Goal: Information Seeking & Learning: Learn about a topic

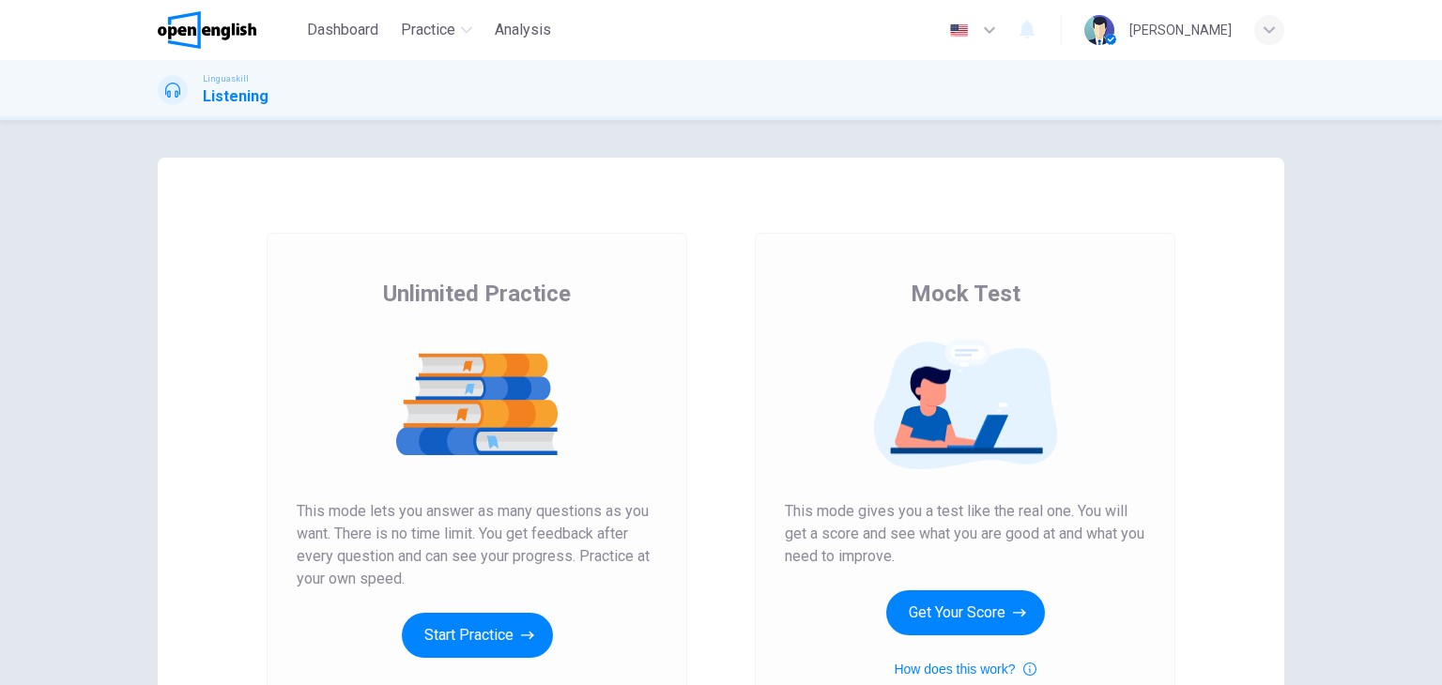
scroll to position [113, 0]
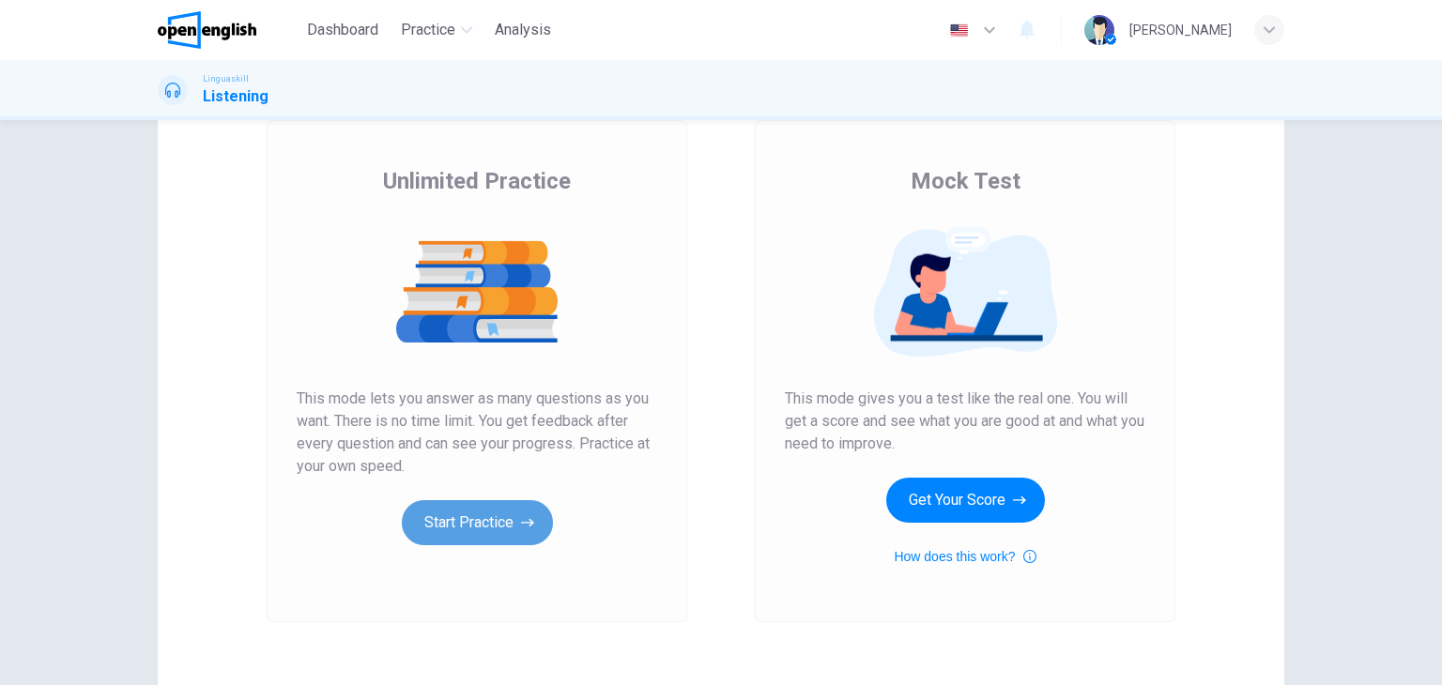
click at [474, 513] on button "Start Practice" at bounding box center [477, 522] width 151 height 45
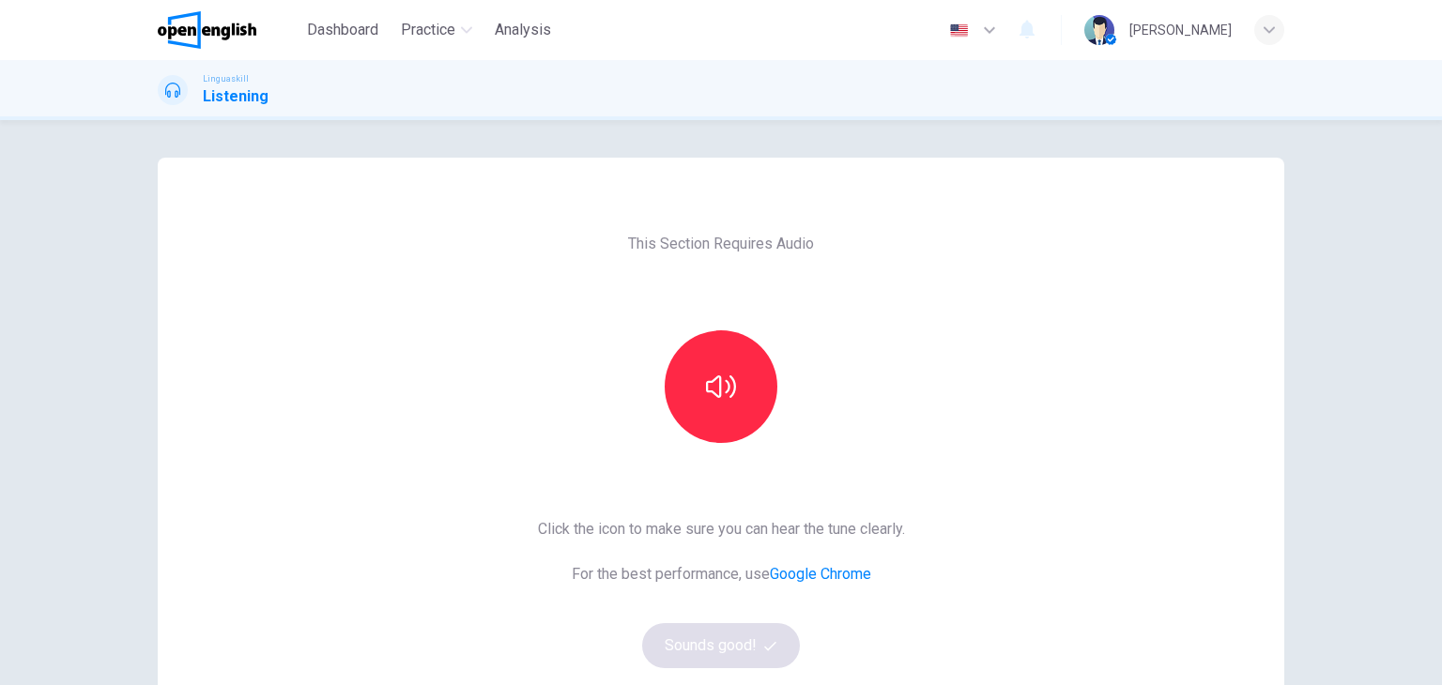
scroll to position [38, 0]
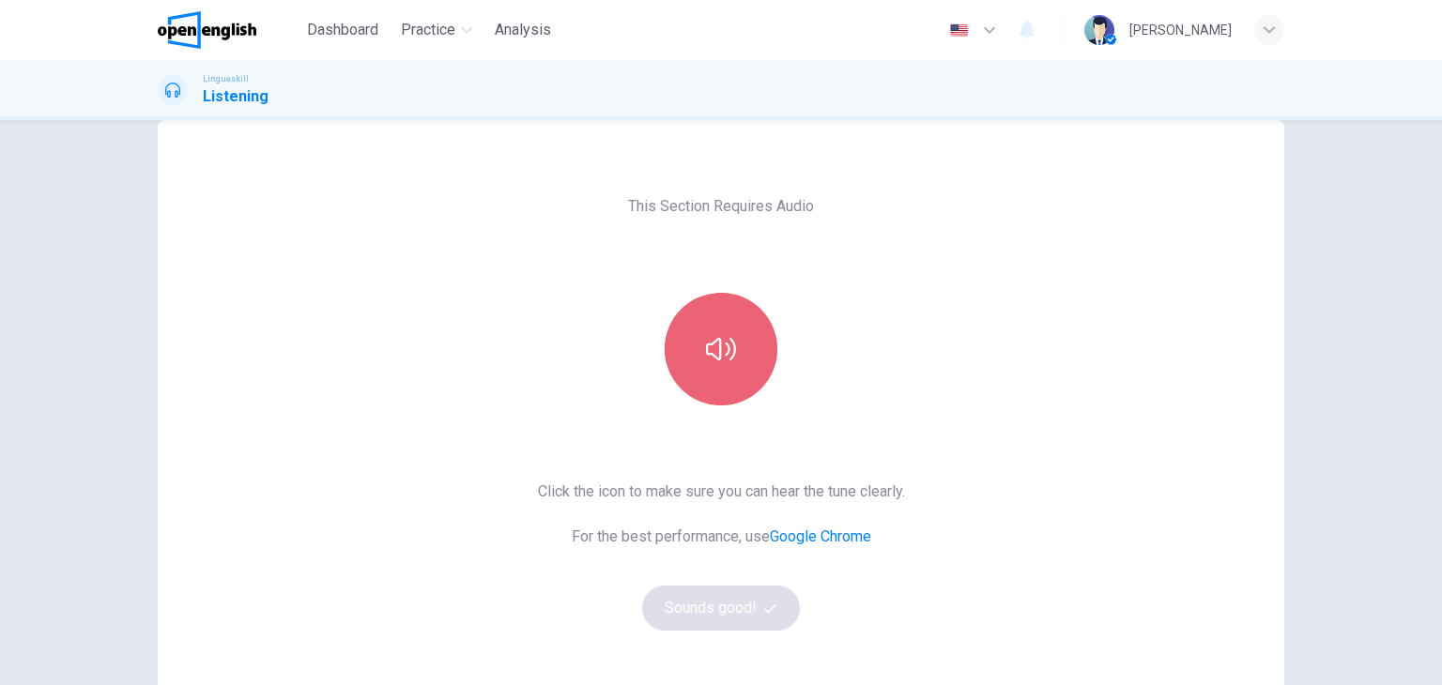
click at [753, 347] on button "button" at bounding box center [721, 349] width 113 height 113
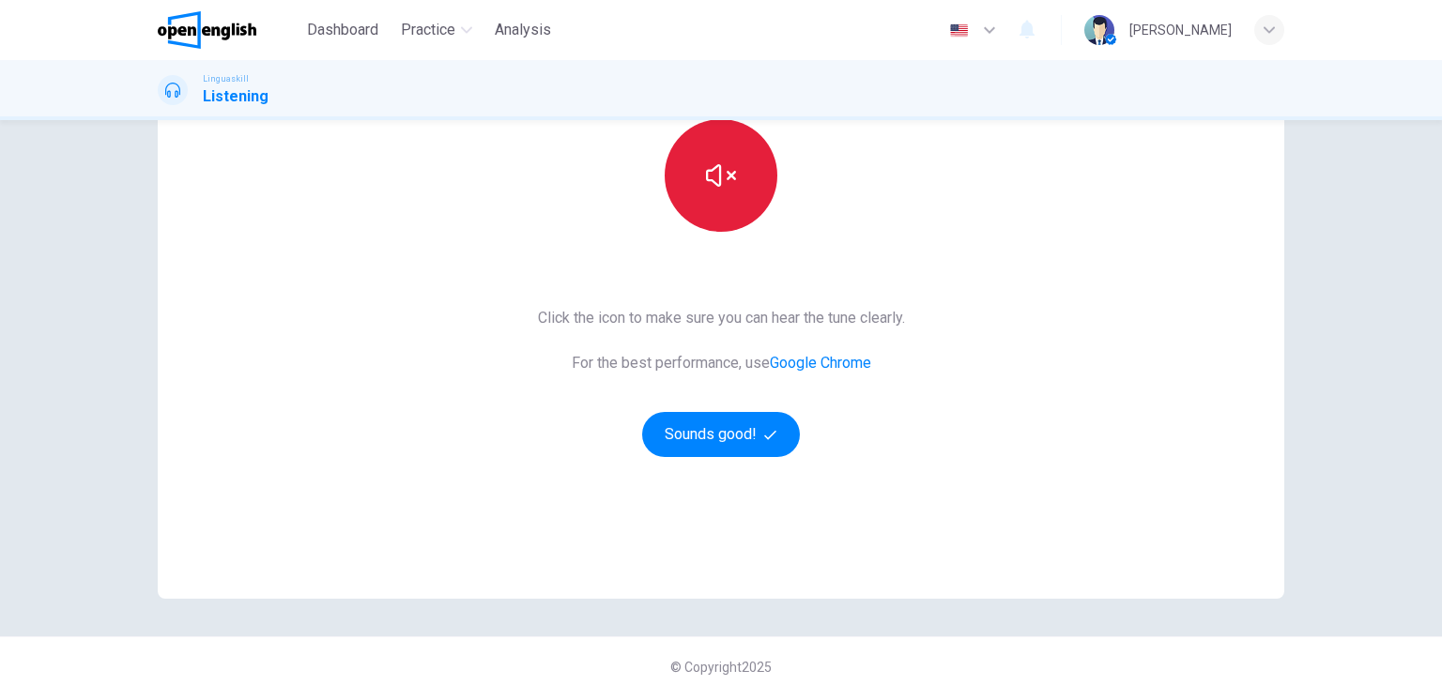
scroll to position [222, 0]
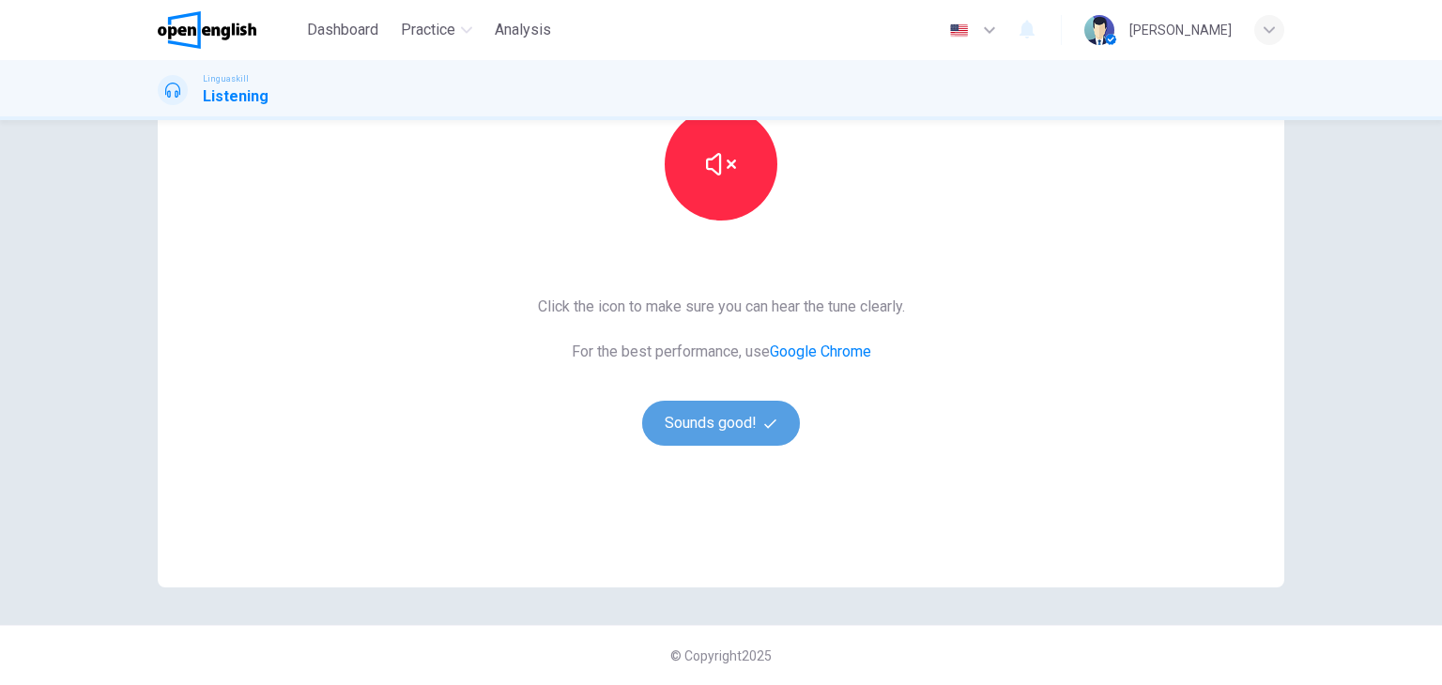
click at [715, 435] on button "Sounds good!" at bounding box center [721, 423] width 158 height 45
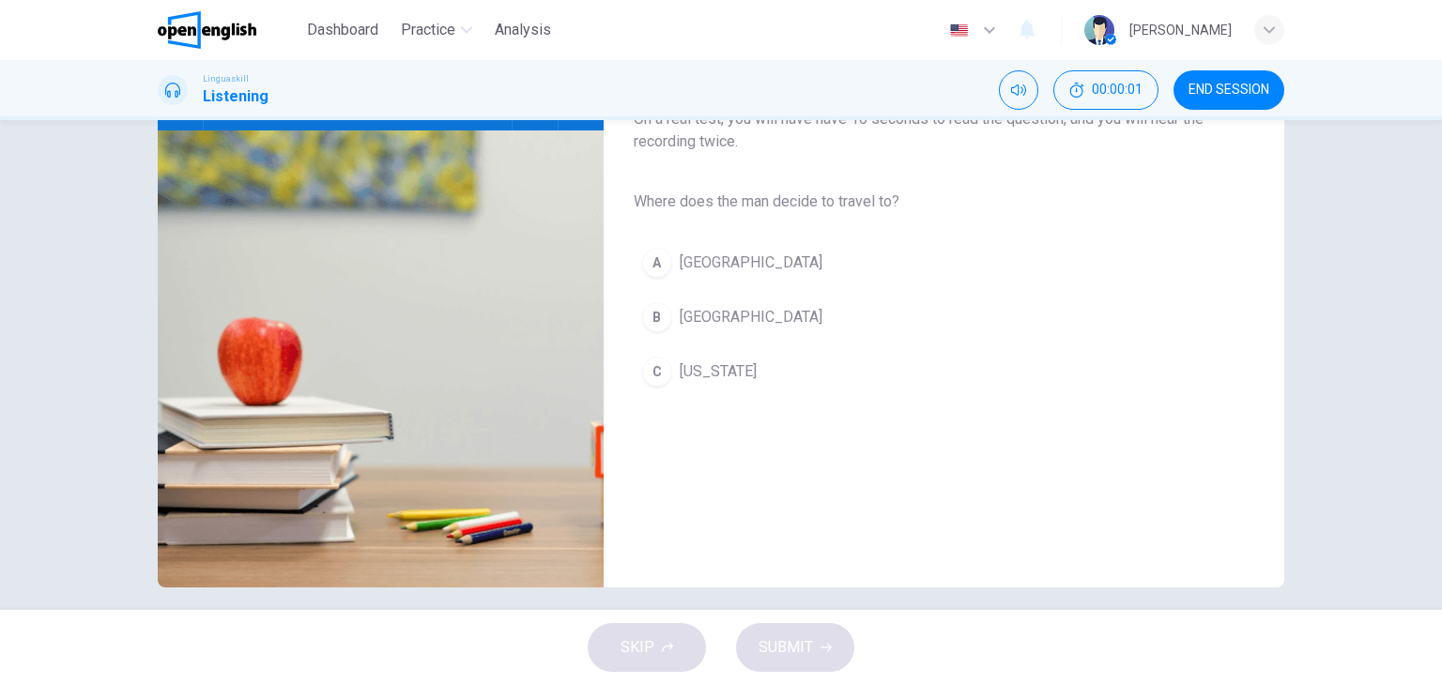
click at [1199, 292] on div "A Paris B Rome C New York" at bounding box center [929, 317] width 590 height 163
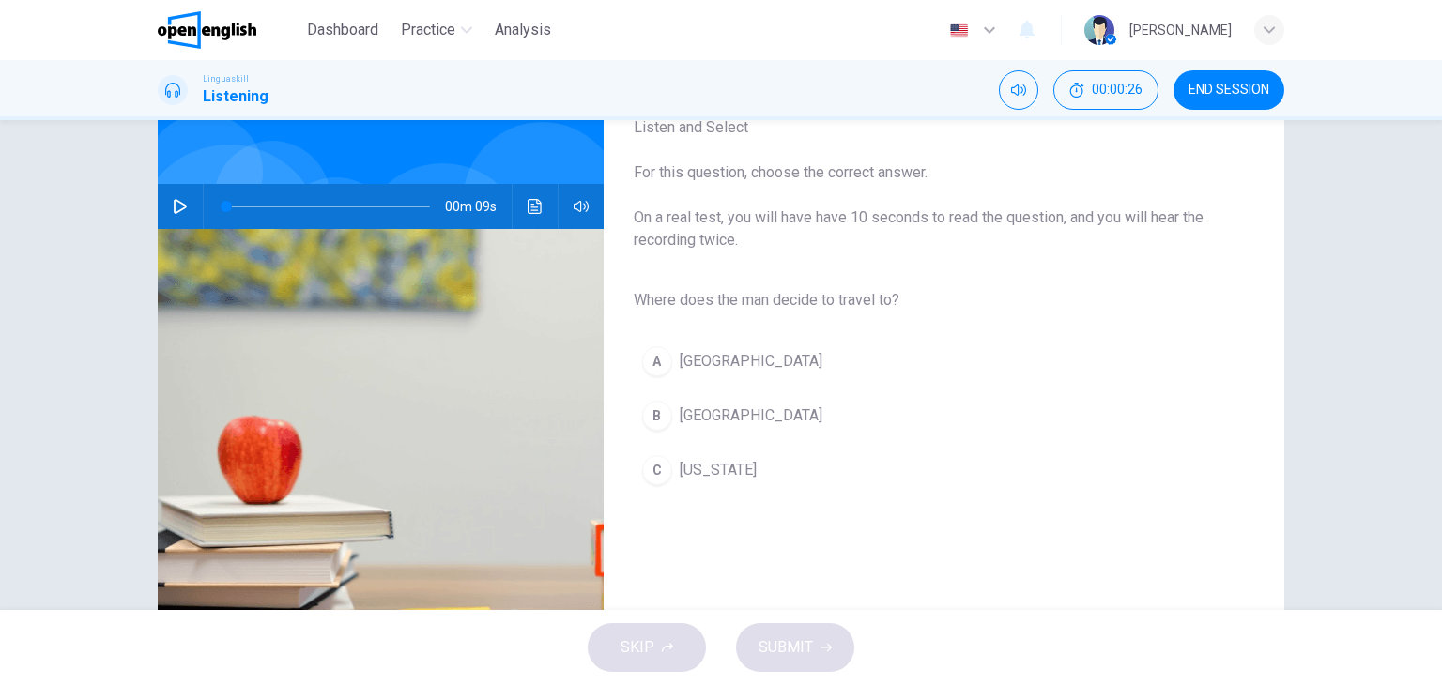
scroll to position [110, 0]
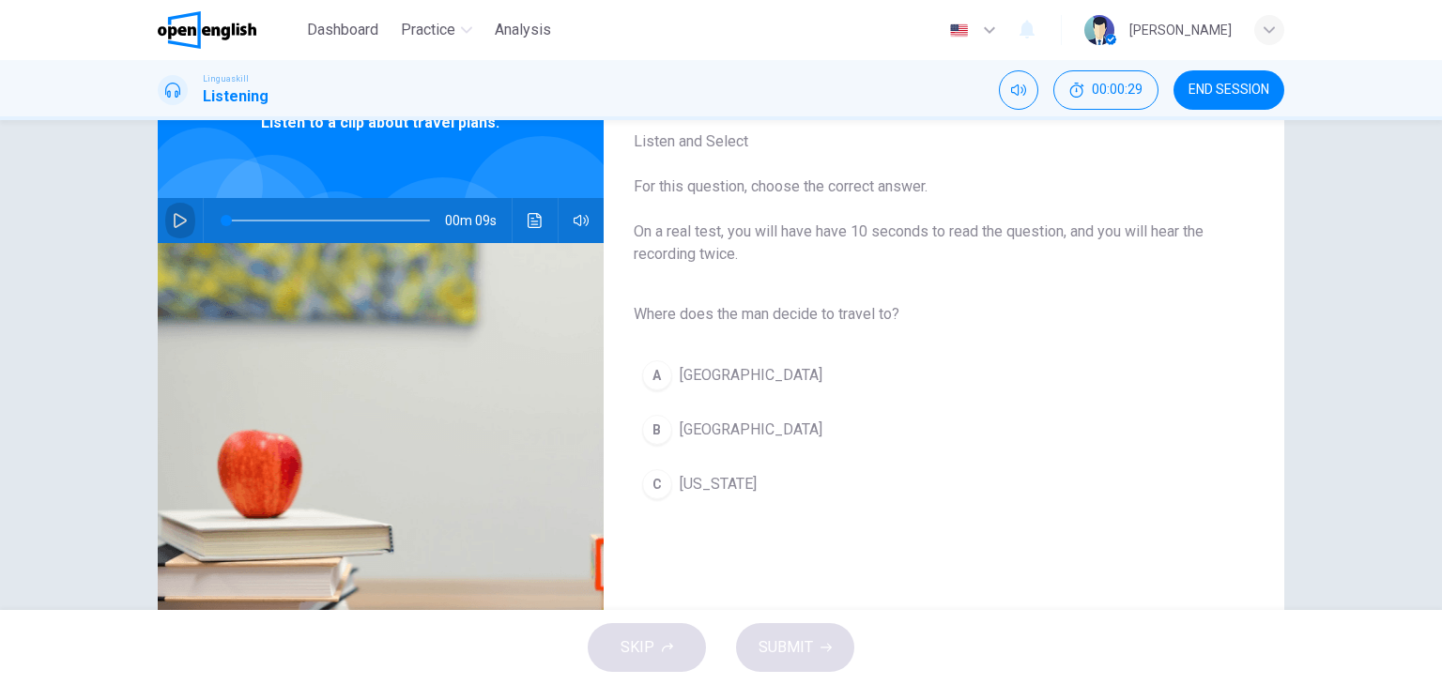
click at [177, 227] on button "button" at bounding box center [180, 220] width 30 height 45
click at [177, 215] on icon "button" at bounding box center [180, 220] width 15 height 15
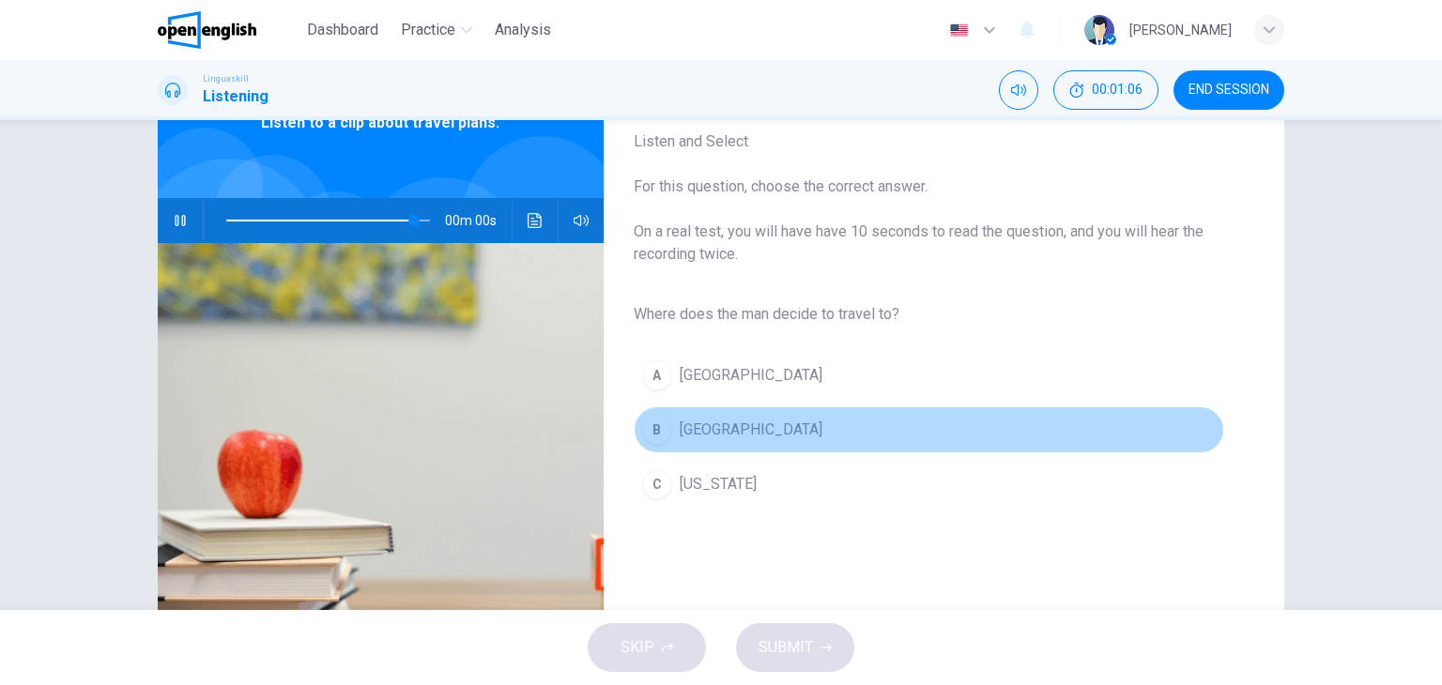
click at [664, 427] on div "B" at bounding box center [657, 430] width 30 height 30
type input "*"
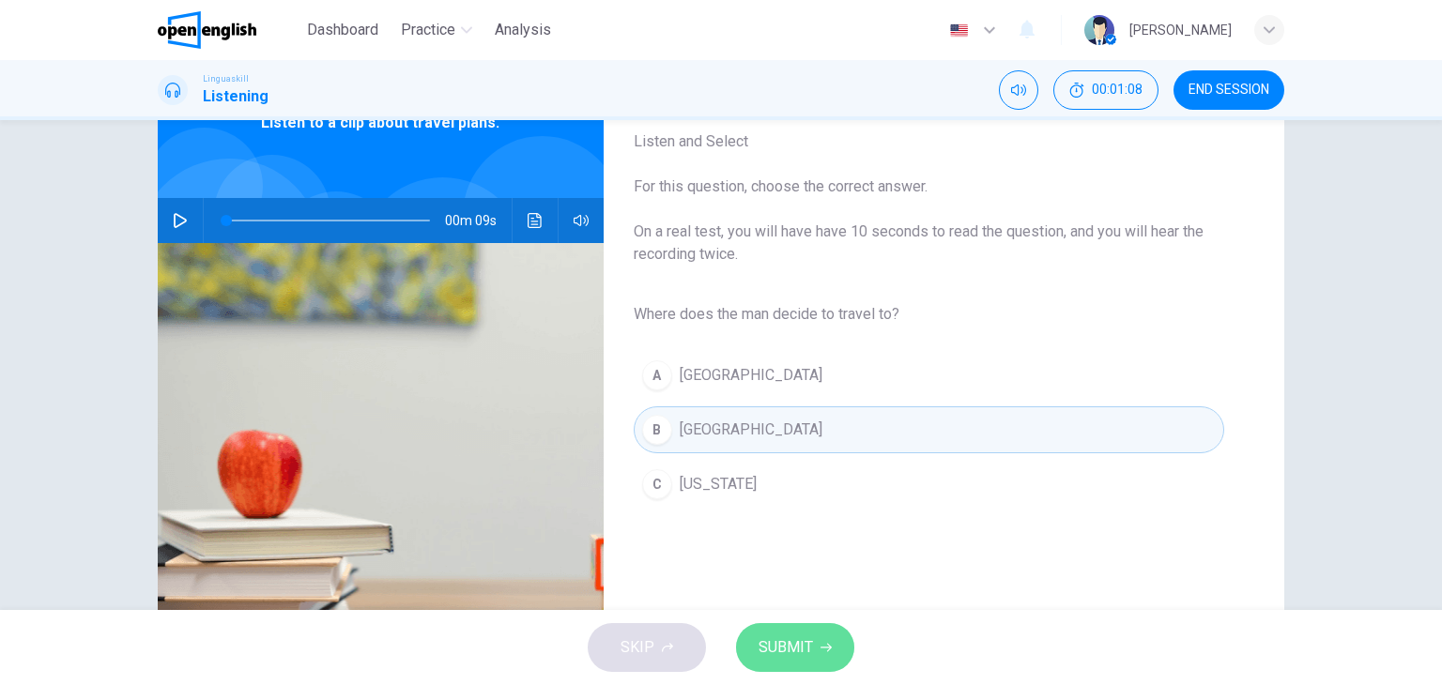
click at [803, 656] on span "SUBMIT" at bounding box center [786, 648] width 54 height 26
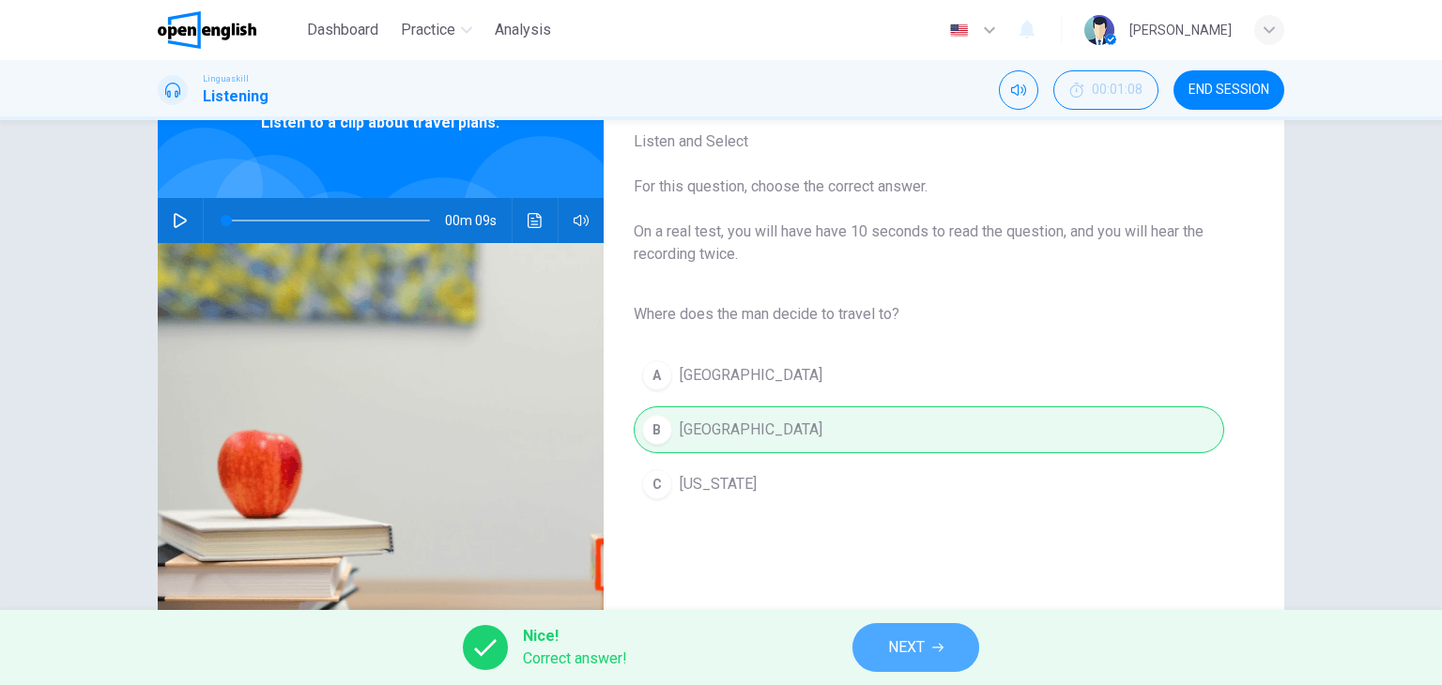
click at [931, 643] on button "NEXT" at bounding box center [915, 647] width 127 height 49
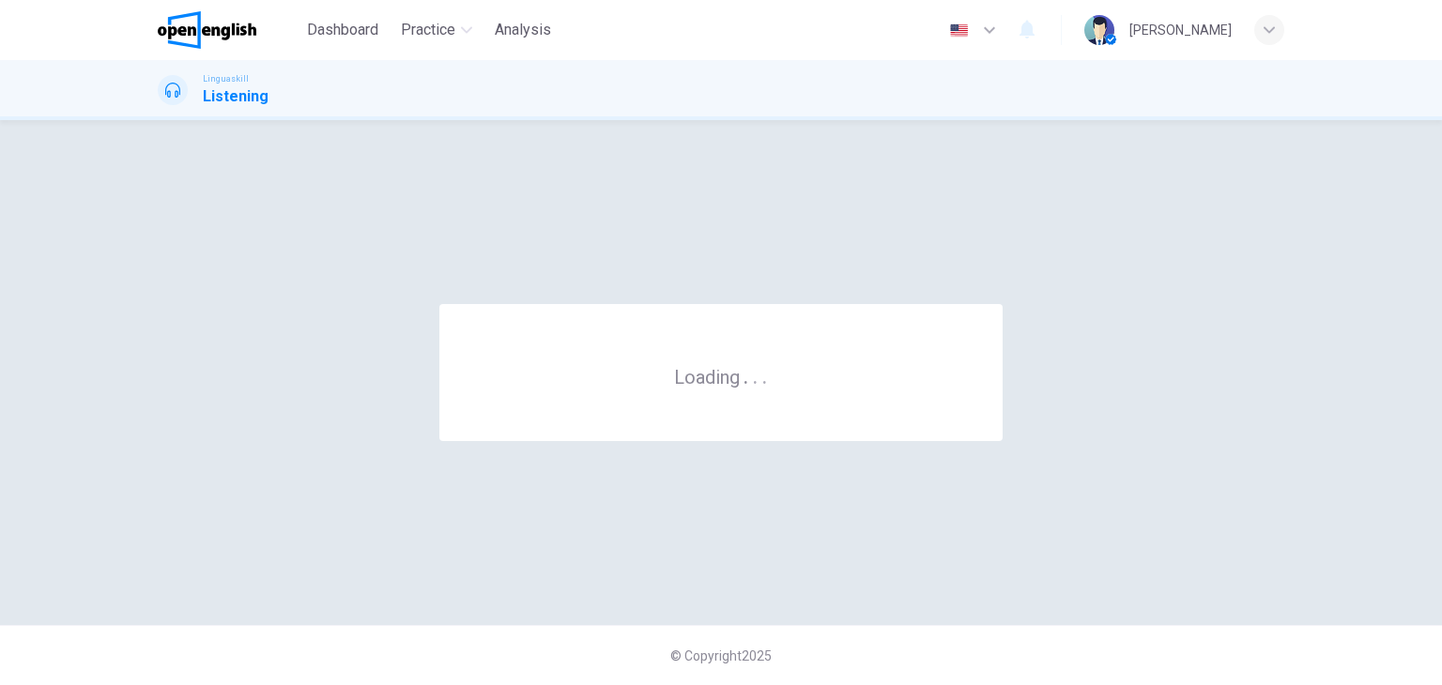
scroll to position [0, 0]
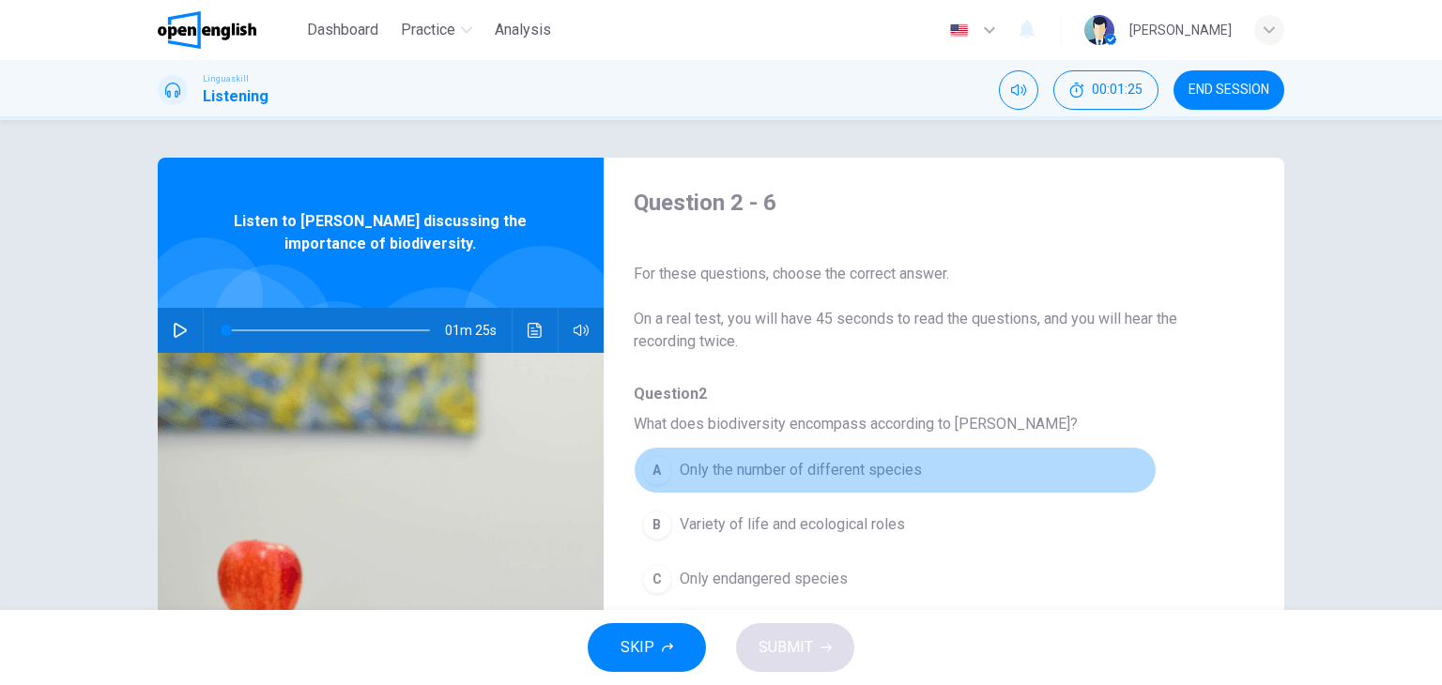
click at [1003, 462] on button "A Only the number of different species" at bounding box center [895, 470] width 523 height 47
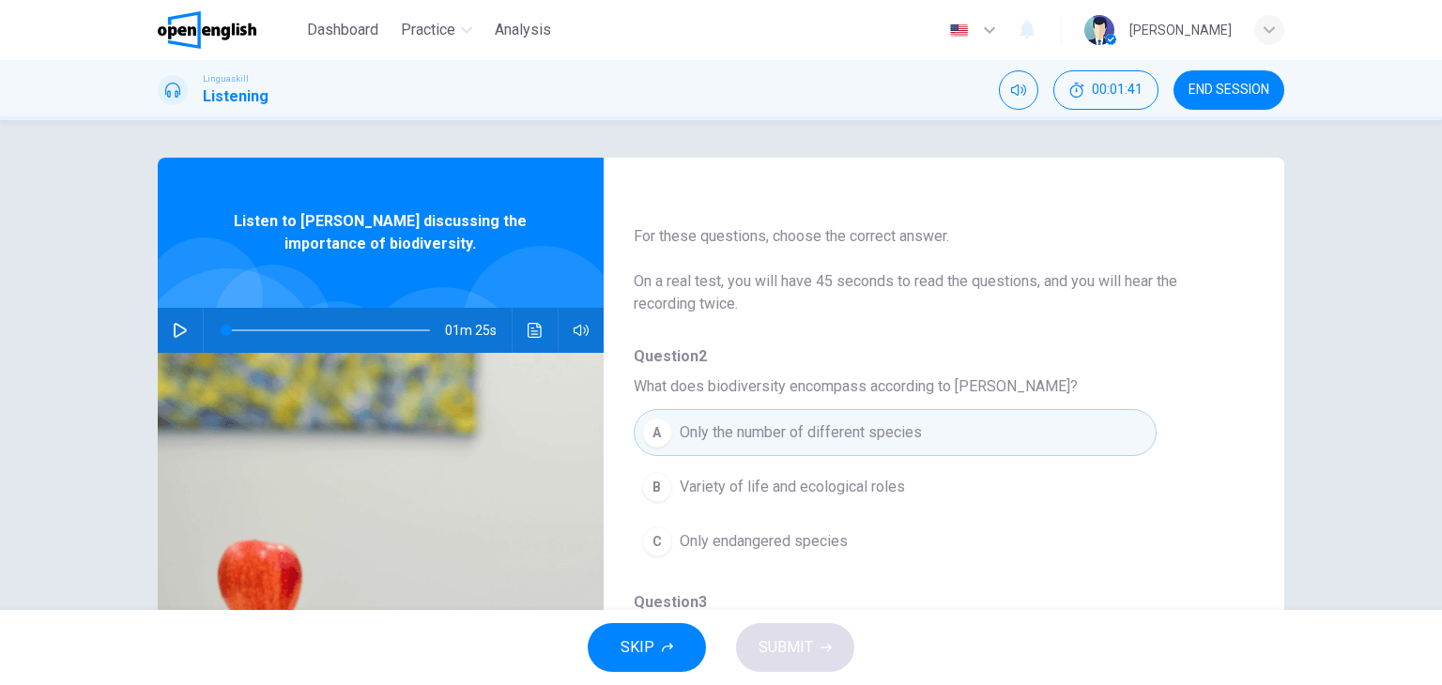
scroll to position [75, 0]
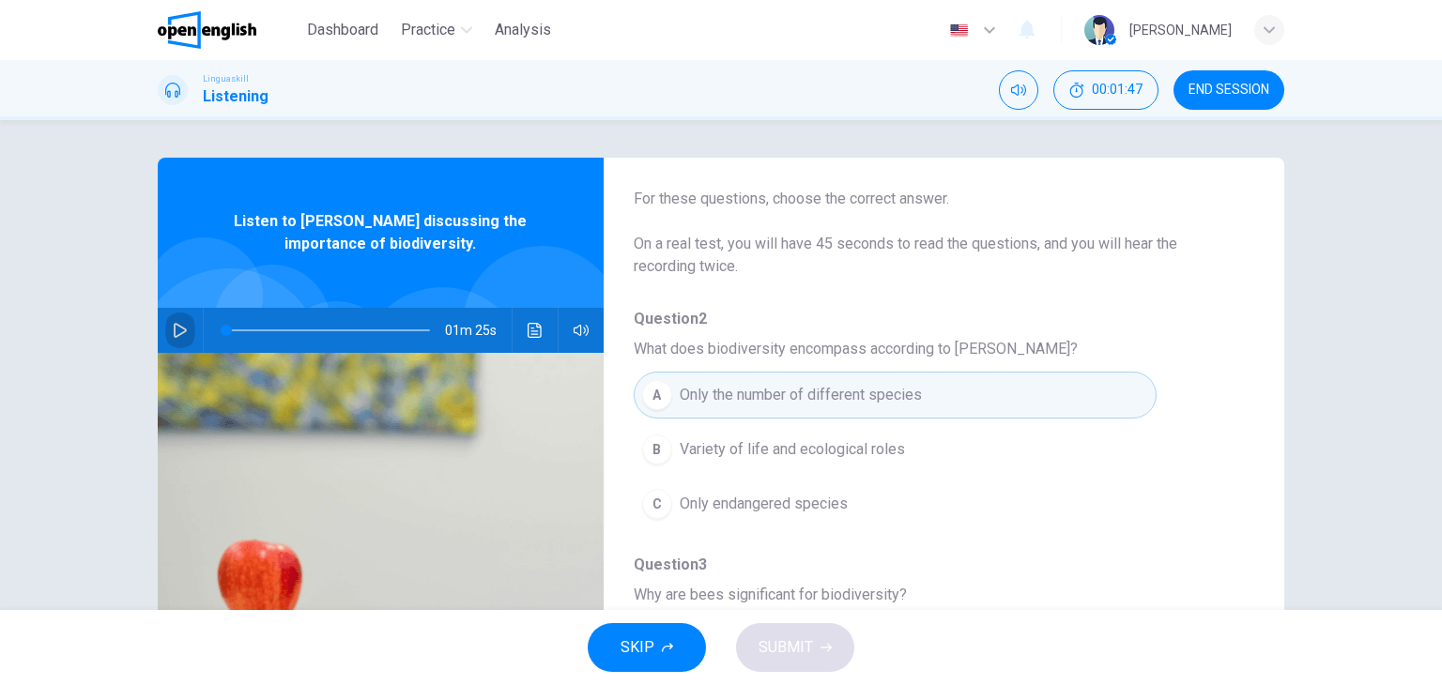
click at [165, 316] on button "button" at bounding box center [180, 330] width 30 height 45
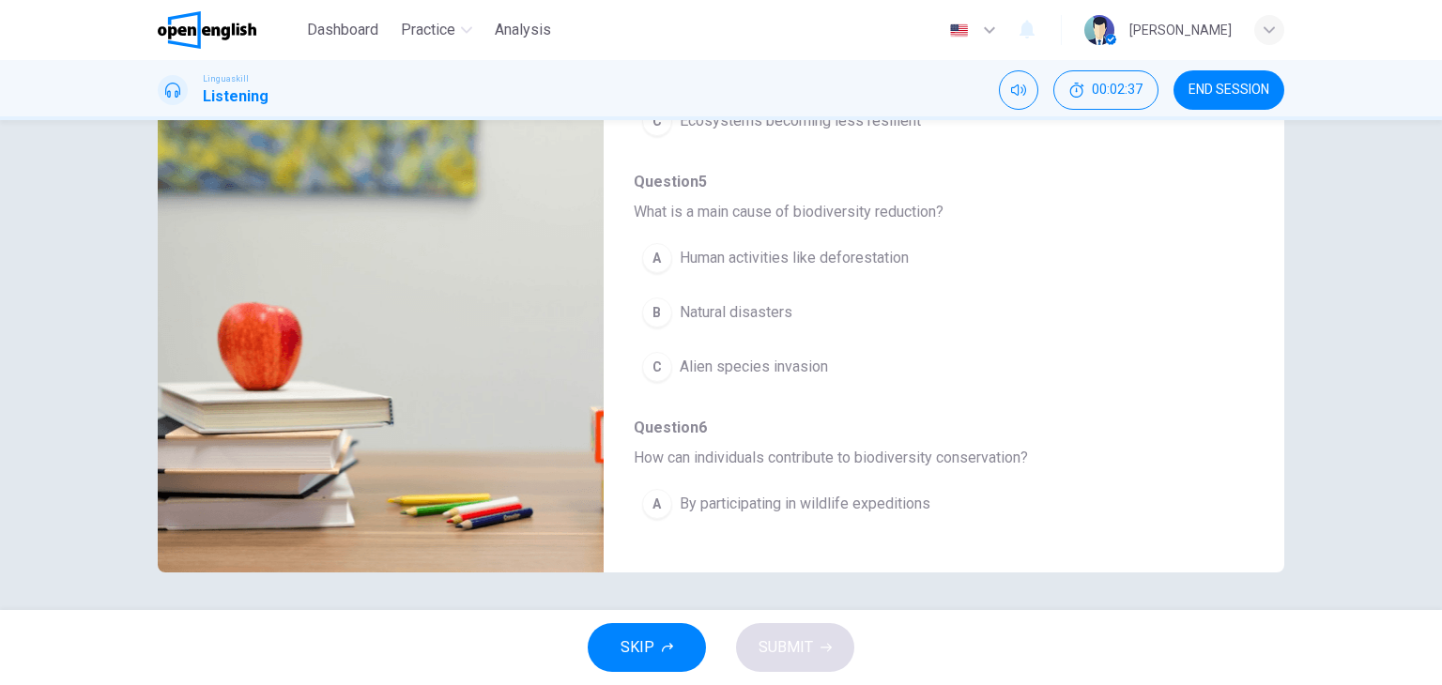
scroll to position [721, 0]
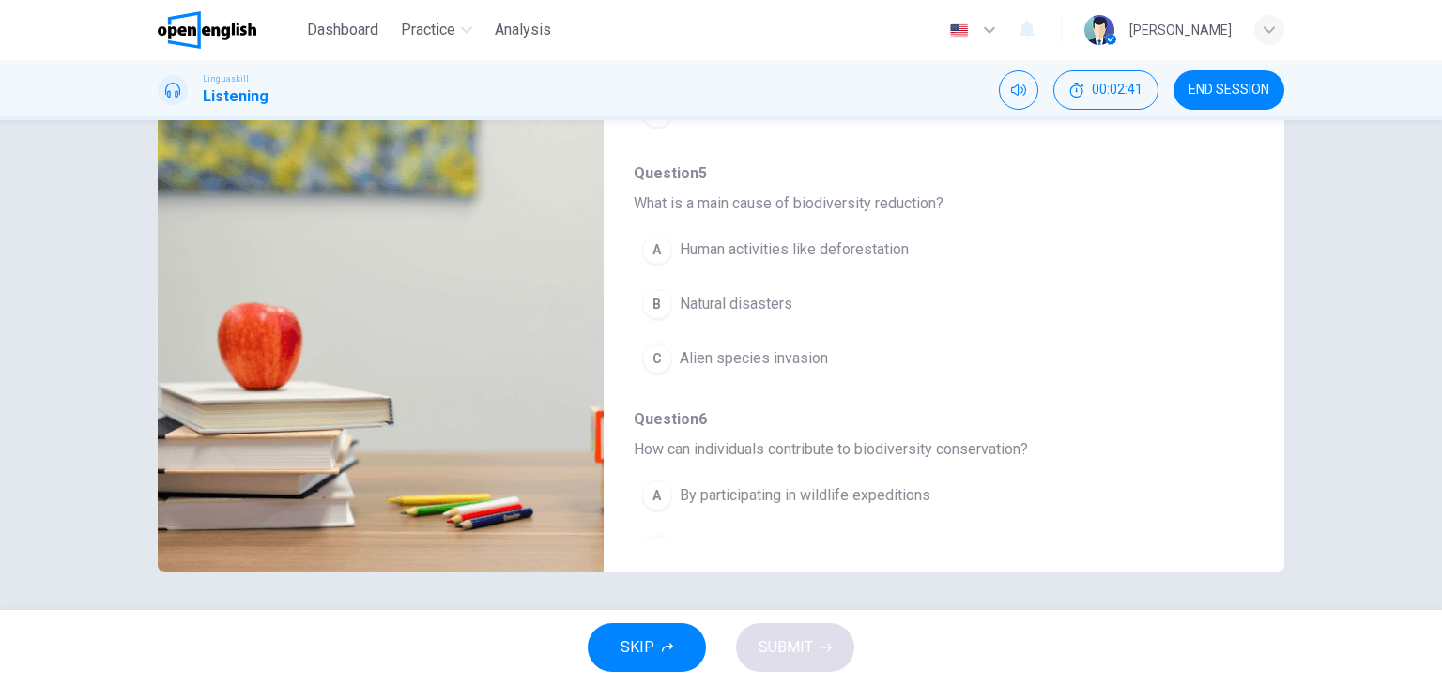
drag, startPoint x: 1225, startPoint y: 470, endPoint x: 1218, endPoint y: 532, distance: 62.4
click at [1218, 532] on div "Question 2 - 6 For these questions, choose the correct answer. On a real test, …" at bounding box center [929, 246] width 651 height 592
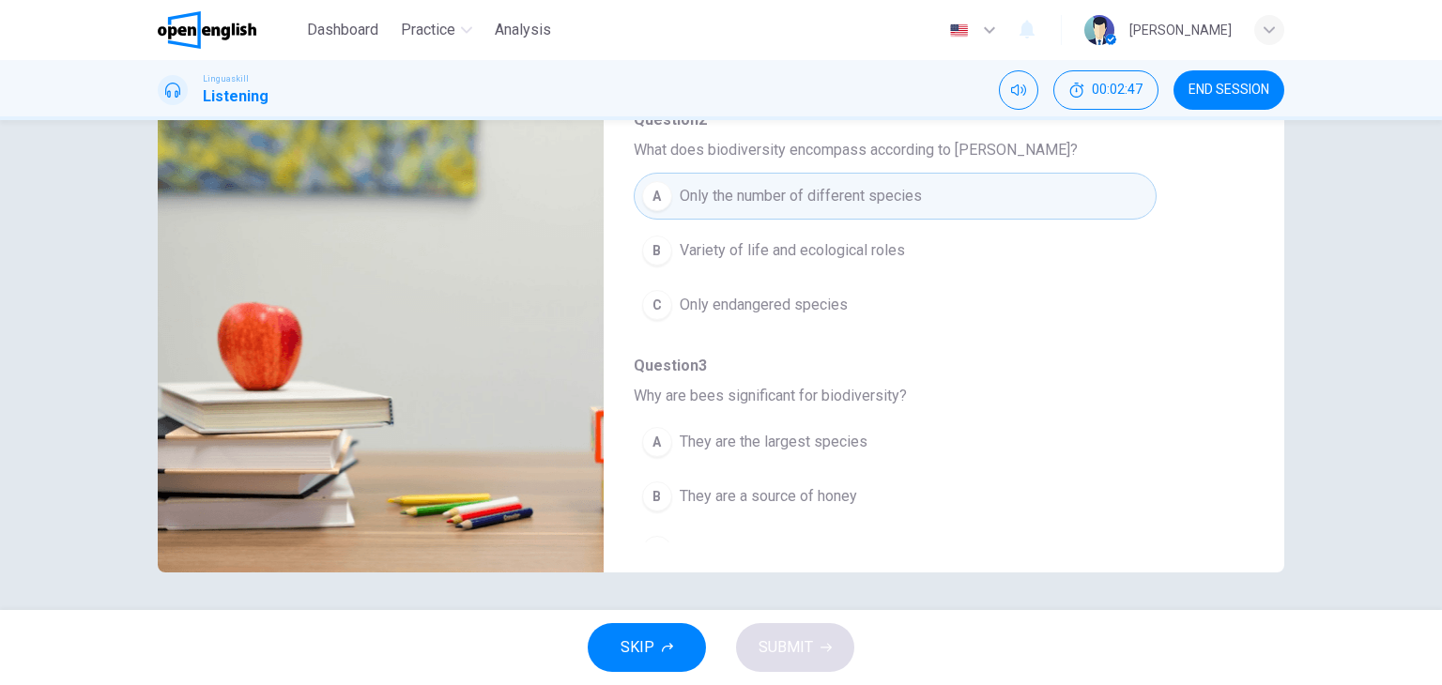
scroll to position [0, 0]
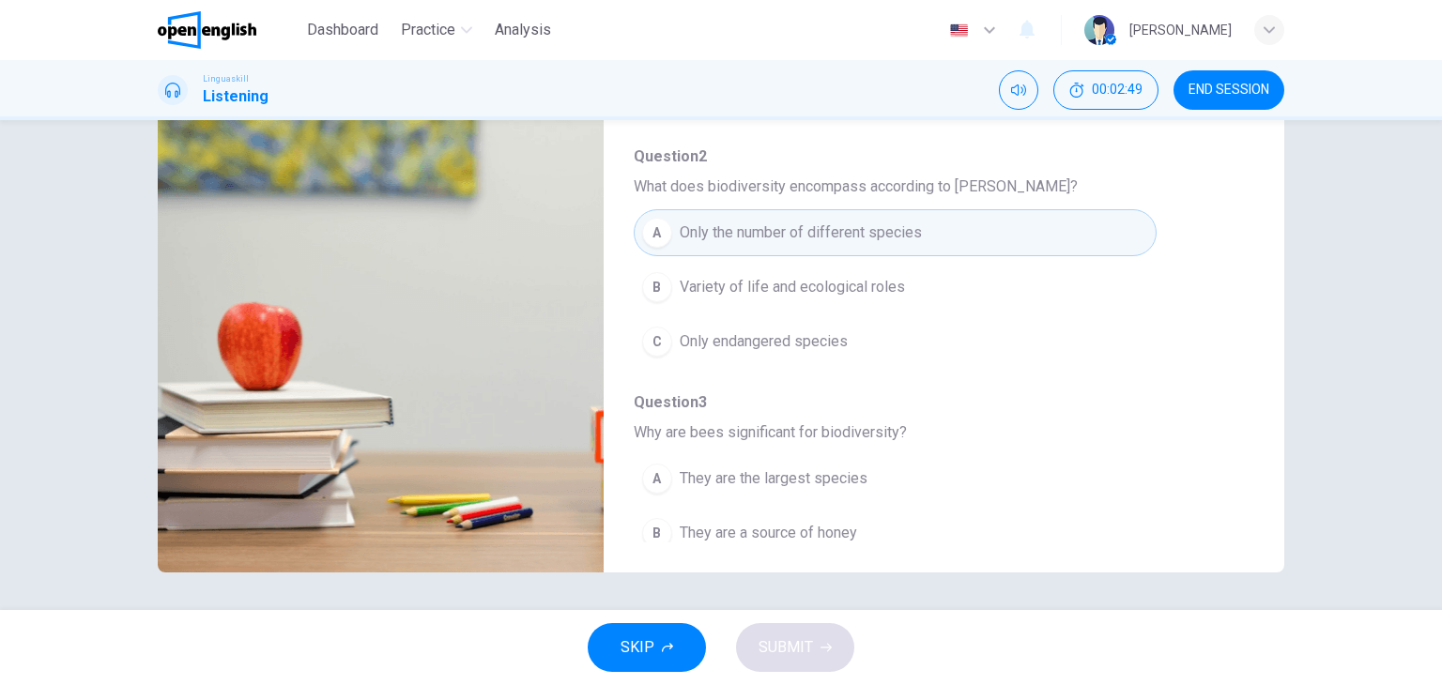
click at [1359, 279] on div "Question 2 - 6 For these questions, choose the correct answer. On a real test, …" at bounding box center [721, 365] width 1442 height 490
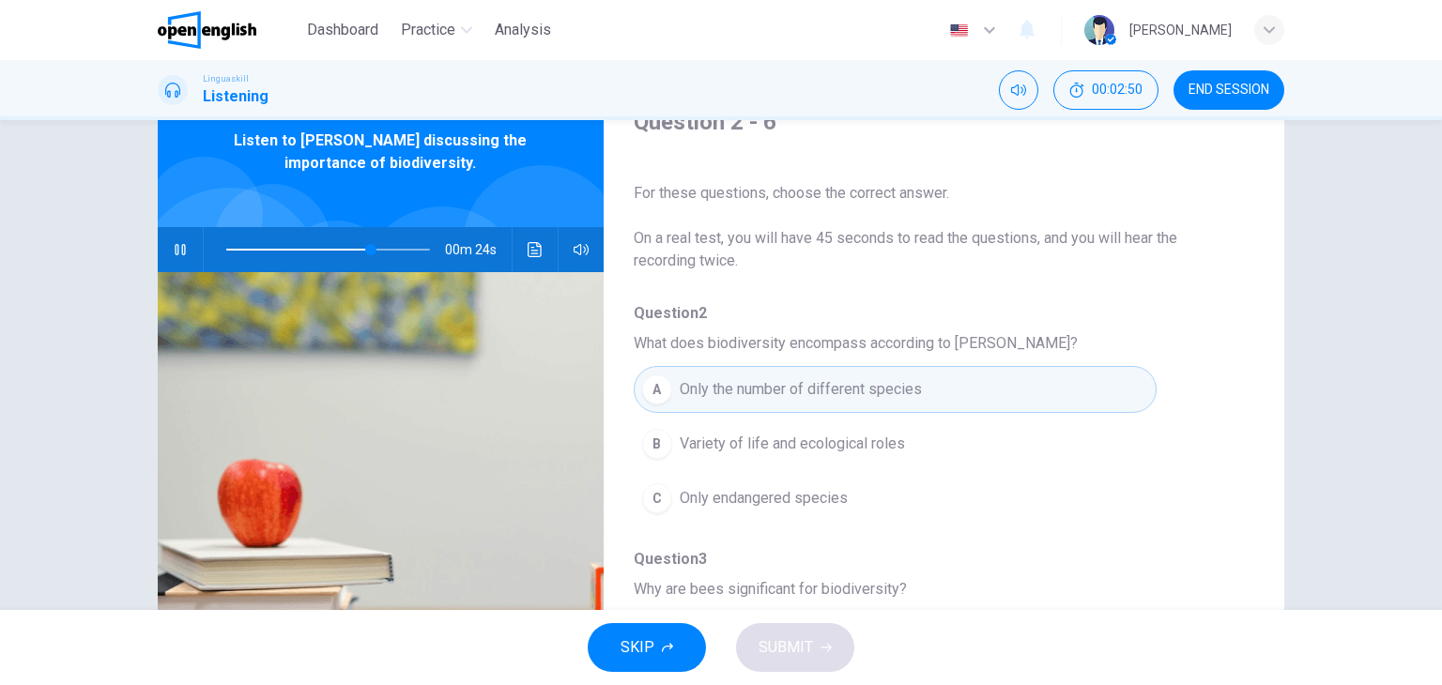
scroll to position [50, 0]
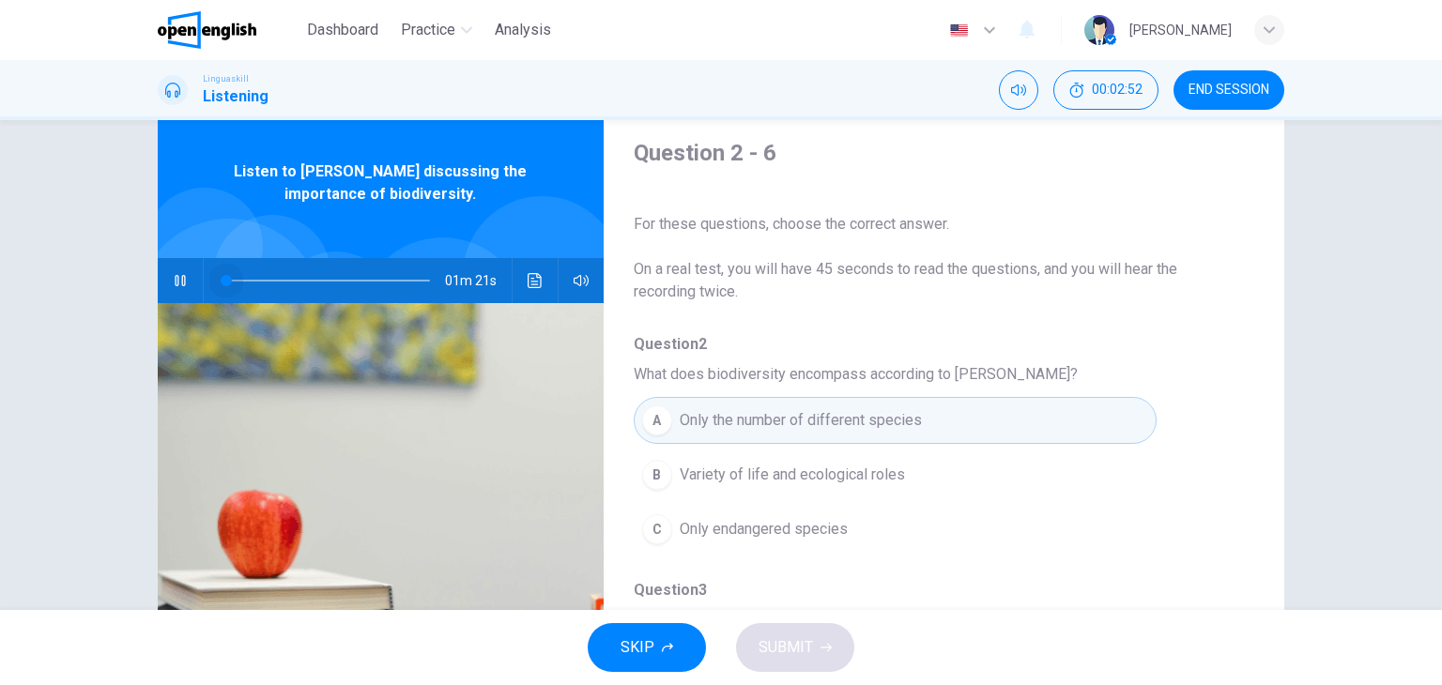
drag, startPoint x: 371, startPoint y: 283, endPoint x: 86, endPoint y: 339, distance: 290.0
click at [86, 339] on div "Question 2 - 6 For these questions, choose the correct answer. On a real test, …" at bounding box center [721, 365] width 1442 height 490
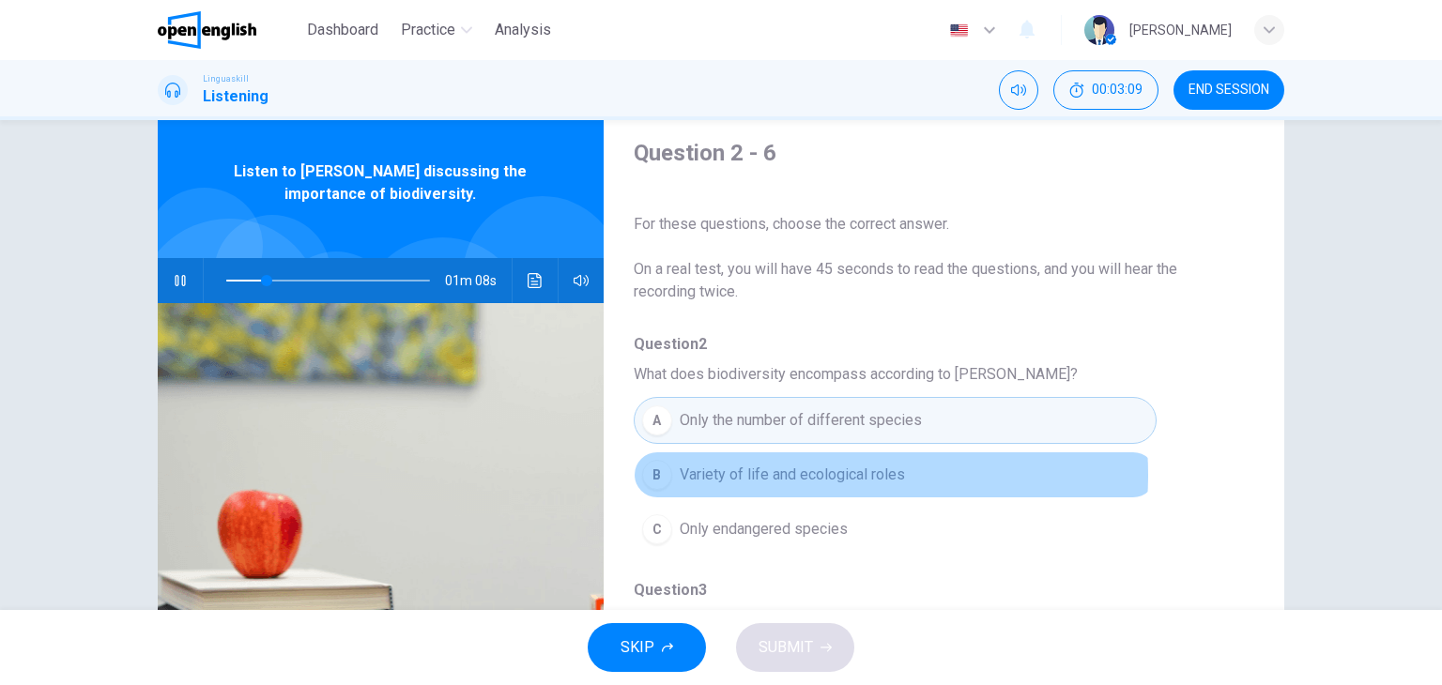
click at [801, 474] on span "Variety of life and ecological roles" at bounding box center [792, 475] width 225 height 23
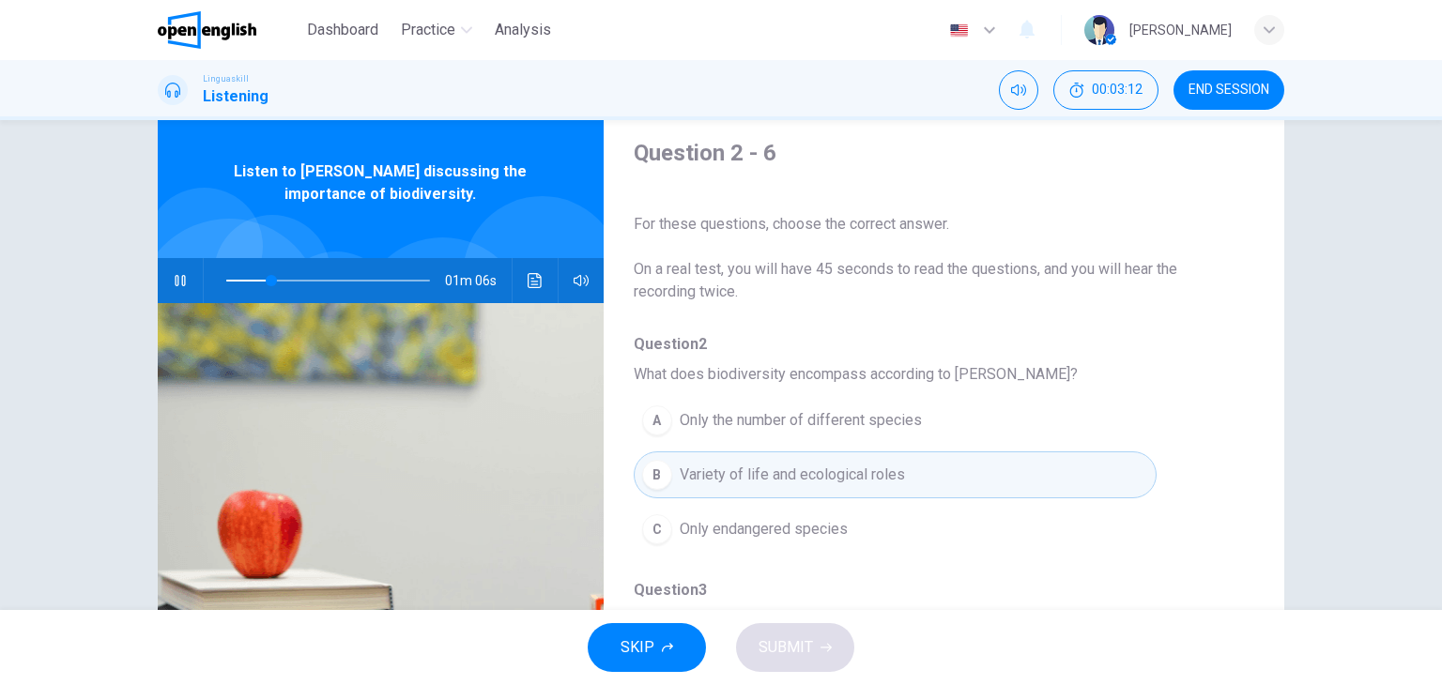
type input "**"
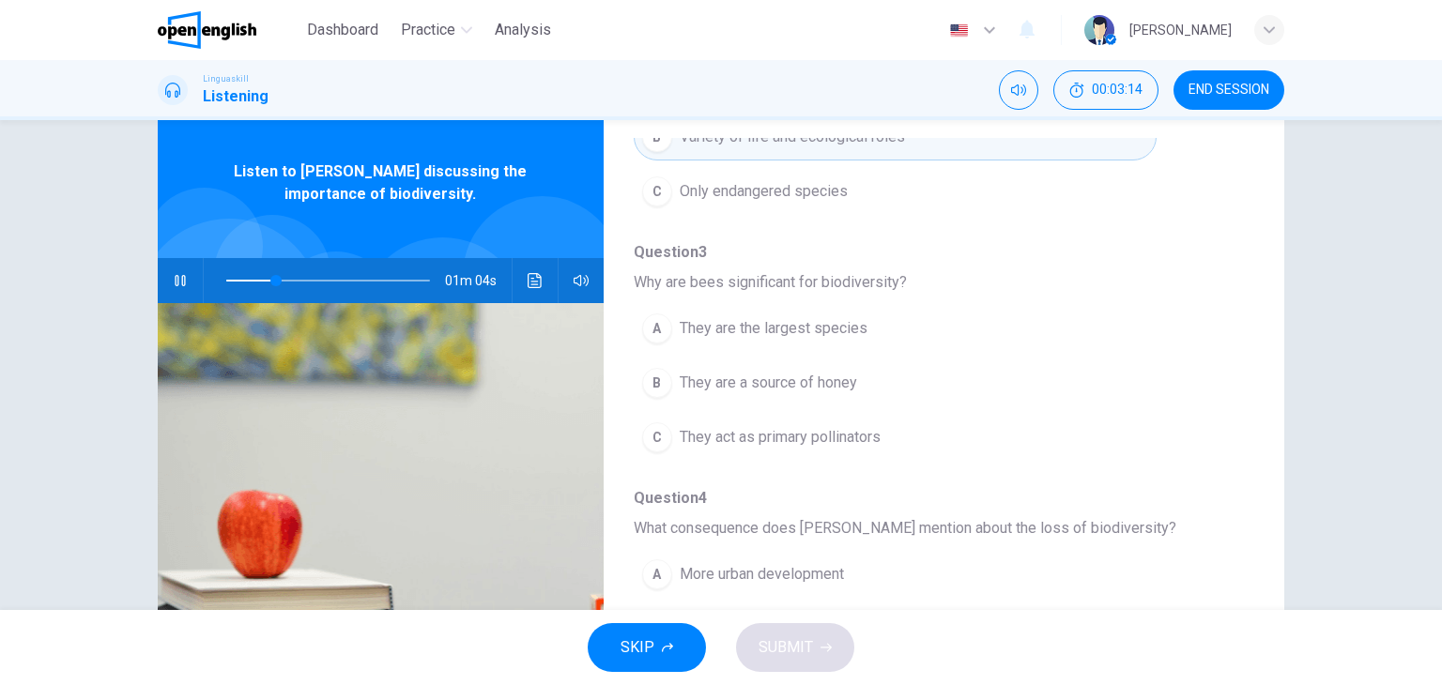
scroll to position [376, 0]
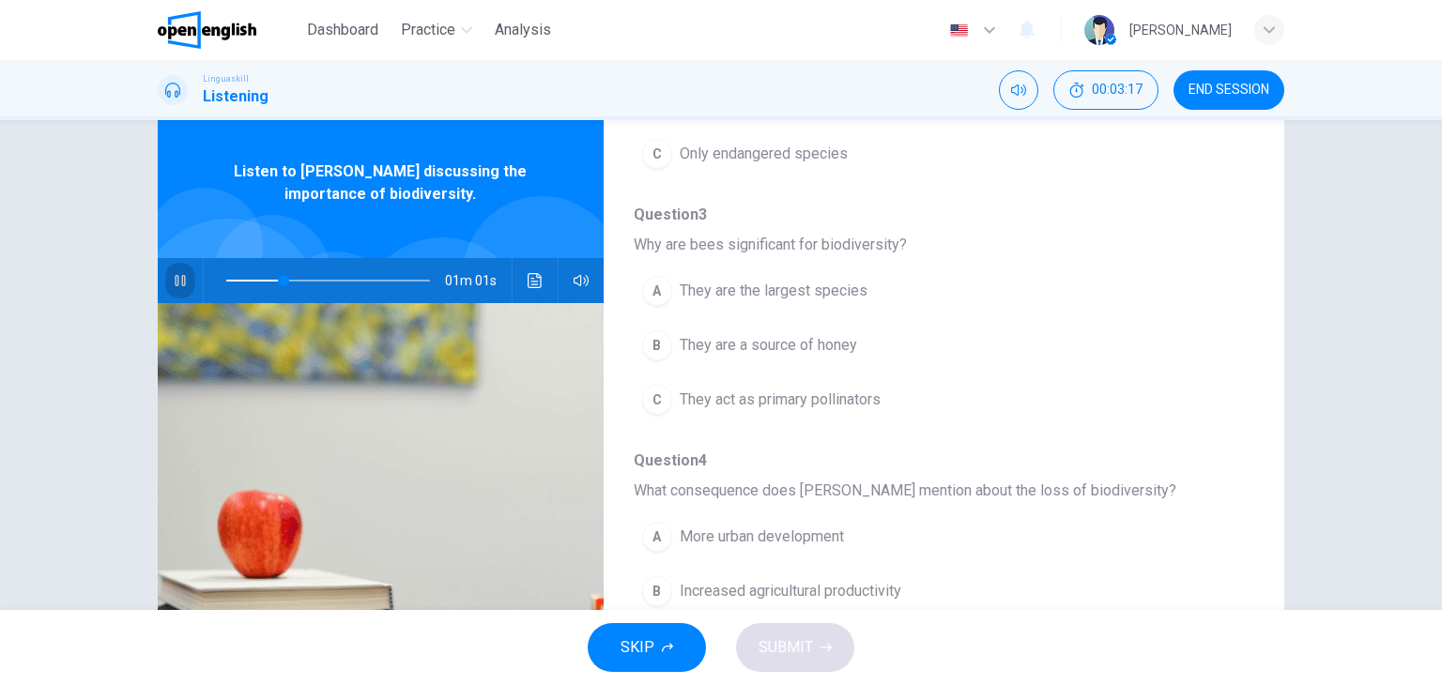
click at [175, 275] on icon "button" at bounding box center [180, 280] width 10 height 11
click at [174, 275] on icon "button" at bounding box center [180, 280] width 13 height 15
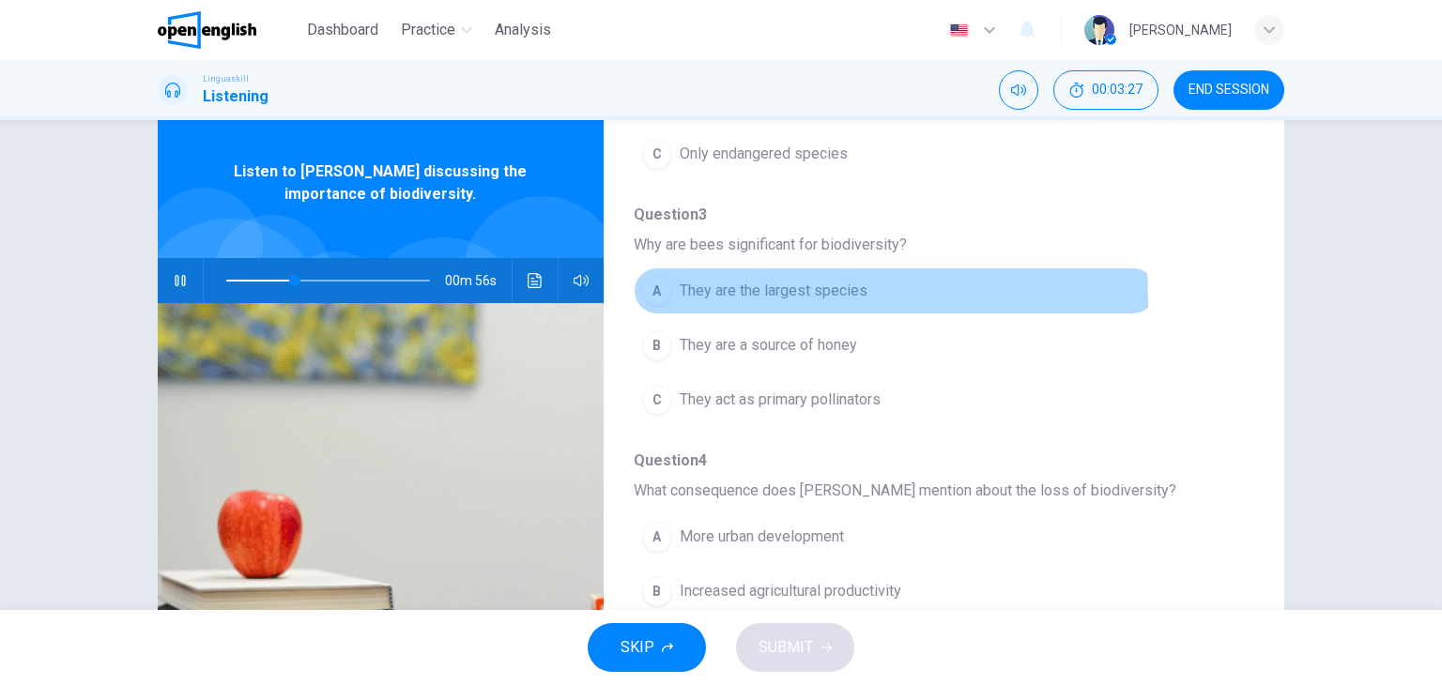
click at [664, 299] on button "A They are the largest species" at bounding box center [895, 291] width 523 height 47
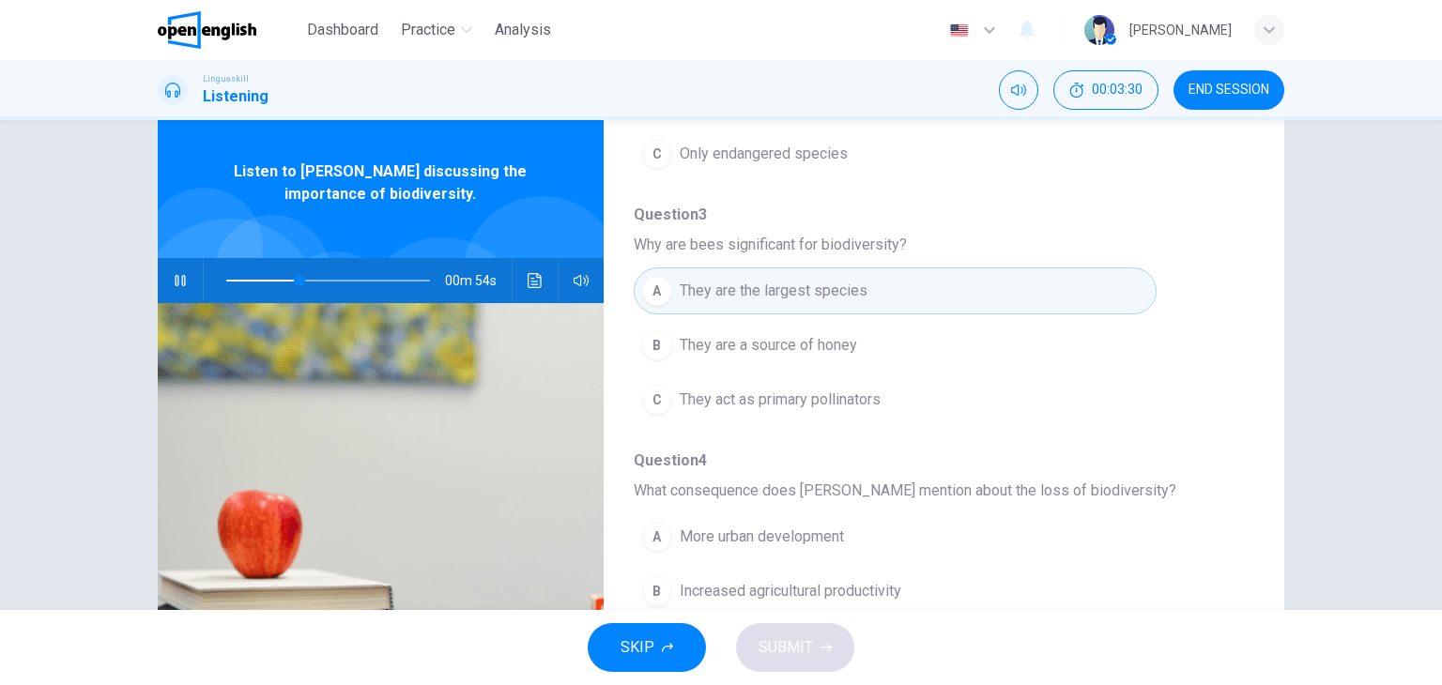
type input "**"
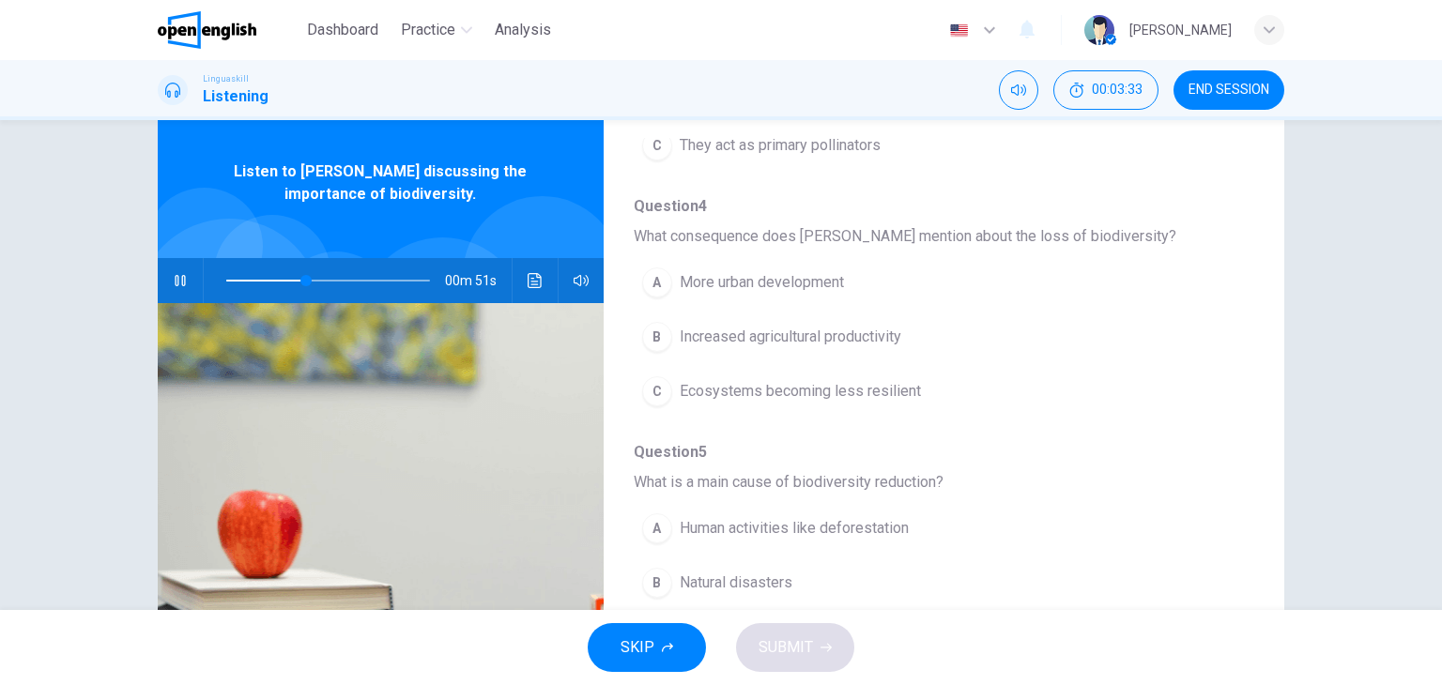
scroll to position [638, 0]
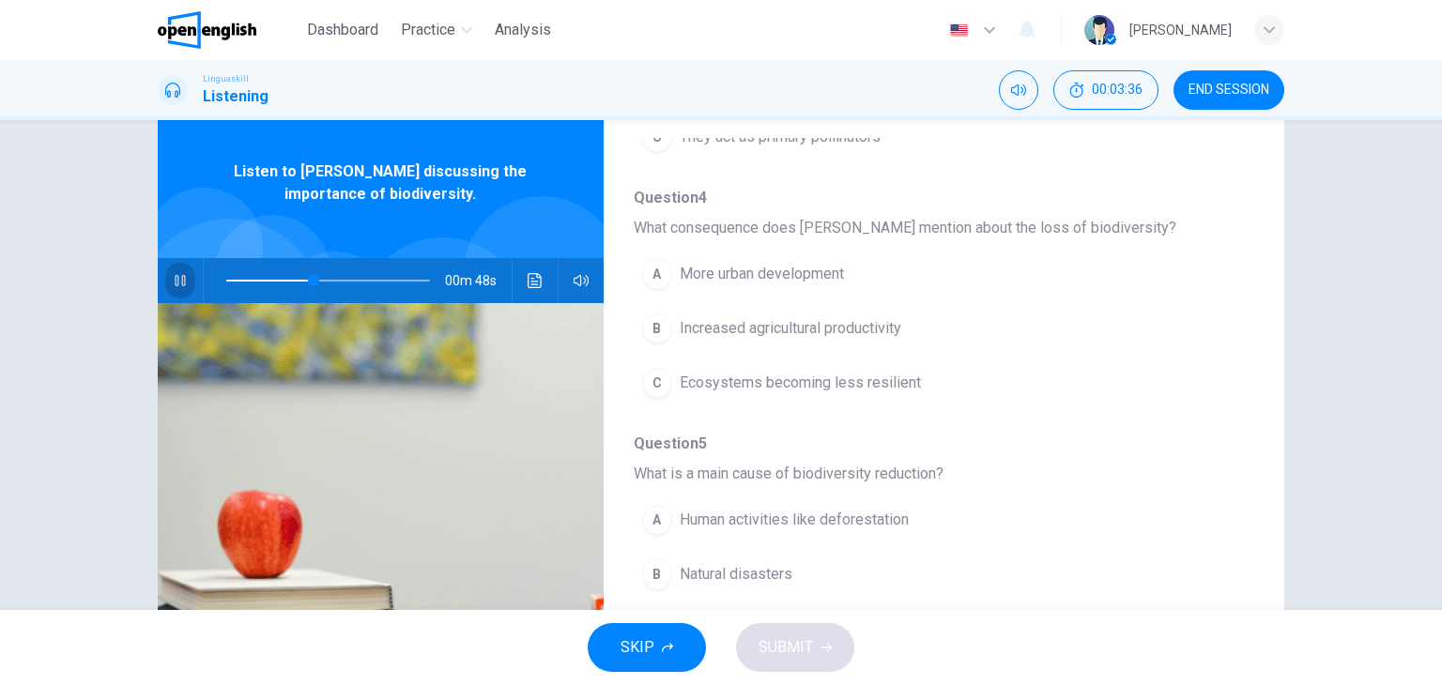
click at [176, 284] on icon "button" at bounding box center [180, 280] width 10 height 11
click at [176, 284] on icon "button" at bounding box center [180, 280] width 15 height 15
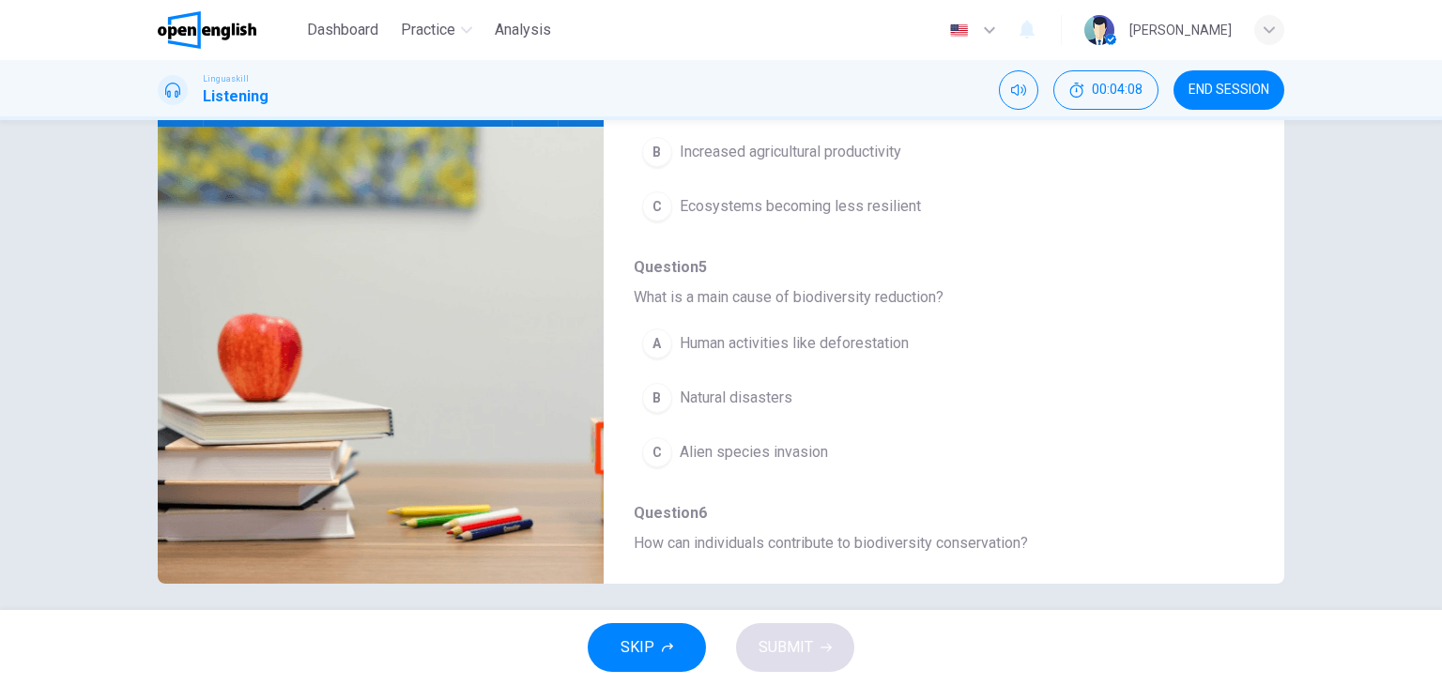
scroll to position [238, 0]
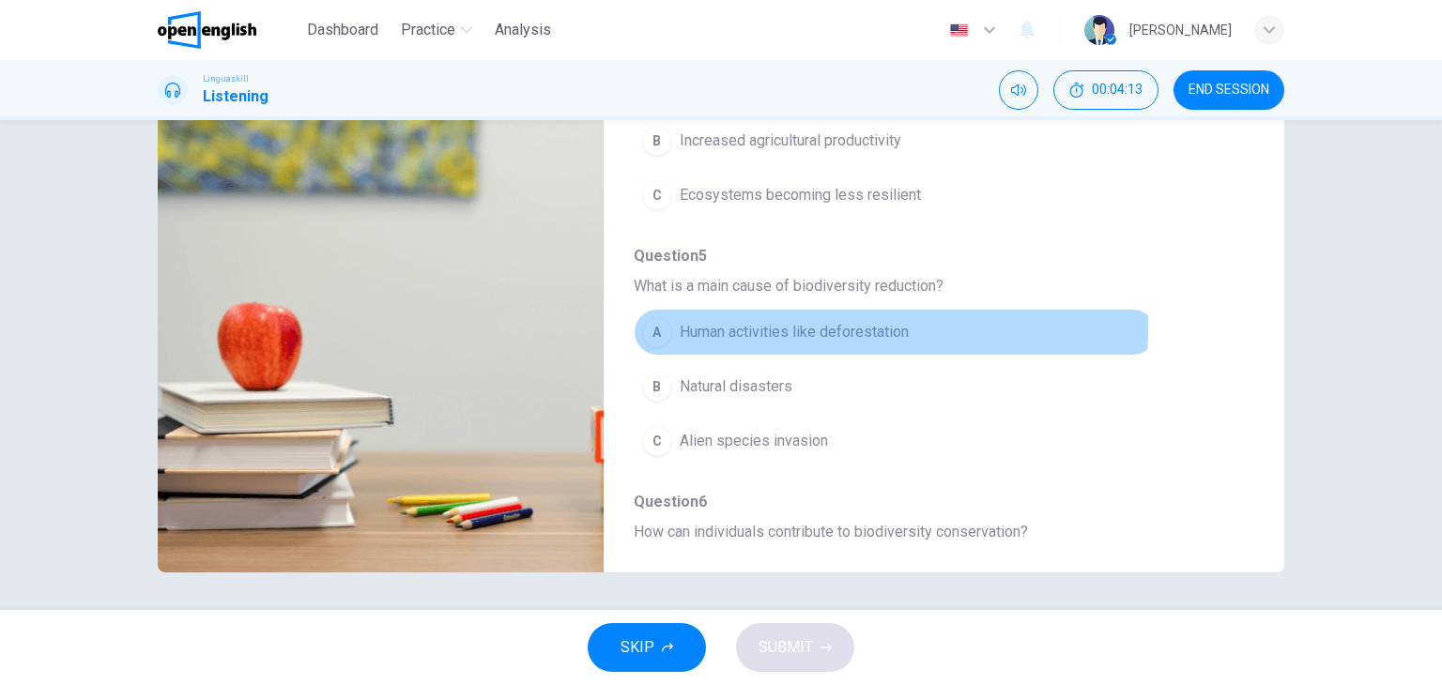
click at [650, 321] on div "A" at bounding box center [657, 332] width 30 height 30
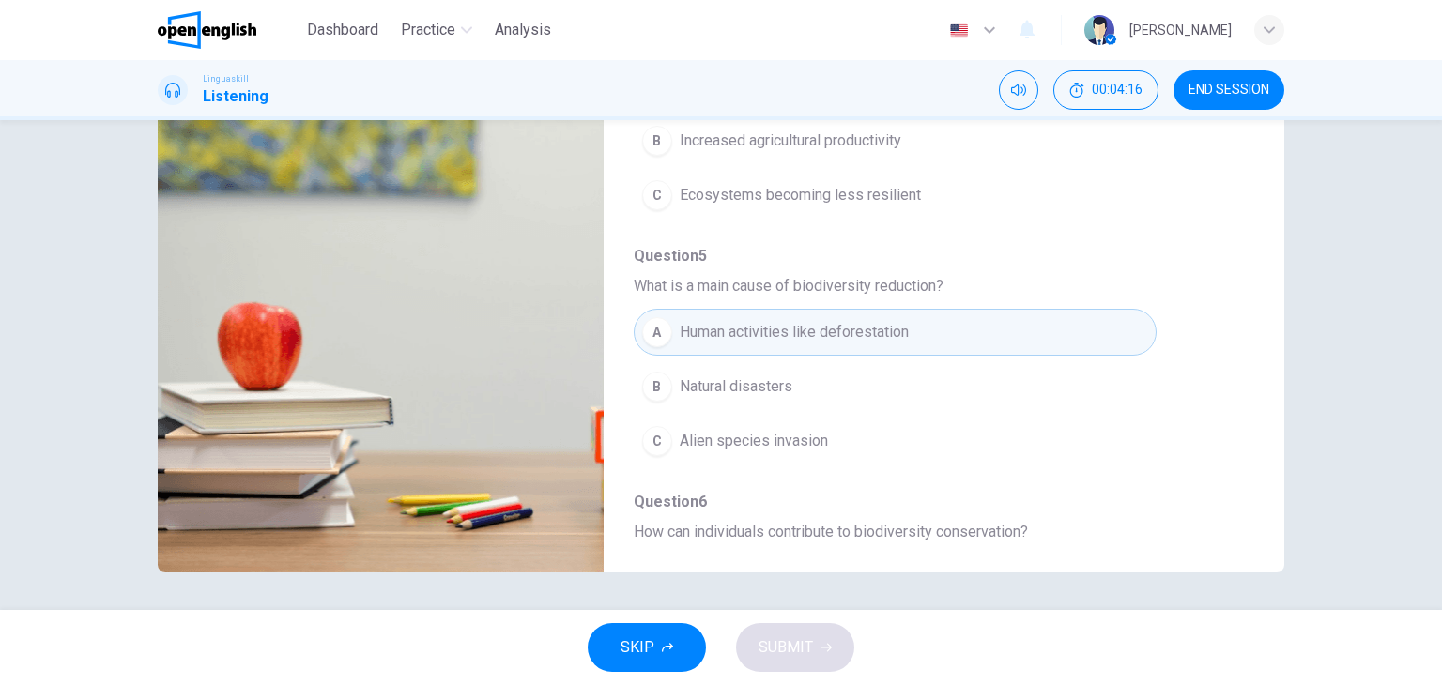
type input "**"
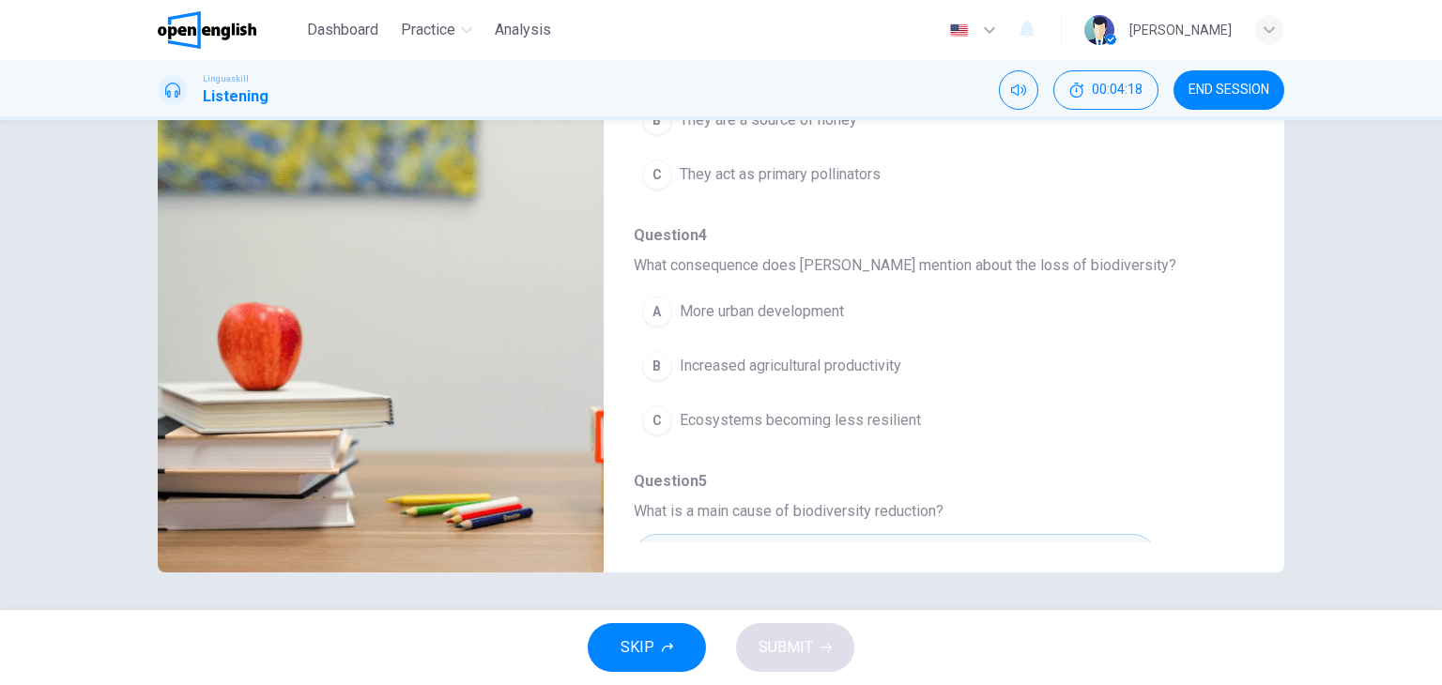
scroll to position [376, 0]
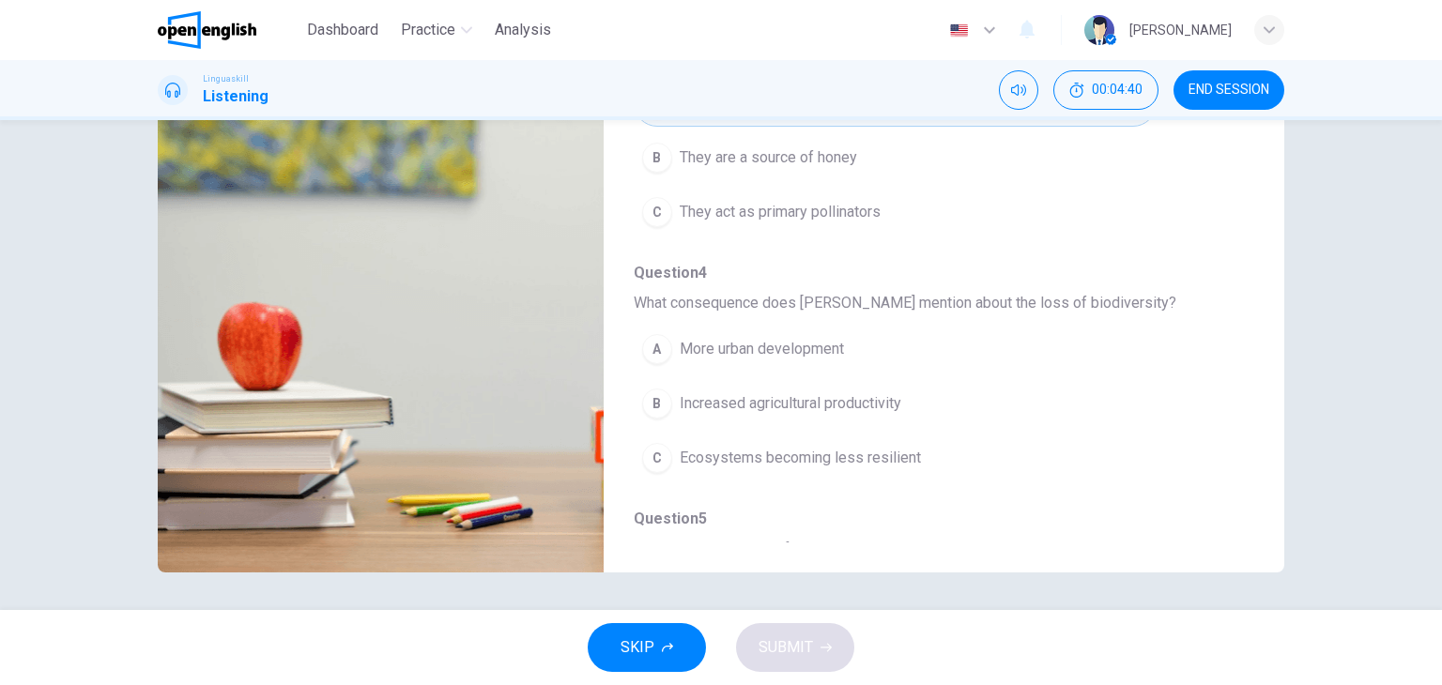
type input "*"
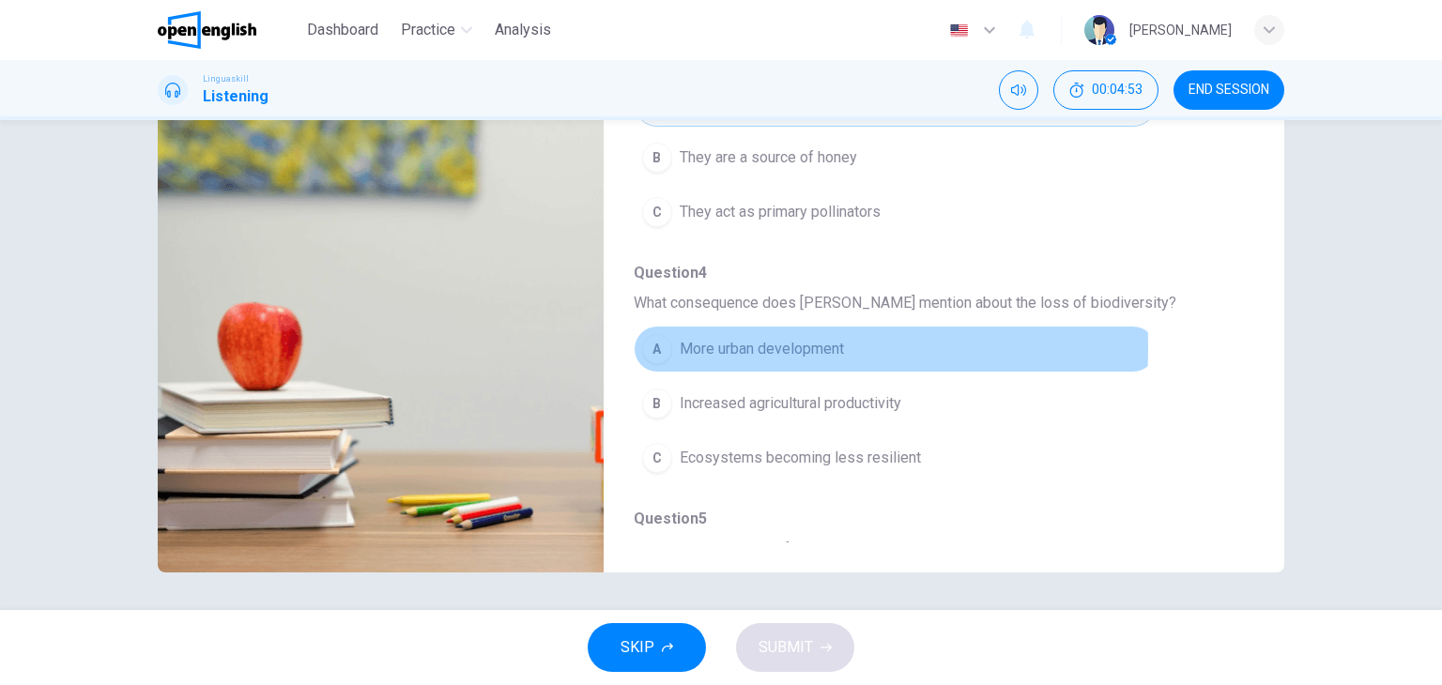
click at [698, 345] on span "More urban development" at bounding box center [762, 349] width 164 height 23
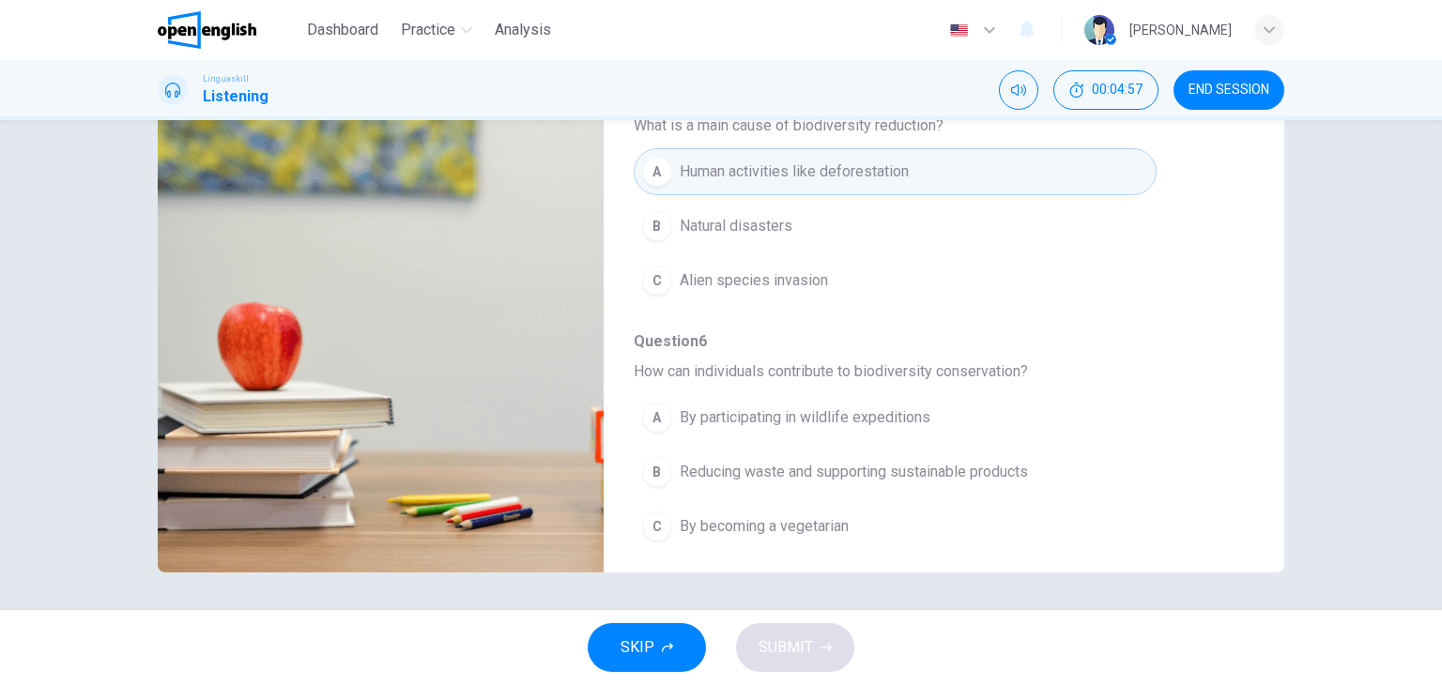
scroll to position [804, 0]
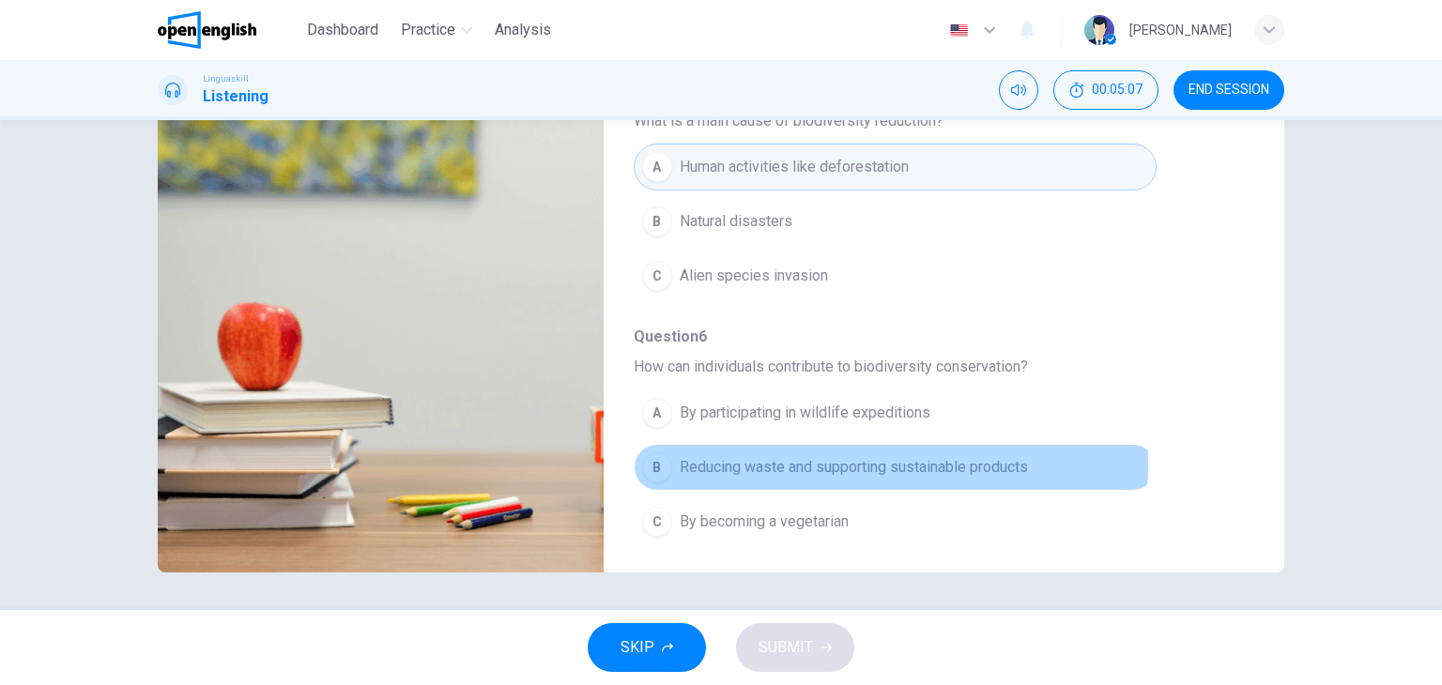
click at [797, 458] on span "Reducing waste and supporting sustainable products" at bounding box center [854, 467] width 348 height 23
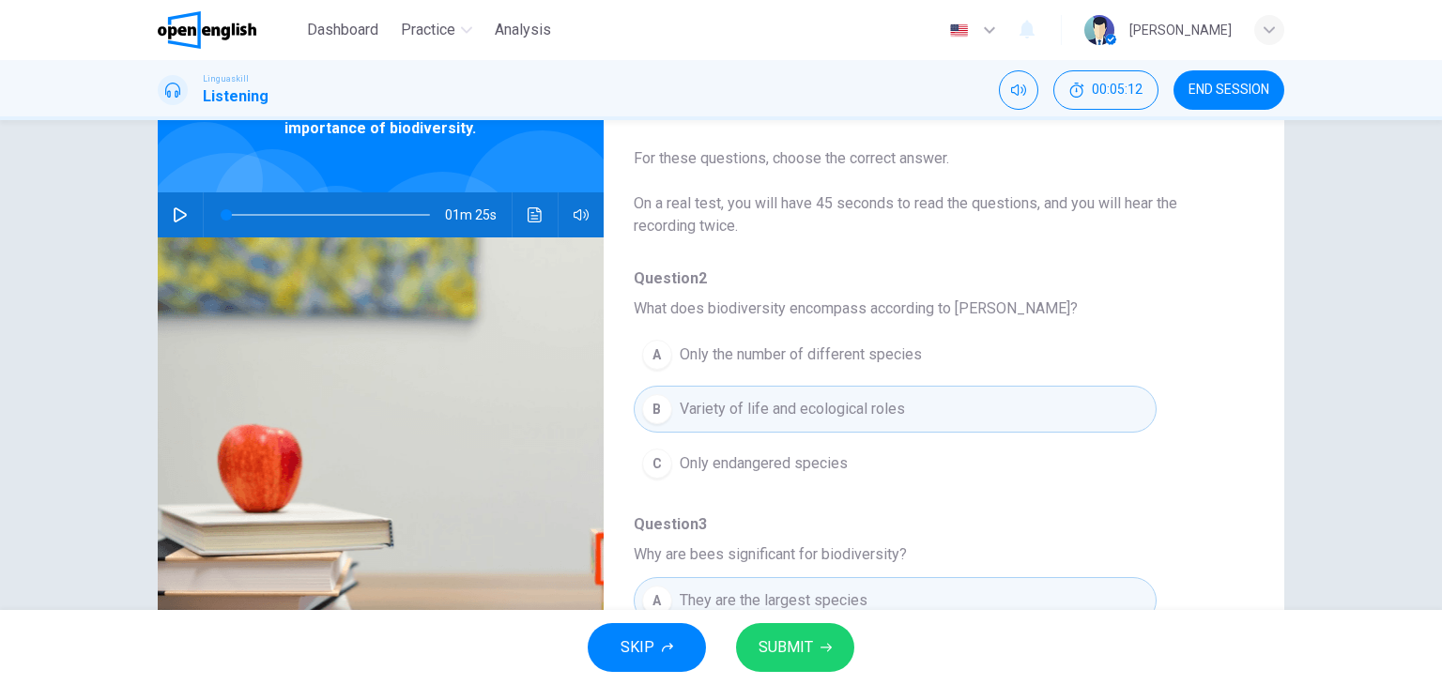
scroll to position [0, 0]
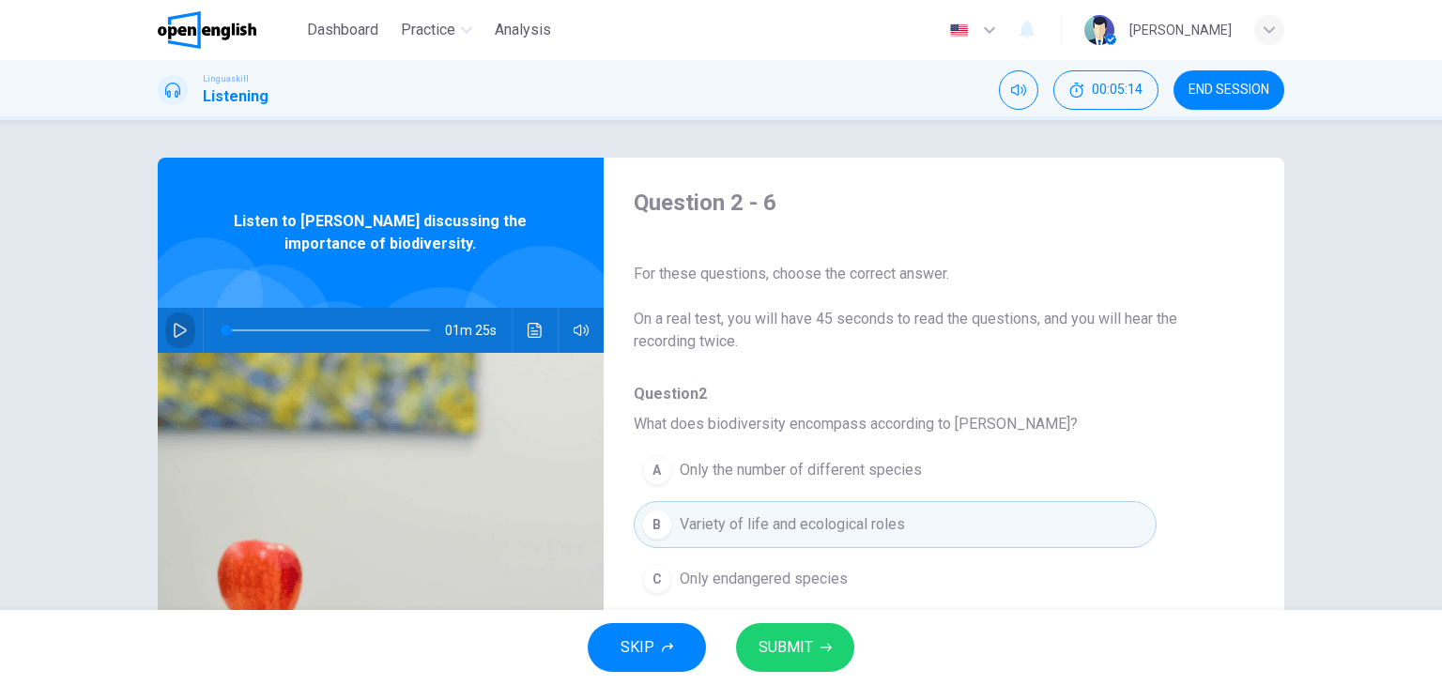
click at [185, 321] on button "button" at bounding box center [180, 330] width 30 height 45
click at [1196, 395] on span "Question 2" at bounding box center [929, 394] width 590 height 23
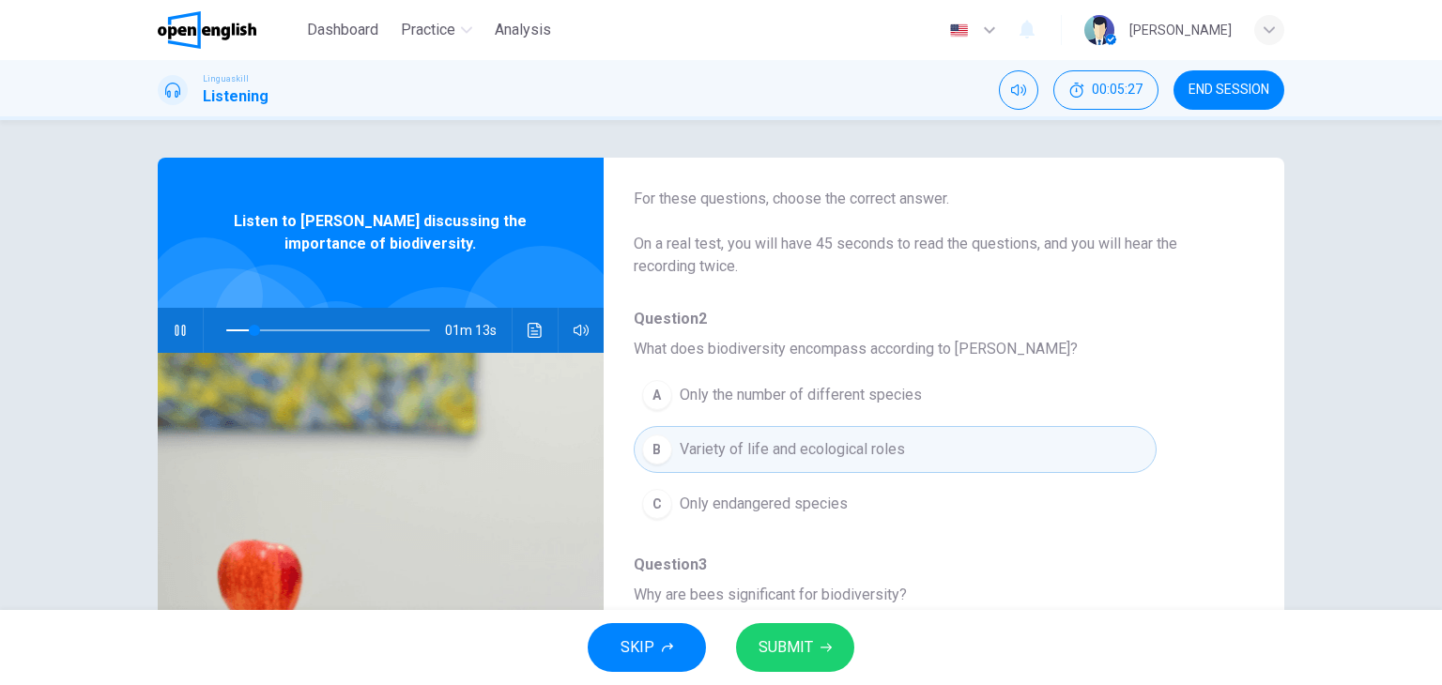
scroll to position [113, 0]
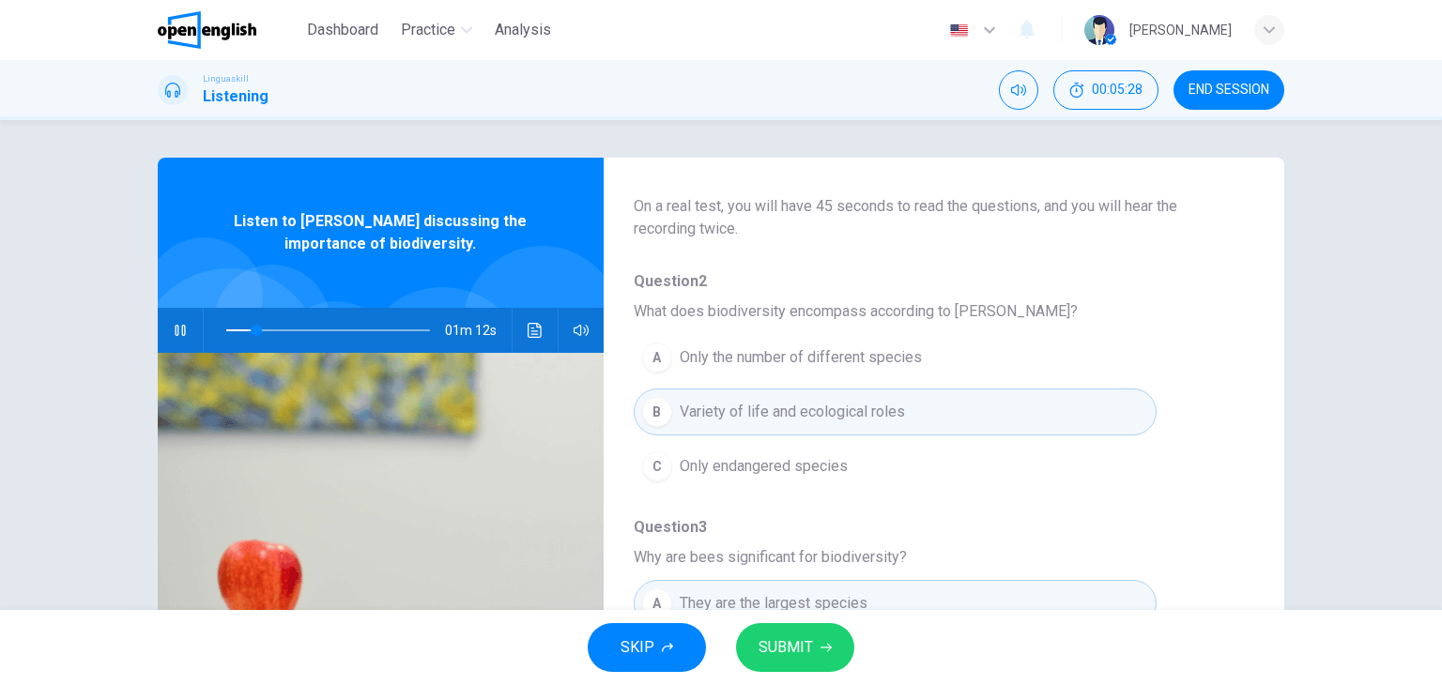
click at [1196, 395] on div "A Only the number of different species B Variety of life and ecological roles C…" at bounding box center [929, 411] width 590 height 163
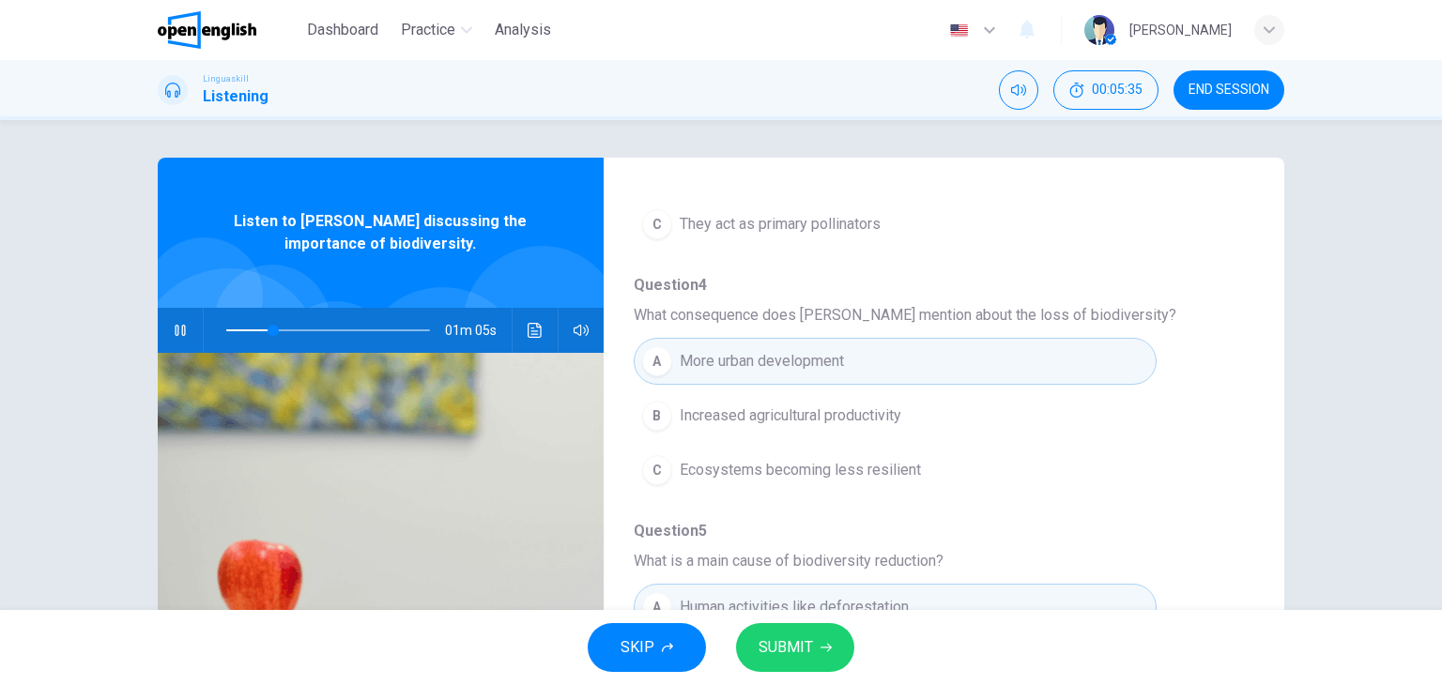
scroll to position [638, 0]
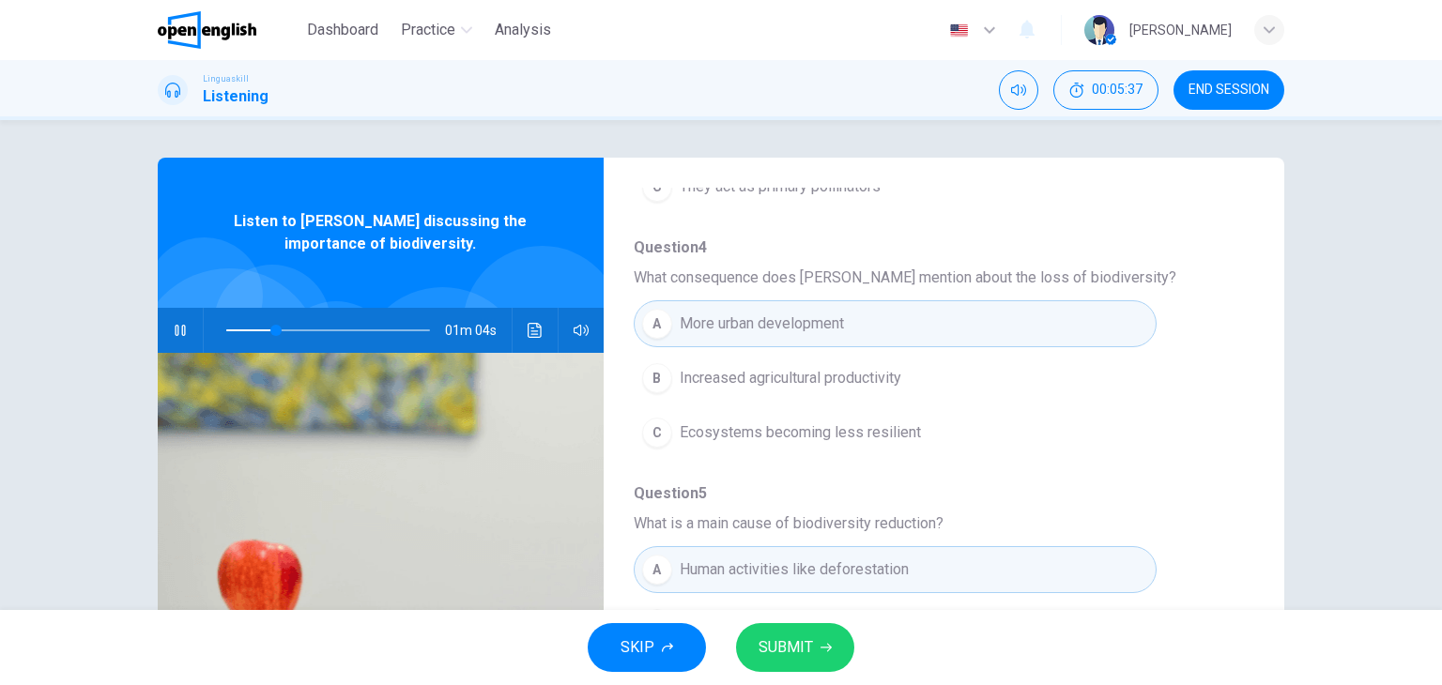
click at [1196, 398] on div "A More urban development B Increased agricultural productivity C Ecosystems bec…" at bounding box center [929, 378] width 590 height 163
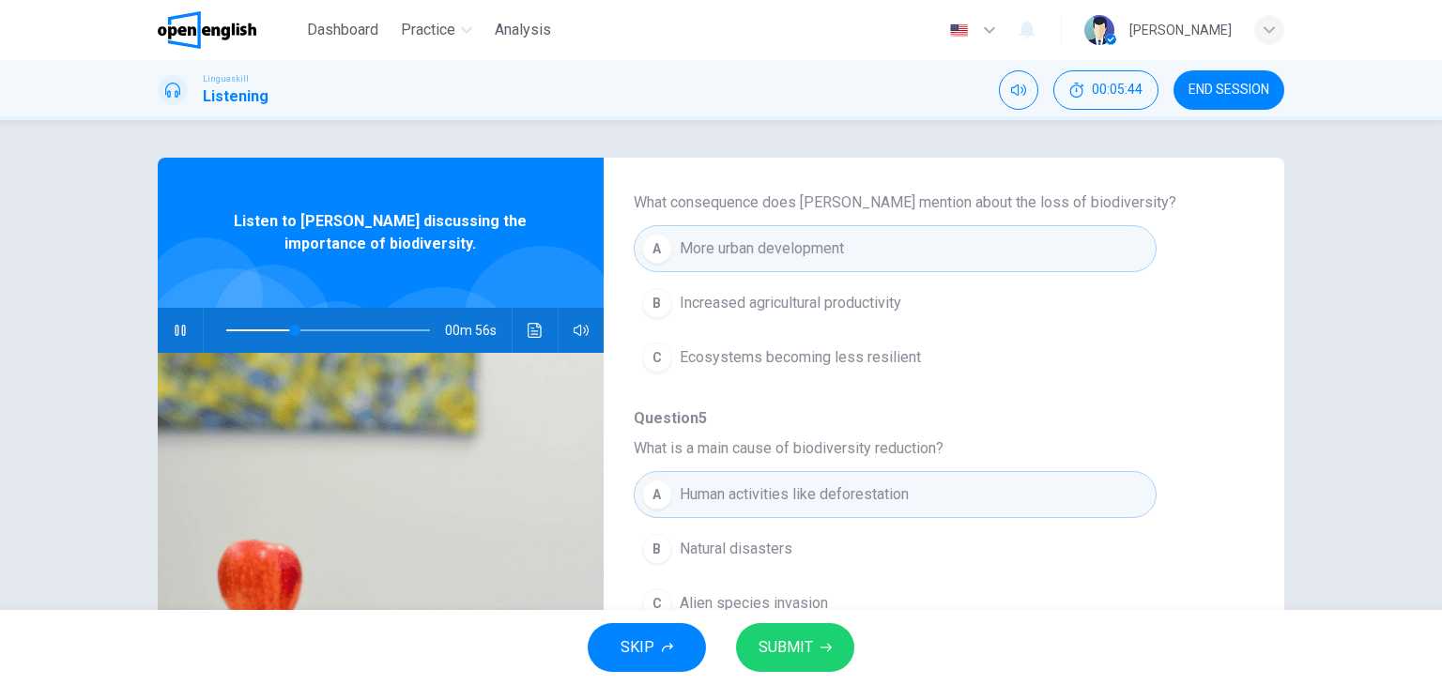
click at [1196, 398] on div "Question 2 What does biodiversity encompass according to Dr. Thompson? A Only t…" at bounding box center [929, 273] width 590 height 1207
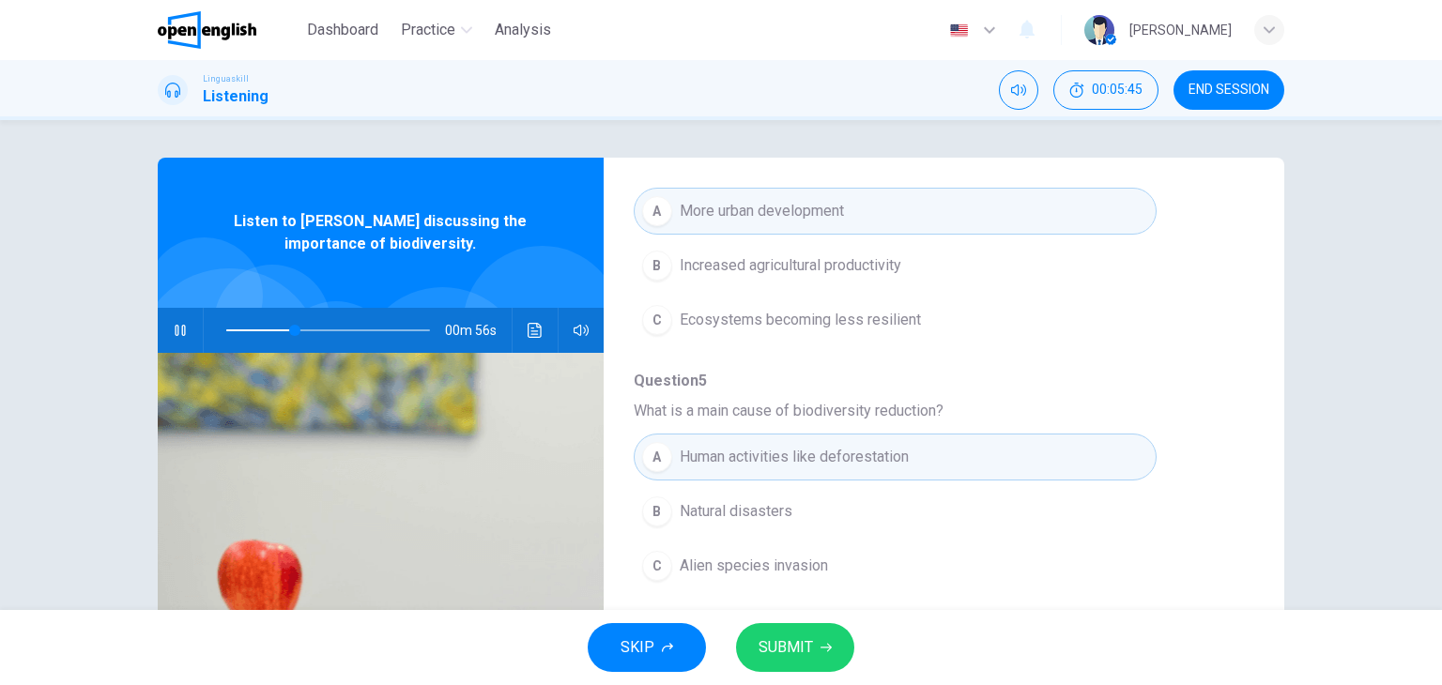
click at [1196, 398] on div "Question 2 What does biodiversity encompass according to Dr. Thompson? A Only t…" at bounding box center [929, 235] width 590 height 1207
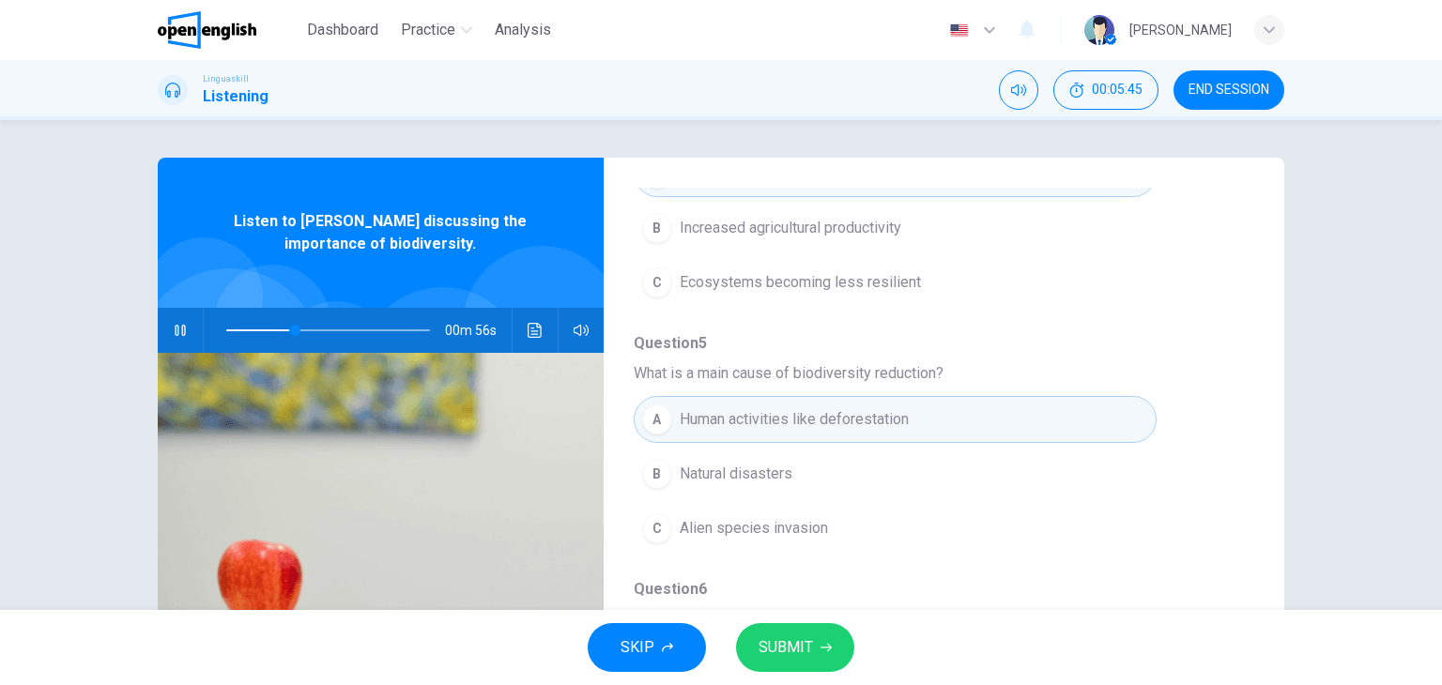
click at [1196, 398] on div "Question 2 What does biodiversity encompass according to Dr. Thompson? A Only t…" at bounding box center [929, 197] width 590 height 1207
click at [1196, 398] on div "A Human activities like deforestation B Natural disasters C Alien species invas…" at bounding box center [929, 473] width 590 height 163
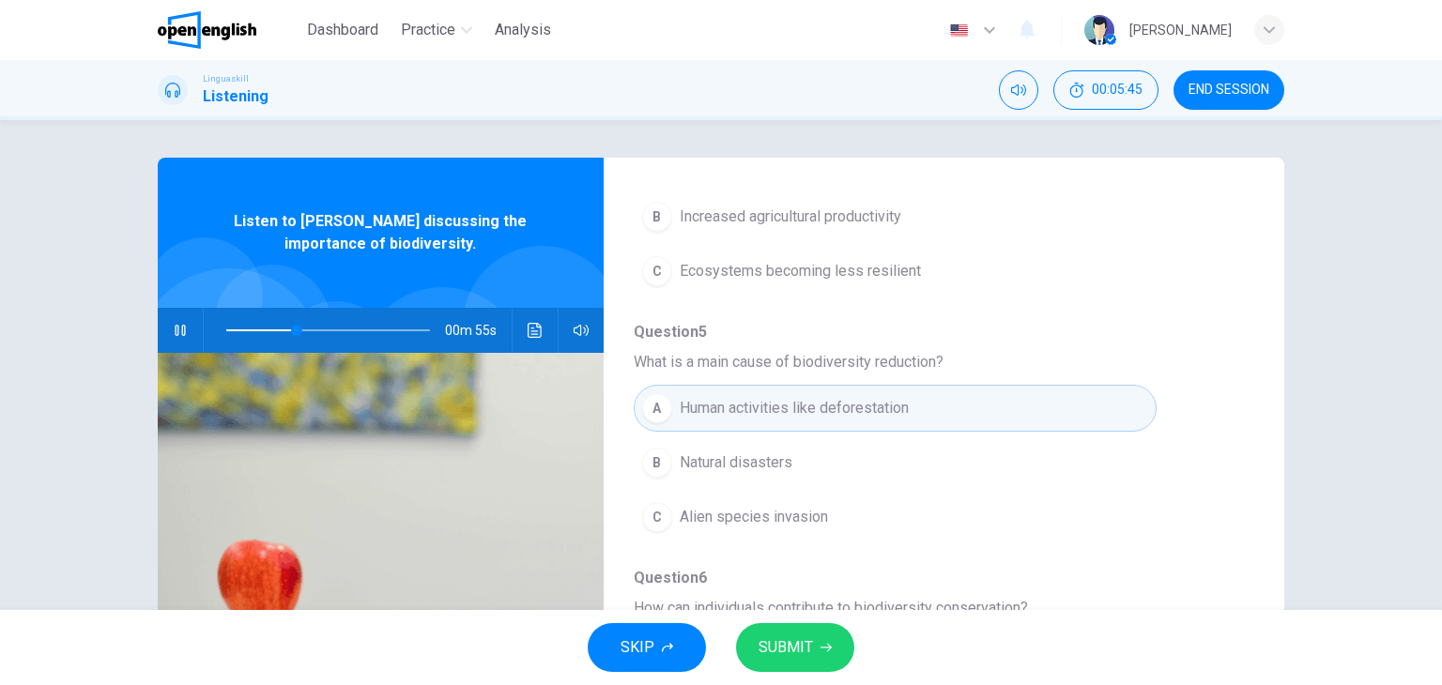
scroll to position [804, 0]
click at [1196, 398] on div "A Human activities like deforestation B Natural disasters C Alien species invas…" at bounding box center [929, 458] width 590 height 163
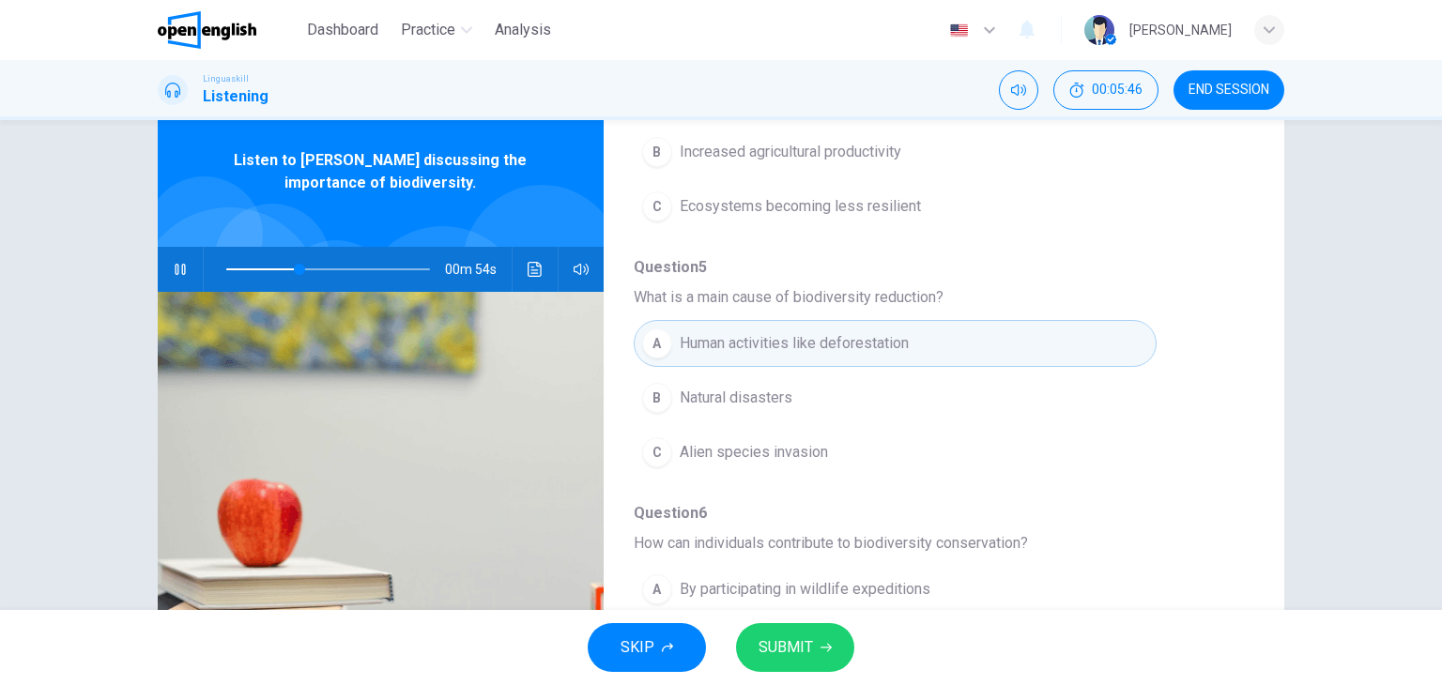
click at [1196, 398] on div "A Human activities like deforestation B Natural disasters C Alien species invas…" at bounding box center [929, 397] width 590 height 163
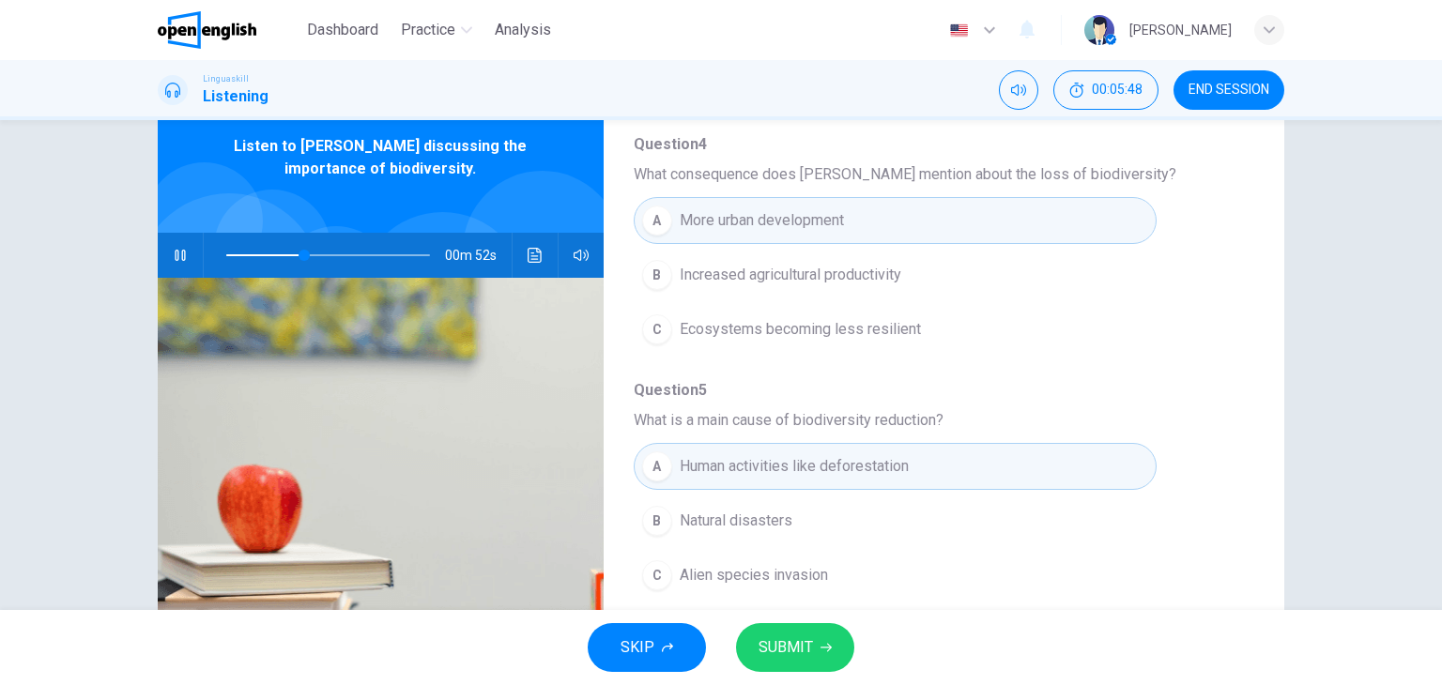
scroll to position [653, 0]
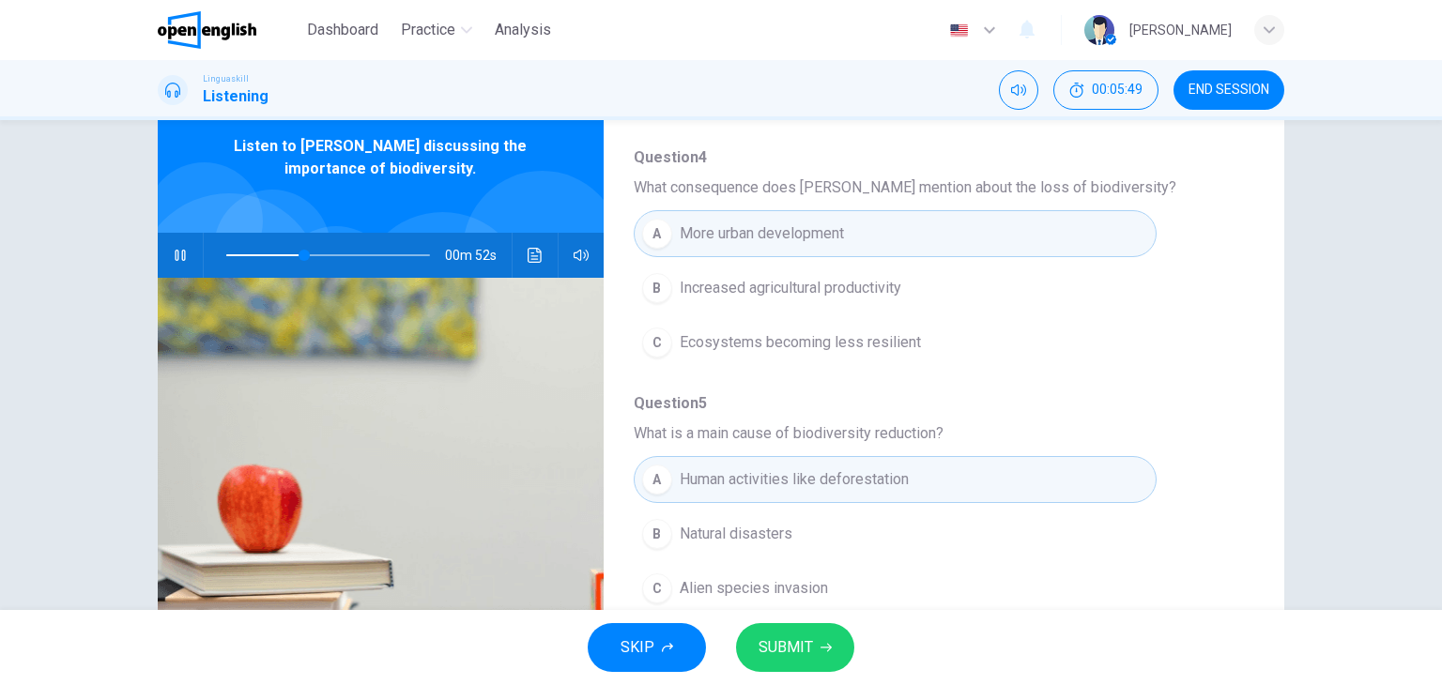
click at [1196, 398] on span "Question 5" at bounding box center [929, 403] width 590 height 23
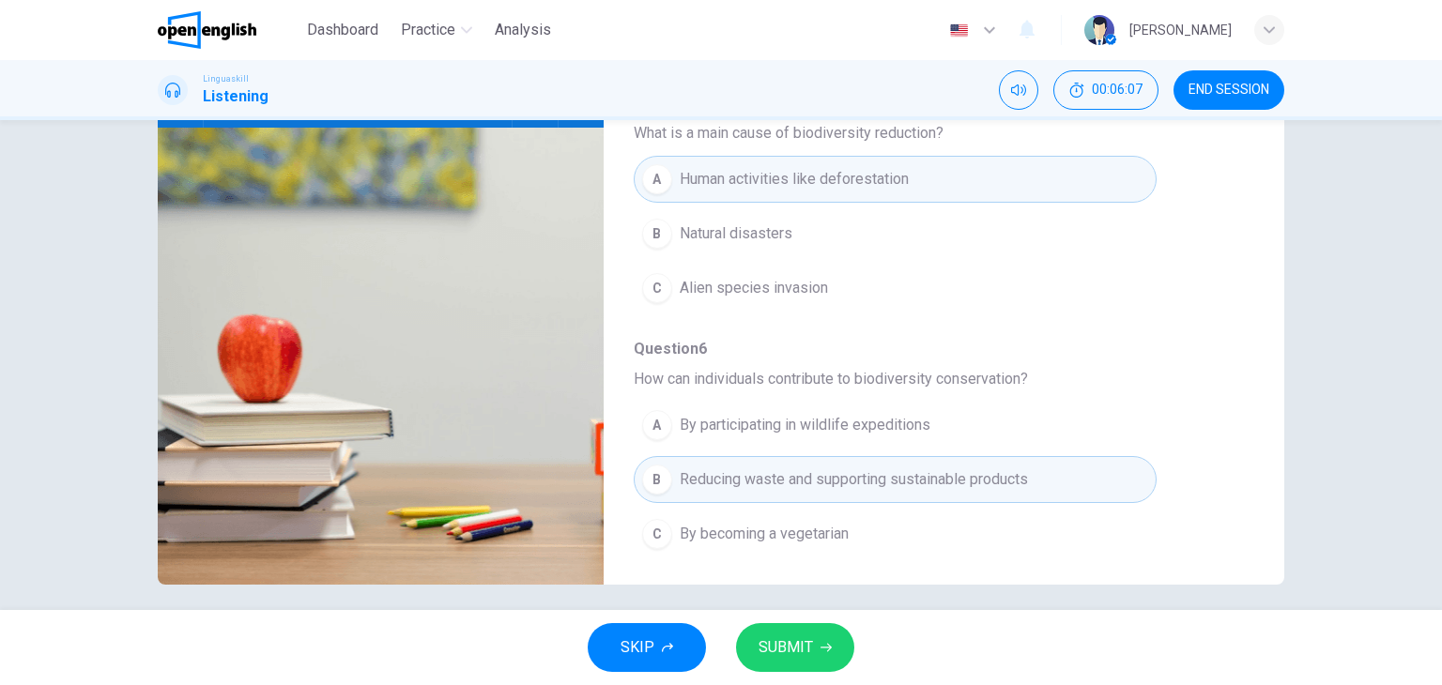
scroll to position [238, 0]
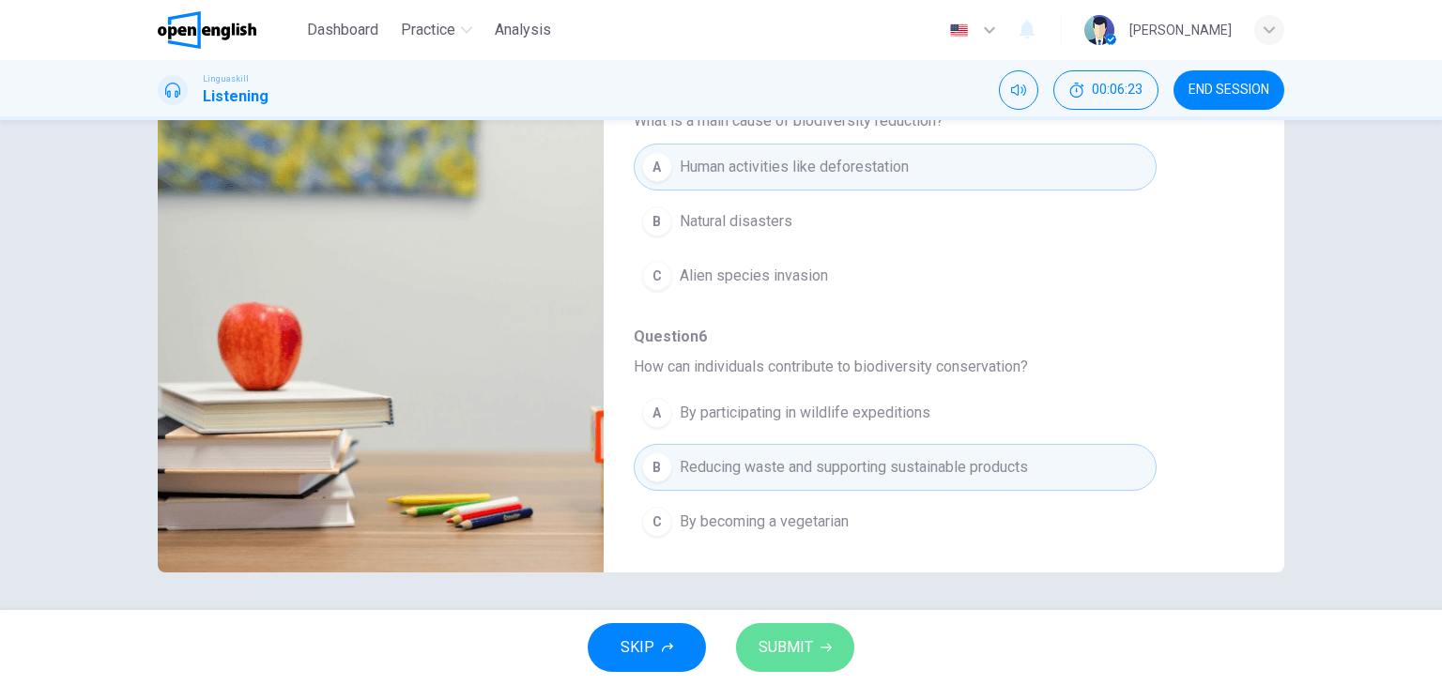
click at [799, 645] on span "SUBMIT" at bounding box center [786, 648] width 54 height 26
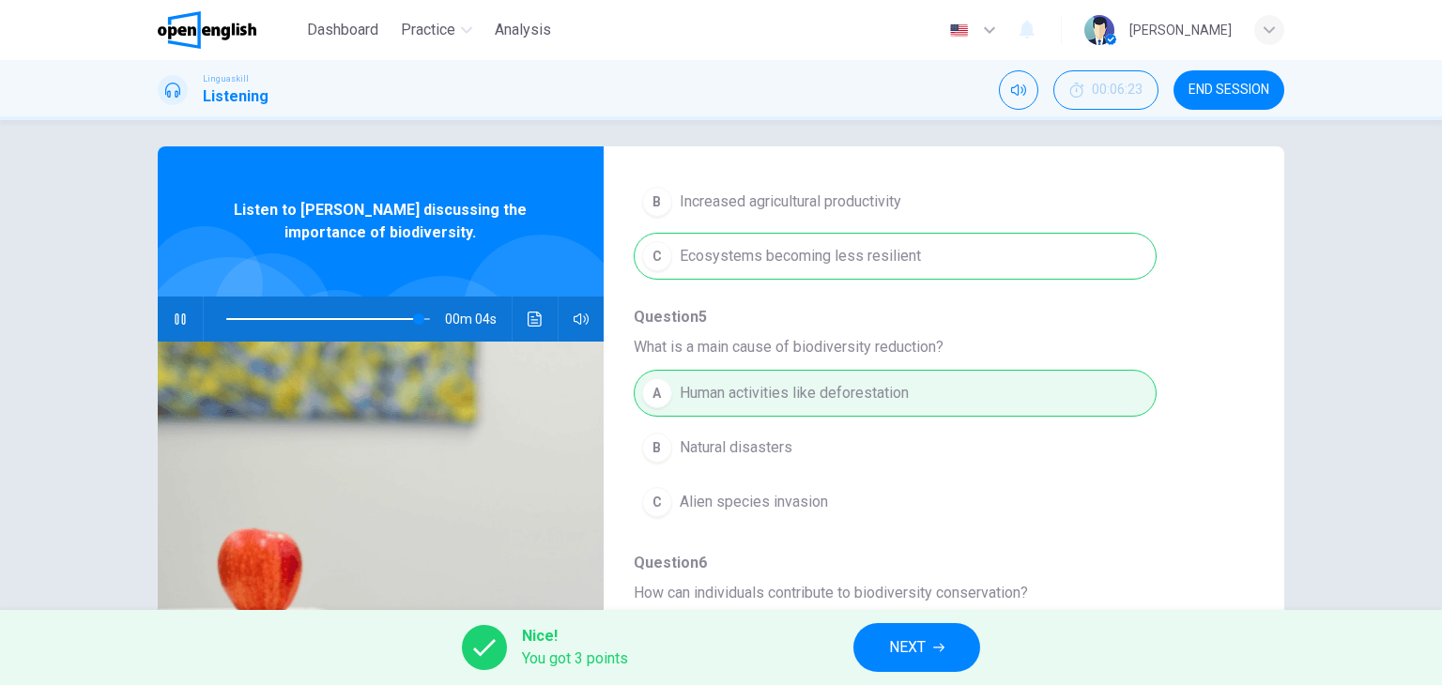
scroll to position [0, 0]
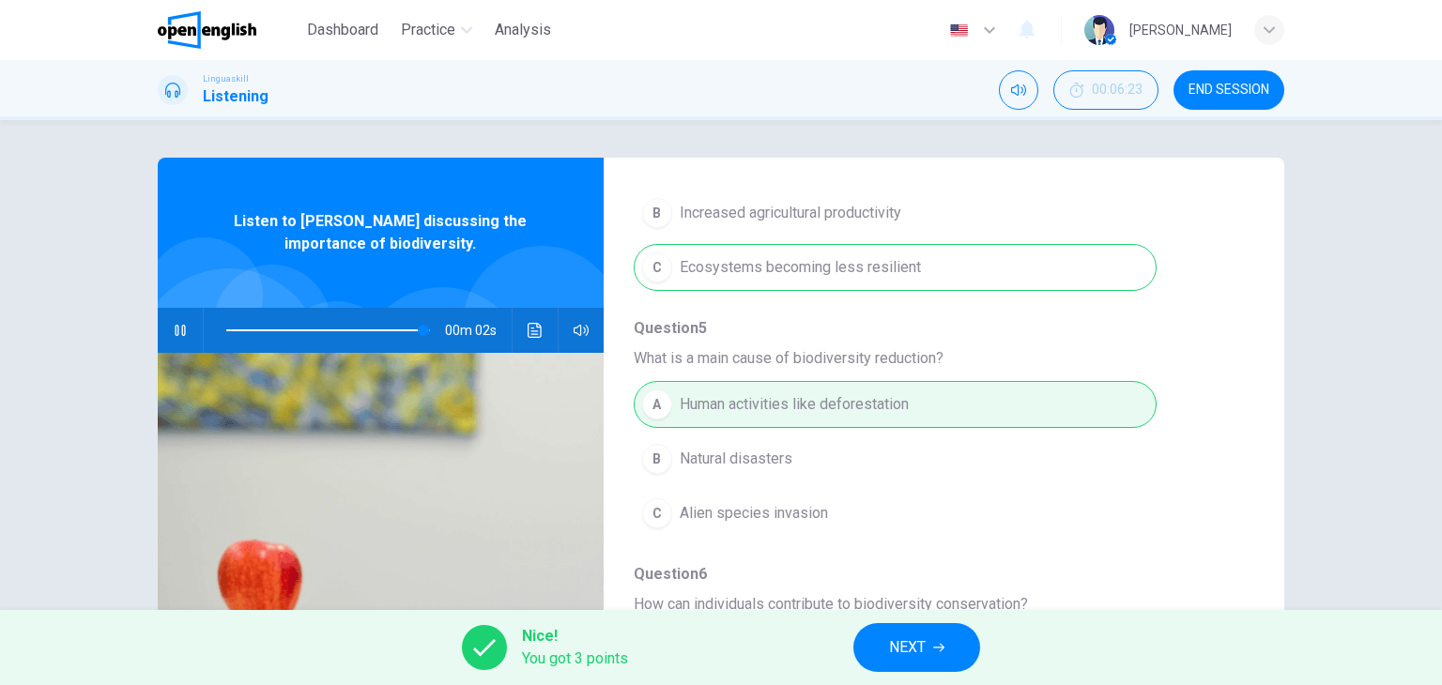
click at [1165, 477] on div "A Human activities like deforestation B Natural disasters C Alien species invas…" at bounding box center [929, 458] width 590 height 163
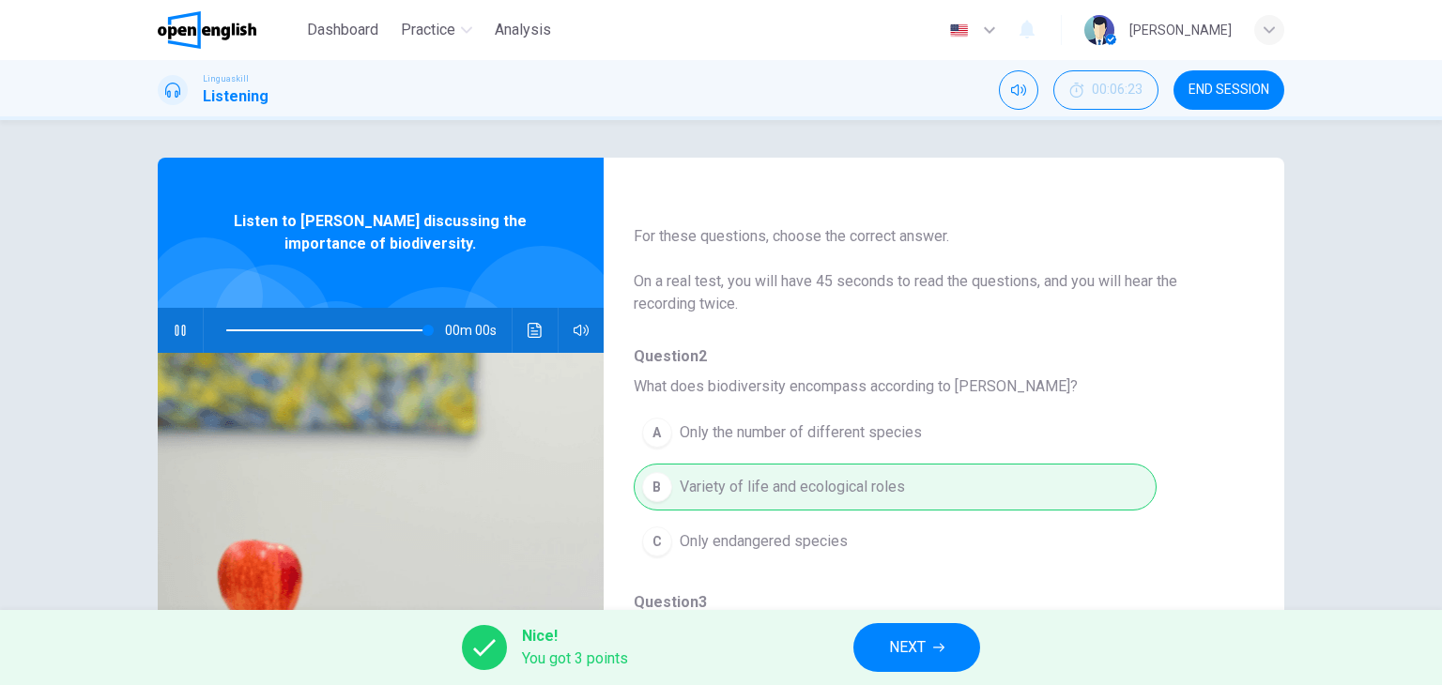
type input "*"
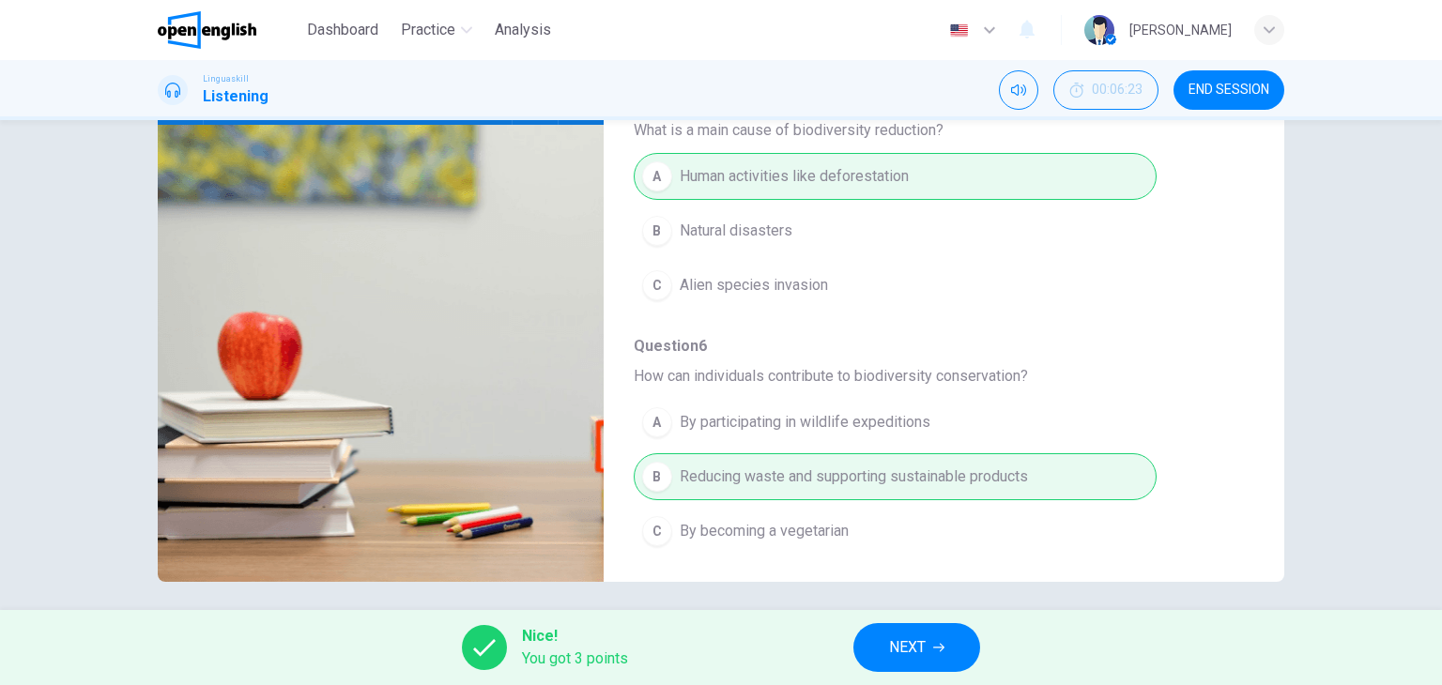
scroll to position [238, 0]
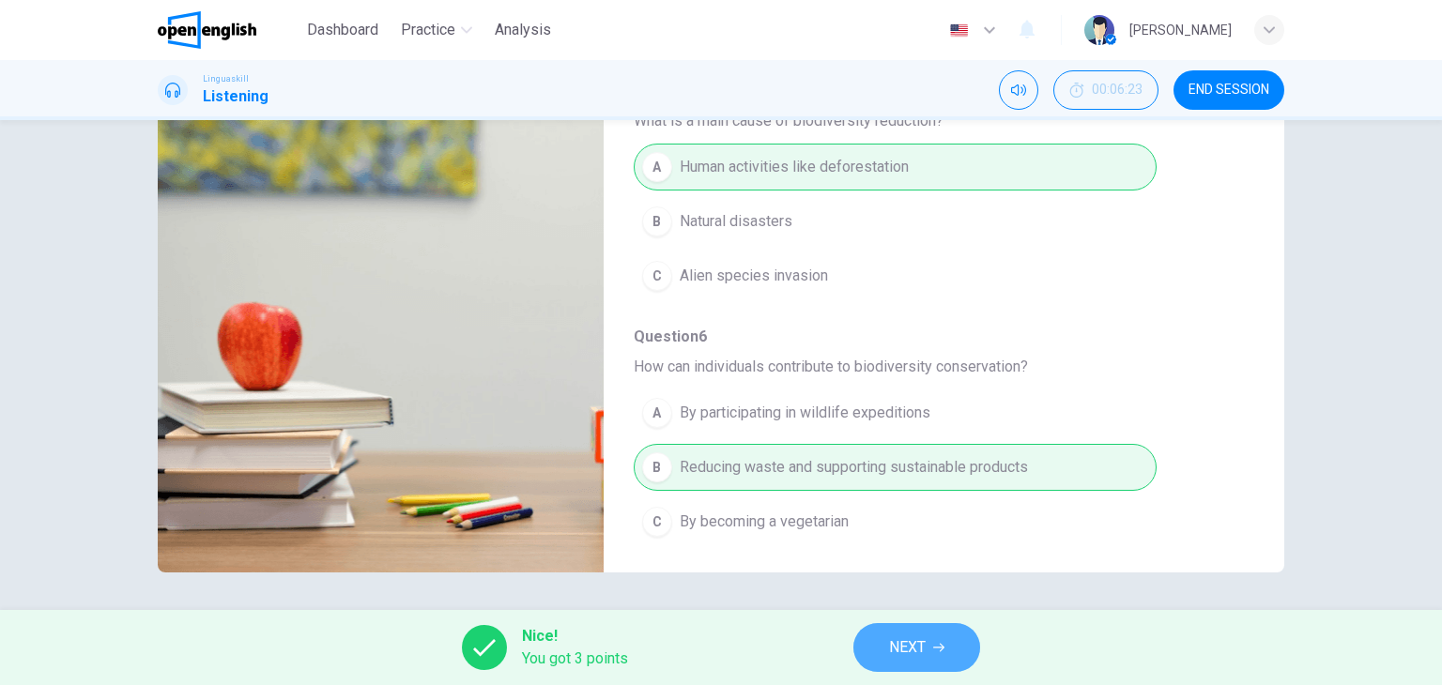
click at [925, 647] on span "NEXT" at bounding box center [907, 648] width 37 height 26
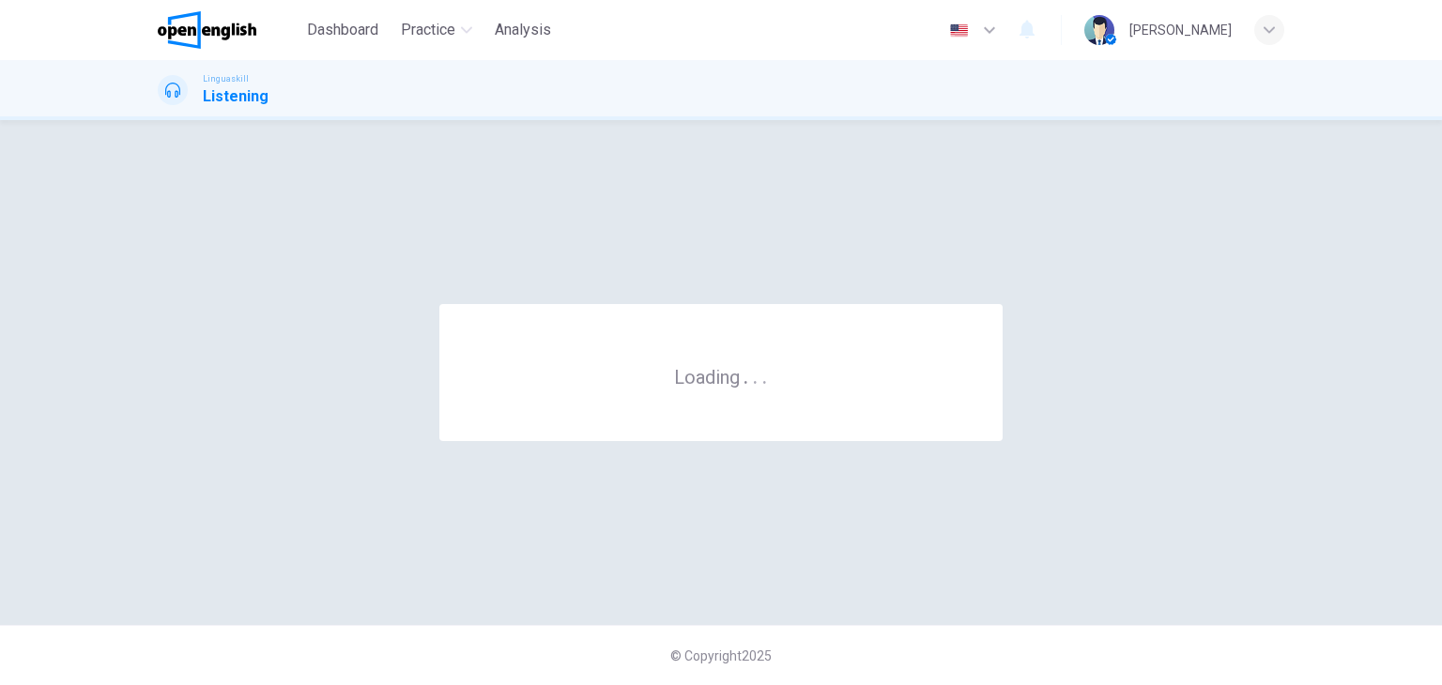
scroll to position [0, 0]
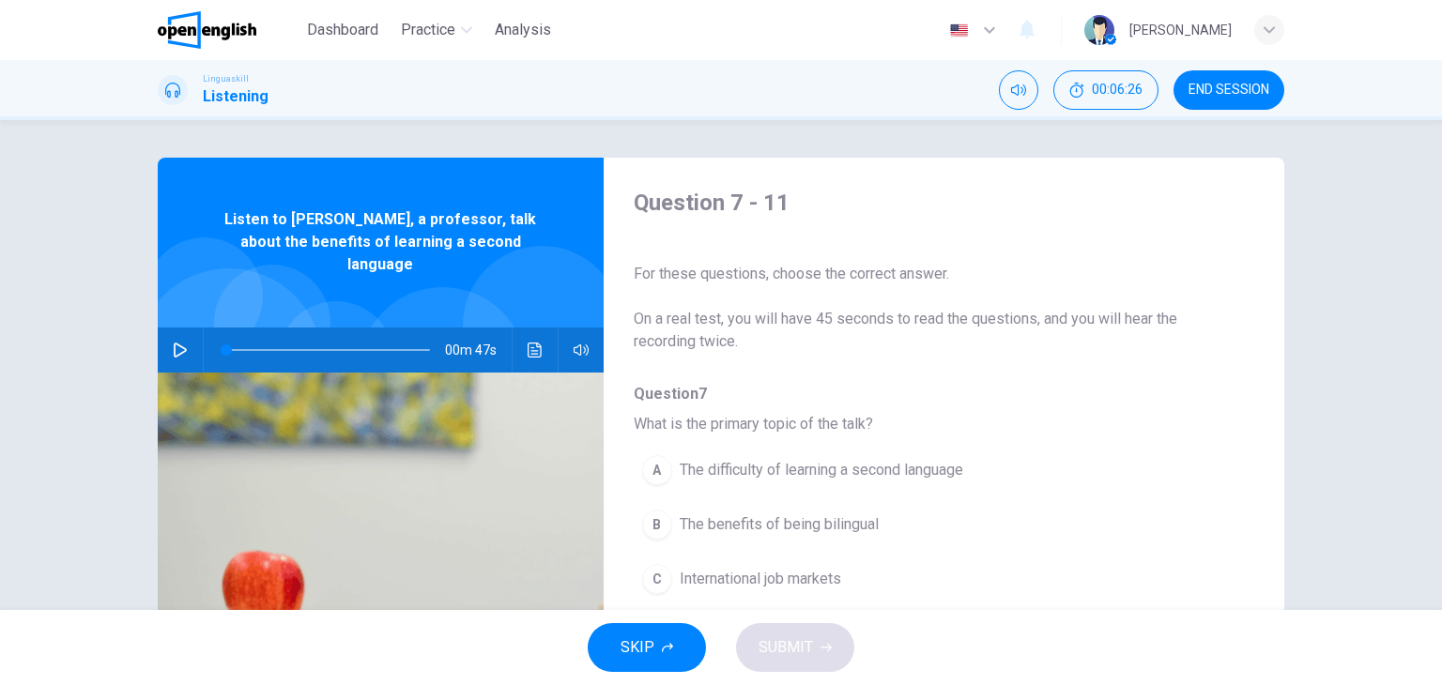
click at [1130, 398] on span "Question 7" at bounding box center [929, 394] width 590 height 23
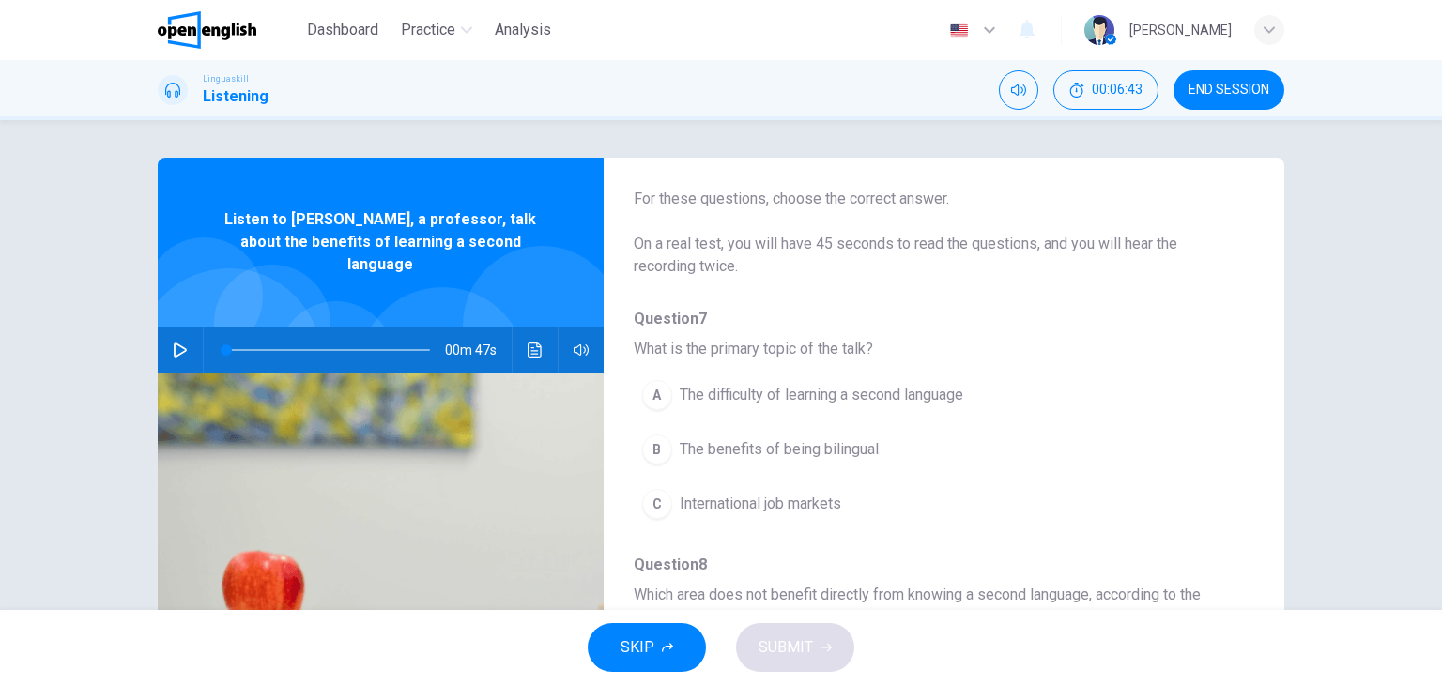
scroll to position [113, 0]
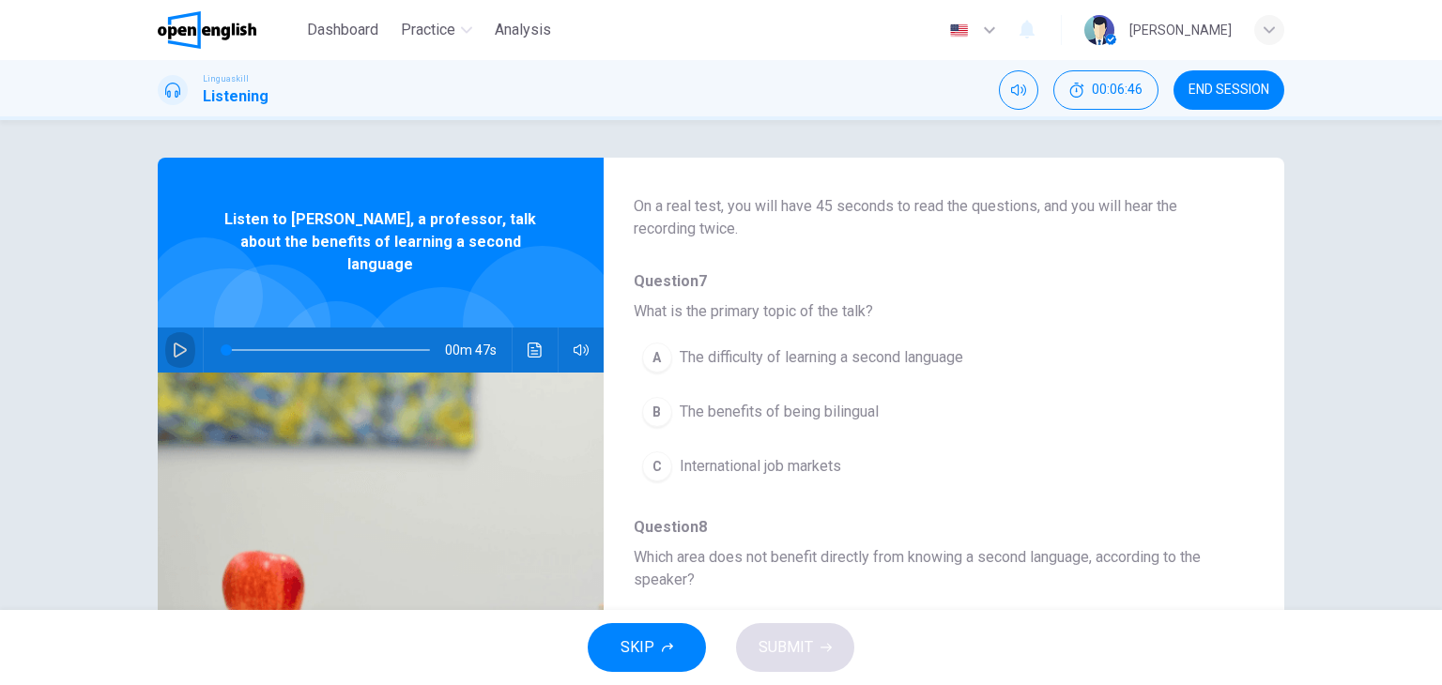
click at [178, 343] on icon "button" at bounding box center [180, 350] width 15 height 15
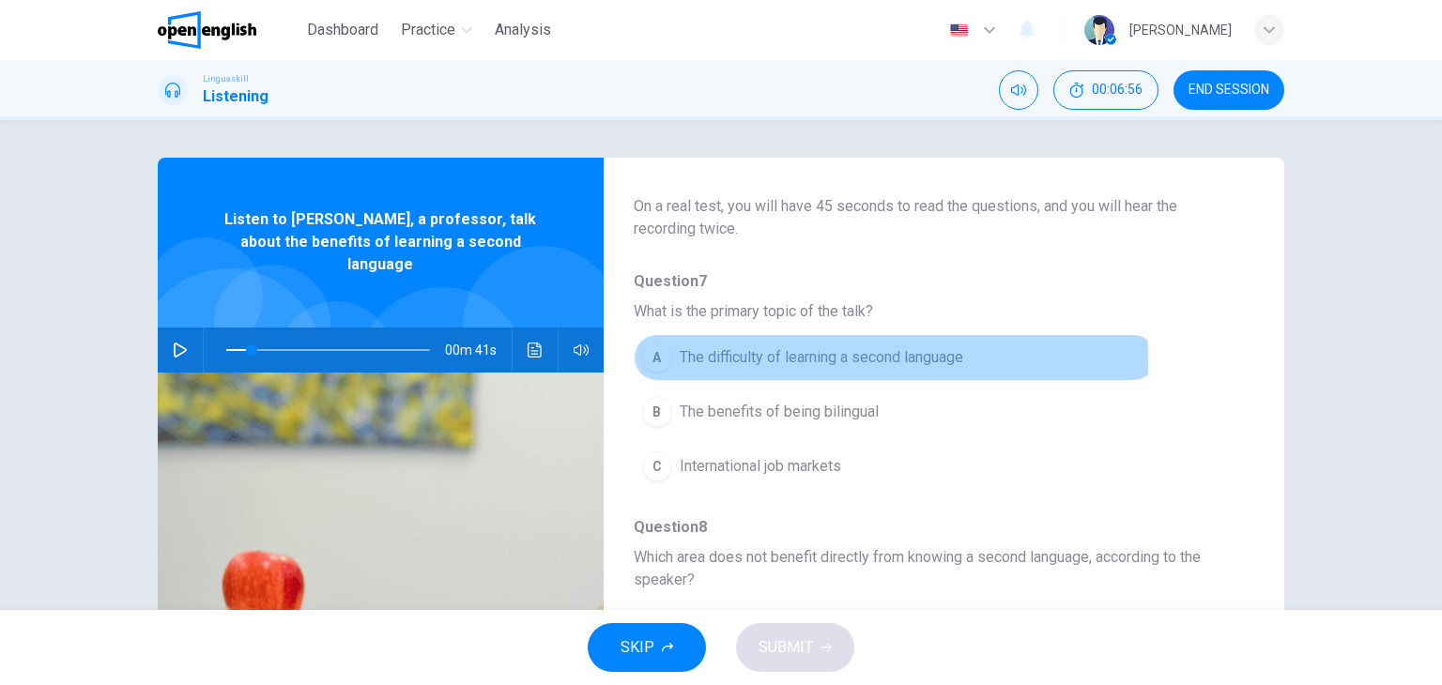
click at [654, 361] on div "A" at bounding box center [657, 358] width 30 height 30
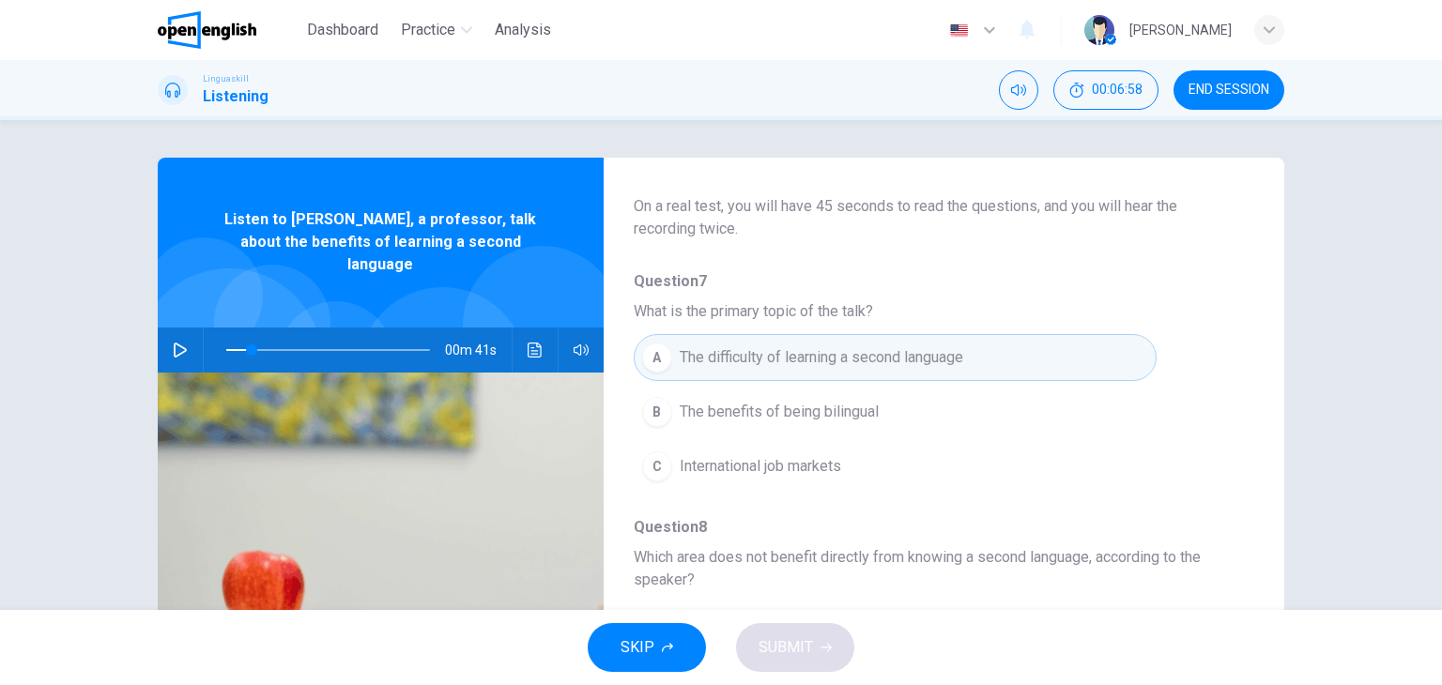
click at [1197, 356] on div "A The difficulty of learning a second language B The benefits of being bilingua…" at bounding box center [929, 411] width 590 height 163
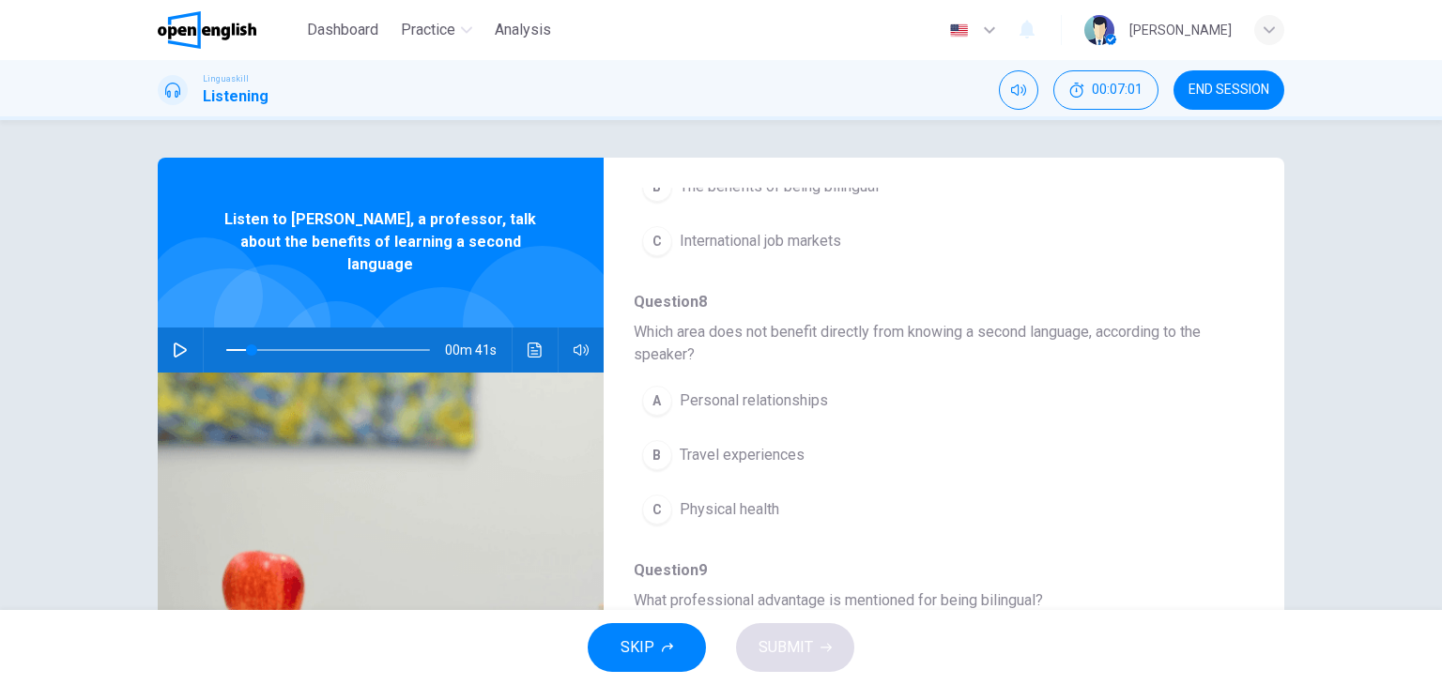
scroll to position [376, 0]
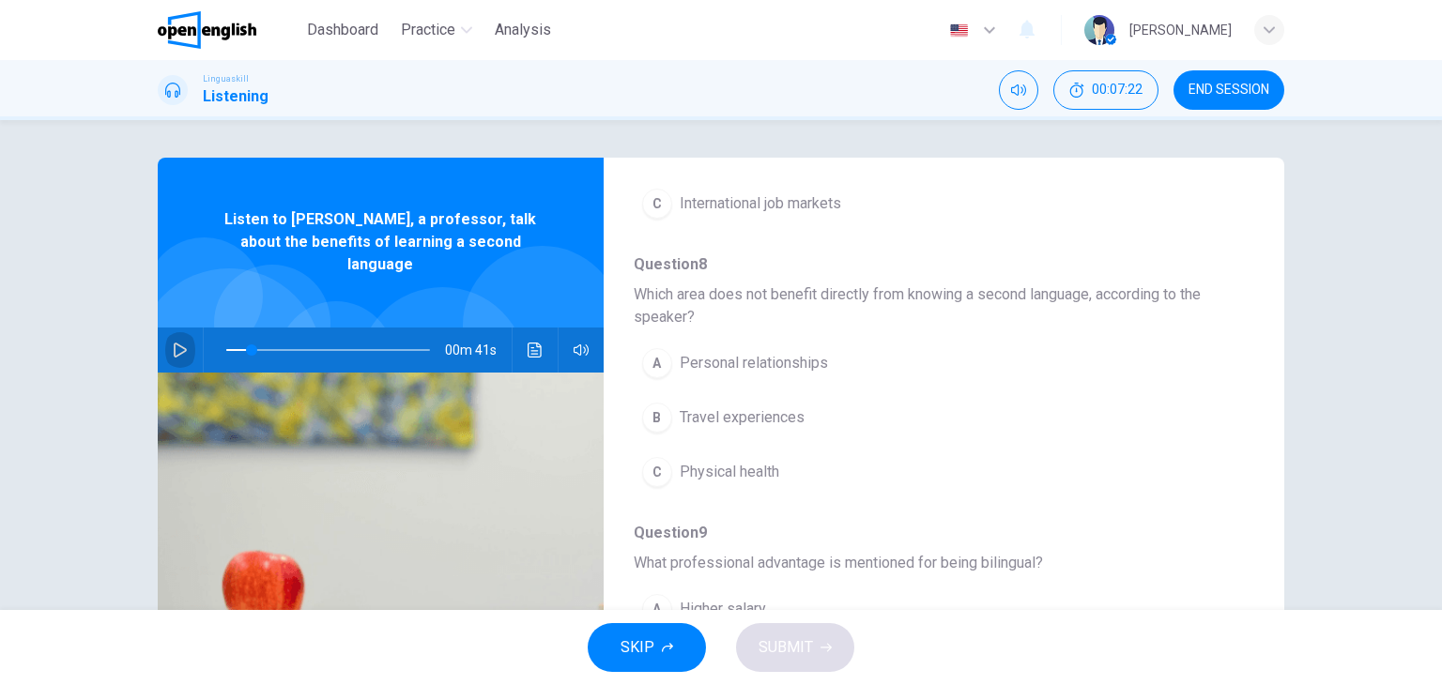
click at [165, 328] on button "button" at bounding box center [180, 350] width 30 height 45
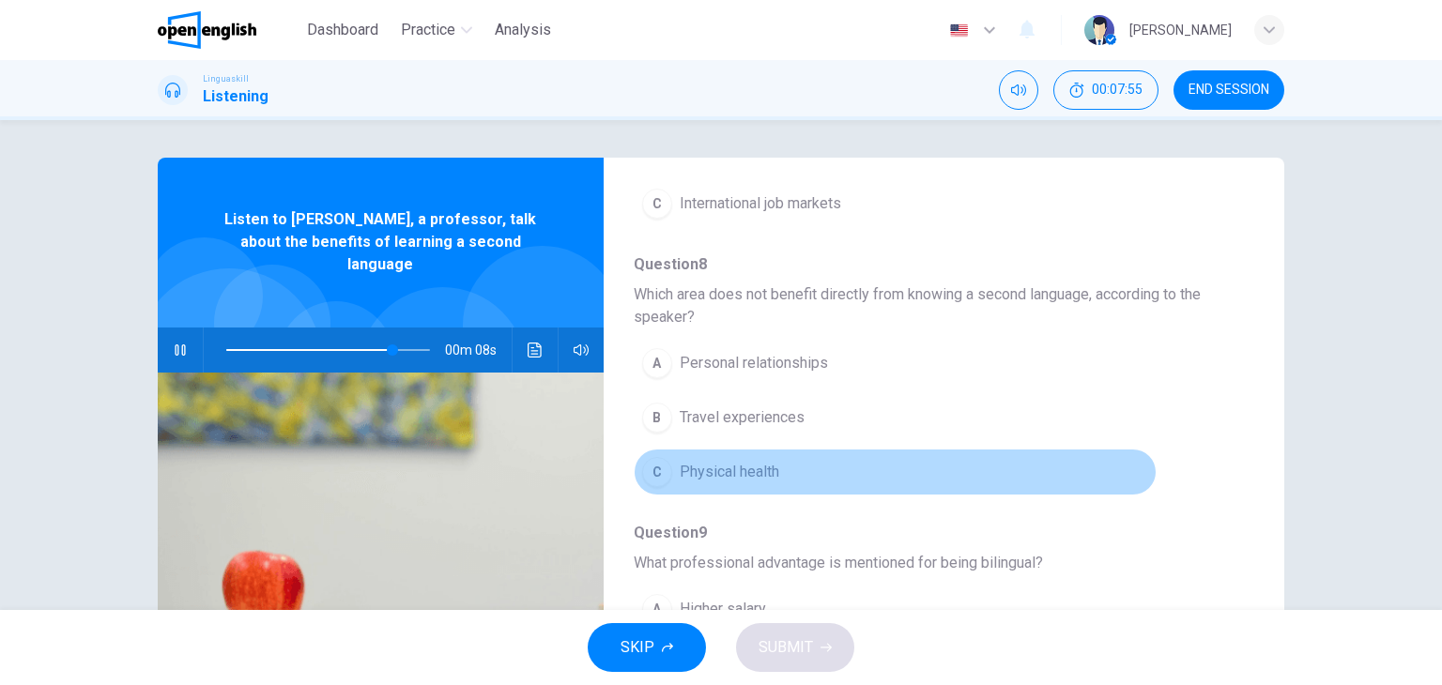
click at [943, 458] on button "C Physical health" at bounding box center [895, 472] width 523 height 47
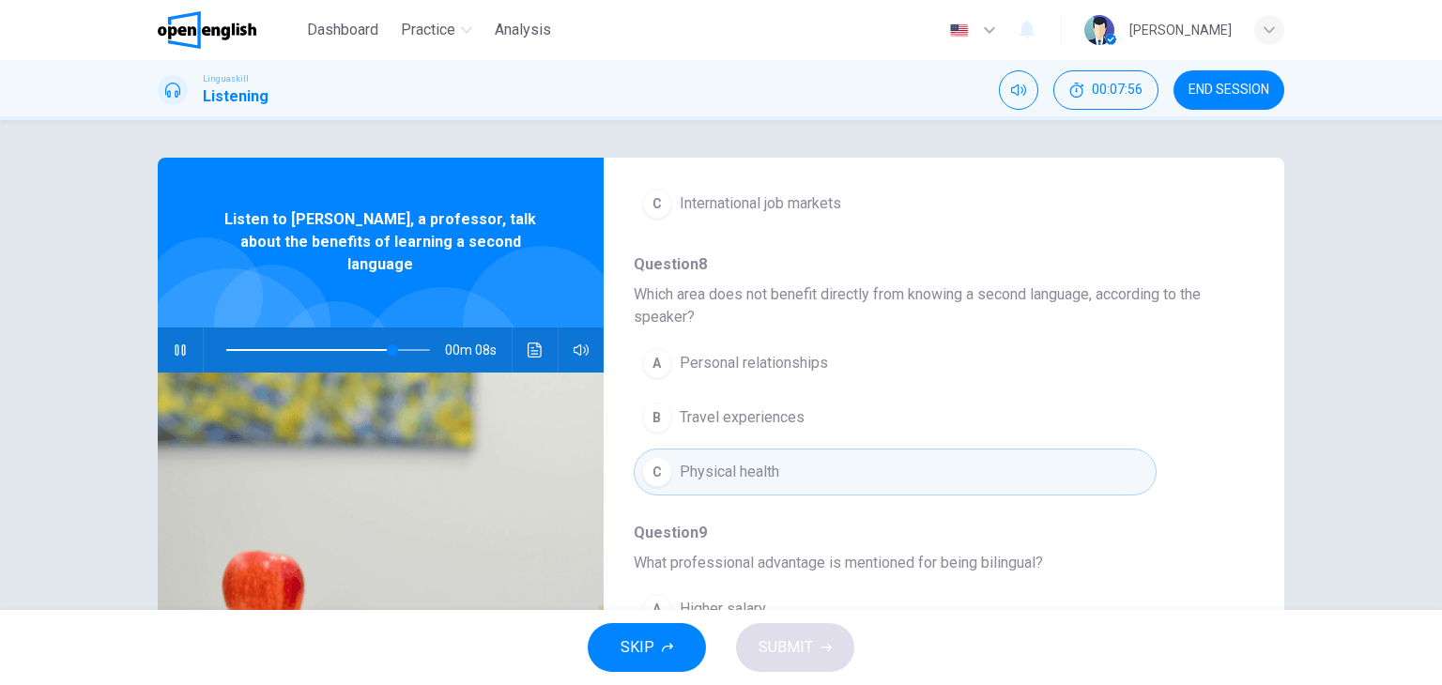
type input "**"
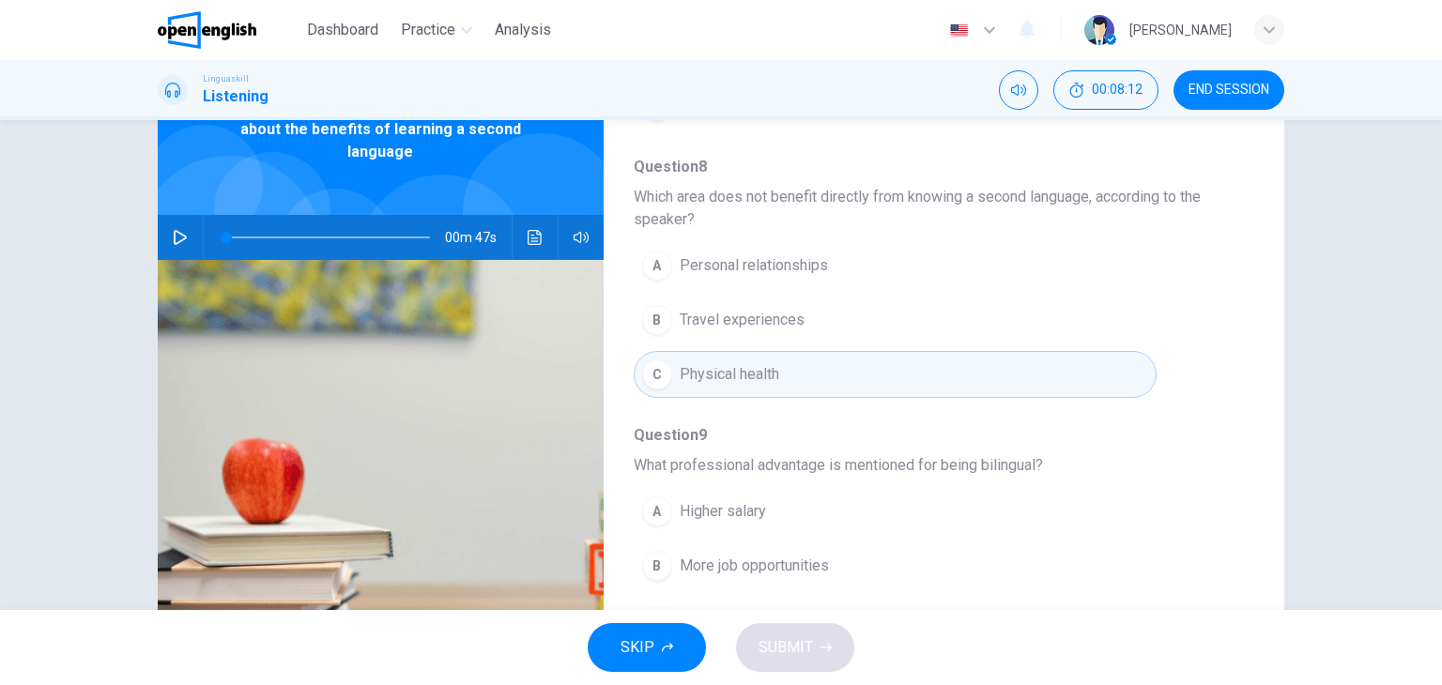
scroll to position [323, 0]
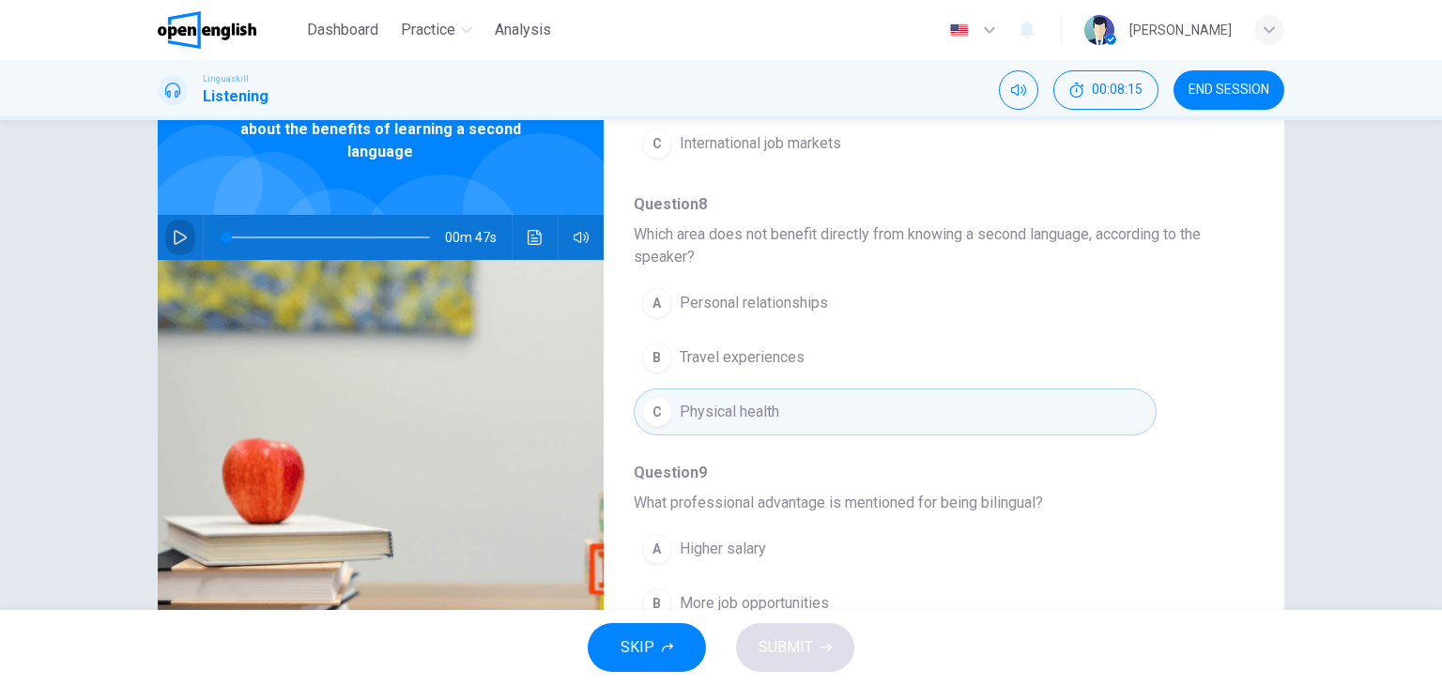
click at [173, 230] on icon "button" at bounding box center [180, 237] width 15 height 15
type input "*"
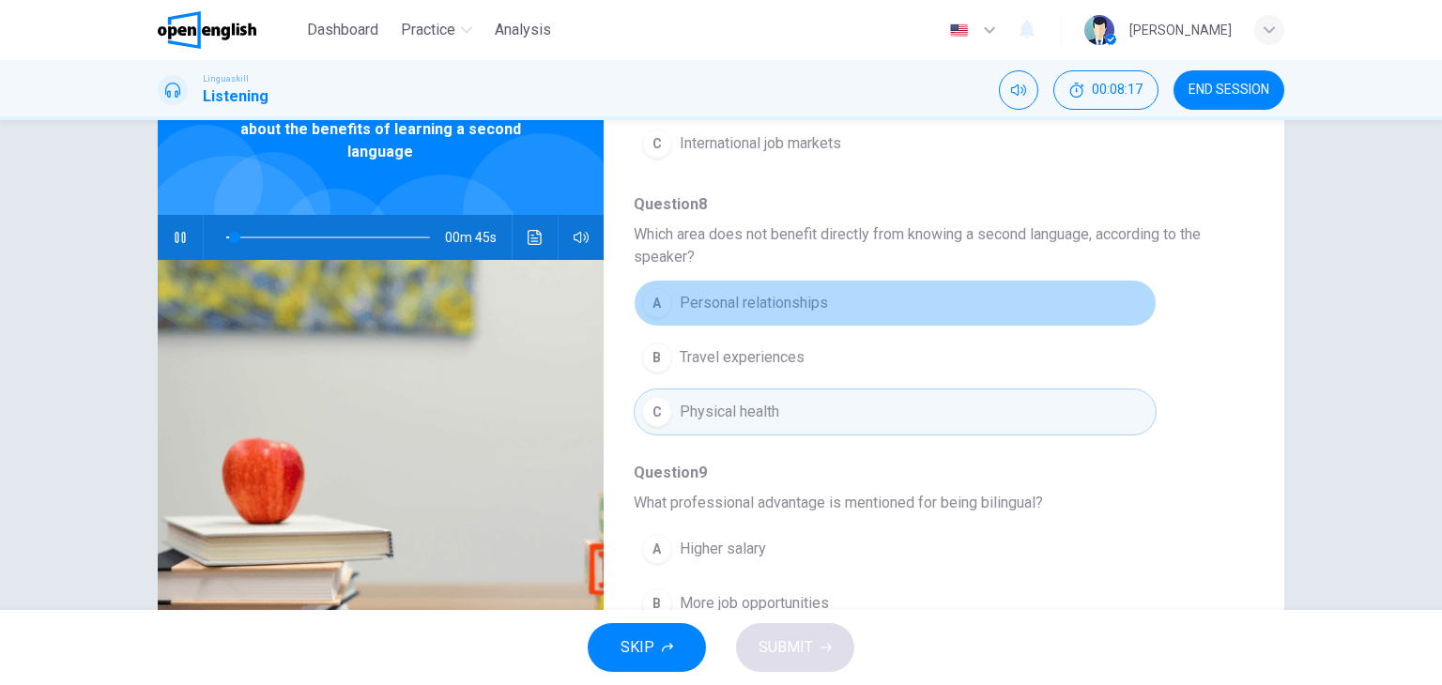
click at [1086, 309] on button "A Personal relationships" at bounding box center [895, 303] width 523 height 47
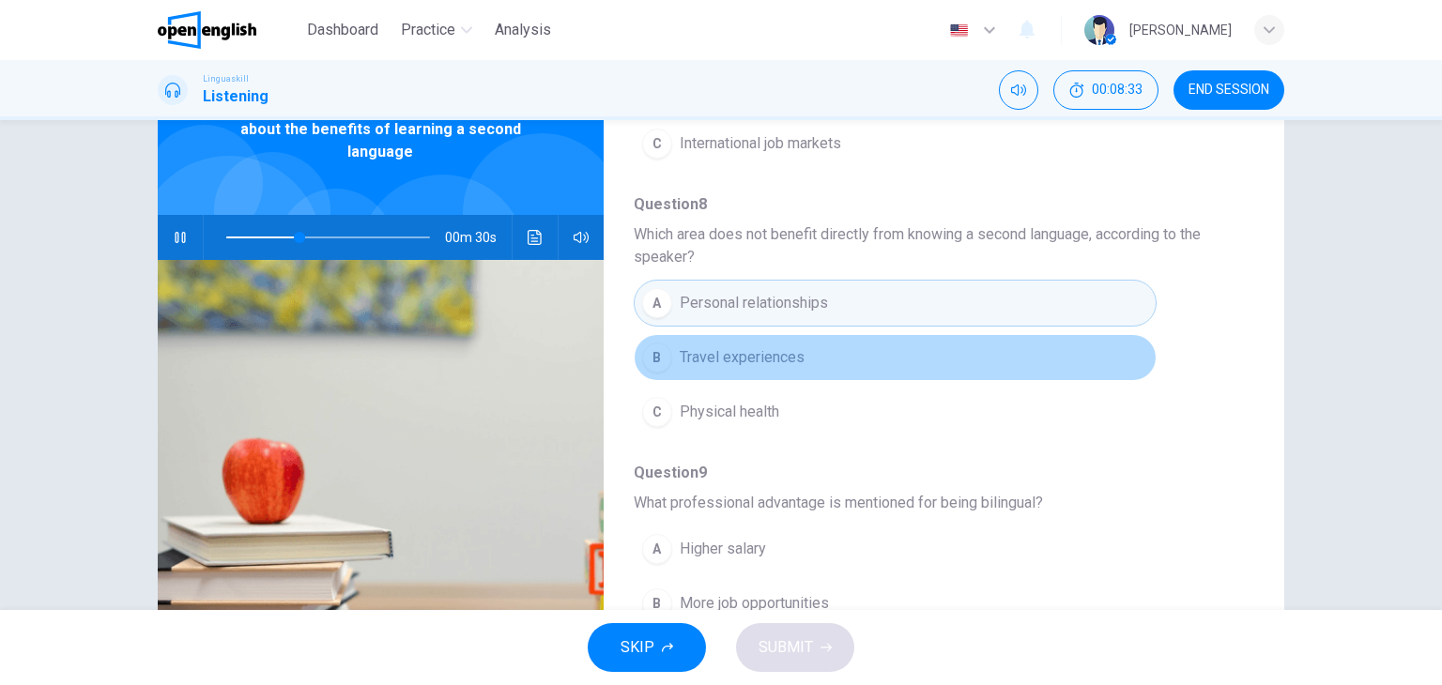
click at [1000, 376] on button "B Travel experiences" at bounding box center [895, 357] width 523 height 47
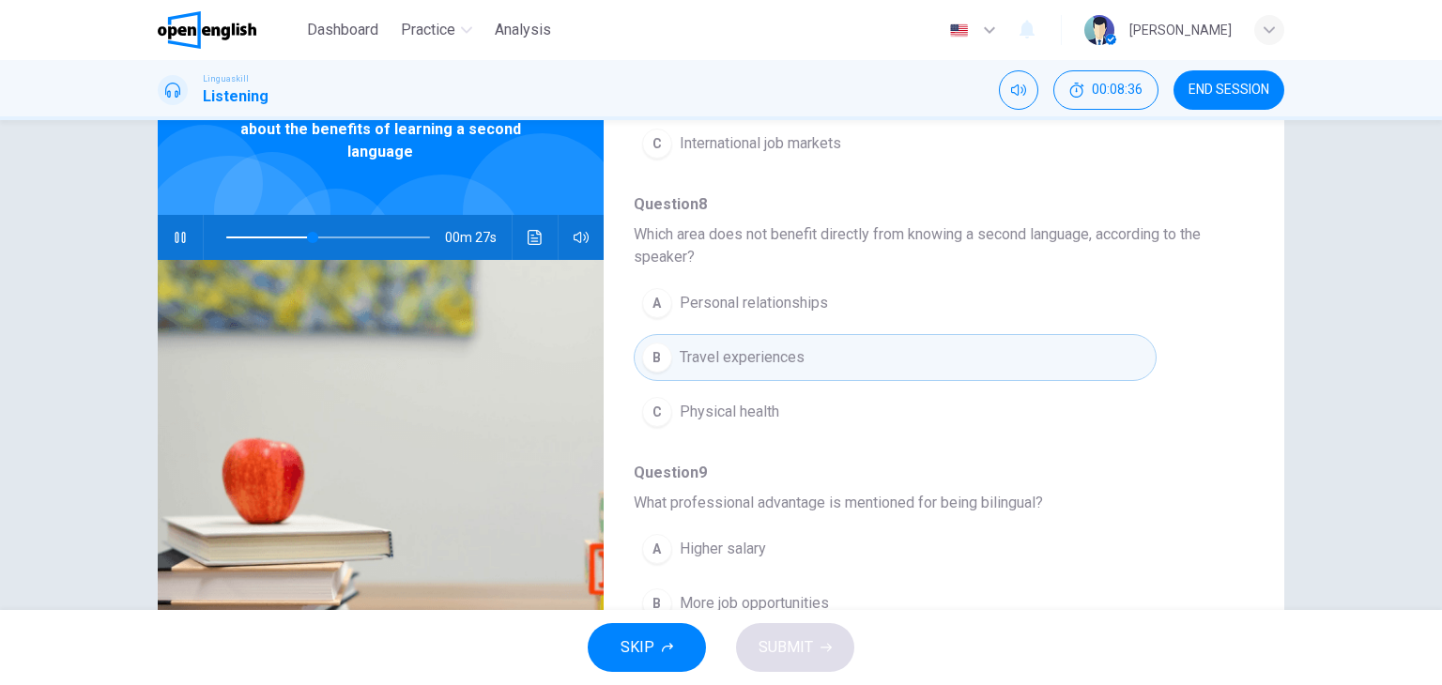
click at [1209, 528] on div "Question 7 - 11 For these questions, choose the correct answer. On a real test,…" at bounding box center [929, 371] width 651 height 592
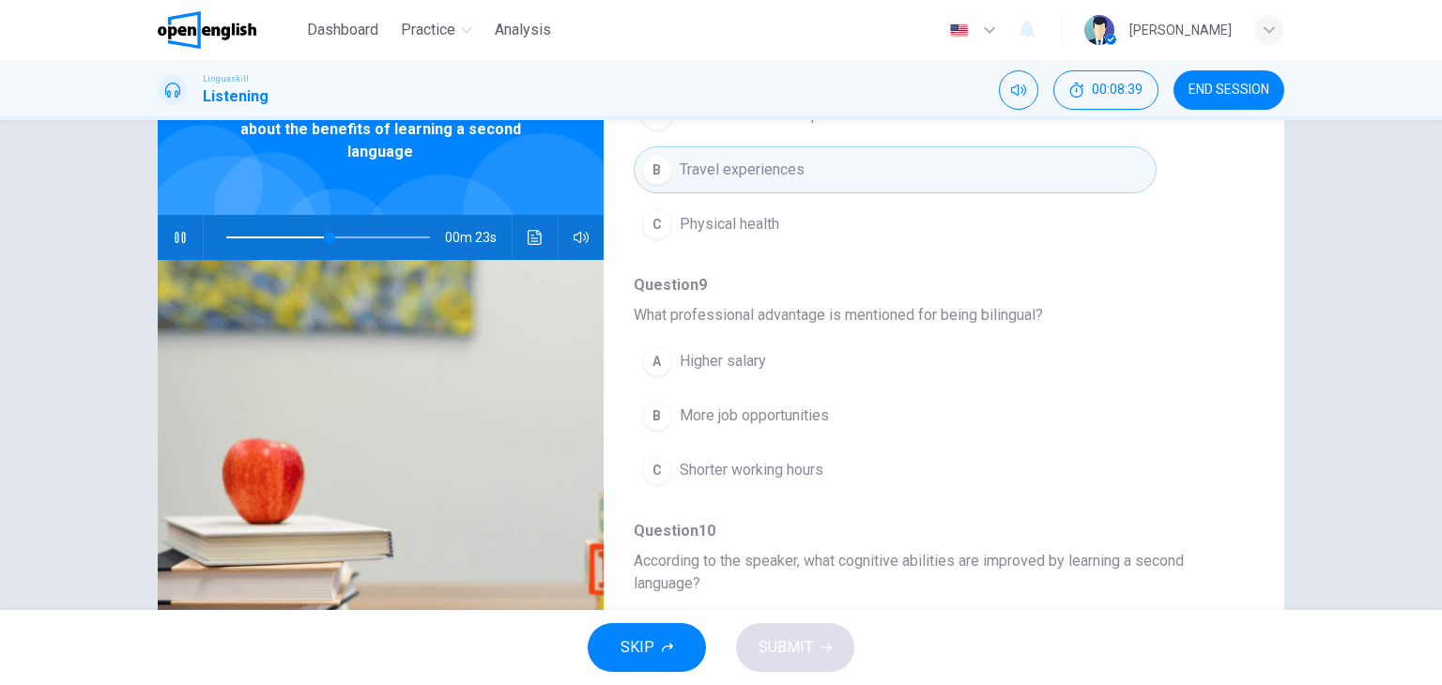
scroll to position [548, 0]
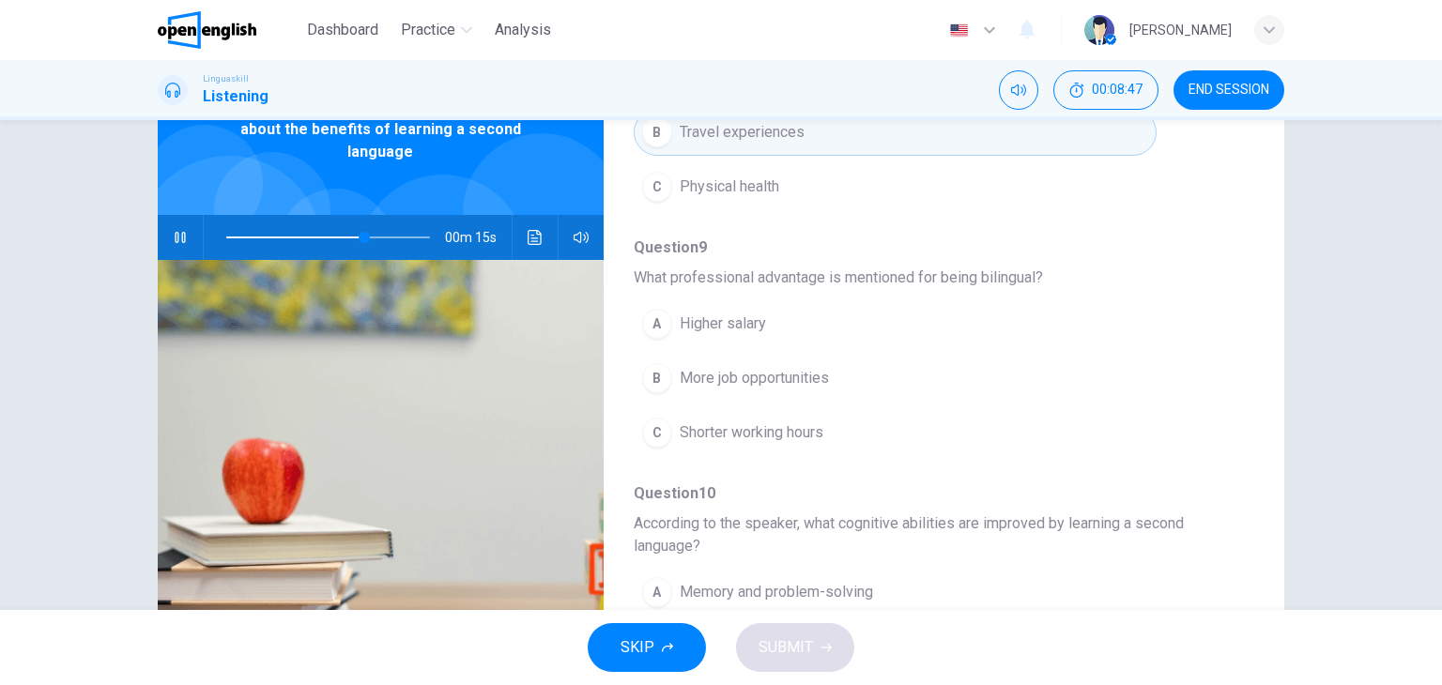
click at [1022, 534] on span "According to the speaker, what cognitive abilities are improved by learning a s…" at bounding box center [929, 535] width 590 height 45
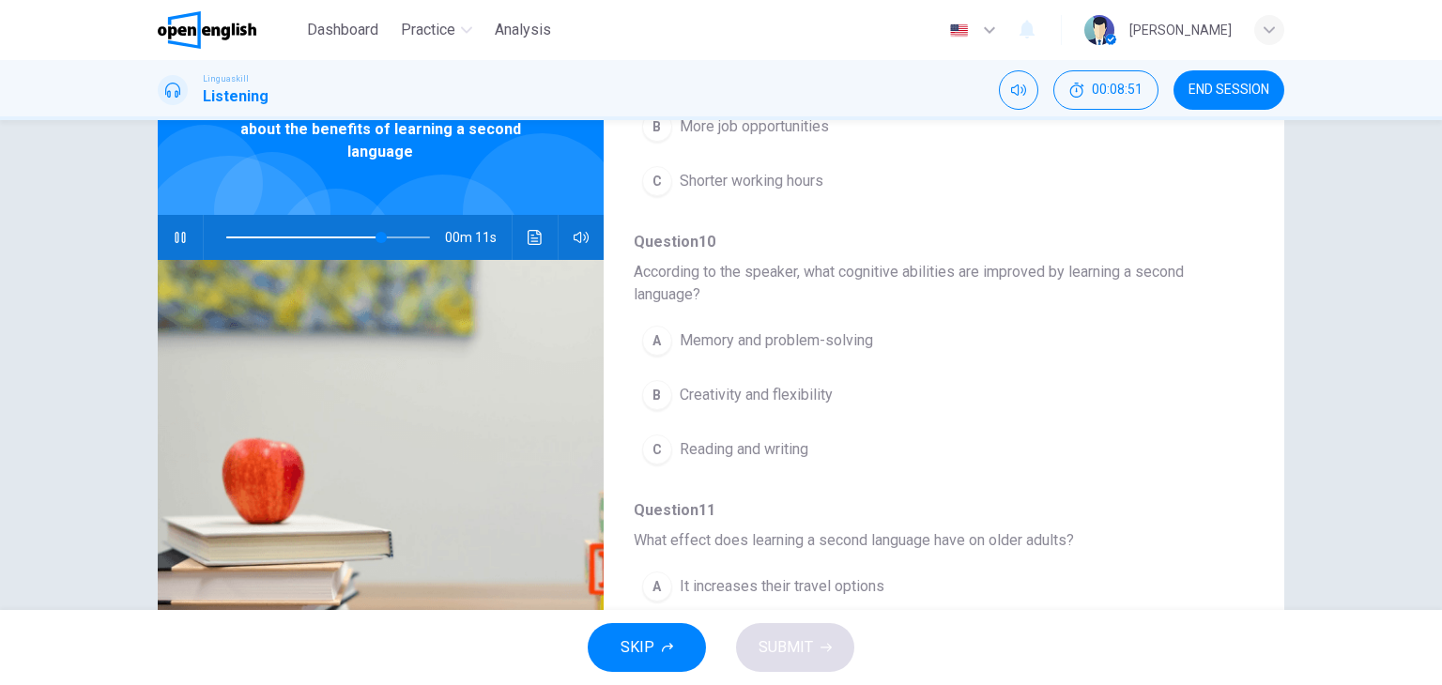
scroll to position [811, 0]
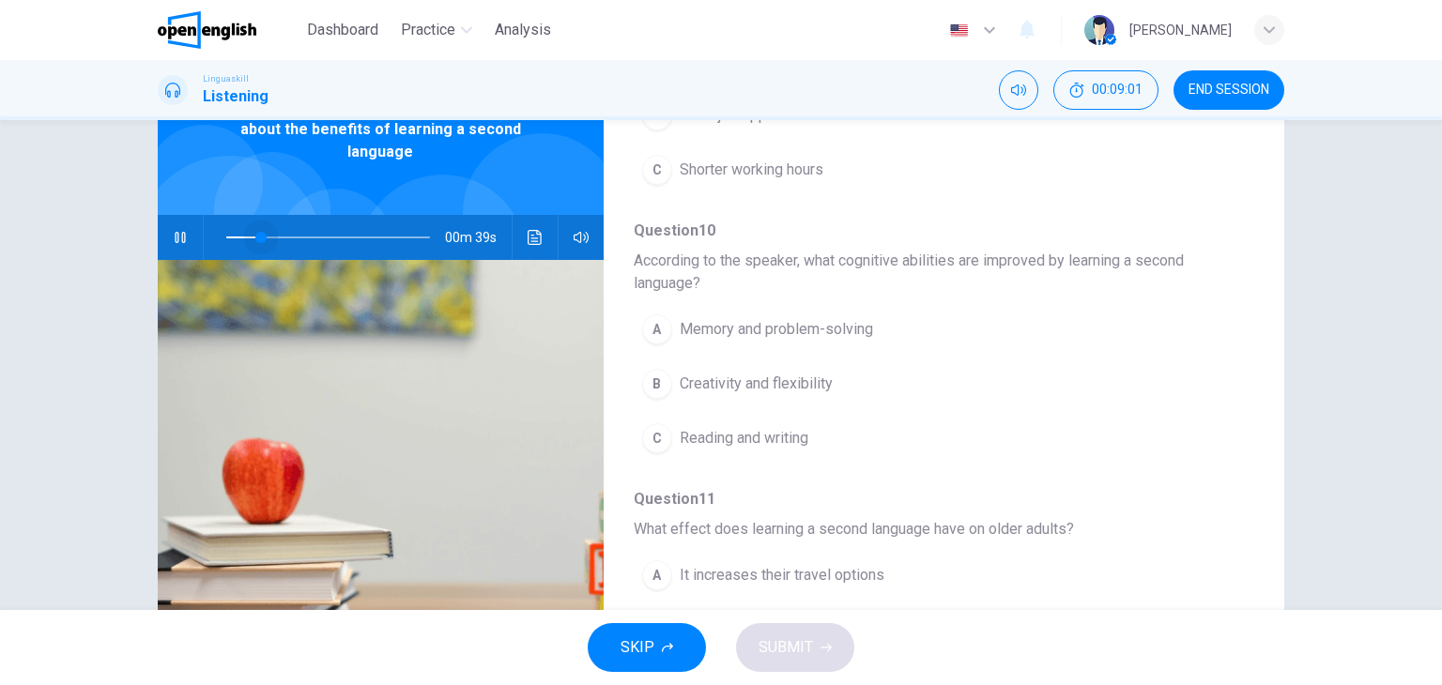
click at [255, 224] on span at bounding box center [328, 237] width 204 height 26
click at [1193, 418] on div "A Memory and problem-solving B Creativity and flexibility C Reading and writing" at bounding box center [929, 383] width 590 height 163
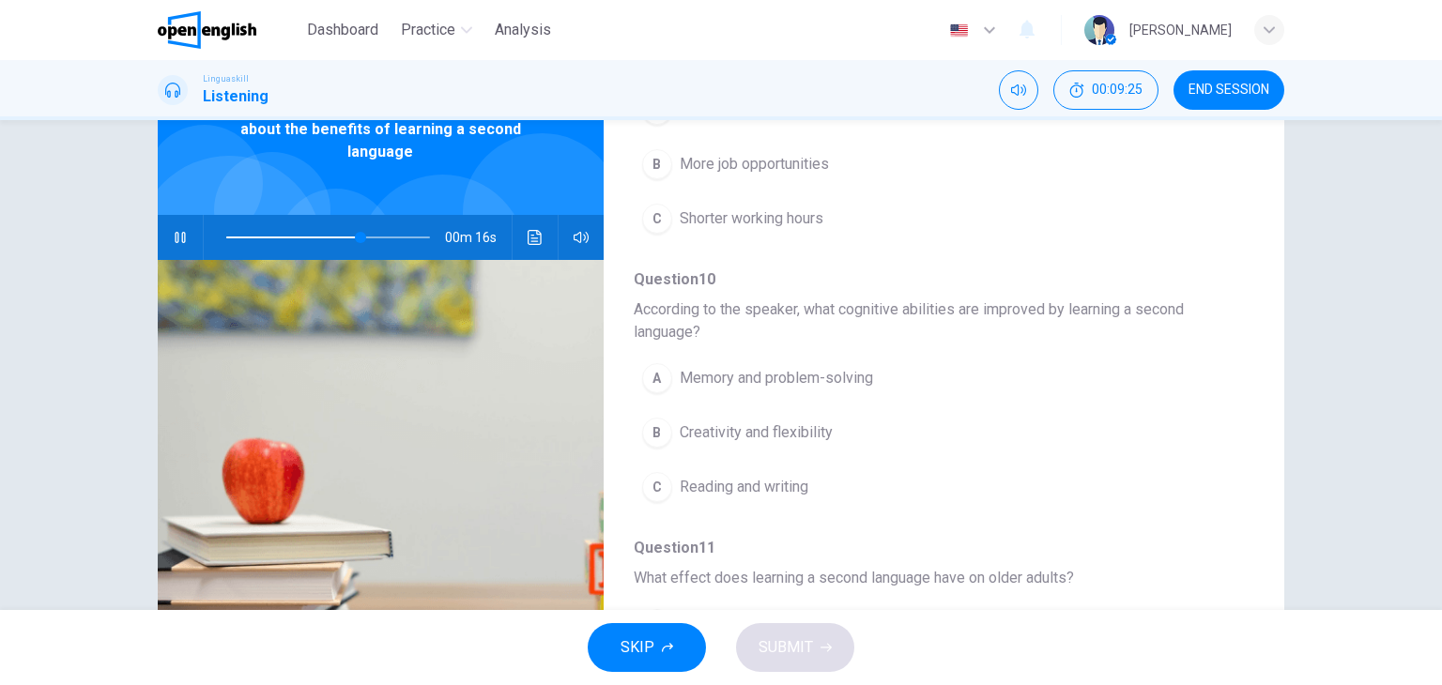
scroll to position [774, 0]
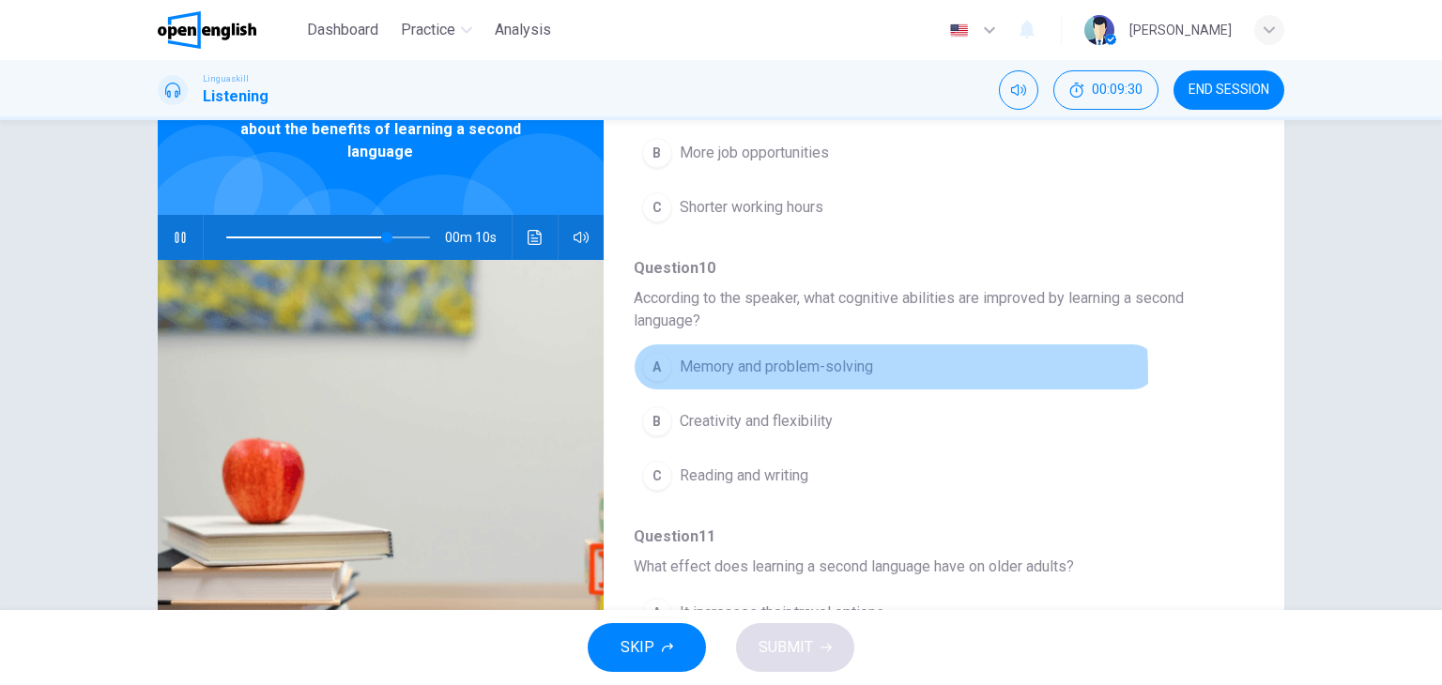
click at [644, 373] on div "A" at bounding box center [657, 367] width 30 height 30
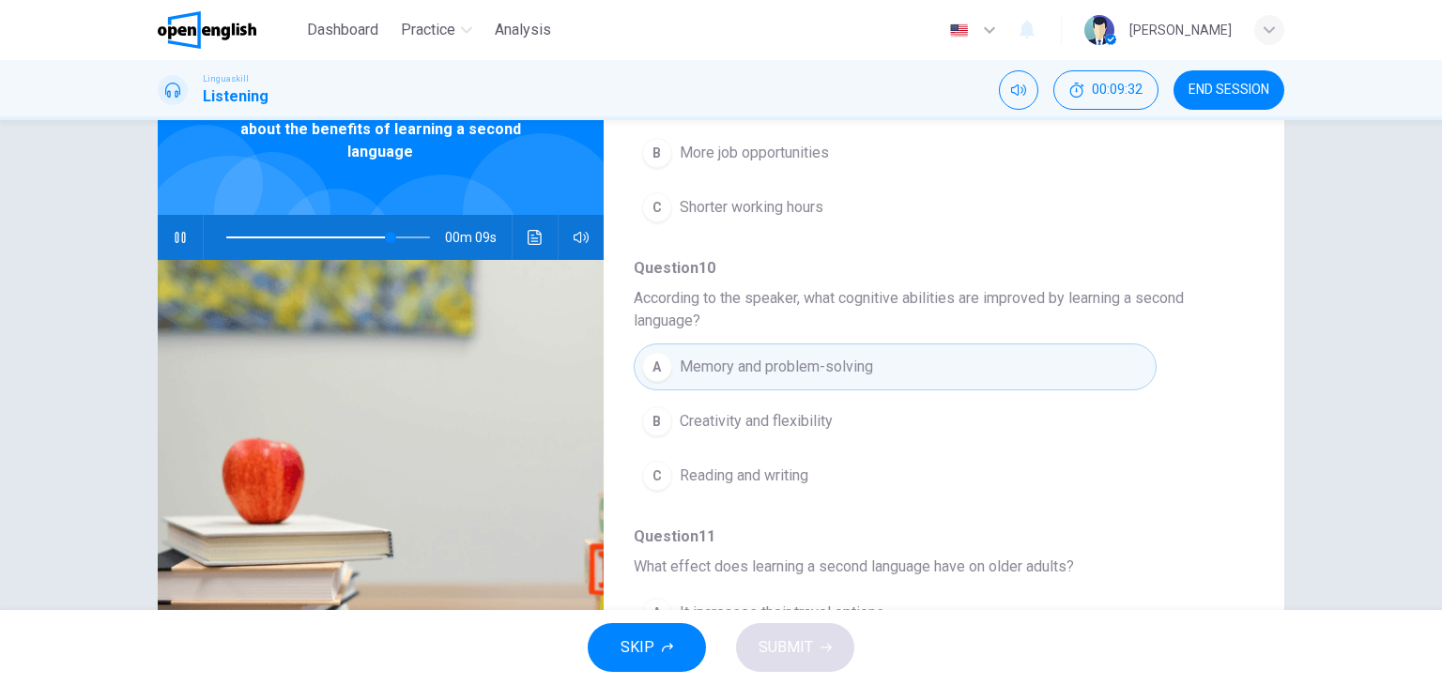
click at [1203, 517] on div "Question 7 What is the primary topic of the talk? A The difficulty of learning …" at bounding box center [929, 123] width 590 height 1252
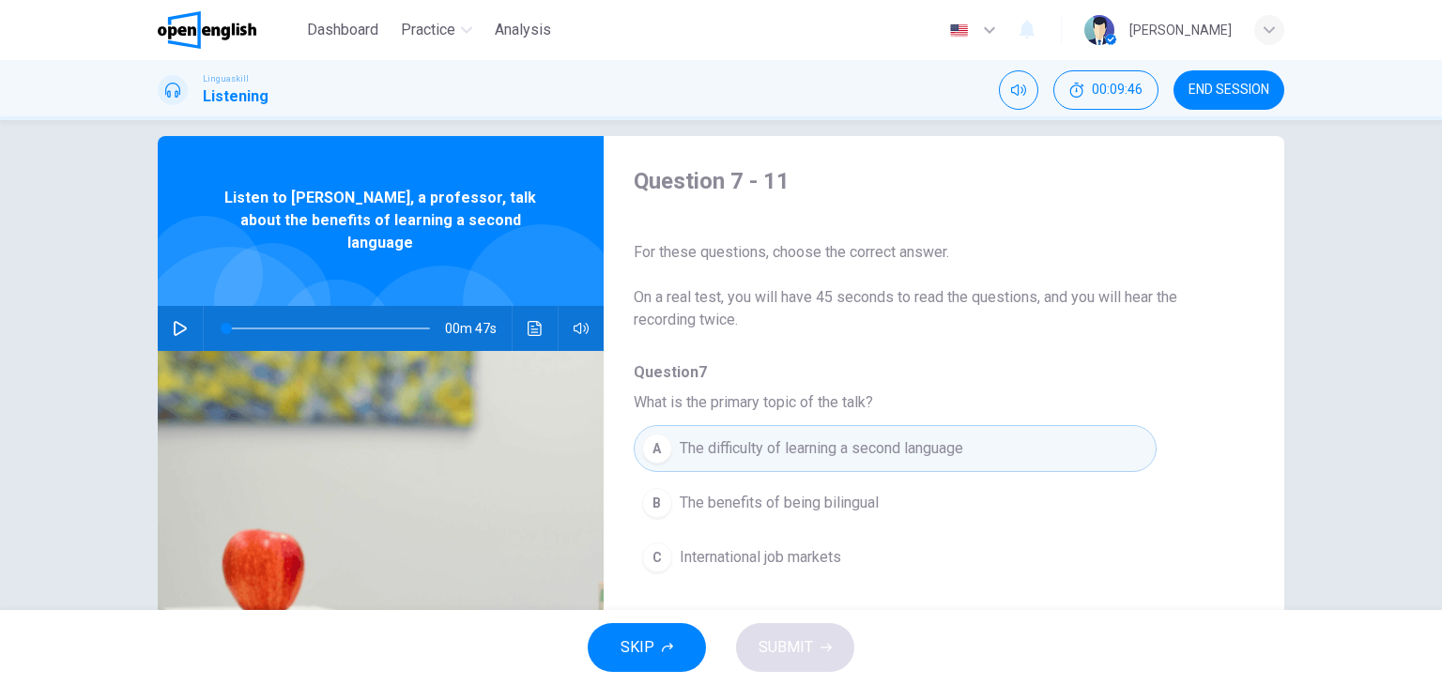
scroll to position [0, 0]
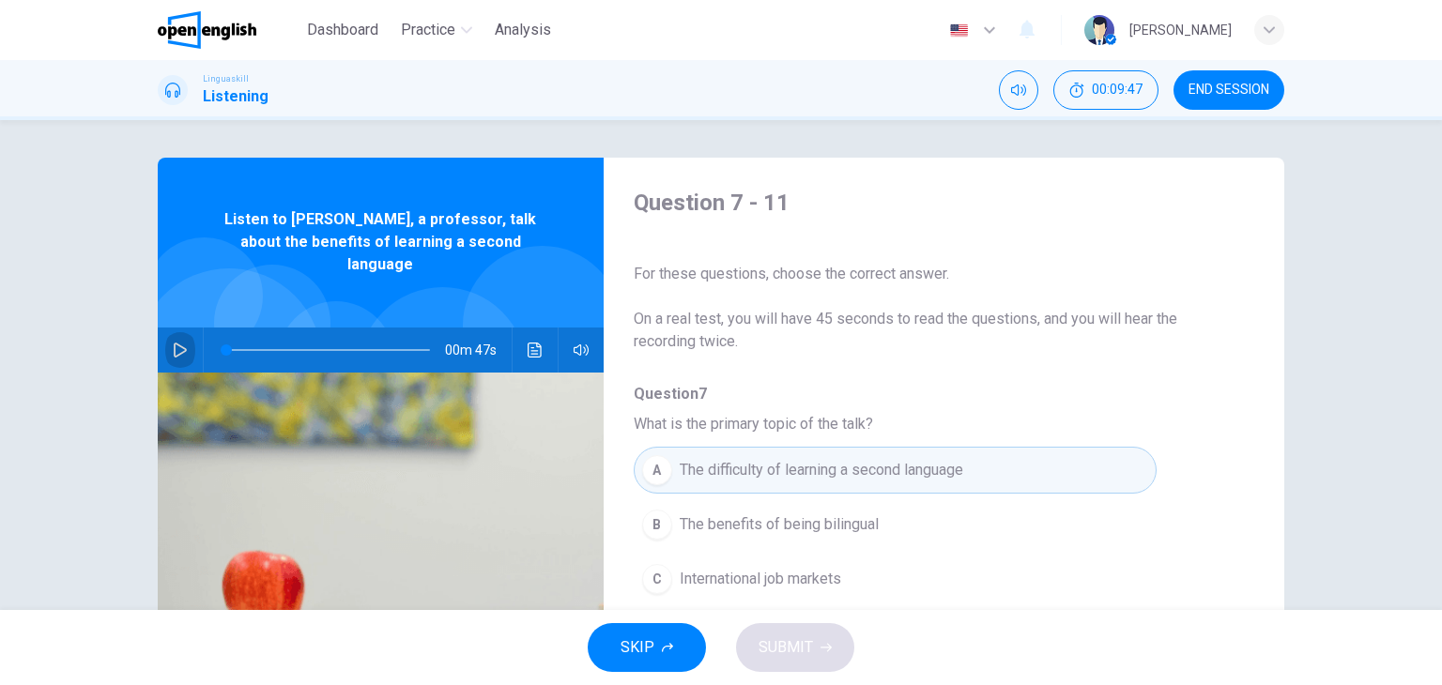
click at [172, 339] on button "button" at bounding box center [180, 350] width 30 height 45
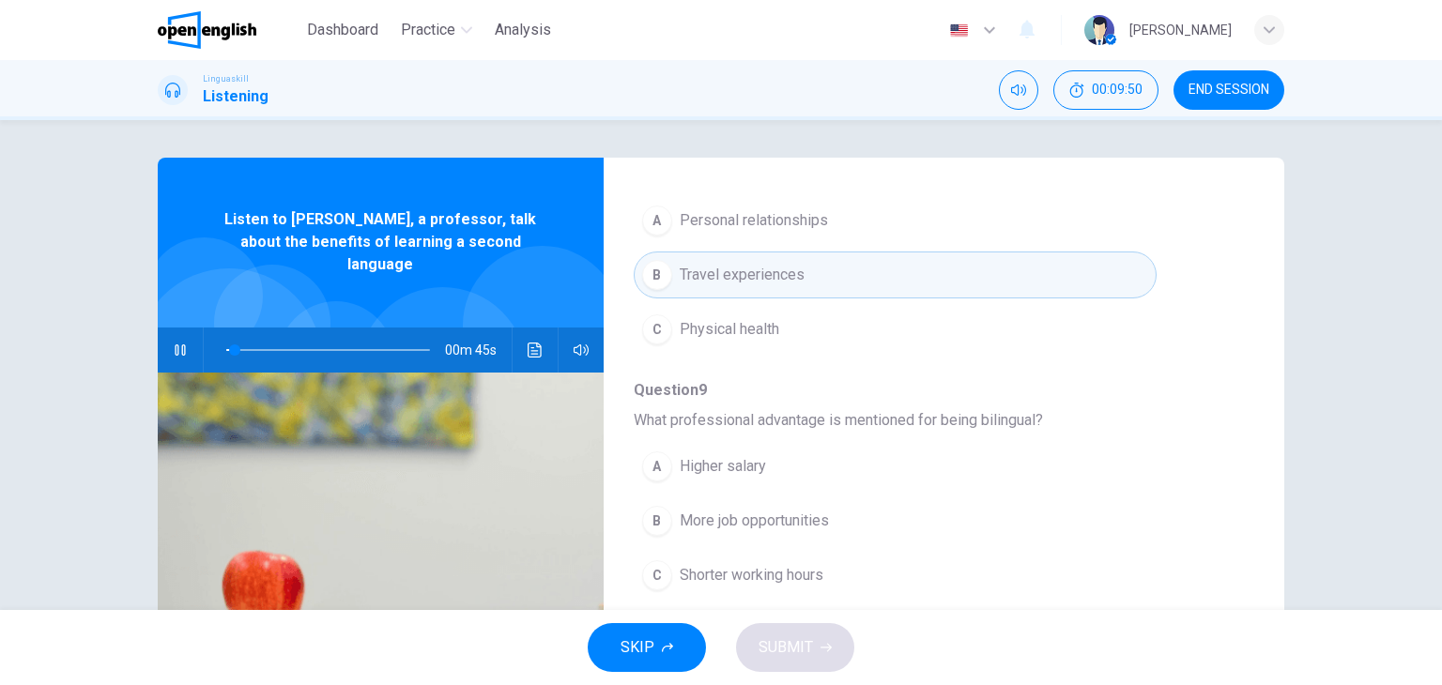
type input "*"
click at [1213, 367] on div "Question 7 - 11 For these questions, choose the correct answer. On a real test,…" at bounding box center [929, 484] width 651 height 592
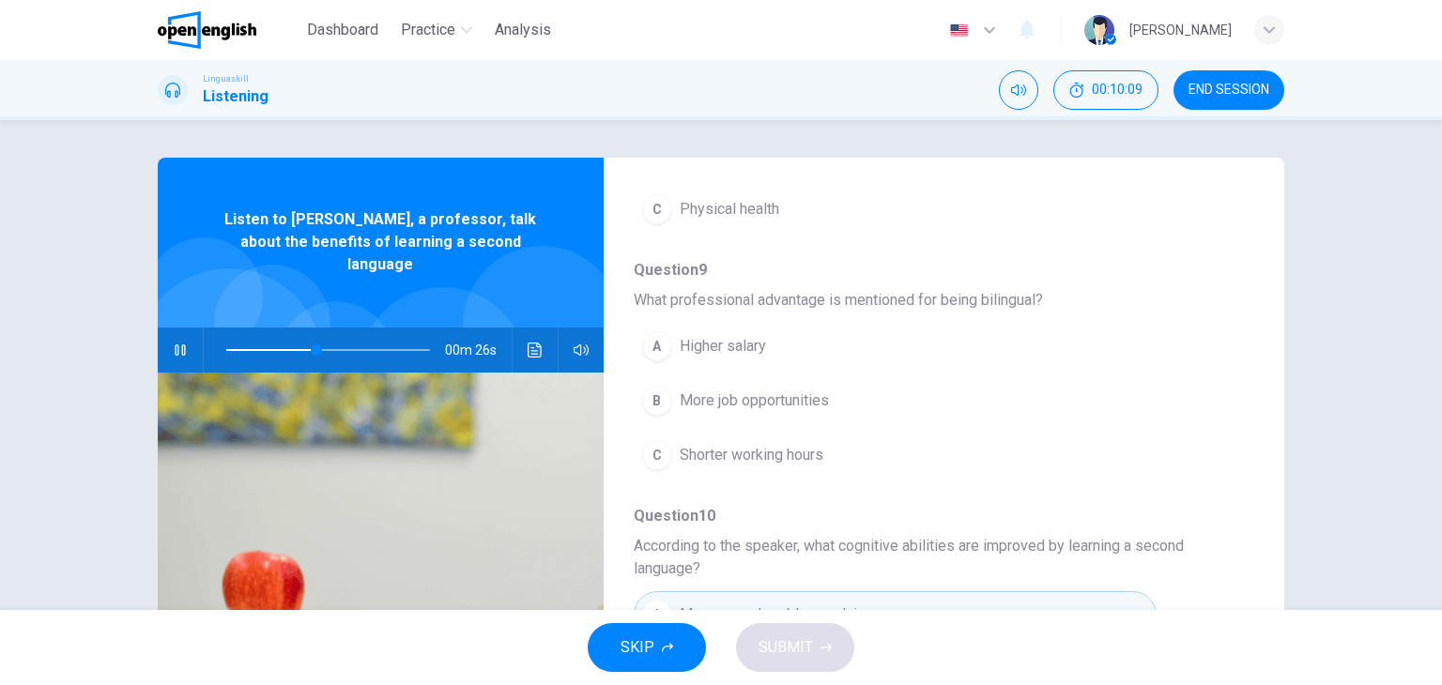
scroll to position [676, 0]
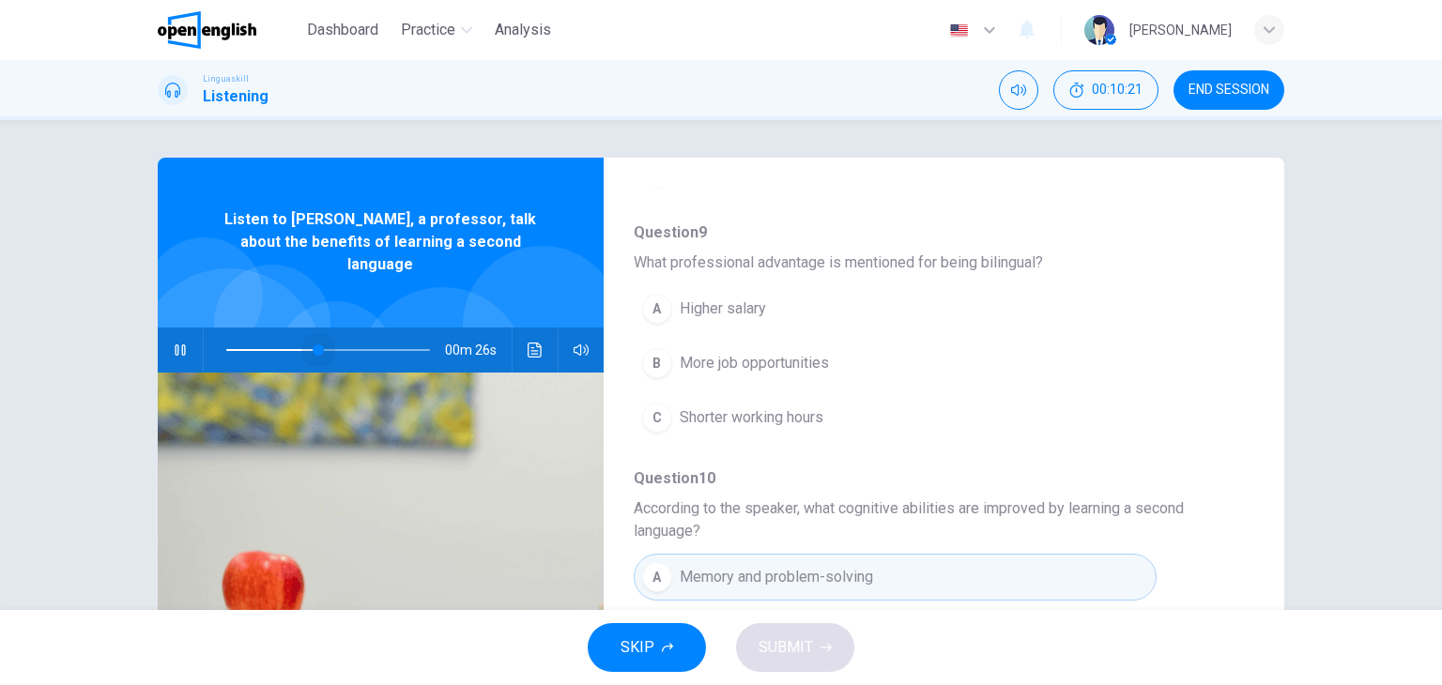
click at [314, 337] on span at bounding box center [328, 350] width 204 height 26
click at [665, 352] on button "B More job opportunities" at bounding box center [895, 363] width 523 height 47
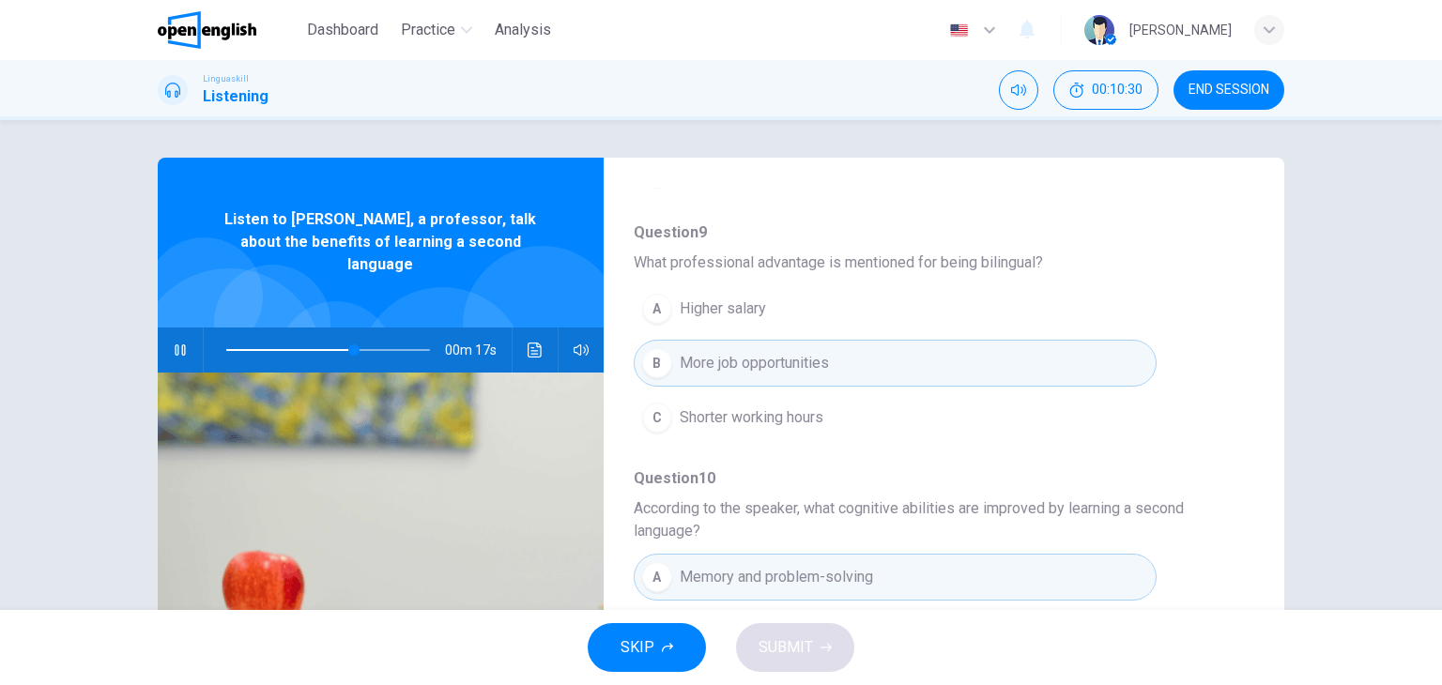
type input "**"
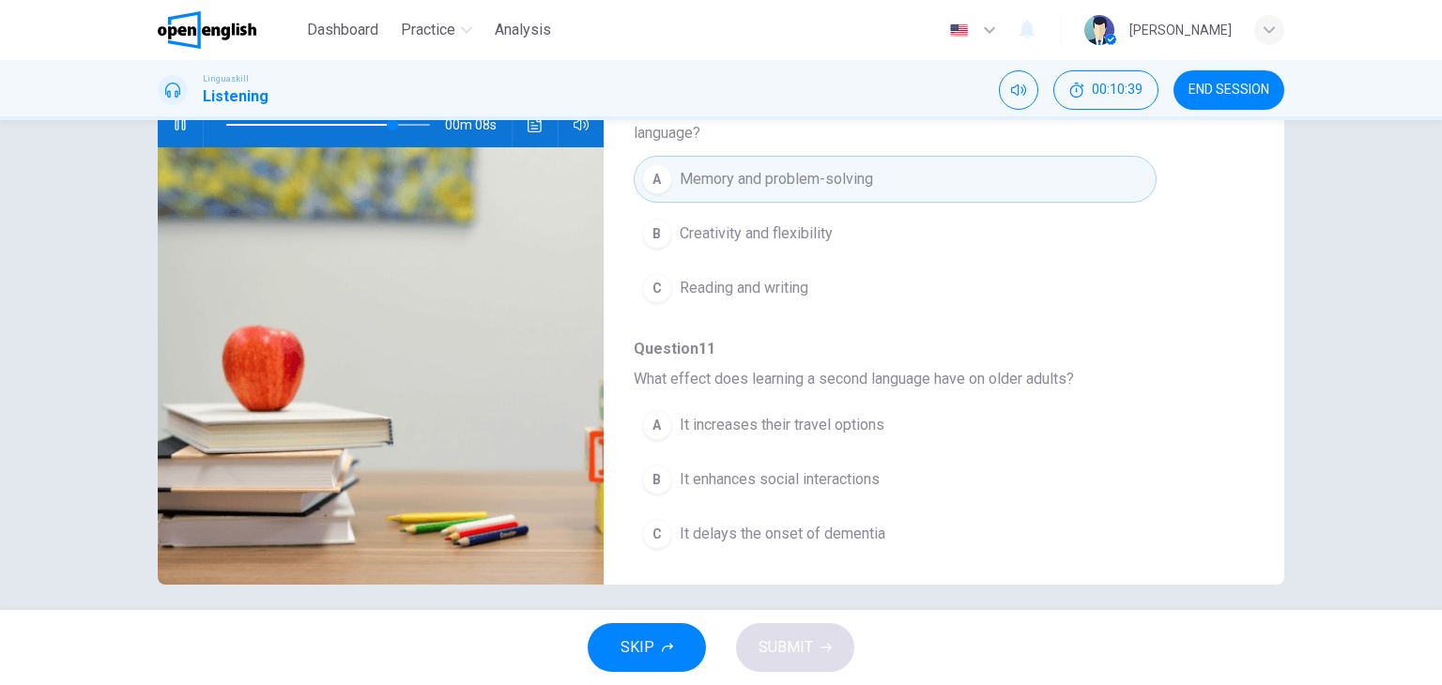
scroll to position [238, 0]
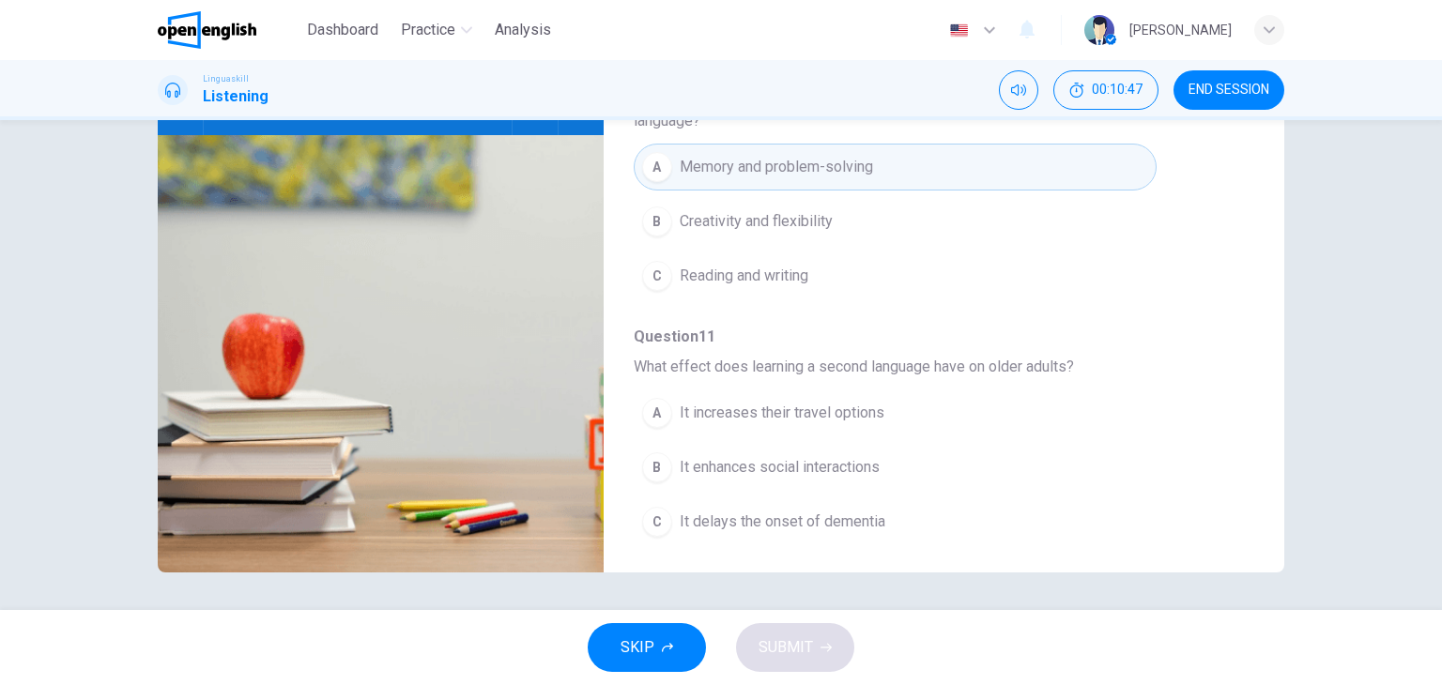
type input "*"
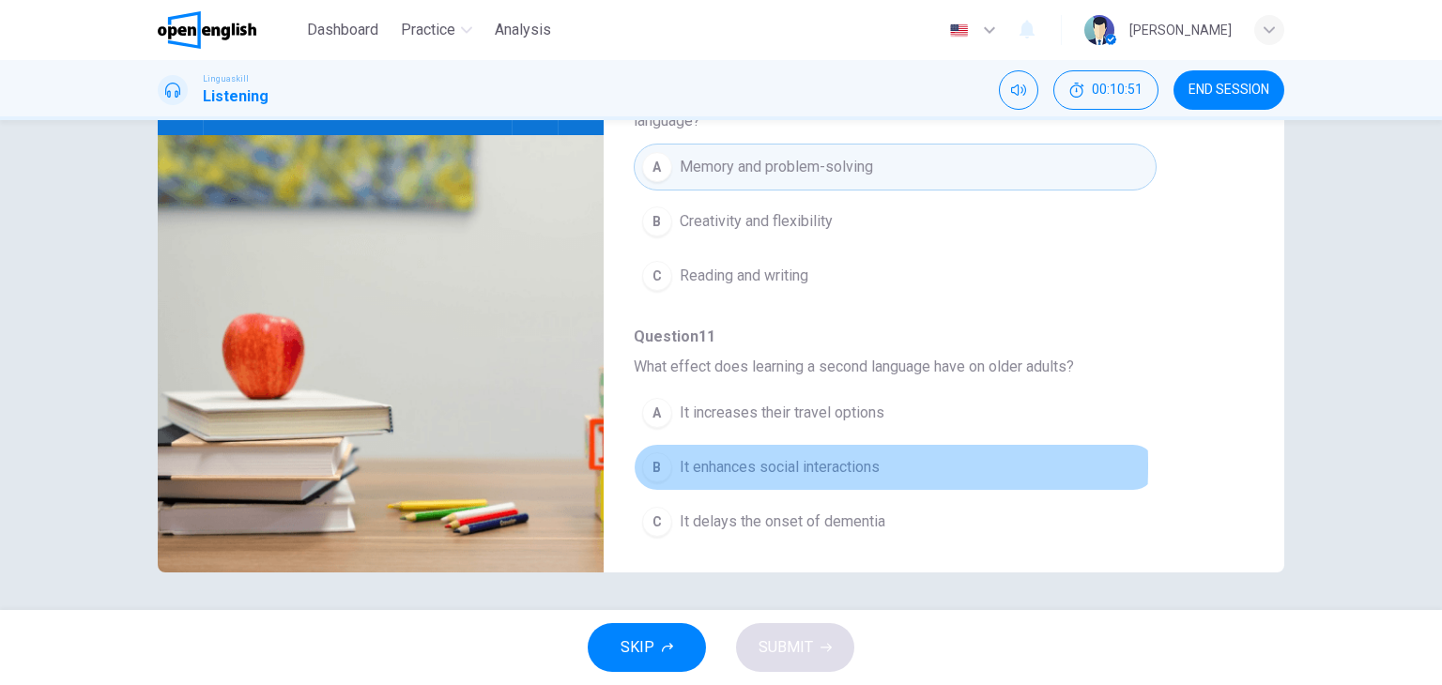
click at [662, 459] on div "B" at bounding box center [657, 467] width 30 height 30
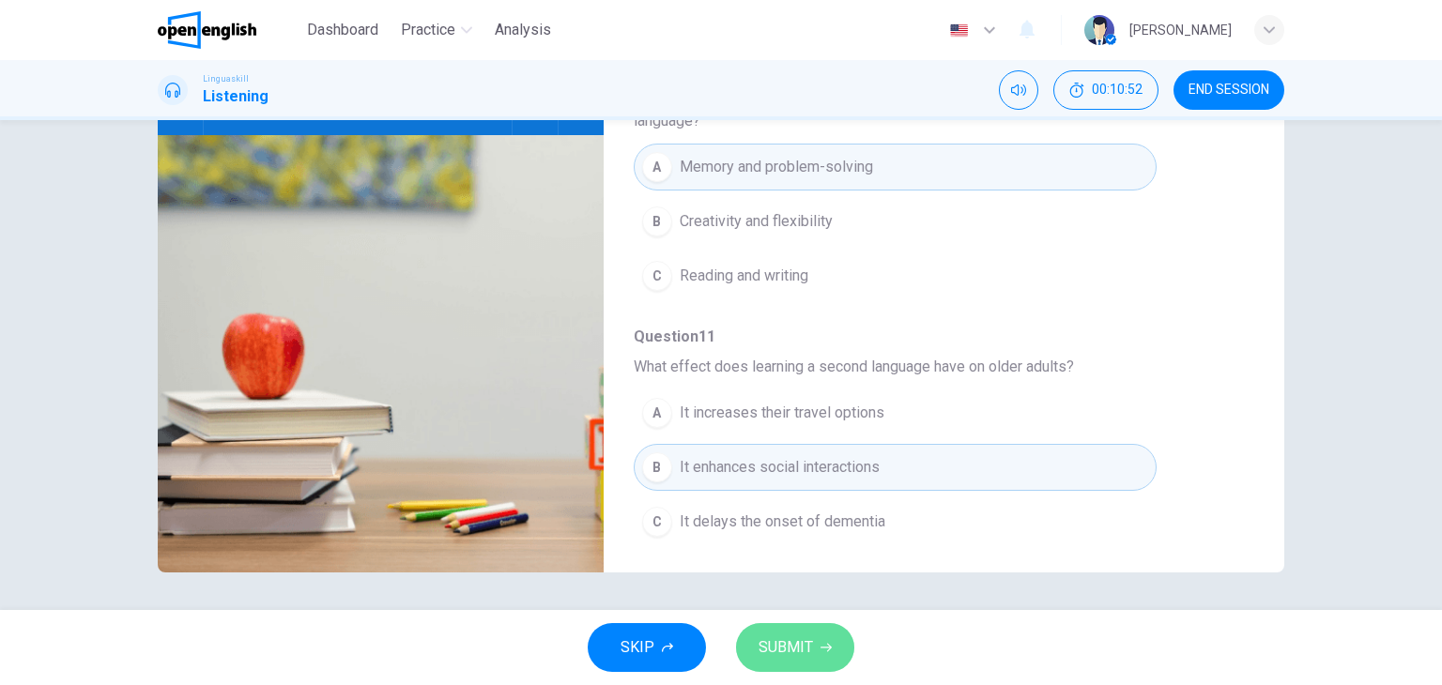
click at [811, 644] on span "SUBMIT" at bounding box center [786, 648] width 54 height 26
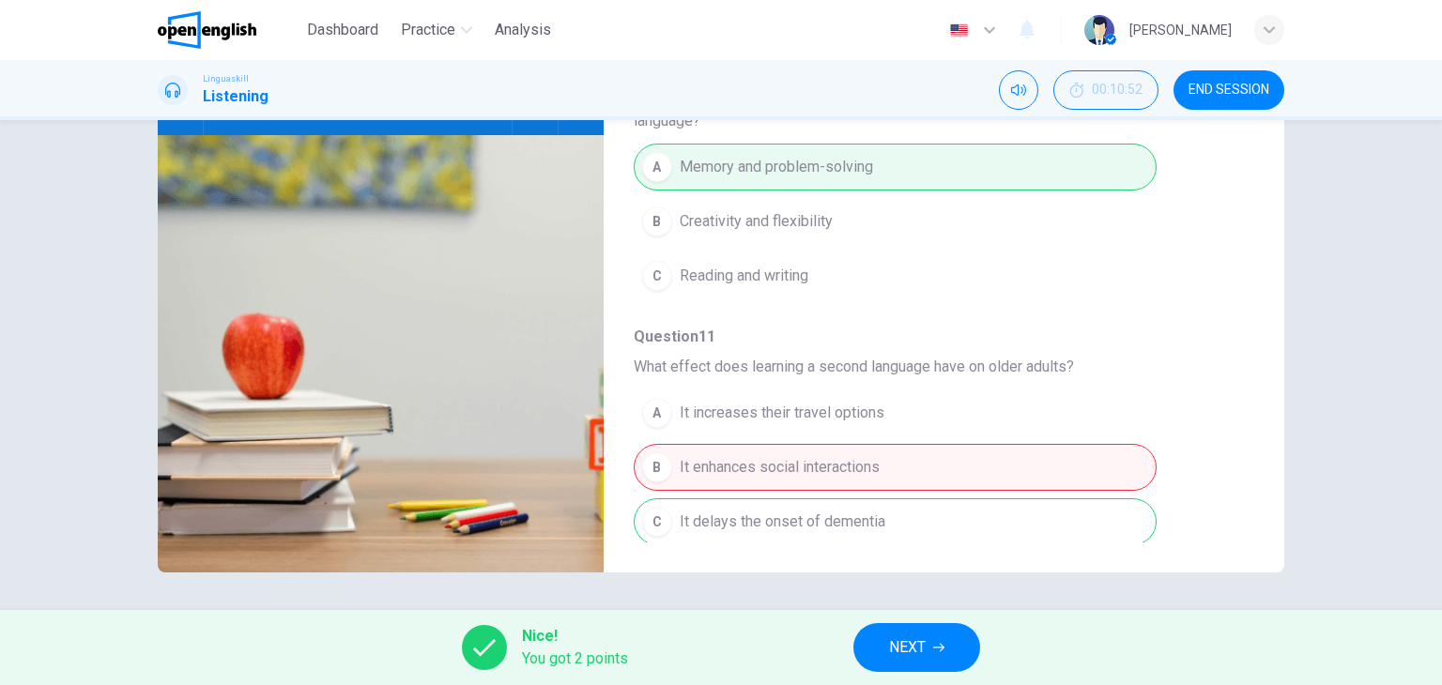
click at [1100, 361] on span "What effect does learning a second language have on older adults?" at bounding box center [929, 367] width 590 height 23
click at [937, 652] on icon "button" at bounding box center [938, 647] width 11 height 11
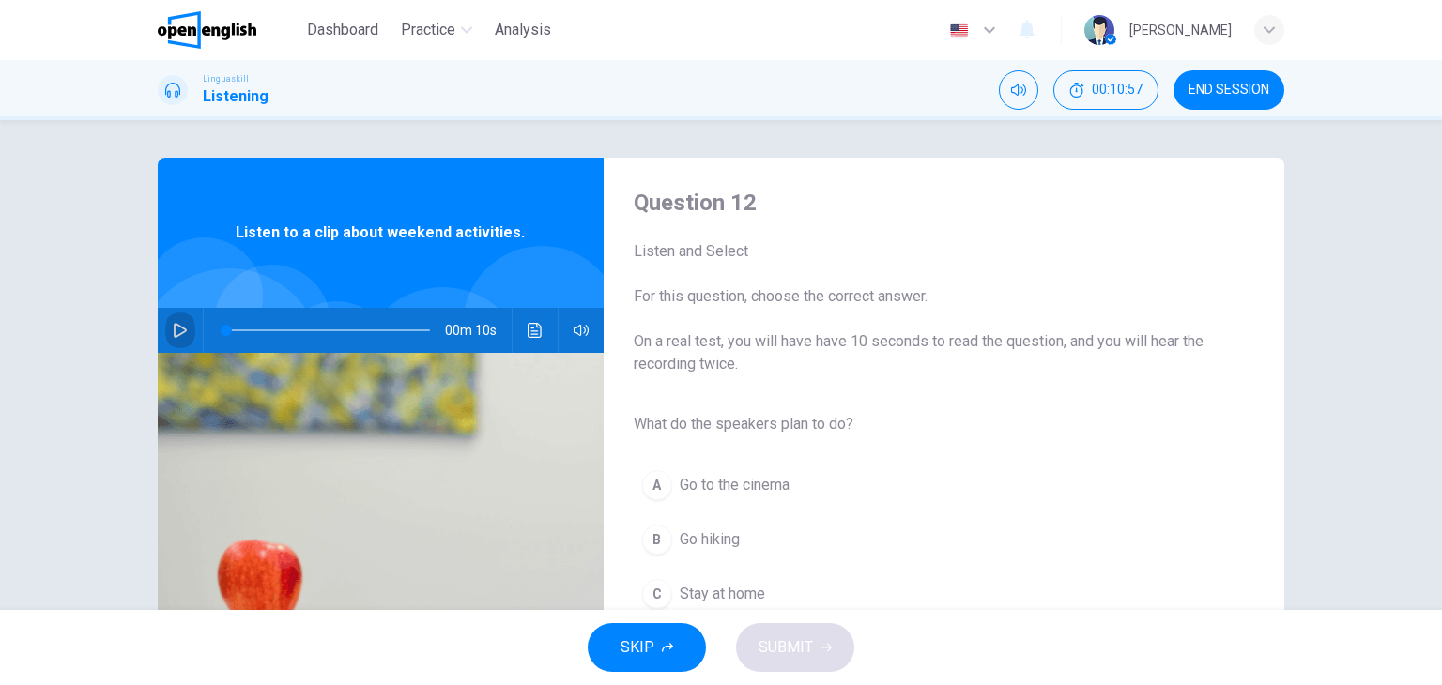
click at [174, 335] on icon "button" at bounding box center [180, 330] width 13 height 15
type input "**"
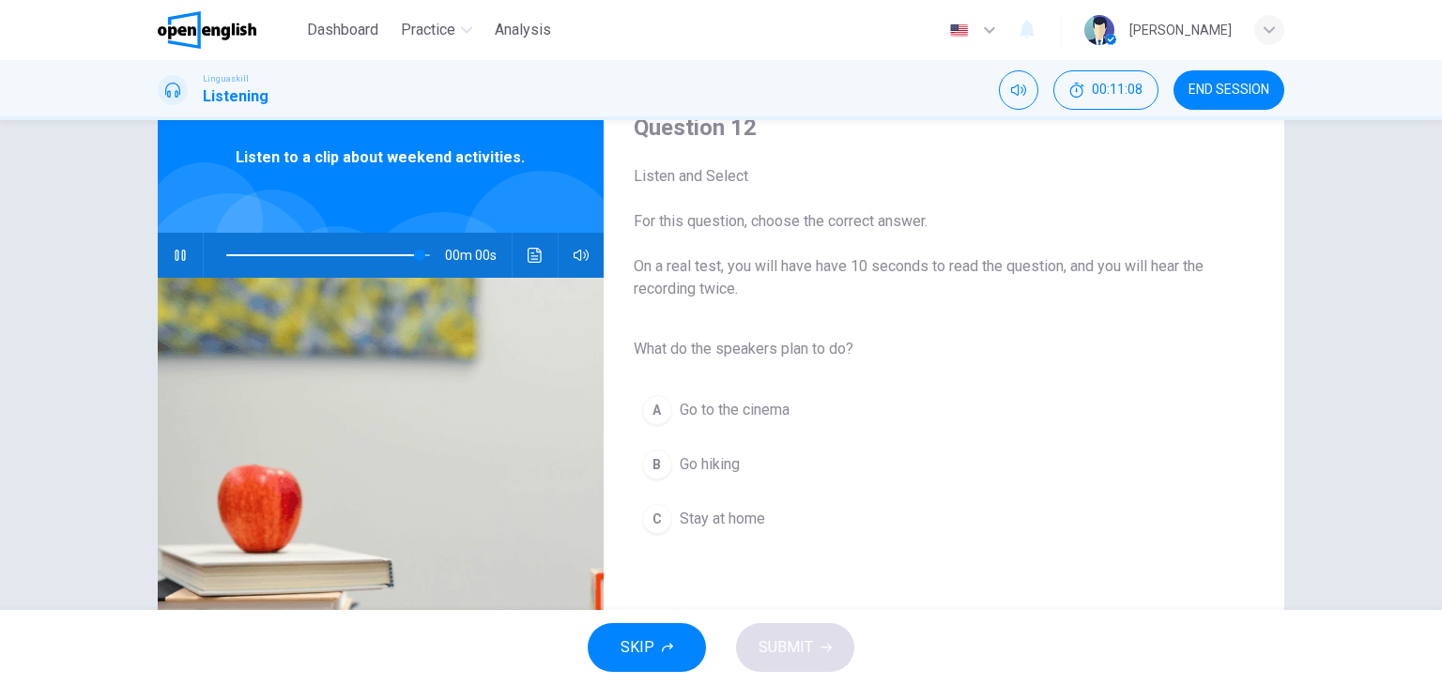
scroll to position [38, 0]
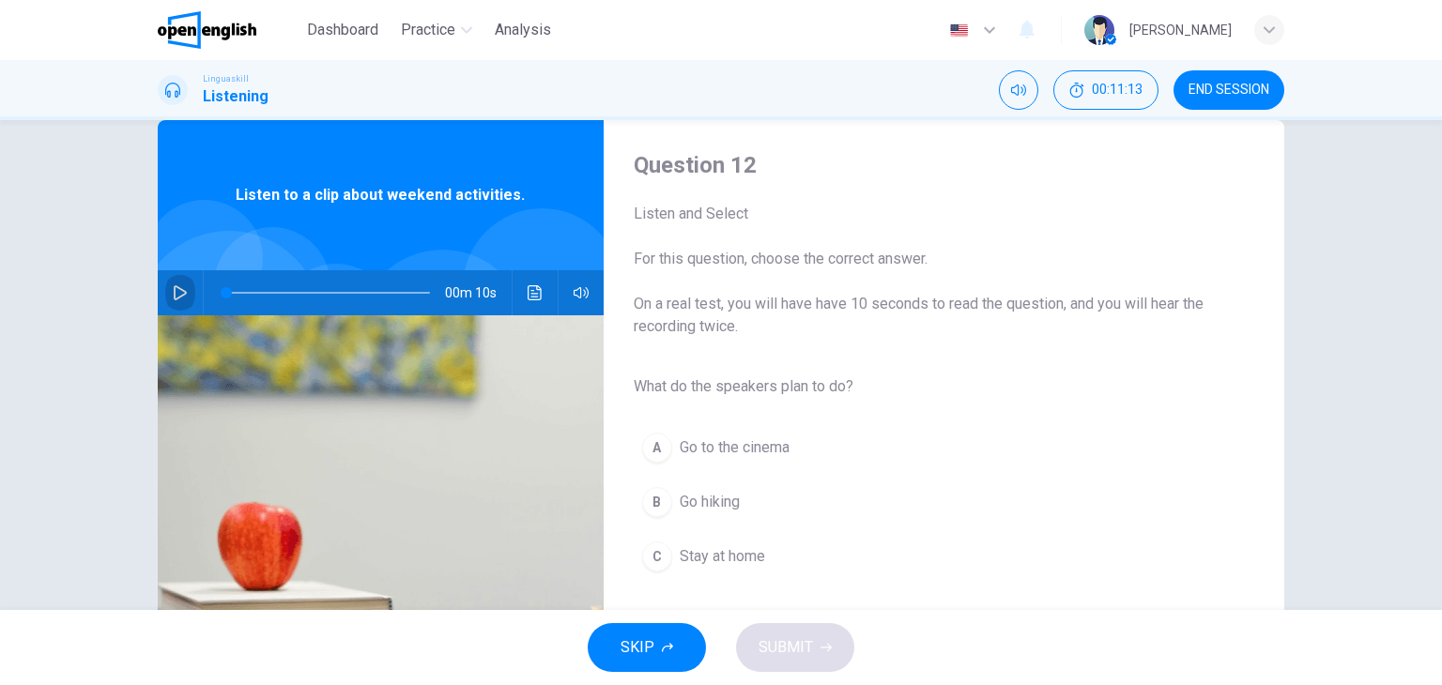
click at [176, 303] on button "button" at bounding box center [180, 292] width 30 height 45
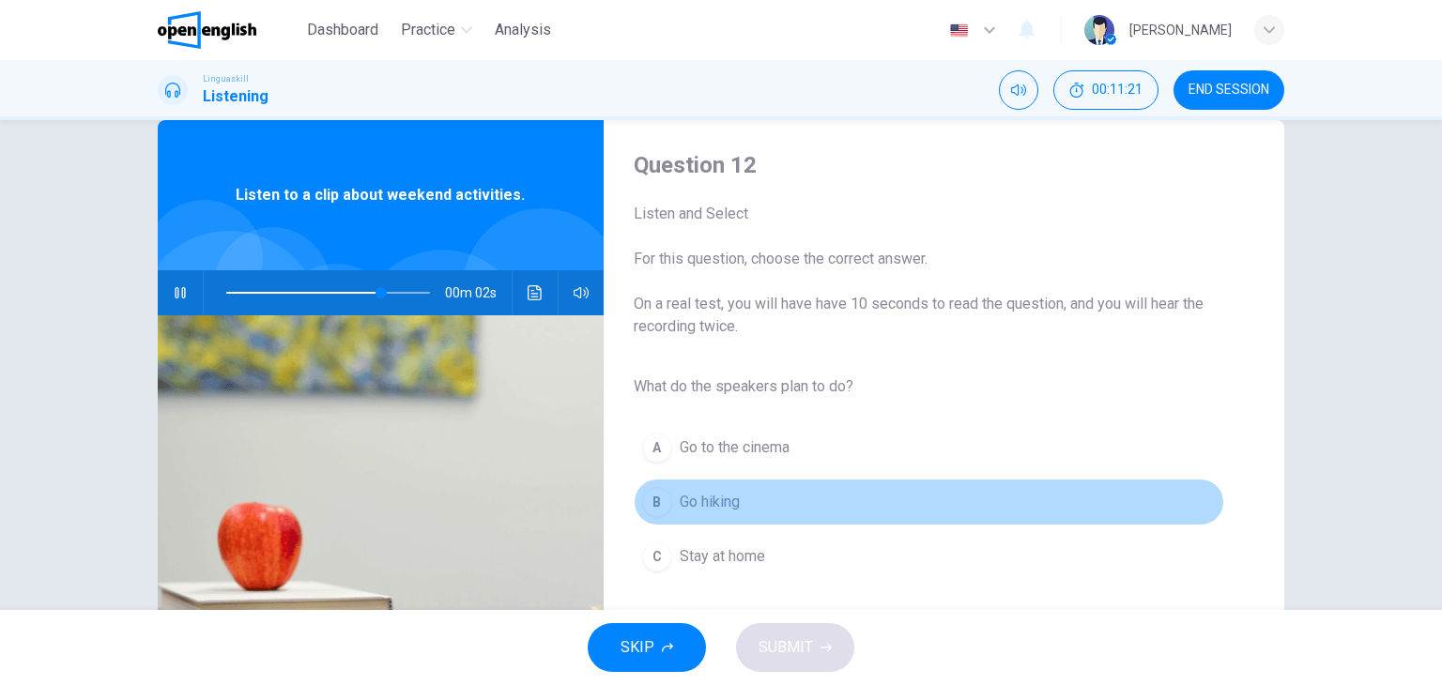
click at [642, 506] on div "B" at bounding box center [657, 502] width 30 height 30
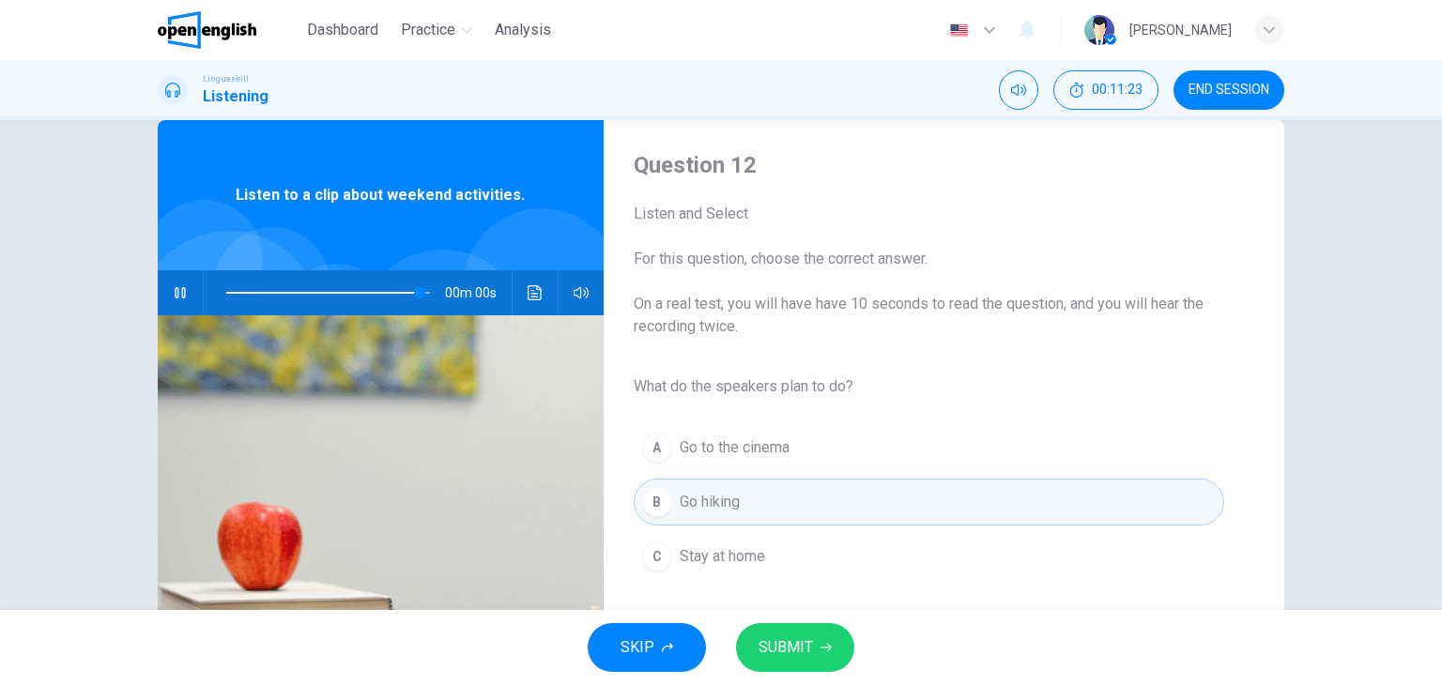
type input "*"
click at [791, 652] on span "SUBMIT" at bounding box center [786, 648] width 54 height 26
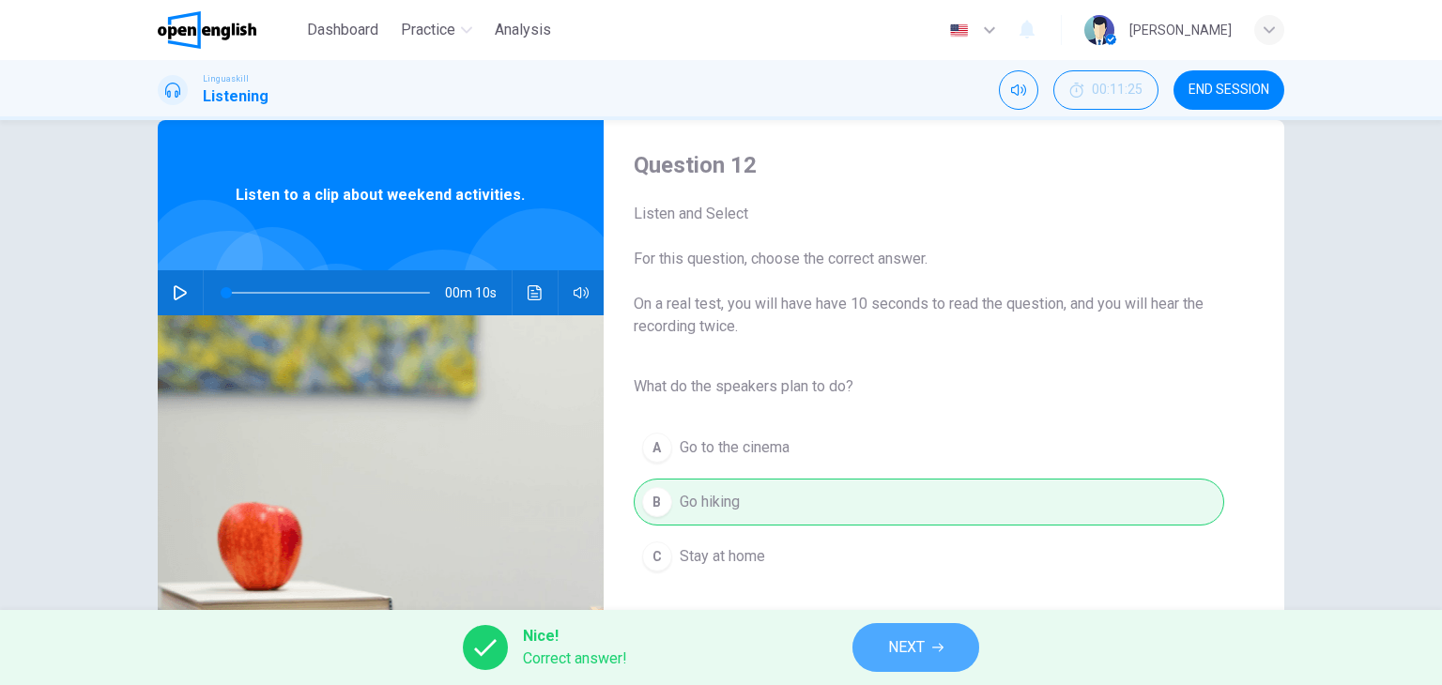
click at [905, 652] on span "NEXT" at bounding box center [906, 648] width 37 height 26
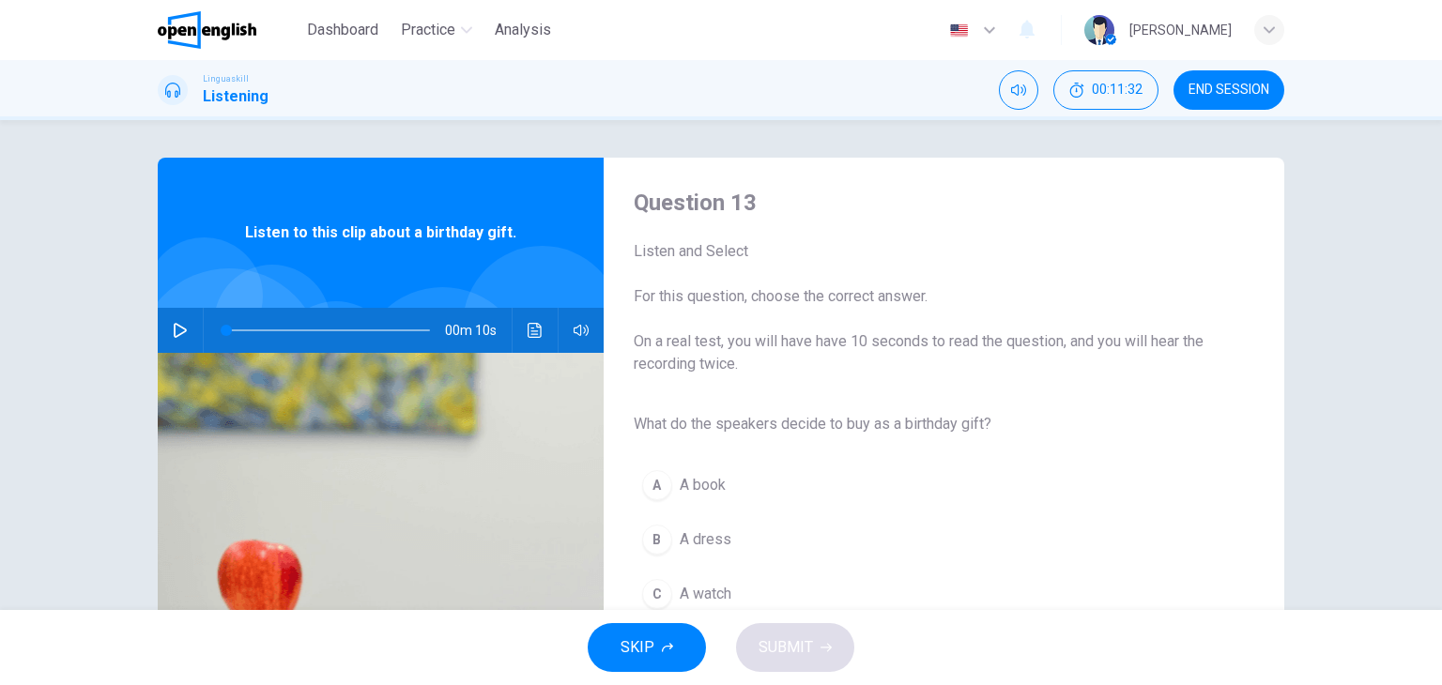
click at [1348, 527] on div "Question 13 Listen and Select For this question, choose the correct answer. On …" at bounding box center [721, 365] width 1442 height 490
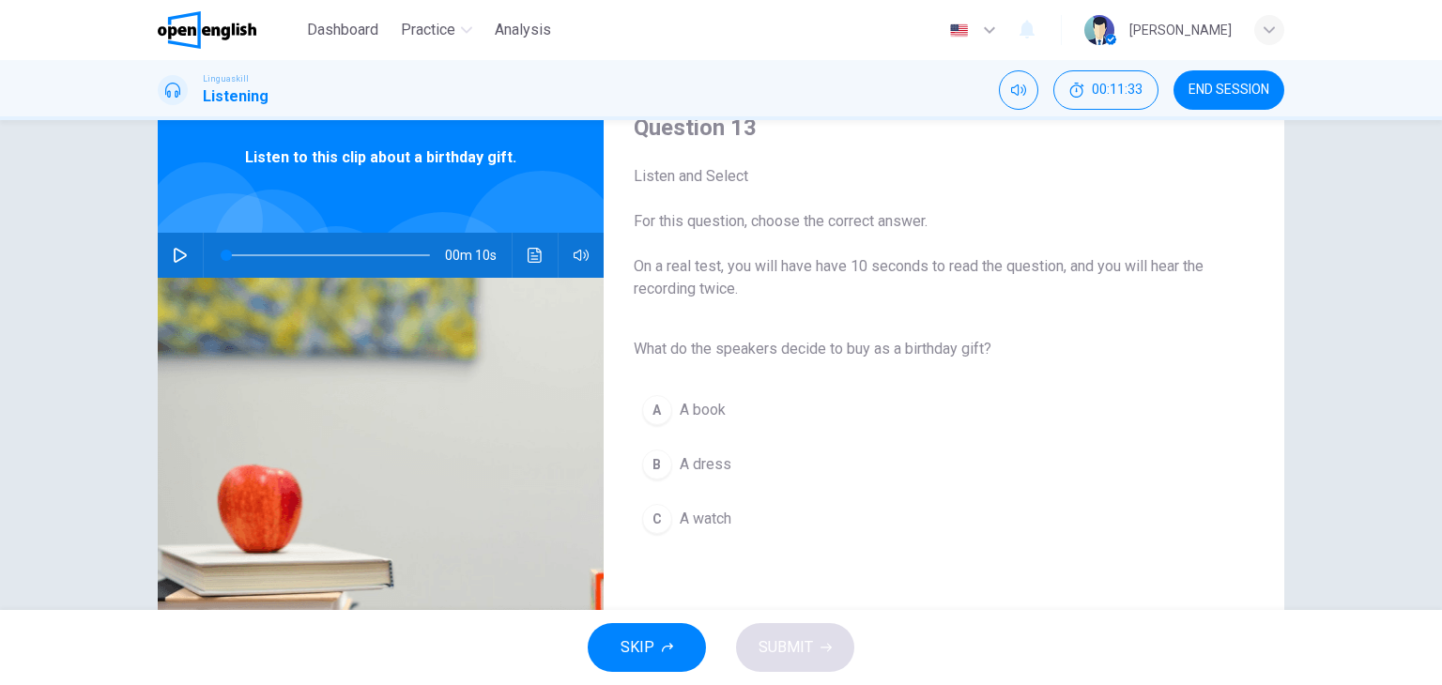
scroll to position [113, 0]
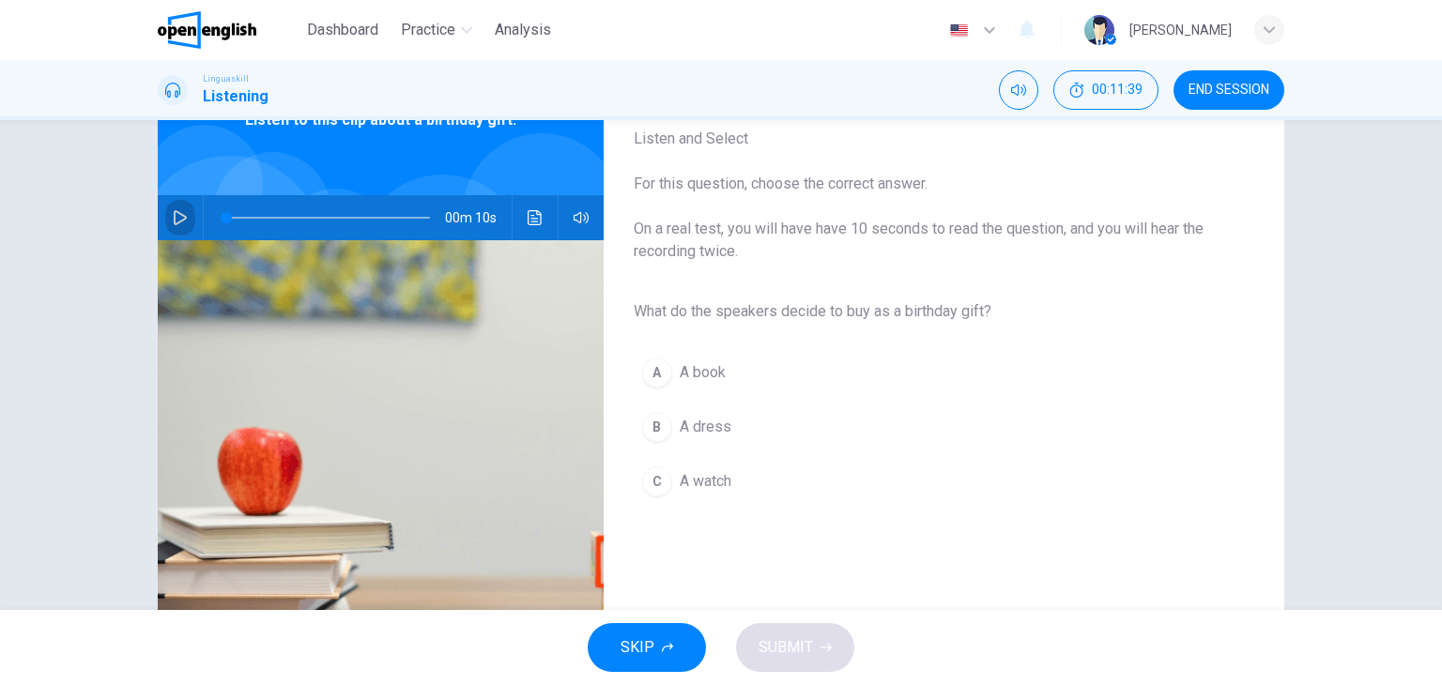
click at [174, 216] on icon "button" at bounding box center [180, 217] width 13 height 15
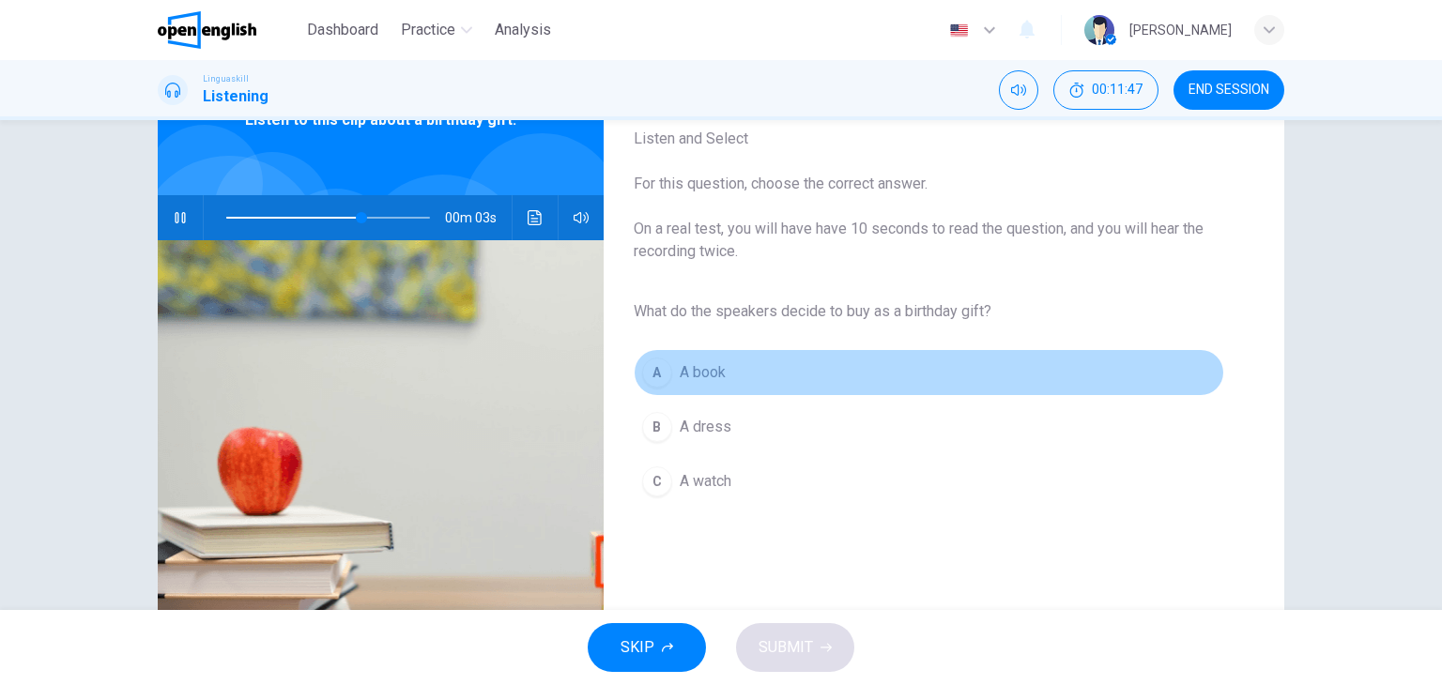
click at [656, 382] on div "A" at bounding box center [657, 373] width 30 height 30
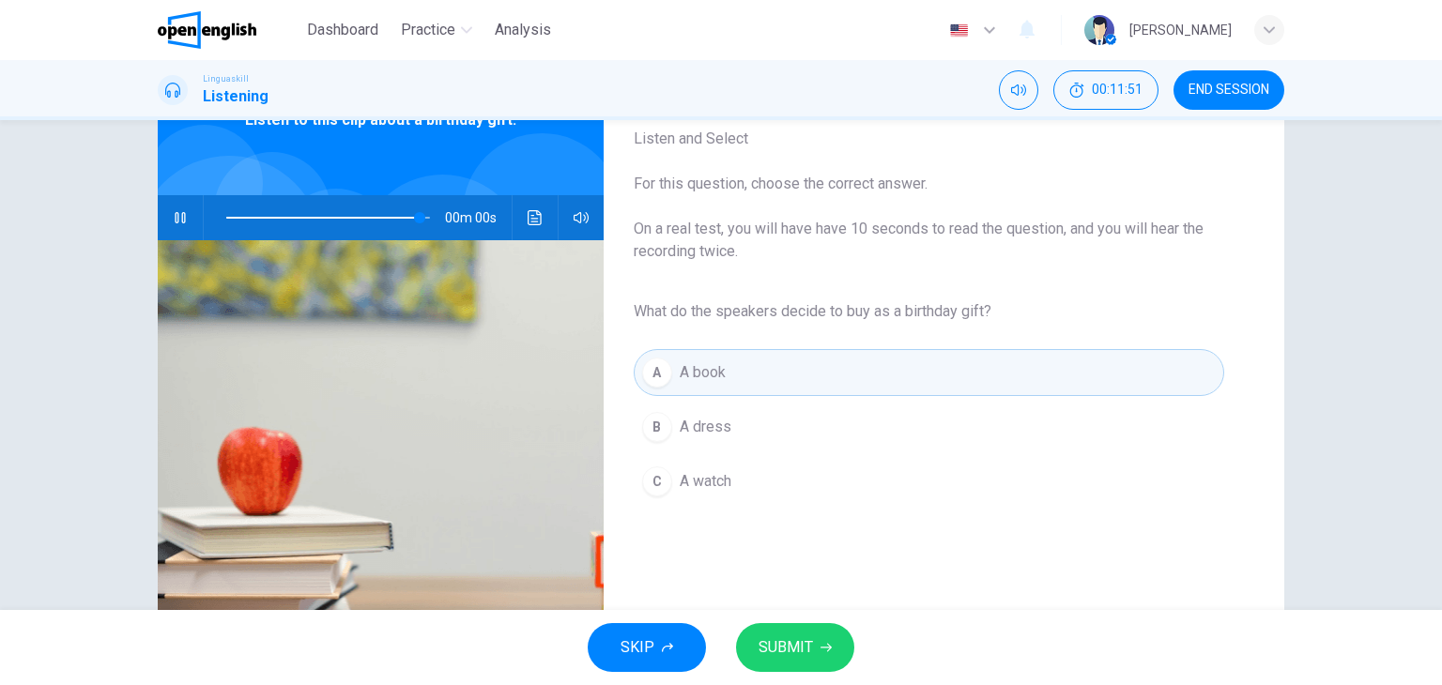
type input "*"
click at [792, 641] on span "SUBMIT" at bounding box center [786, 648] width 54 height 26
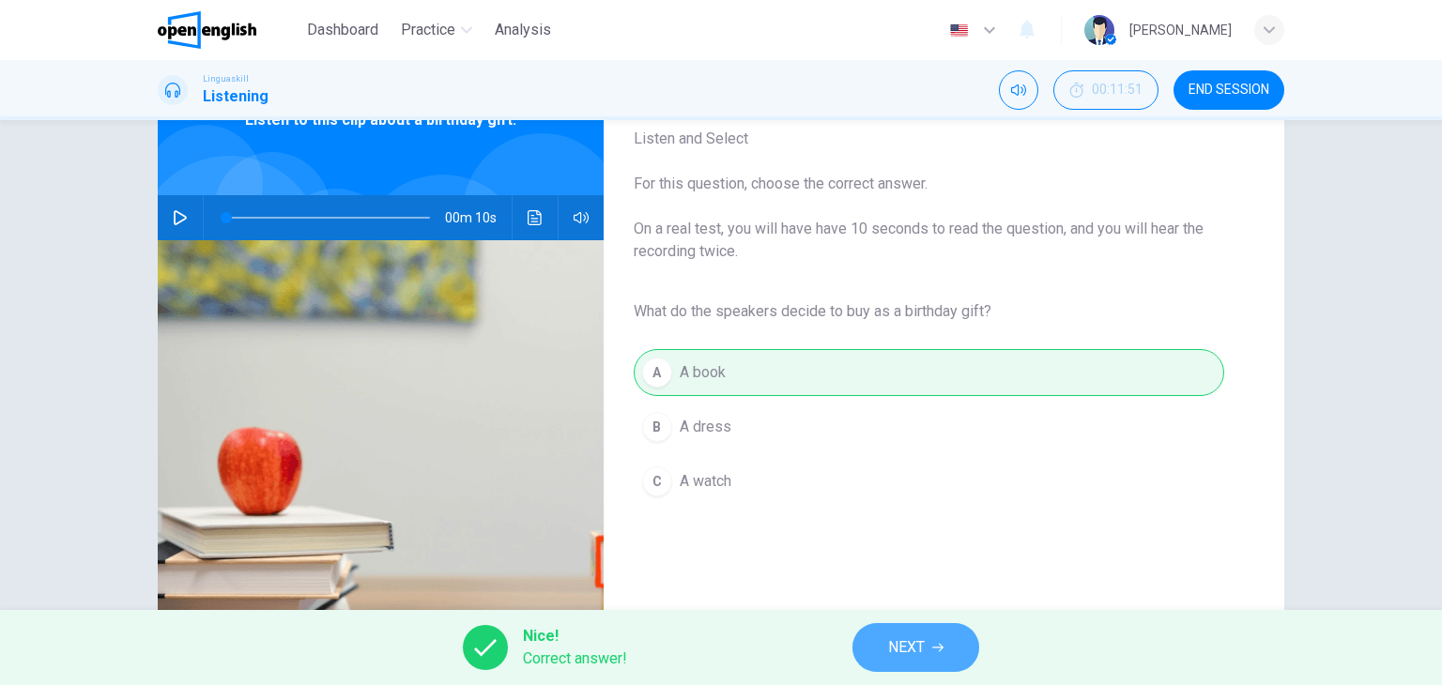
click at [913, 639] on span "NEXT" at bounding box center [906, 648] width 37 height 26
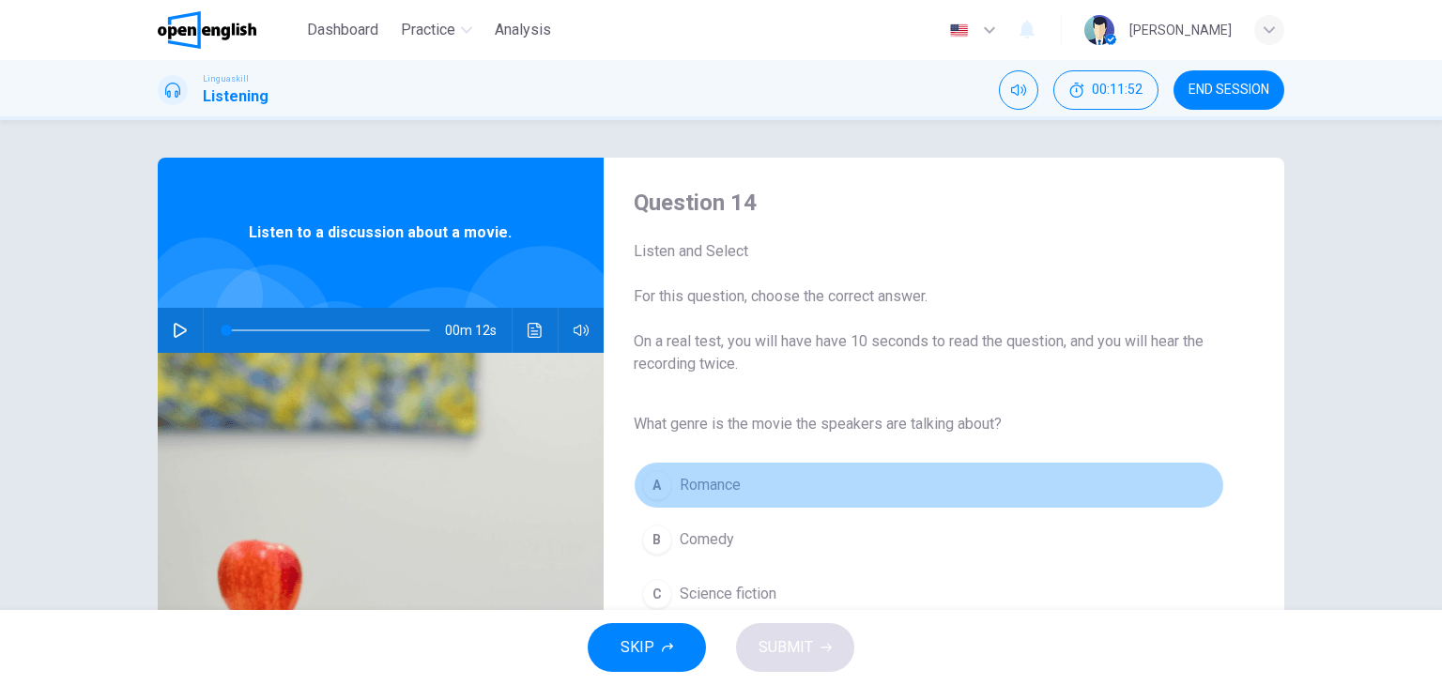
click at [1028, 488] on button "A Romance" at bounding box center [929, 485] width 590 height 47
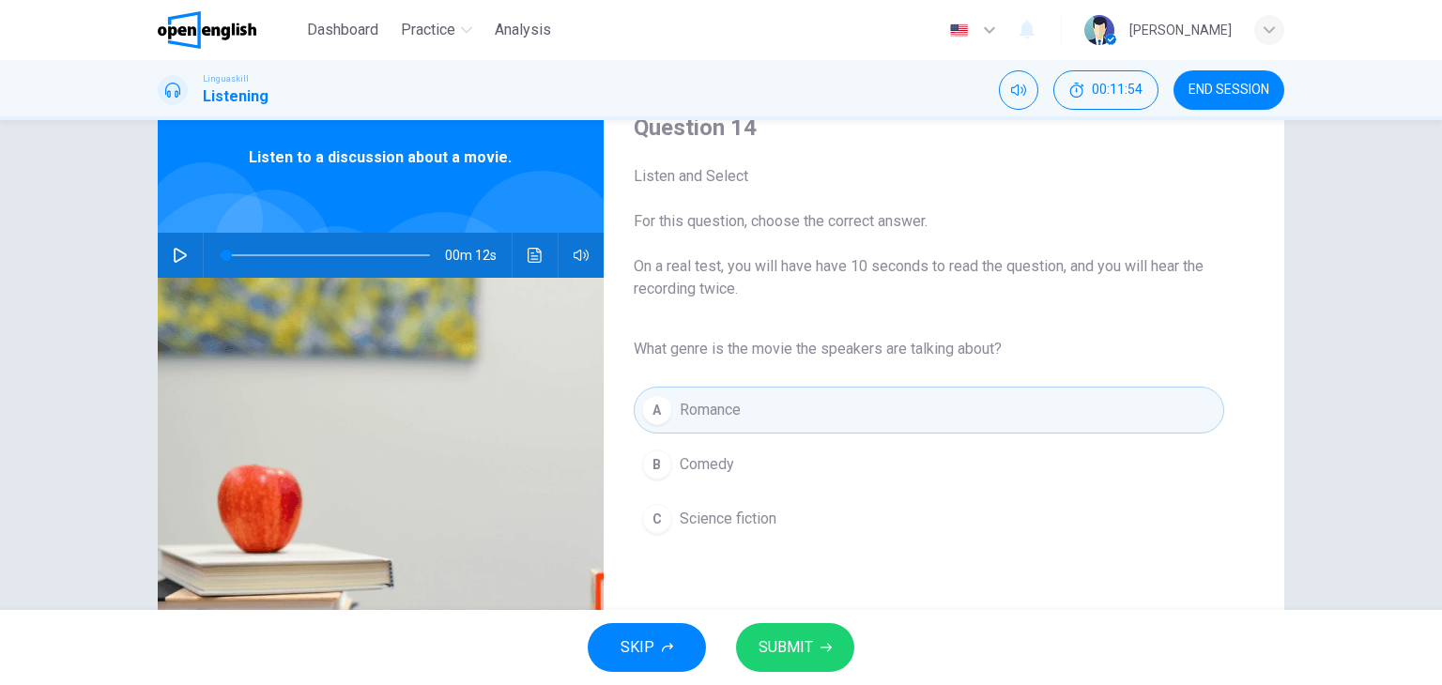
scroll to position [113, 0]
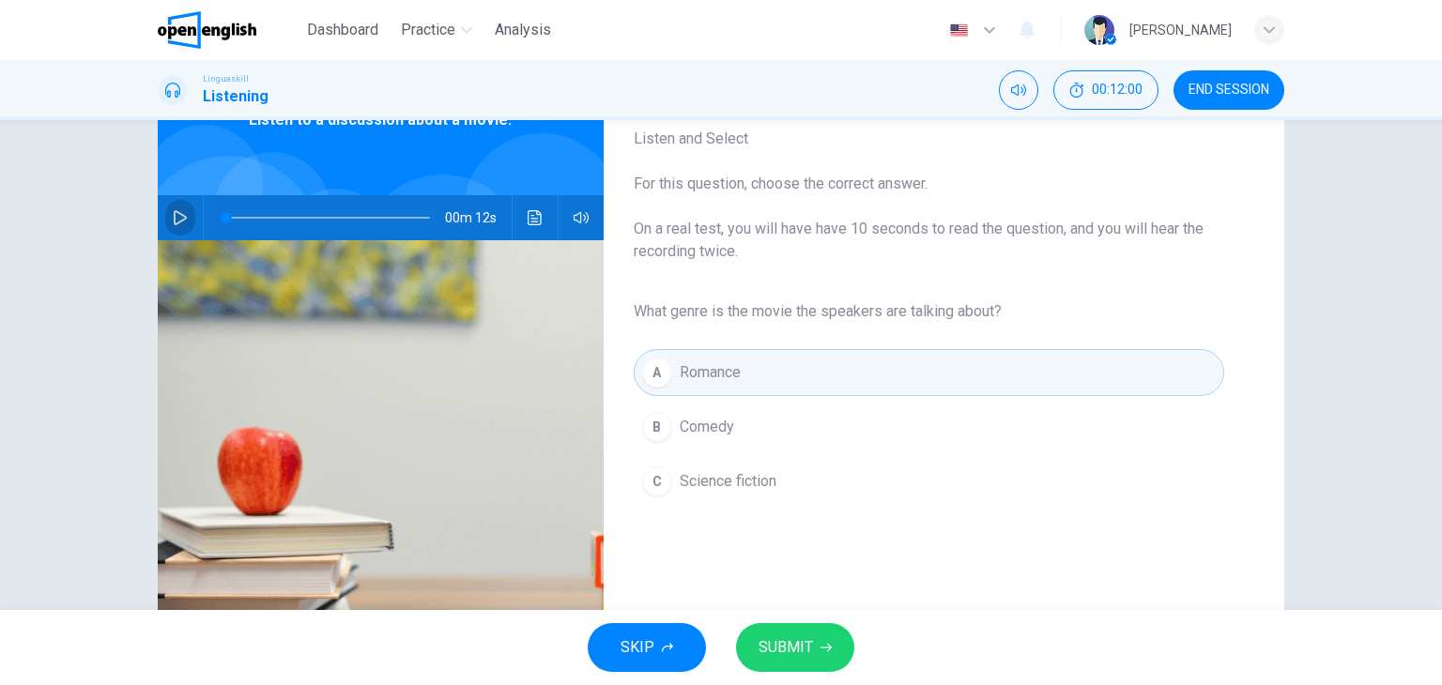
click at [165, 213] on button "button" at bounding box center [180, 217] width 30 height 45
click at [174, 215] on icon "button" at bounding box center [180, 217] width 13 height 15
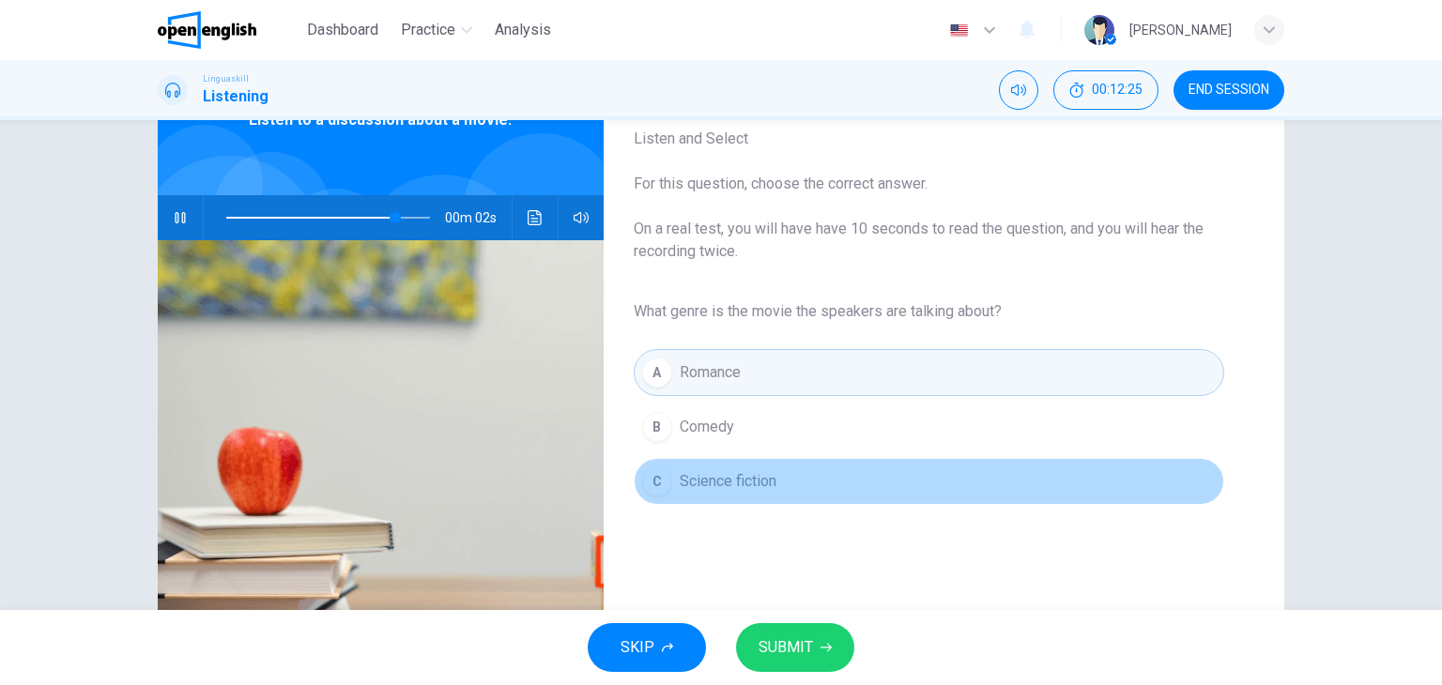
click at [657, 473] on div "C" at bounding box center [657, 482] width 30 height 30
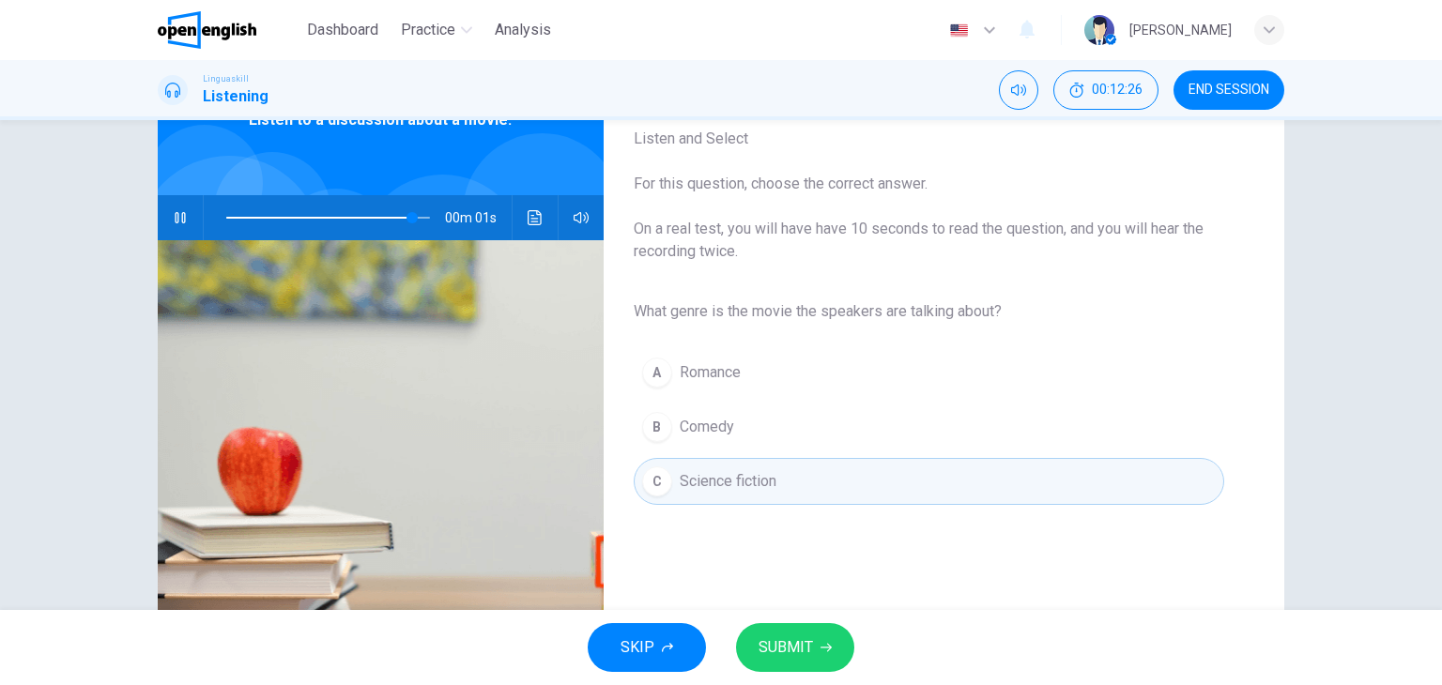
type input "*"
click at [805, 658] on span "SUBMIT" at bounding box center [786, 648] width 54 height 26
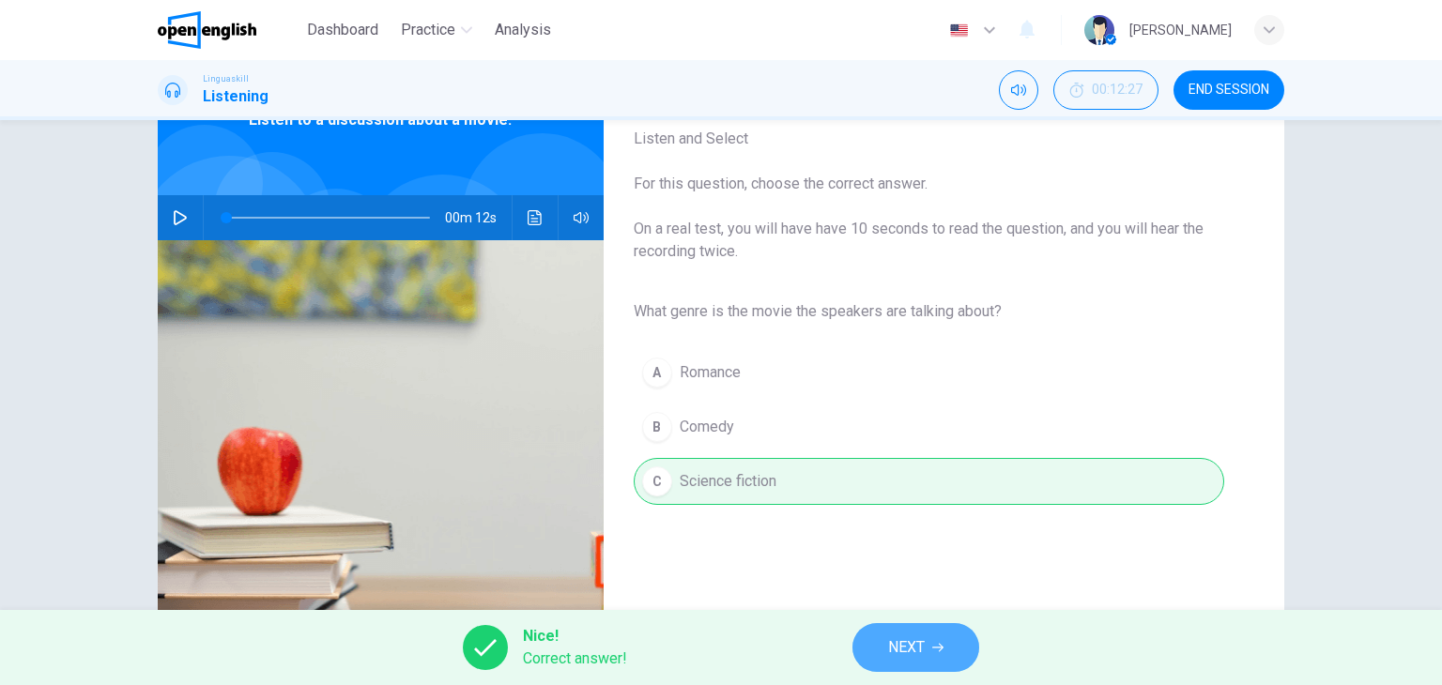
click at [910, 641] on span "NEXT" at bounding box center [906, 648] width 37 height 26
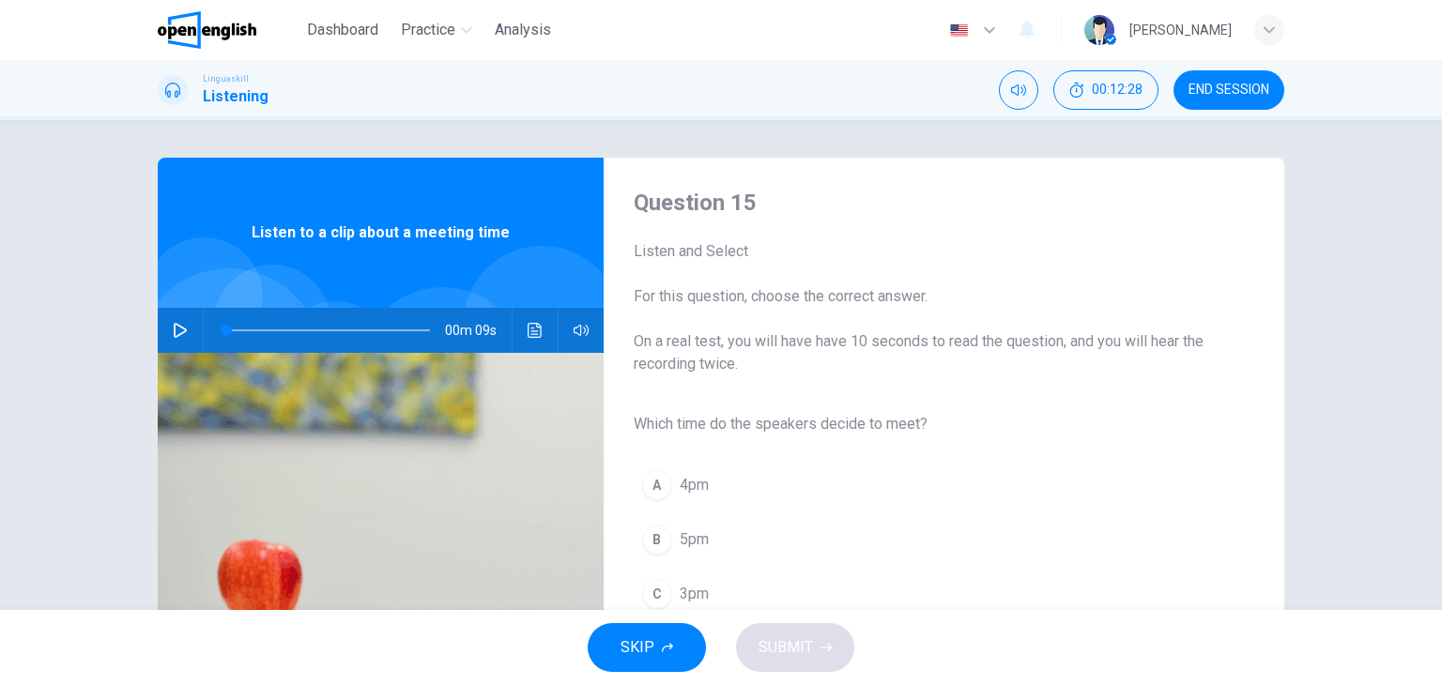
click at [1311, 361] on div "Question 15 Listen and Select For this question, choose the correct answer. On …" at bounding box center [721, 365] width 1442 height 490
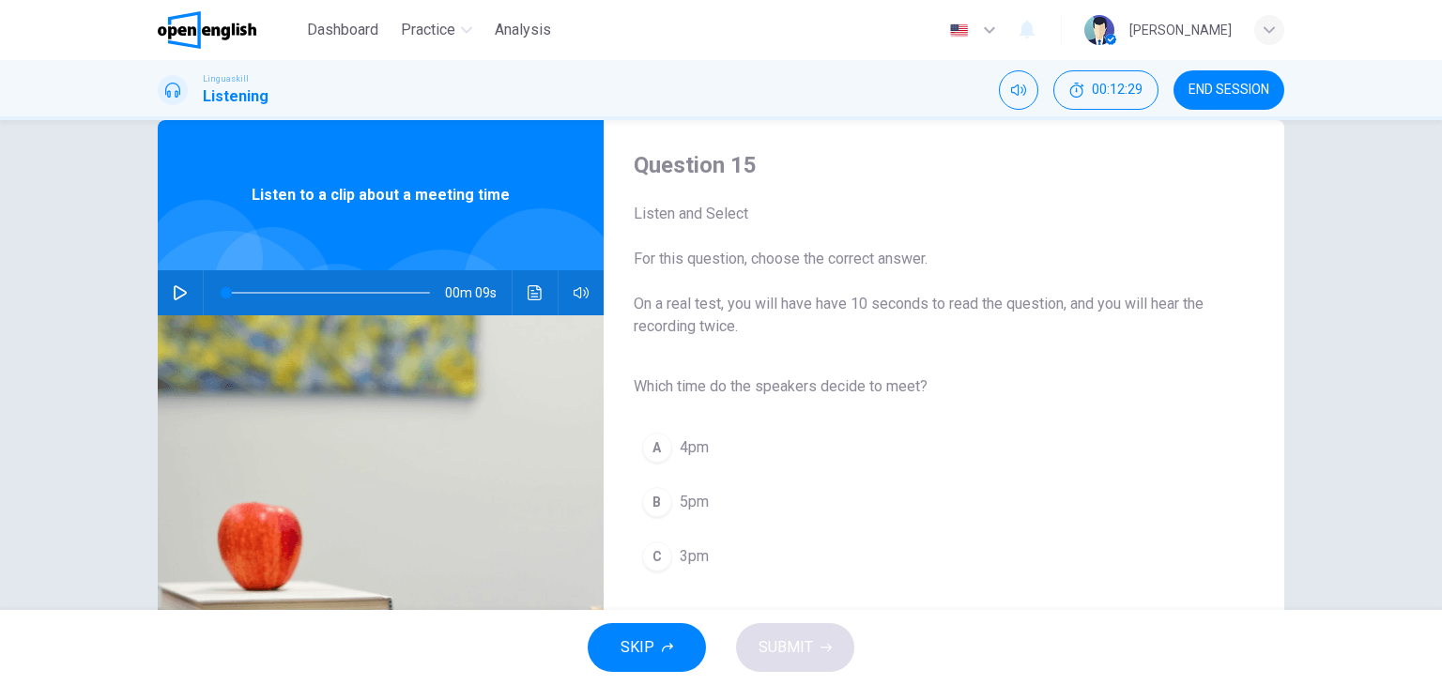
scroll to position [75, 0]
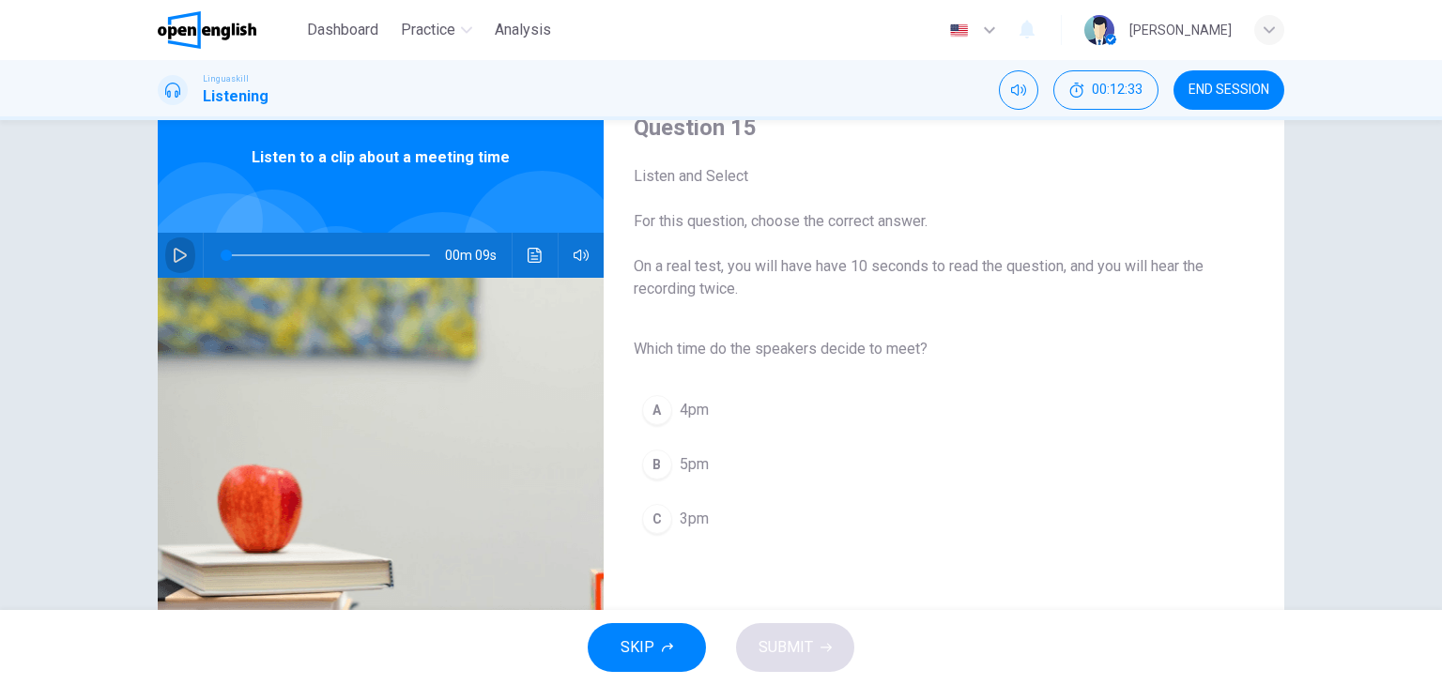
click at [169, 266] on button "button" at bounding box center [180, 255] width 30 height 45
click at [165, 259] on button "button" at bounding box center [180, 255] width 30 height 45
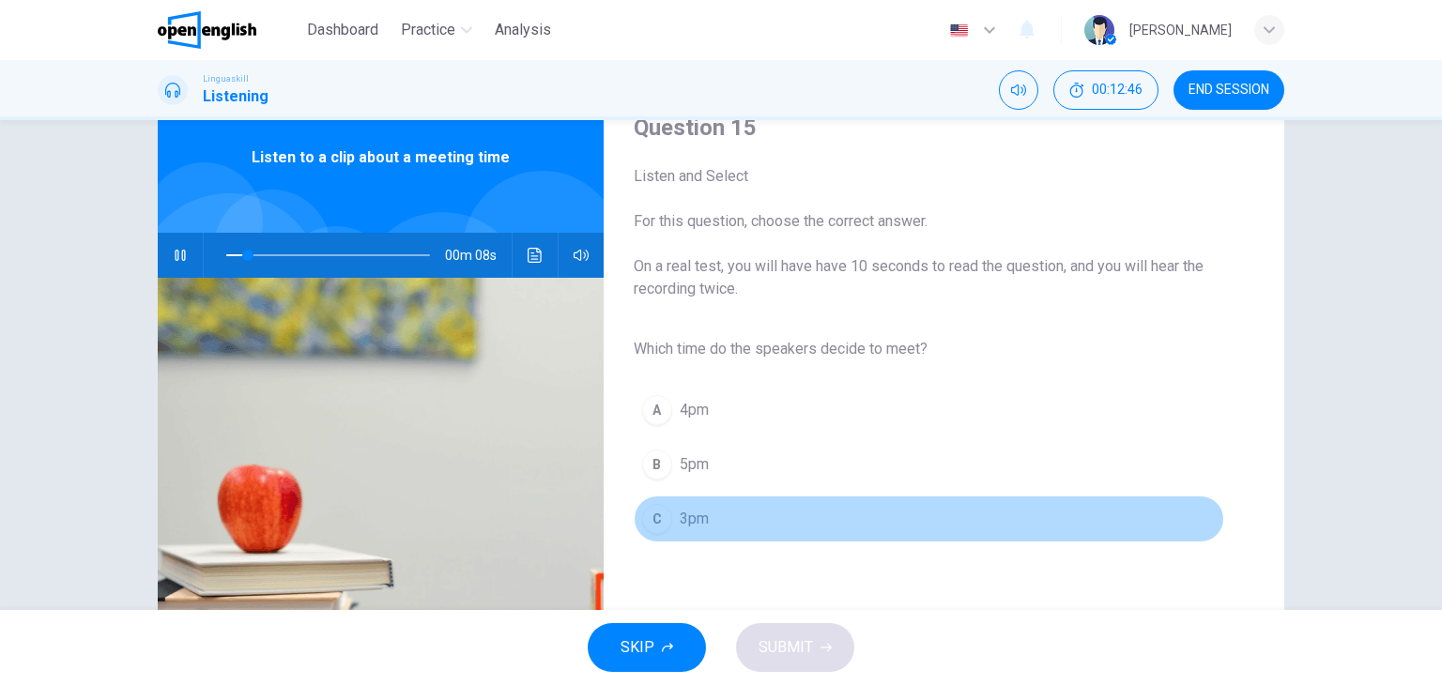
click at [652, 515] on div "C" at bounding box center [657, 519] width 30 height 30
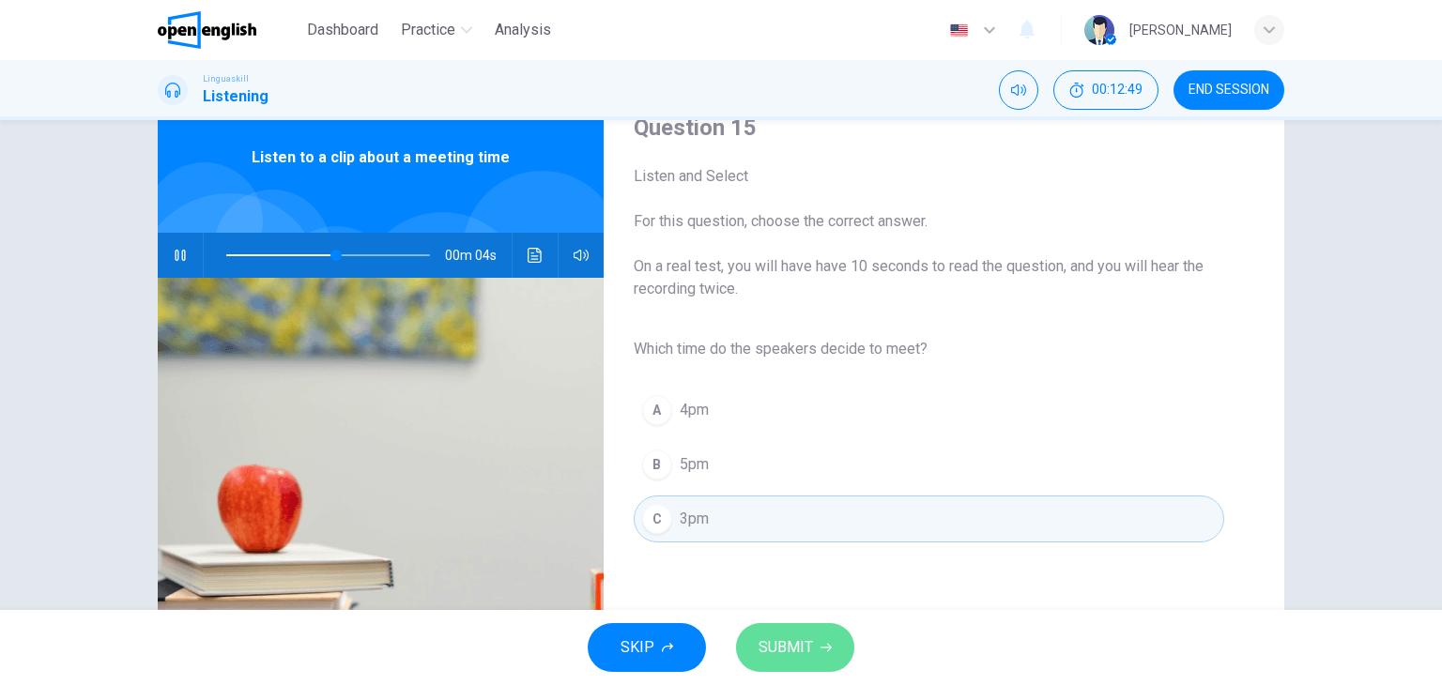
click at [793, 651] on span "SUBMIT" at bounding box center [786, 648] width 54 height 26
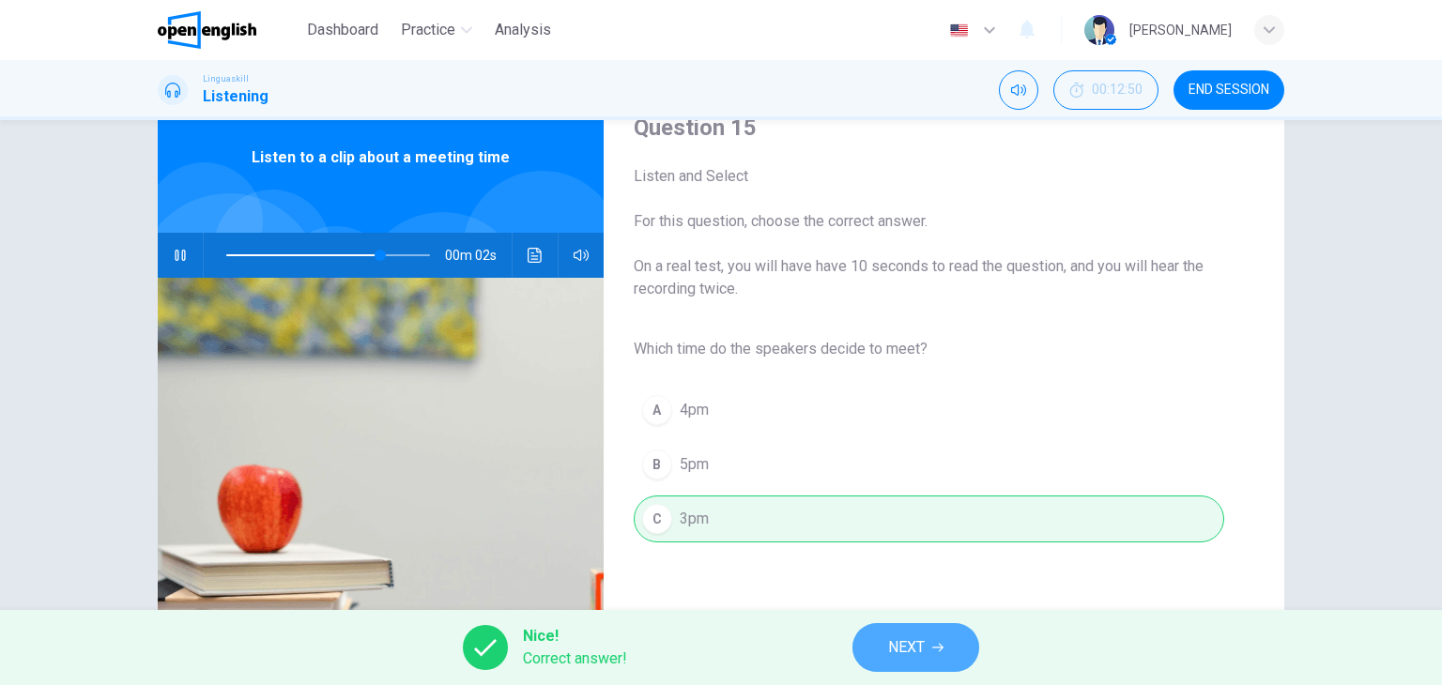
click at [927, 655] on button "NEXT" at bounding box center [915, 647] width 127 height 49
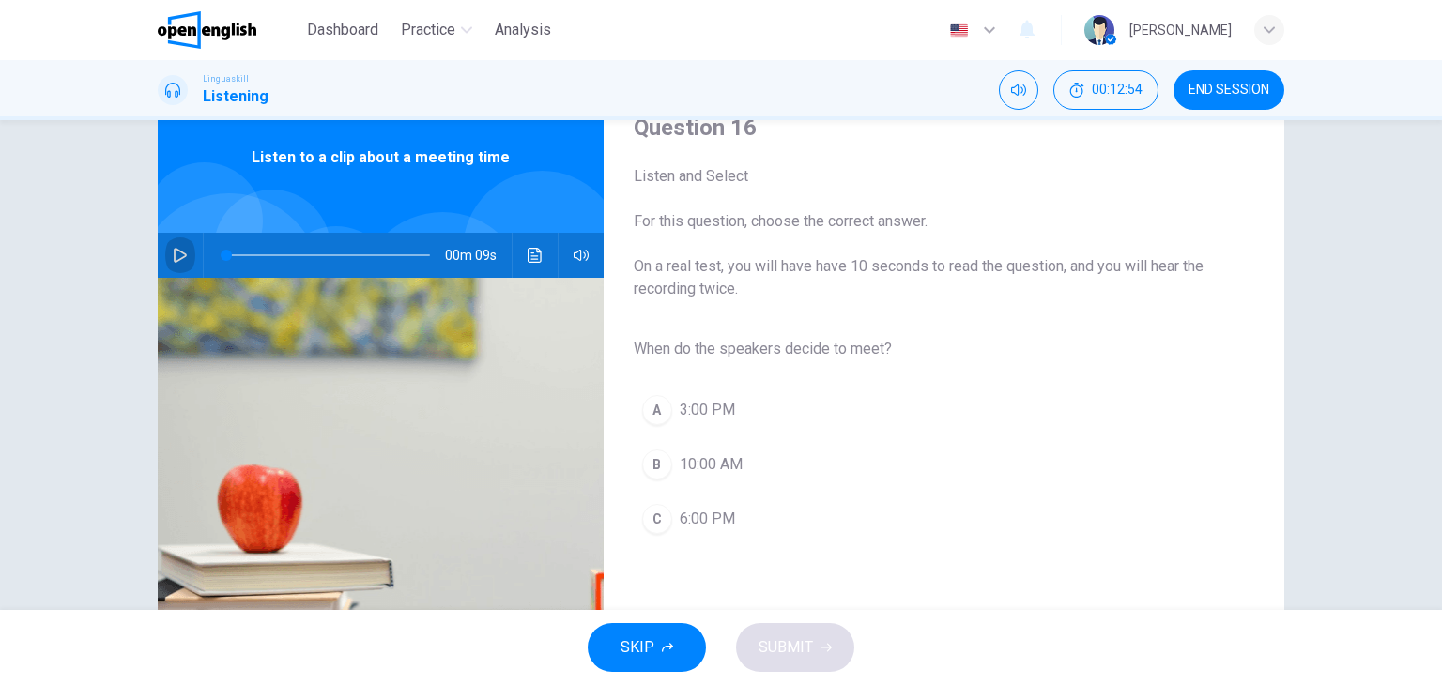
click at [176, 256] on icon "button" at bounding box center [180, 255] width 15 height 15
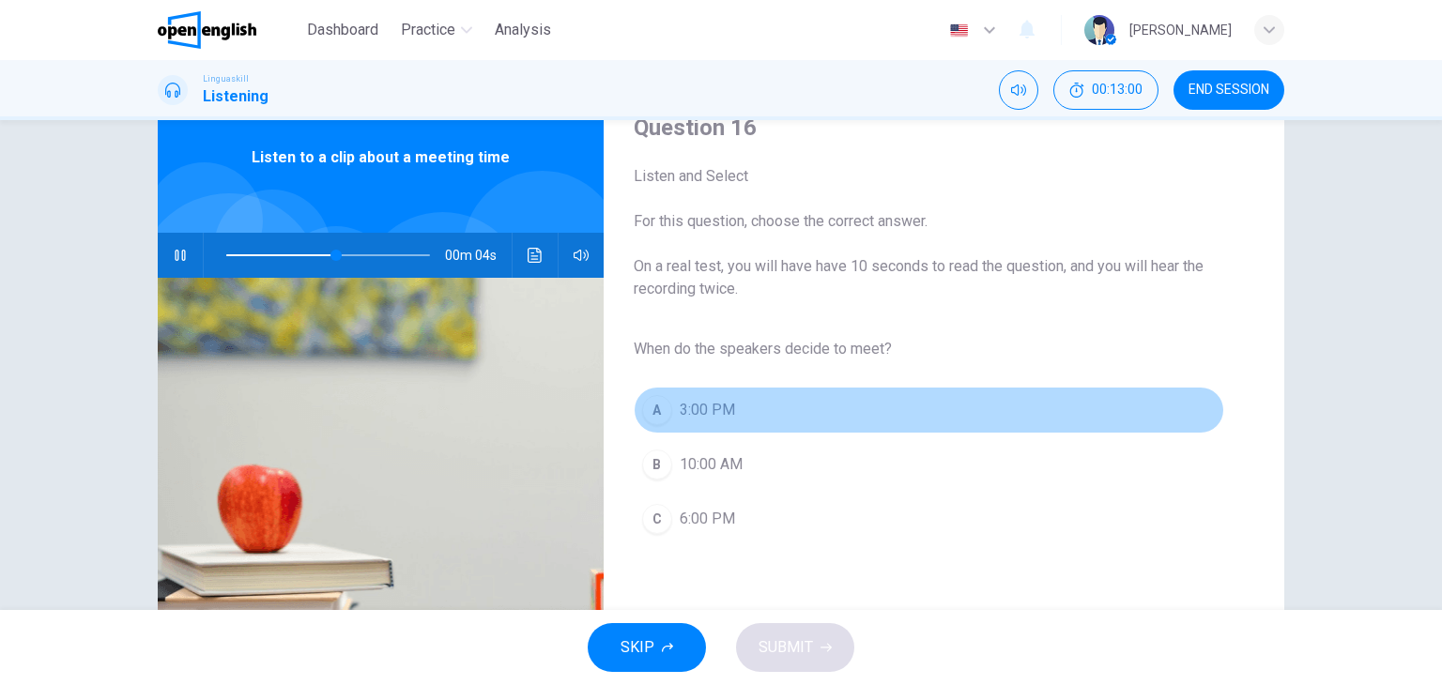
click at [649, 405] on div "A" at bounding box center [657, 410] width 30 height 30
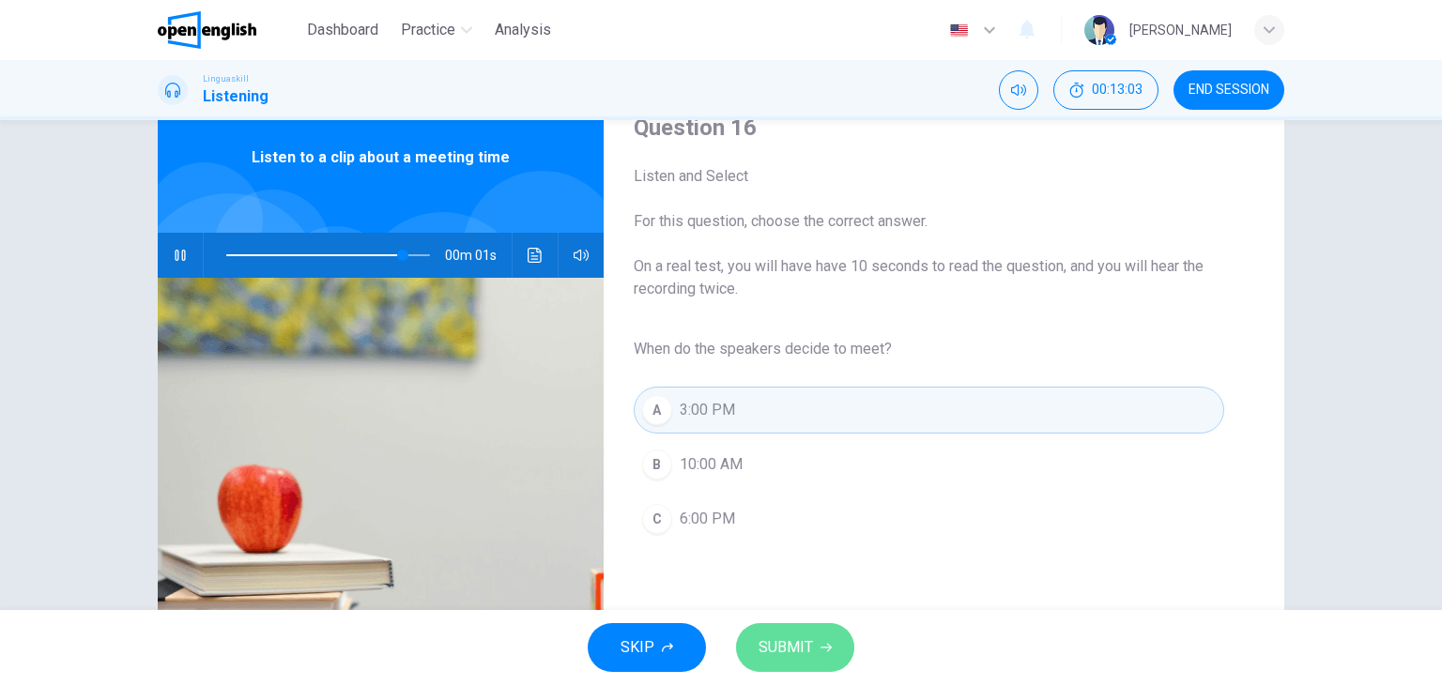
click at [784, 650] on span "SUBMIT" at bounding box center [786, 648] width 54 height 26
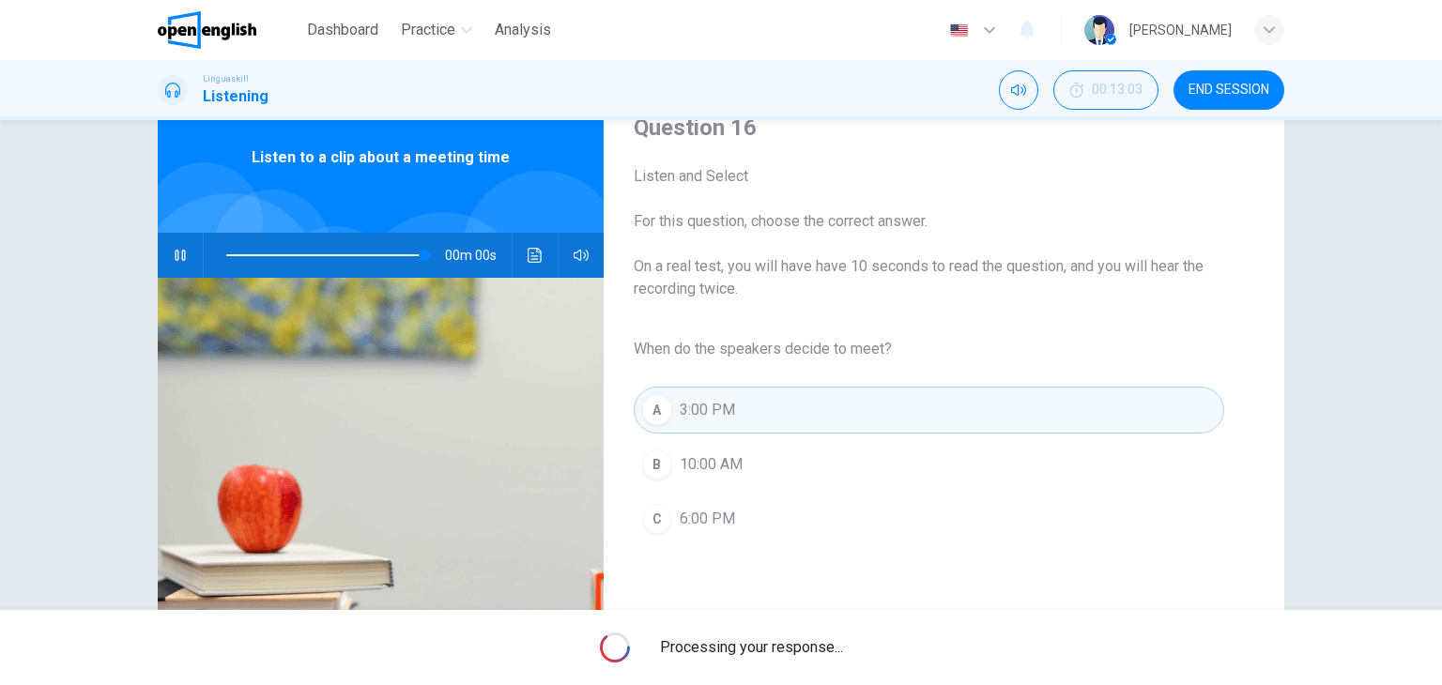
type input "*"
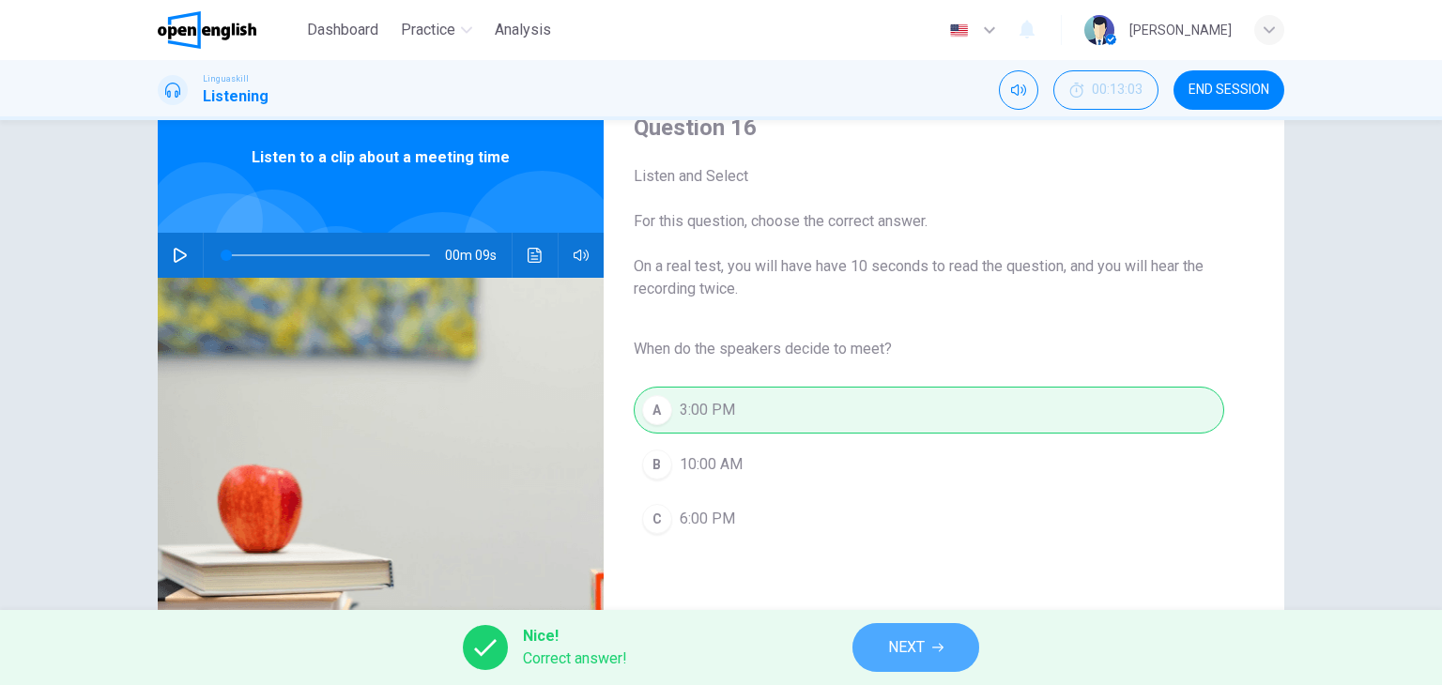
click at [925, 633] on button "NEXT" at bounding box center [915, 647] width 127 height 49
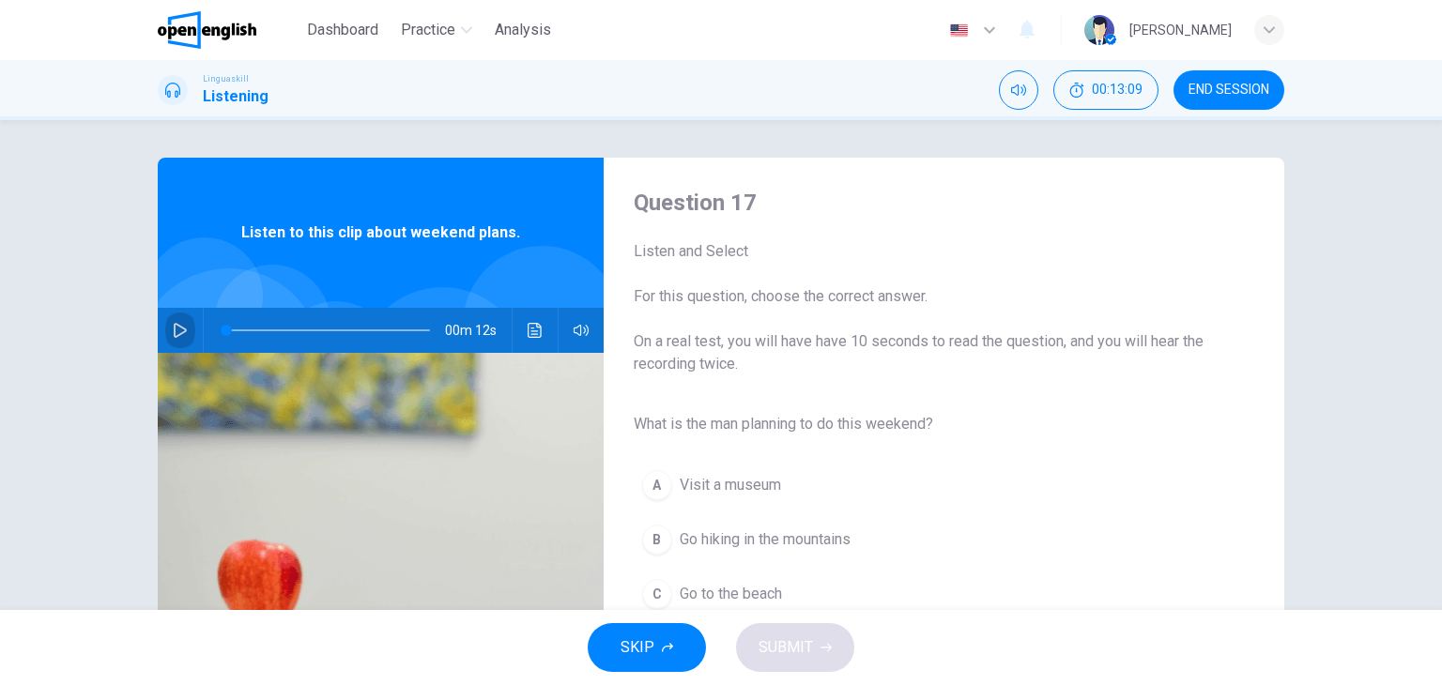
click at [174, 330] on icon "button" at bounding box center [180, 330] width 15 height 15
click at [1322, 376] on div "Question 17 Listen and Select For this question, choose the correct answer. On …" at bounding box center [721, 365] width 1442 height 490
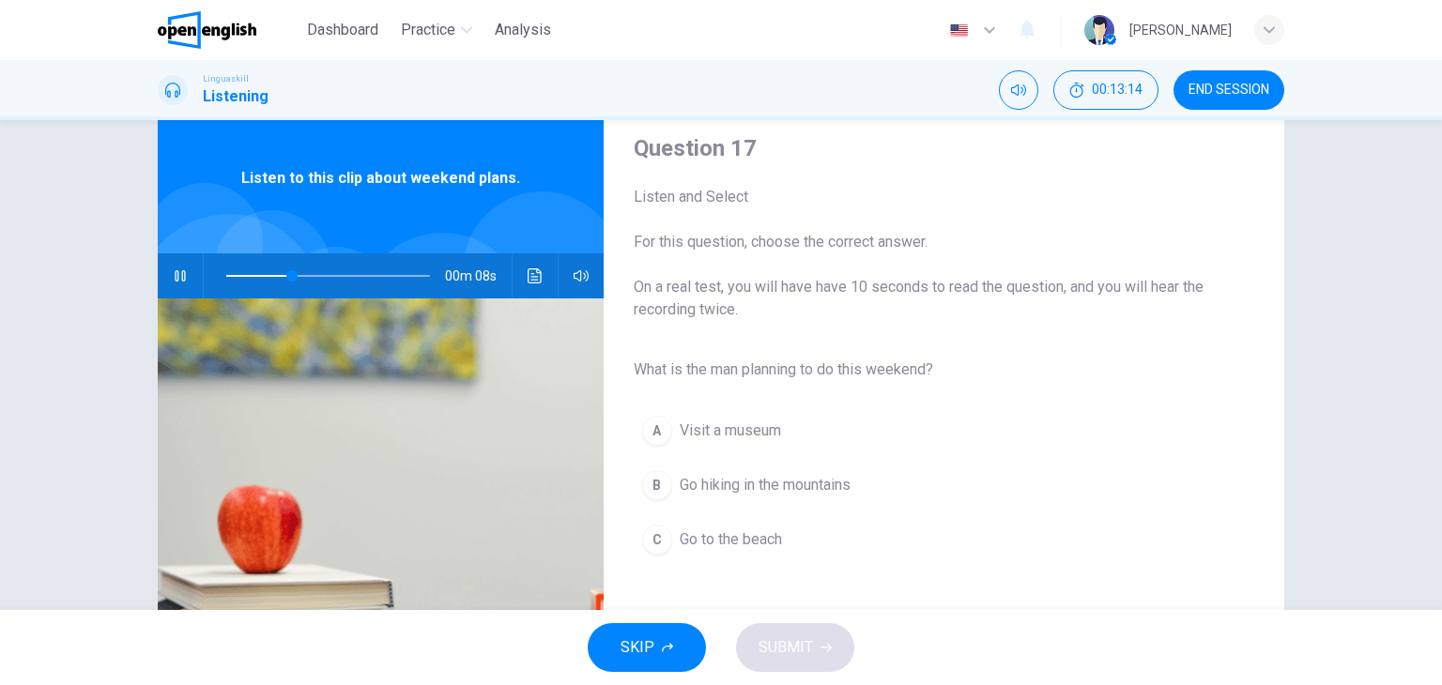
scroll to position [75, 0]
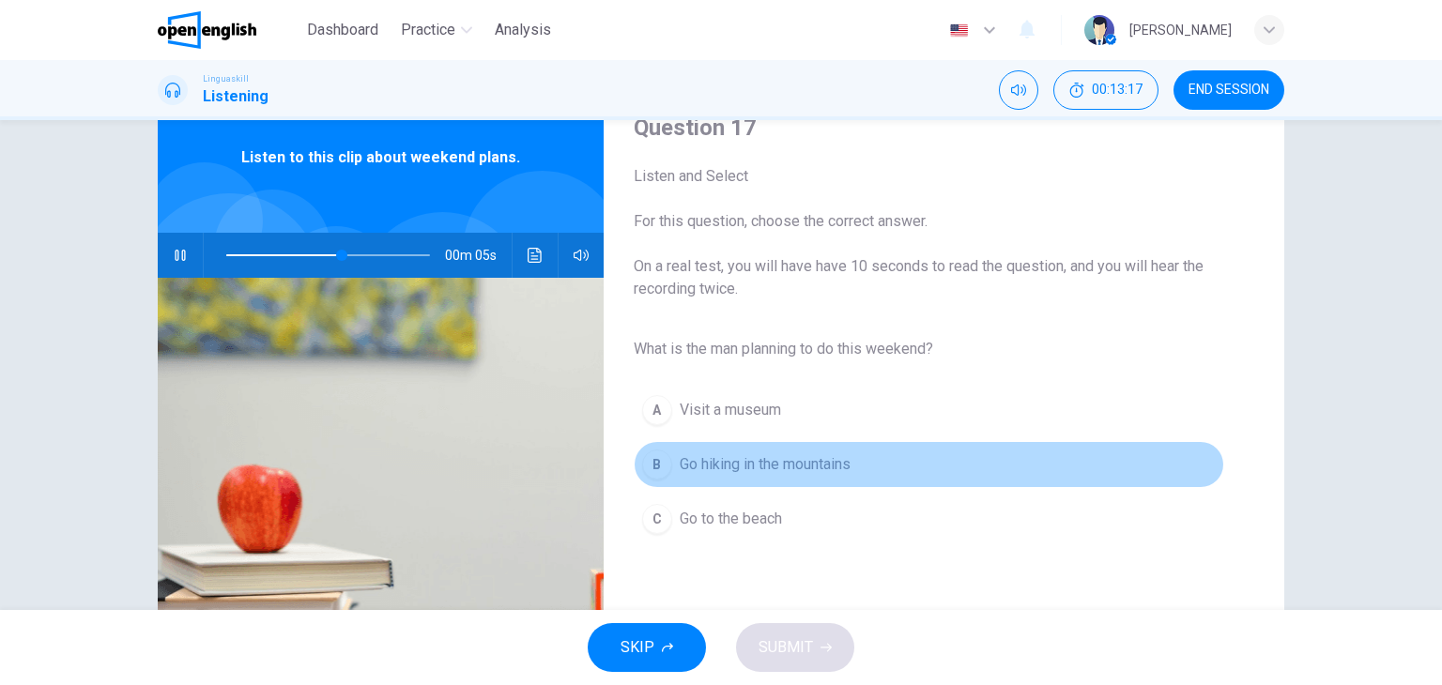
click at [654, 466] on div "B" at bounding box center [657, 465] width 30 height 30
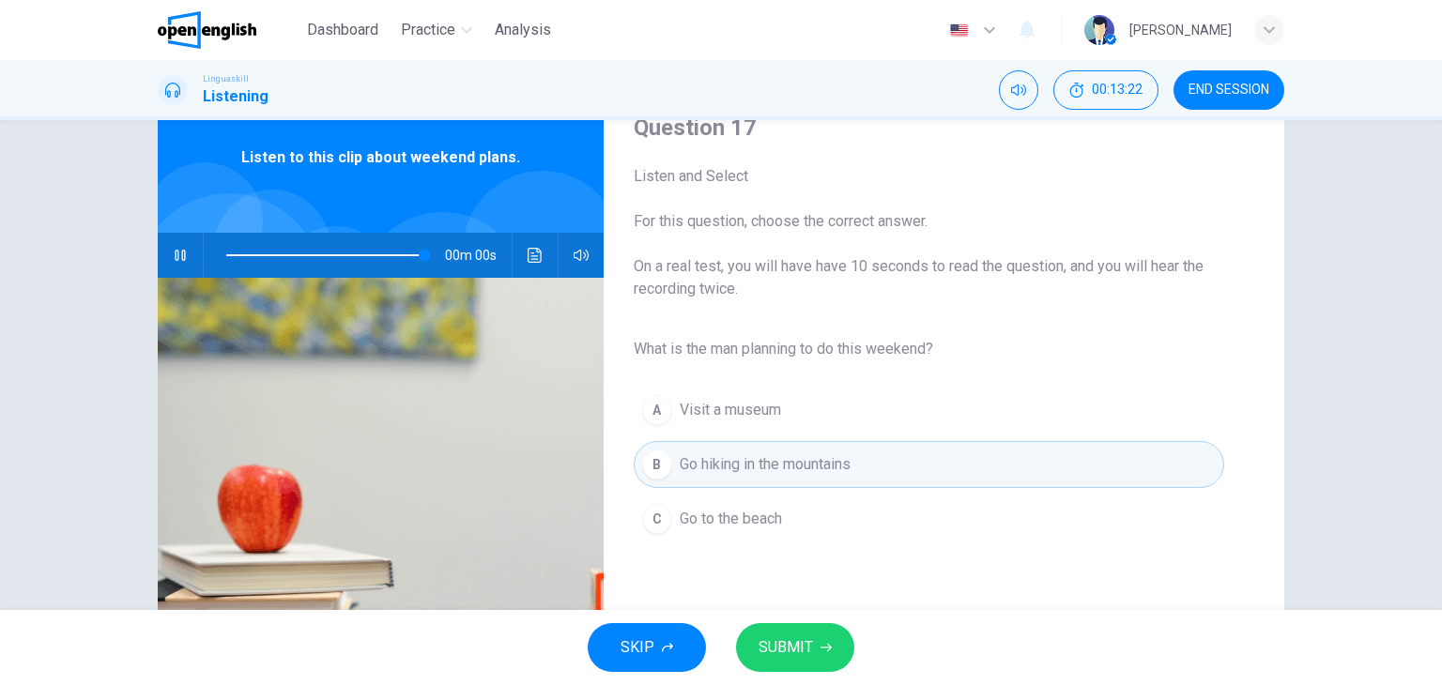
type input "*"
click at [776, 647] on span "SUBMIT" at bounding box center [786, 648] width 54 height 26
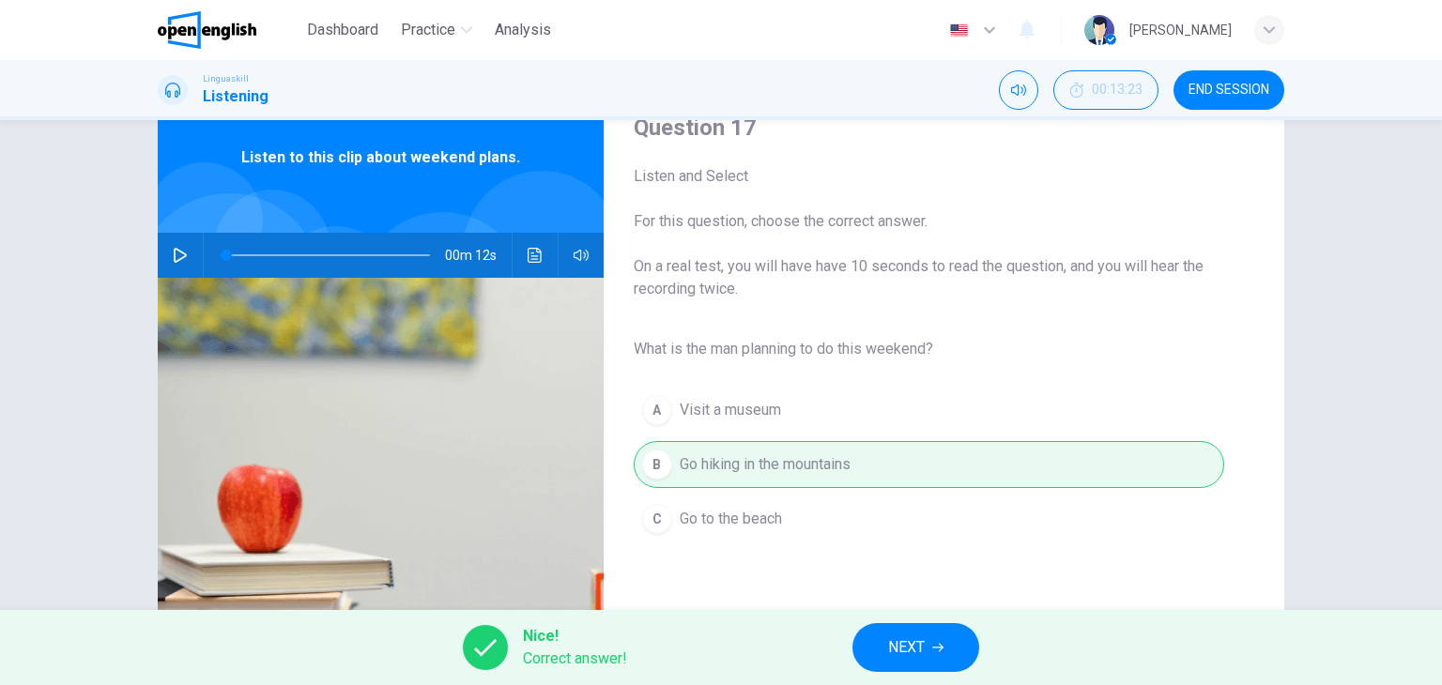
click at [922, 648] on span "NEXT" at bounding box center [906, 648] width 37 height 26
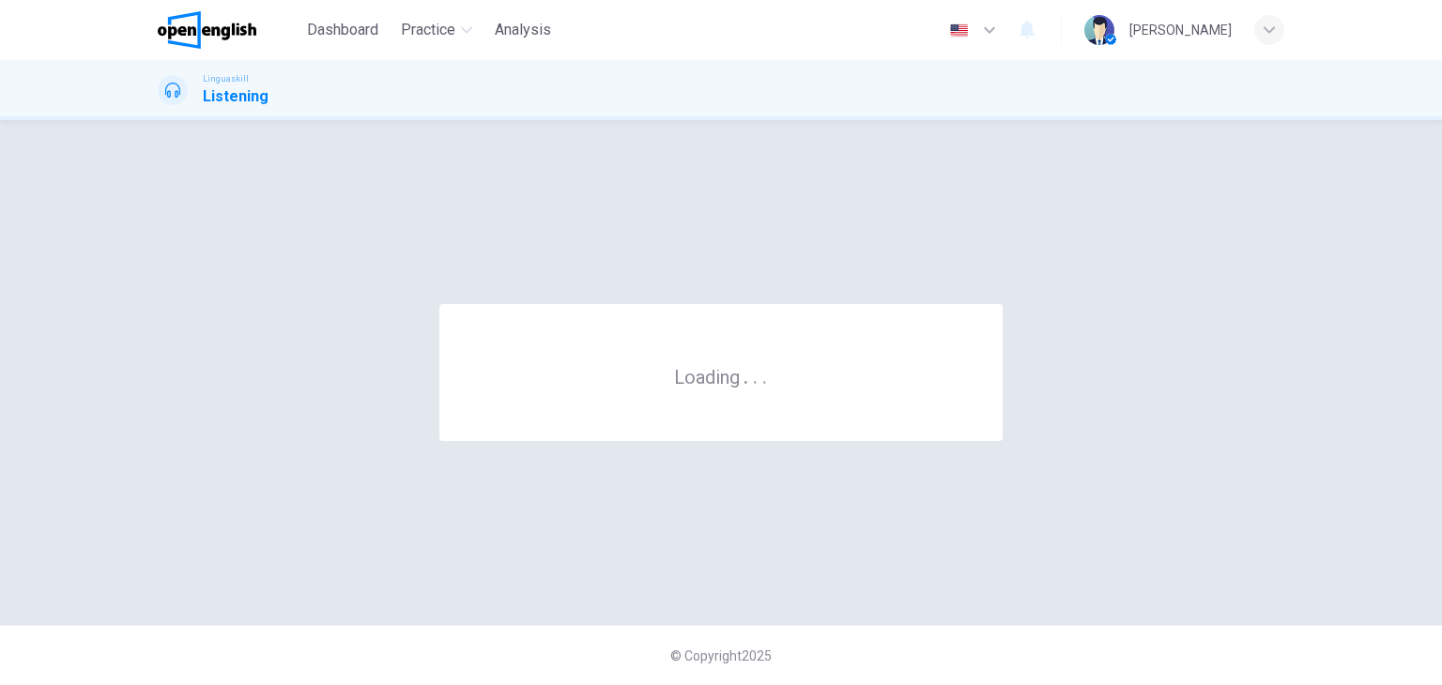
scroll to position [0, 0]
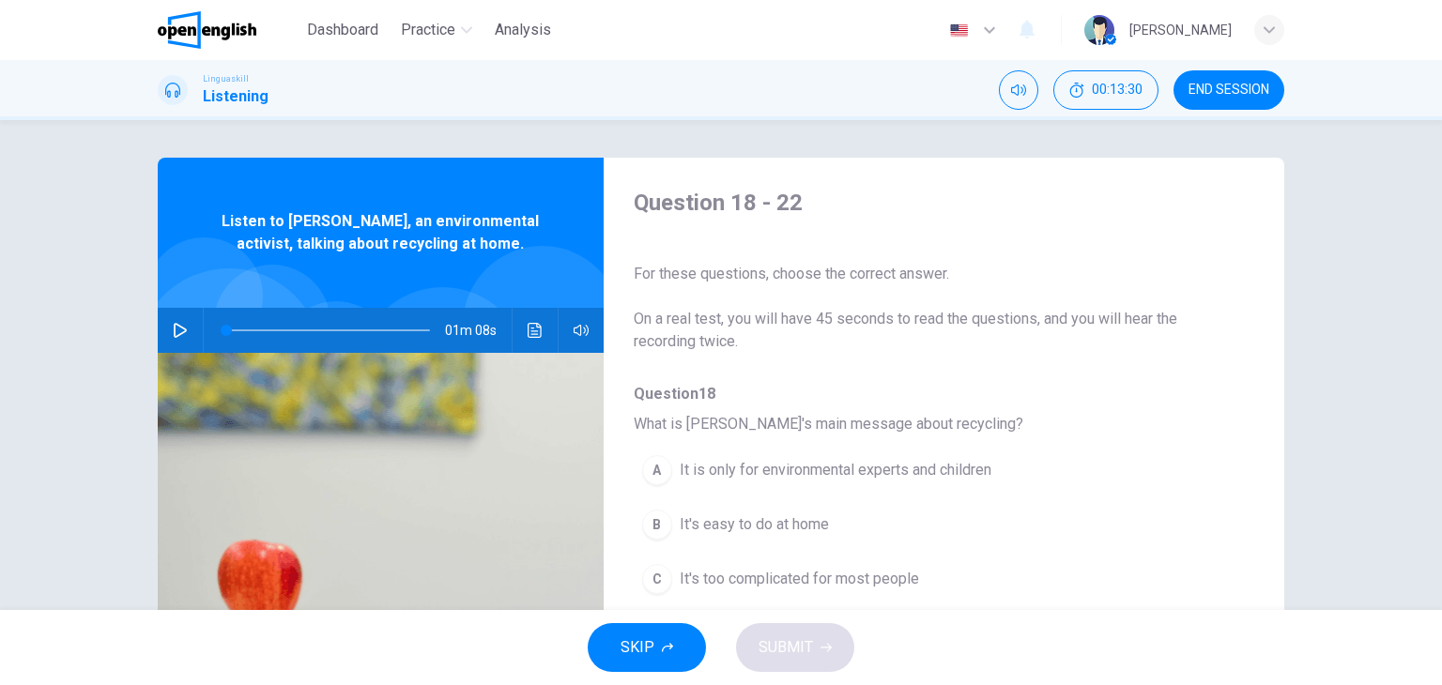
click at [1139, 444] on div "A It is only for environmental experts and children B It's easy to do at home C…" at bounding box center [929, 524] width 590 height 163
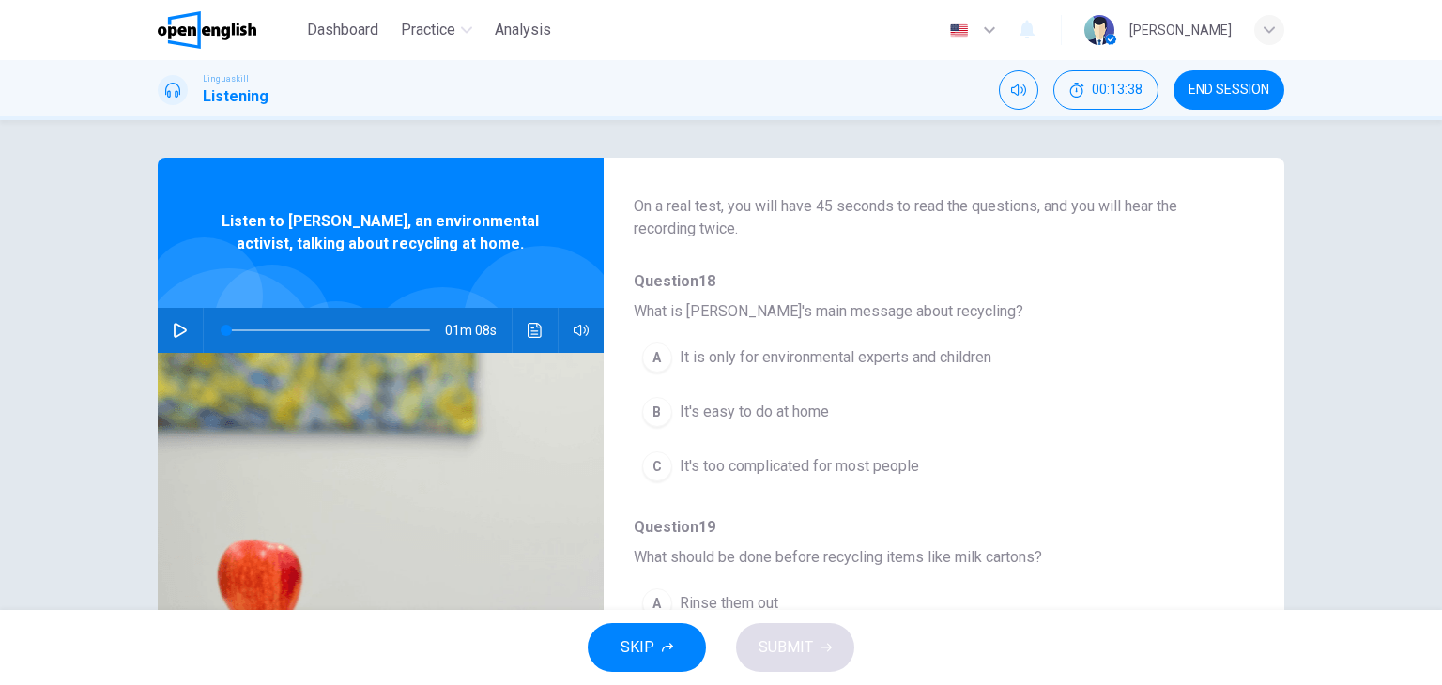
scroll to position [150, 0]
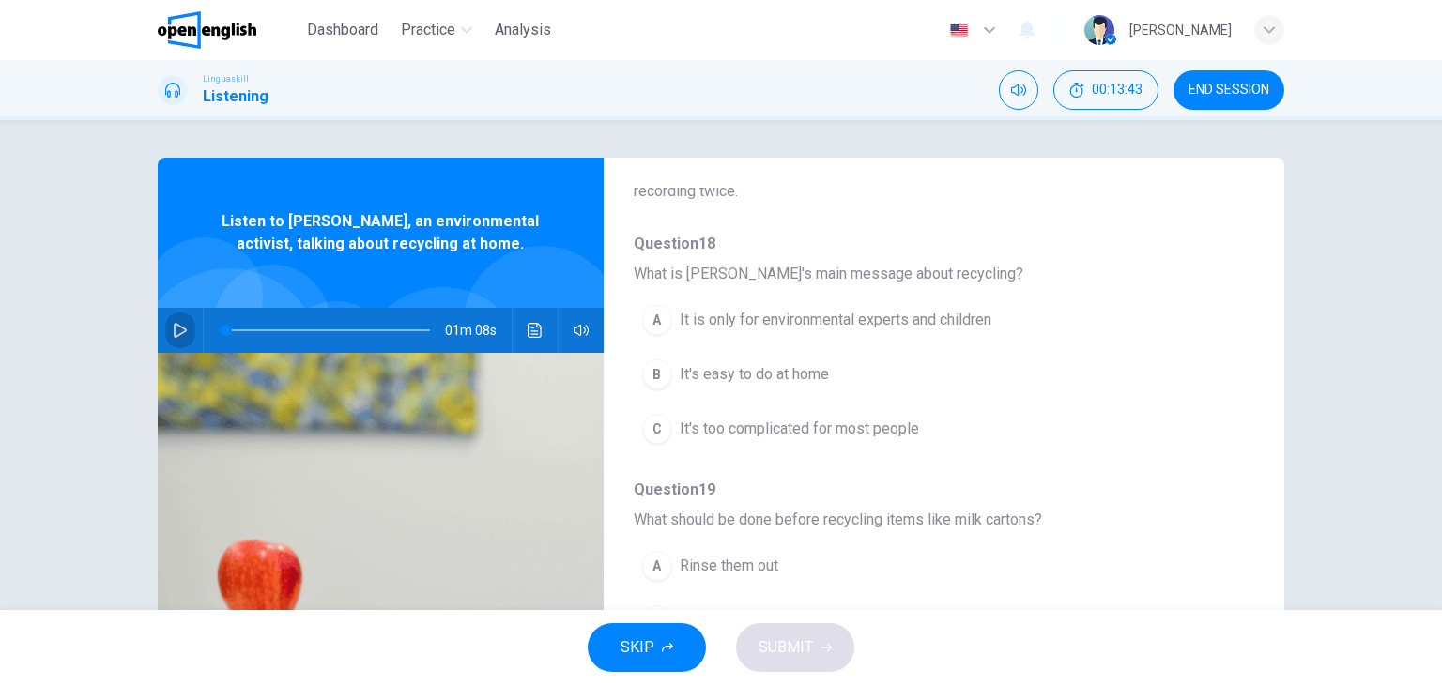
click at [173, 335] on icon "button" at bounding box center [180, 330] width 15 height 15
click at [175, 335] on icon "button" at bounding box center [180, 330] width 10 height 11
click at [179, 336] on icon "button" at bounding box center [180, 330] width 15 height 15
click at [1148, 389] on div "A It is only for environmental experts and children B It's easy to do at home C…" at bounding box center [929, 374] width 590 height 163
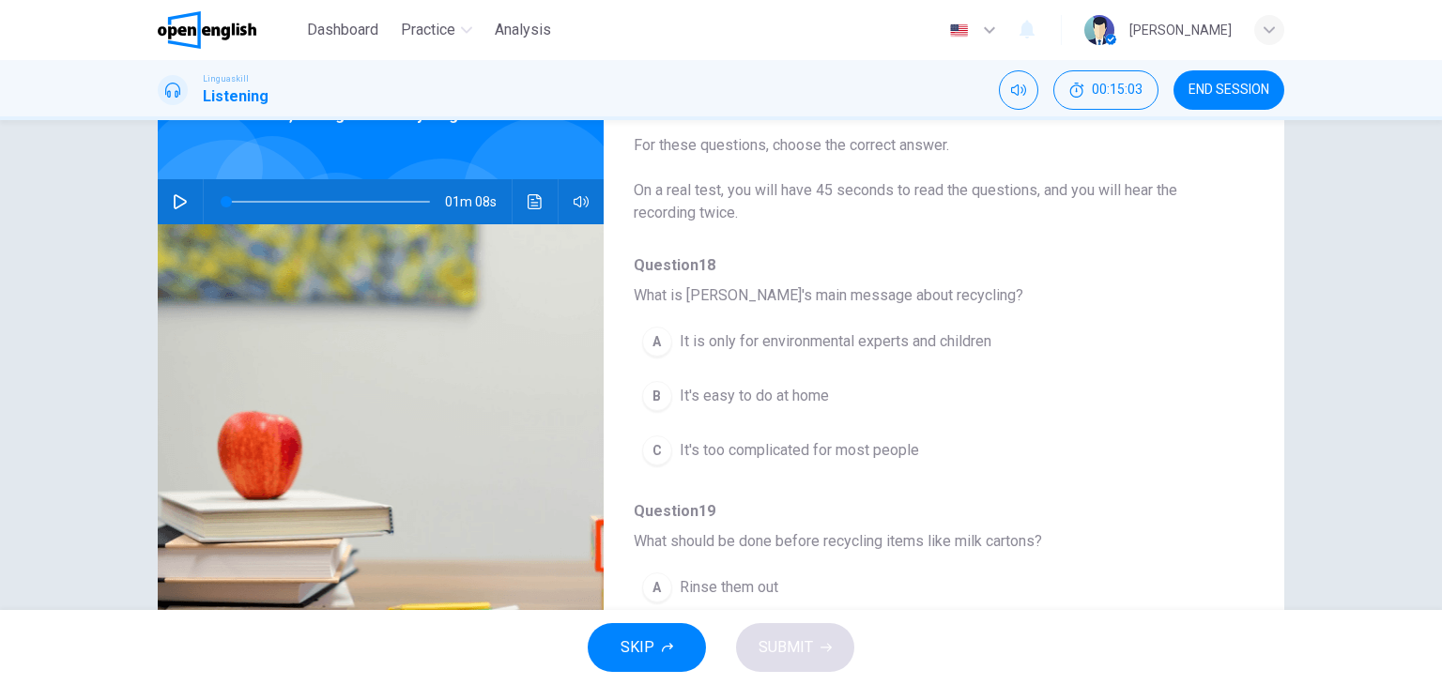
scroll to position [0, 0]
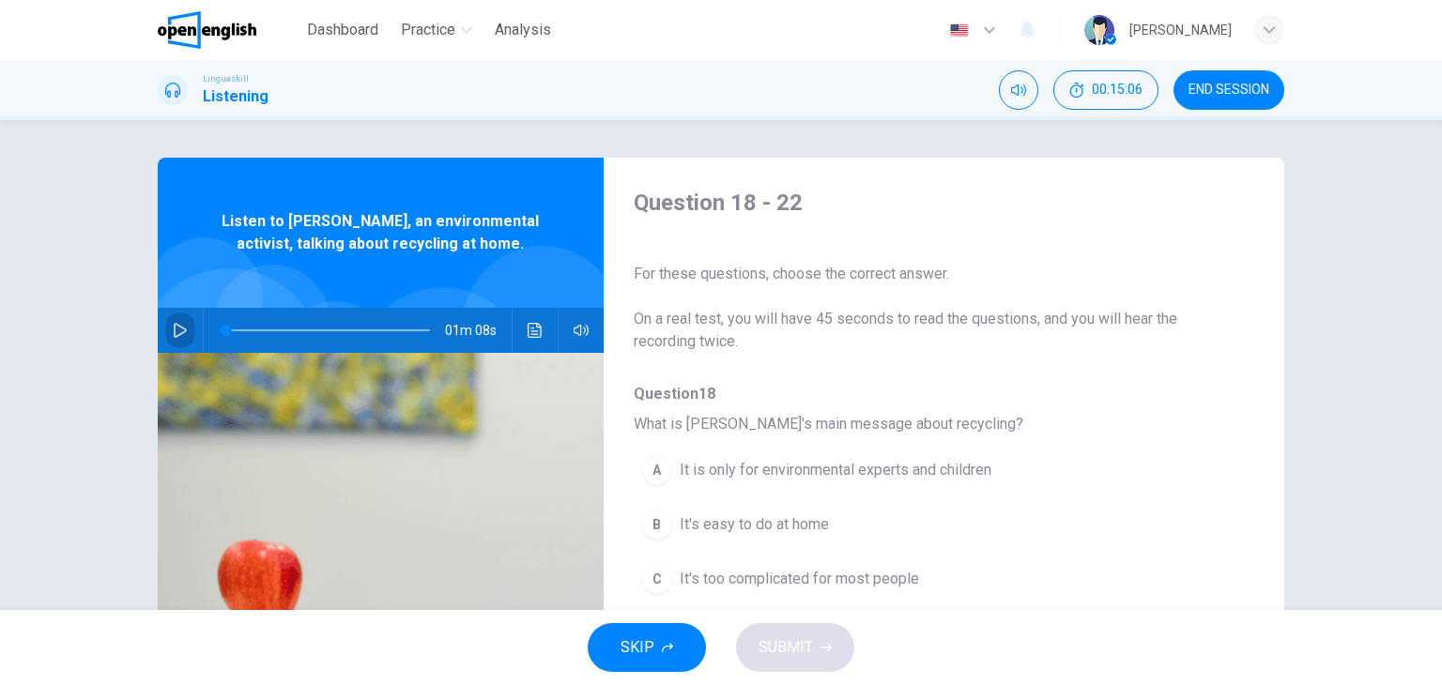
click at [175, 329] on icon "button" at bounding box center [180, 330] width 15 height 15
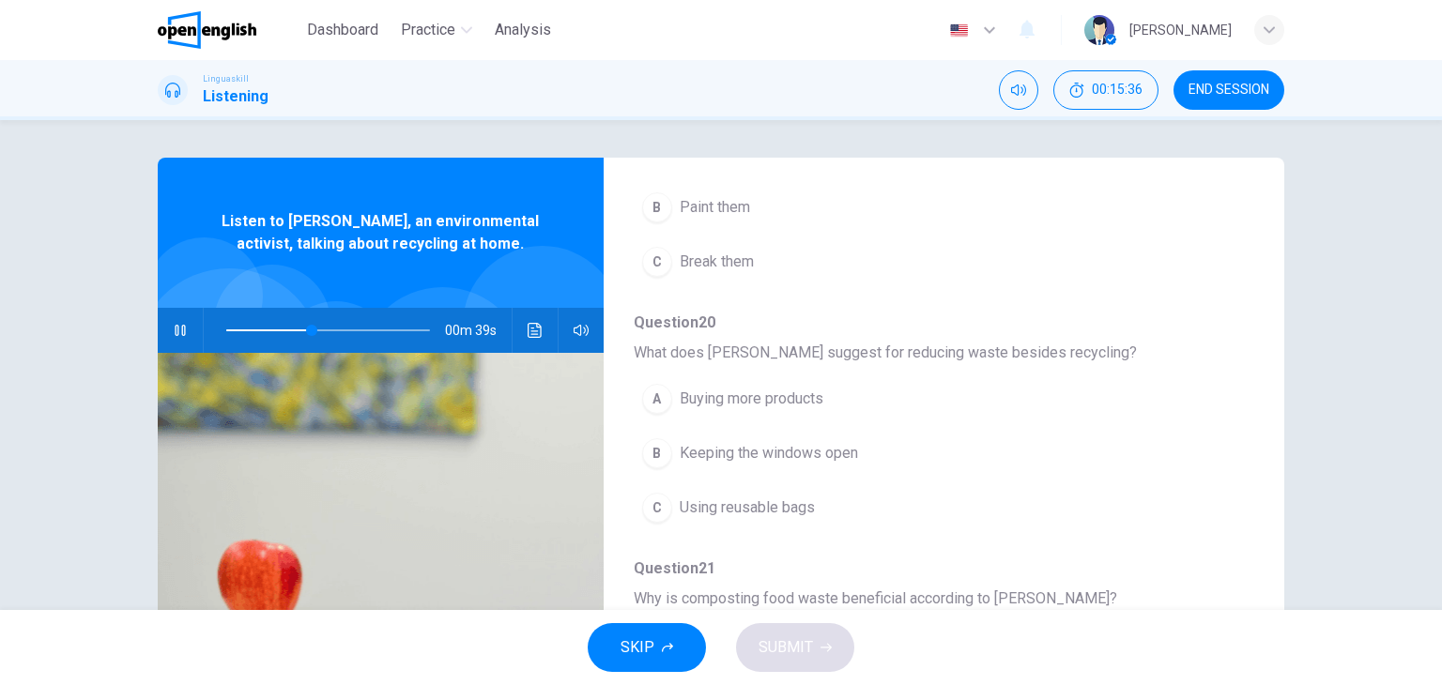
scroll to position [601, 0]
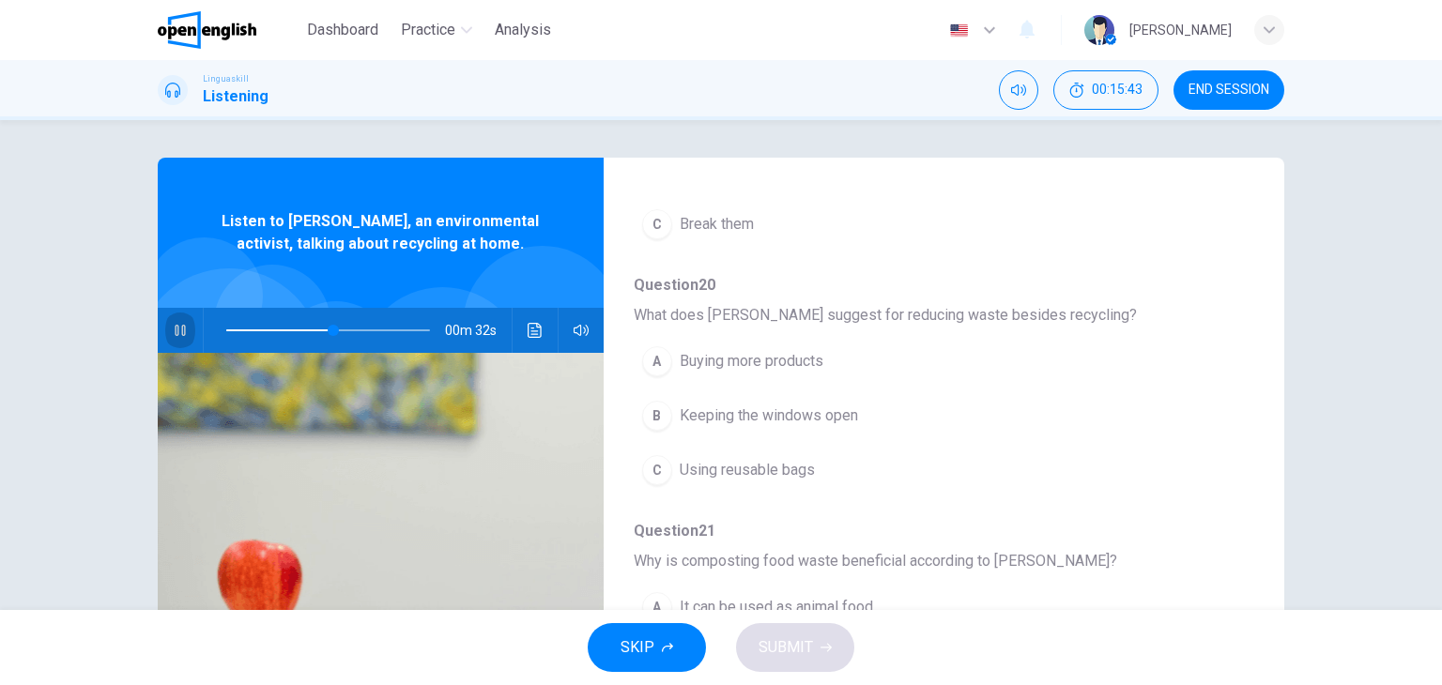
click at [175, 335] on icon "button" at bounding box center [180, 330] width 10 height 11
click at [174, 335] on icon "button" at bounding box center [180, 330] width 13 height 15
type input "**"
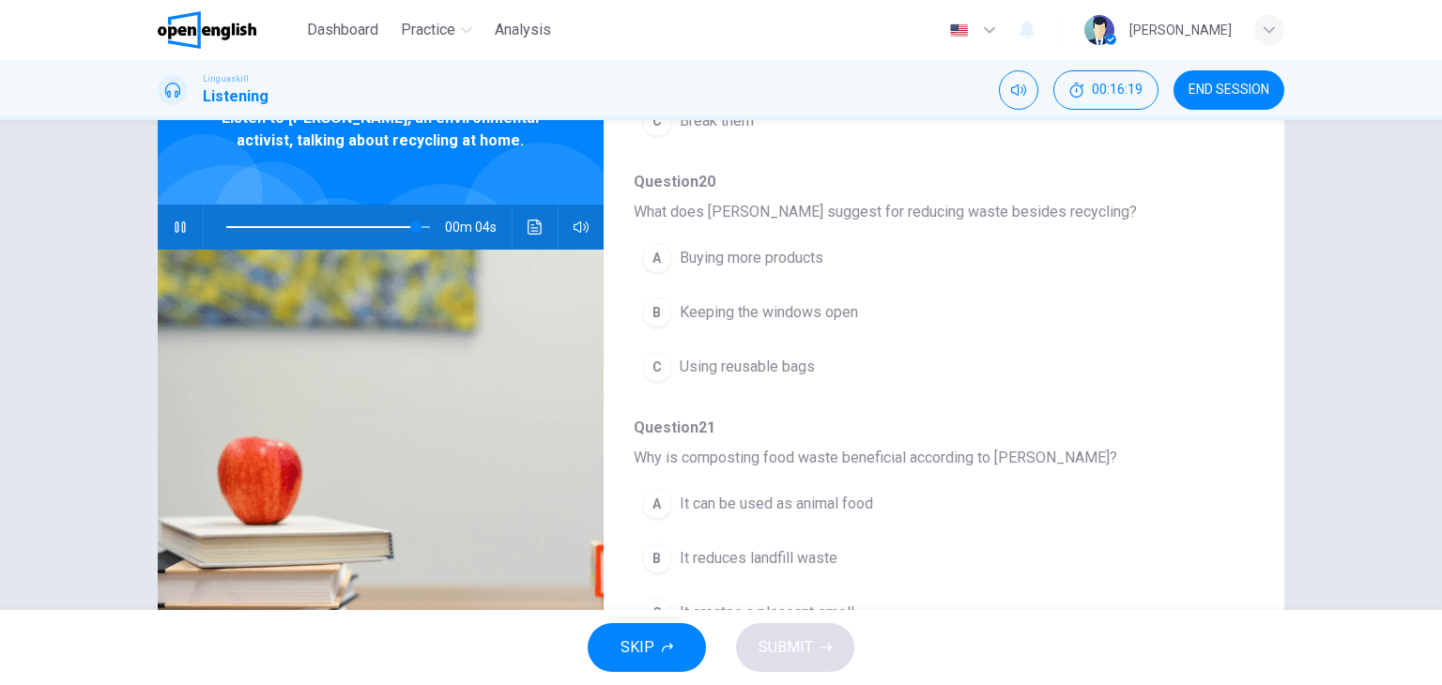
scroll to position [0, 0]
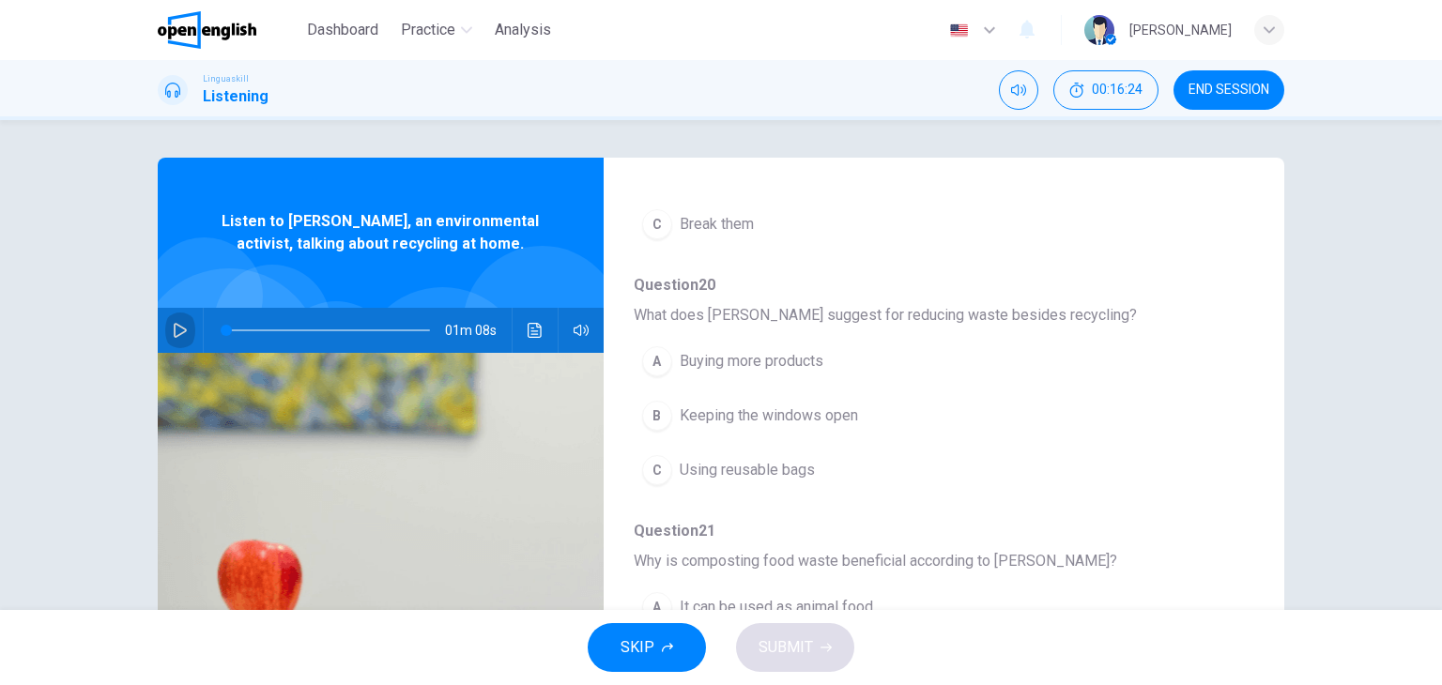
click at [180, 324] on icon "button" at bounding box center [180, 330] width 15 height 15
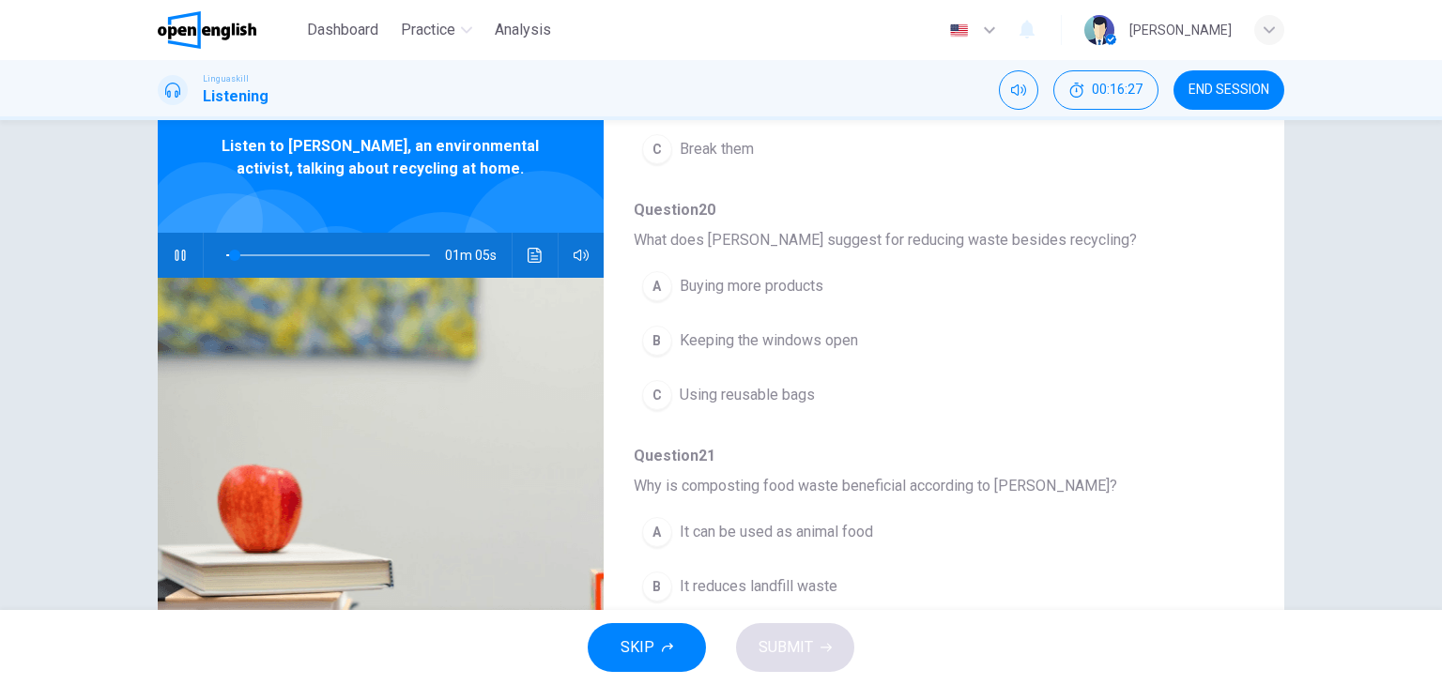
scroll to position [113, 0]
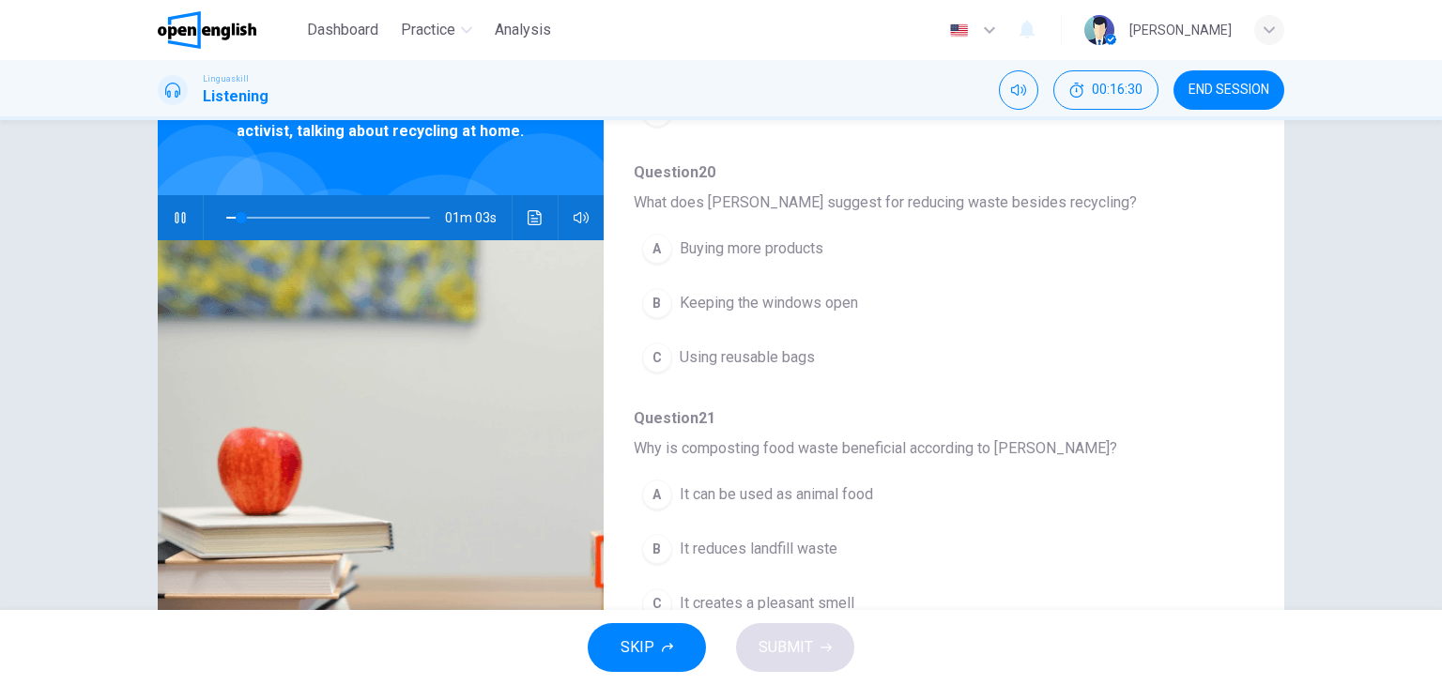
type input "*"
click at [1018, 298] on button "B Keeping the windows open" at bounding box center [895, 303] width 523 height 47
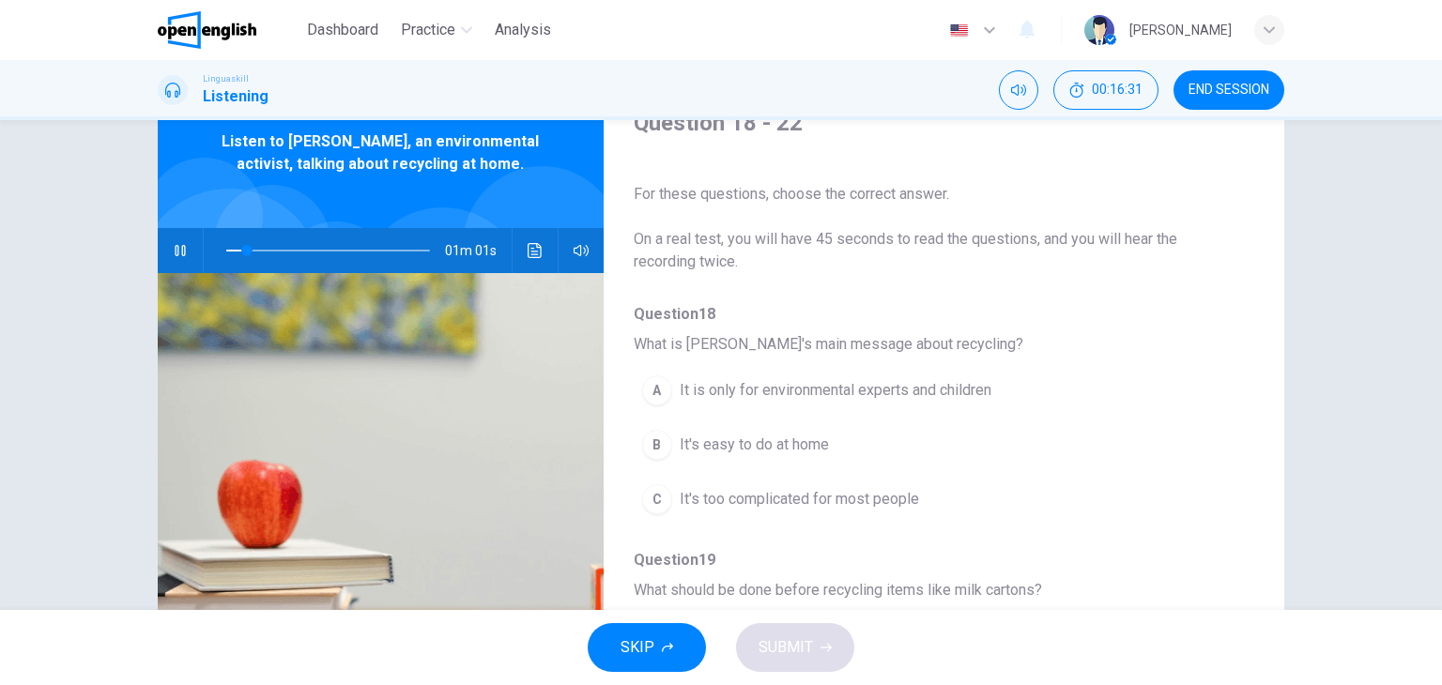
scroll to position [38, 0]
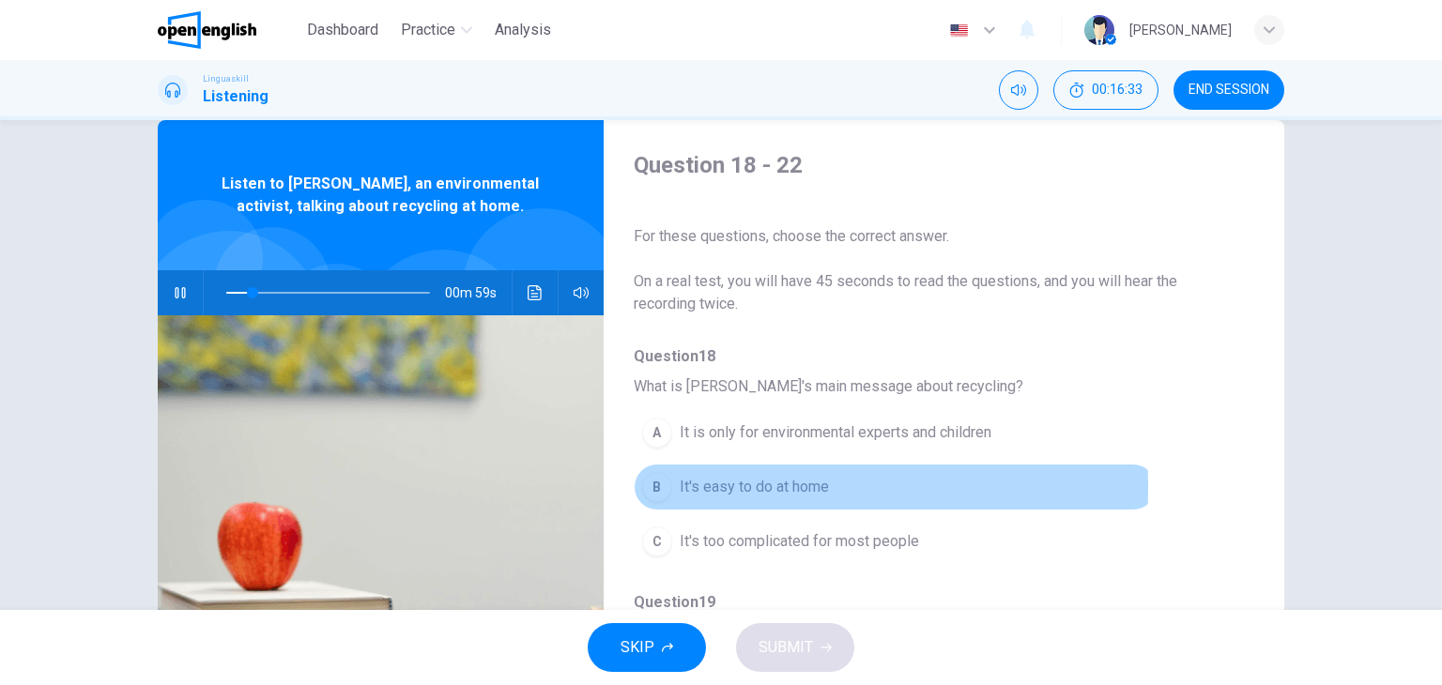
click at [656, 487] on div "B" at bounding box center [657, 487] width 30 height 30
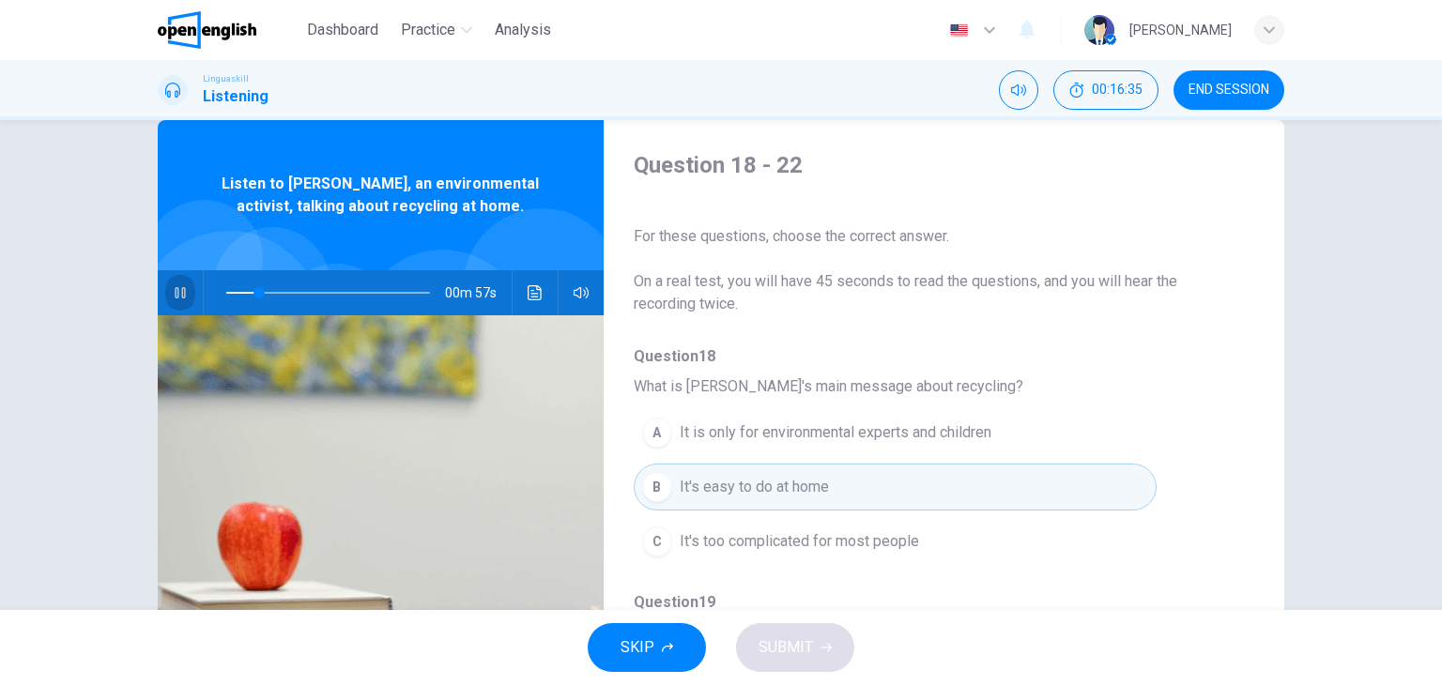
click at [175, 290] on icon "button" at bounding box center [180, 292] width 10 height 11
click at [173, 290] on icon "button" at bounding box center [180, 292] width 15 height 15
click at [175, 290] on icon "button" at bounding box center [180, 292] width 10 height 11
click at [1173, 315] on div "Question 18 - 22 For these questions, choose the correct answer. On a real test…" at bounding box center [929, 446] width 651 height 592
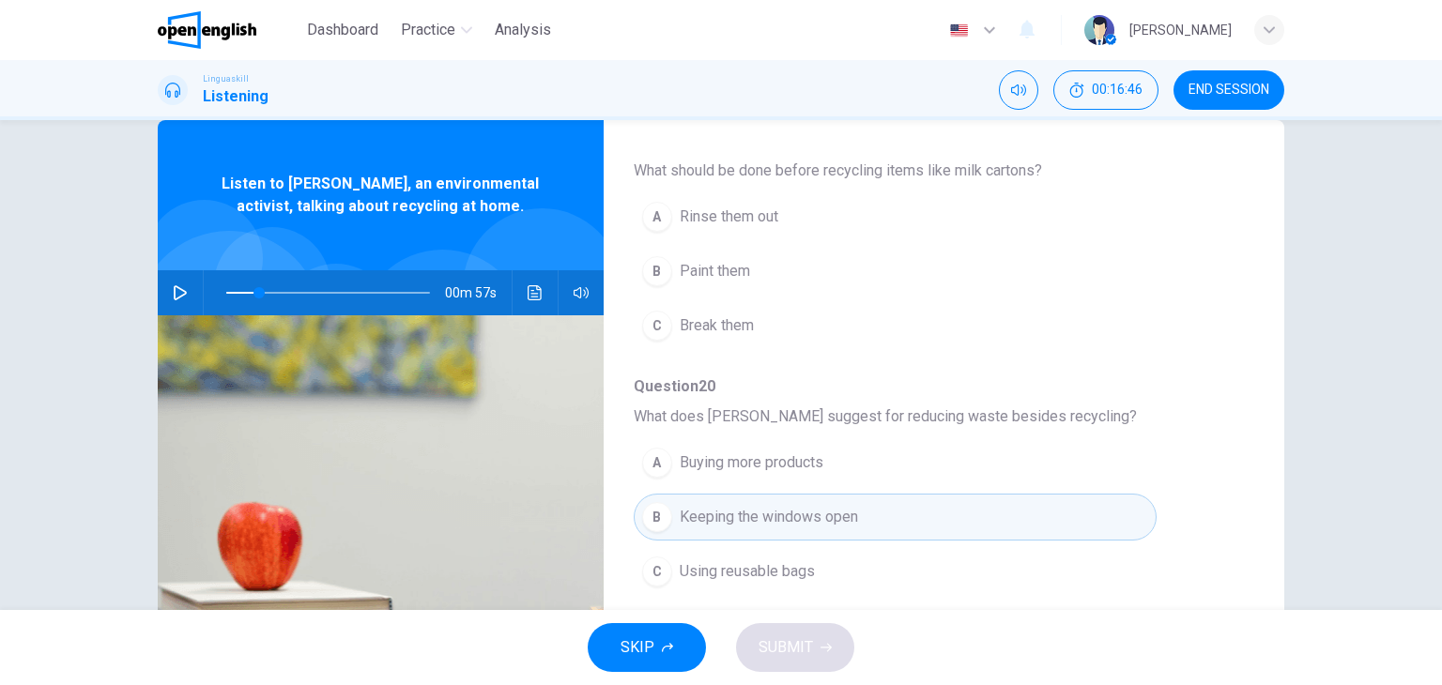
scroll to position [451, 0]
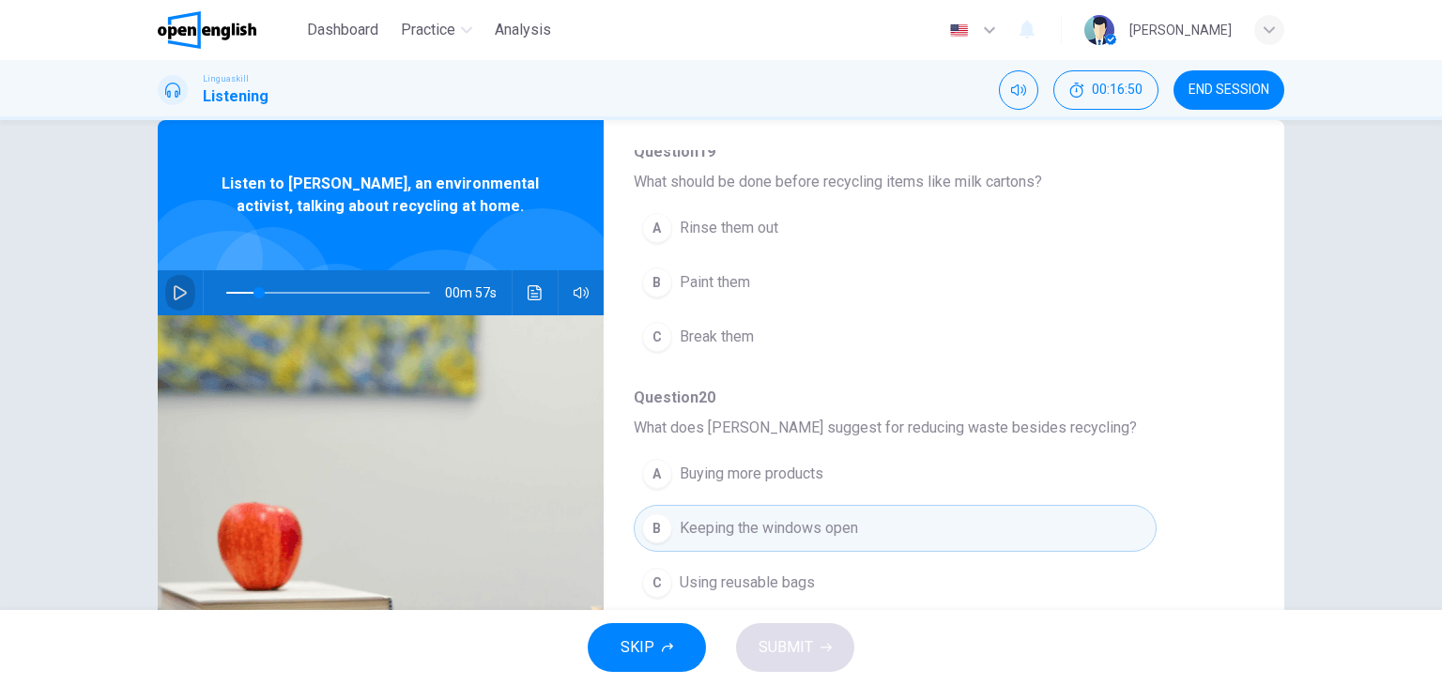
click at [176, 281] on button "button" at bounding box center [180, 292] width 30 height 45
click at [1205, 380] on div "Question 18 What is Emily's main message about recycling? A It is only for envi…" at bounding box center [929, 498] width 590 height 1207
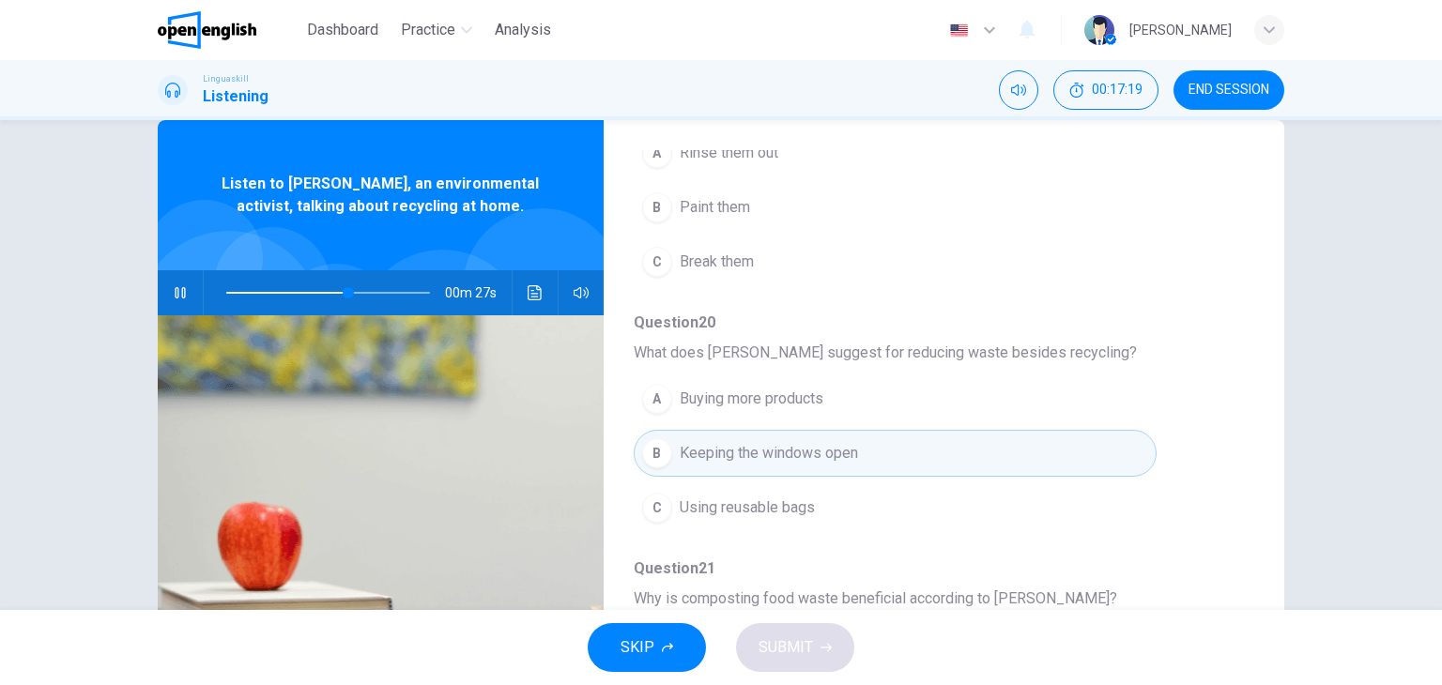
scroll to position [563, 0]
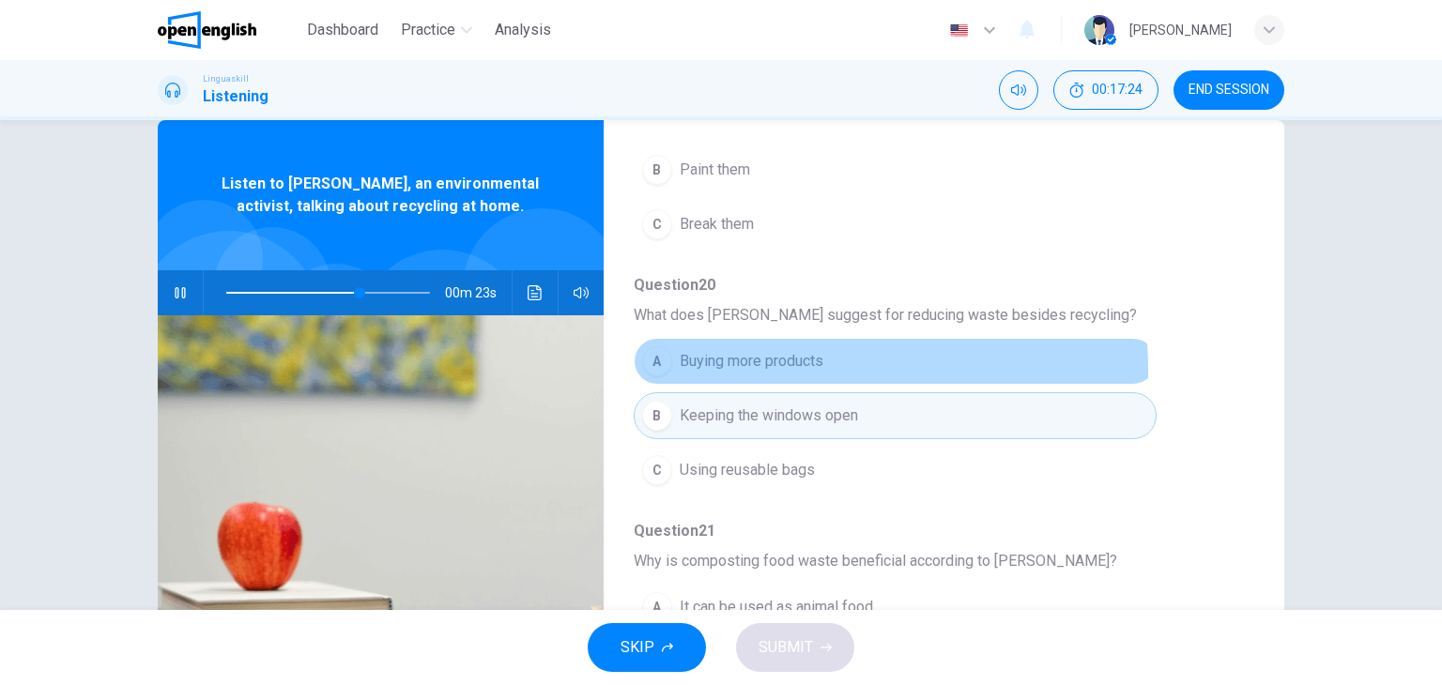
click at [665, 369] on button "A Buying more products" at bounding box center [895, 361] width 523 height 47
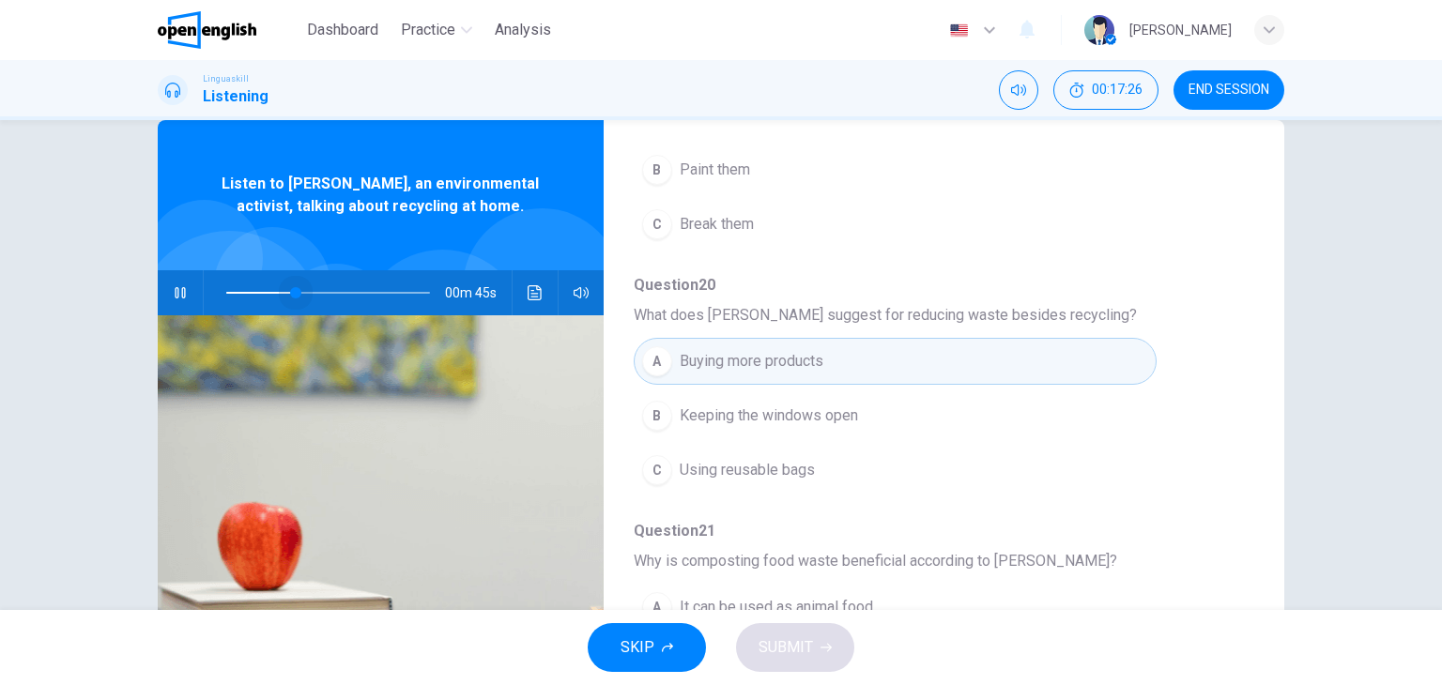
click at [290, 294] on span at bounding box center [328, 293] width 204 height 26
click at [275, 294] on span at bounding box center [278, 292] width 11 height 11
click at [270, 288] on span at bounding box center [274, 292] width 11 height 11
click at [1188, 431] on div "A Buying more products B Keeping the windows open C Using reusable bags" at bounding box center [929, 415] width 590 height 163
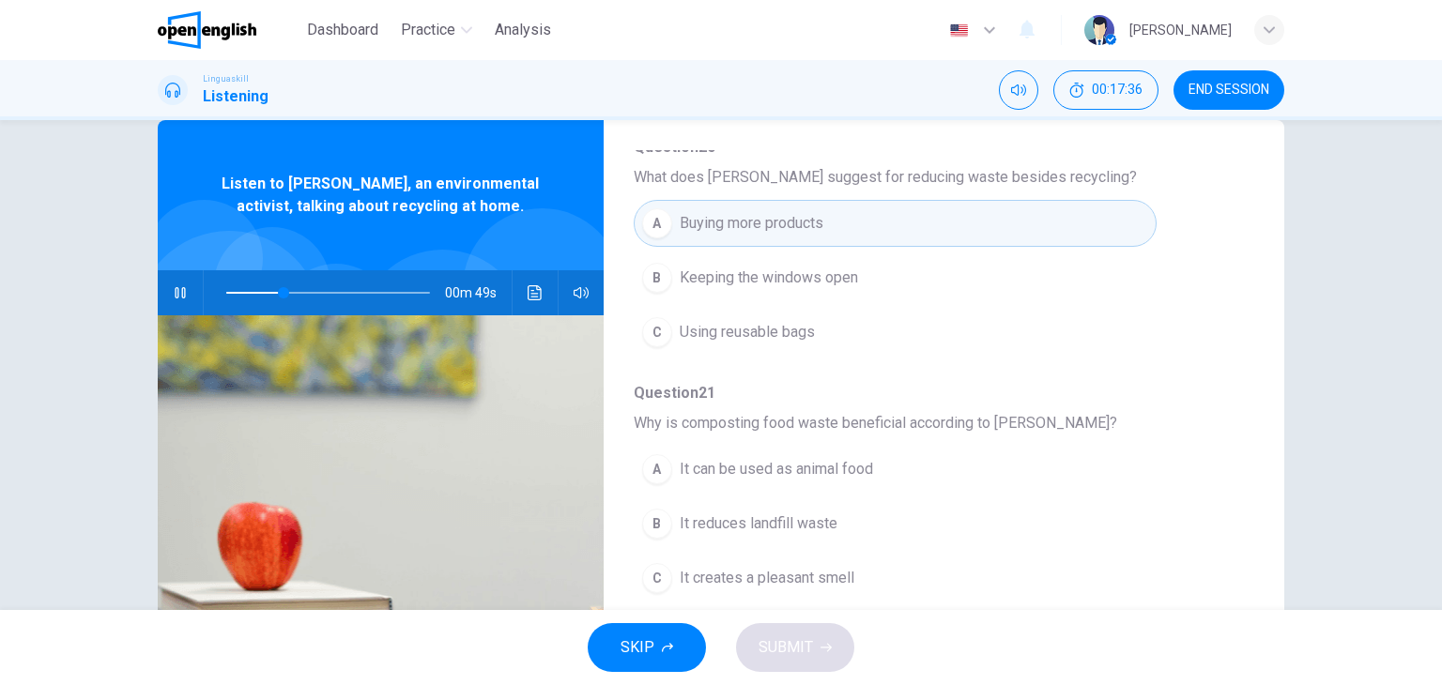
click at [1179, 464] on div "A It can be used as animal food B It reduces landfill waste C It creates a plea…" at bounding box center [929, 523] width 590 height 163
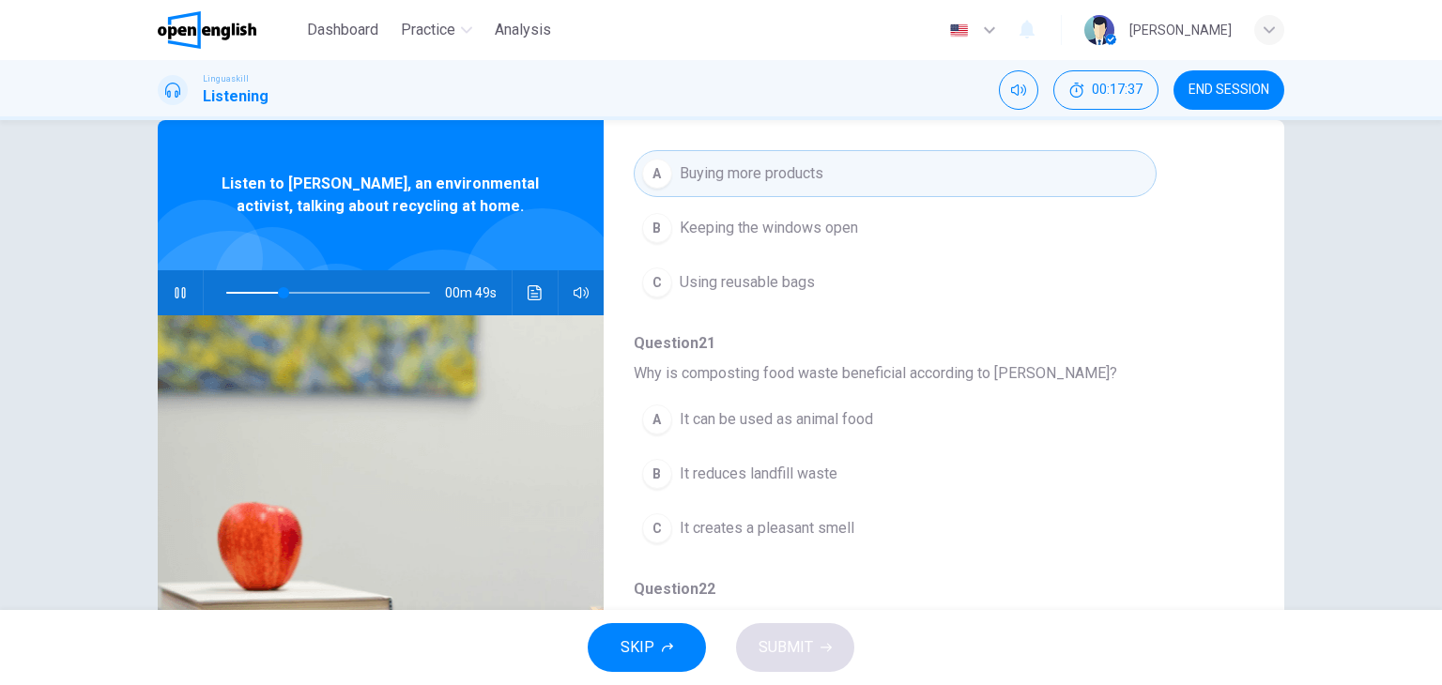
click at [1179, 464] on div "A It can be used as animal food B It reduces landfill waste C It creates a plea…" at bounding box center [929, 473] width 590 height 163
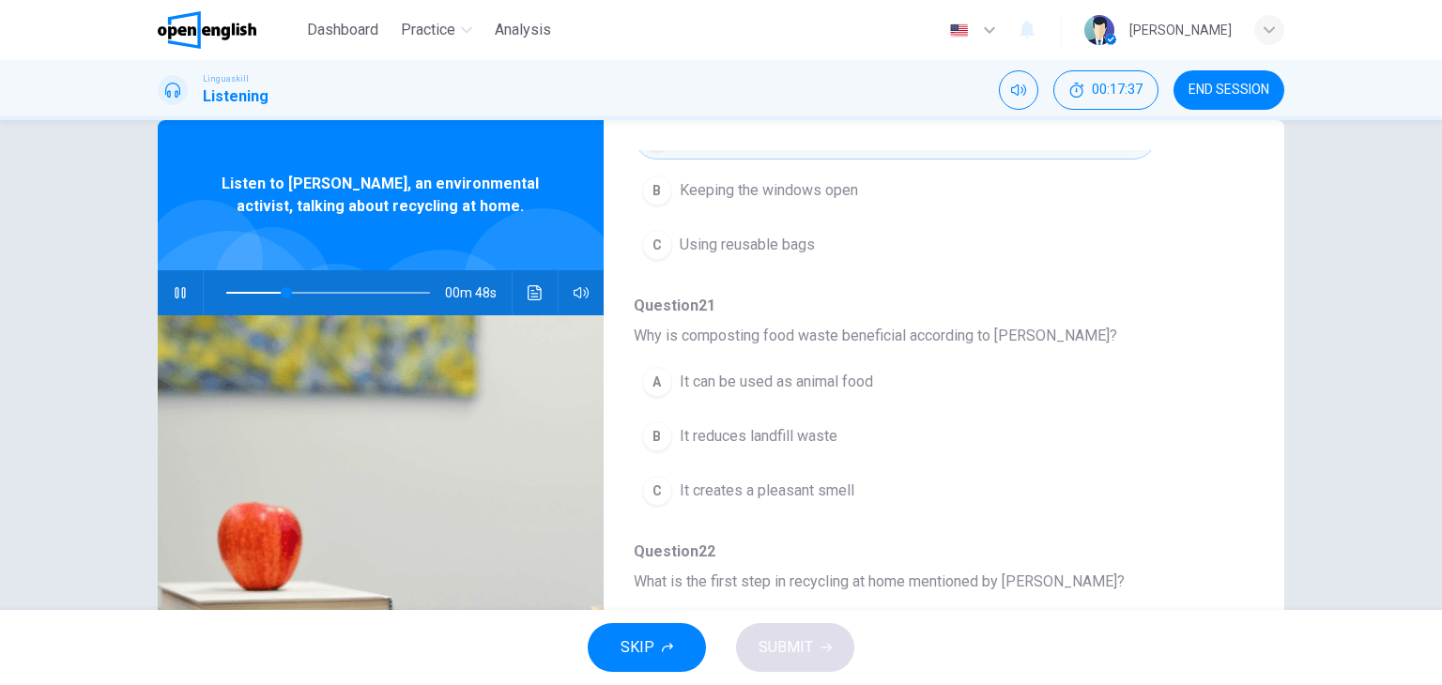
click at [1179, 464] on div "A It can be used as animal food B It reduces landfill waste C It creates a plea…" at bounding box center [929, 436] width 590 height 163
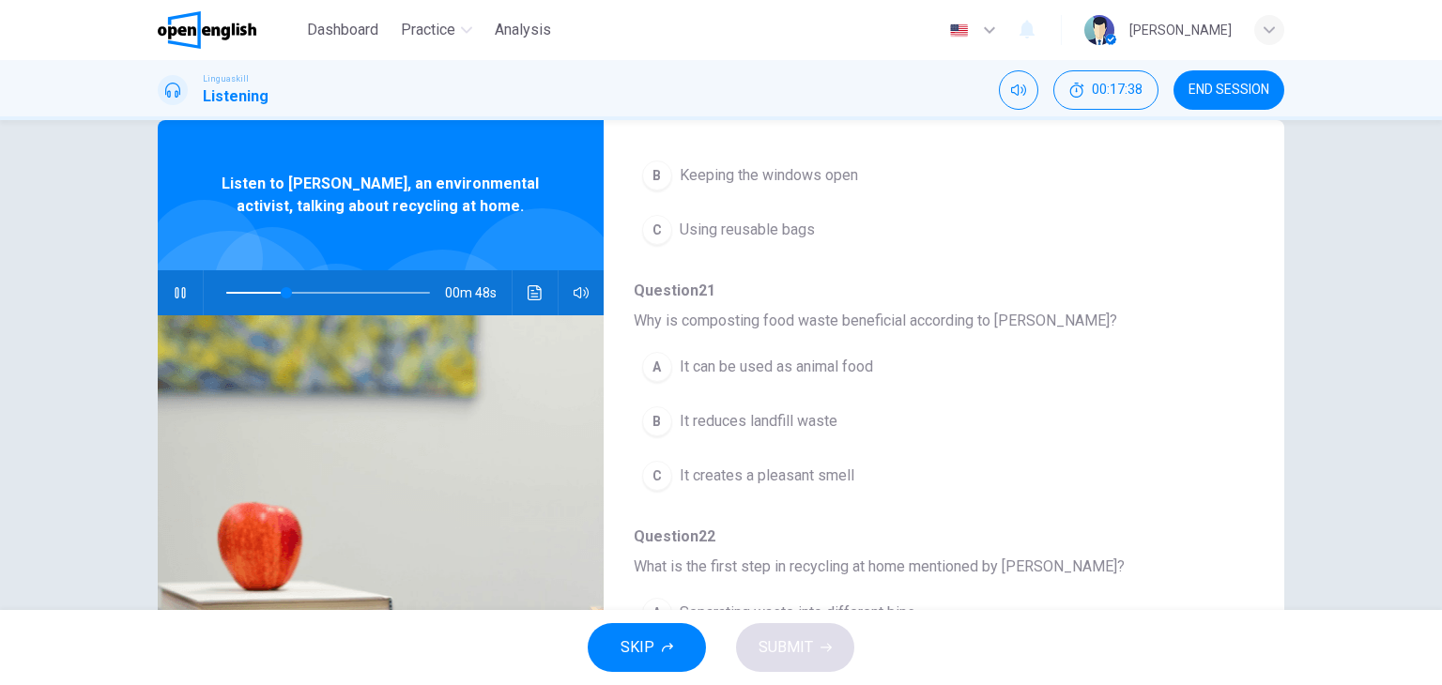
scroll to position [75, 0]
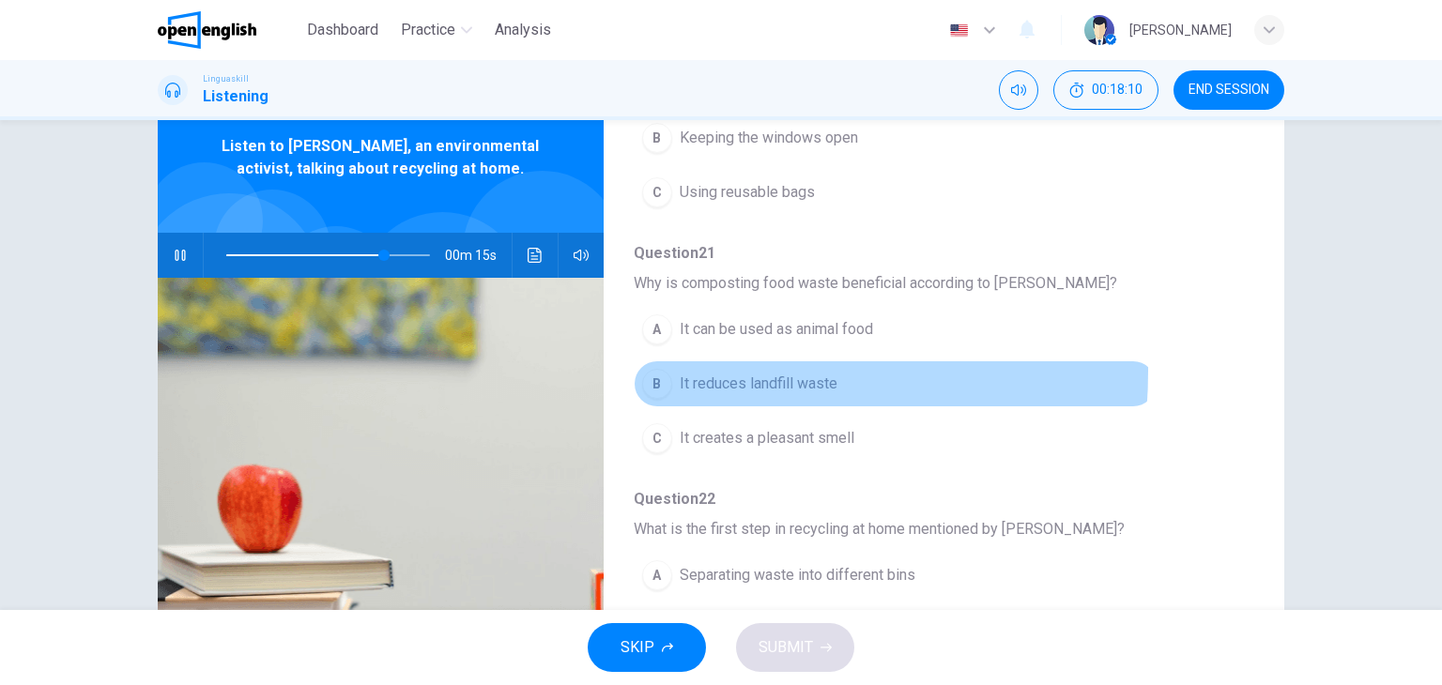
click at [651, 369] on div "B" at bounding box center [657, 384] width 30 height 30
click at [797, 381] on span "It reduces landfill waste" at bounding box center [759, 384] width 158 height 23
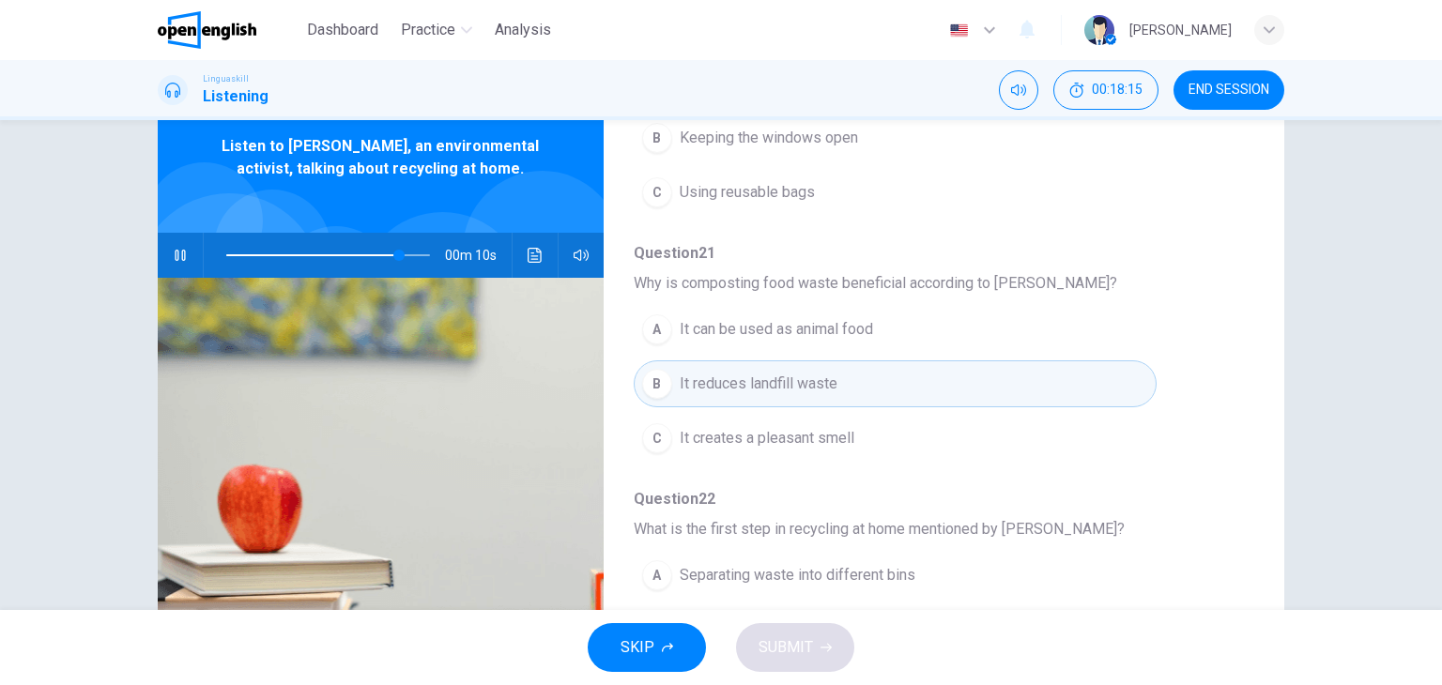
click at [1165, 551] on div "A Separating waste into different bins B Buying new bins C Taking waste to a re…" at bounding box center [929, 629] width 590 height 163
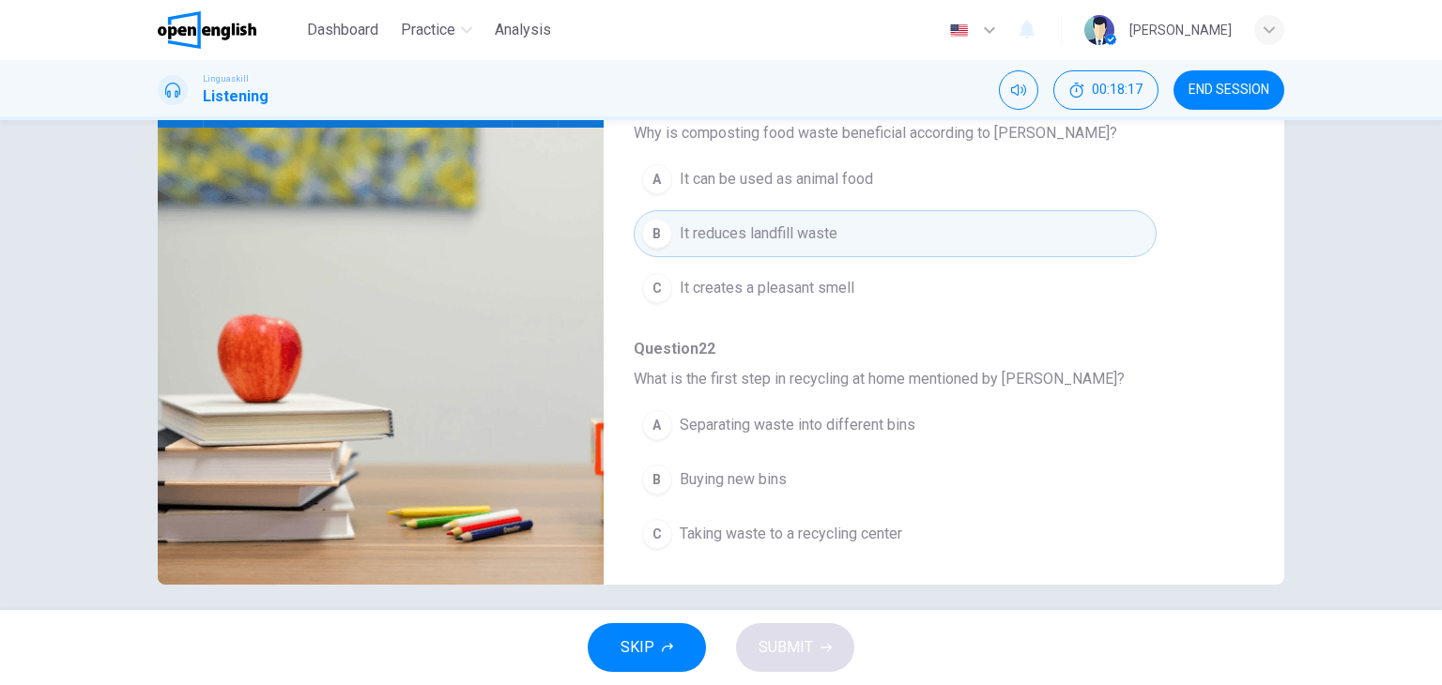
scroll to position [238, 0]
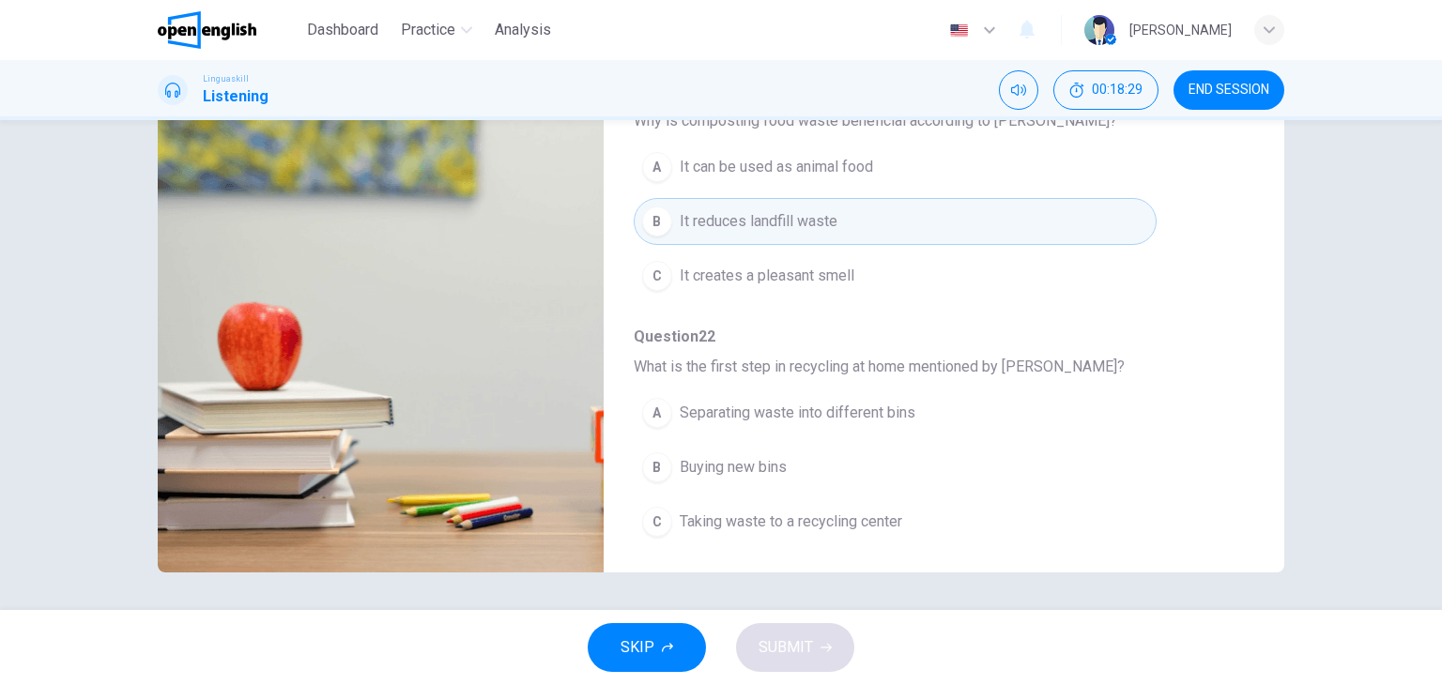
click at [1172, 388] on div "A Separating waste into different bins B Buying new bins C Taking waste to a re…" at bounding box center [929, 467] width 590 height 163
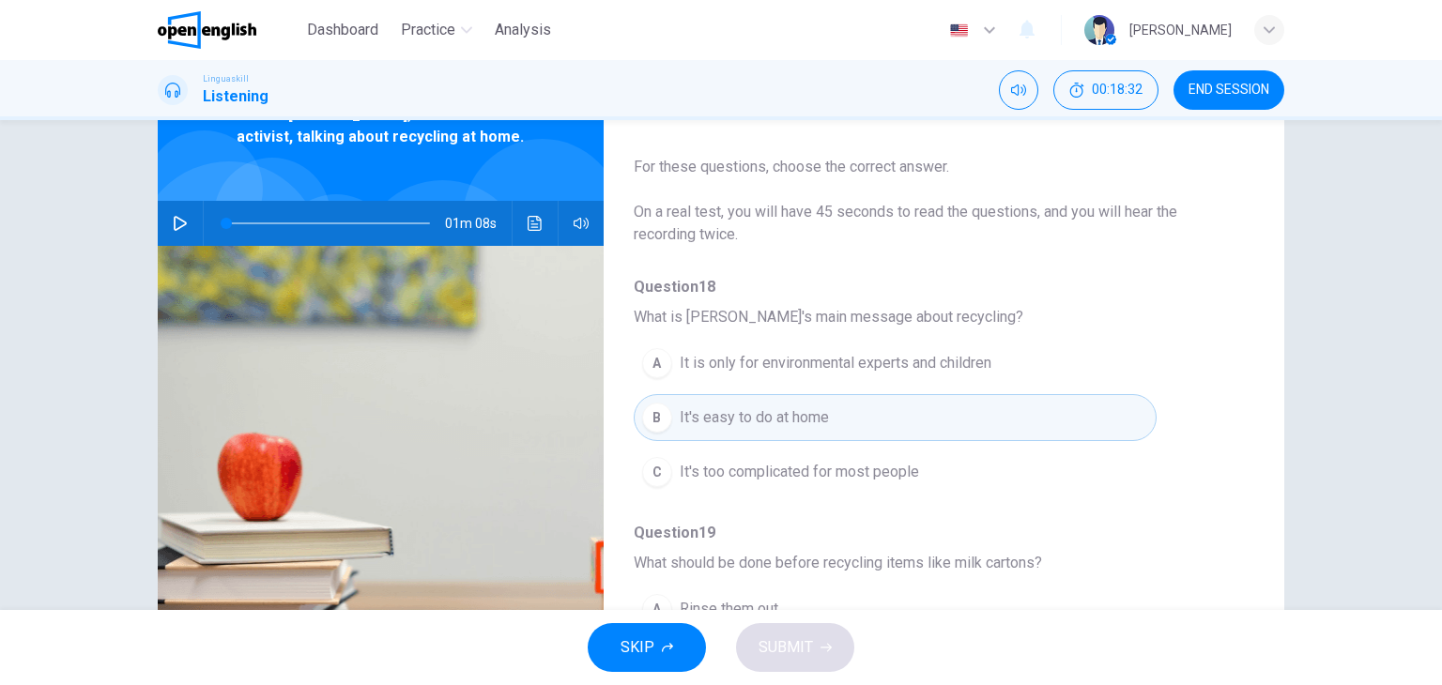
scroll to position [0, 0]
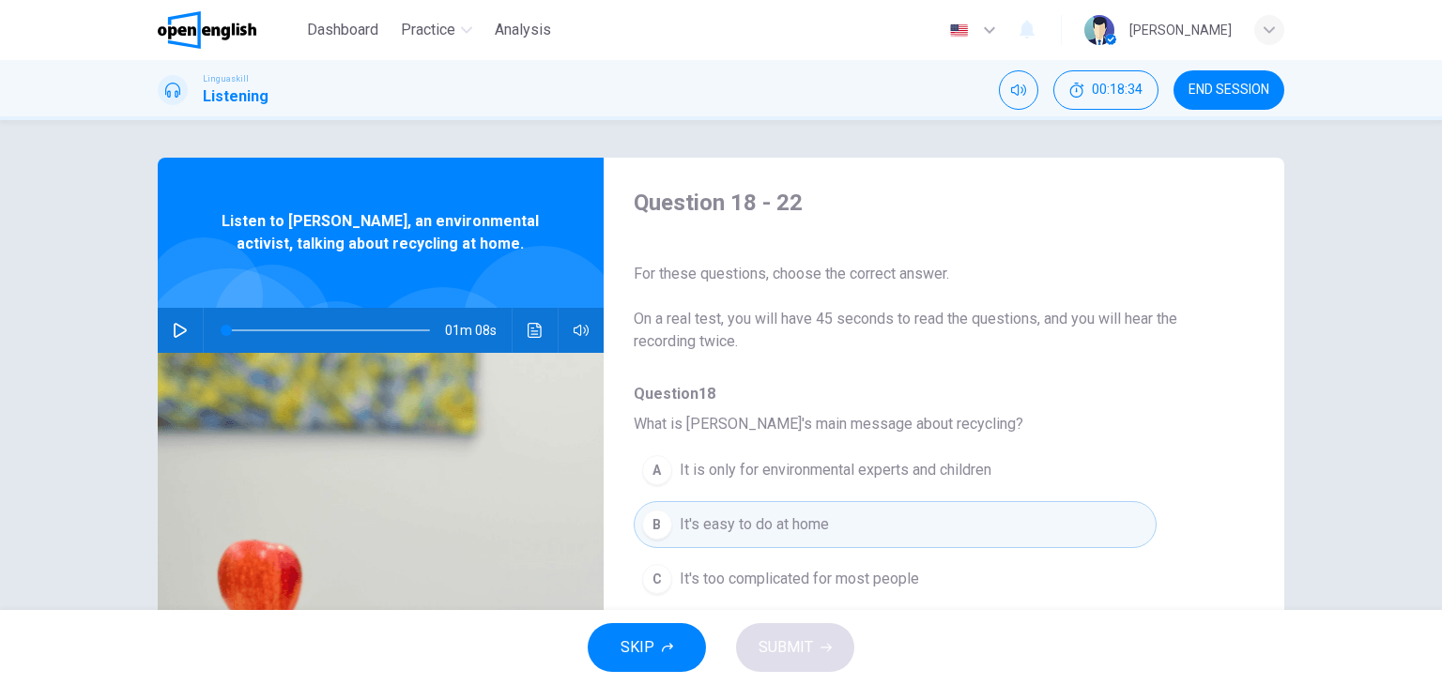
click at [158, 323] on div "01m 08s" at bounding box center [381, 330] width 446 height 45
click at [174, 331] on icon "button" at bounding box center [180, 330] width 13 height 15
click at [1203, 425] on span "What is Emily's main message about recycling?" at bounding box center [929, 424] width 590 height 23
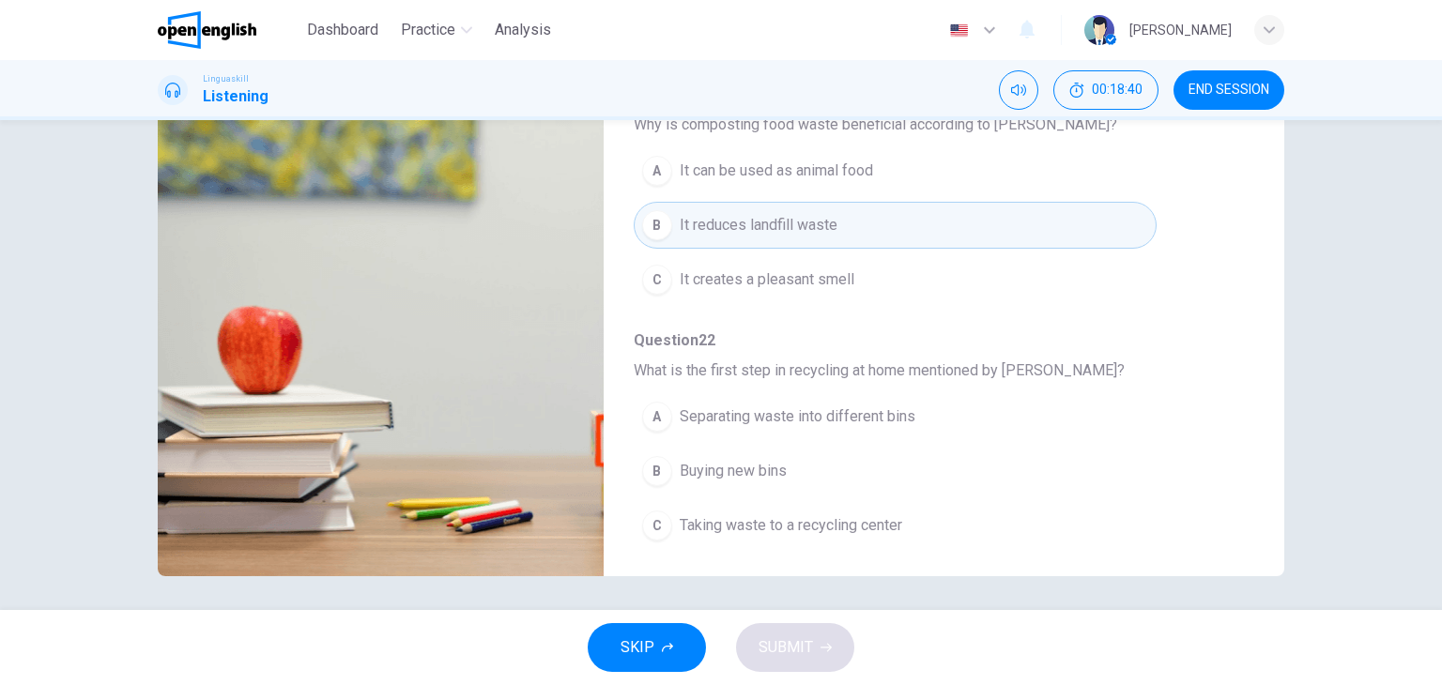
scroll to position [238, 0]
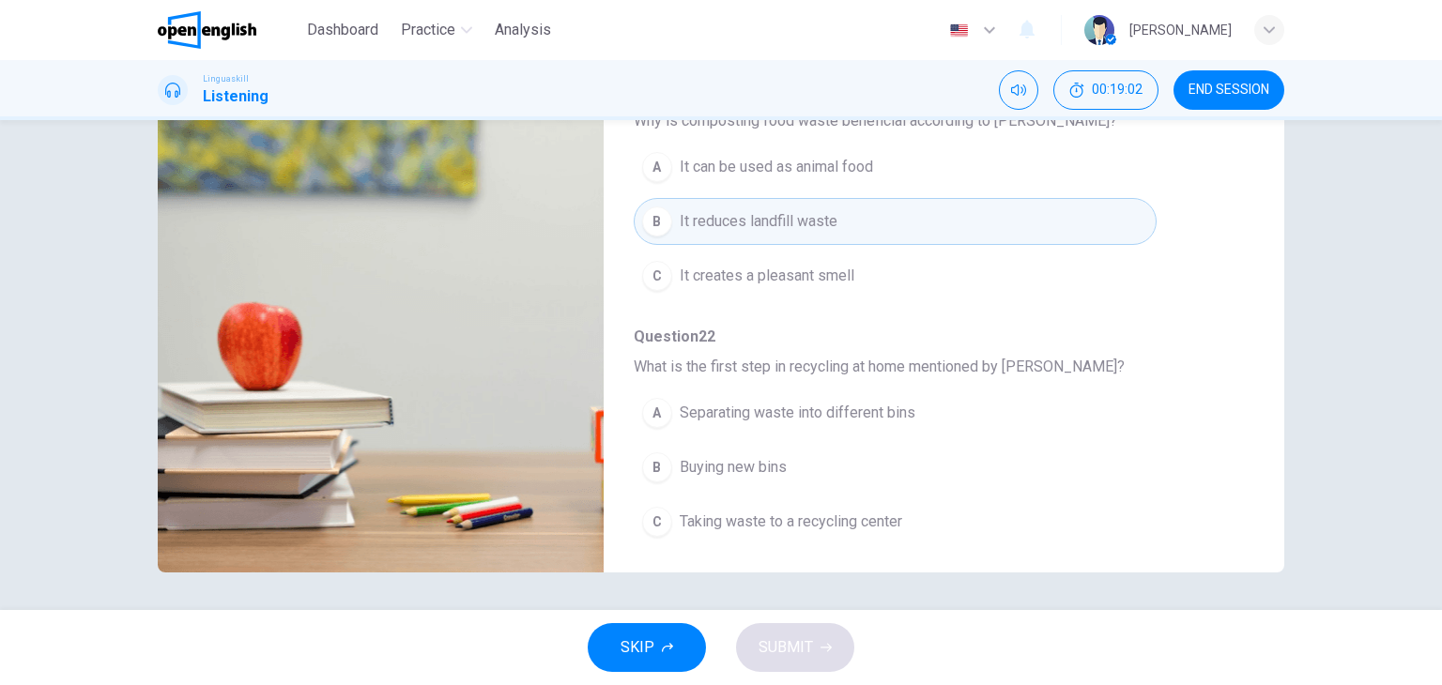
click at [714, 412] on span "Separating waste into different bins" at bounding box center [798, 413] width 236 height 23
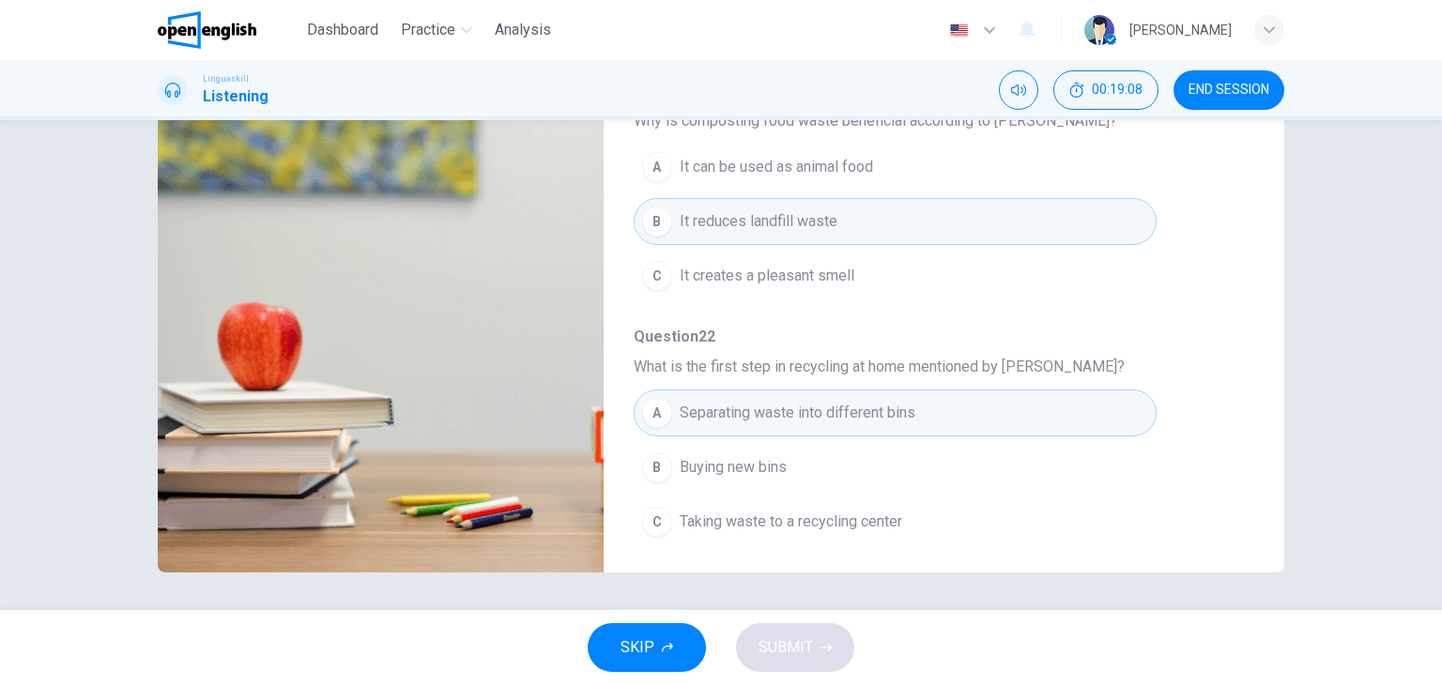
type input "**"
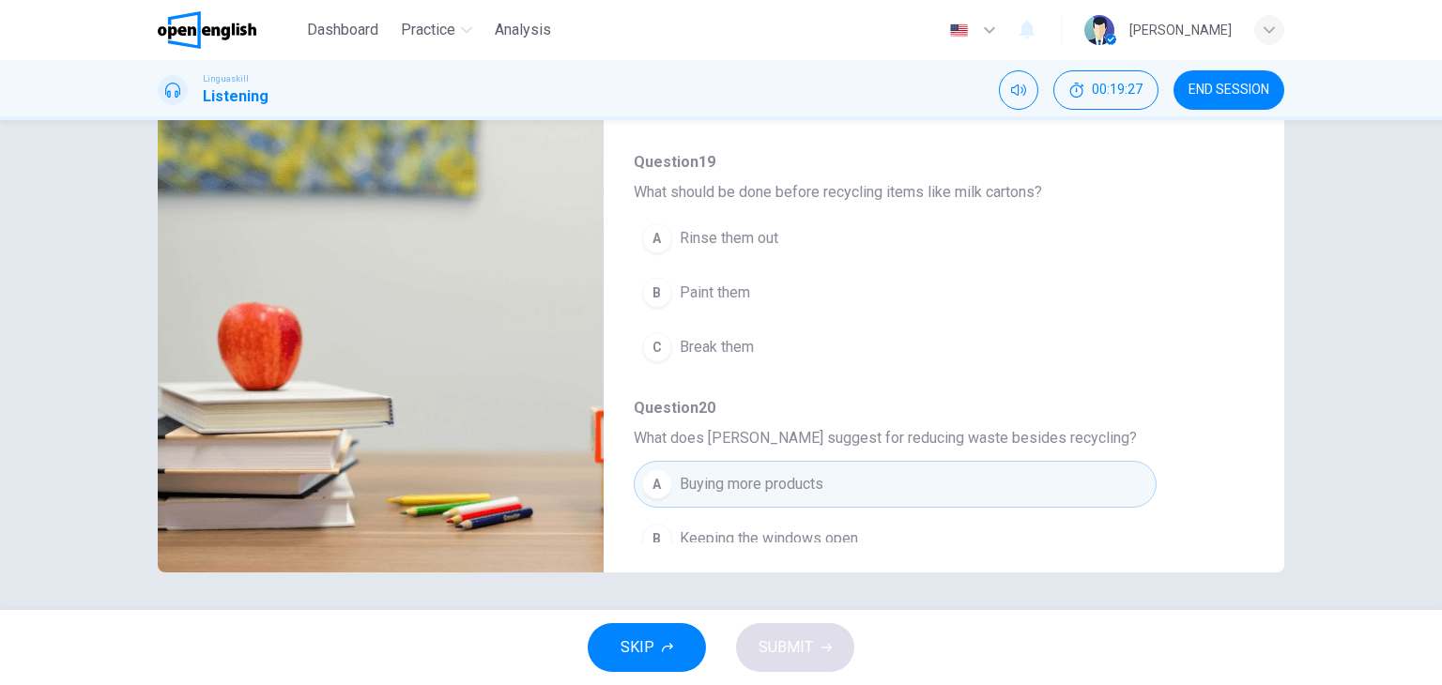
scroll to position [203, 0]
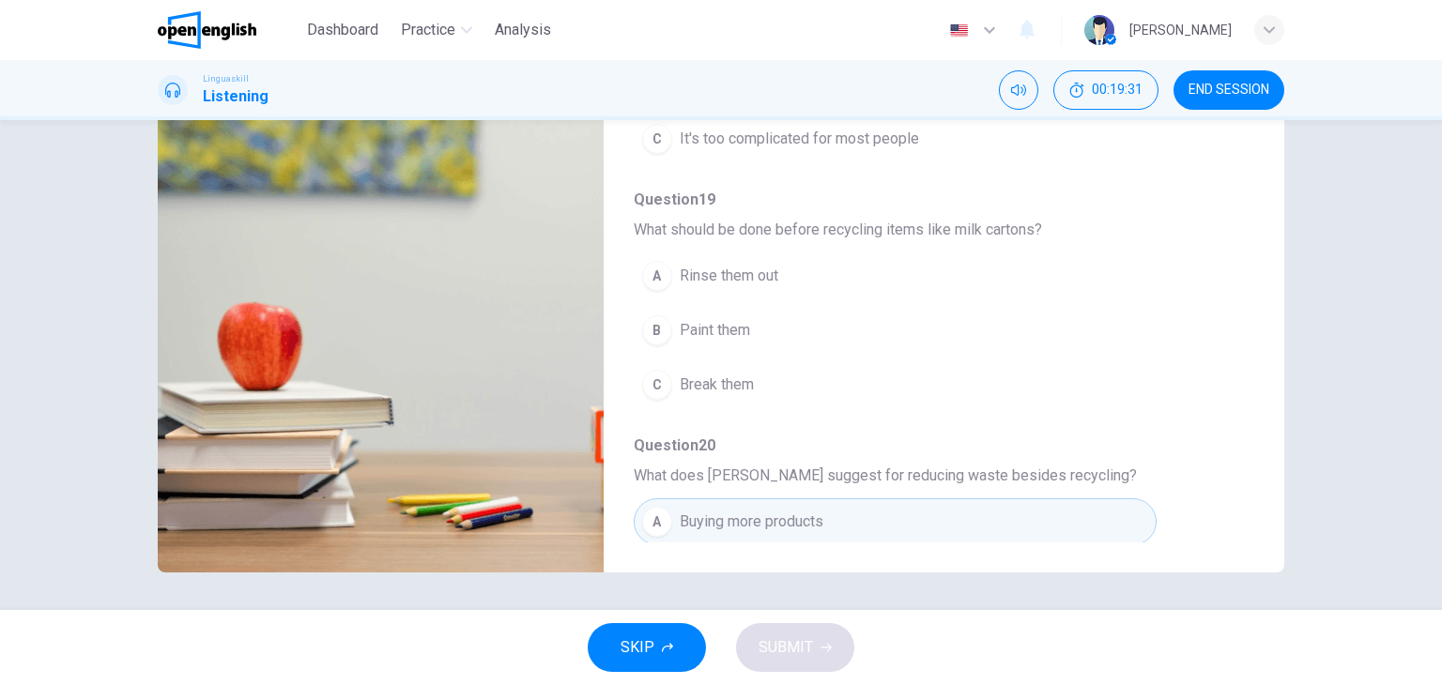
click at [656, 381] on div "C" at bounding box center [657, 385] width 30 height 30
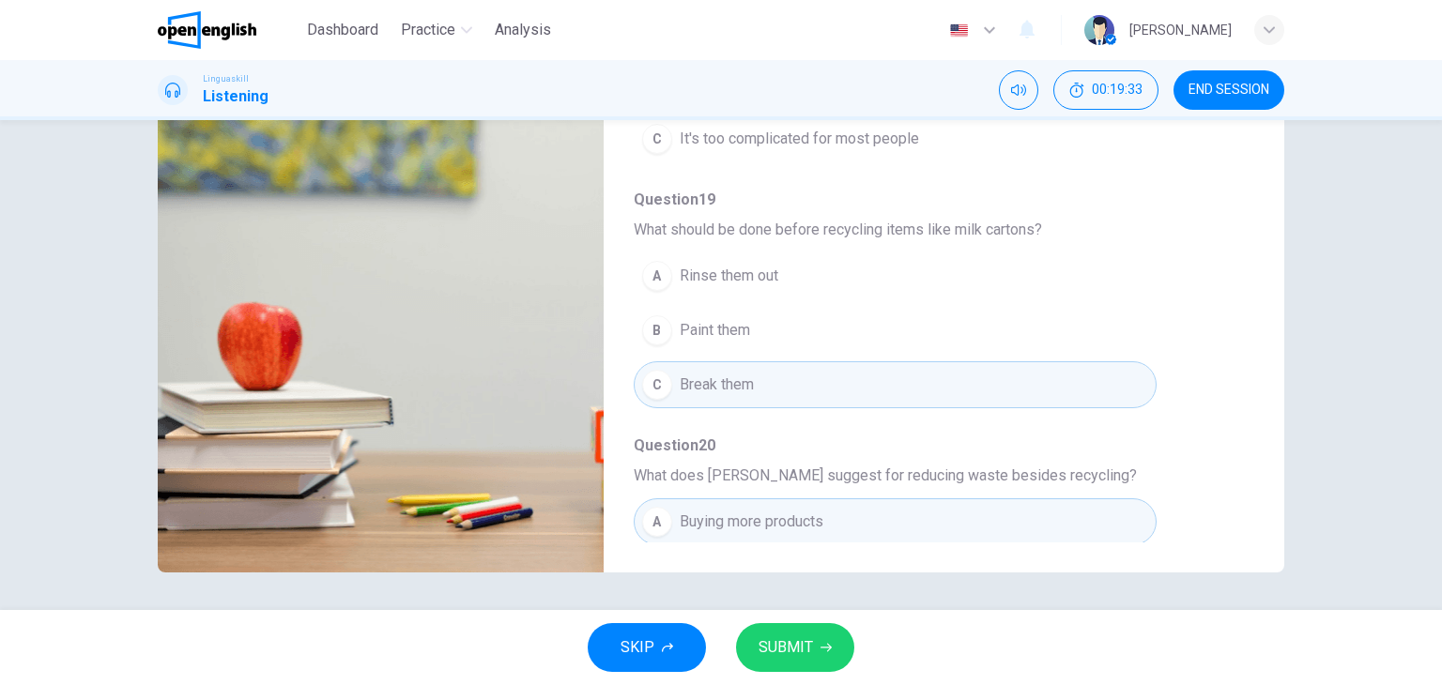
click at [761, 279] on span "Rinse them out" at bounding box center [729, 276] width 99 height 23
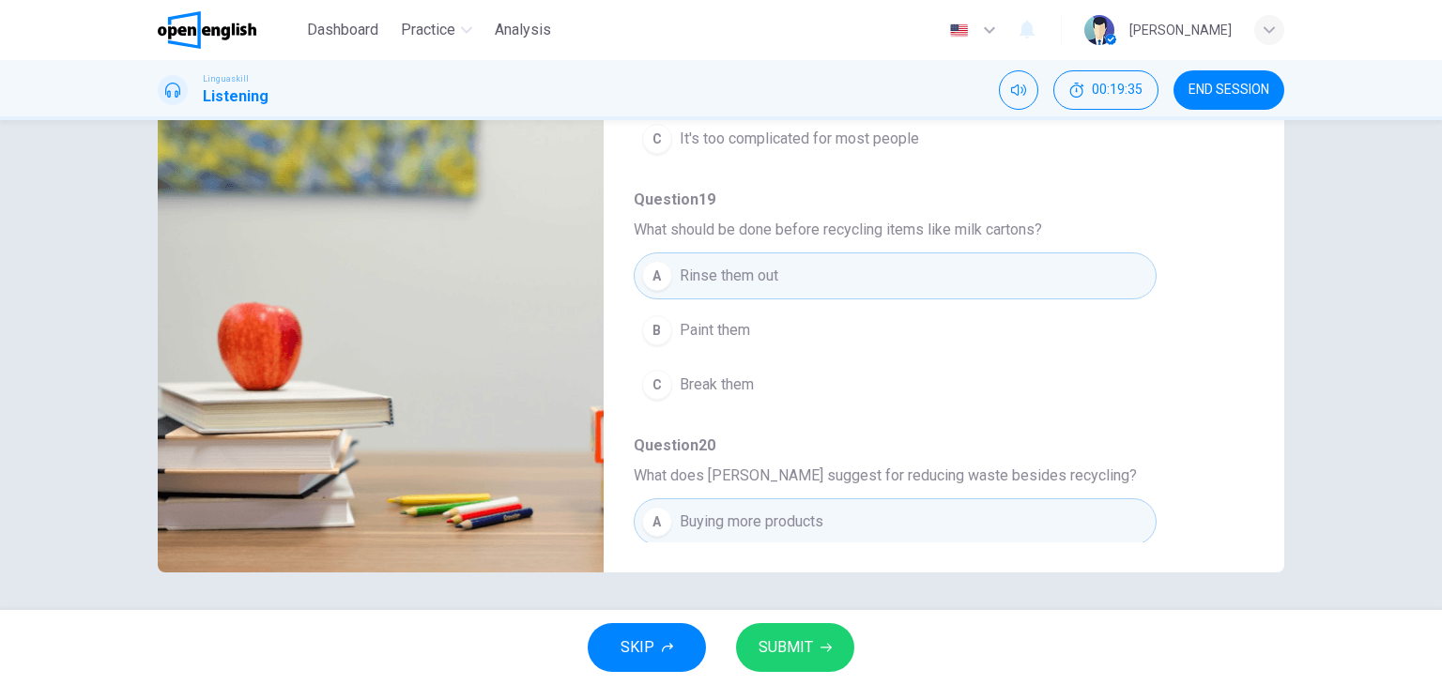
click at [1190, 300] on div "A Rinse them out B Paint them C Break them" at bounding box center [929, 330] width 590 height 163
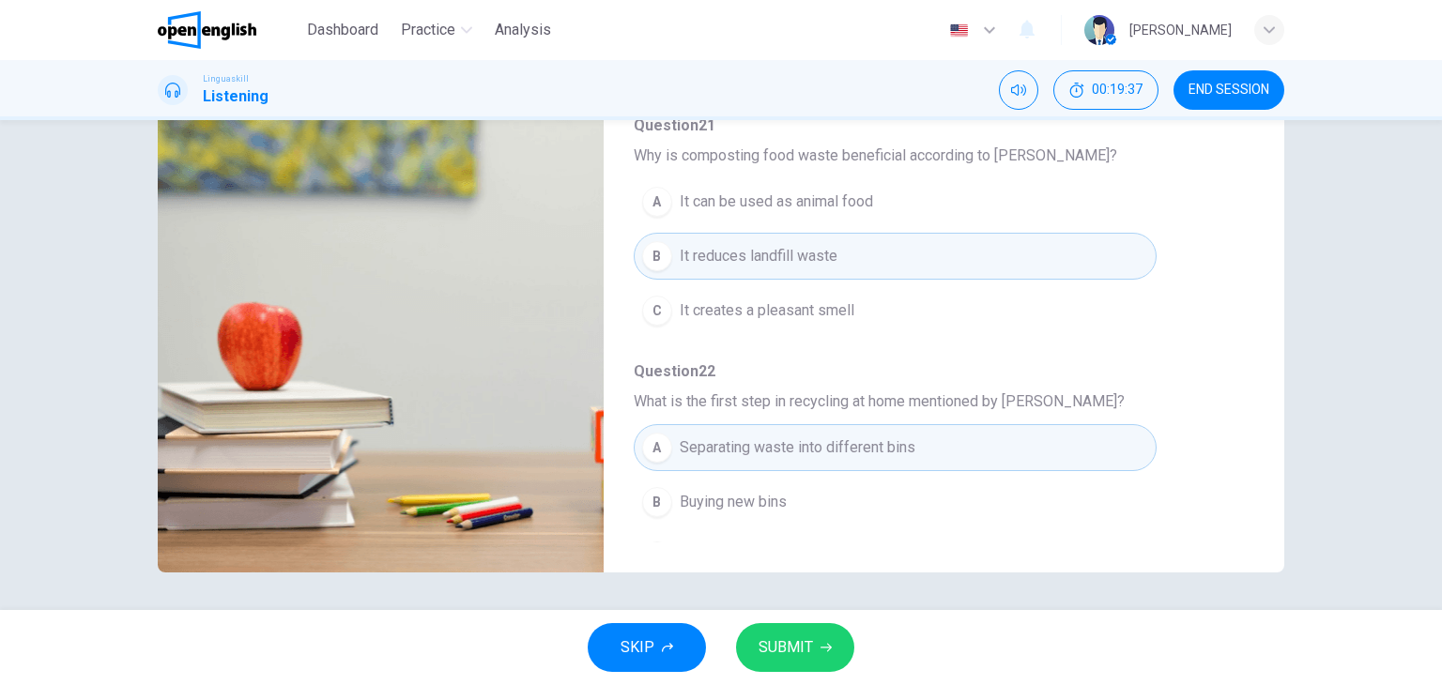
scroll to position [804, 0]
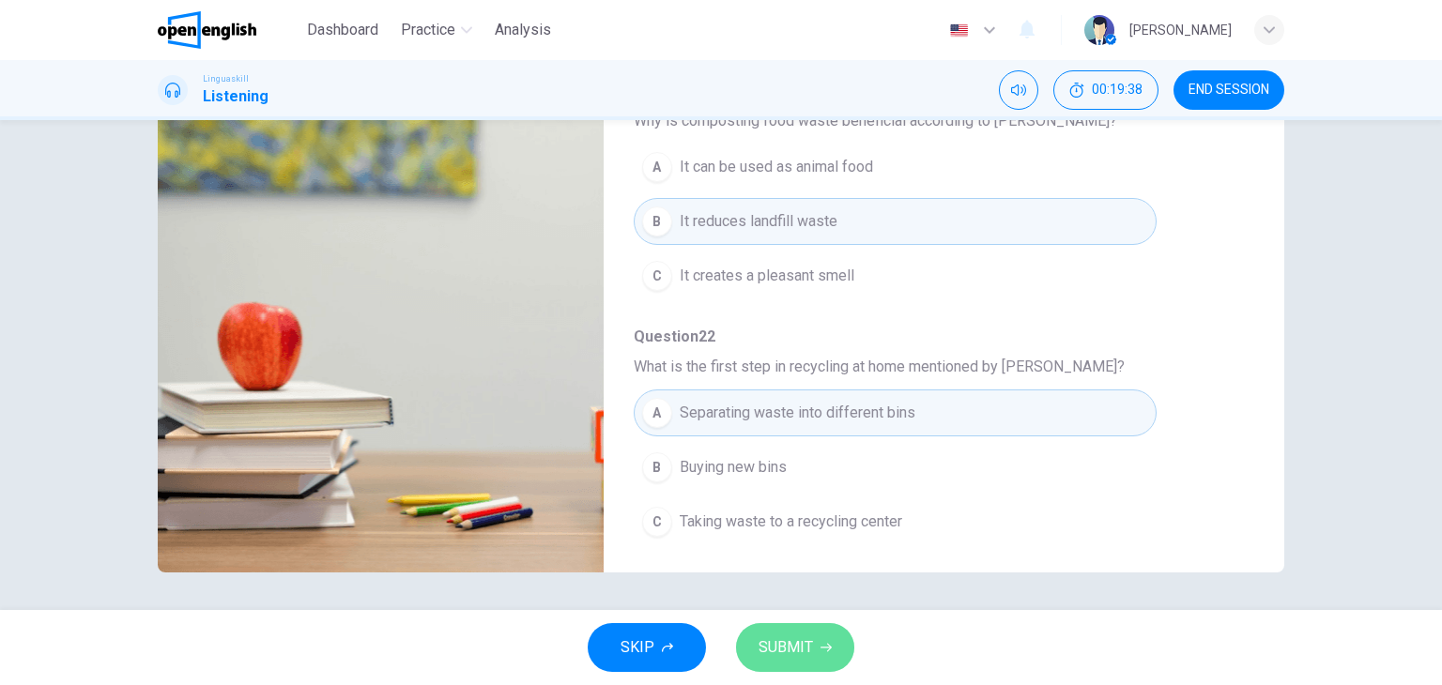
click at [762, 629] on button "SUBMIT" at bounding box center [795, 647] width 118 height 49
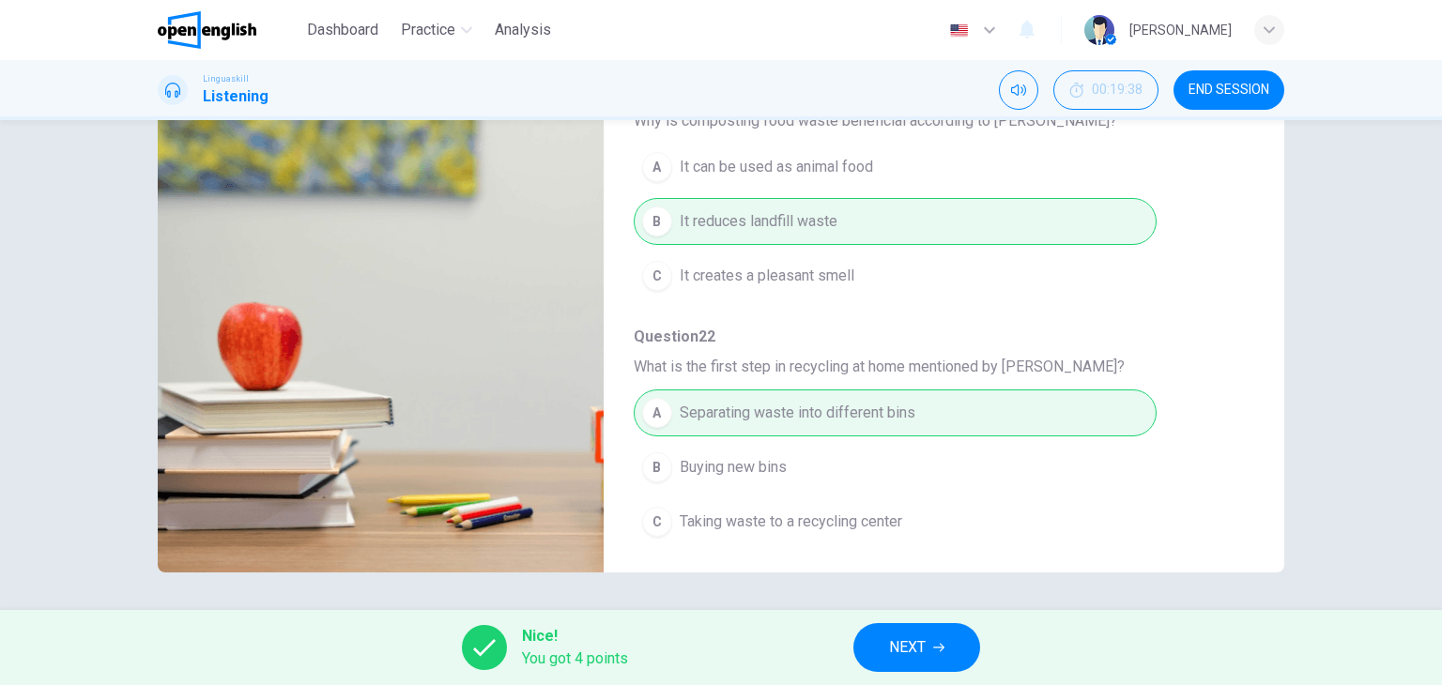
click at [1161, 506] on div "A Separating waste into different bins B Buying new bins C Taking waste to a re…" at bounding box center [929, 467] width 590 height 163
type input "*"
click at [921, 651] on span "NEXT" at bounding box center [907, 648] width 37 height 26
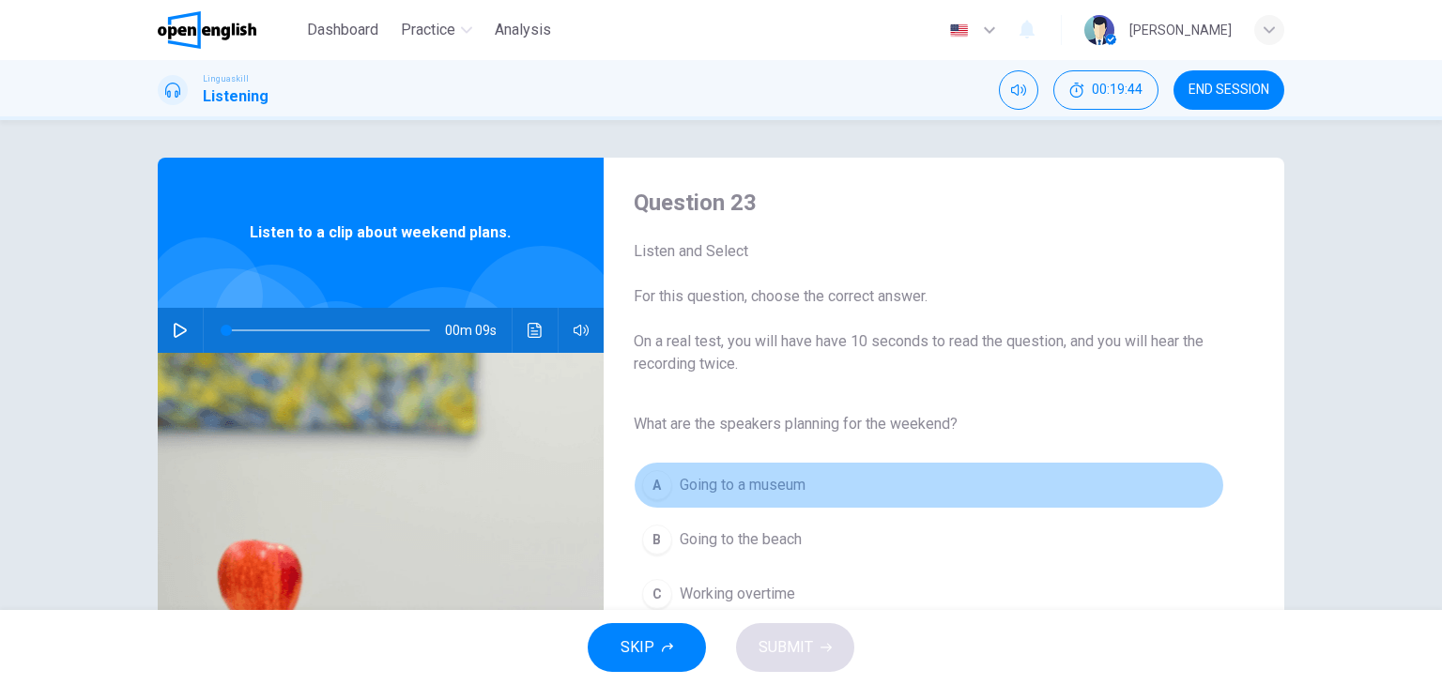
click at [1025, 498] on button "A Going to a museum" at bounding box center [929, 485] width 590 height 47
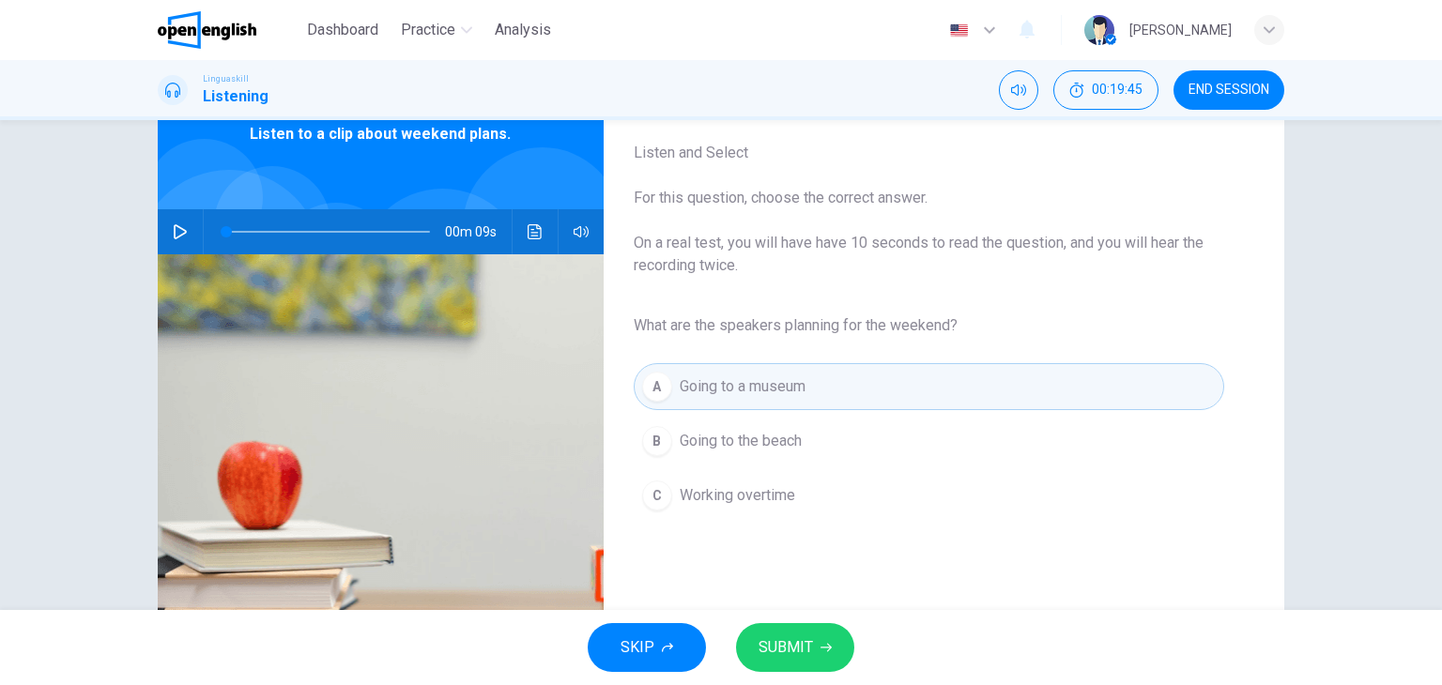
scroll to position [113, 0]
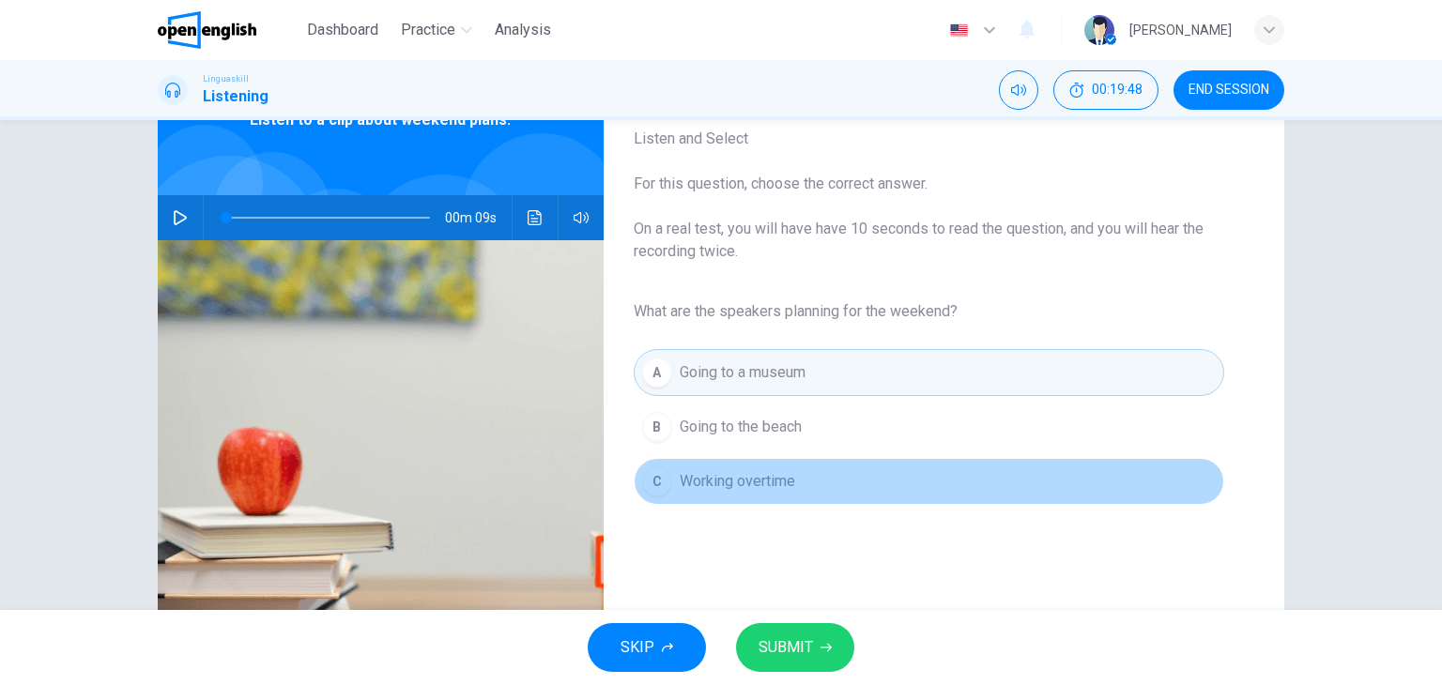
click at [1025, 498] on button "C Working overtime" at bounding box center [929, 481] width 590 height 47
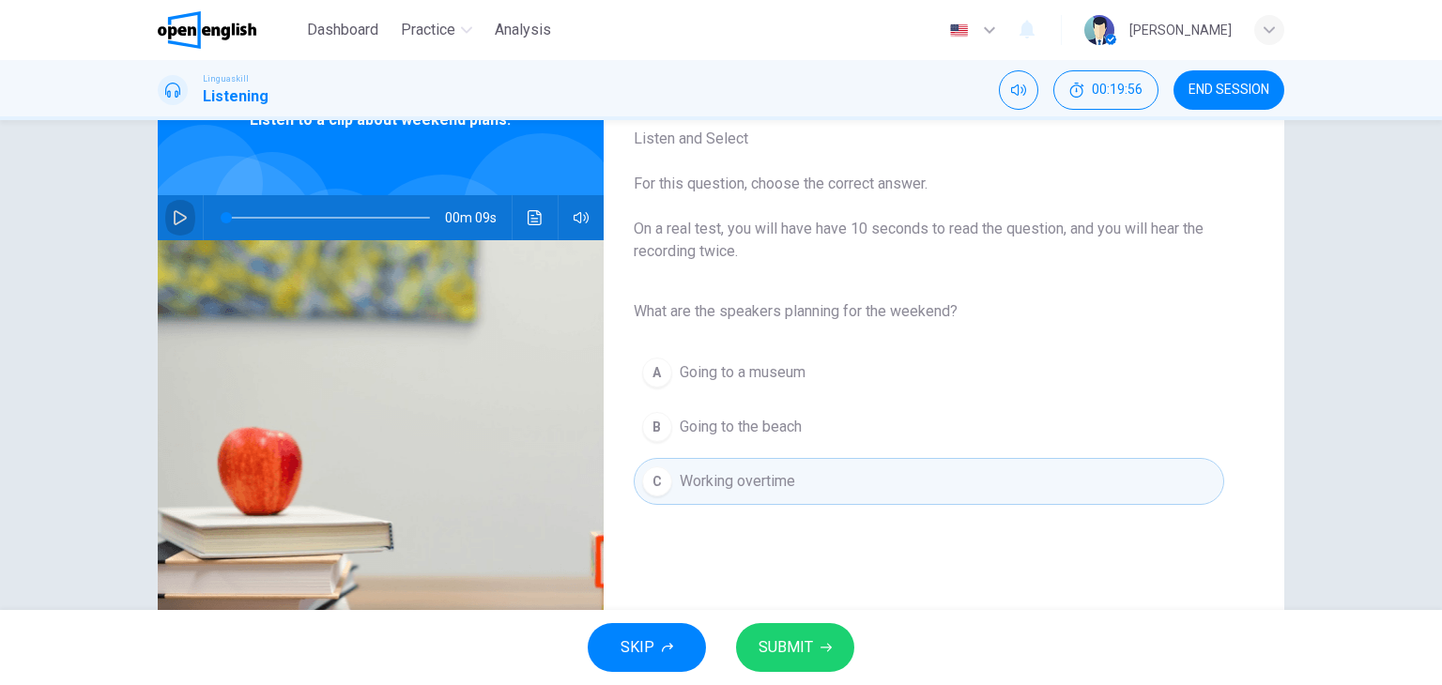
click at [173, 224] on icon "button" at bounding box center [180, 217] width 15 height 15
click at [732, 427] on span "Going to the beach" at bounding box center [741, 427] width 122 height 23
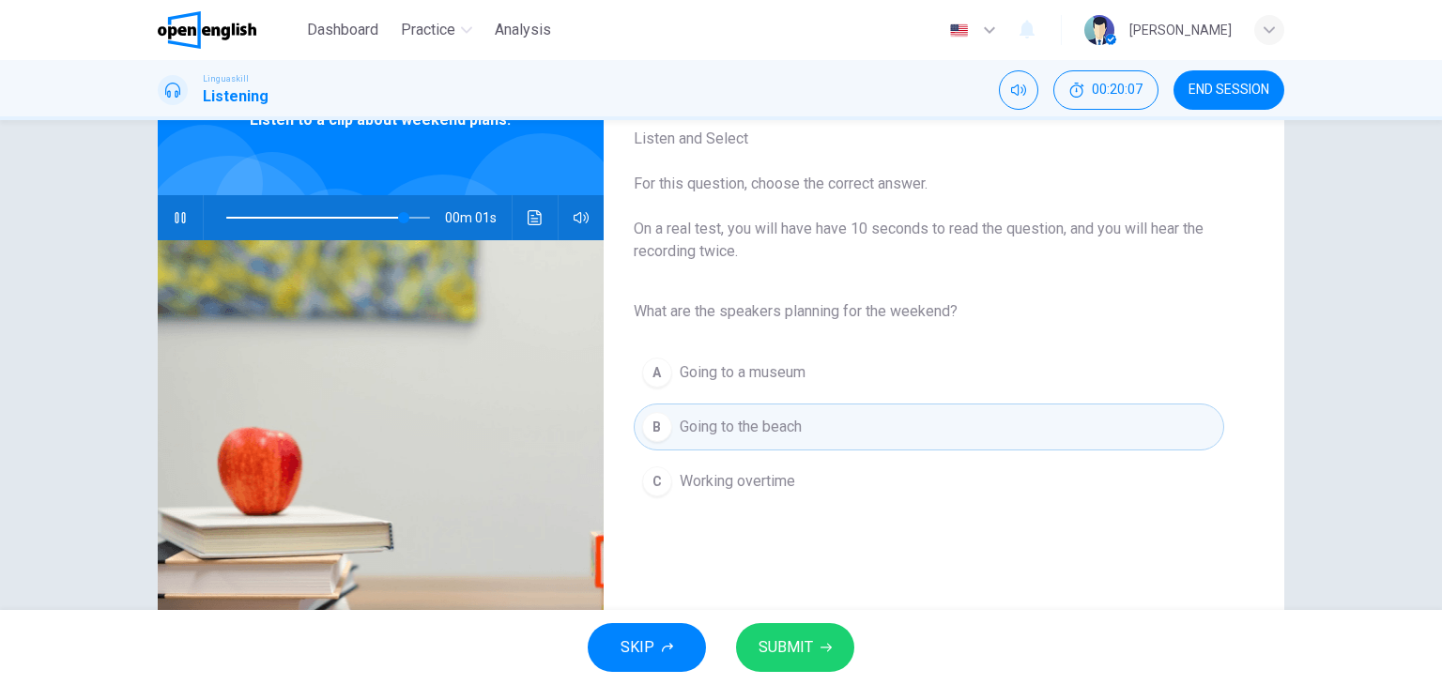
type input "*"
click at [796, 643] on span "SUBMIT" at bounding box center [786, 648] width 54 height 26
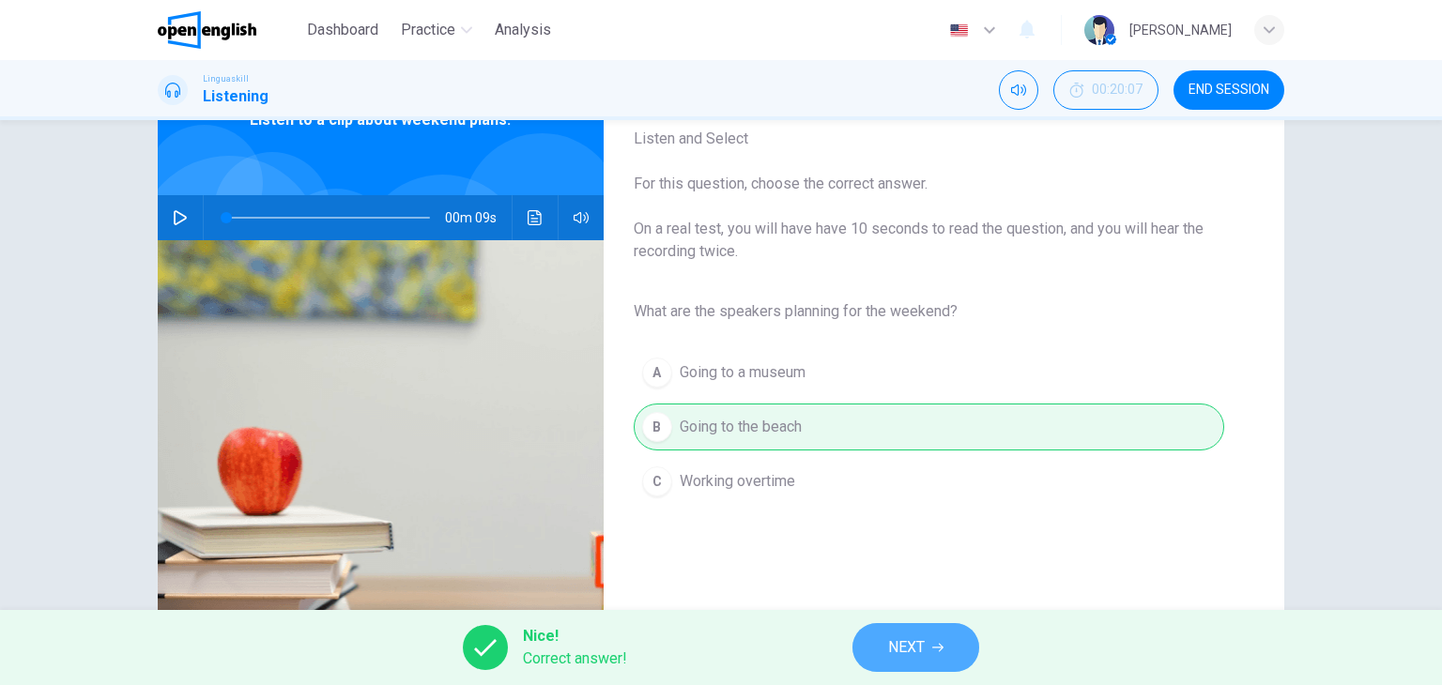
click at [909, 657] on span "NEXT" at bounding box center [906, 648] width 37 height 26
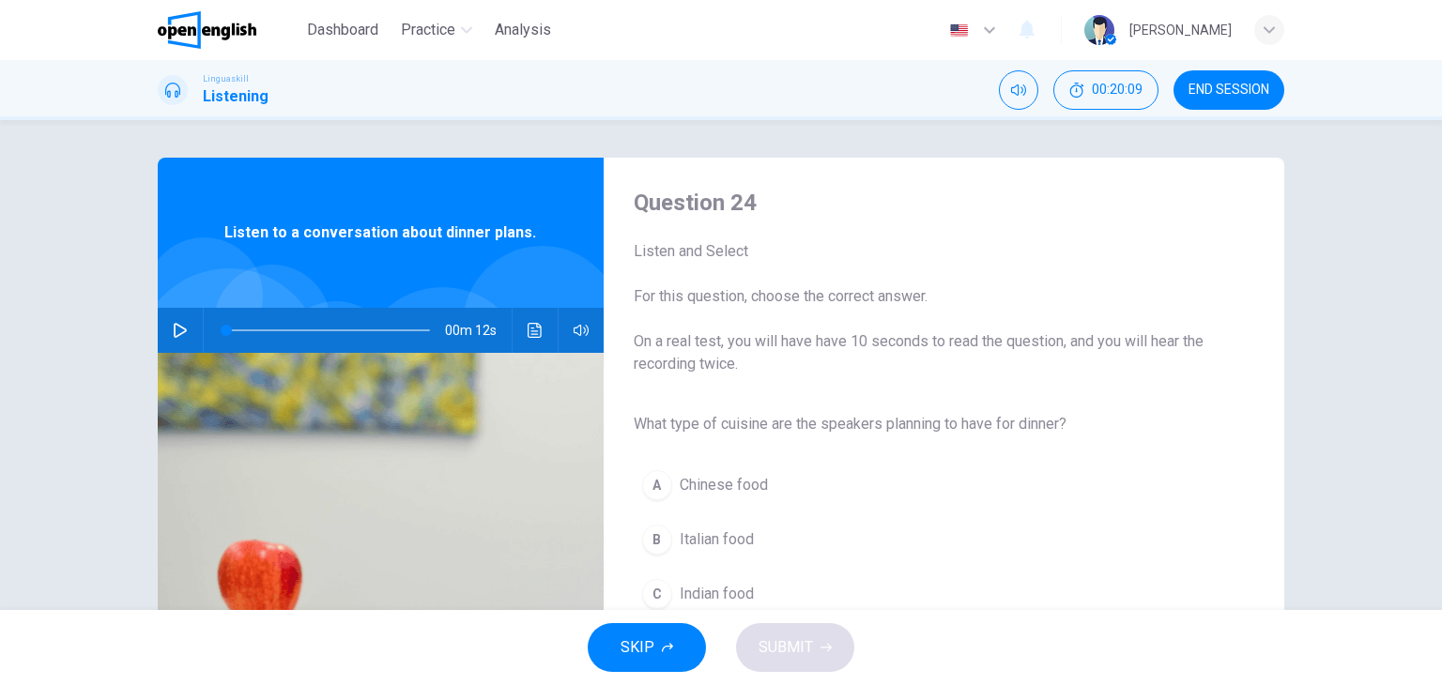
click at [1356, 286] on div "Question 24 Listen and Select For this question, choose the correct answer. On …" at bounding box center [721, 365] width 1442 height 490
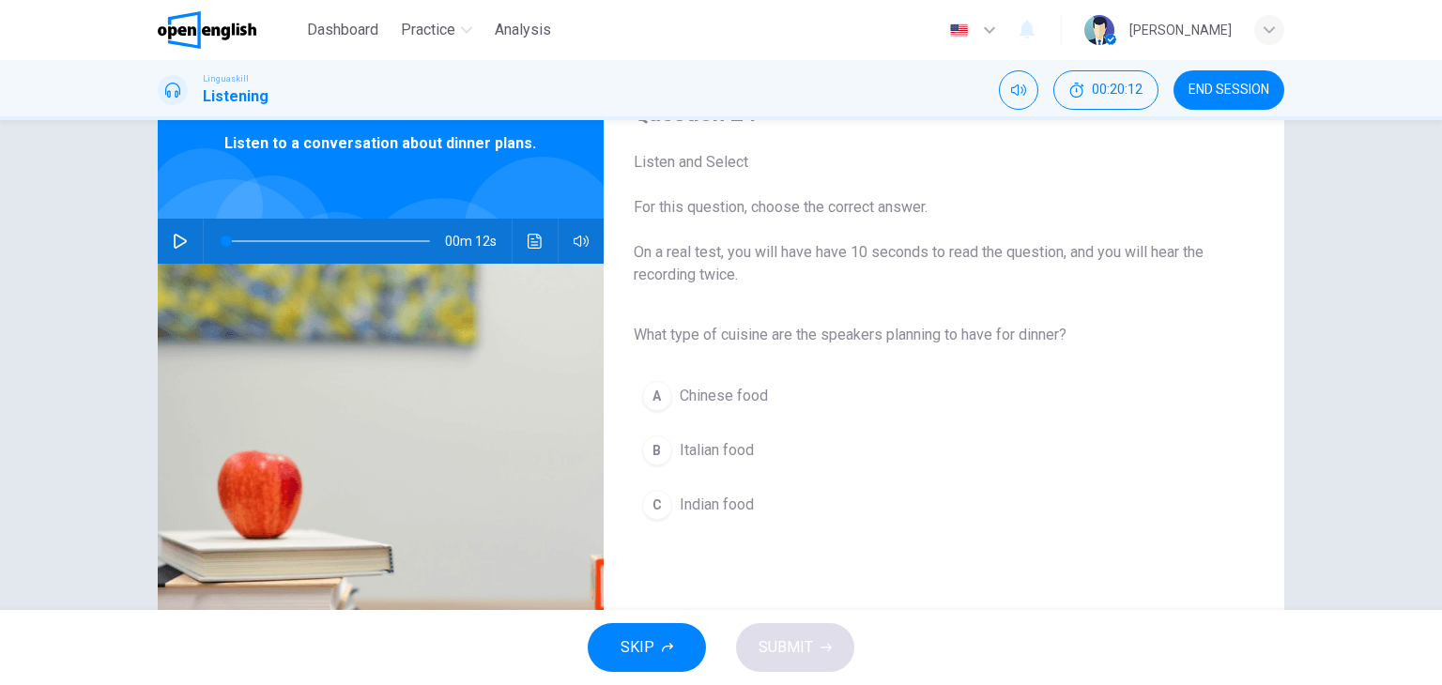
scroll to position [75, 0]
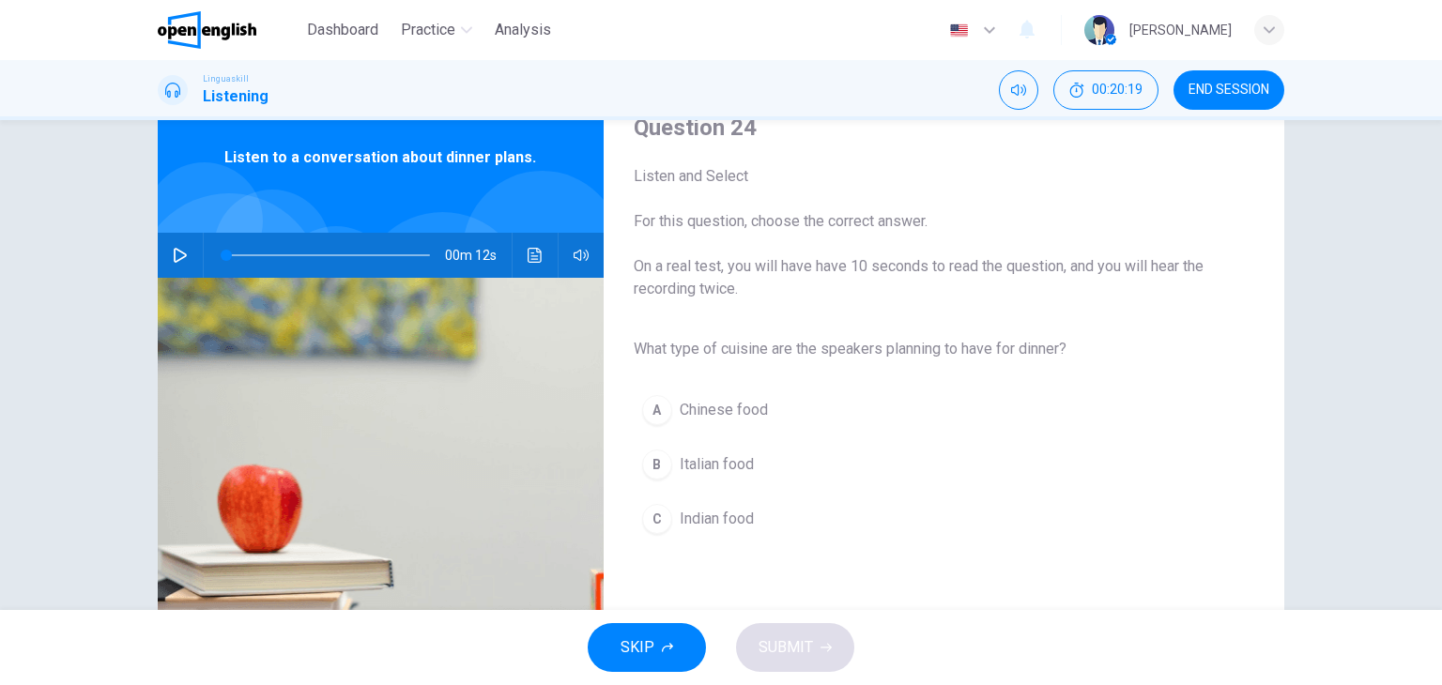
click at [176, 262] on icon "button" at bounding box center [180, 255] width 15 height 15
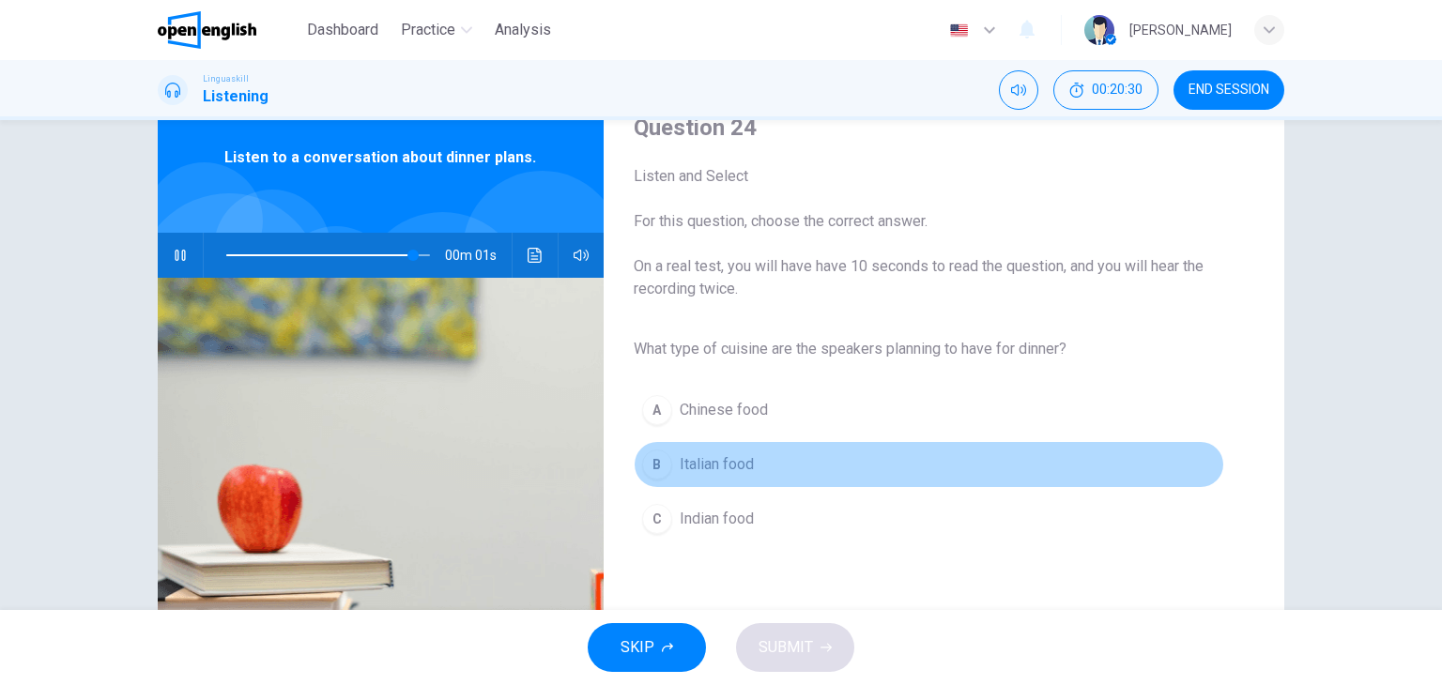
click at [649, 465] on div "B" at bounding box center [657, 465] width 30 height 30
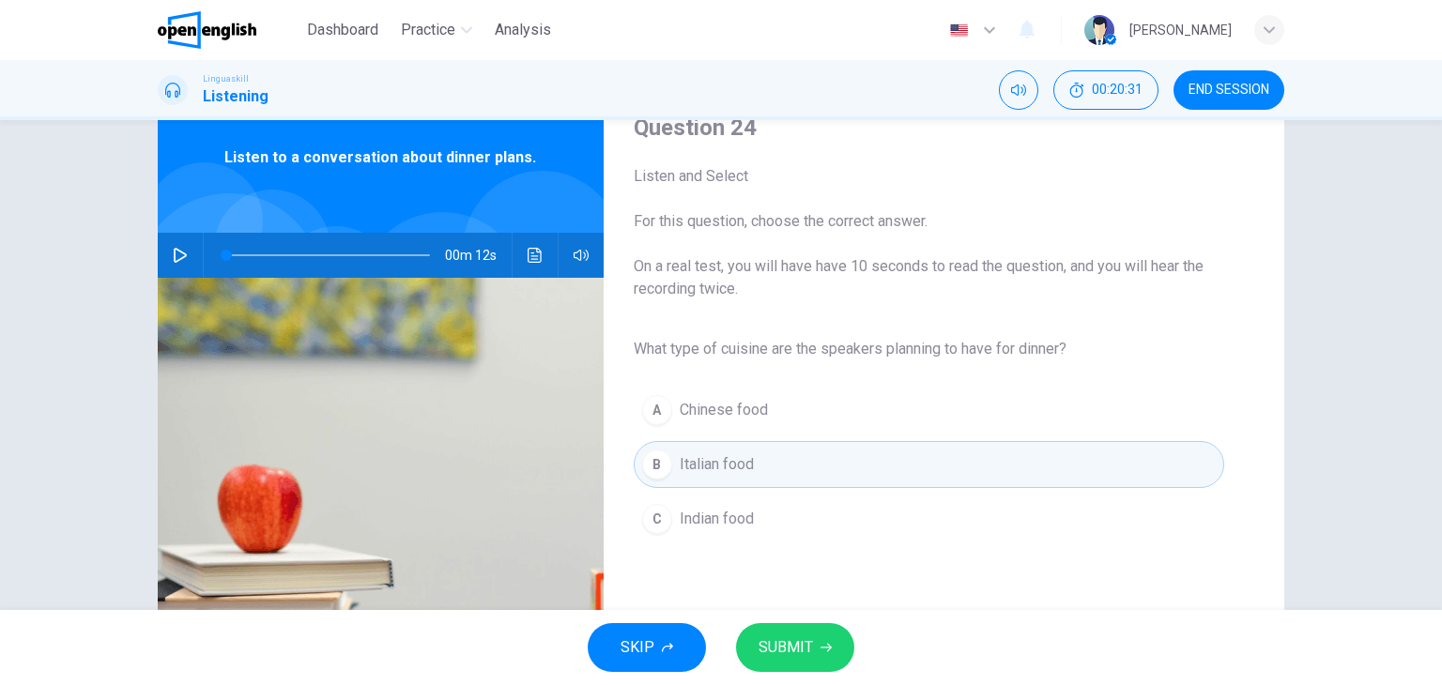
type input "*"
click at [820, 645] on icon "button" at bounding box center [825, 647] width 11 height 11
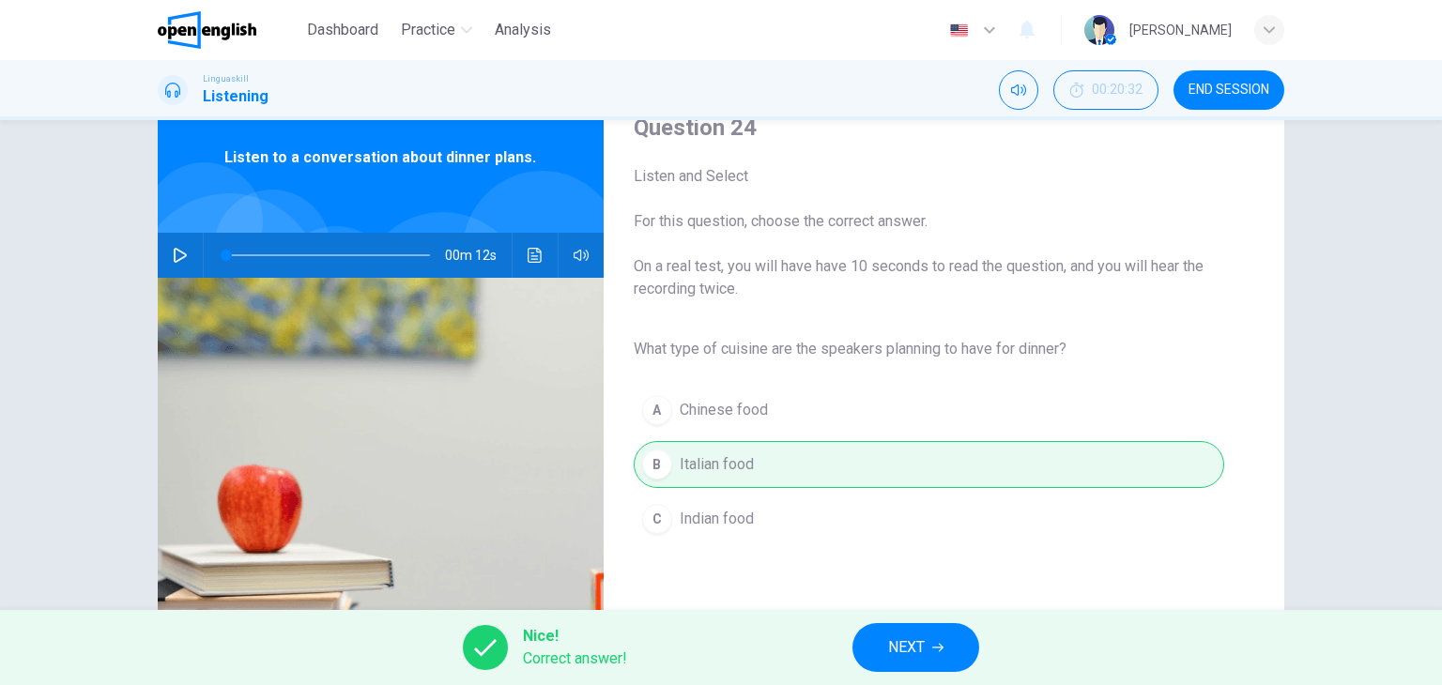
click at [1066, 564] on div "Question 24 Listen and Select For this question, choose the correct answer. On …" at bounding box center [929, 409] width 651 height 592
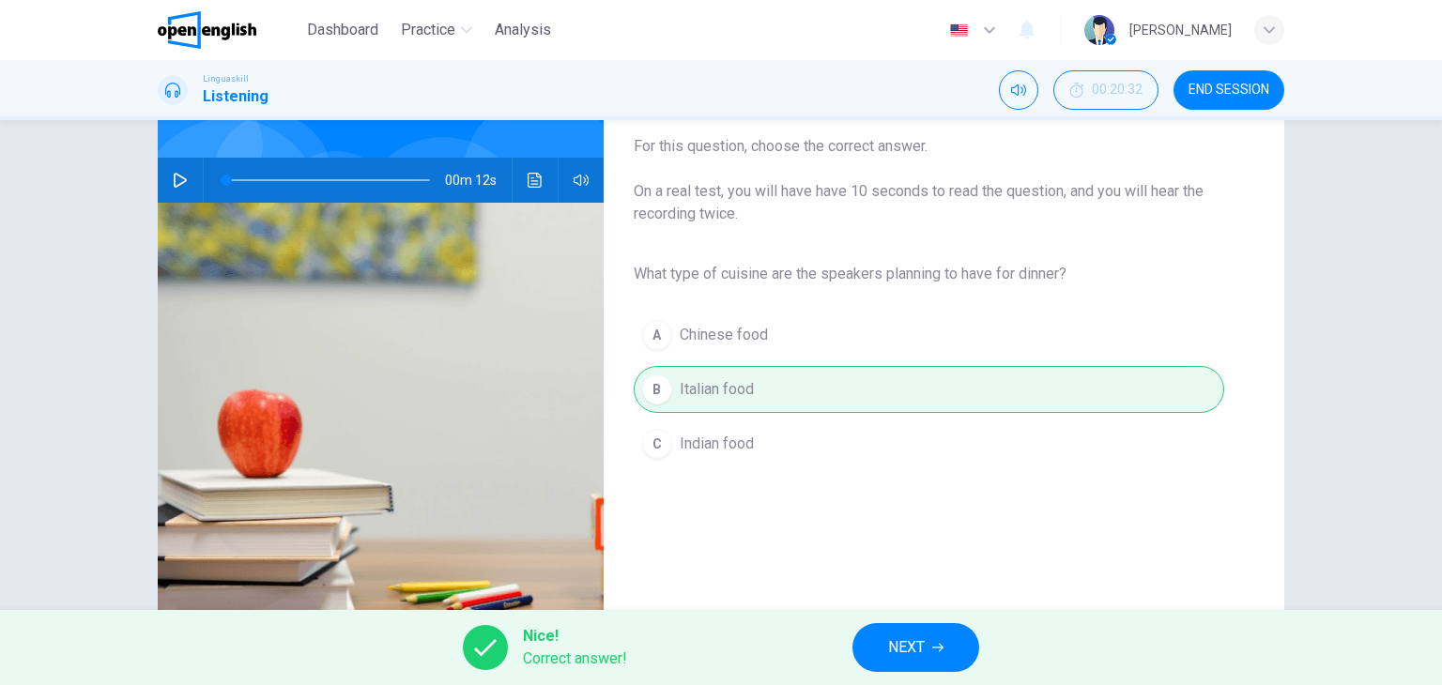
scroll to position [188, 0]
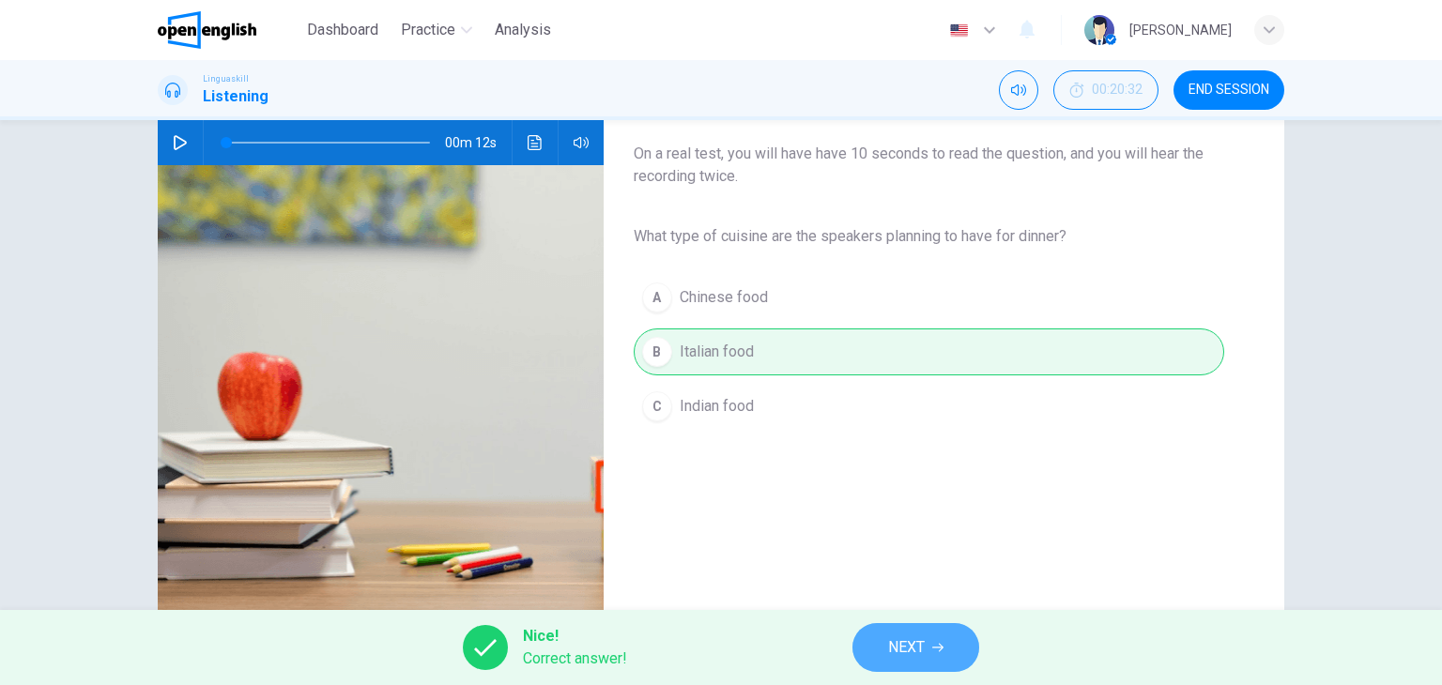
click at [953, 643] on button "NEXT" at bounding box center [915, 647] width 127 height 49
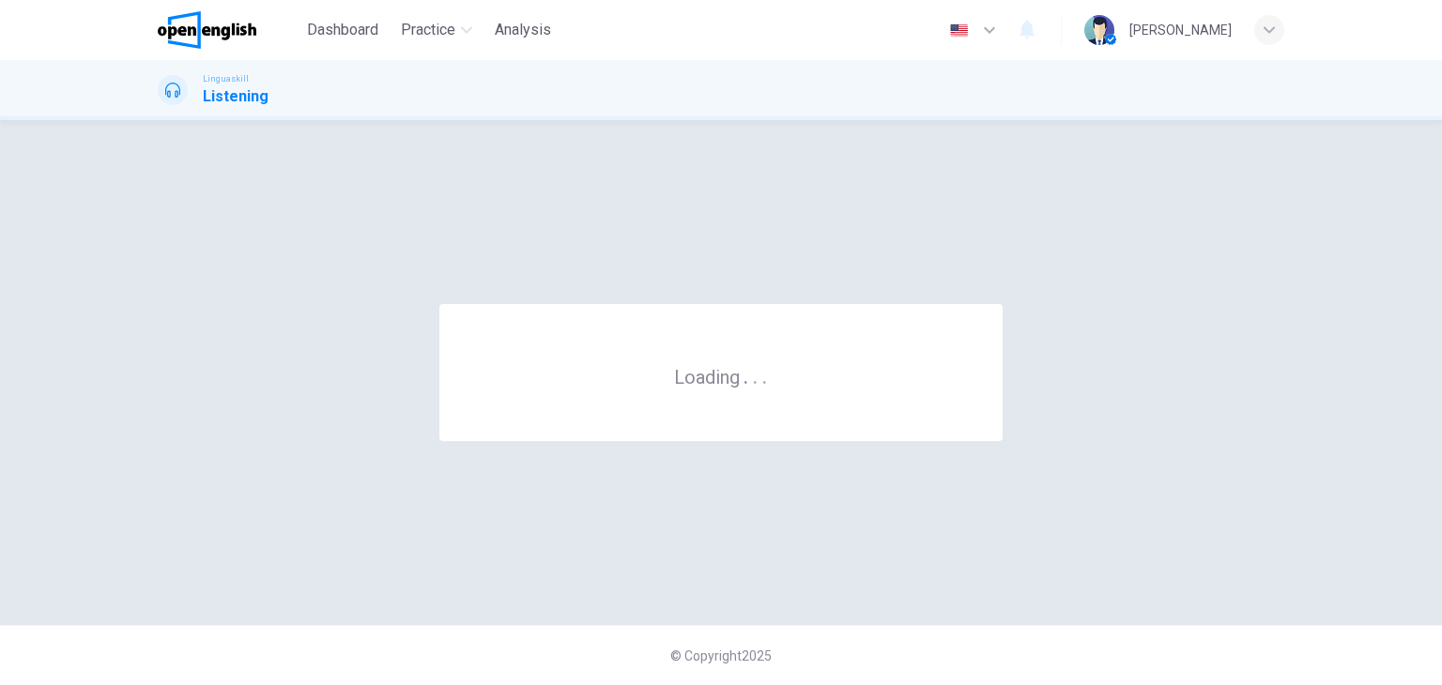
scroll to position [0, 0]
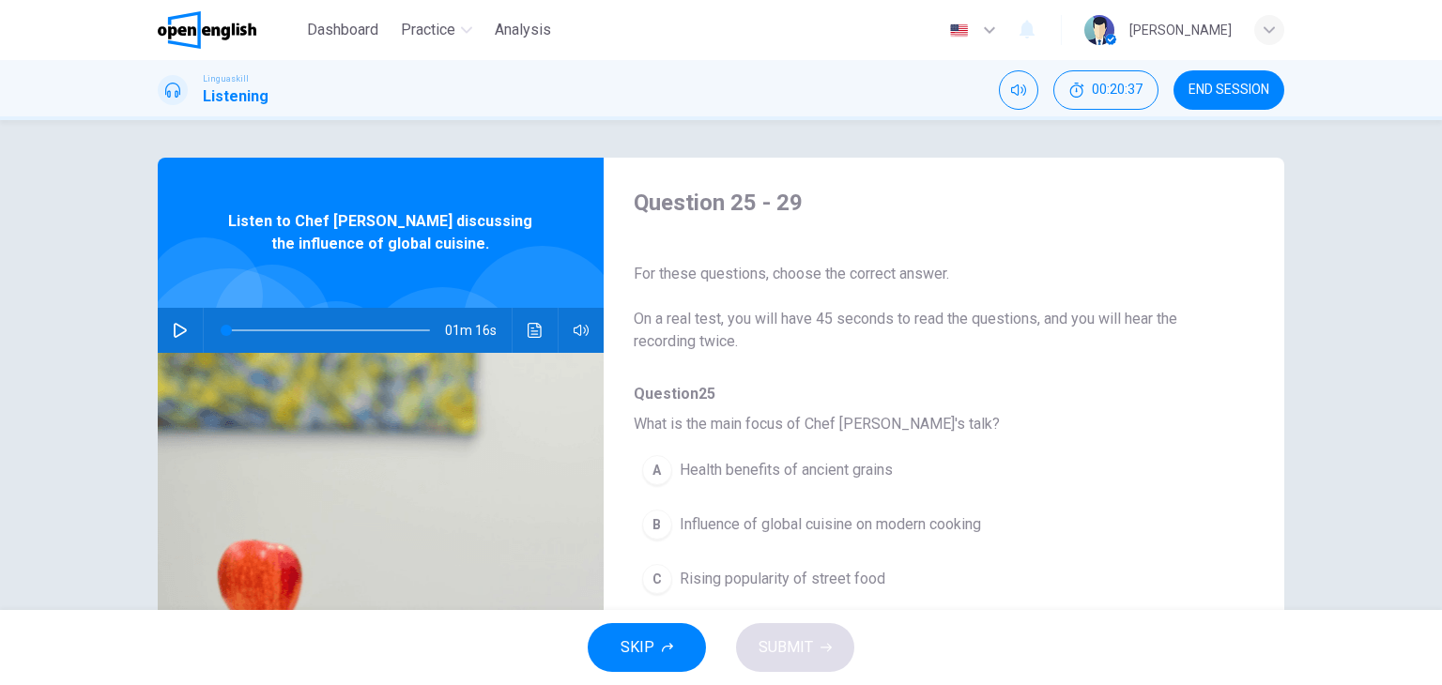
click at [1371, 256] on div "Question 25 - 29 For these questions, choose the correct answer. On a real test…" at bounding box center [721, 365] width 1442 height 490
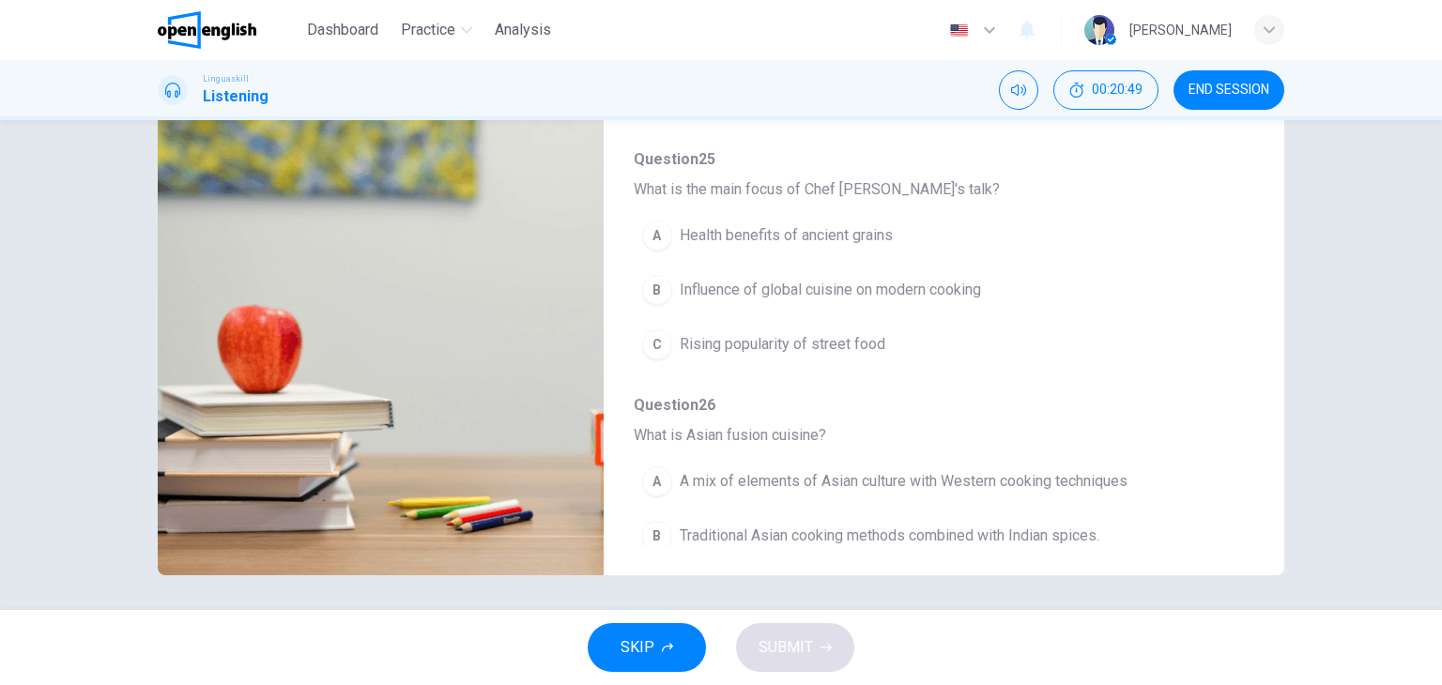
scroll to position [238, 0]
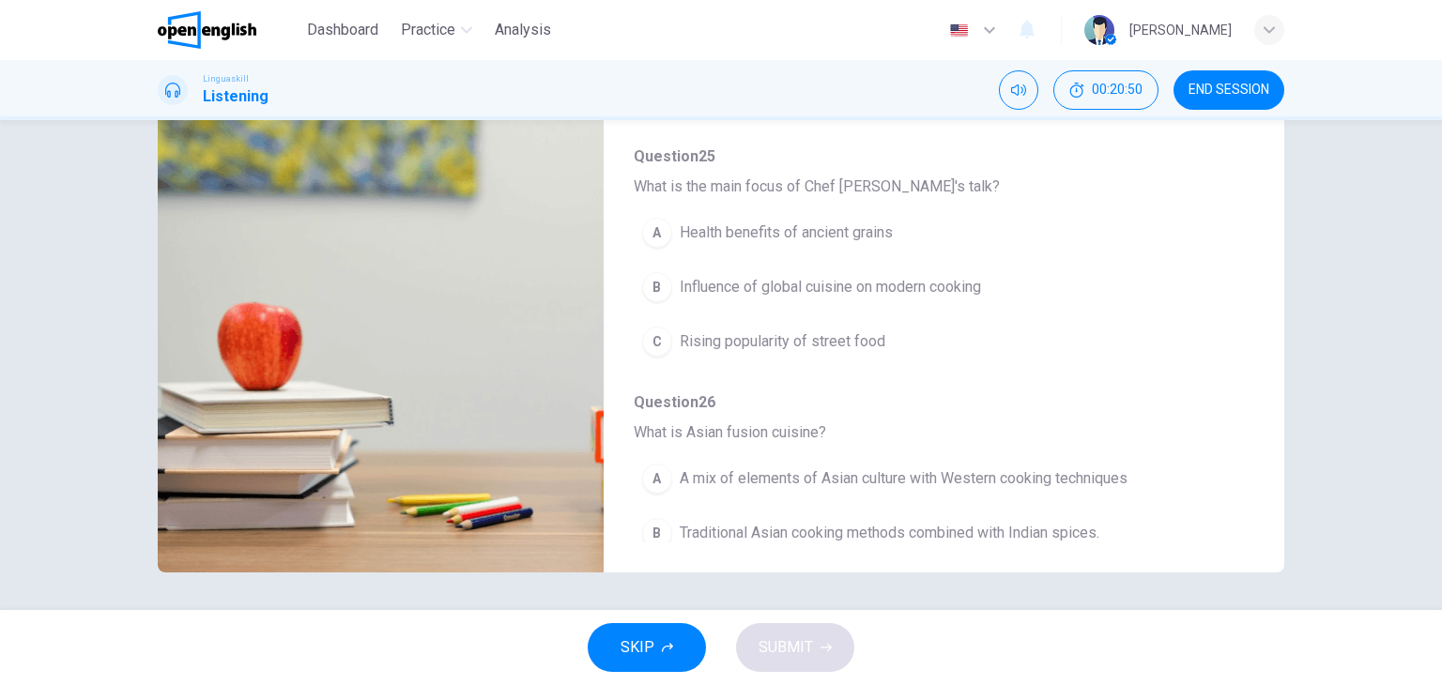
click at [1142, 331] on div "A Health benefits of ancient grains B Influence of global cuisine on modern coo…" at bounding box center [929, 287] width 590 height 163
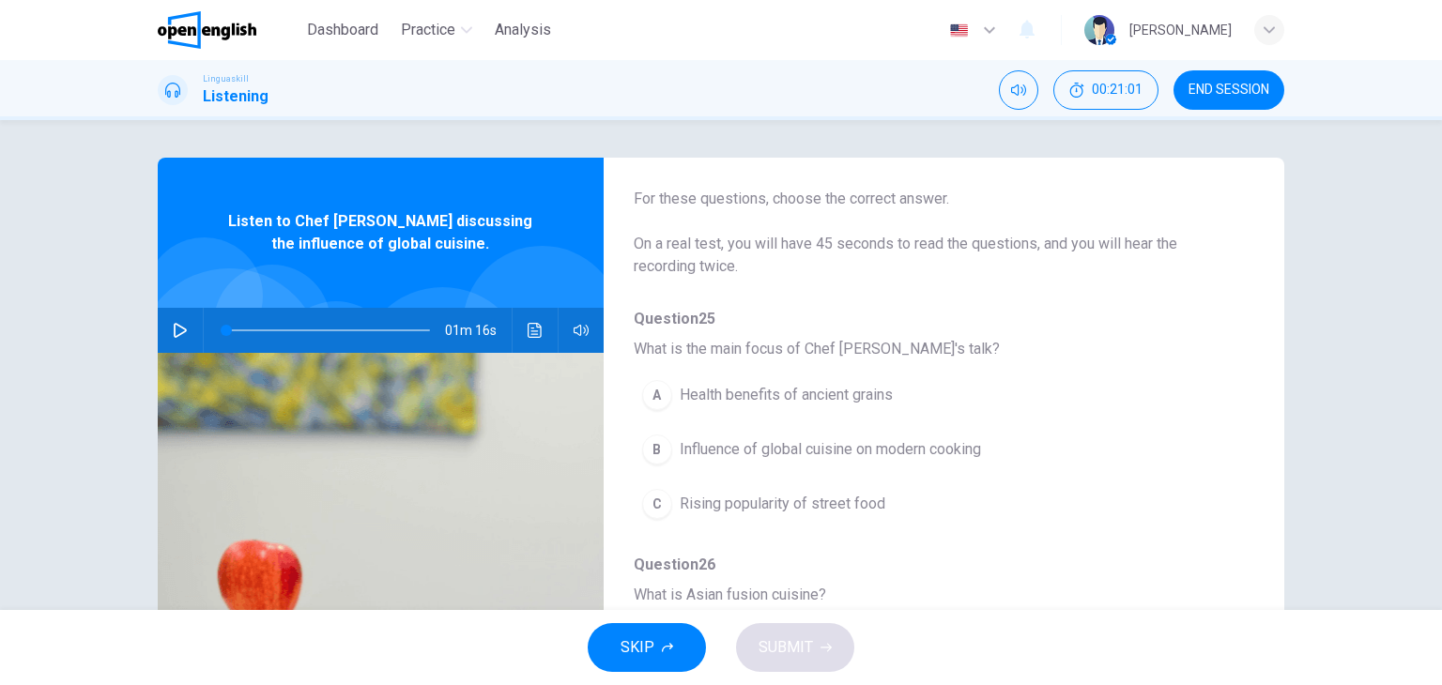
scroll to position [113, 0]
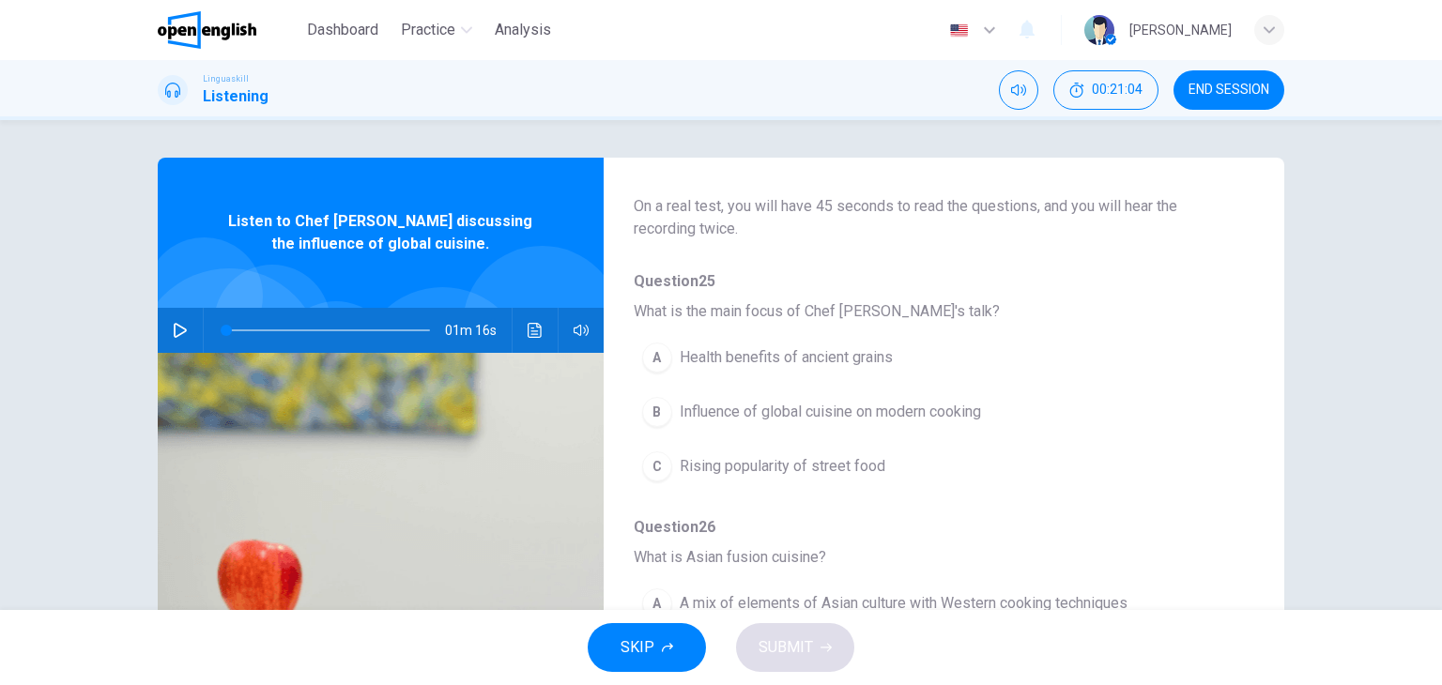
click at [174, 328] on icon "button" at bounding box center [180, 330] width 15 height 15
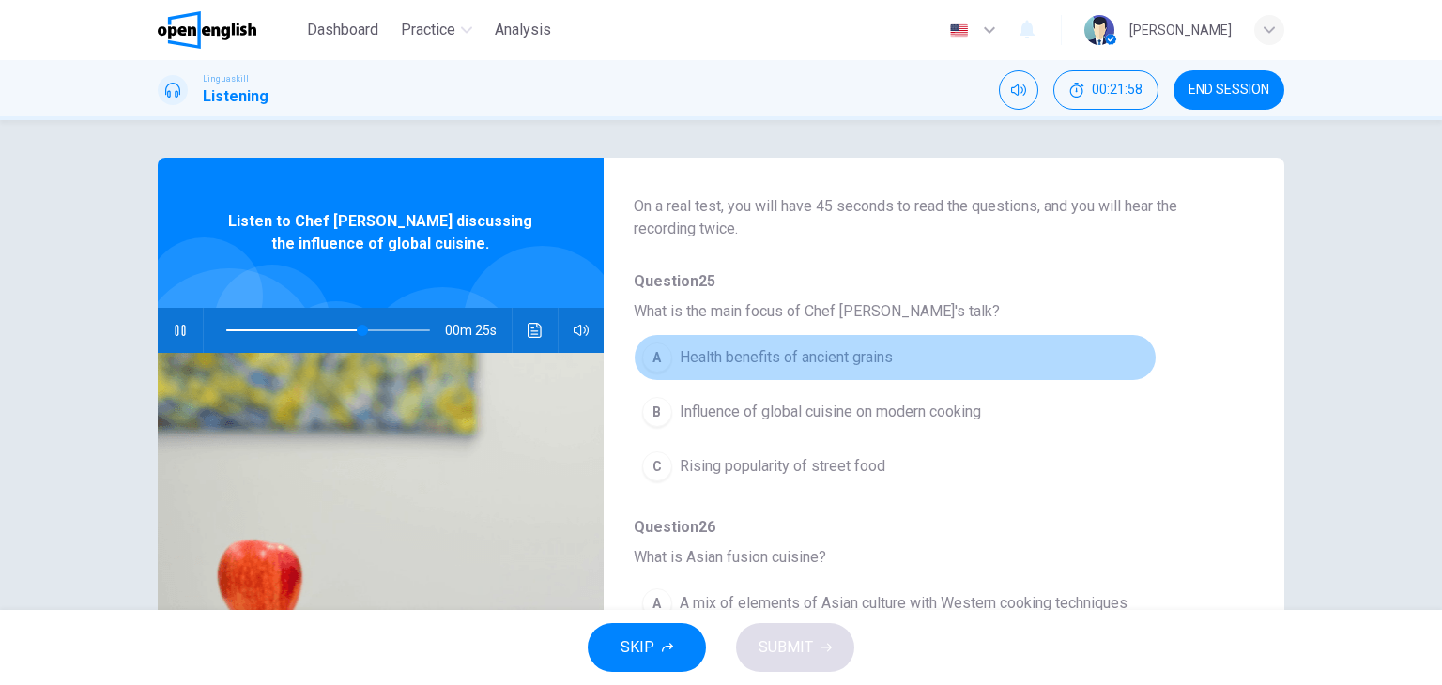
click at [1085, 339] on button "A Health benefits of ancient grains" at bounding box center [895, 357] width 523 height 47
type input "**"
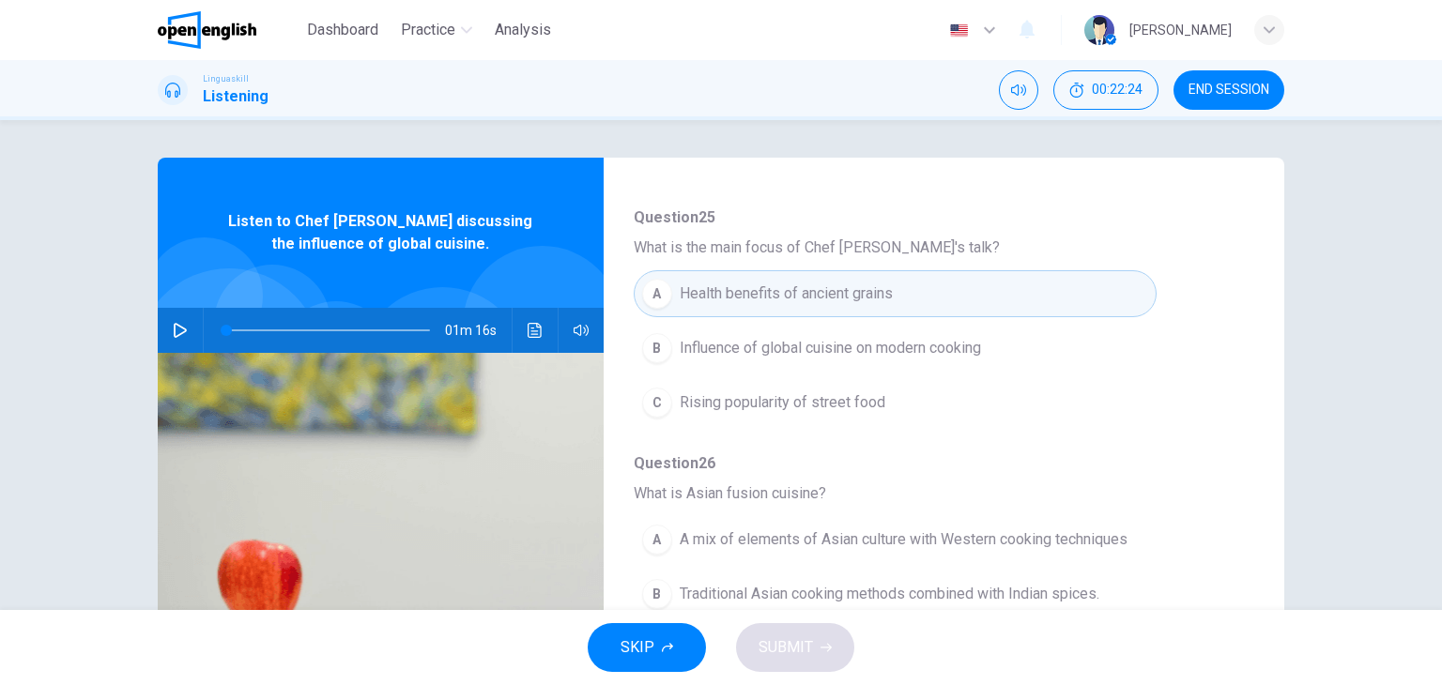
scroll to position [188, 0]
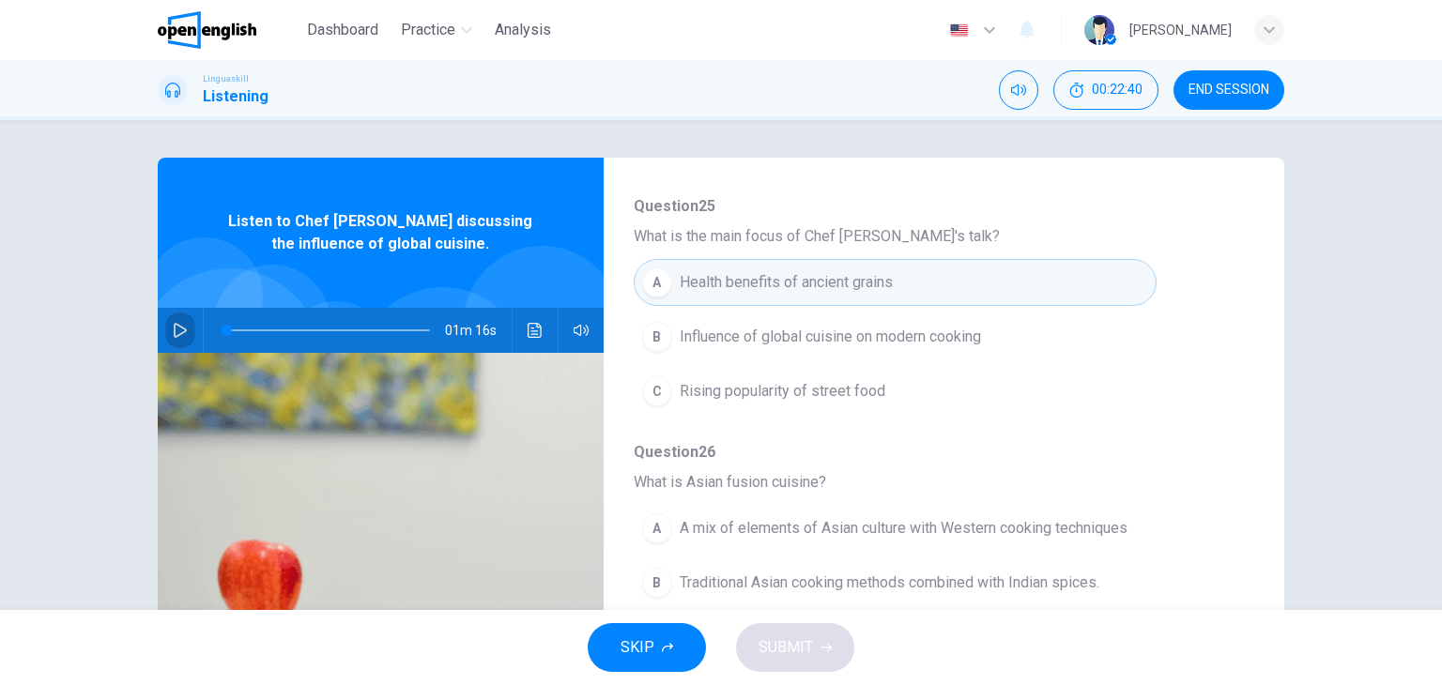
click at [165, 327] on button "button" at bounding box center [180, 330] width 30 height 45
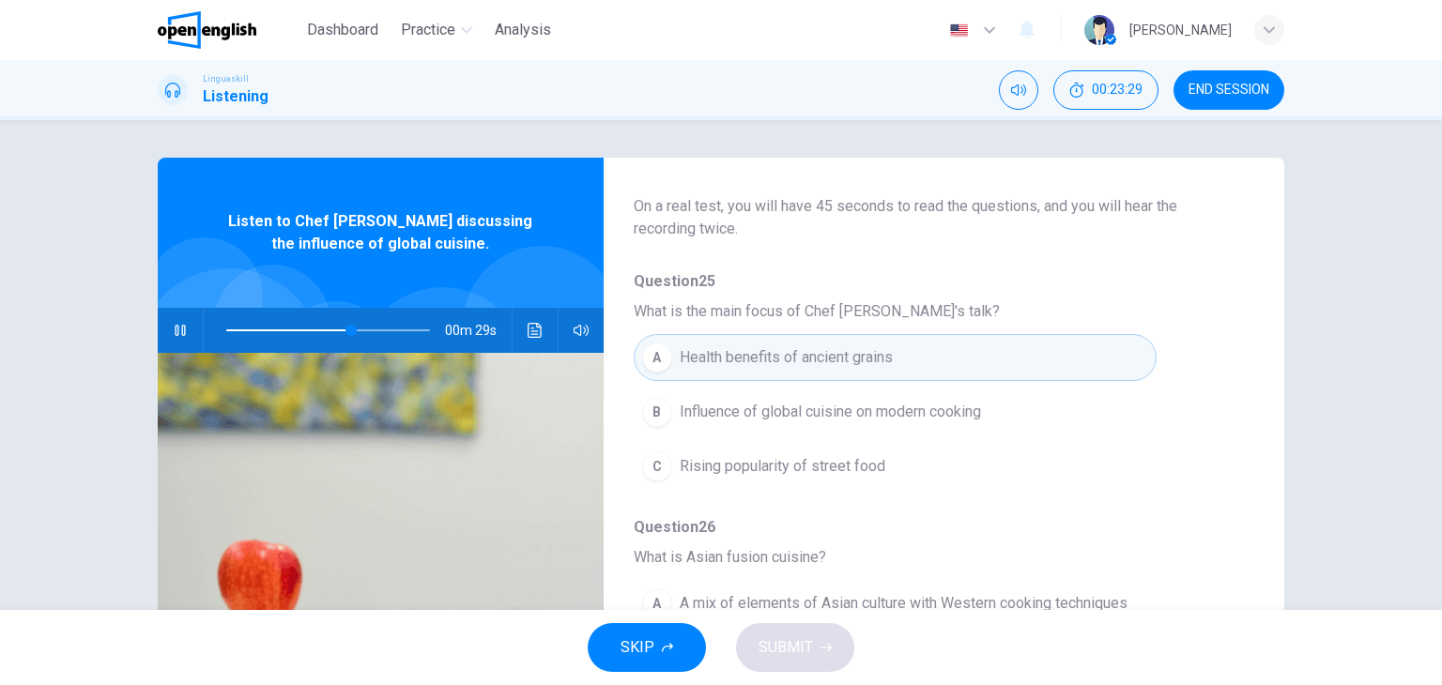
scroll to position [150, 0]
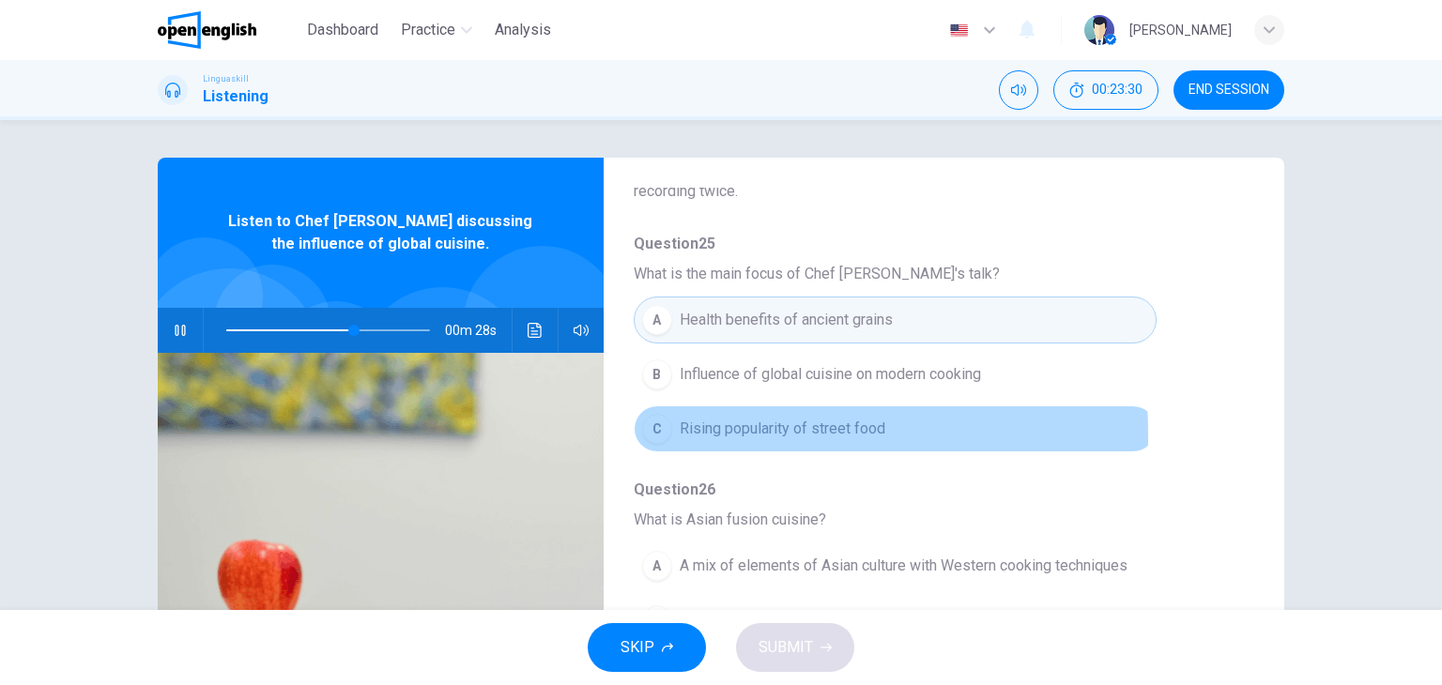
click at [653, 434] on div "C" at bounding box center [657, 429] width 30 height 30
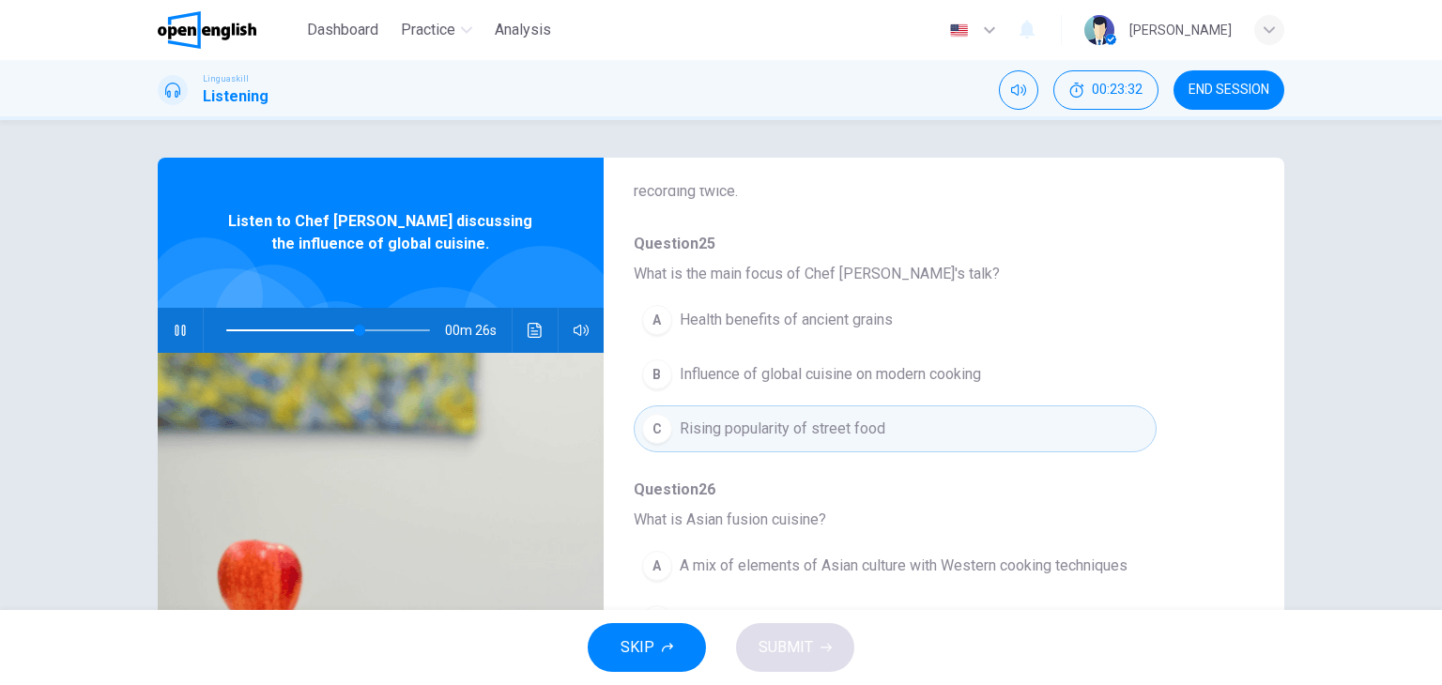
click at [1153, 591] on div "A A mix of elements of Asian culture with Western cooking techniques B Traditio…" at bounding box center [929, 620] width 590 height 163
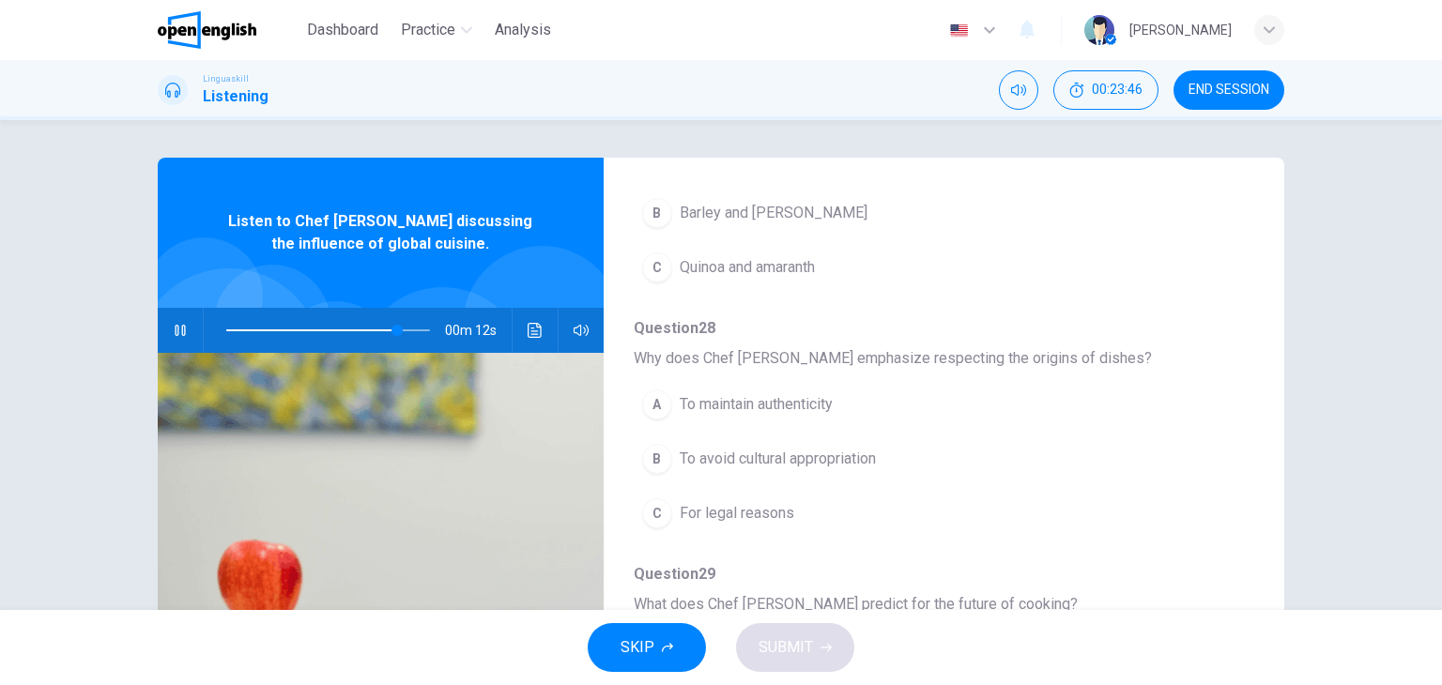
scroll to position [38, 0]
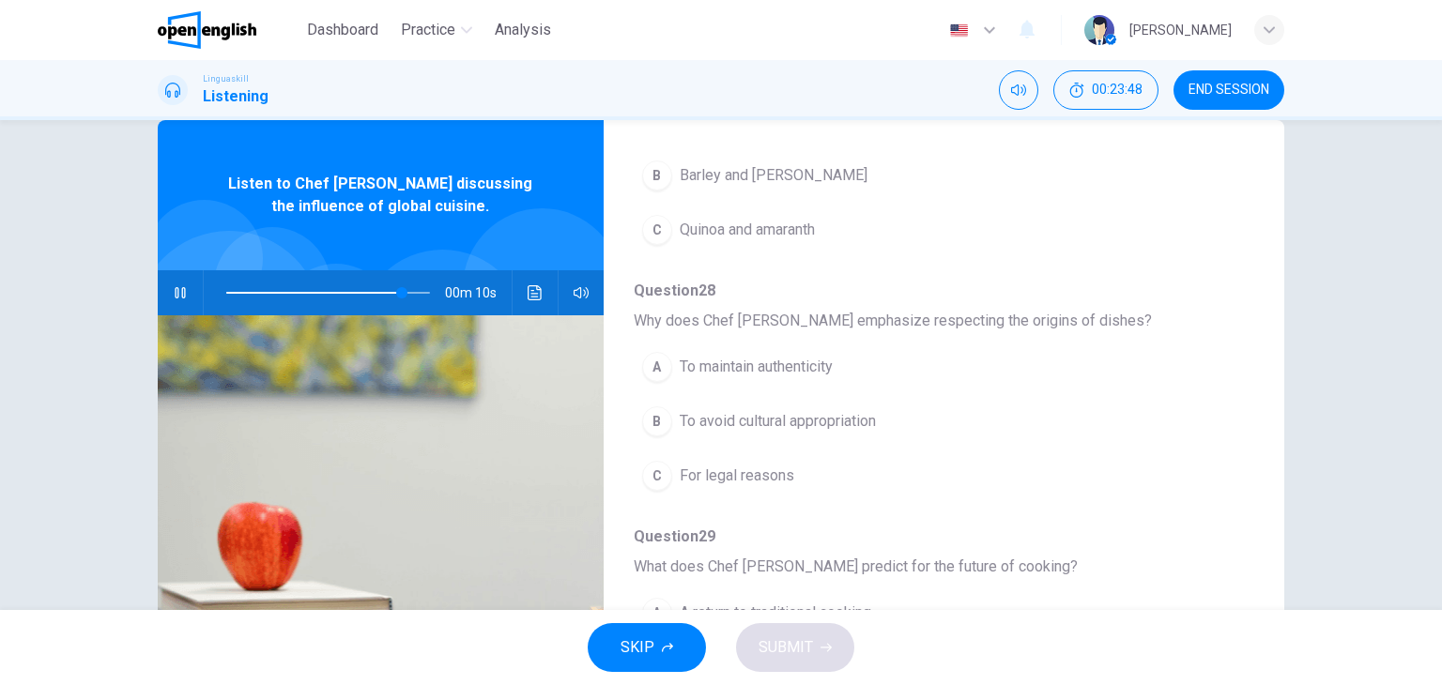
click at [664, 399] on button "B To avoid cultural appropriation" at bounding box center [895, 421] width 523 height 47
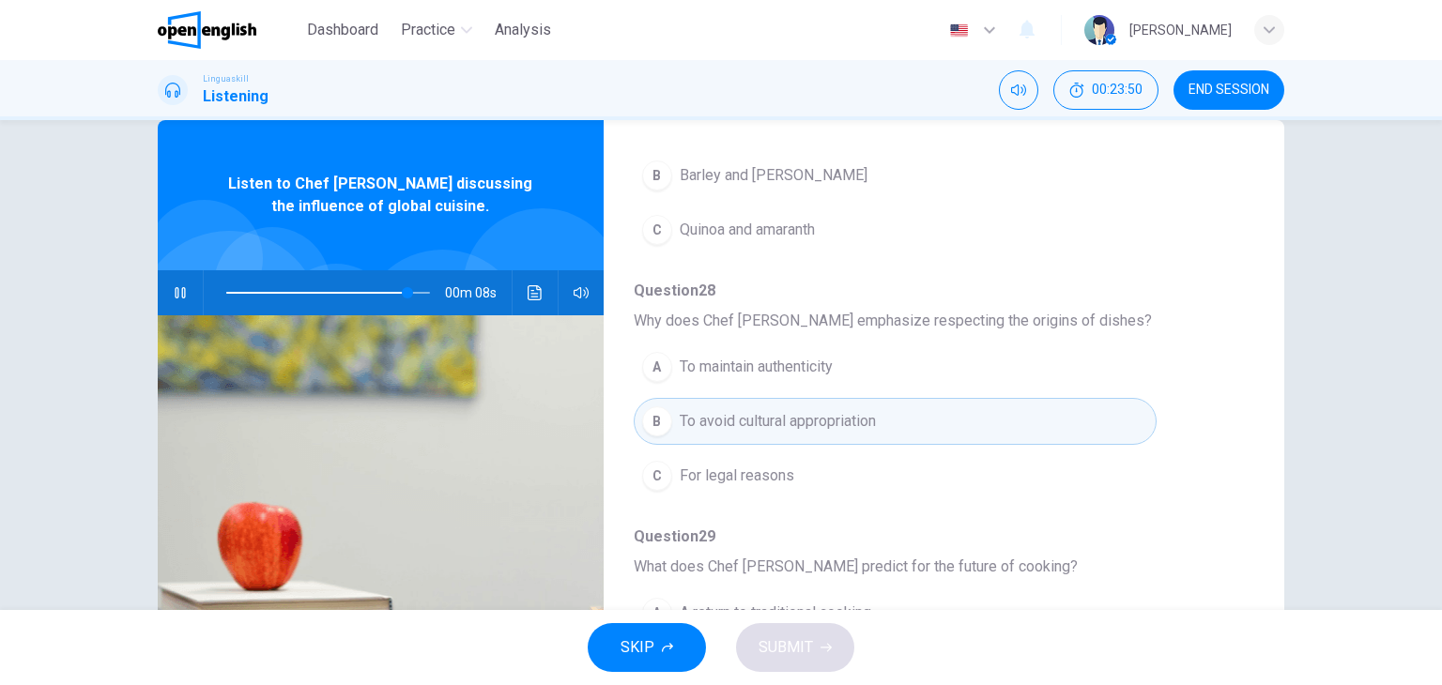
click at [1067, 574] on div "Question 25 What is the main focus of Chef Charlie's talk? A Health benefits of…" at bounding box center [929, 145] width 590 height 1207
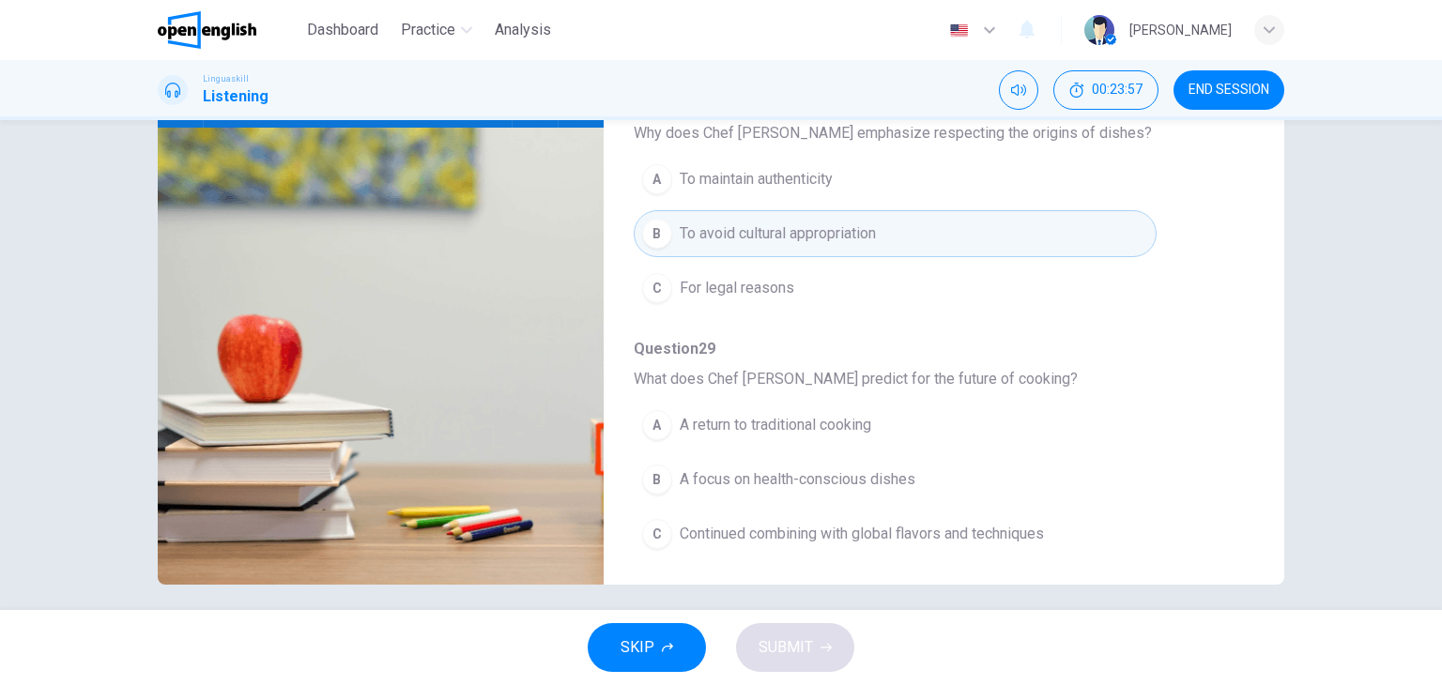
scroll to position [238, 0]
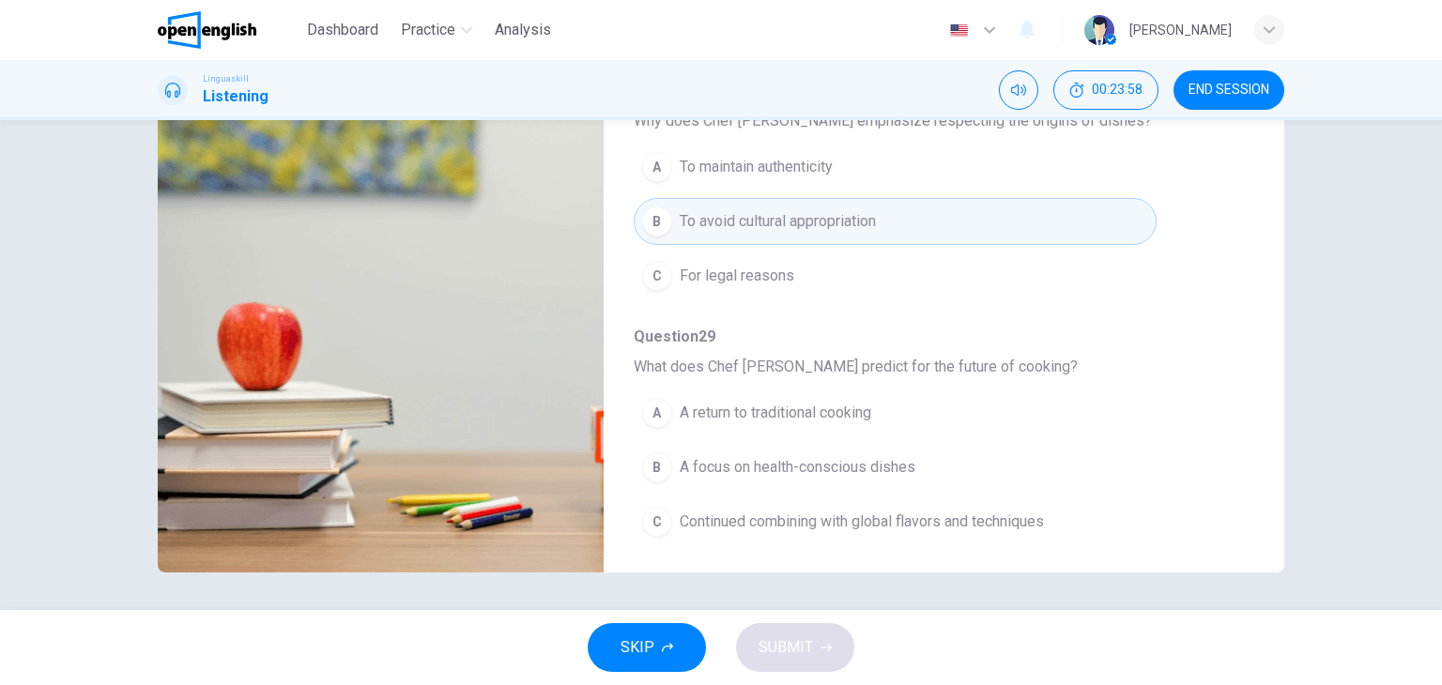
type input "*"
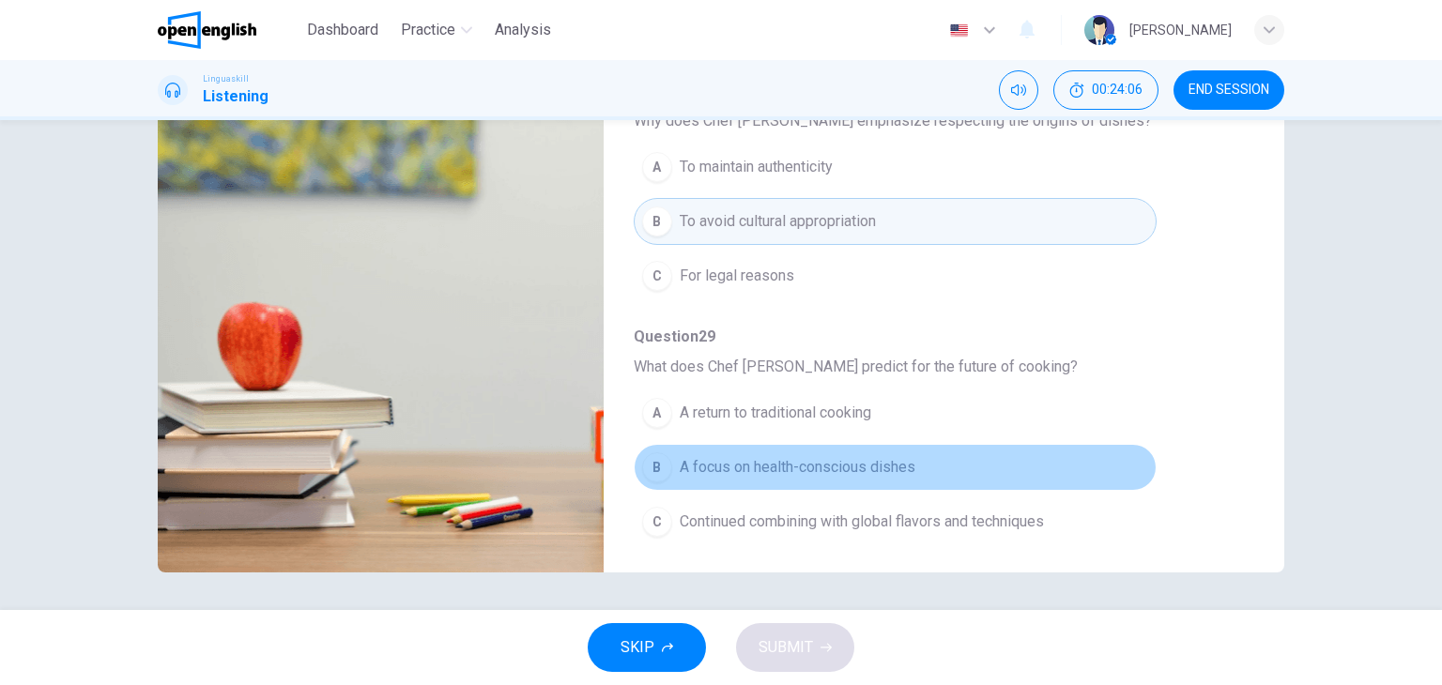
click at [1084, 482] on button "B A focus on health-conscious dishes" at bounding box center [895, 467] width 523 height 47
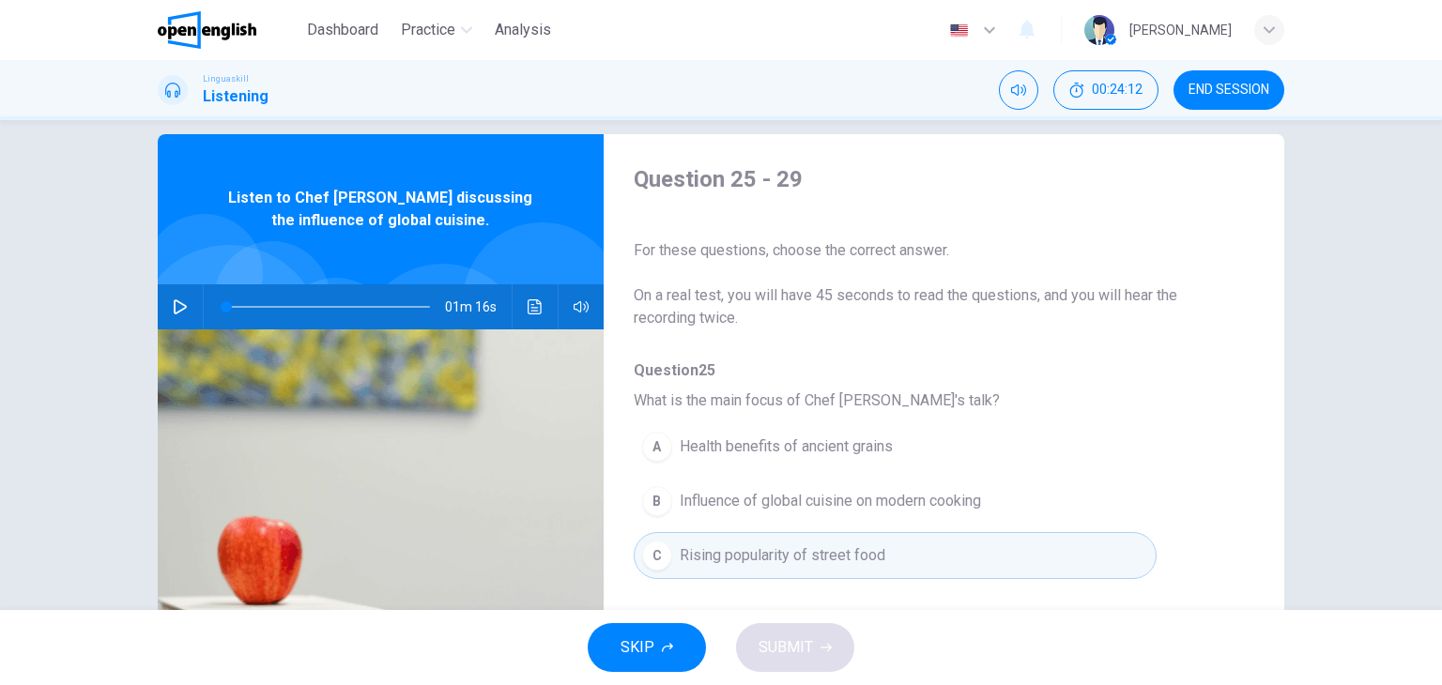
scroll to position [0, 0]
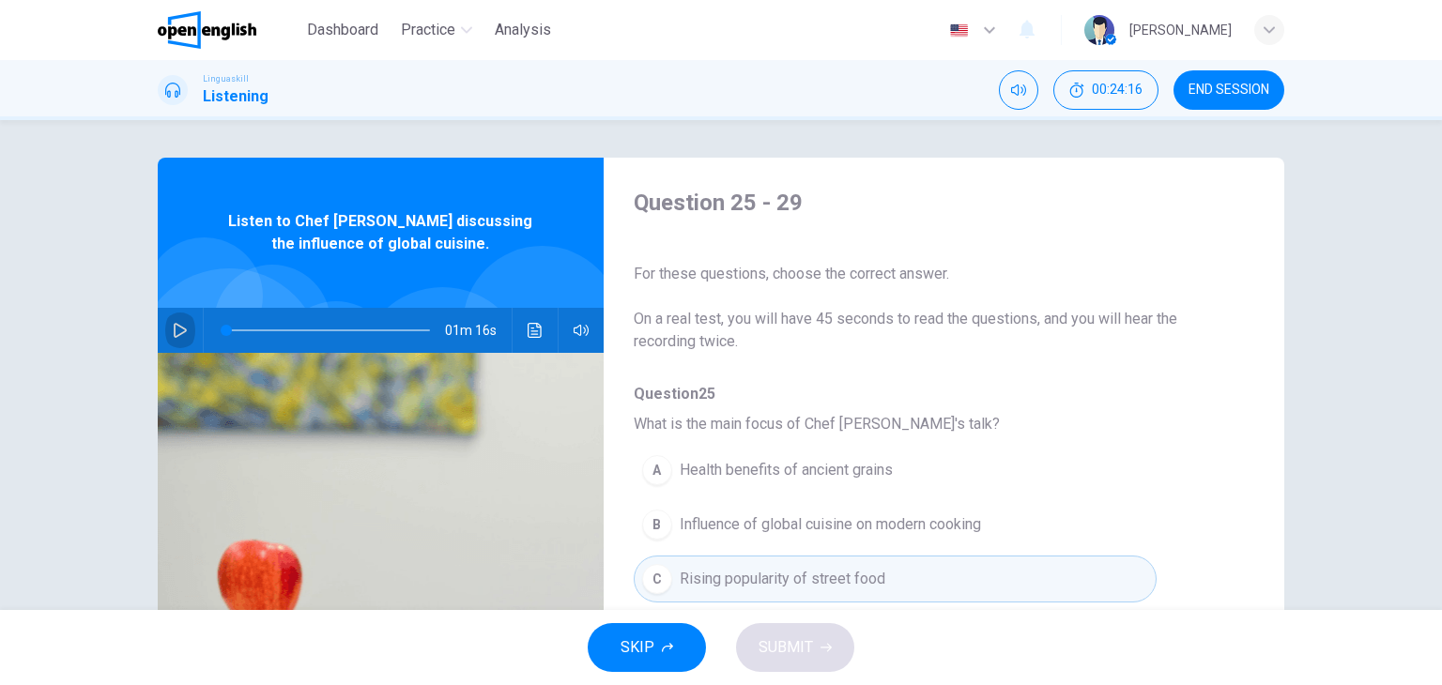
click at [173, 330] on icon "button" at bounding box center [180, 330] width 15 height 15
click at [1213, 449] on div "Question 25 - 29 For these questions, choose the correct answer. On a real test…" at bounding box center [929, 484] width 651 height 592
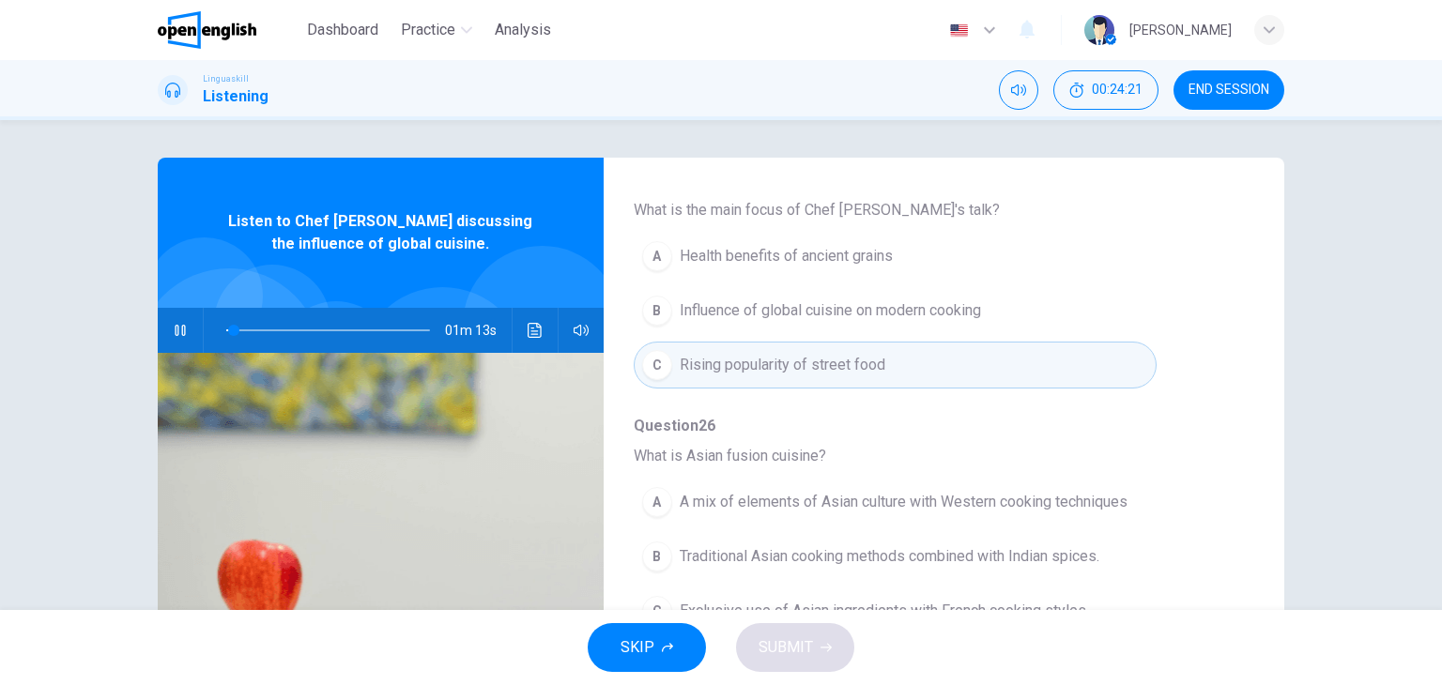
scroll to position [225, 0]
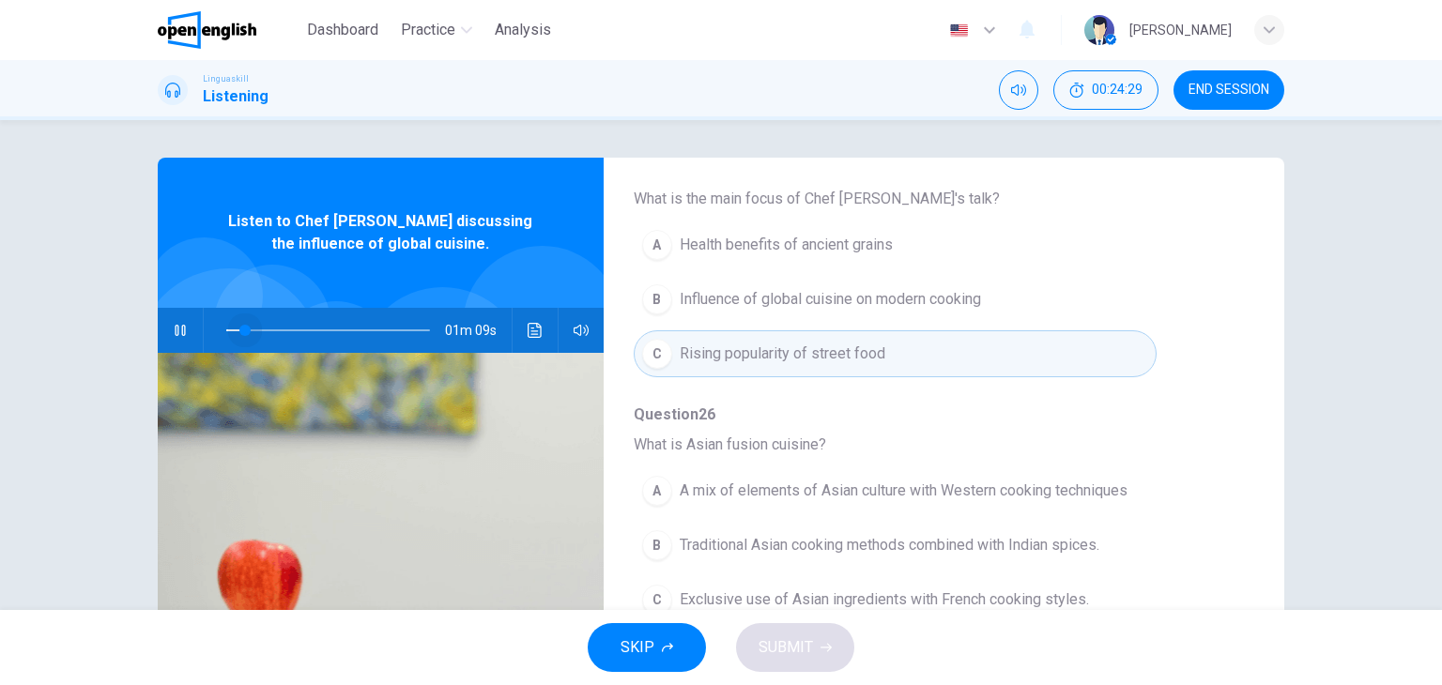
click at [240, 330] on span at bounding box center [244, 330] width 11 height 11
click at [232, 330] on span at bounding box center [236, 330] width 11 height 11
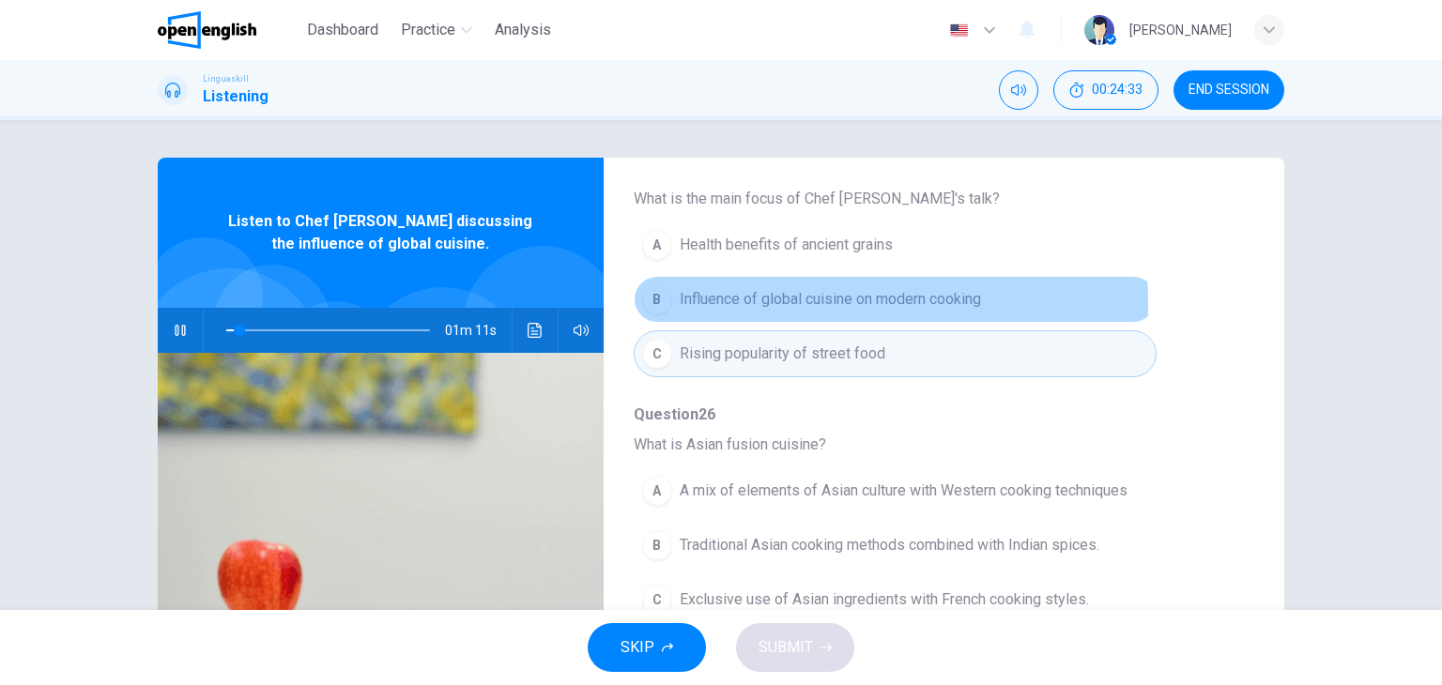
click at [651, 305] on div "B" at bounding box center [657, 299] width 30 height 30
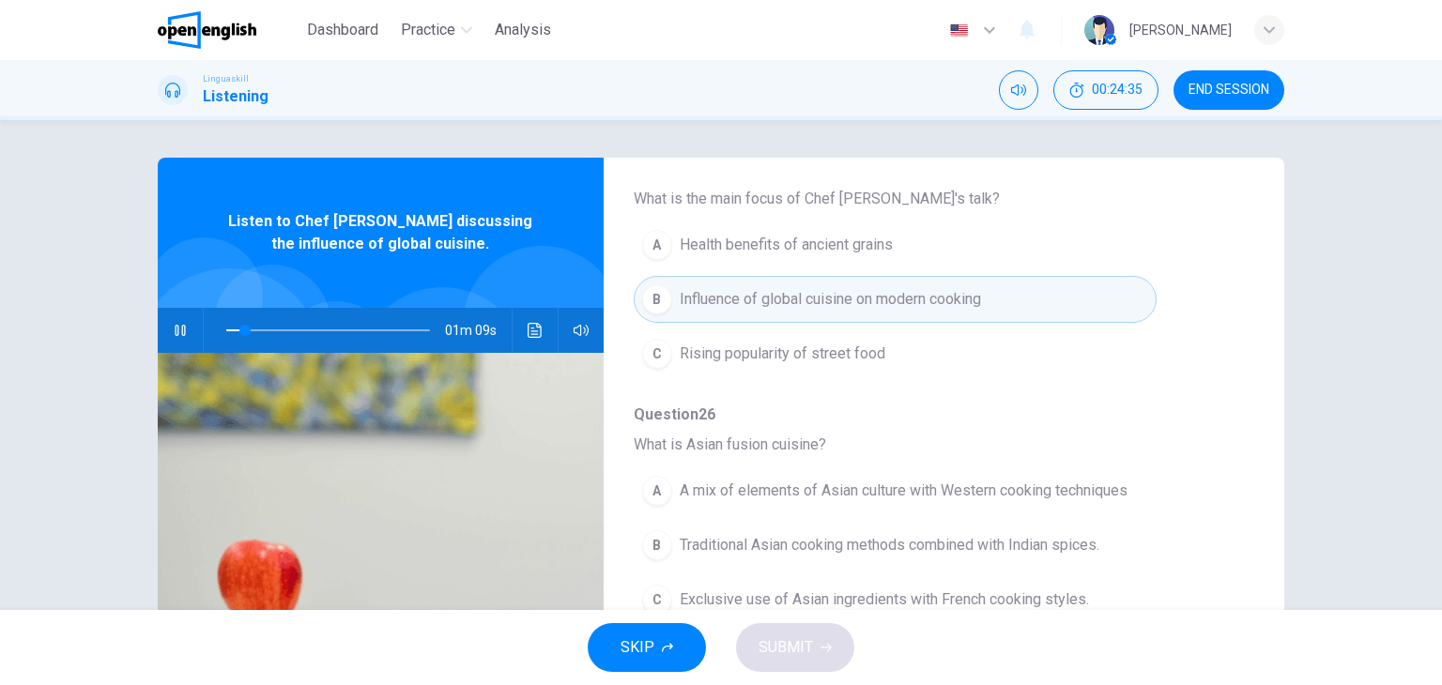
click at [1177, 452] on span "What is Asian fusion cuisine?" at bounding box center [929, 445] width 590 height 23
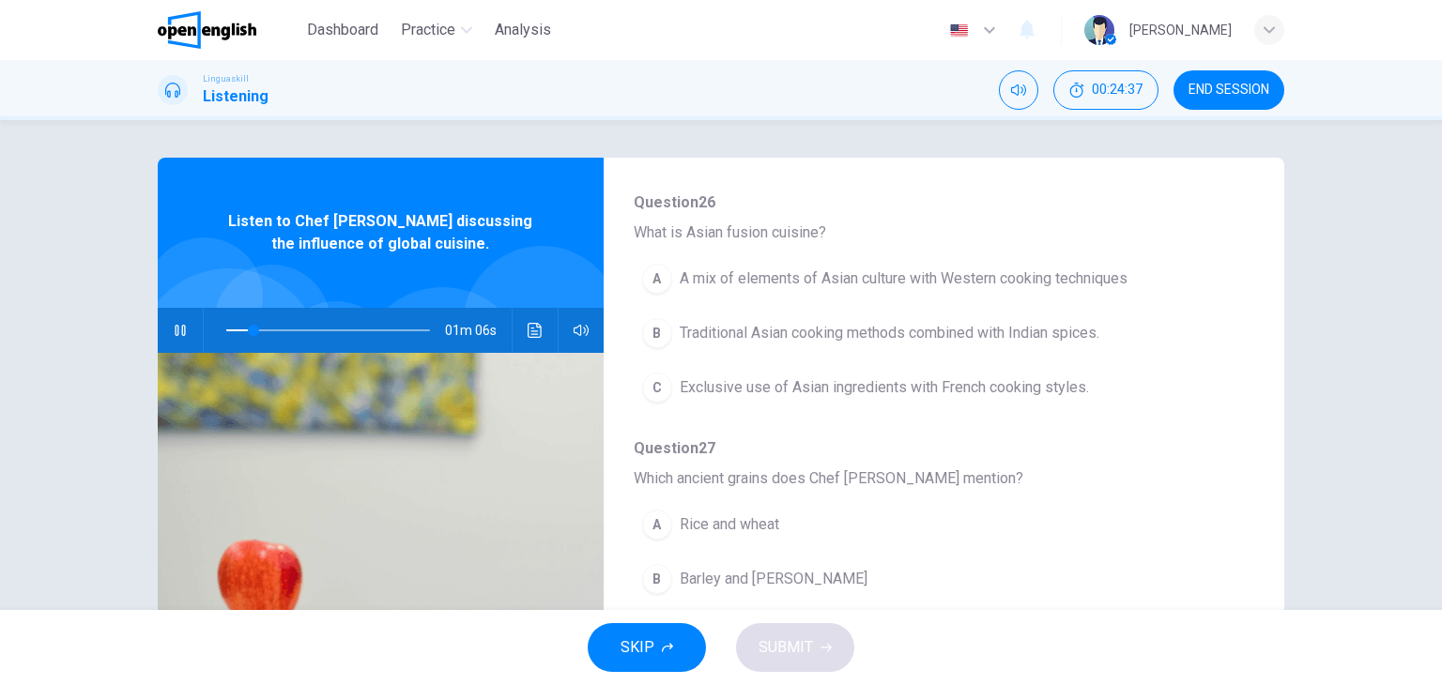
scroll to position [451, 0]
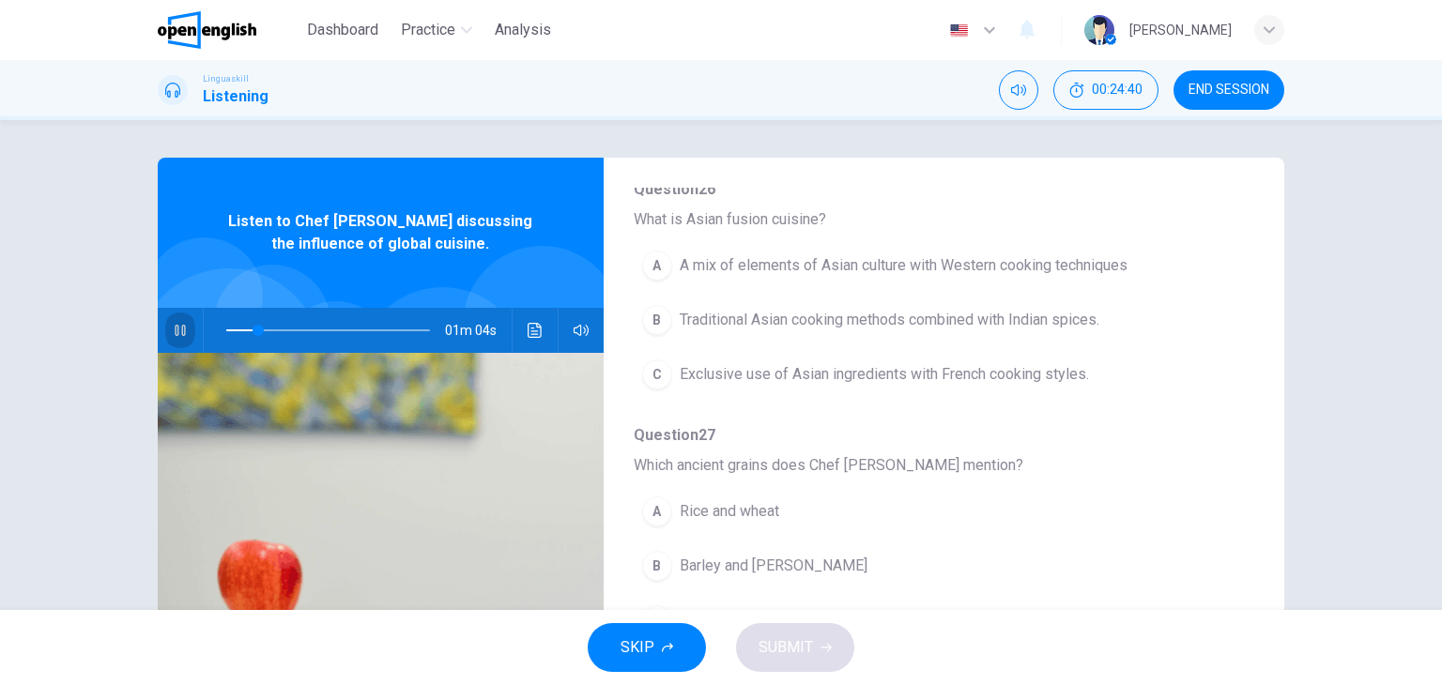
click at [176, 333] on icon "button" at bounding box center [180, 330] width 15 height 15
click at [237, 331] on span at bounding box center [242, 330] width 11 height 11
click at [173, 331] on icon "button" at bounding box center [180, 330] width 15 height 15
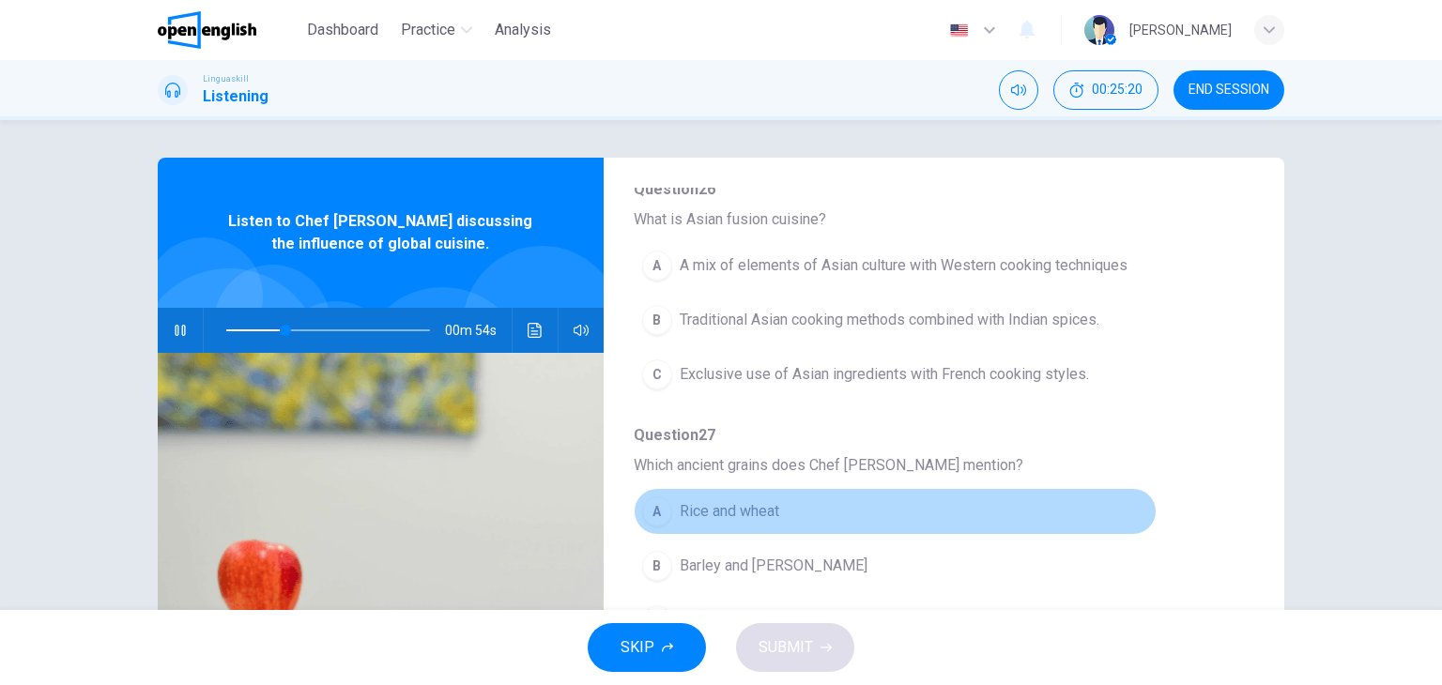
click at [980, 531] on button "A Rice and wheat" at bounding box center [895, 511] width 523 height 47
type input "**"
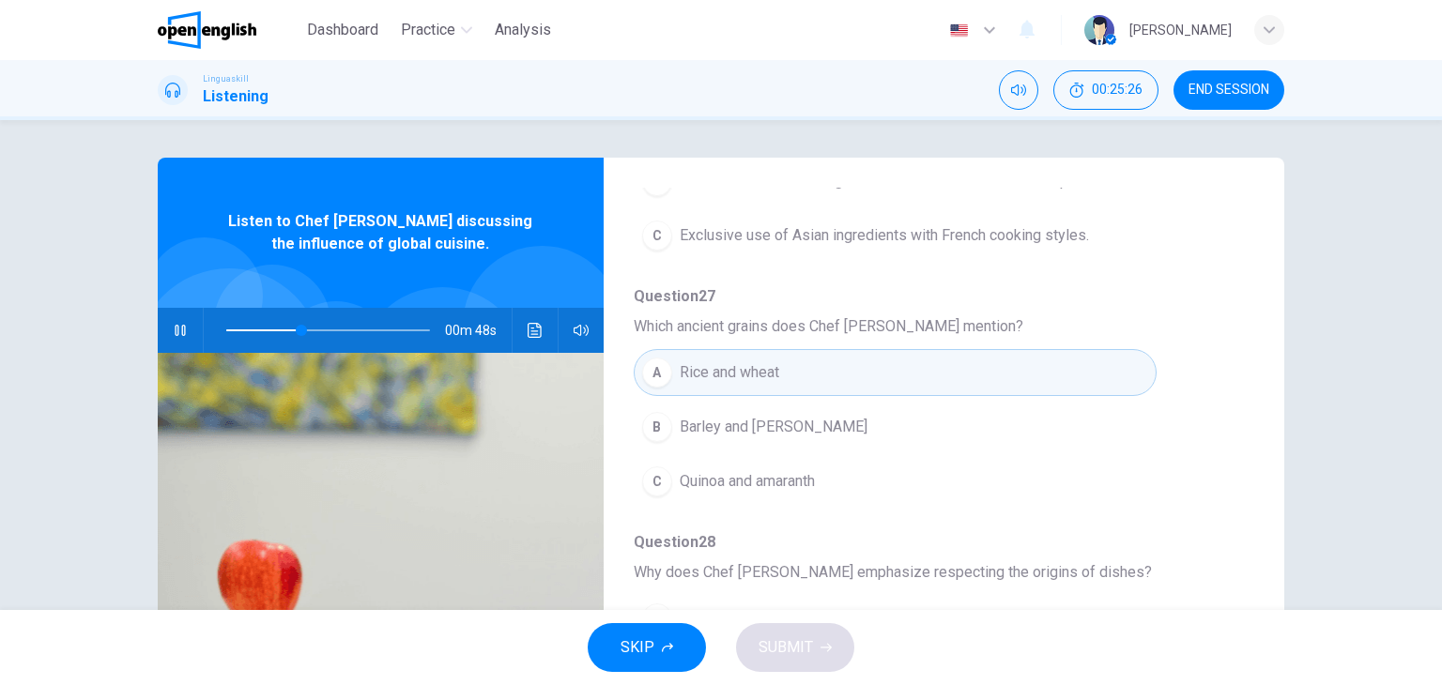
scroll to position [601, 0]
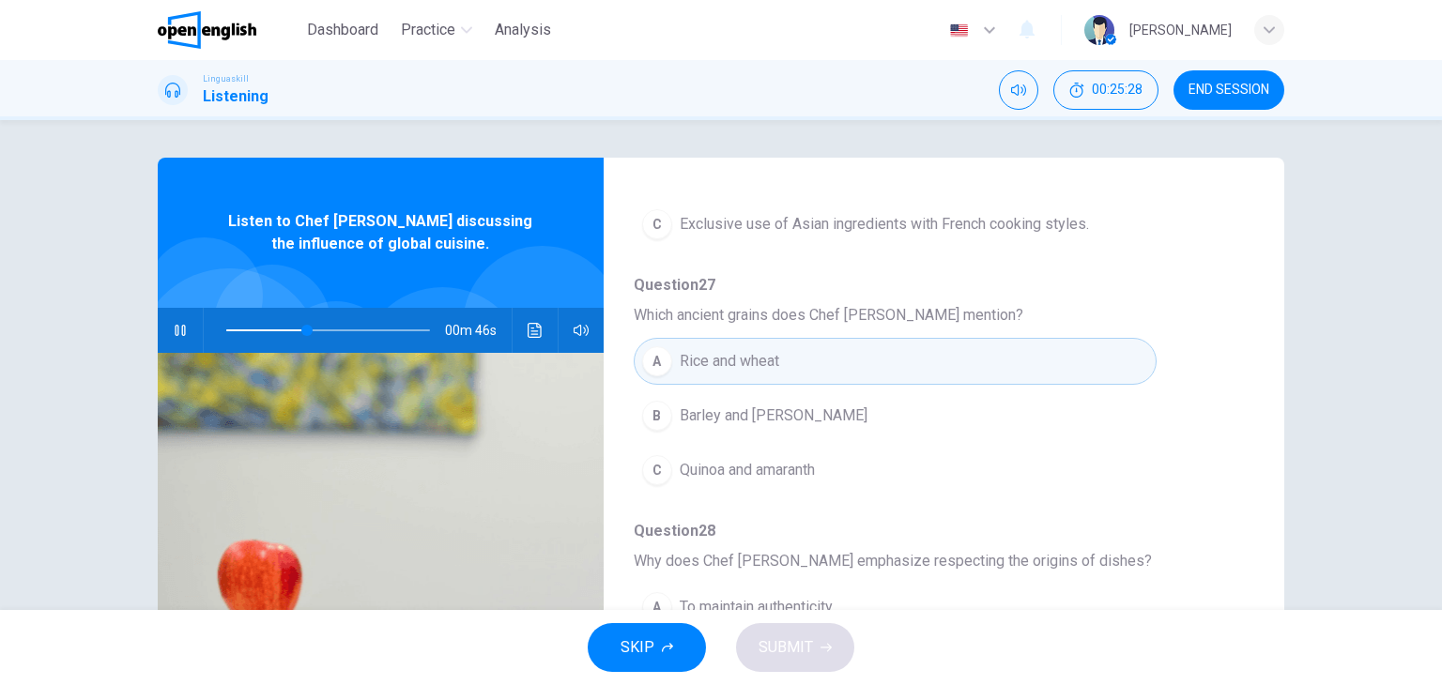
click at [662, 466] on div "C" at bounding box center [657, 470] width 30 height 30
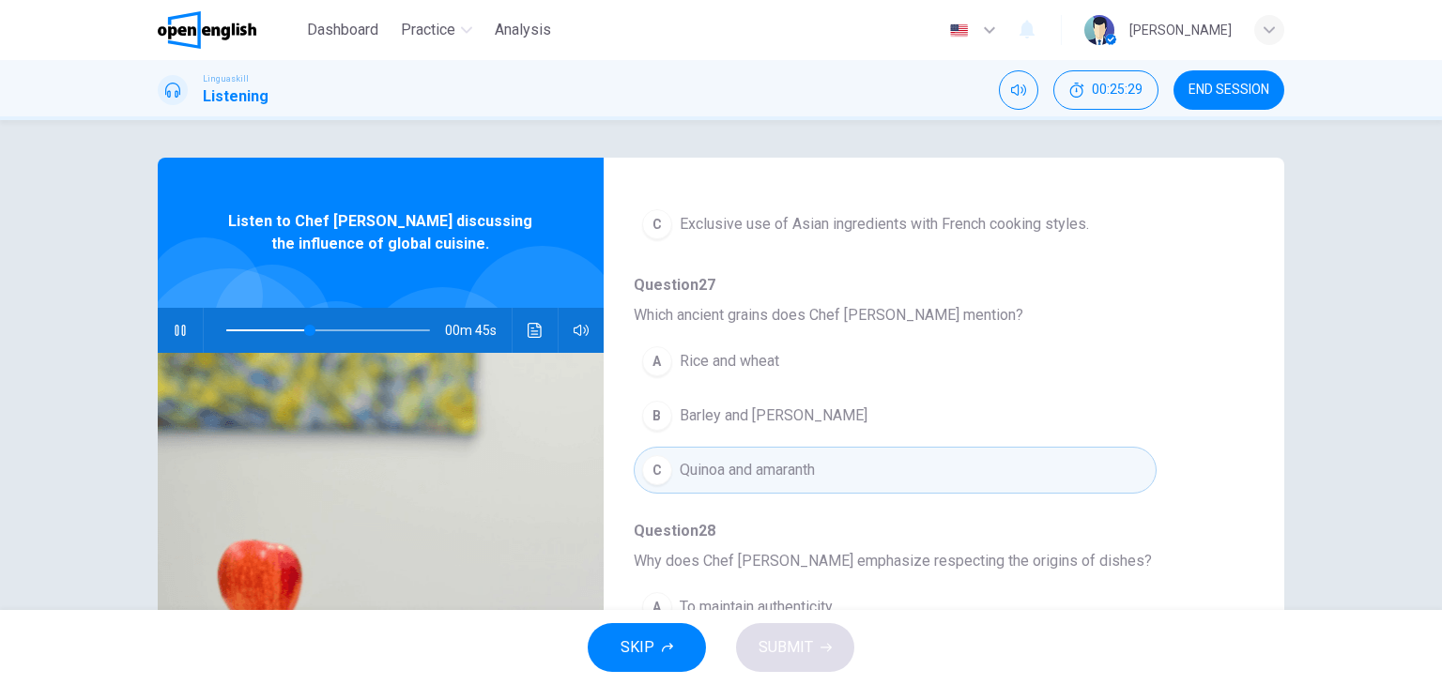
click at [1185, 608] on div "A To maintain authenticity B To avoid cultural appropriation C For legal reasons" at bounding box center [929, 661] width 590 height 163
click at [1179, 572] on div "Question 25 What is the main focus of Chef Charlie's talk? A Health benefits of…" at bounding box center [929, 385] width 590 height 1207
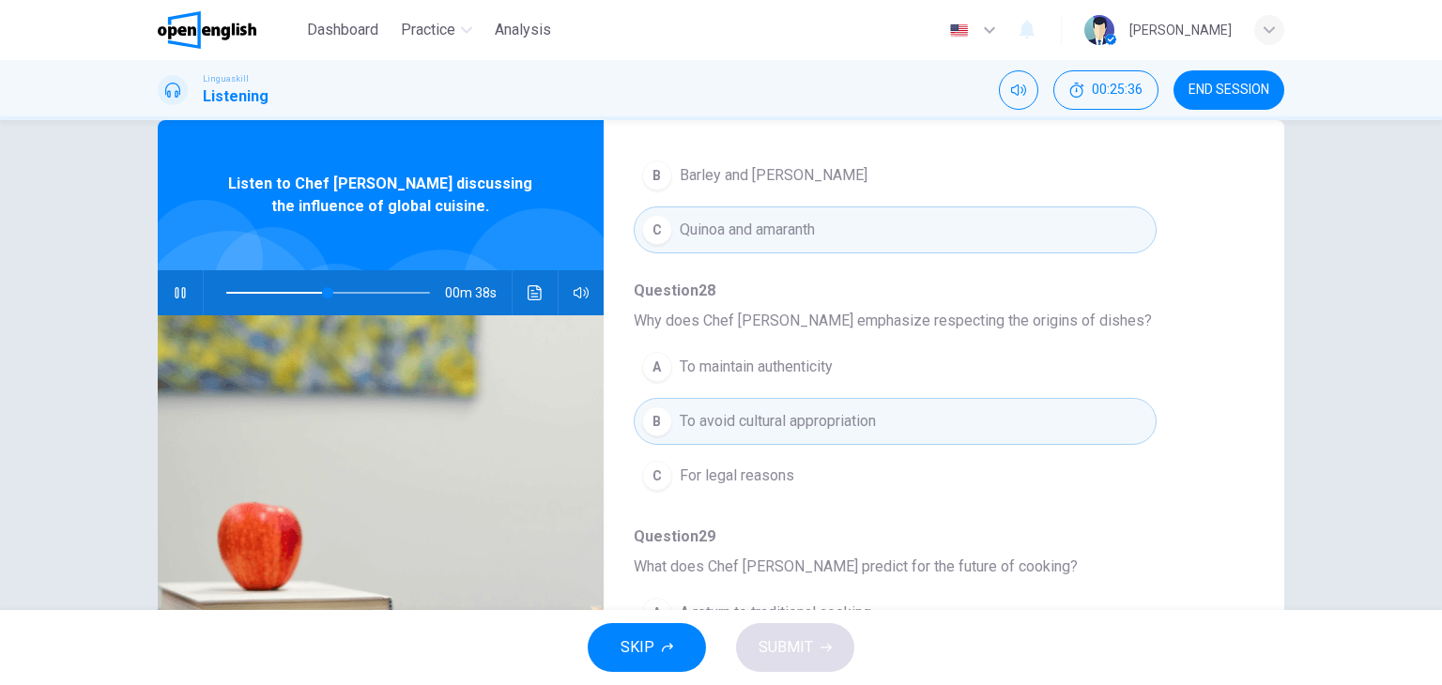
scroll to position [75, 0]
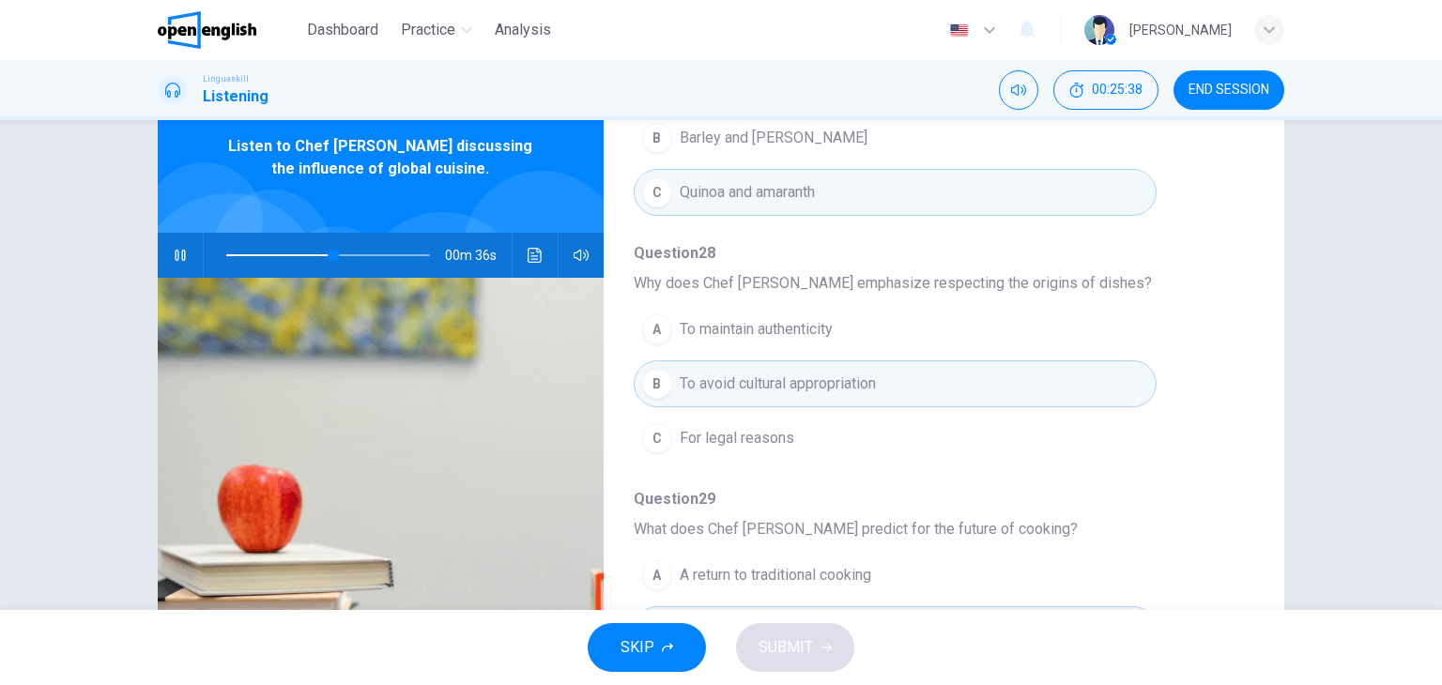
click at [1224, 554] on div "Question 25 - 29 For these questions, choose the correct answer. On a real test…" at bounding box center [929, 409] width 651 height 592
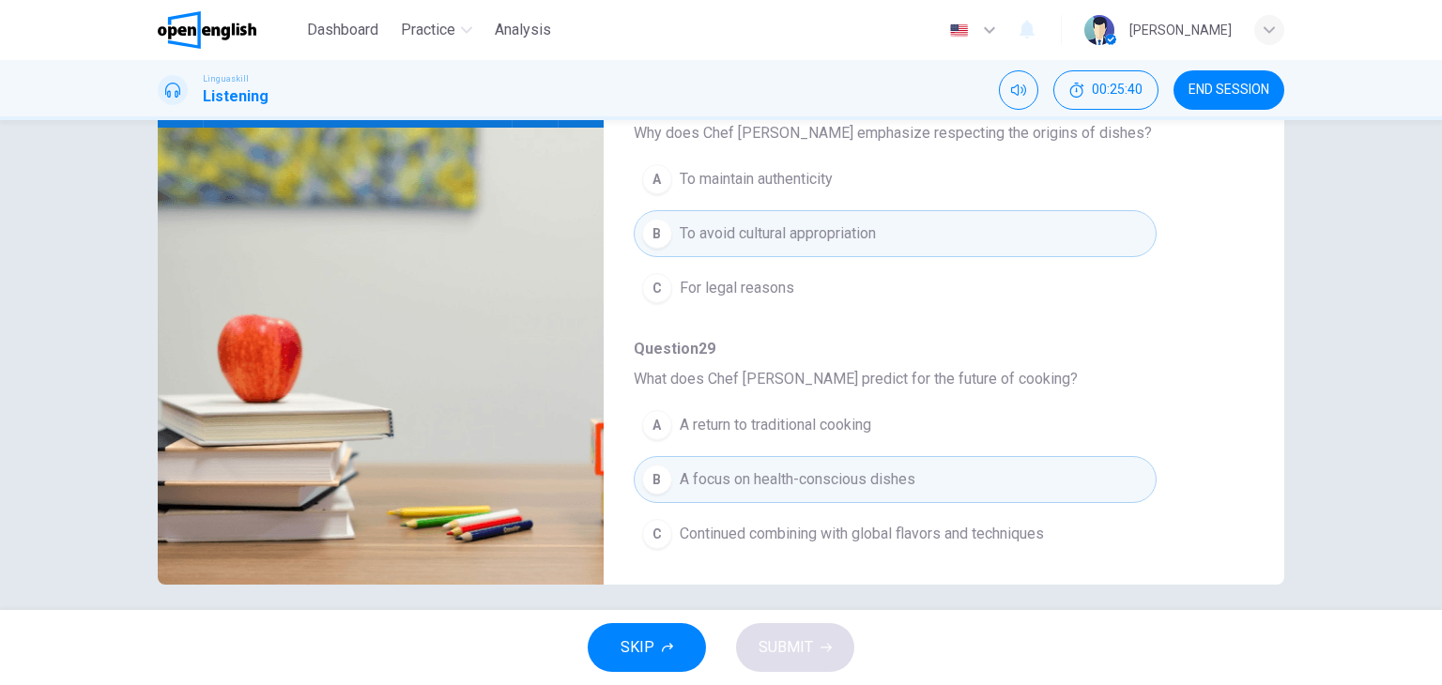
scroll to position [238, 0]
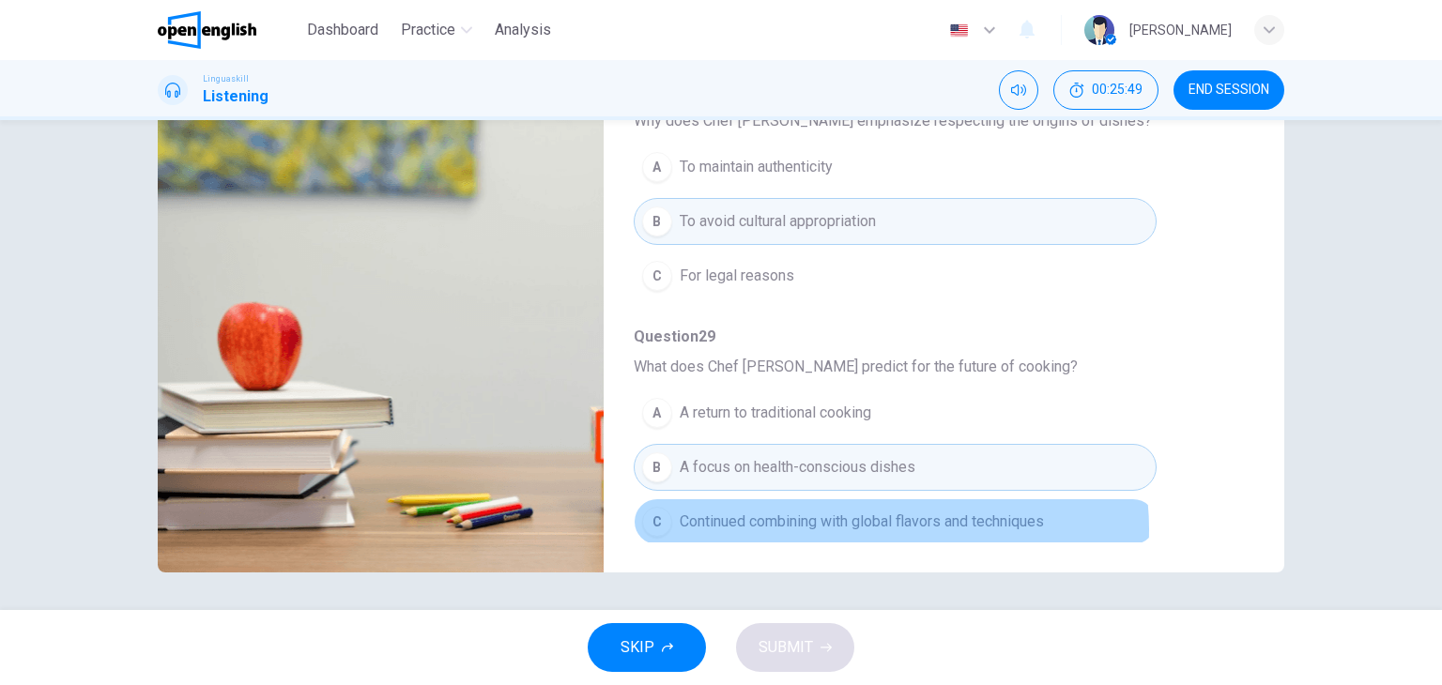
click at [875, 523] on span "Continued combining with global flavors and techniques" at bounding box center [862, 522] width 364 height 23
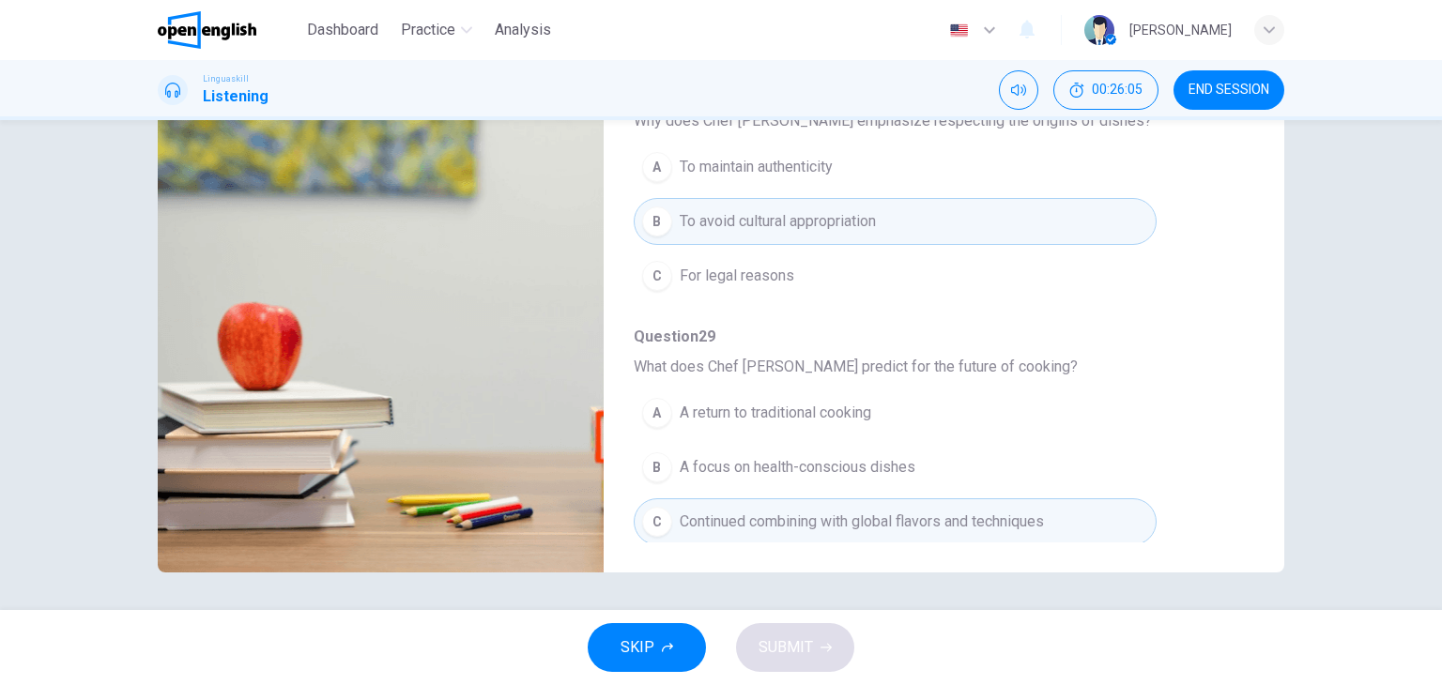
type input "**"
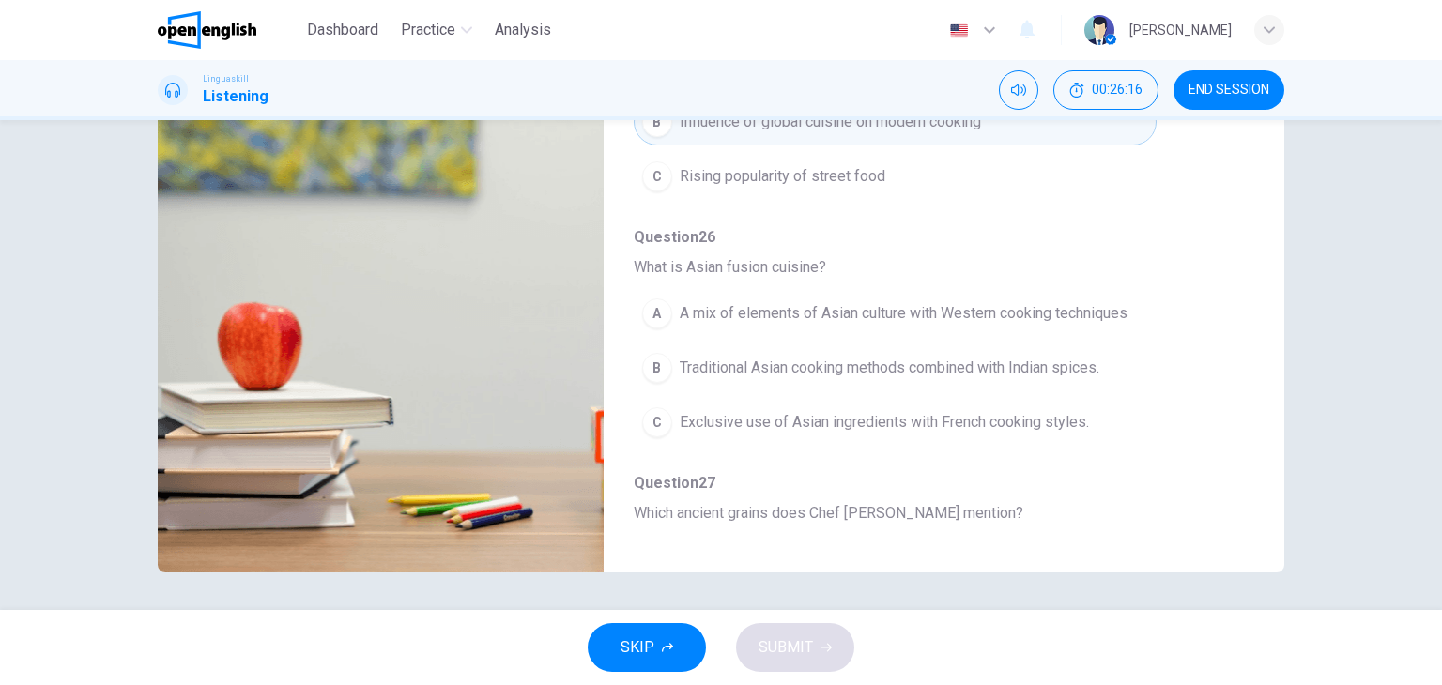
scroll to position [128, 0]
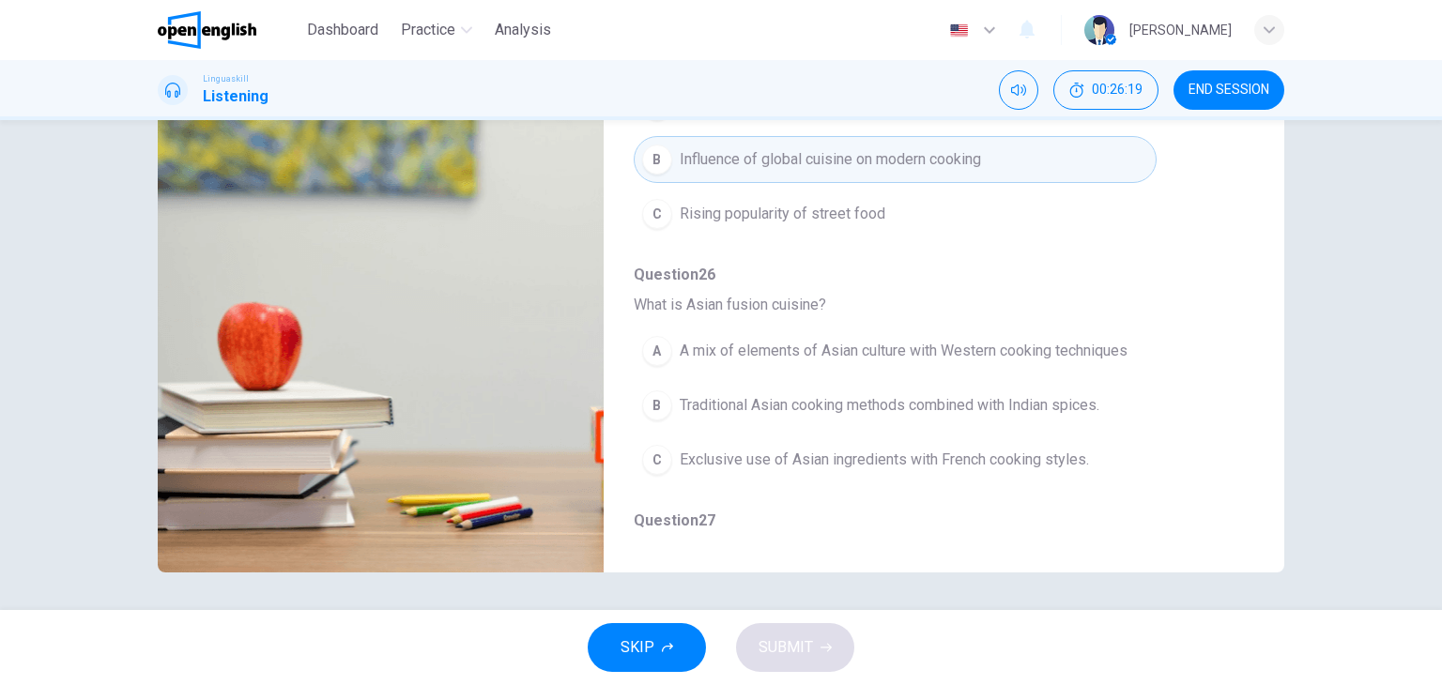
click at [439, 389] on img at bounding box center [381, 343] width 446 height 457
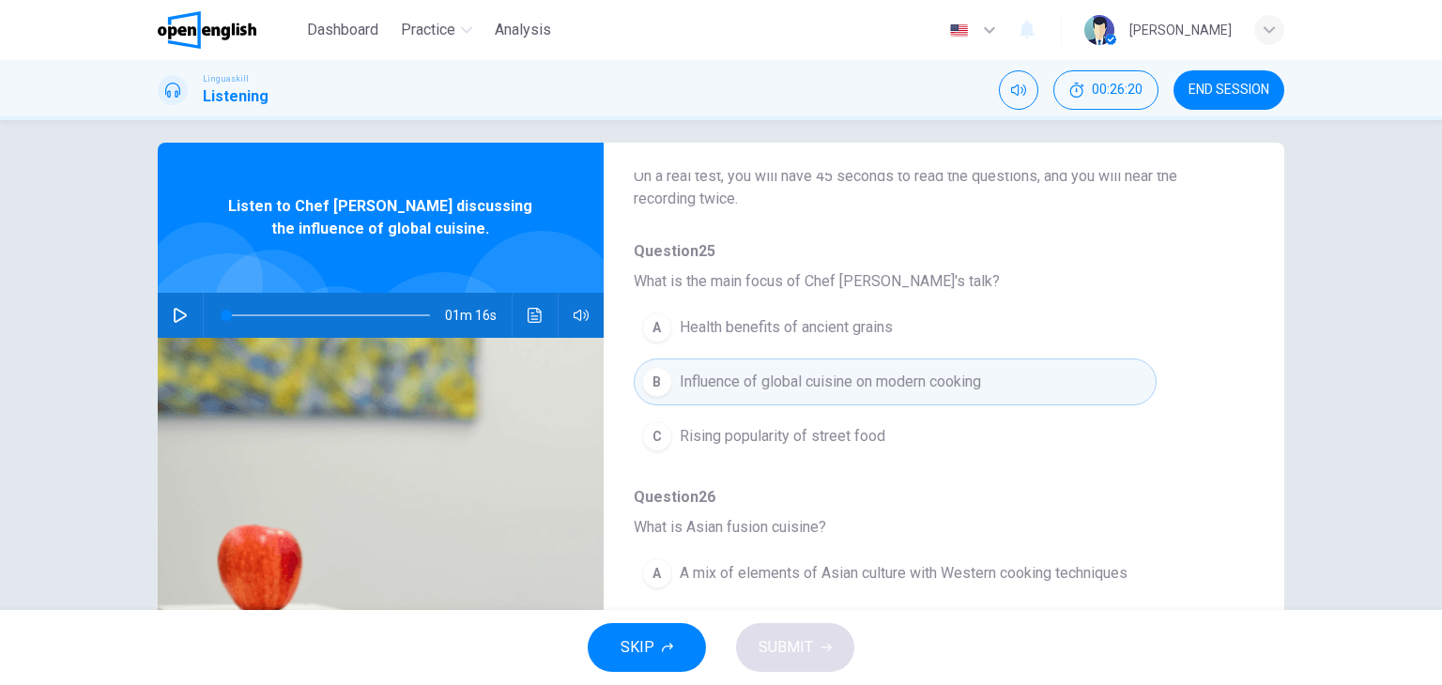
scroll to position [12, 0]
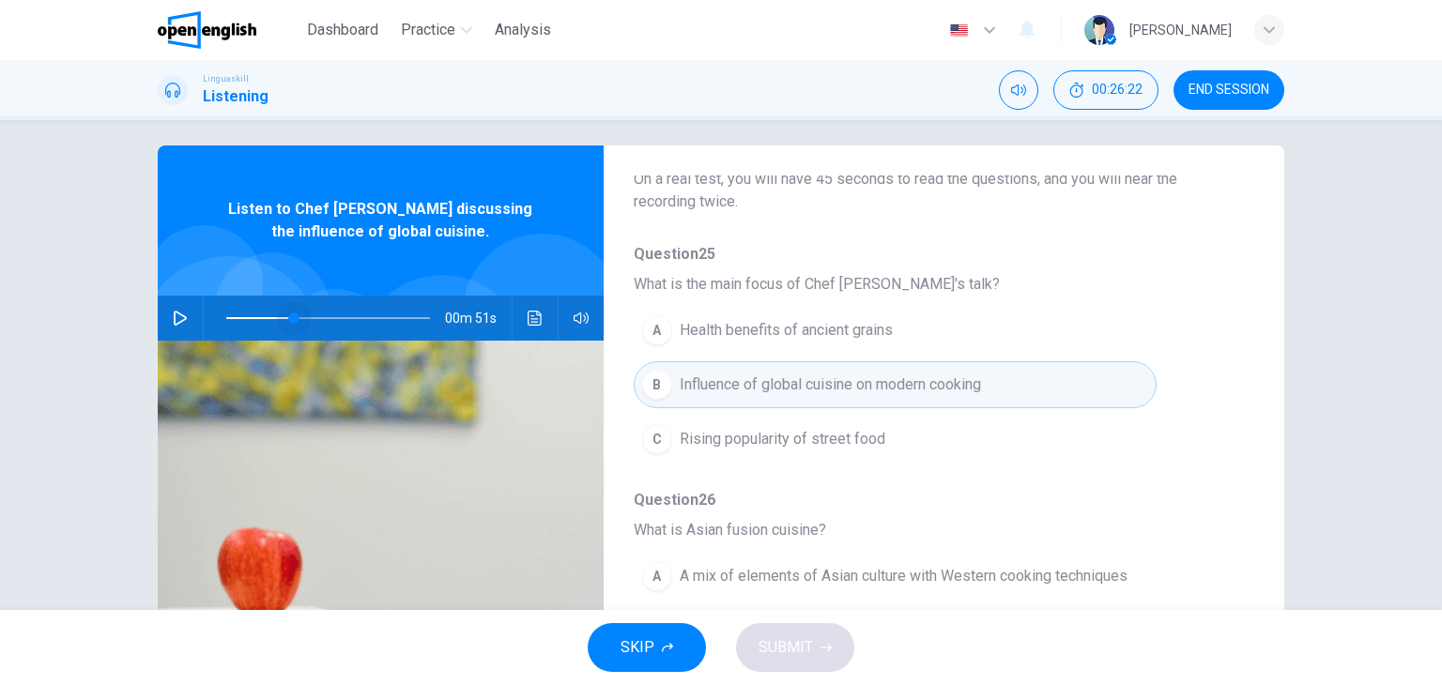
click at [289, 317] on span at bounding box center [328, 318] width 204 height 26
click at [349, 224] on span "Listen to Chef Charlie discussing the influence of global cuisine." at bounding box center [381, 220] width 324 height 45
drag, startPoint x: 165, startPoint y: 294, endPoint x: 179, endPoint y: 310, distance: 21.3
click at [179, 310] on div "Listen to Chef Charlie discussing the influence of global cuisine. 00m 51s" at bounding box center [381, 472] width 446 height 652
click at [179, 311] on icon "button" at bounding box center [180, 318] width 15 height 15
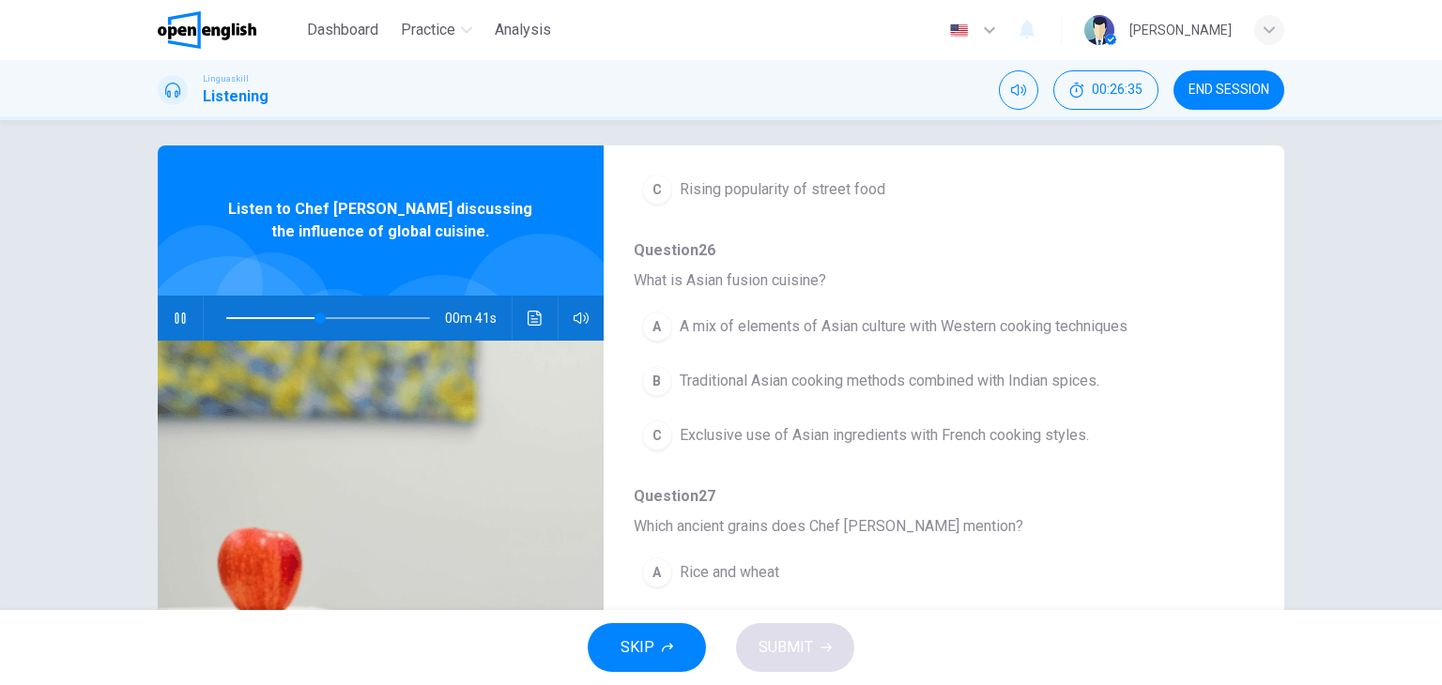
scroll to position [391, 0]
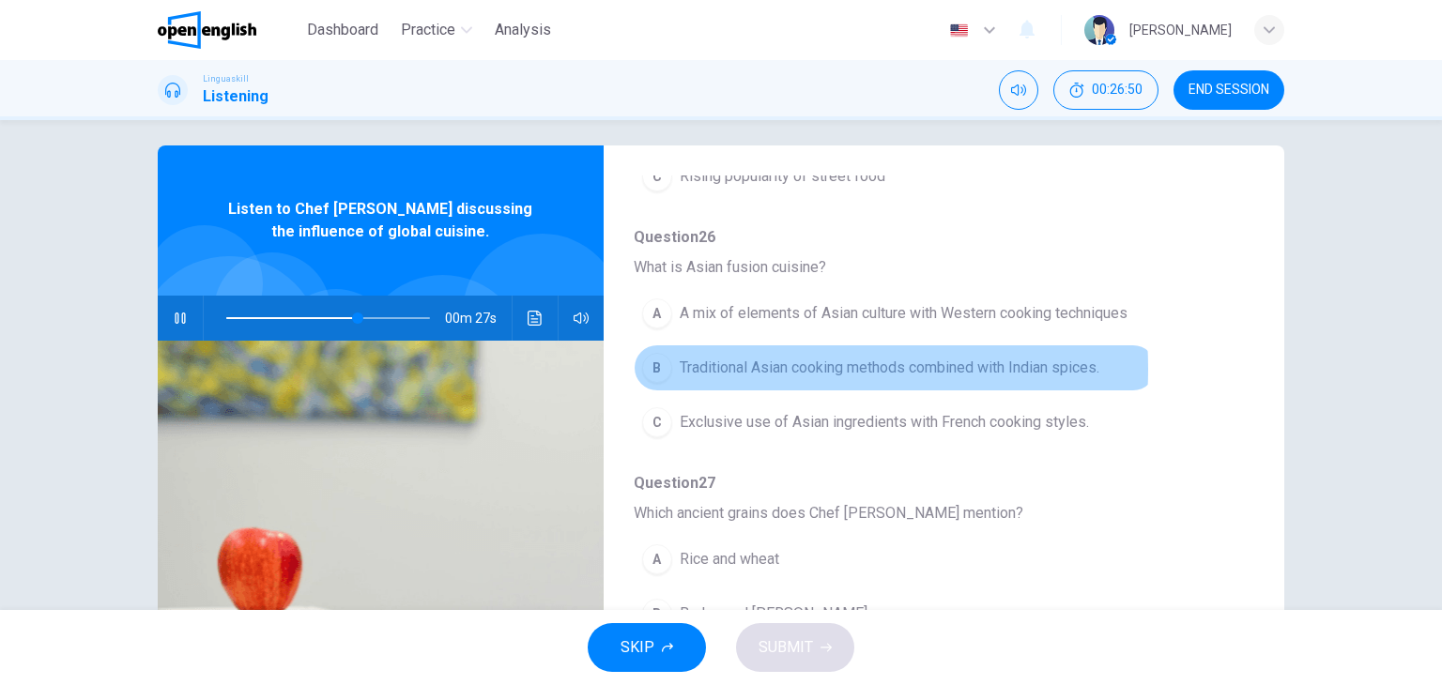
click at [745, 366] on span "Traditional Asian cooking methods combined with Indian spices." at bounding box center [890, 368] width 420 height 23
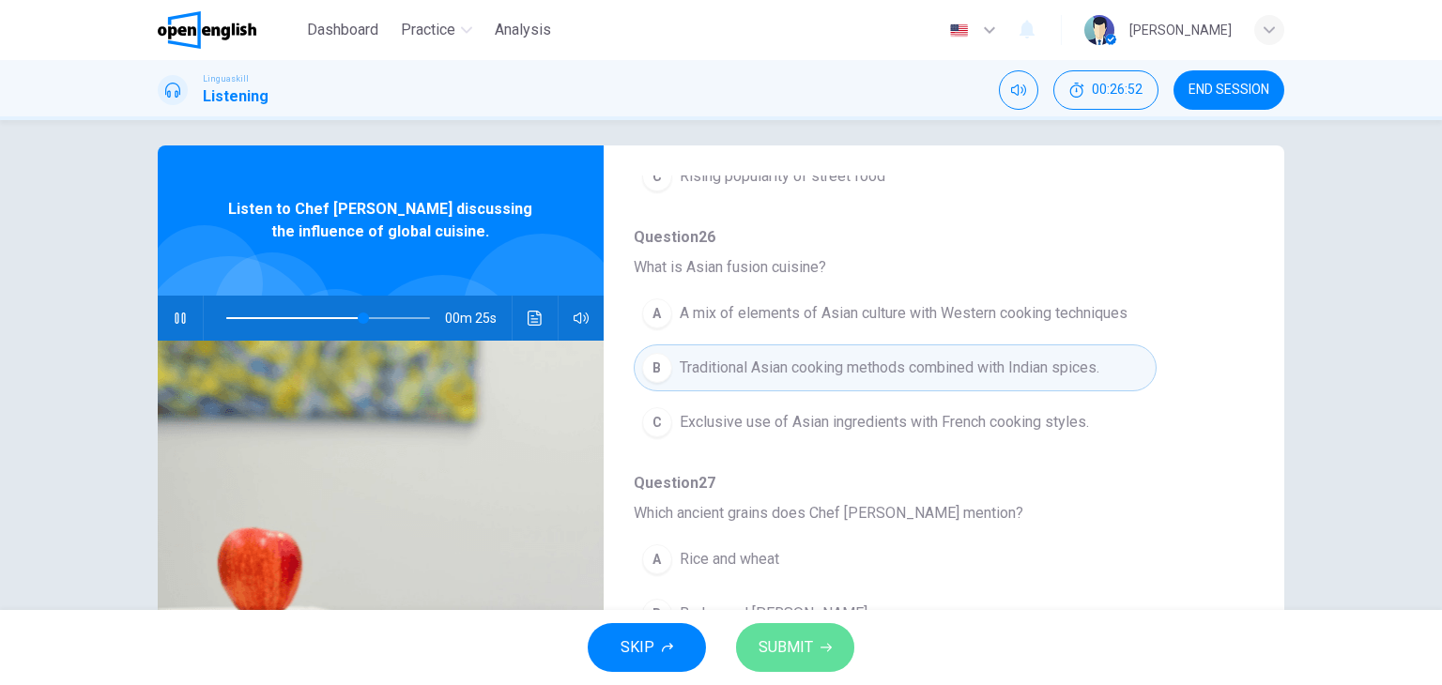
click at [796, 637] on span "SUBMIT" at bounding box center [786, 648] width 54 height 26
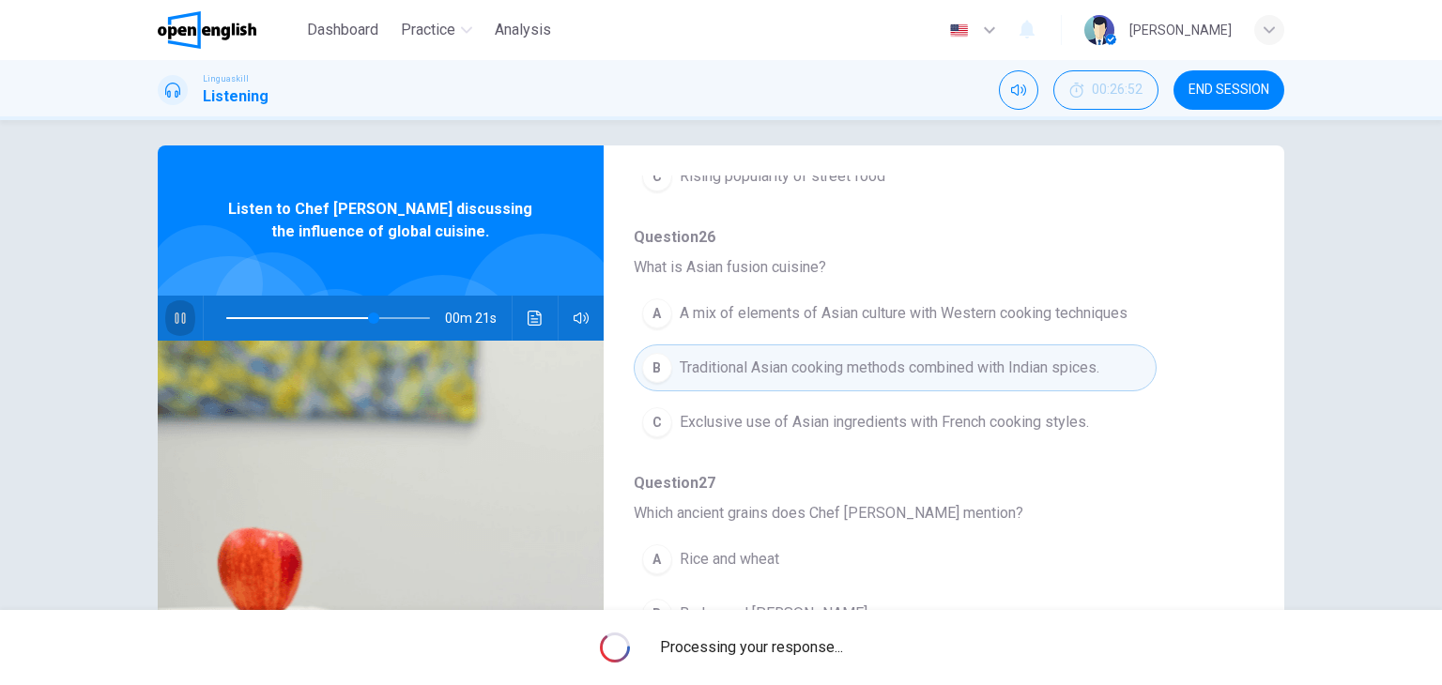
click at [178, 320] on icon "button" at bounding box center [180, 318] width 15 height 15
type input "**"
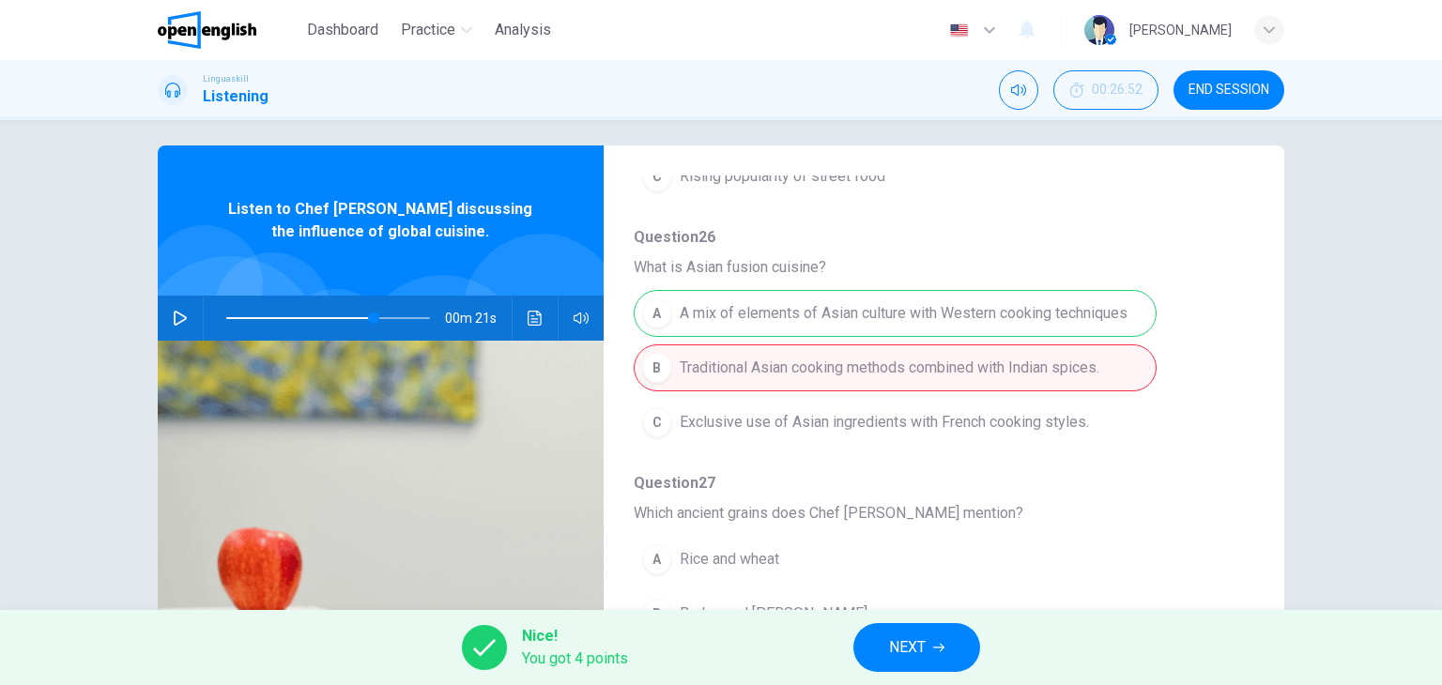
click at [1148, 238] on span "Question 26" at bounding box center [929, 237] width 590 height 23
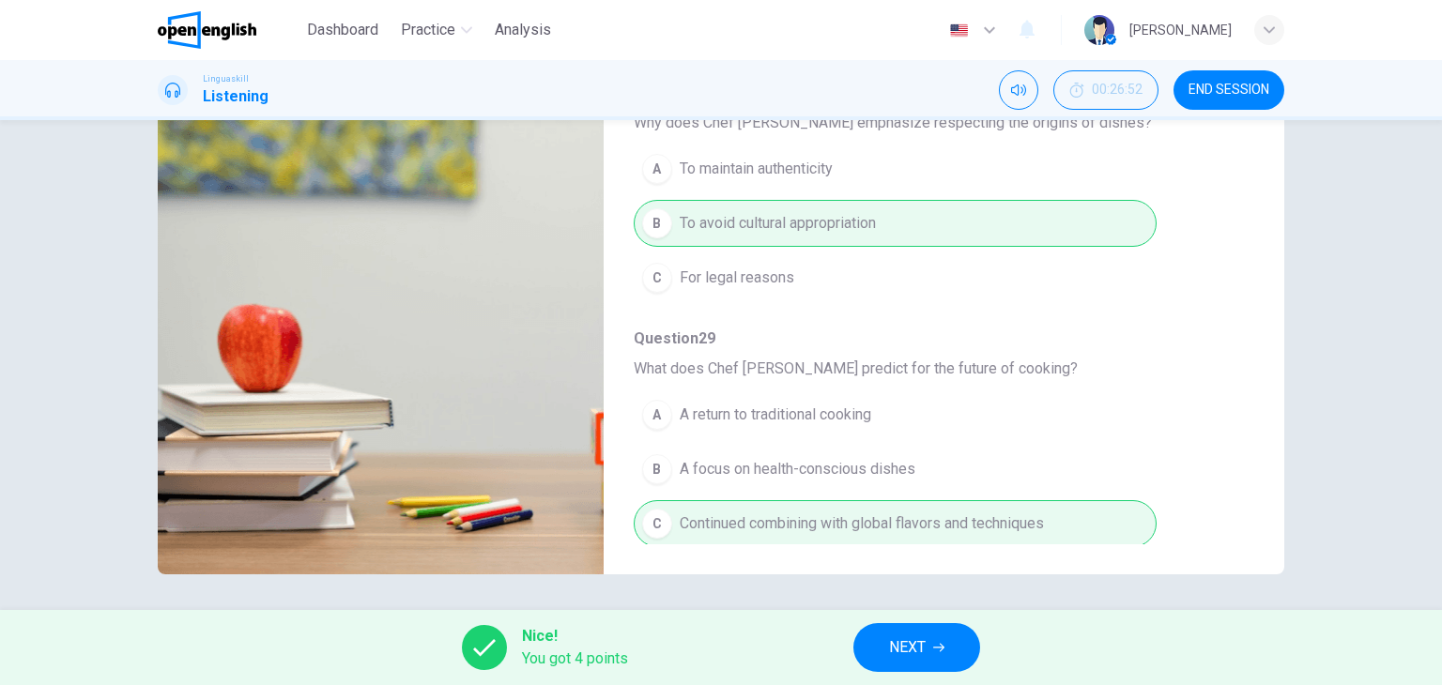
scroll to position [238, 0]
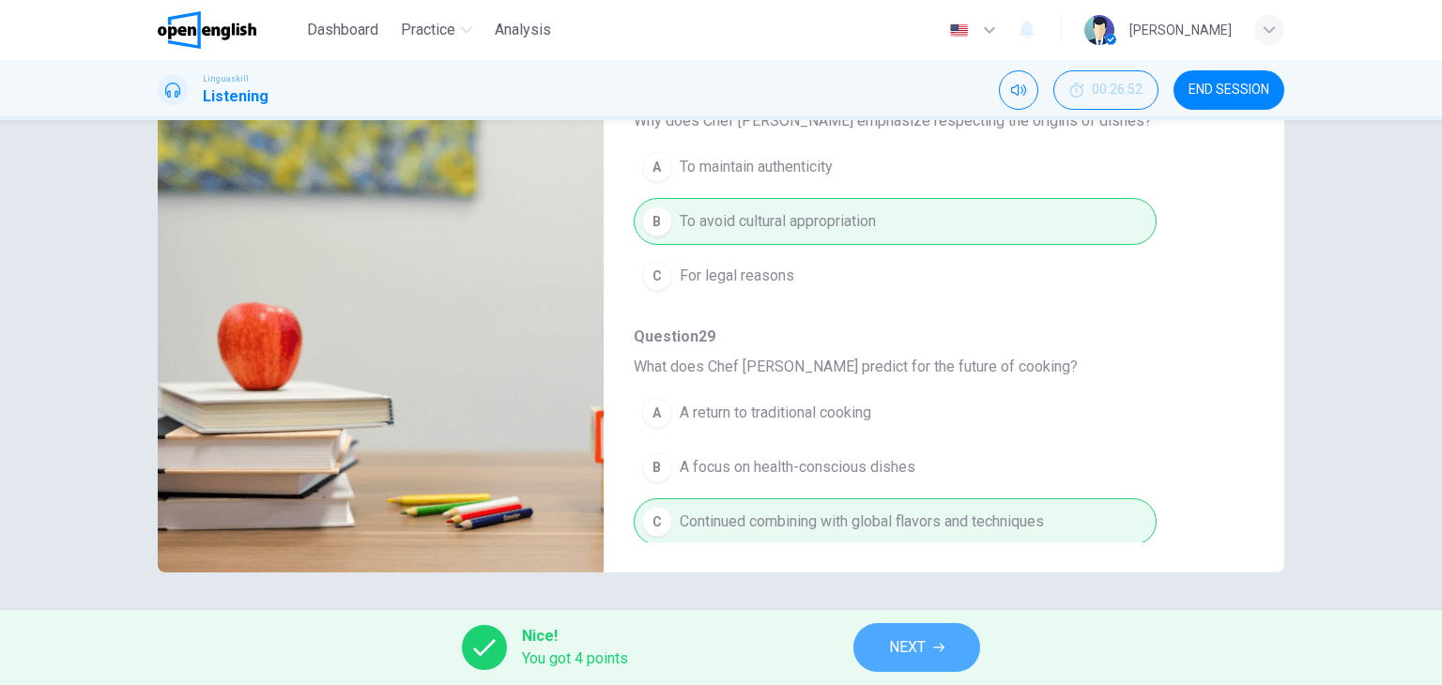
click at [920, 638] on span "NEXT" at bounding box center [907, 648] width 37 height 26
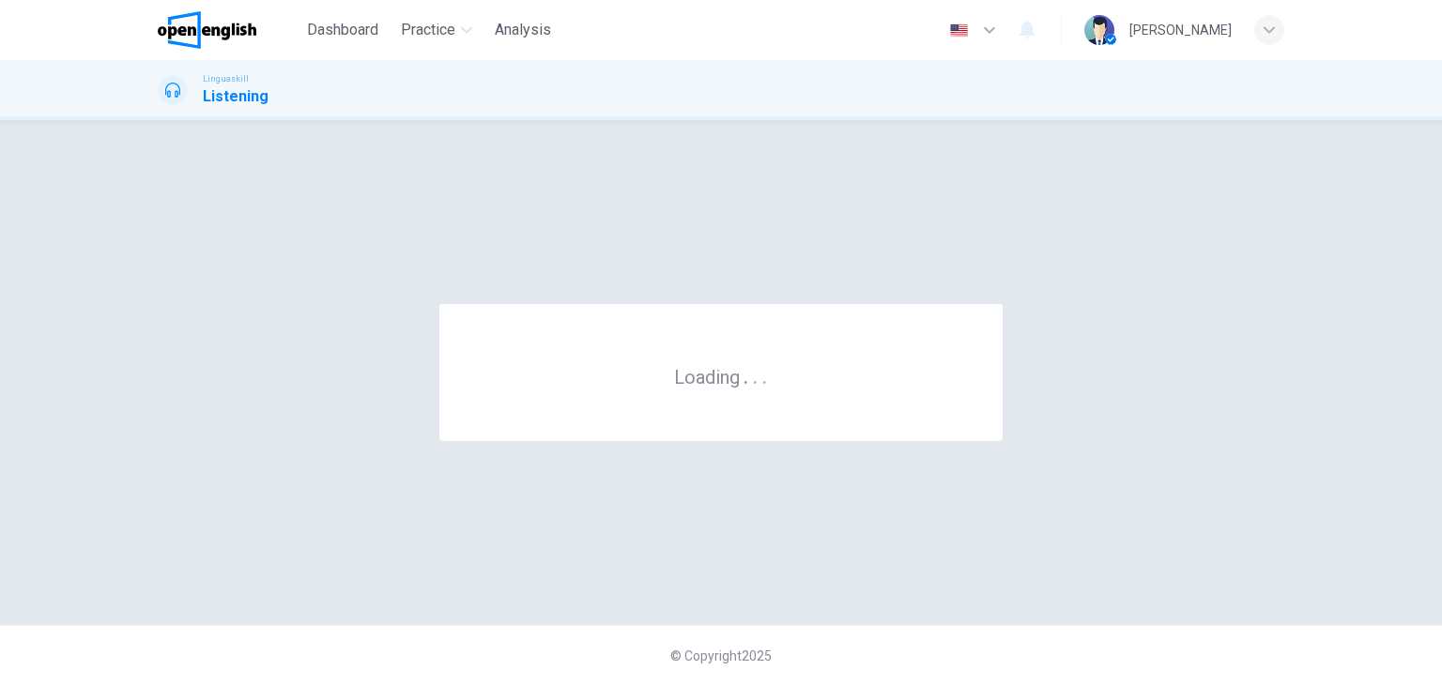
scroll to position [0, 0]
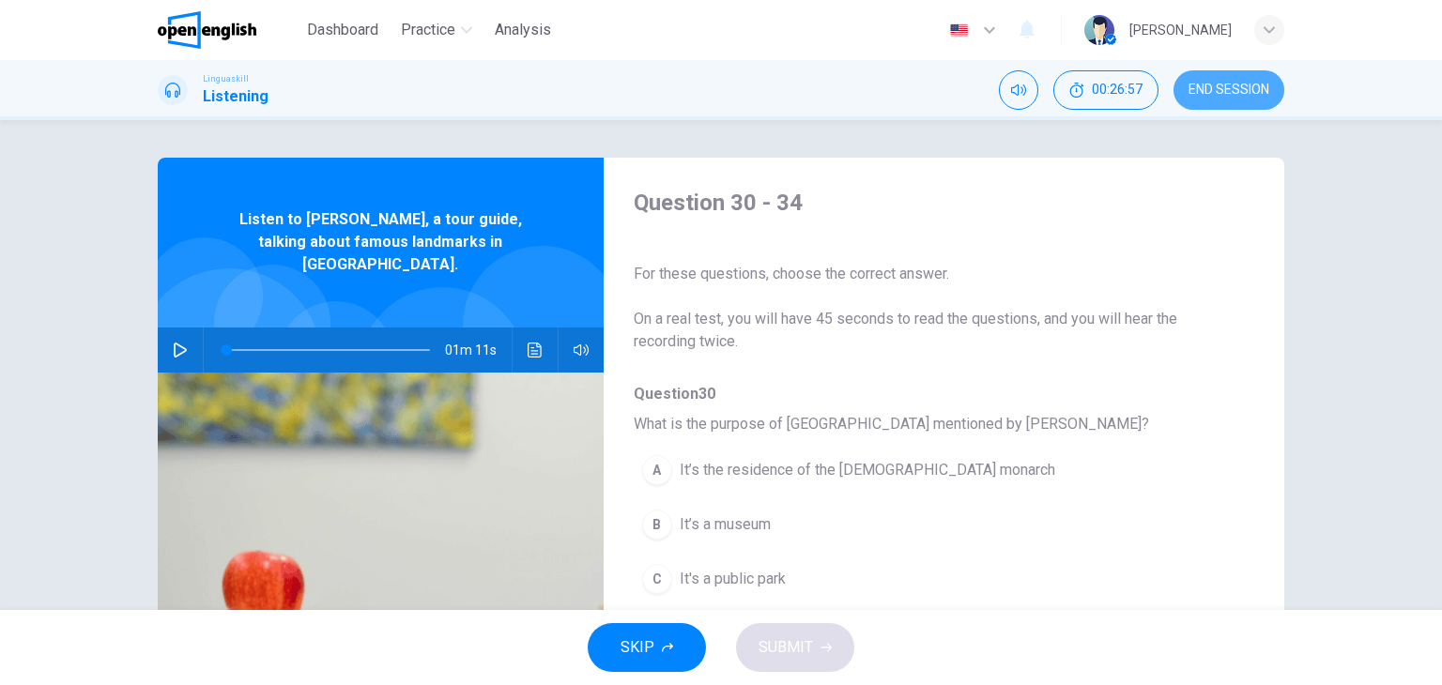
click at [1252, 87] on span "END SESSION" at bounding box center [1228, 90] width 81 height 15
click at [1345, 245] on div "Question 30 - 34 For these questions, choose the correct answer. On a real test…" at bounding box center [721, 365] width 1442 height 490
click at [1006, 241] on div "For these questions, choose the correct answer. On a real test, you will have 4…" at bounding box center [929, 296] width 590 height 113
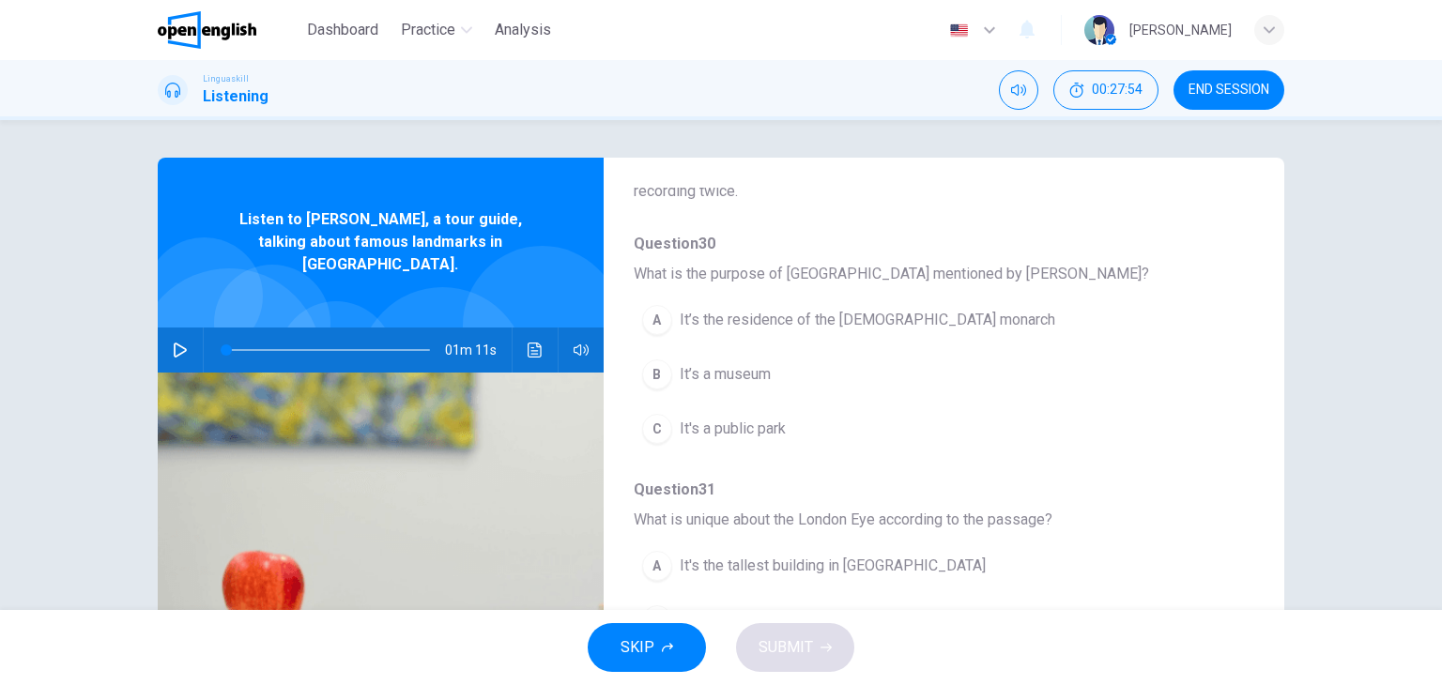
scroll to position [188, 0]
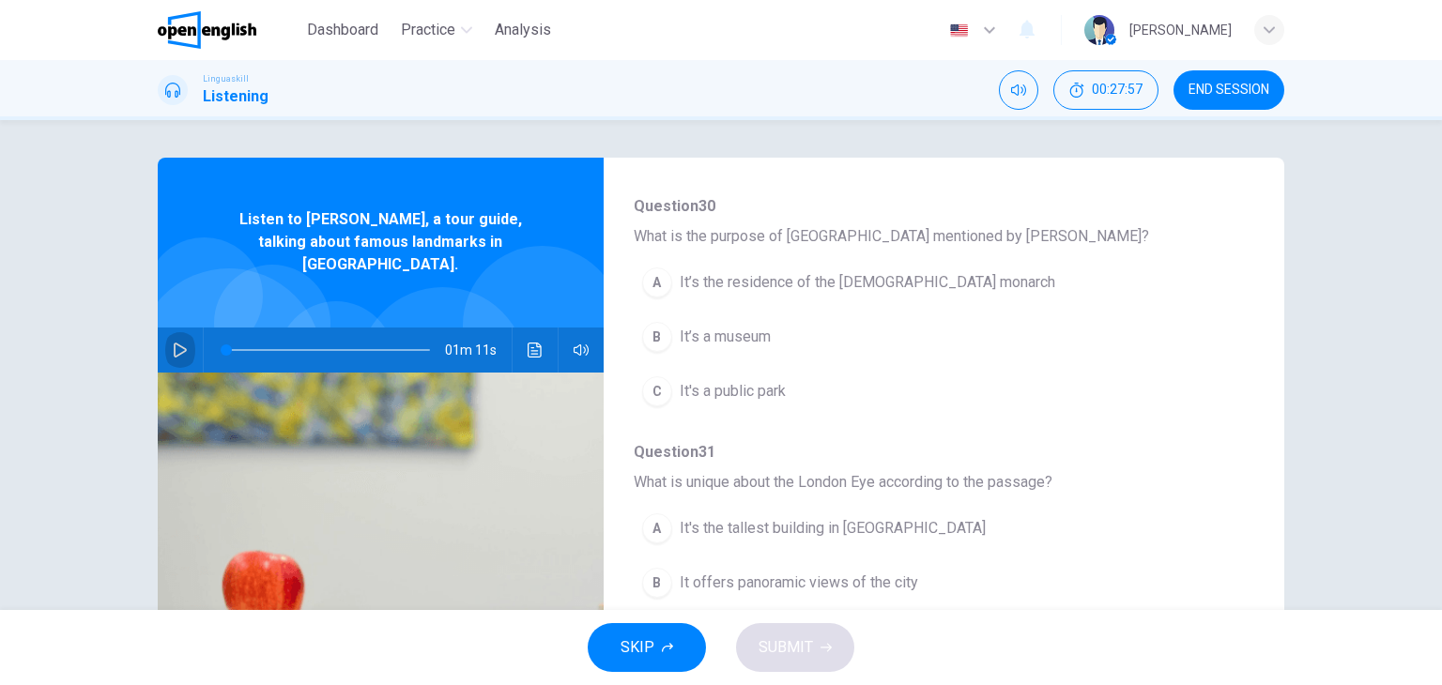
click at [178, 343] on icon "button" at bounding box center [180, 350] width 15 height 15
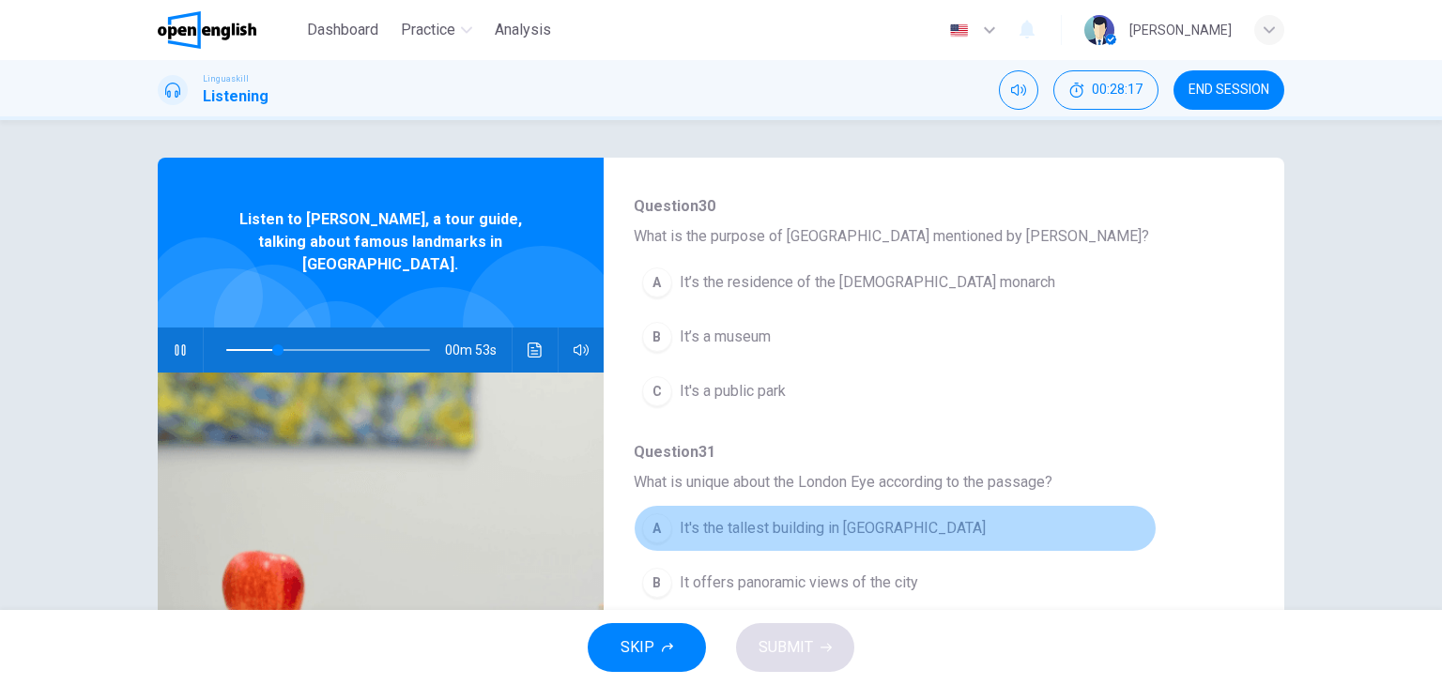
click at [1123, 533] on button "A It's the tallest building in London" at bounding box center [895, 528] width 523 height 47
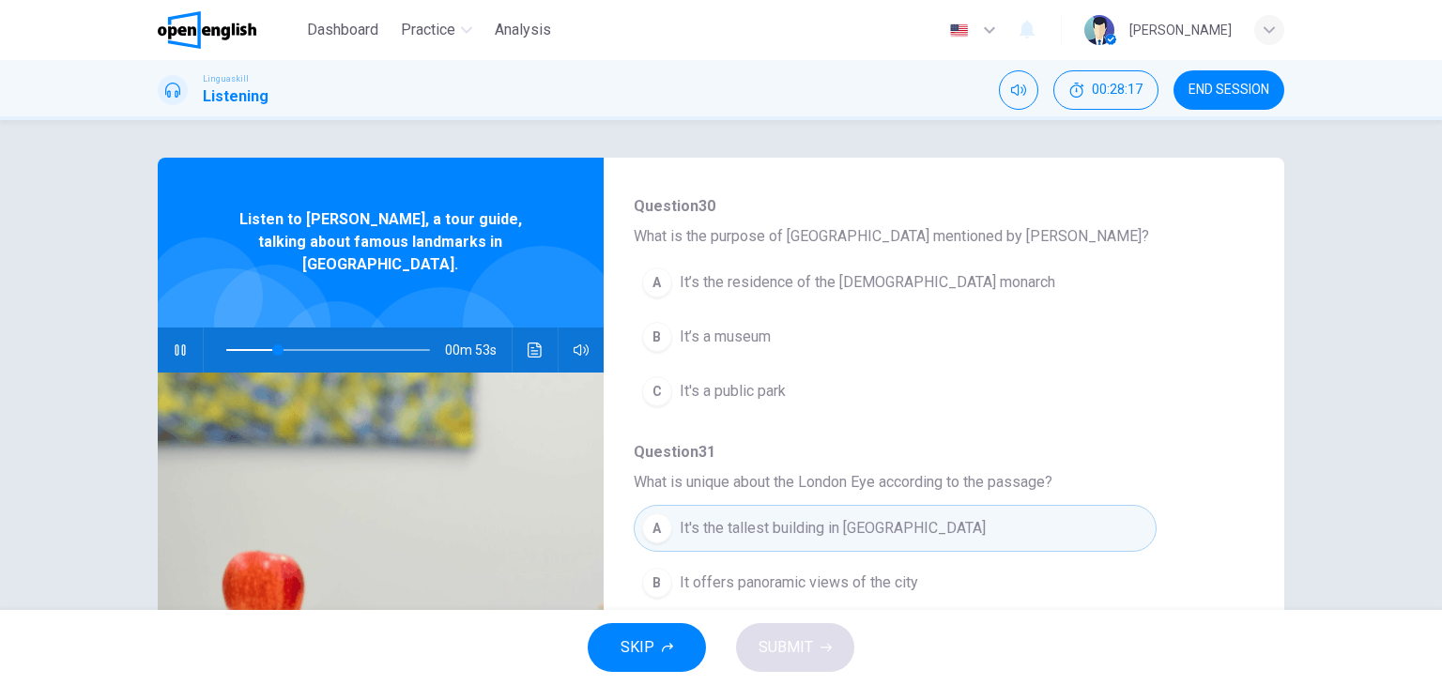
type input "**"
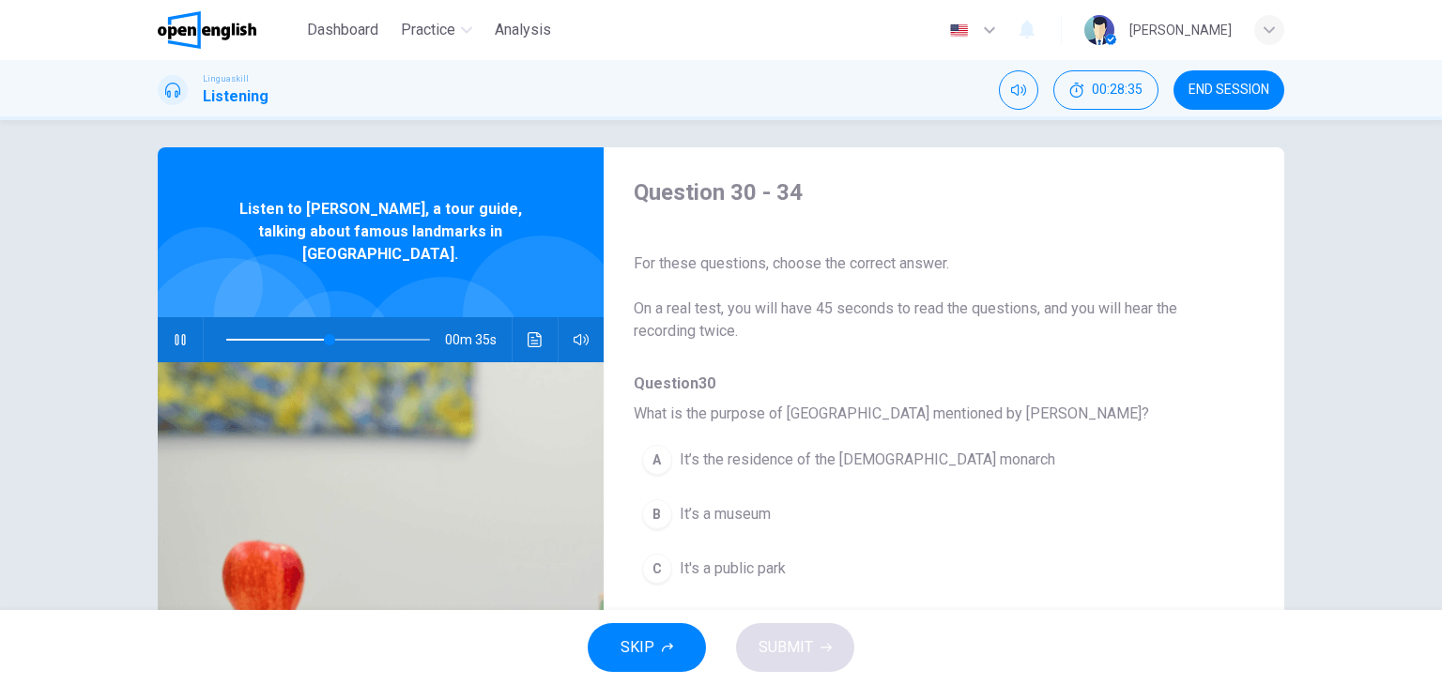
scroll to position [0, 0]
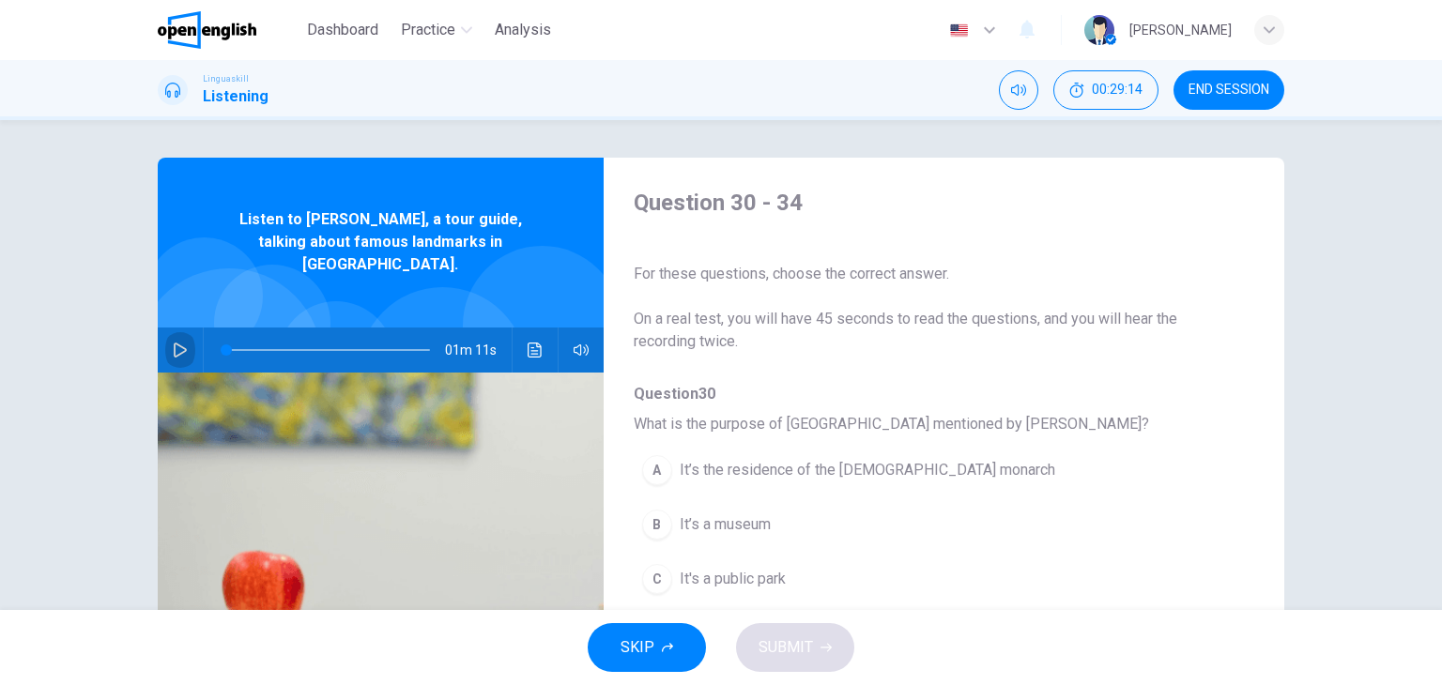
click at [173, 343] on icon "button" at bounding box center [180, 350] width 15 height 15
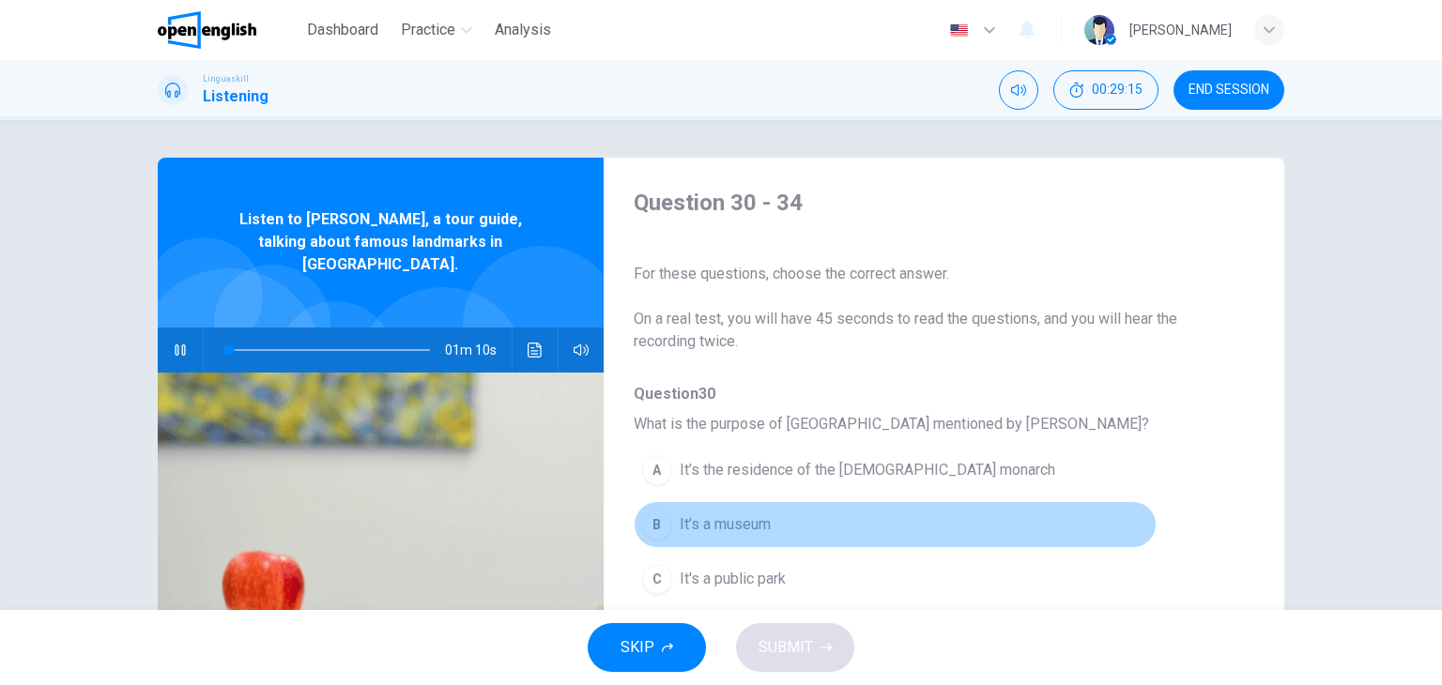
click at [1099, 501] on button "B It’s a museum" at bounding box center [895, 524] width 523 height 47
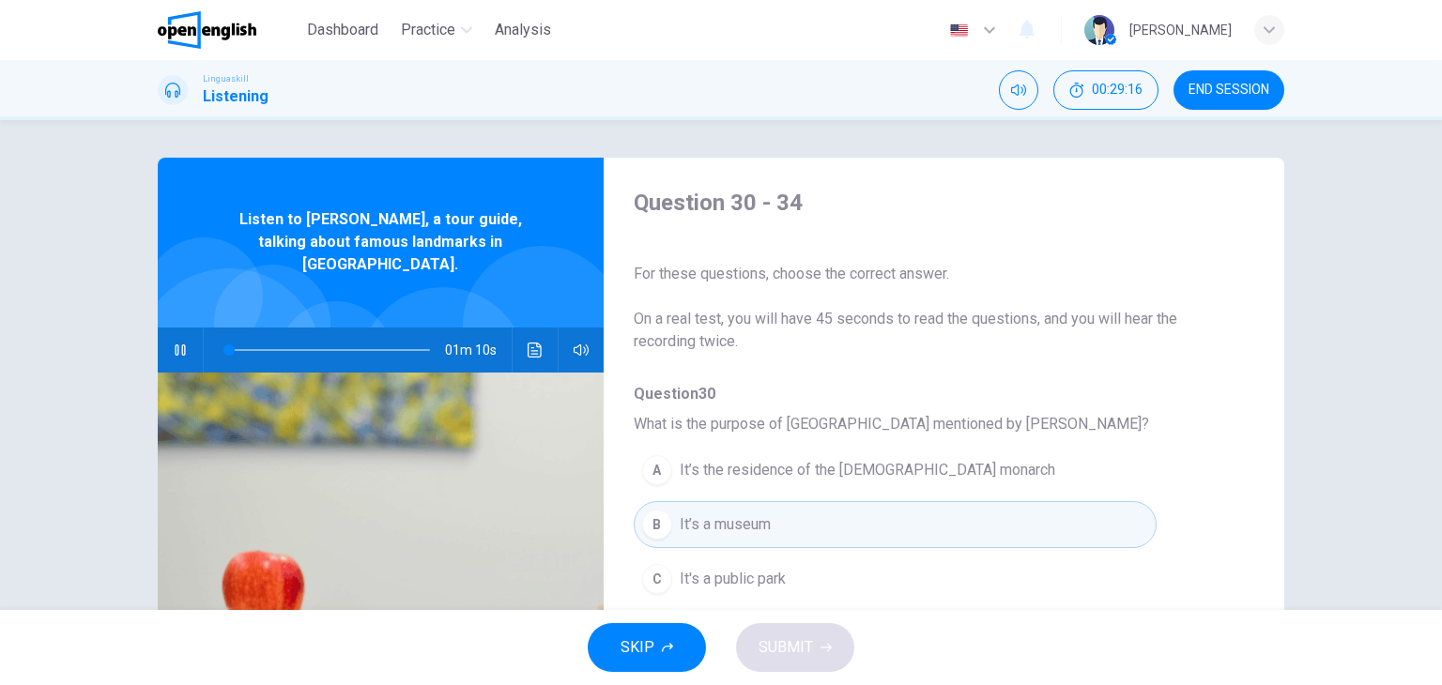
type input "*"
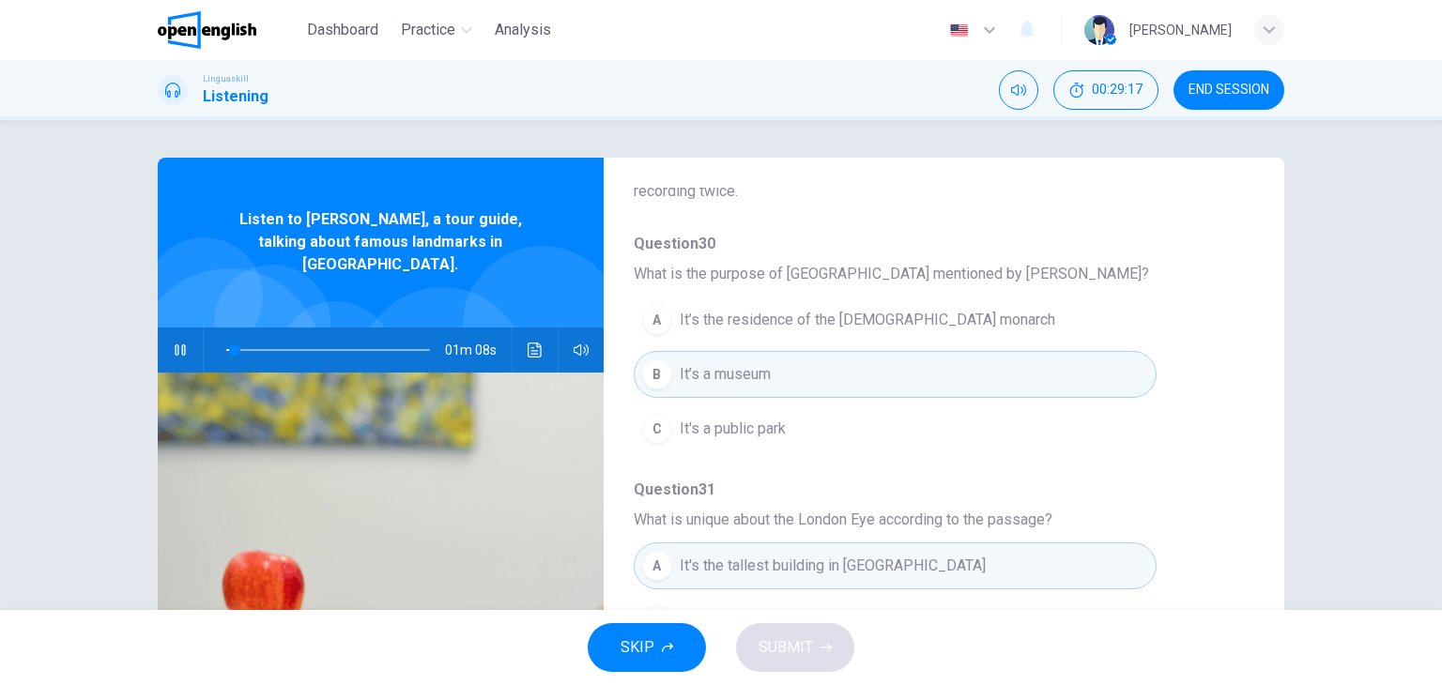
scroll to position [188, 0]
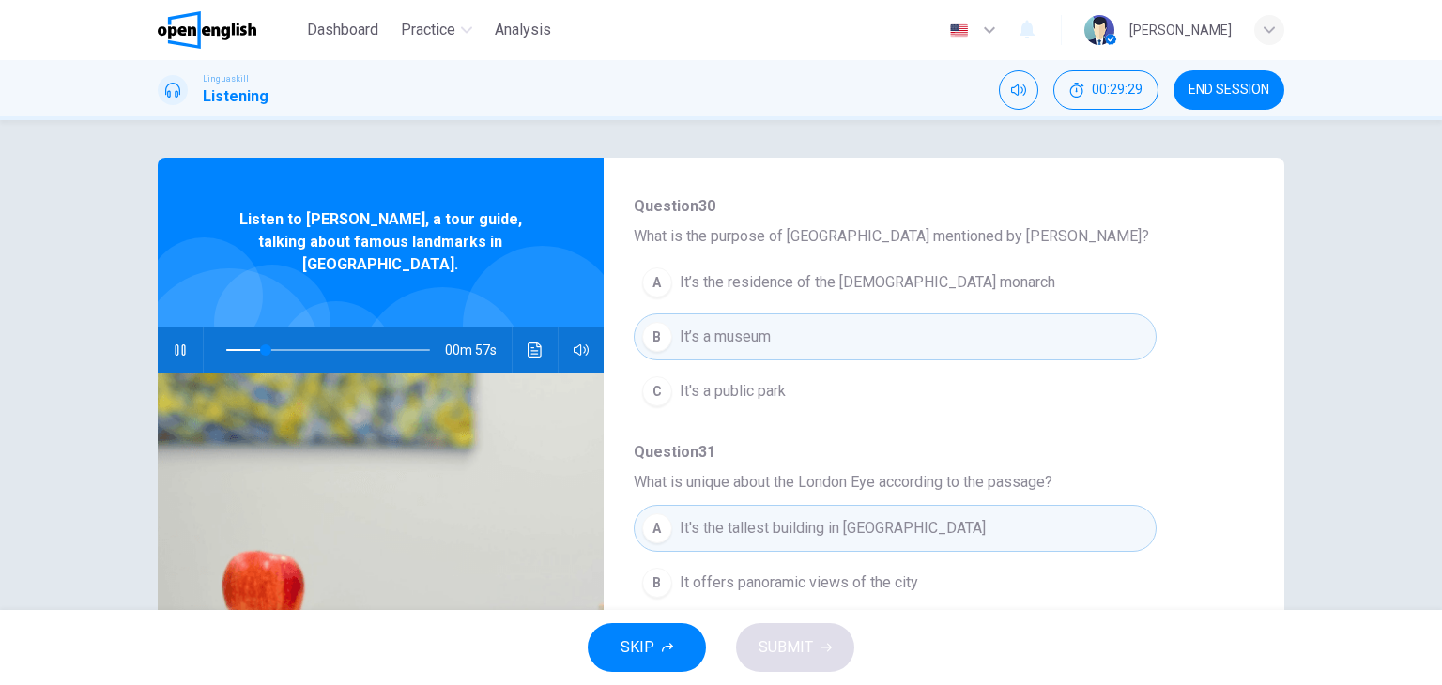
click at [896, 294] on button "A It’s the residence of the British monarch" at bounding box center [895, 282] width 523 height 47
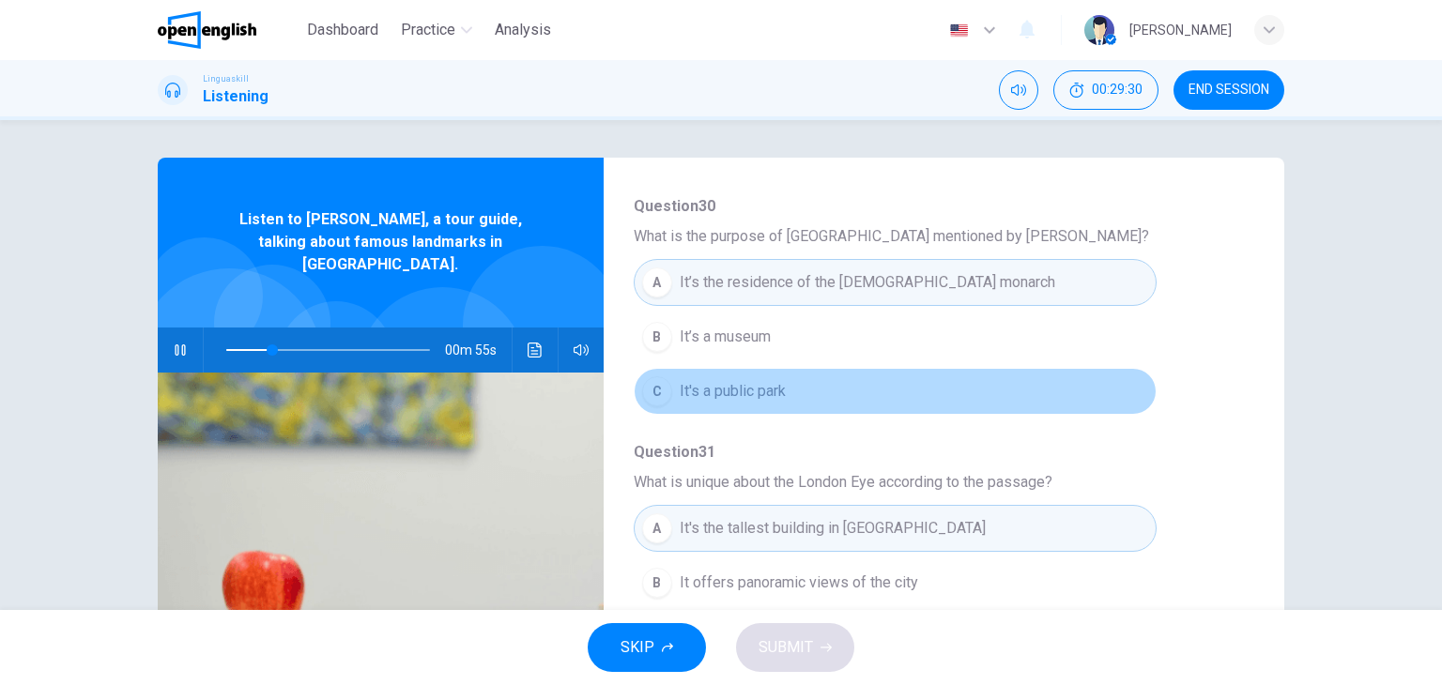
click at [1129, 406] on button "C It's a public park" at bounding box center [895, 391] width 523 height 47
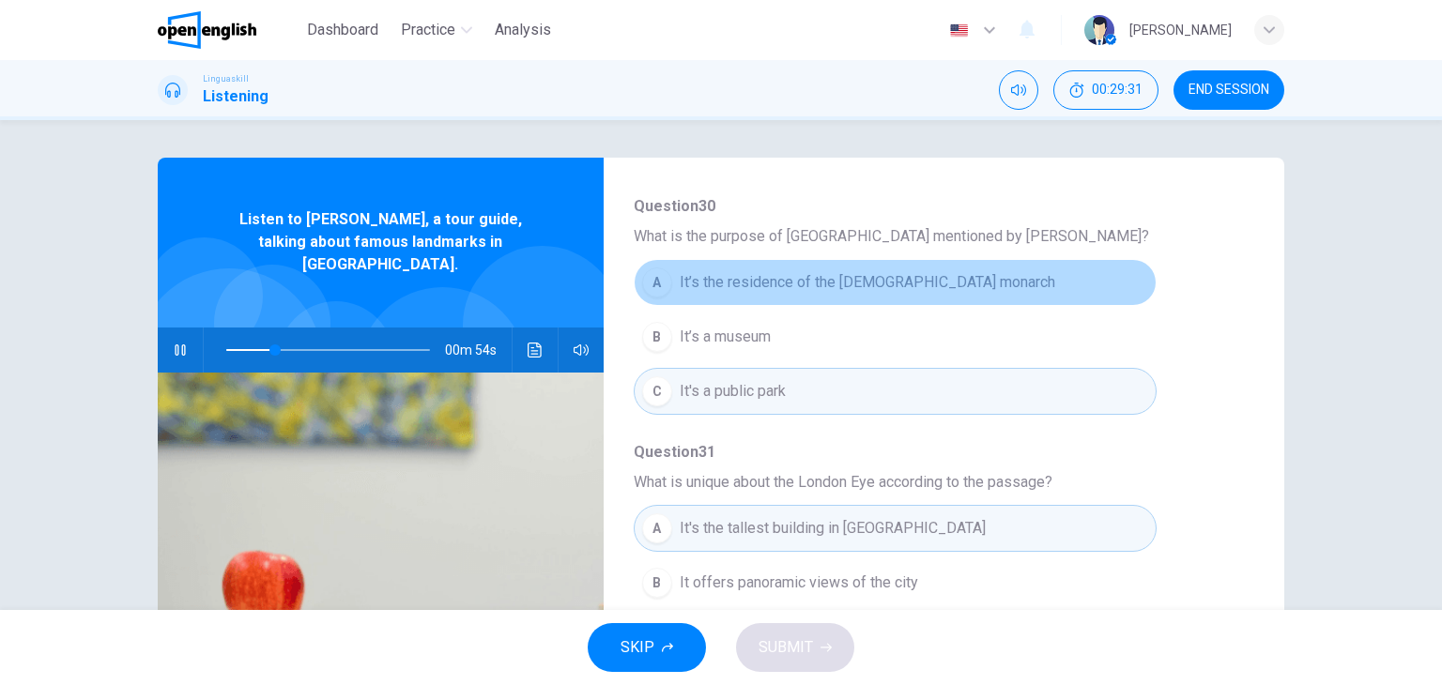
click at [1096, 272] on button "A It’s the residence of the British monarch" at bounding box center [895, 282] width 523 height 47
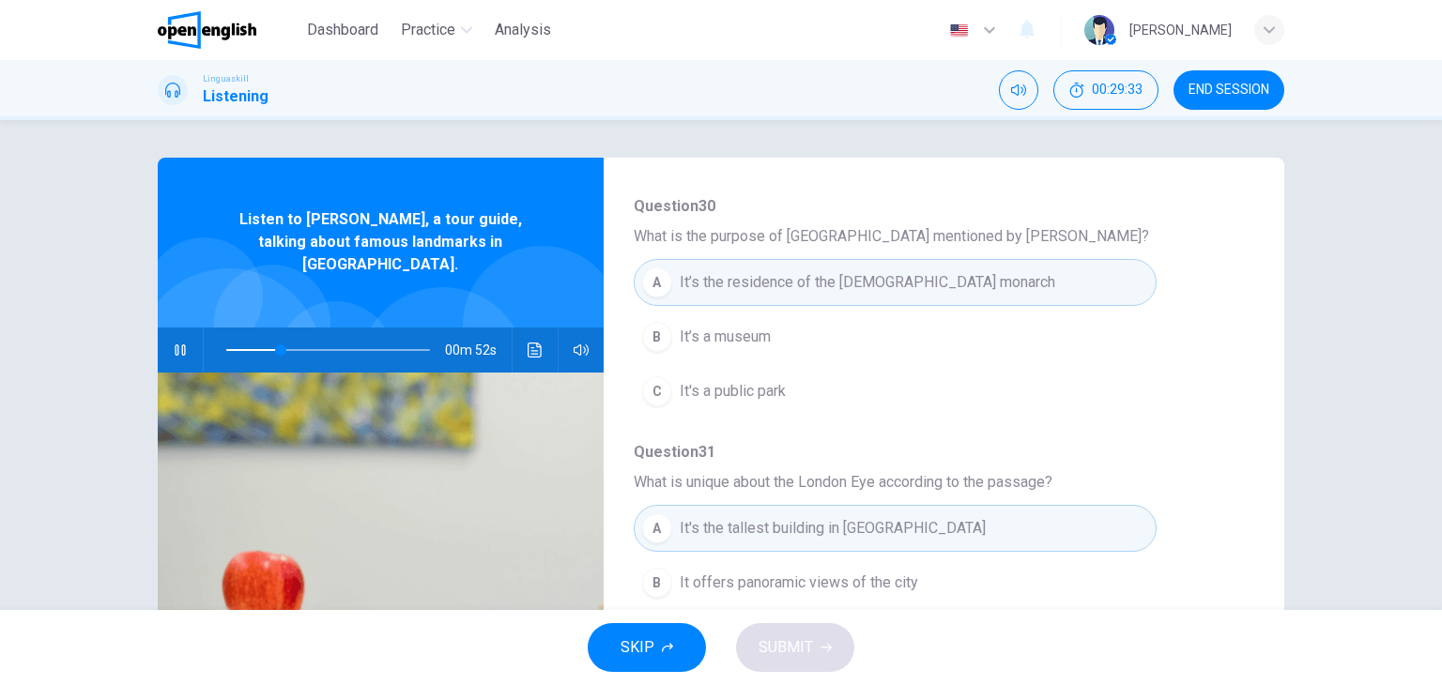
click at [1176, 508] on div "A It's the tallest building in London B It offers panoramic views of the city C…" at bounding box center [929, 582] width 590 height 163
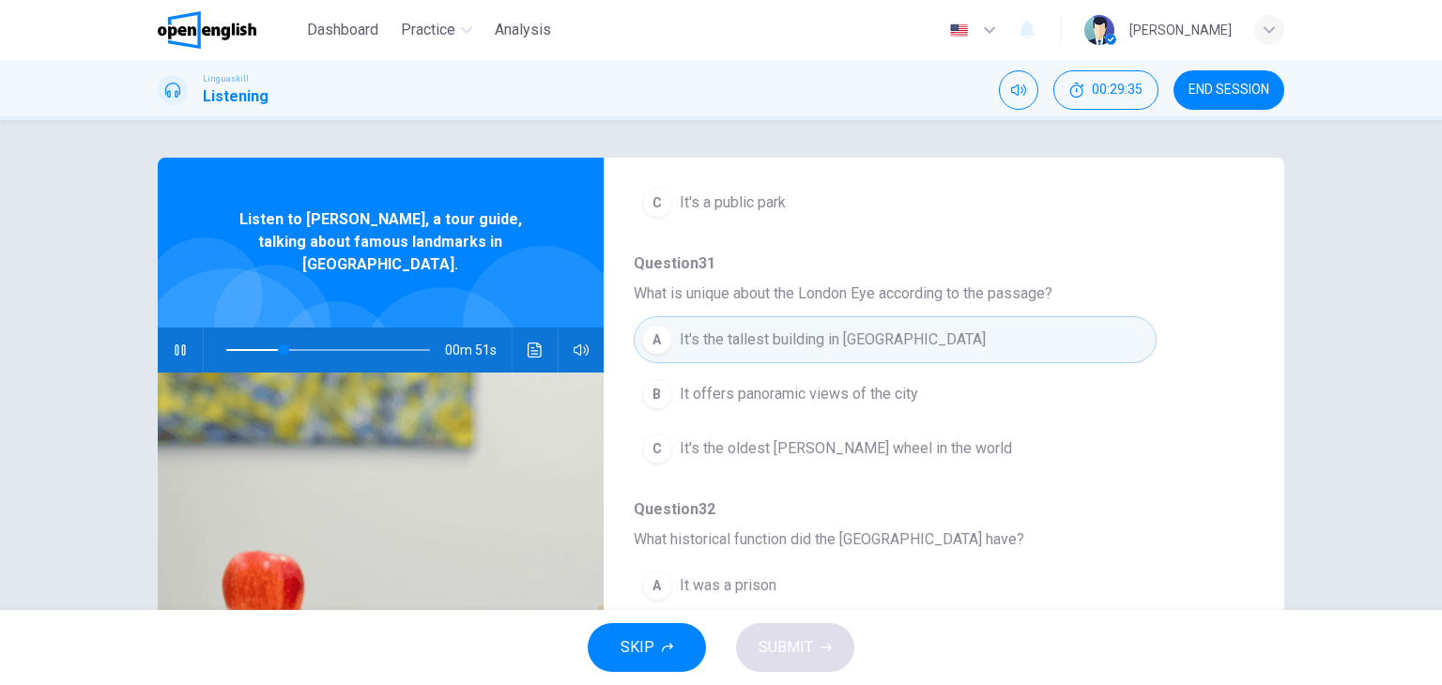
scroll to position [413, 0]
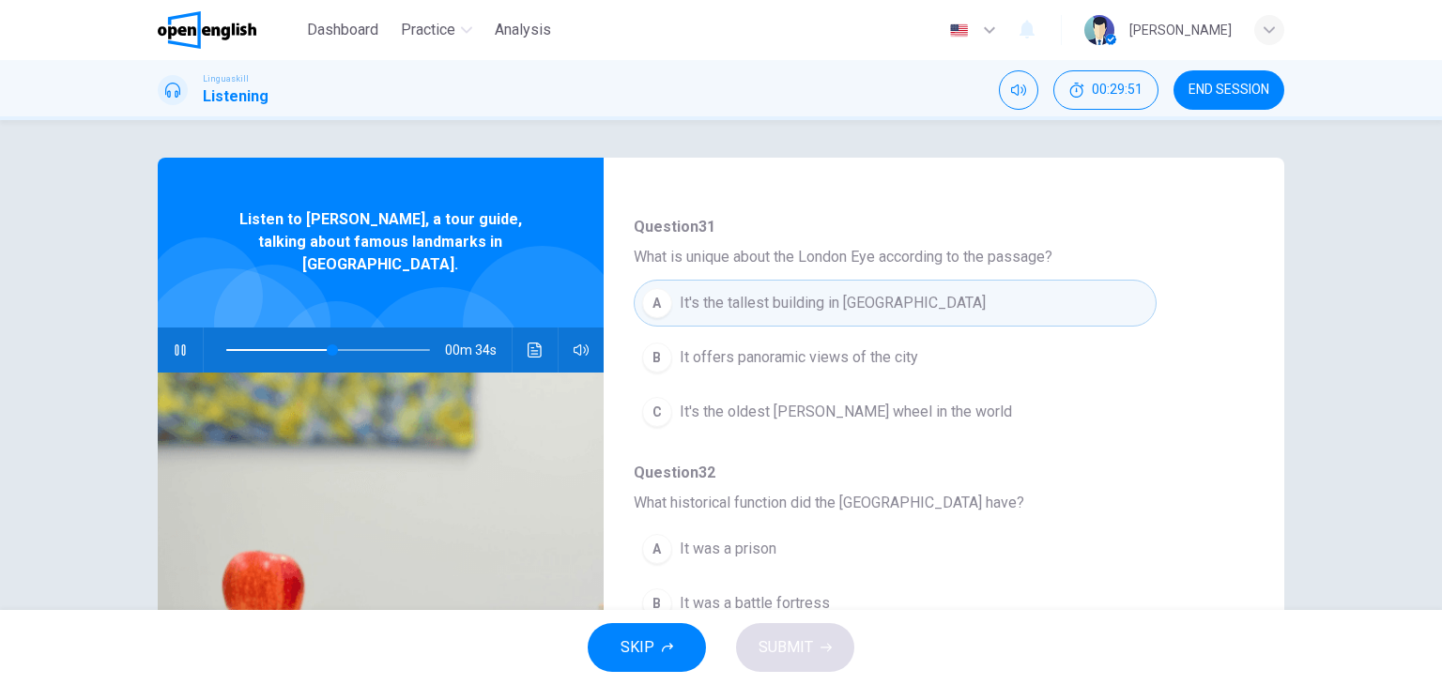
click at [270, 337] on span at bounding box center [328, 350] width 204 height 26
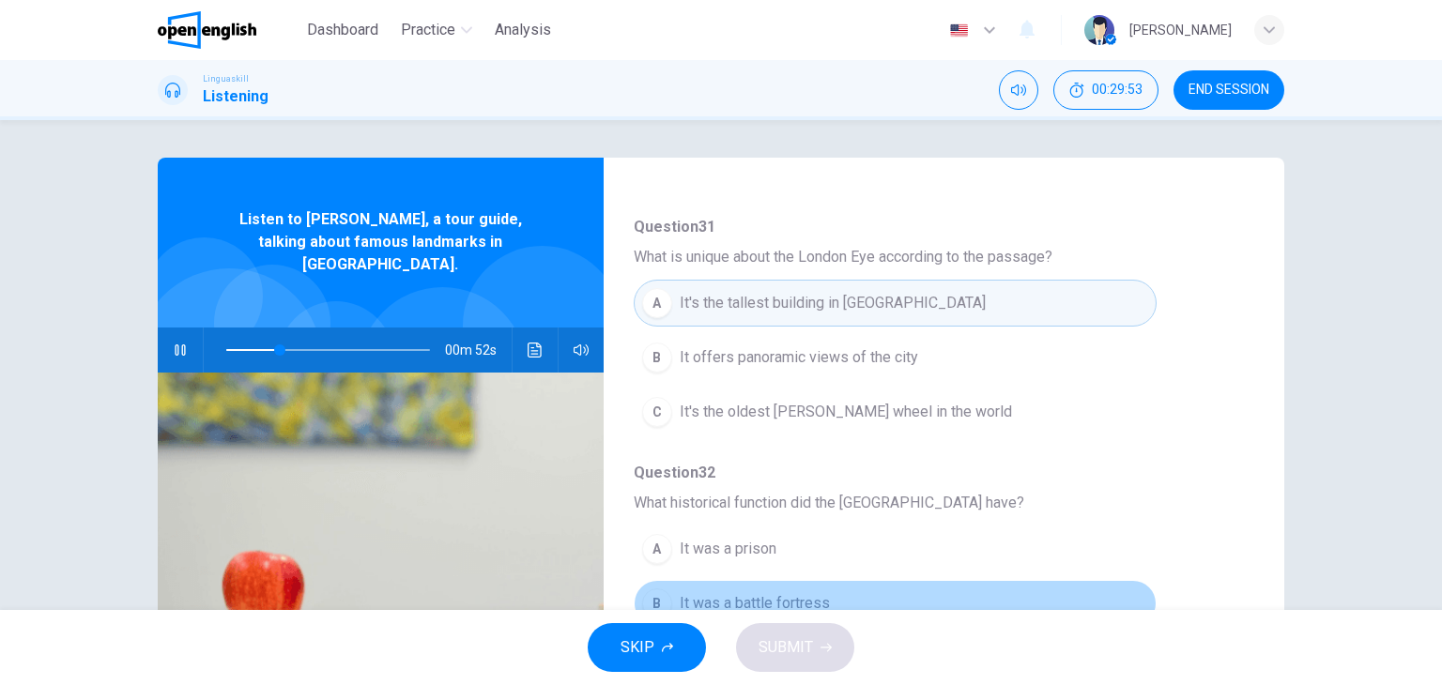
click at [1072, 587] on button "B It was a battle fortress" at bounding box center [895, 603] width 523 height 47
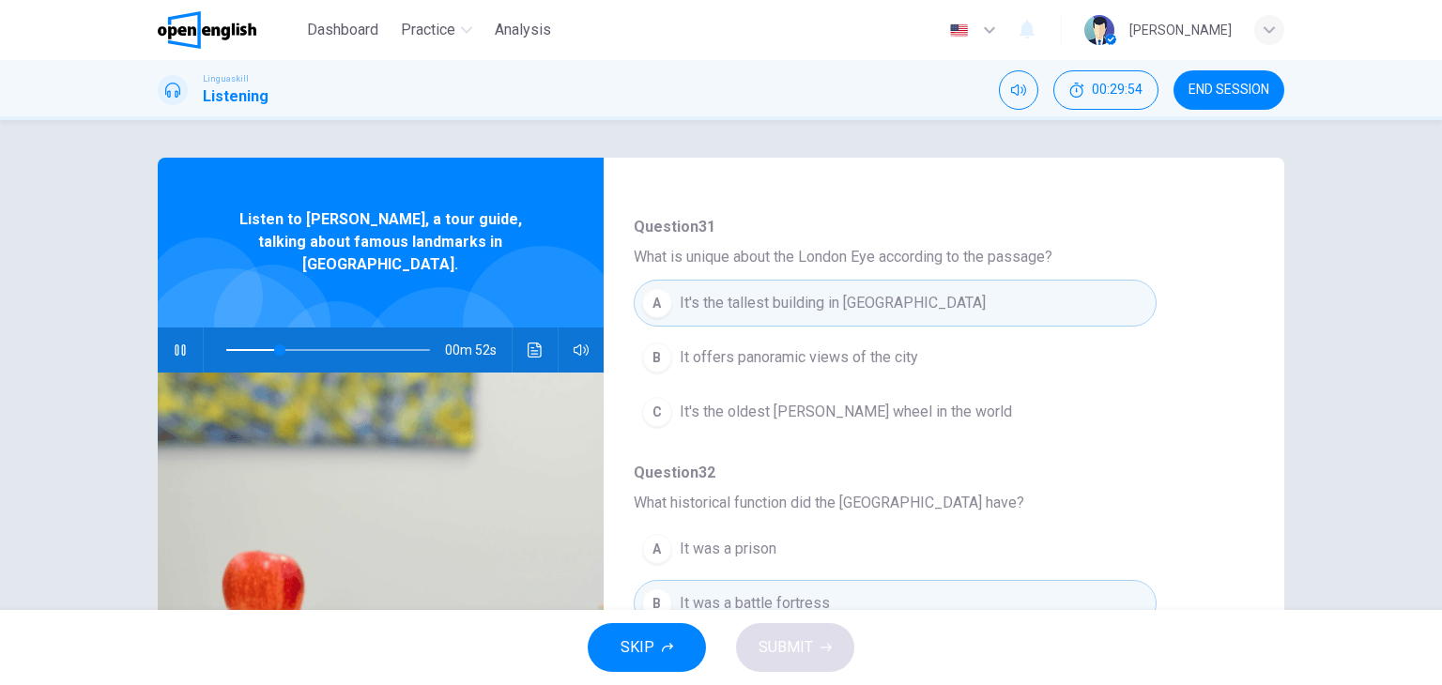
type input "**"
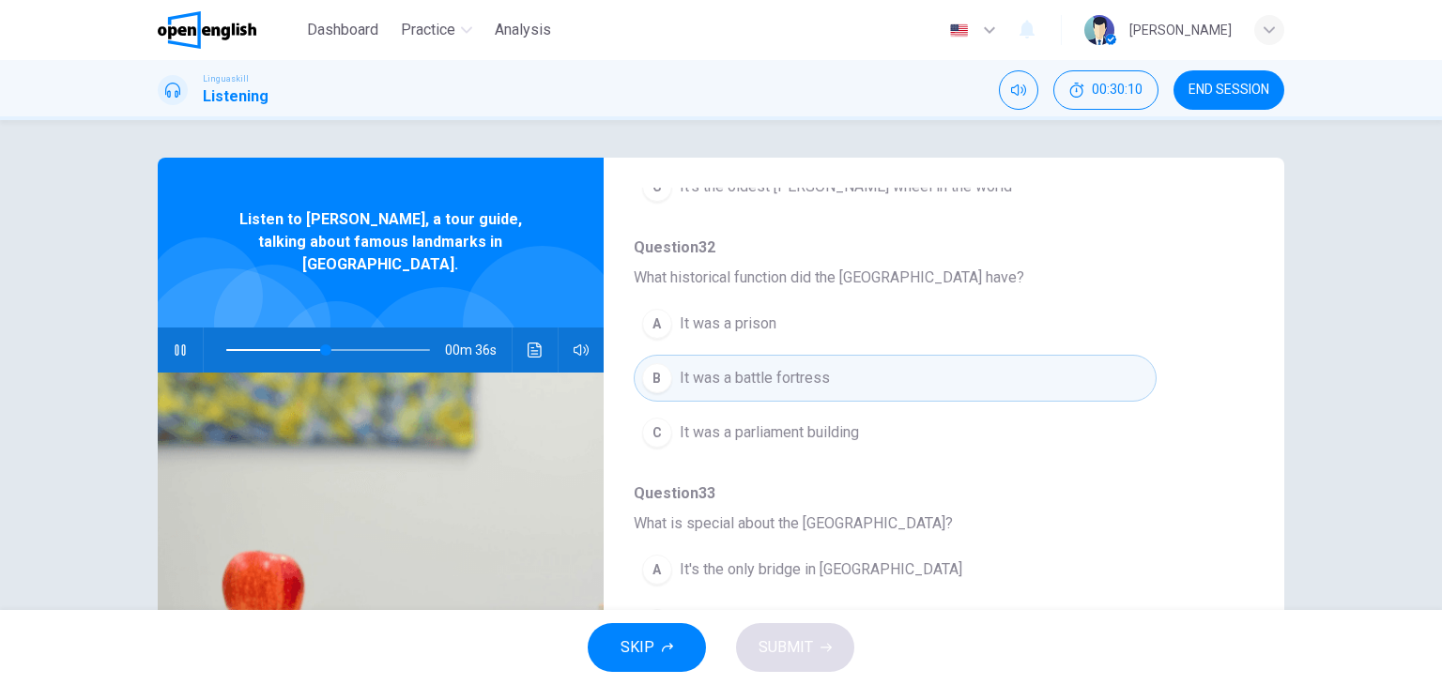
scroll to position [676, 0]
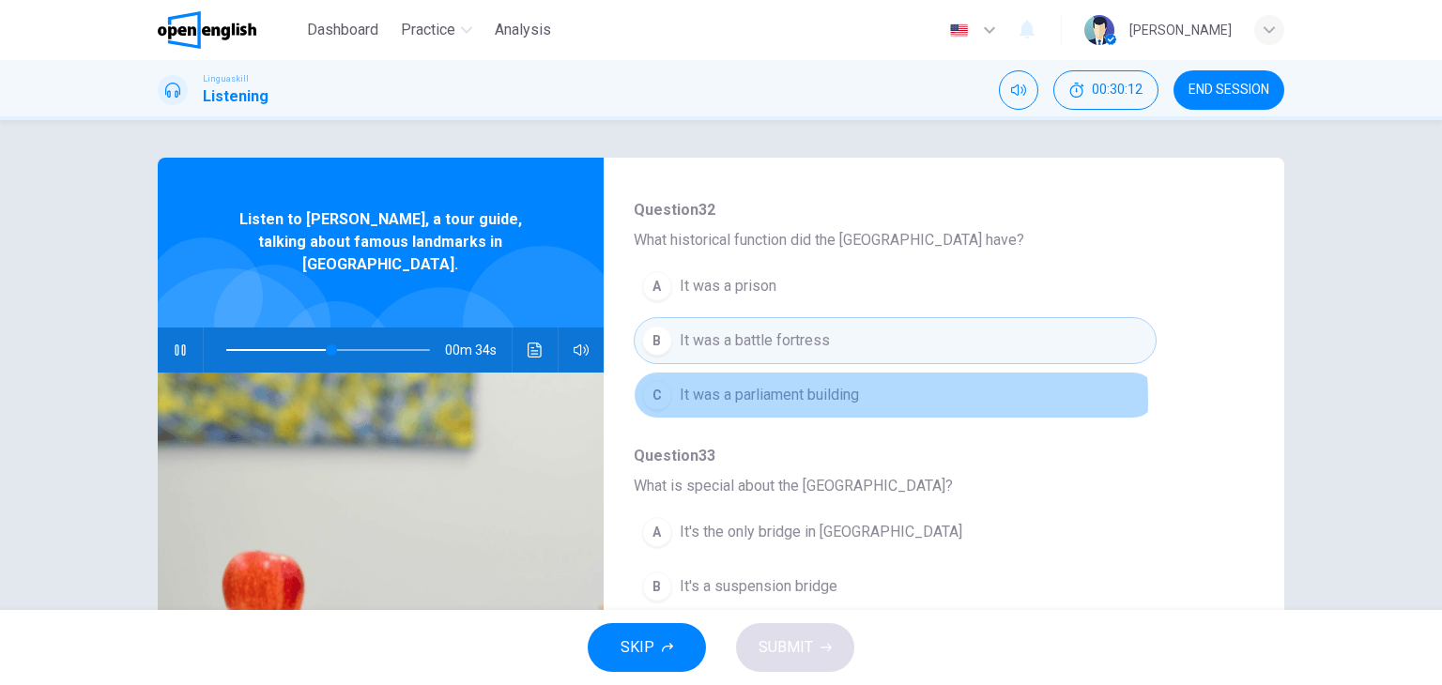
click at [833, 397] on span "It was a parliament building" at bounding box center [769, 395] width 179 height 23
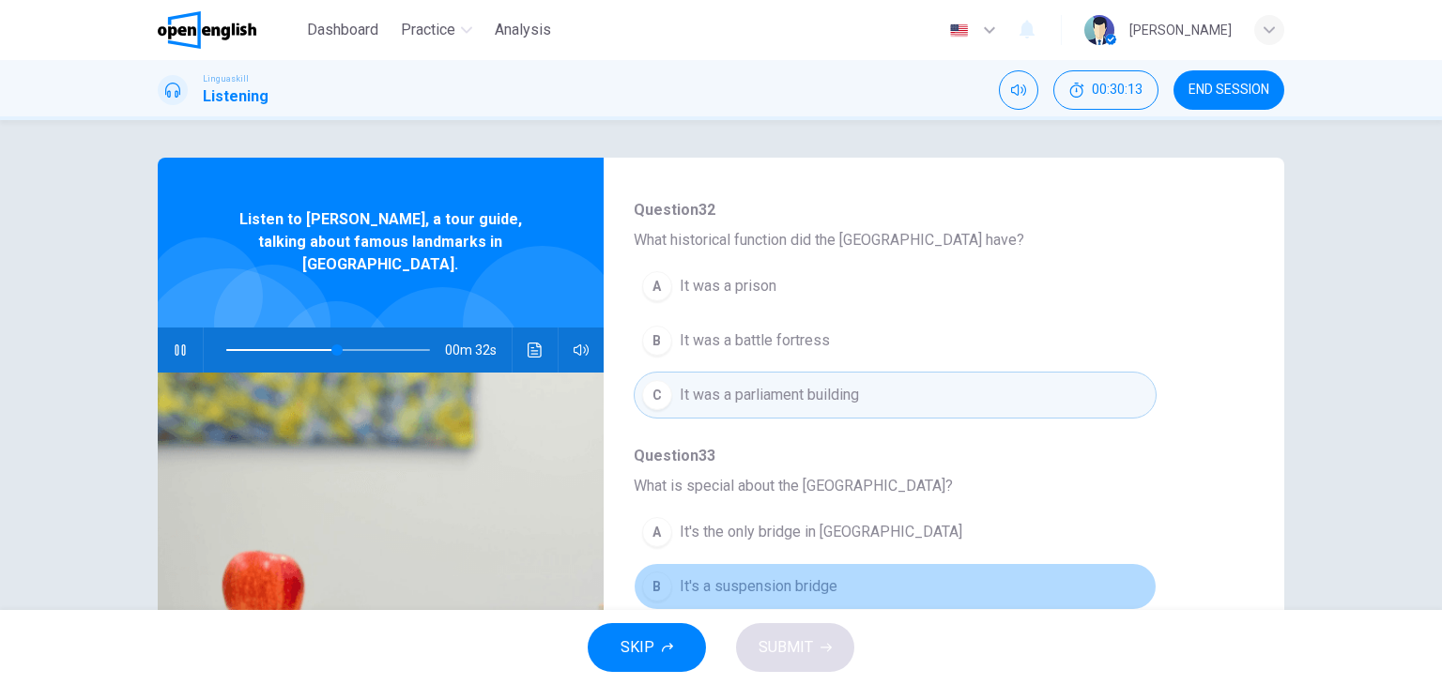
click at [1010, 577] on button "B It's a suspension bridge" at bounding box center [895, 586] width 523 height 47
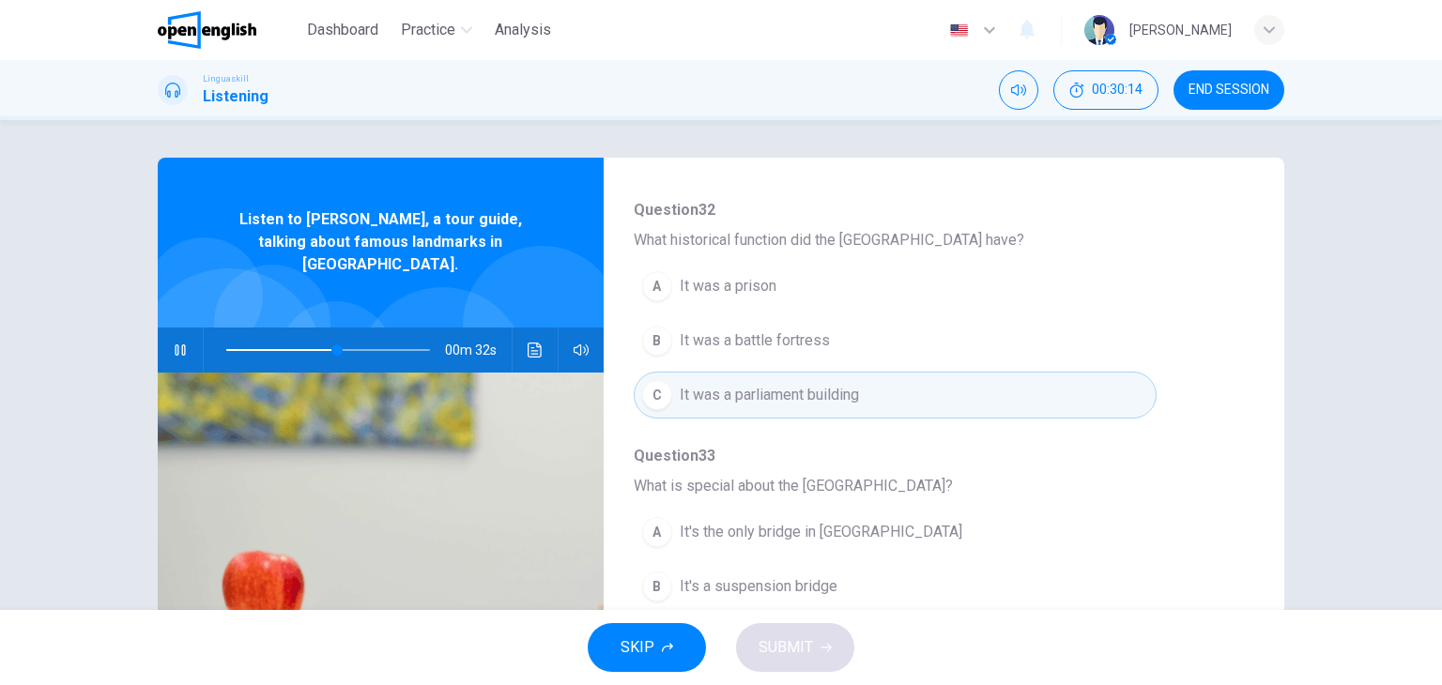
type input "**"
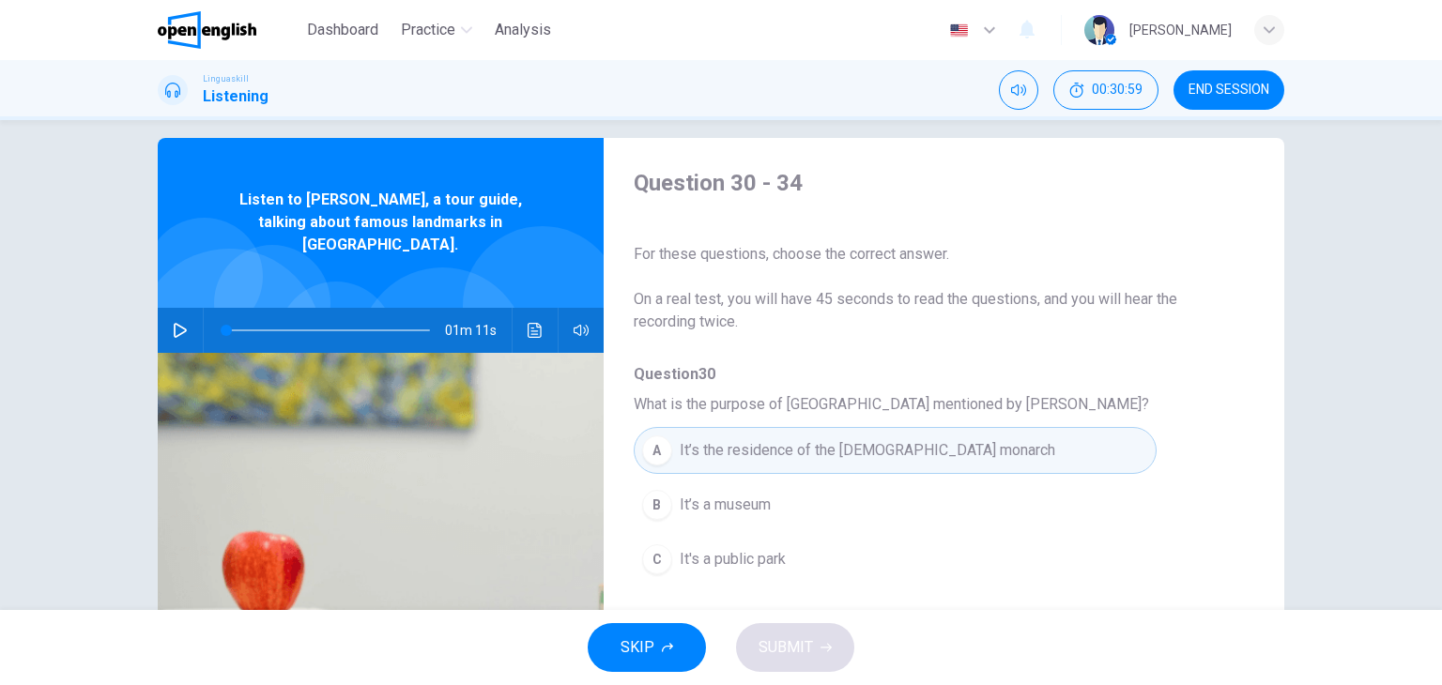
scroll to position [0, 0]
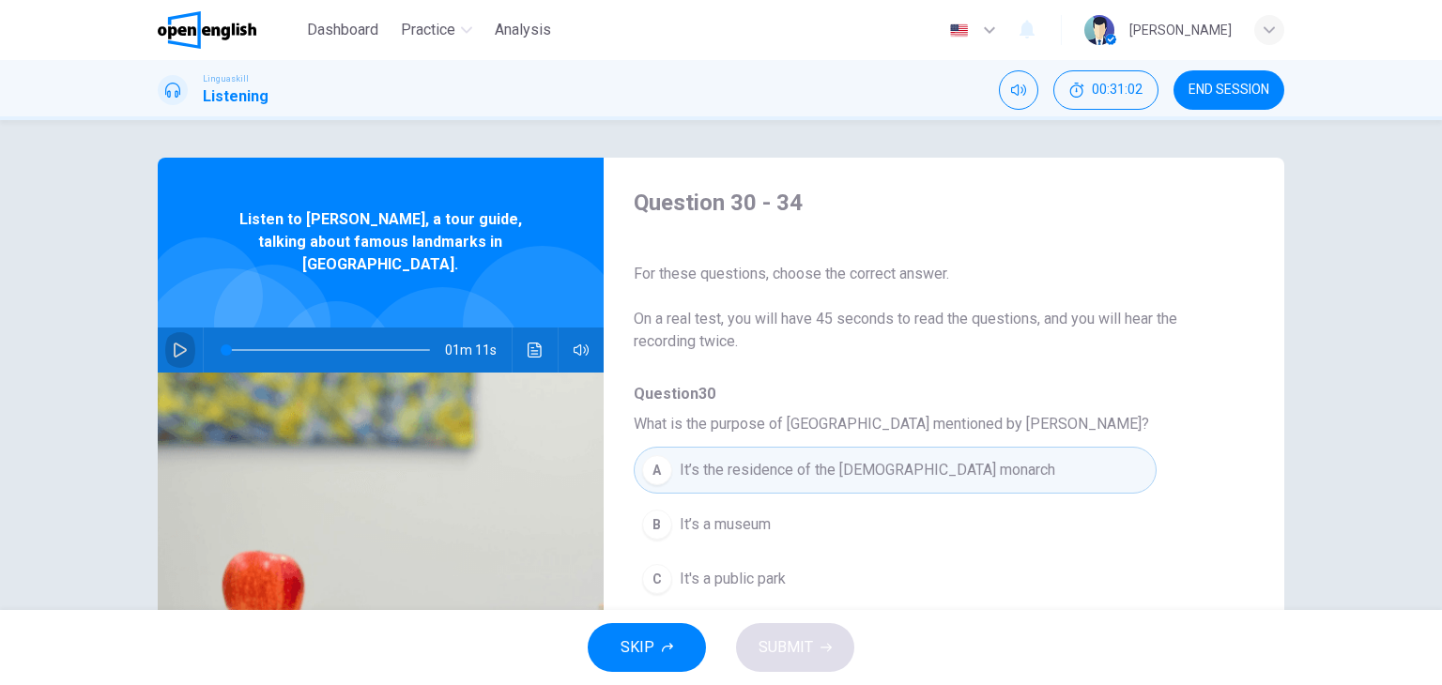
click at [174, 343] on icon "button" at bounding box center [180, 350] width 13 height 15
click at [1161, 296] on div "For these questions, choose the correct answer. On a real test, you will have 4…" at bounding box center [929, 296] width 590 height 113
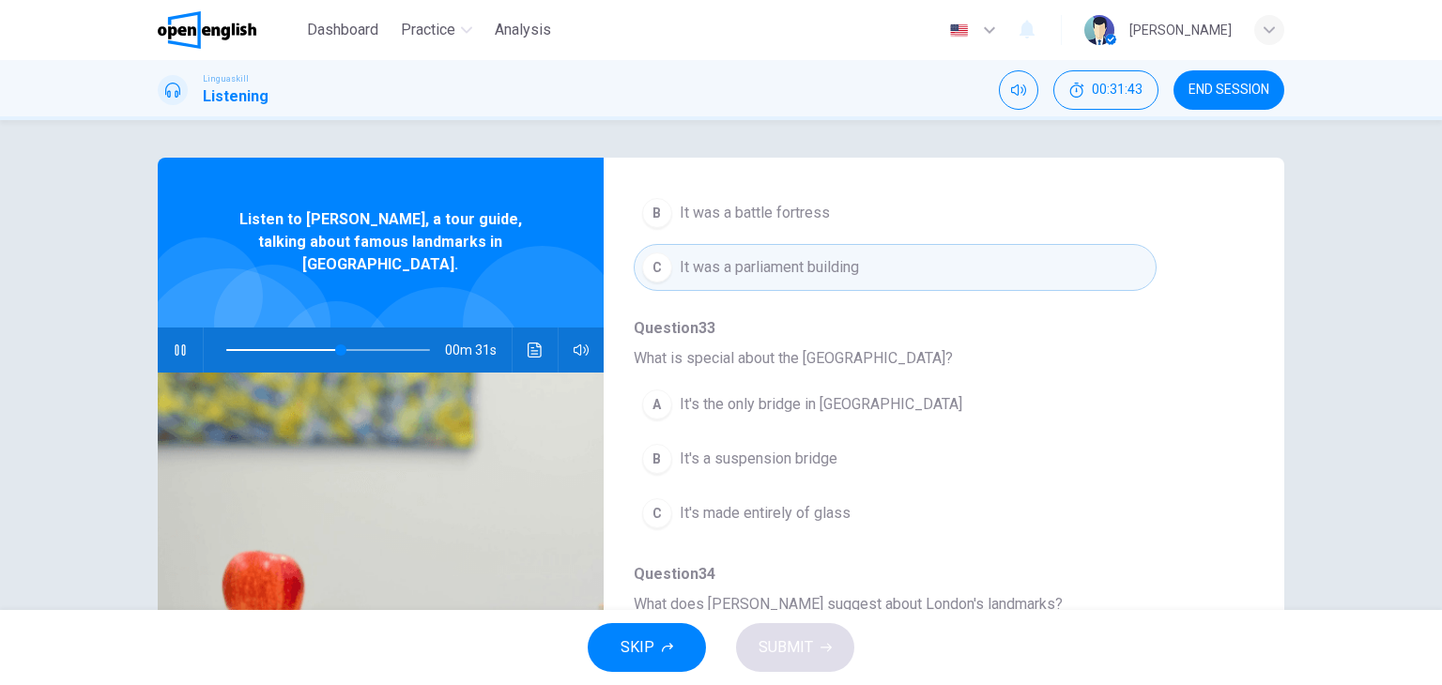
scroll to position [38, 0]
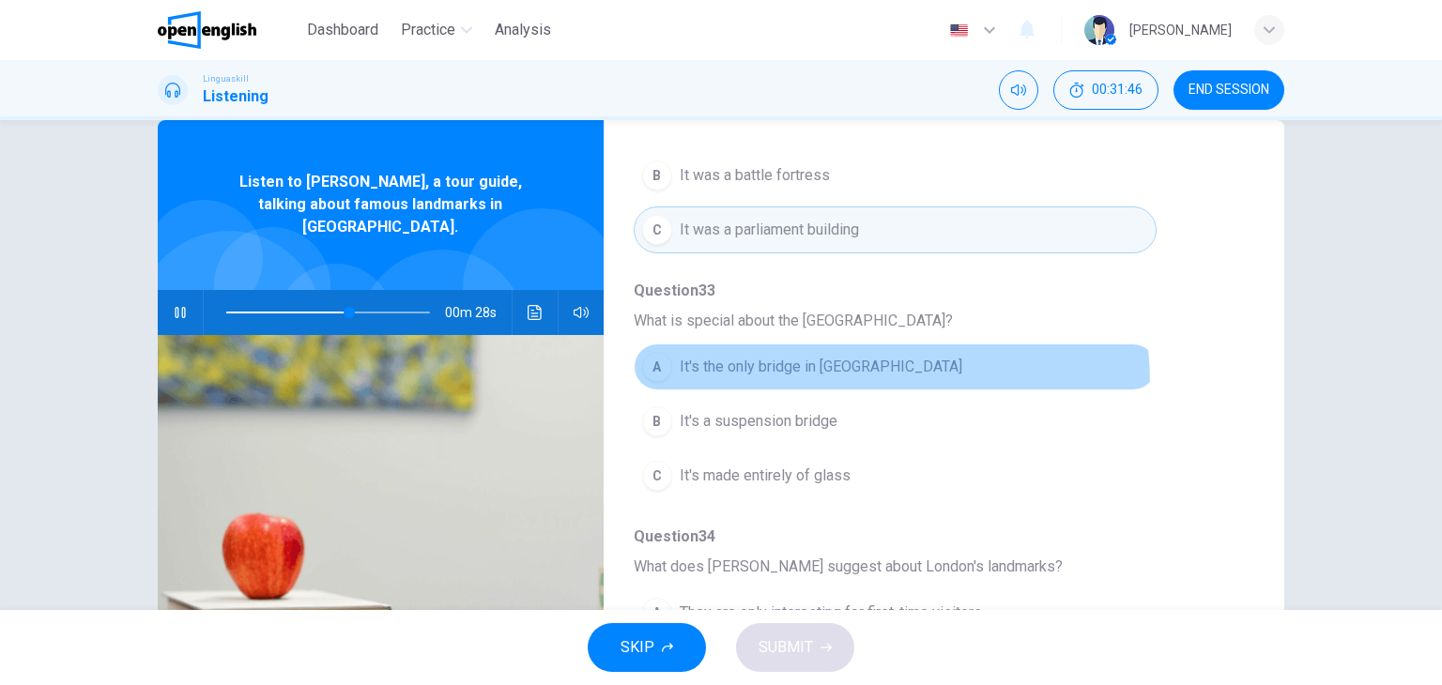
click at [797, 380] on button "A It's the only bridge in London" at bounding box center [895, 367] width 523 height 47
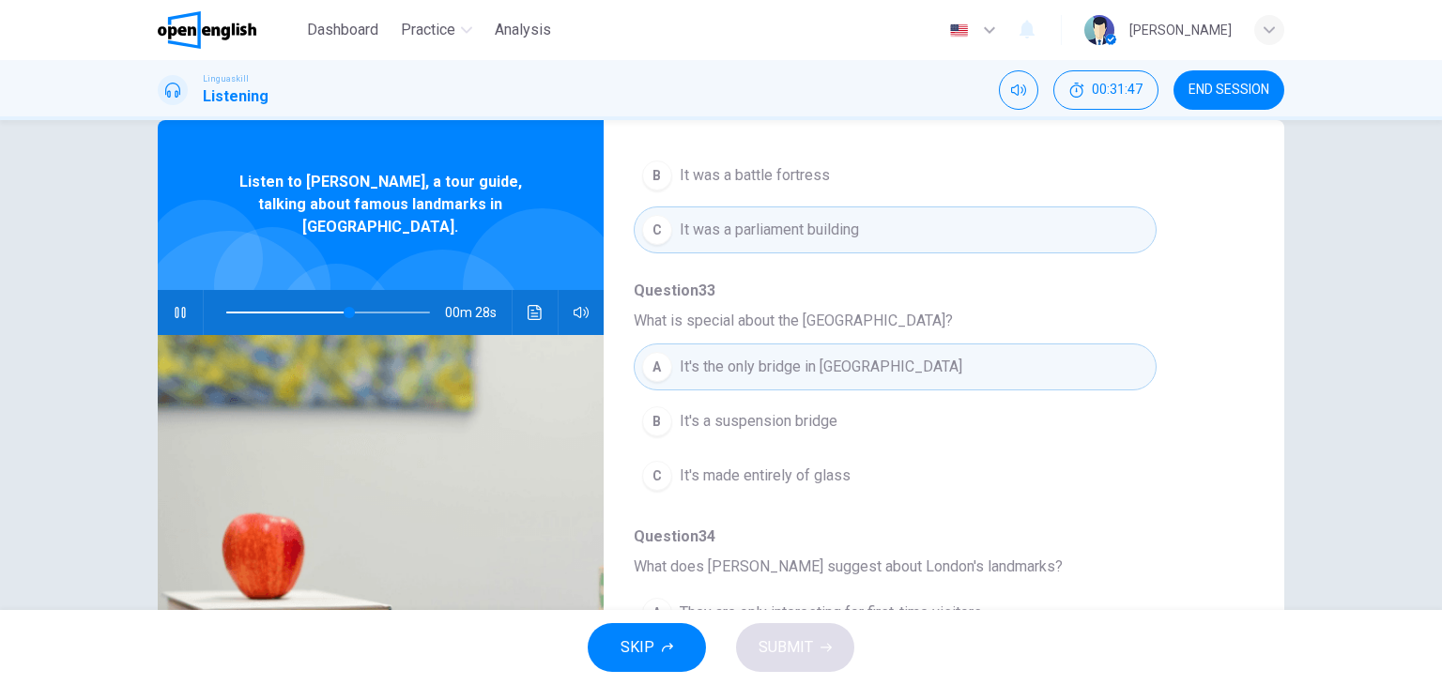
type input "**"
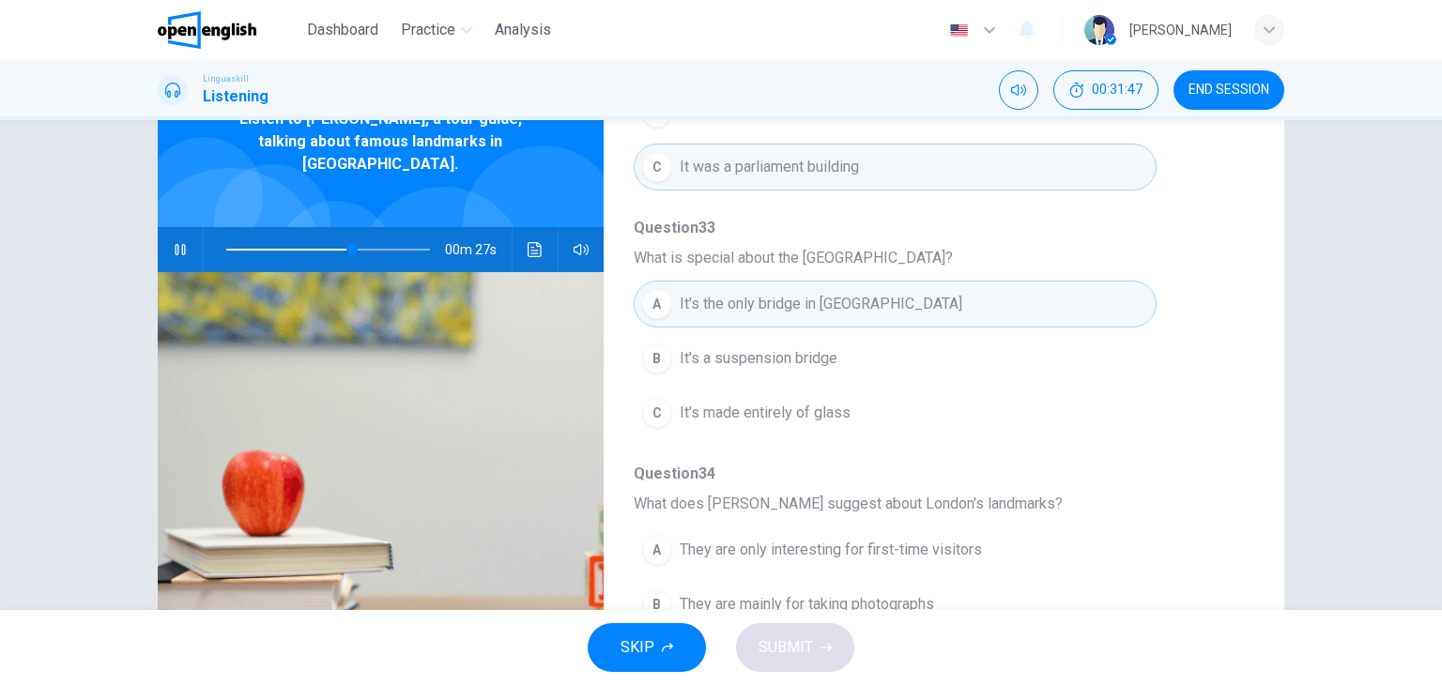
scroll to position [113, 0]
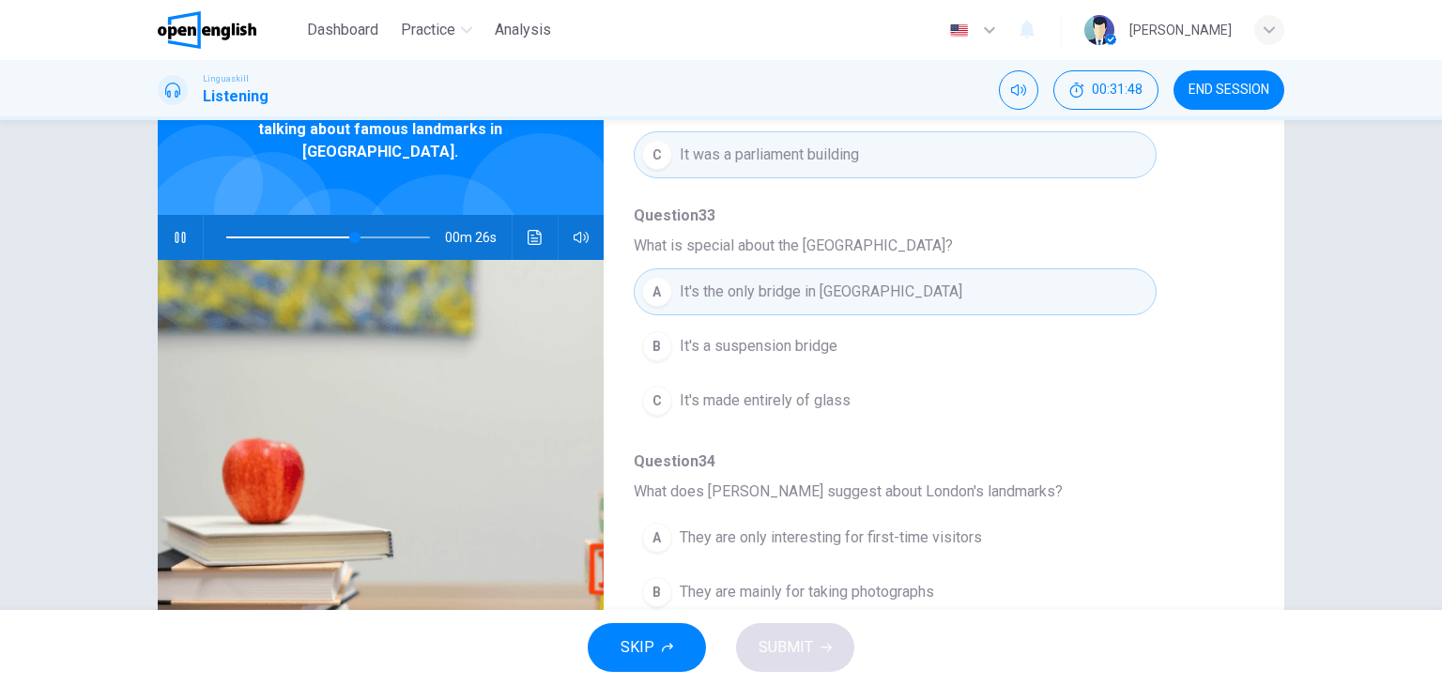
click at [1167, 494] on span "What does Sarah suggest about London's landmarks?" at bounding box center [929, 492] width 590 height 23
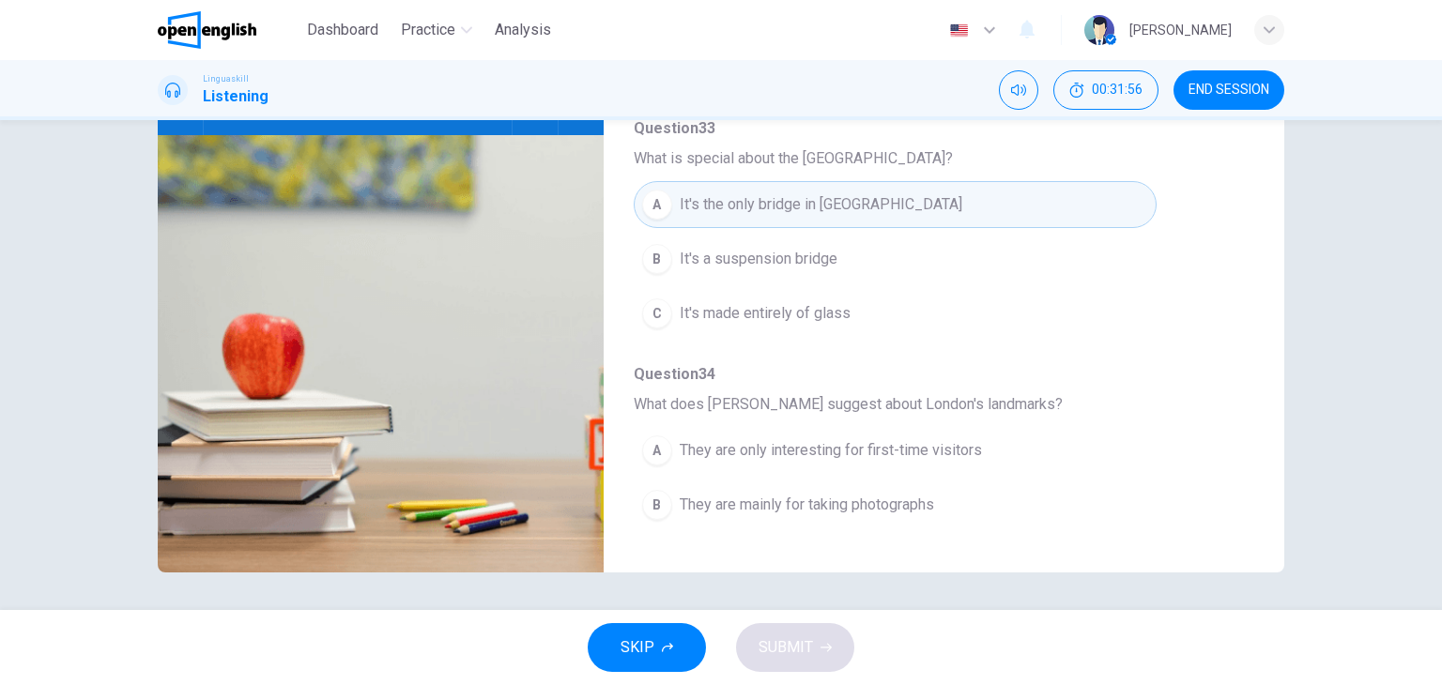
scroll to position [804, 0]
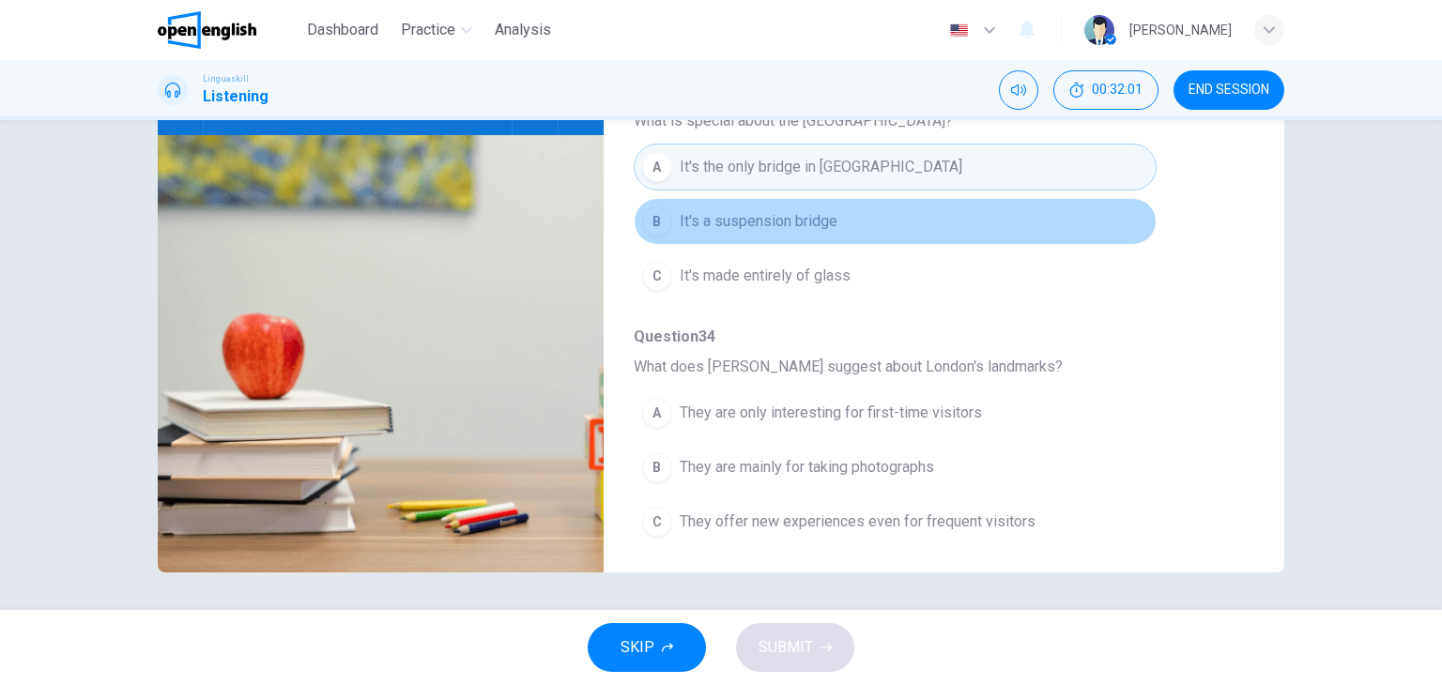
click at [942, 203] on button "B It's a suspension bridge" at bounding box center [895, 221] width 523 height 47
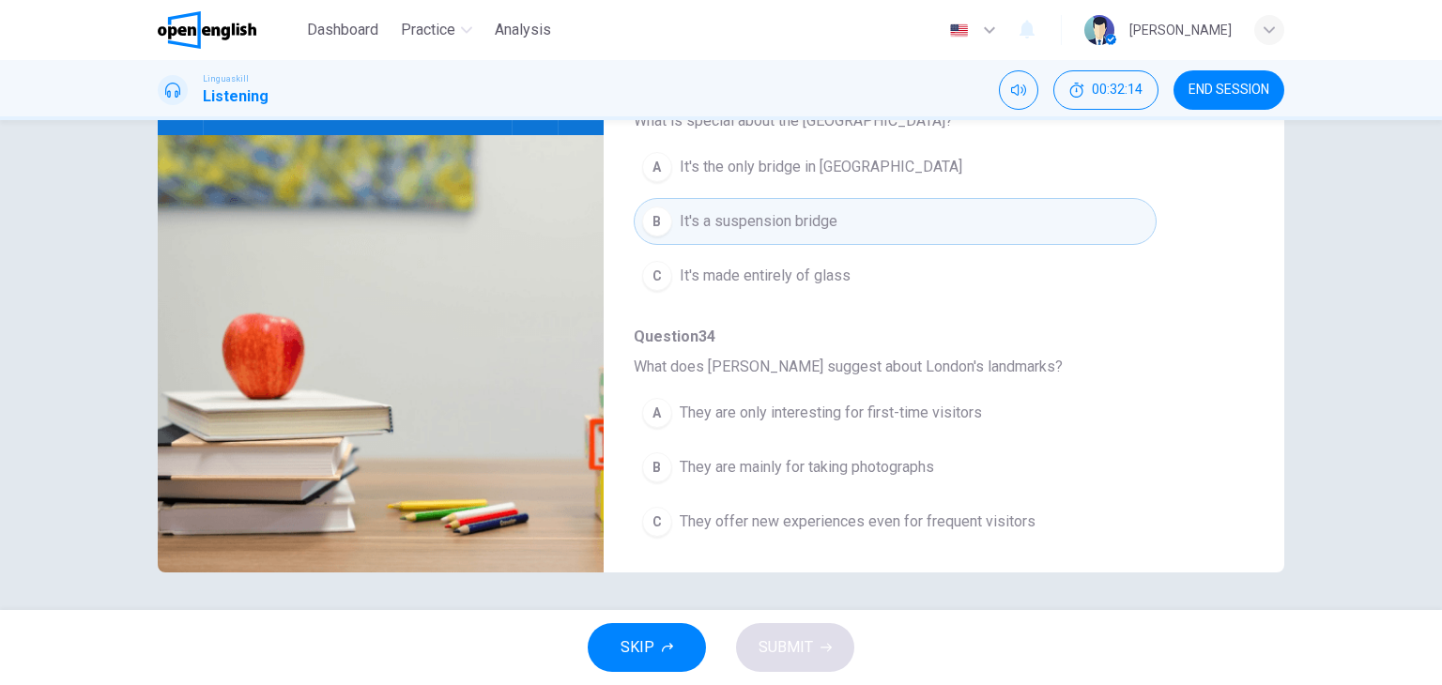
type input "*"
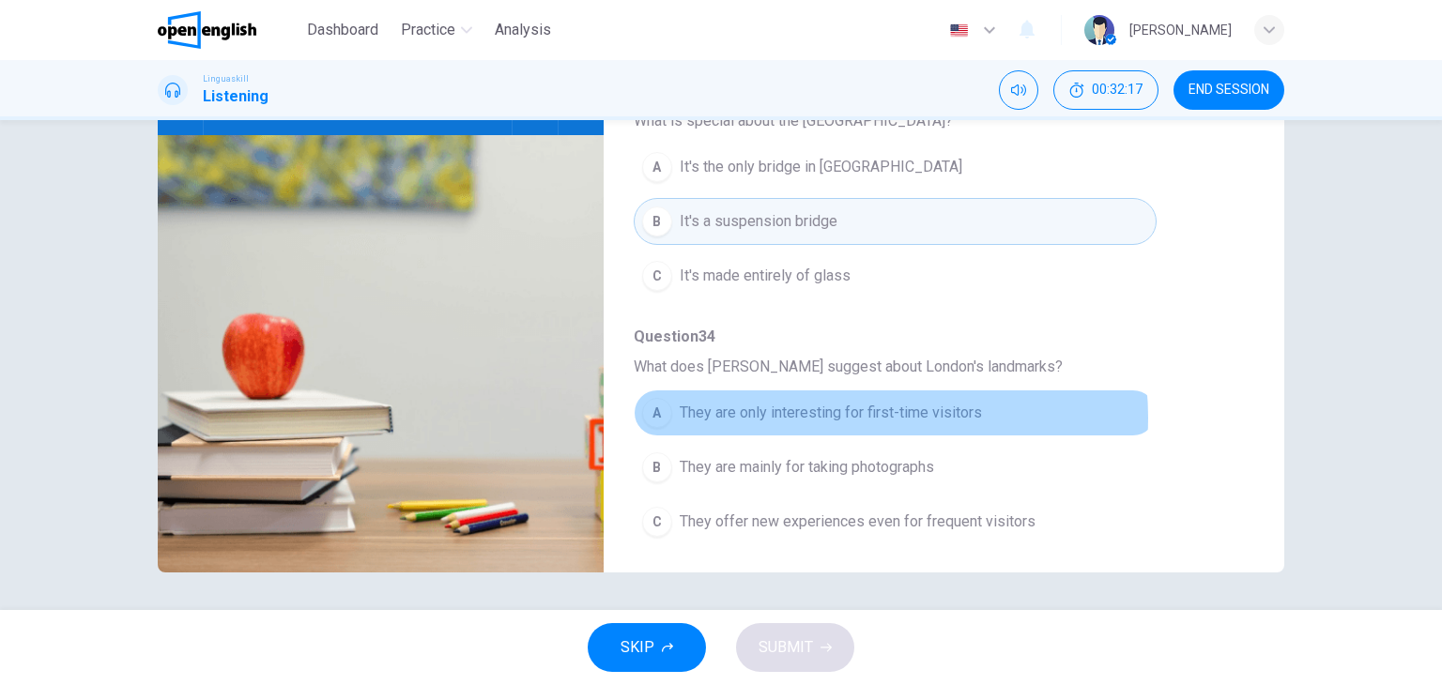
click at [849, 412] on span "They are only interesting for first-time visitors" at bounding box center [831, 413] width 302 height 23
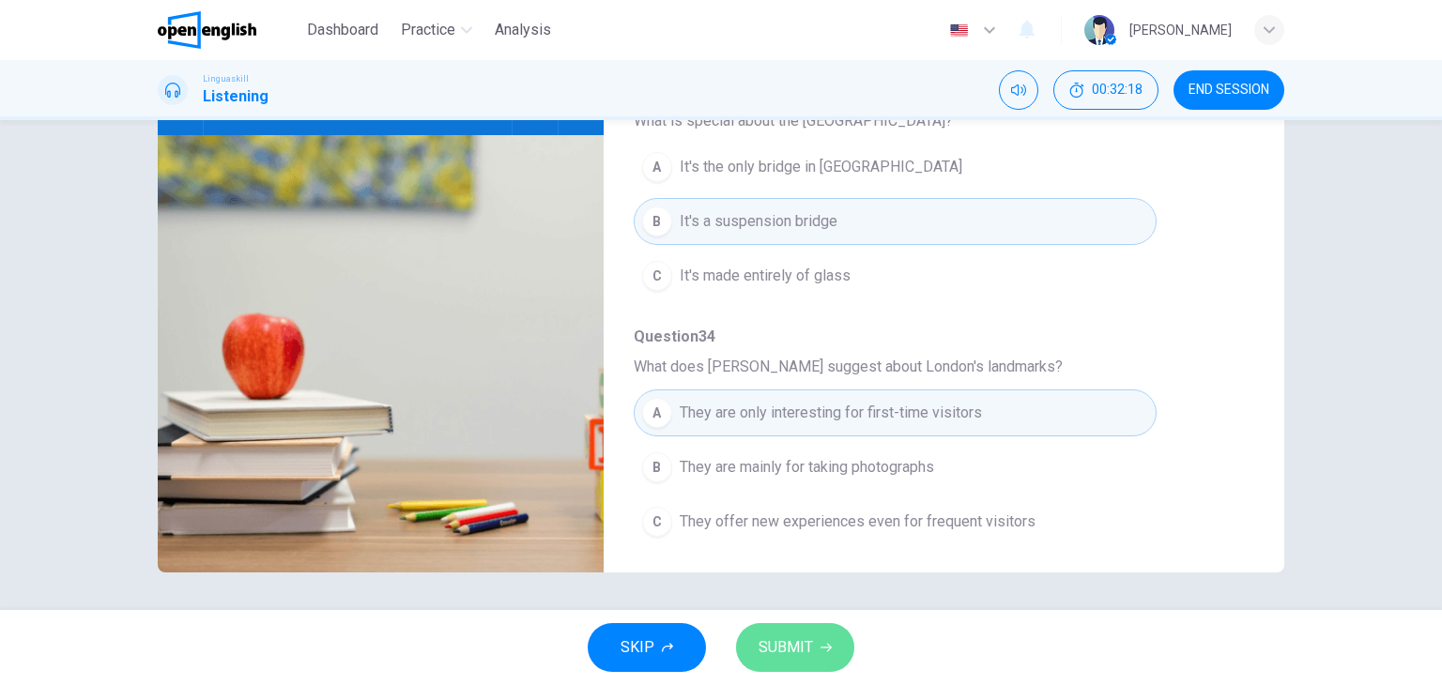
click at [800, 636] on span "SUBMIT" at bounding box center [786, 648] width 54 height 26
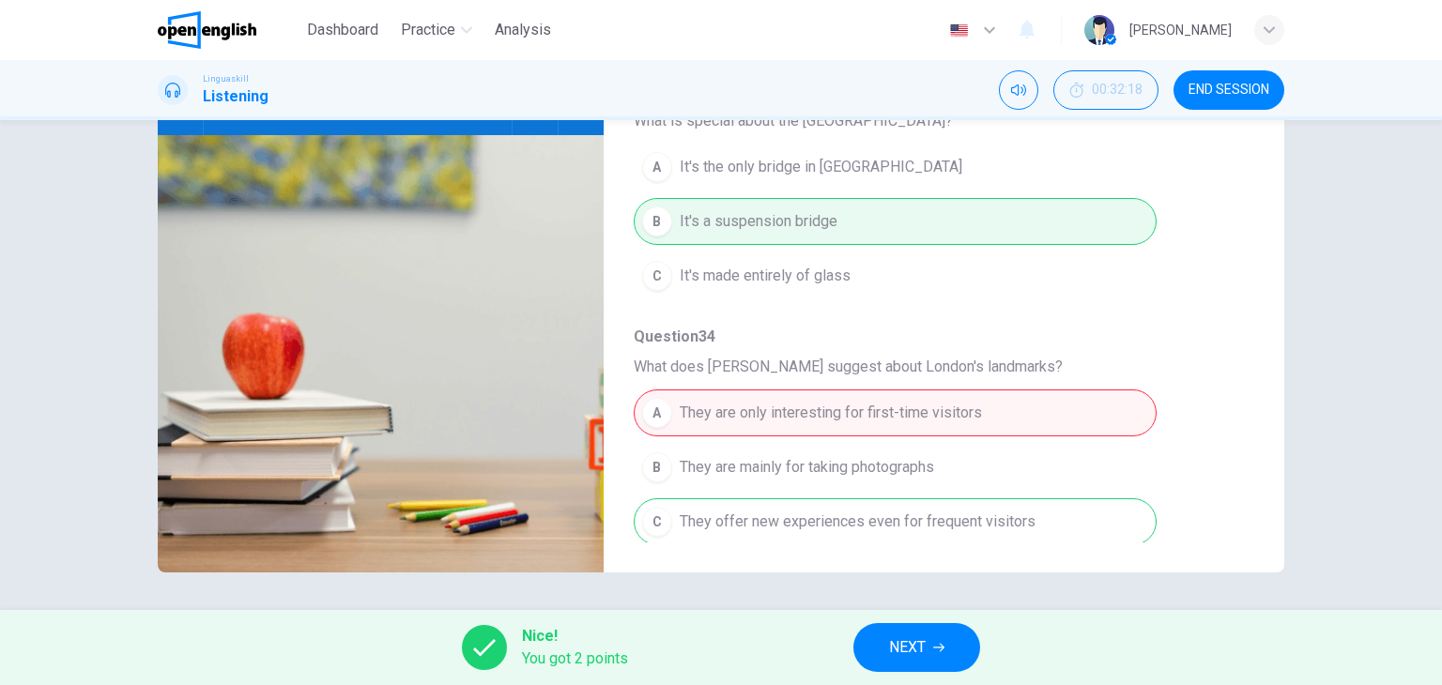
click at [1179, 525] on div "A They are only interesting for first-time visitors B They are mainly for takin…" at bounding box center [929, 467] width 590 height 163
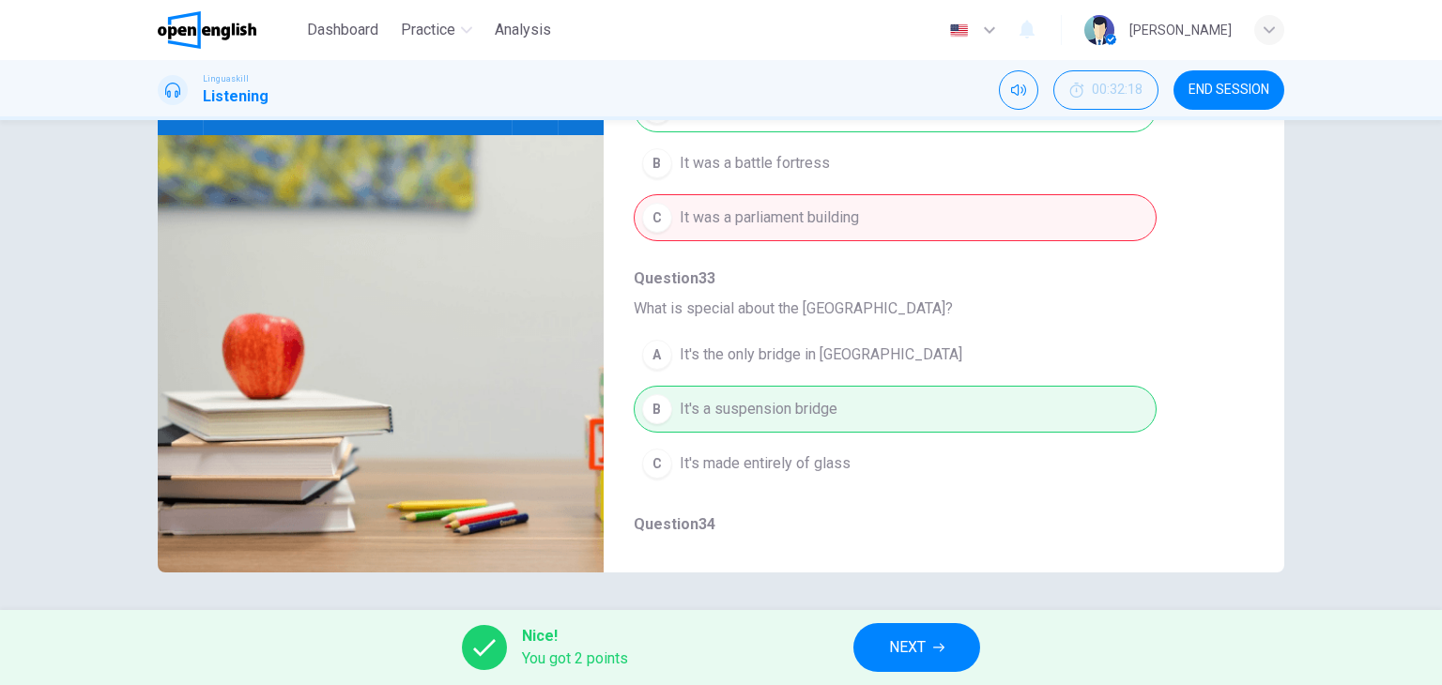
click at [1179, 525] on span "Question 34" at bounding box center [929, 524] width 590 height 23
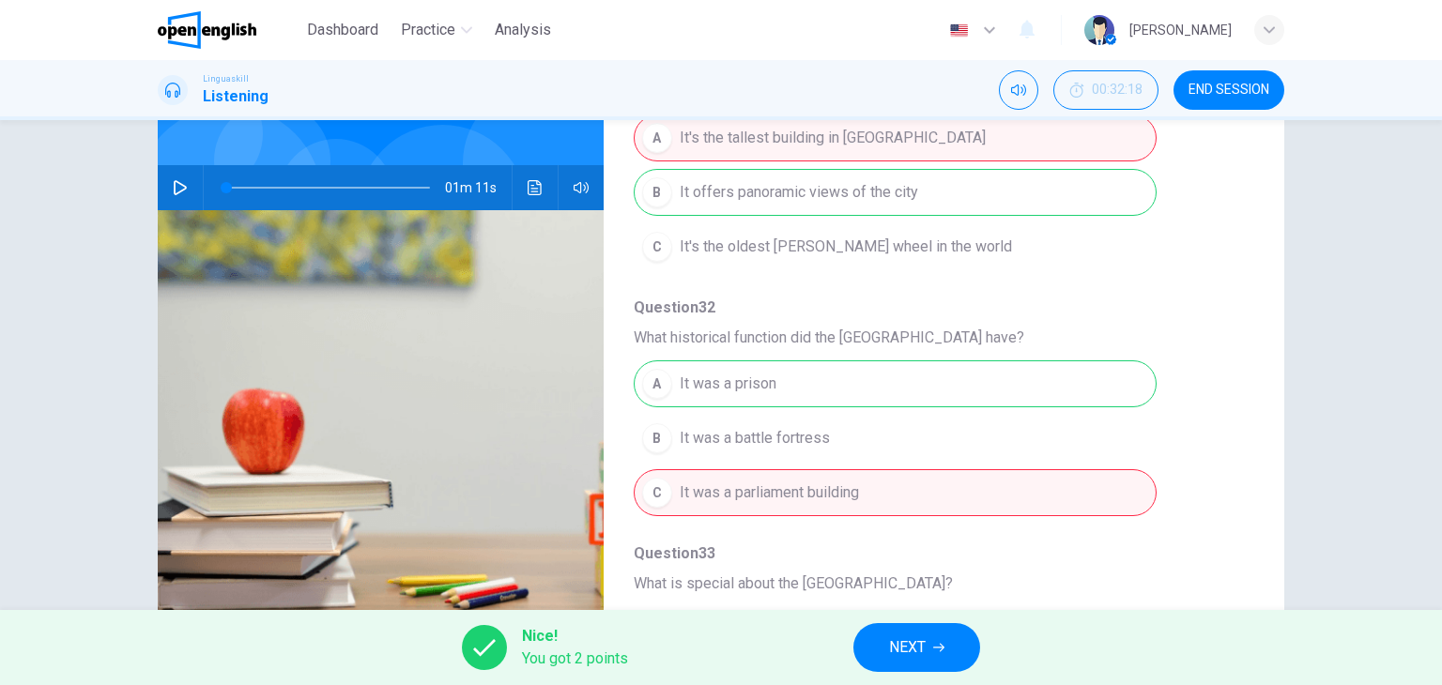
scroll to position [563, 0]
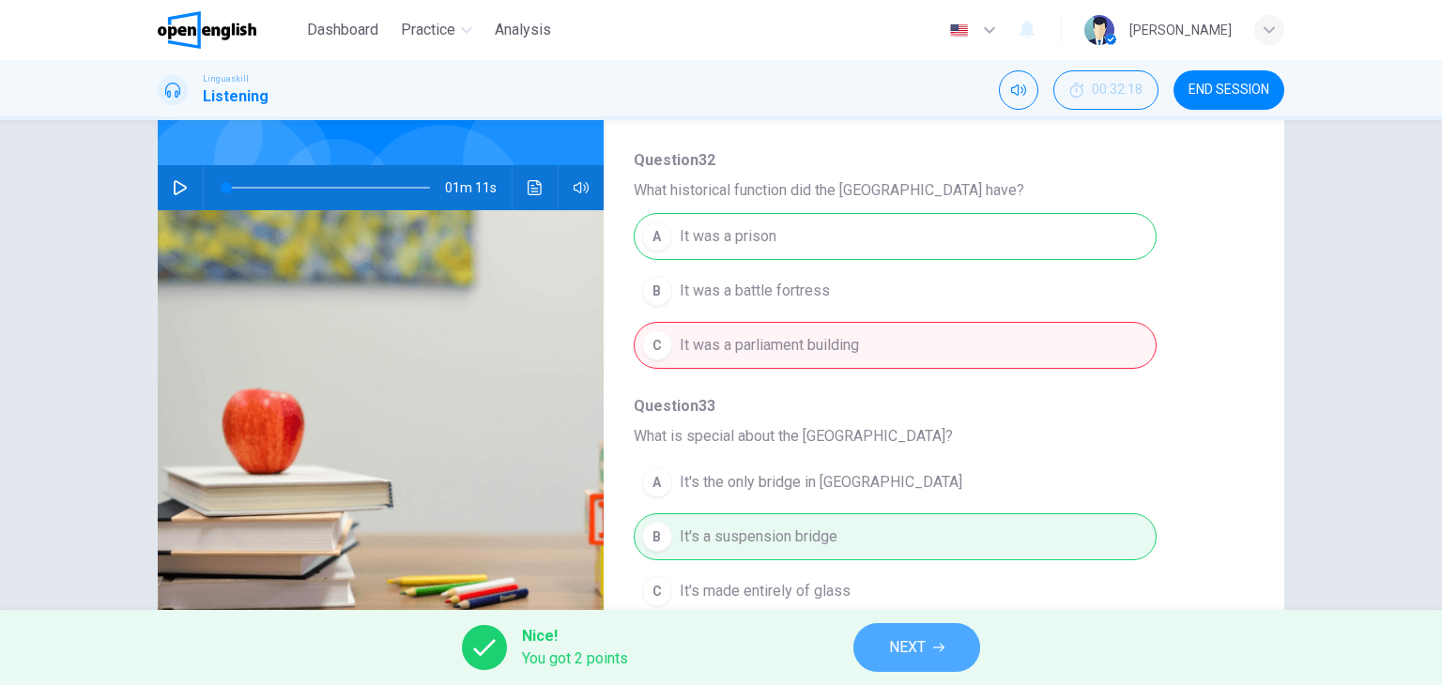
click at [905, 632] on button "NEXT" at bounding box center [916, 647] width 127 height 49
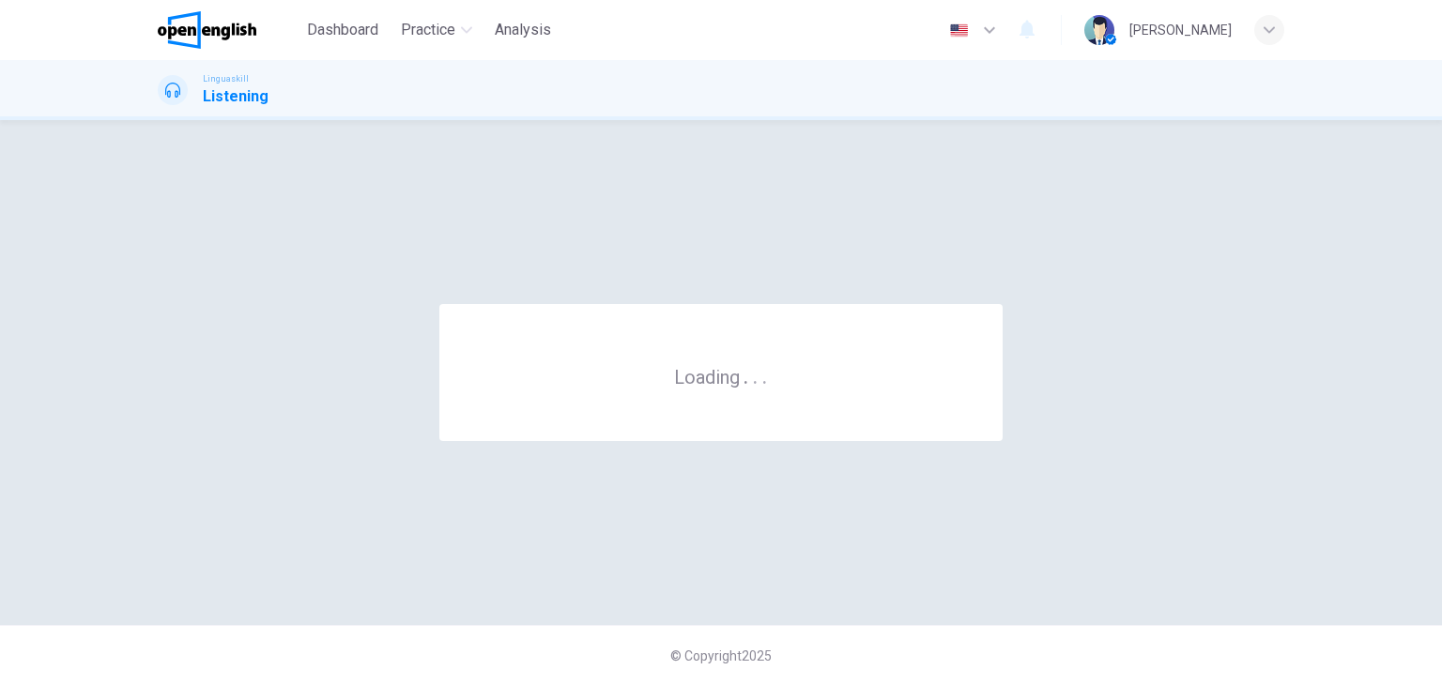
scroll to position [0, 0]
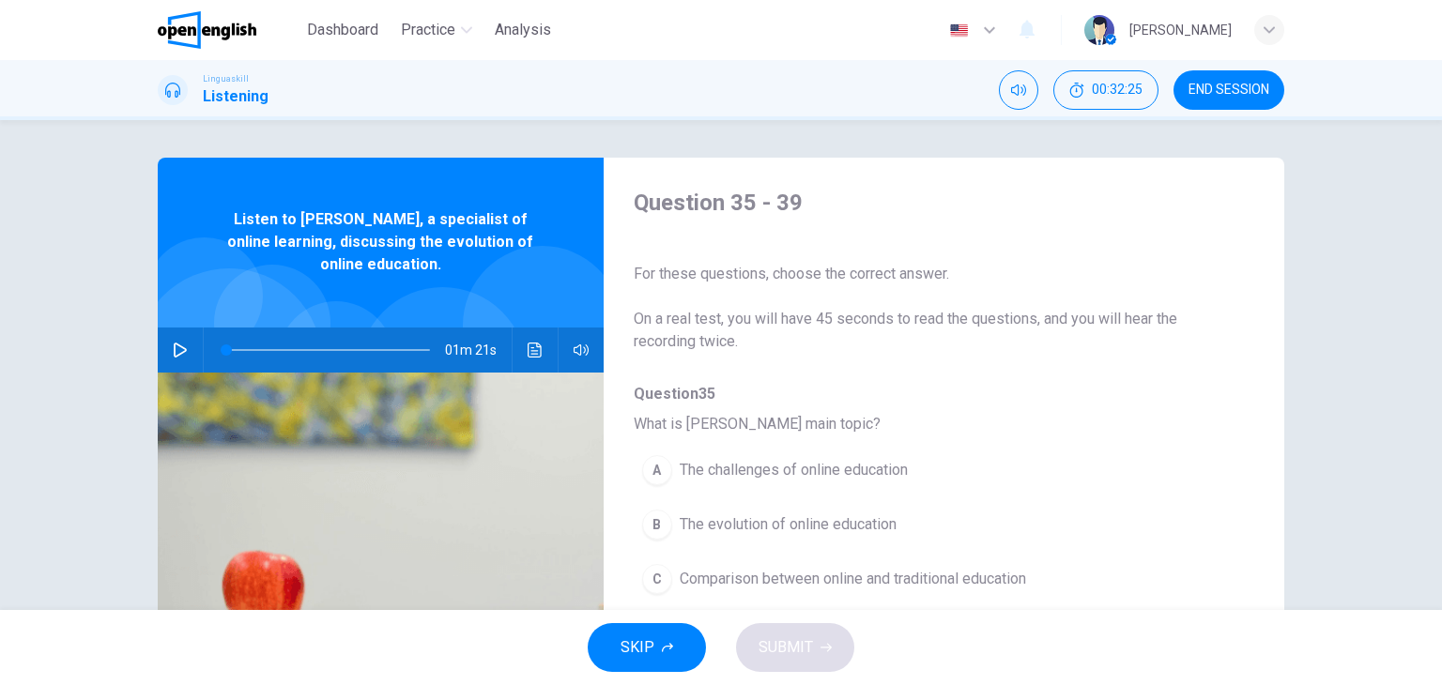
click at [991, 273] on span "For these questions, choose the correct answer." at bounding box center [929, 274] width 590 height 23
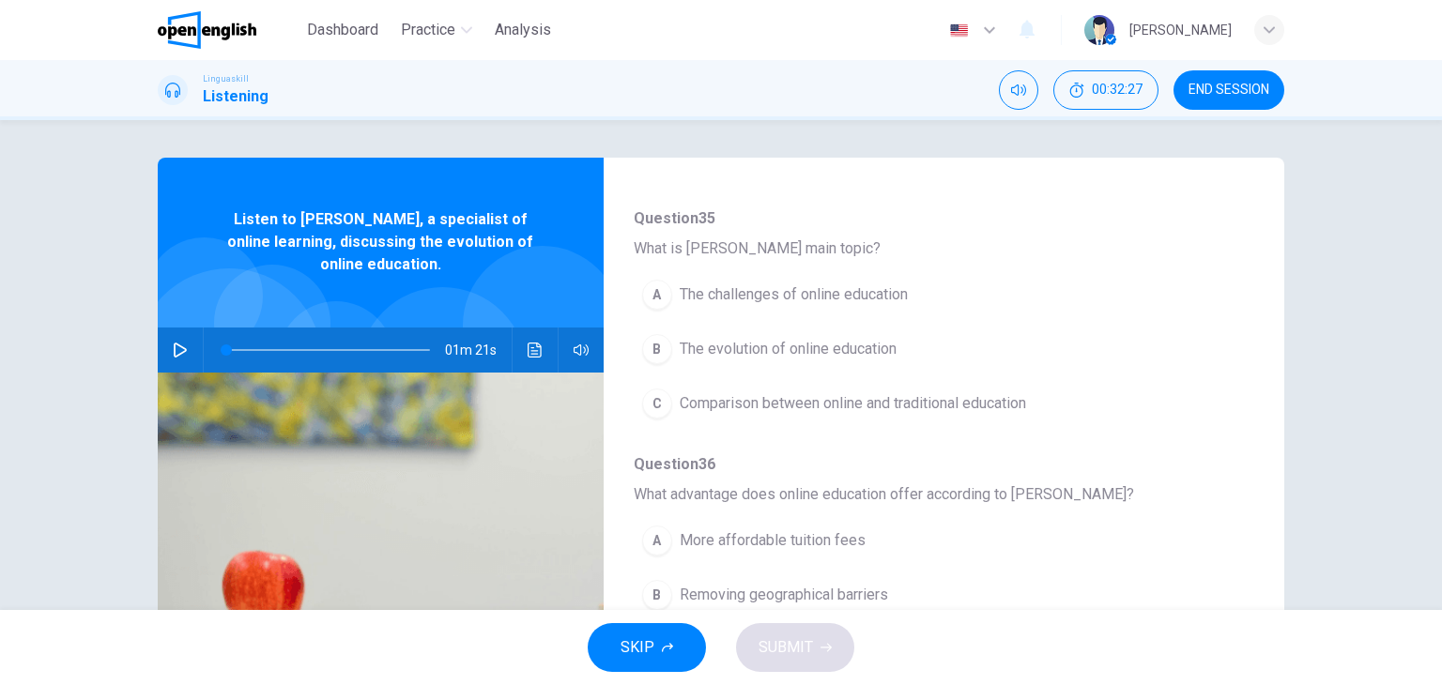
scroll to position [188, 0]
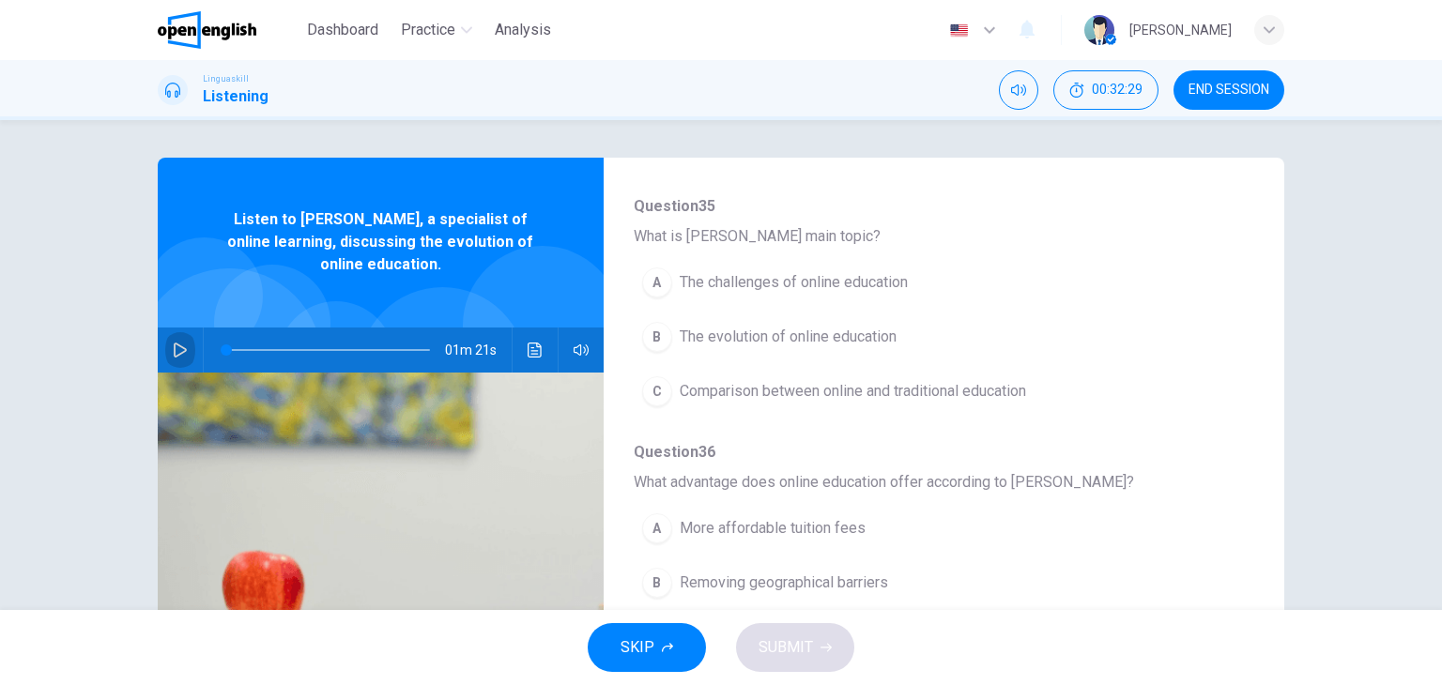
click at [180, 339] on button "button" at bounding box center [180, 350] width 30 height 45
click at [224, 347] on span at bounding box center [229, 350] width 11 height 11
click at [653, 352] on button "B The evolution of online education" at bounding box center [895, 337] width 523 height 47
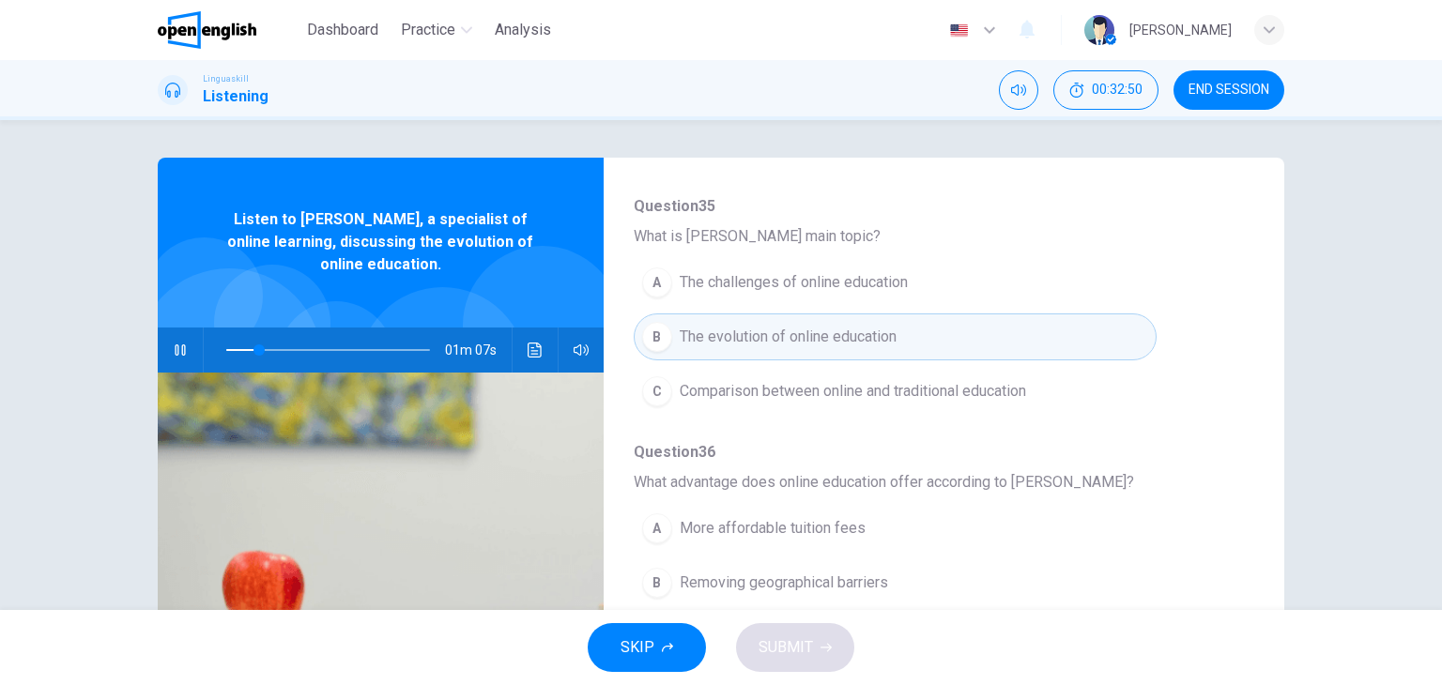
click at [1194, 546] on div "A More affordable tuition fees B Removing geographical barriers C Easier exams …" at bounding box center [929, 582] width 590 height 163
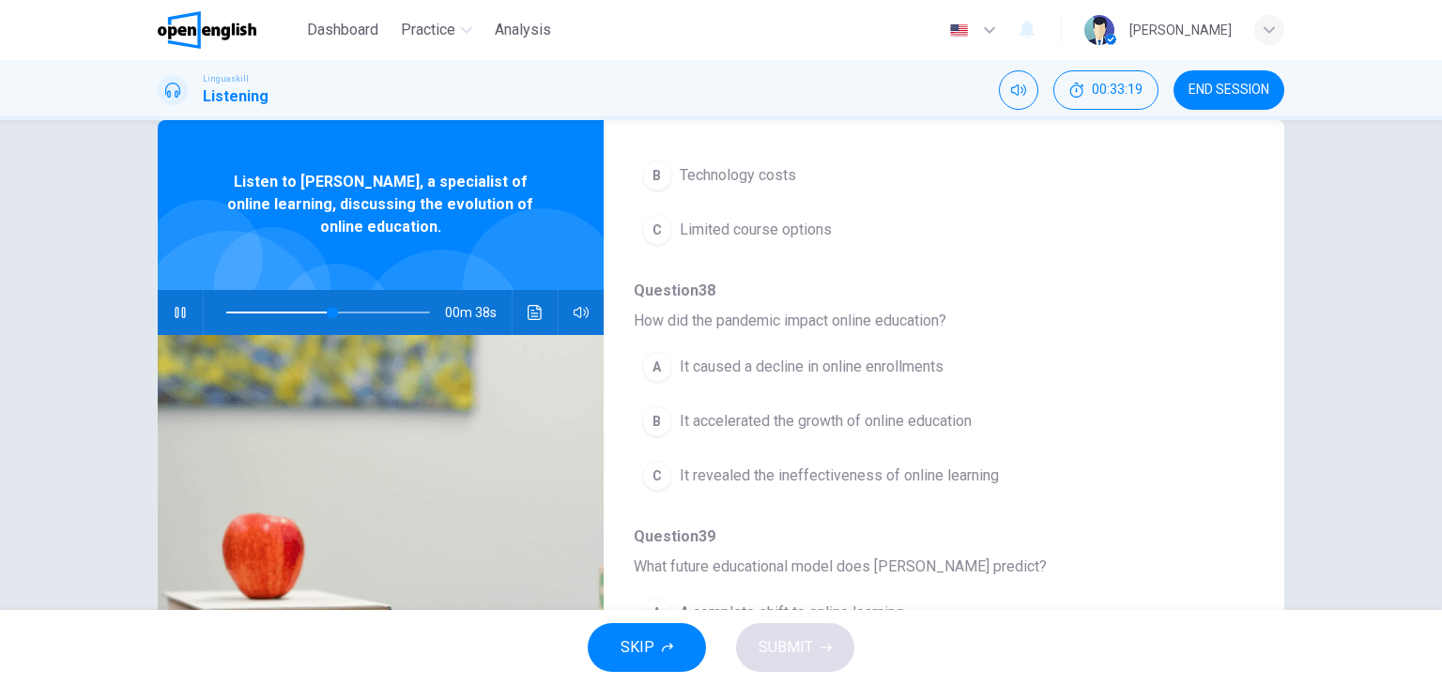
scroll to position [75, 0]
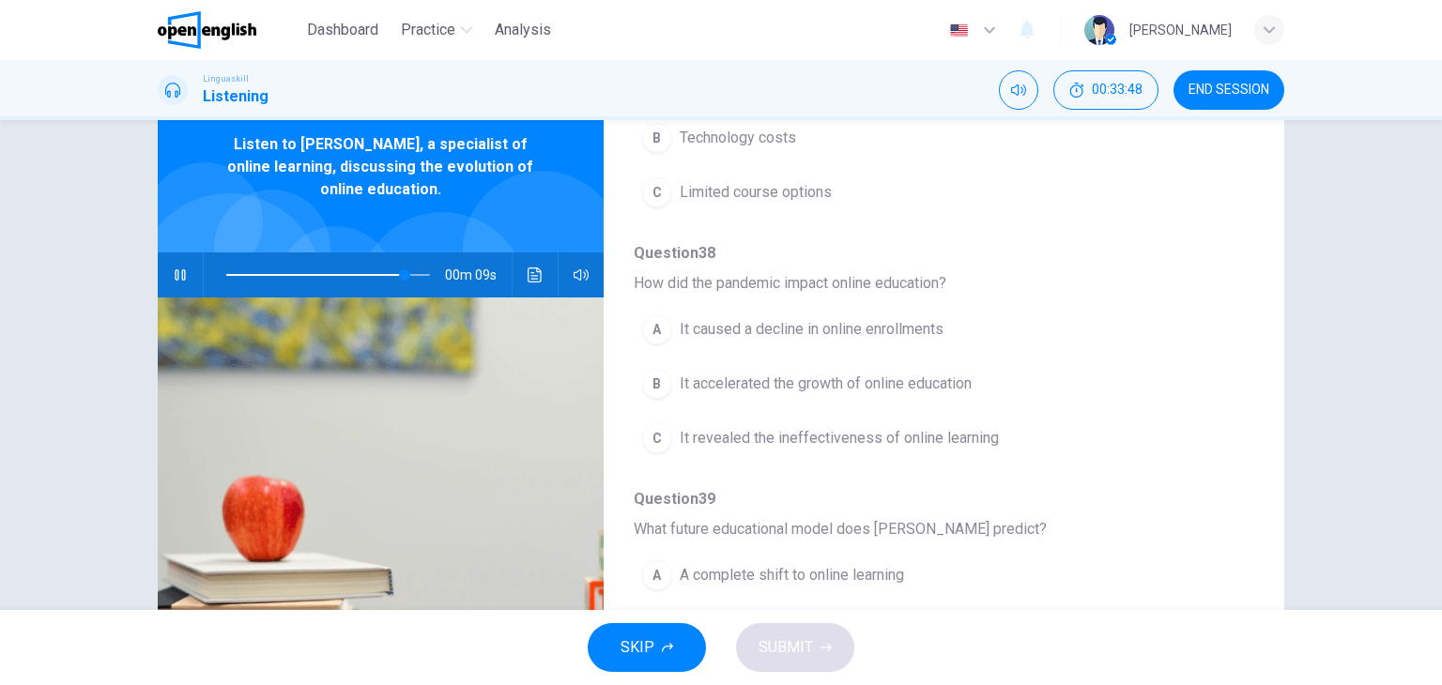
click at [665, 373] on div "B" at bounding box center [657, 384] width 30 height 30
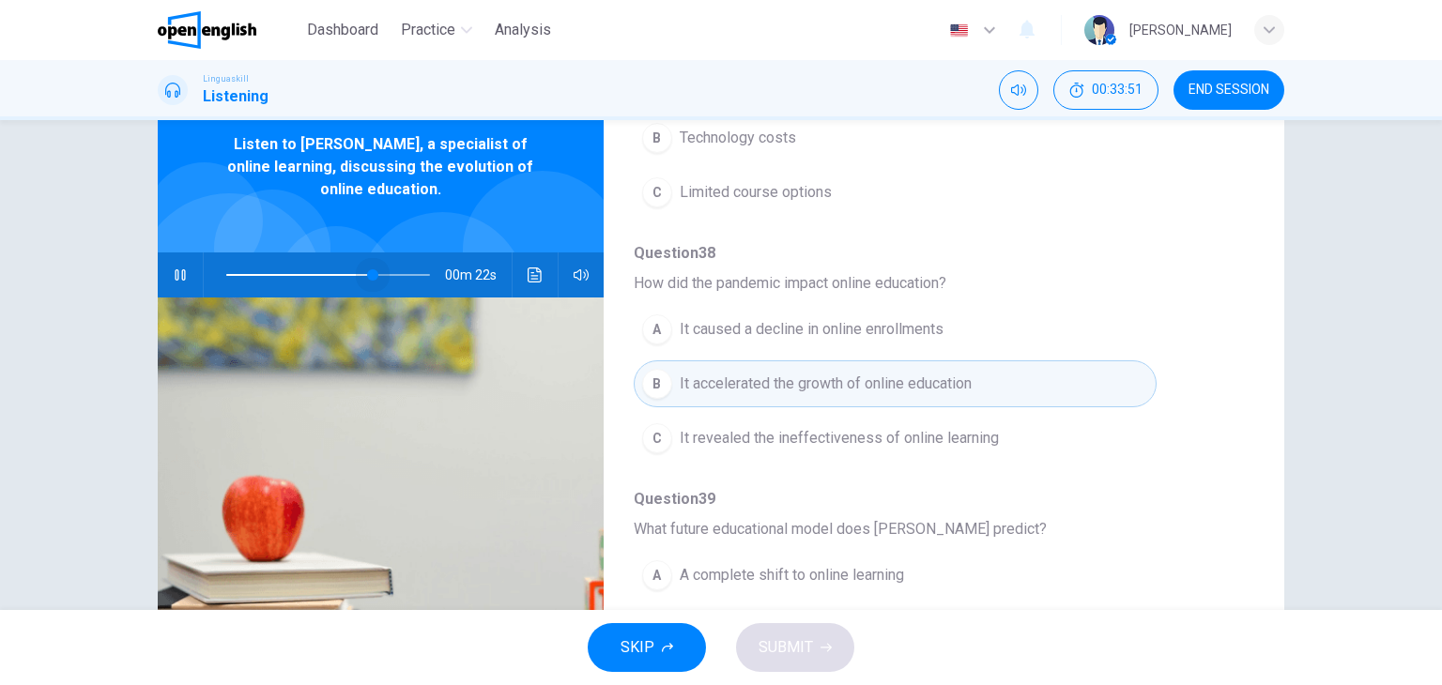
click at [368, 268] on span at bounding box center [328, 275] width 204 height 26
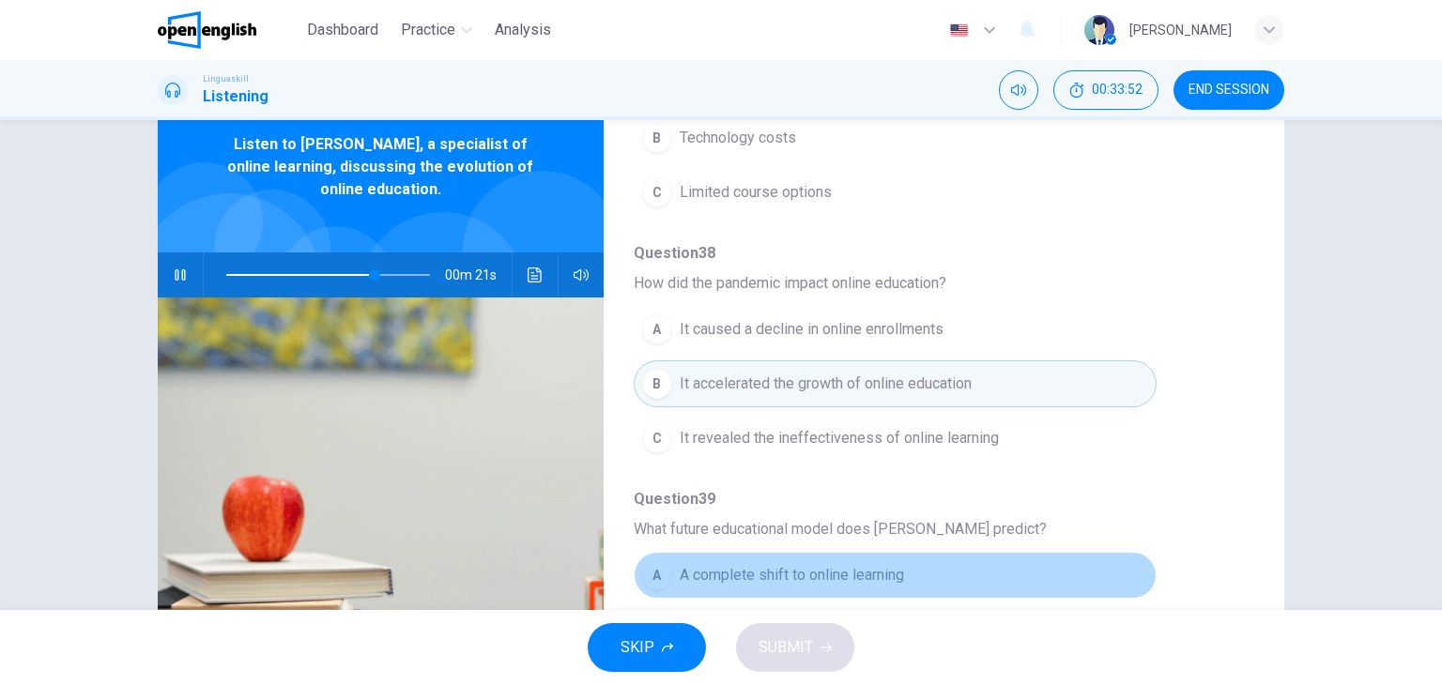
click at [1114, 552] on button "A A complete shift to online learning" at bounding box center [895, 575] width 523 height 47
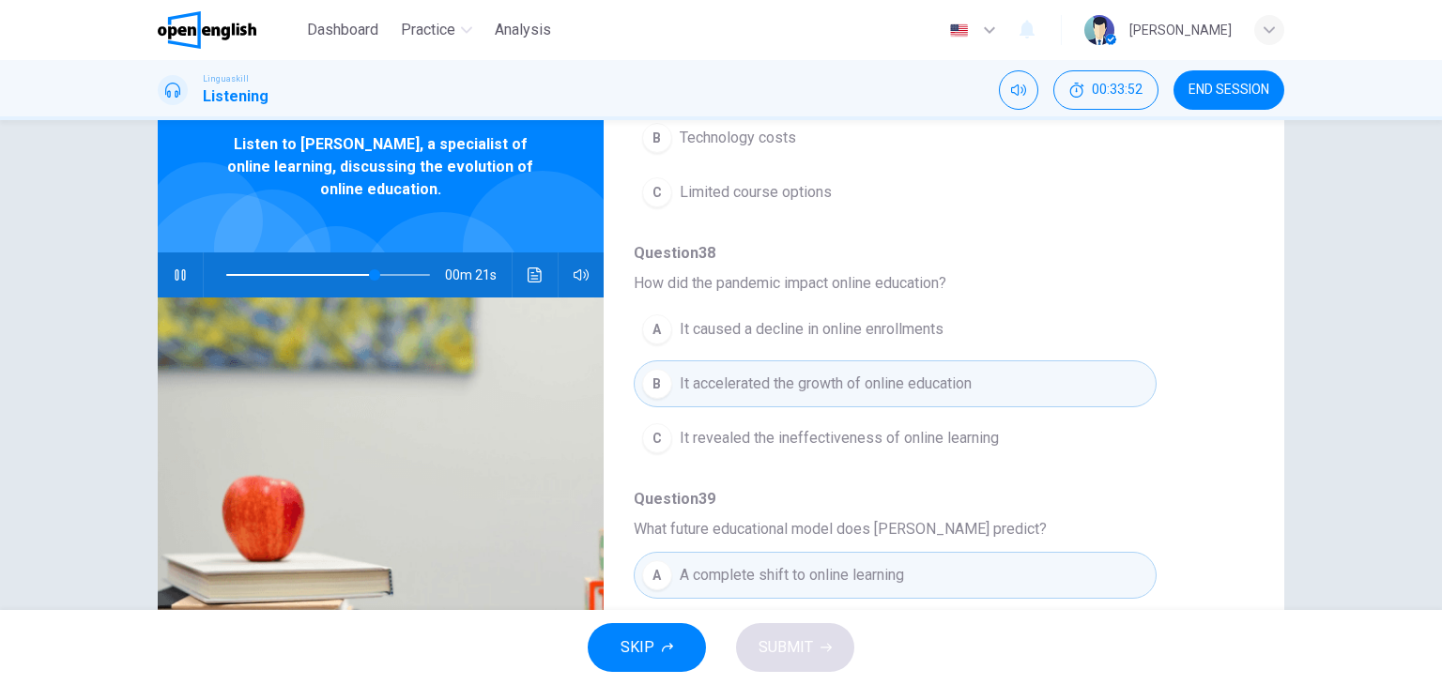
type input "**"
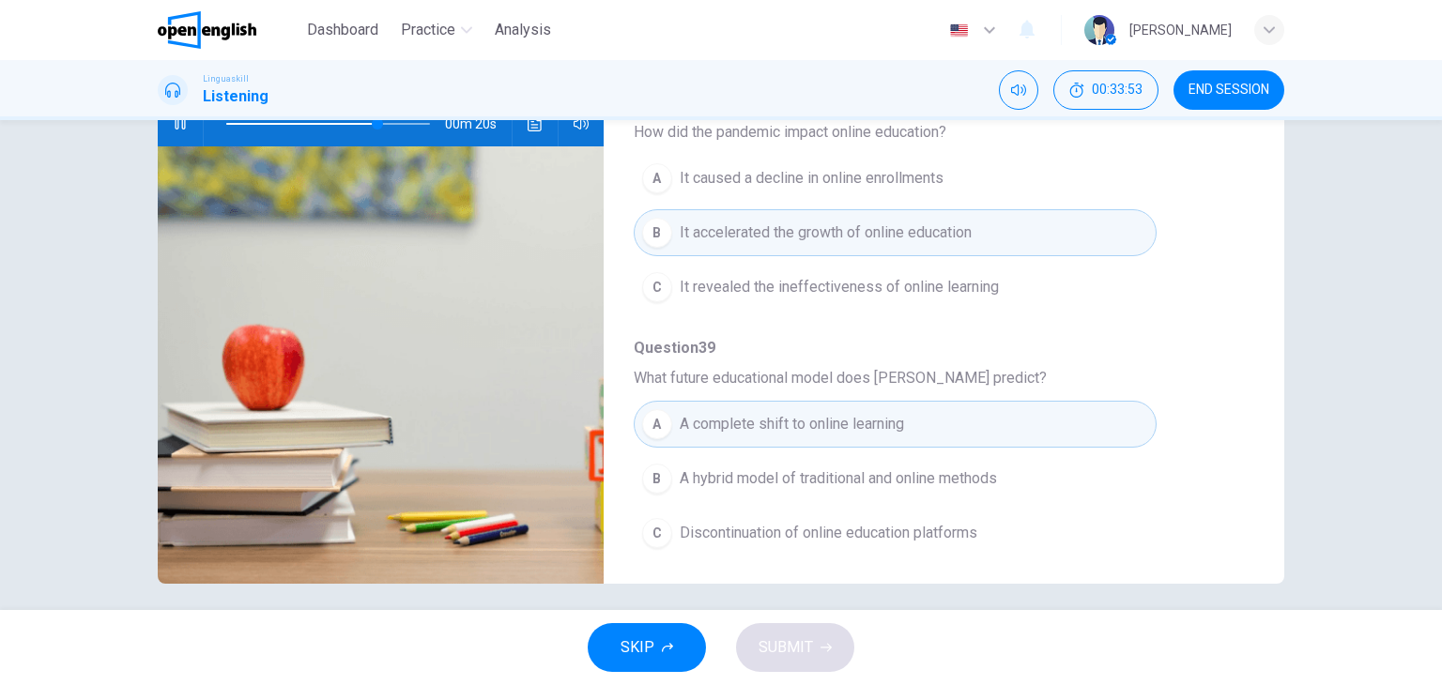
scroll to position [238, 0]
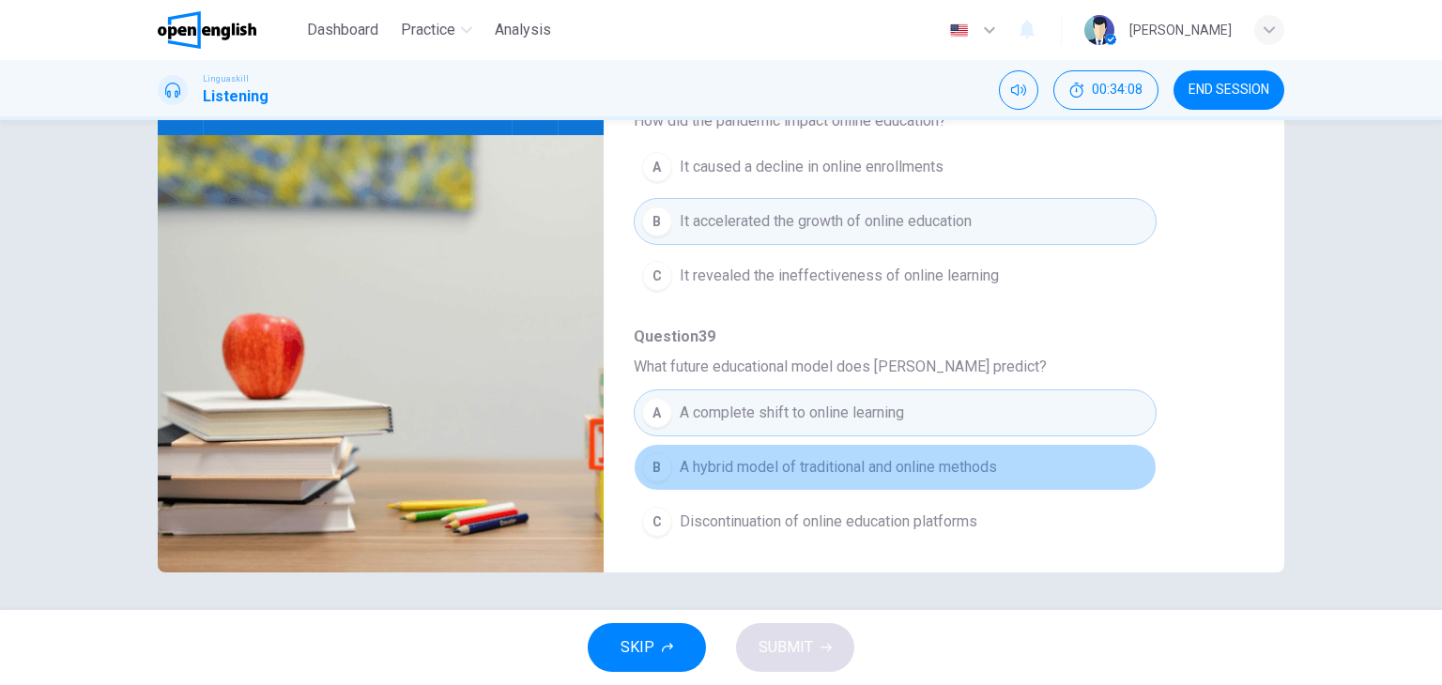
click at [913, 469] on span "A hybrid model of traditional and online methods" at bounding box center [838, 467] width 317 height 23
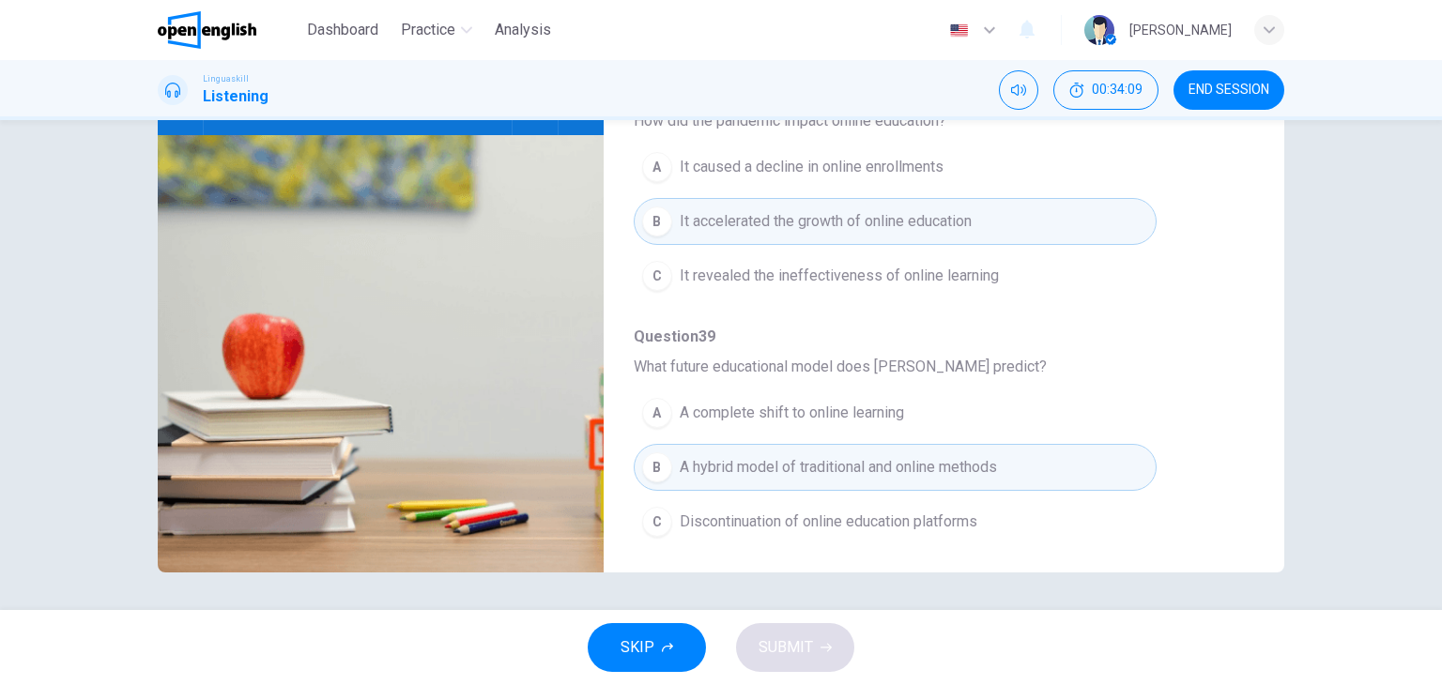
click at [1190, 450] on div "A A complete shift to online learning B A hybrid model of traditional and onlin…" at bounding box center [929, 467] width 590 height 163
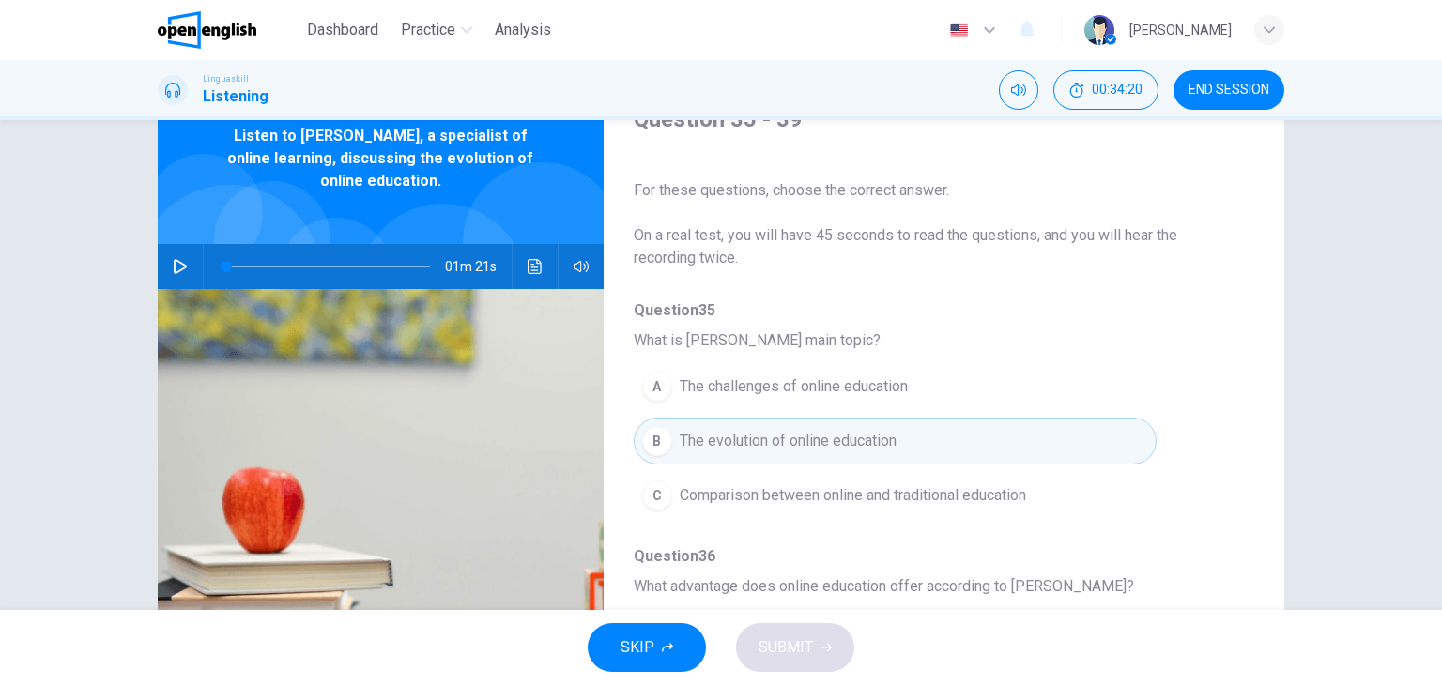
scroll to position [0, 0]
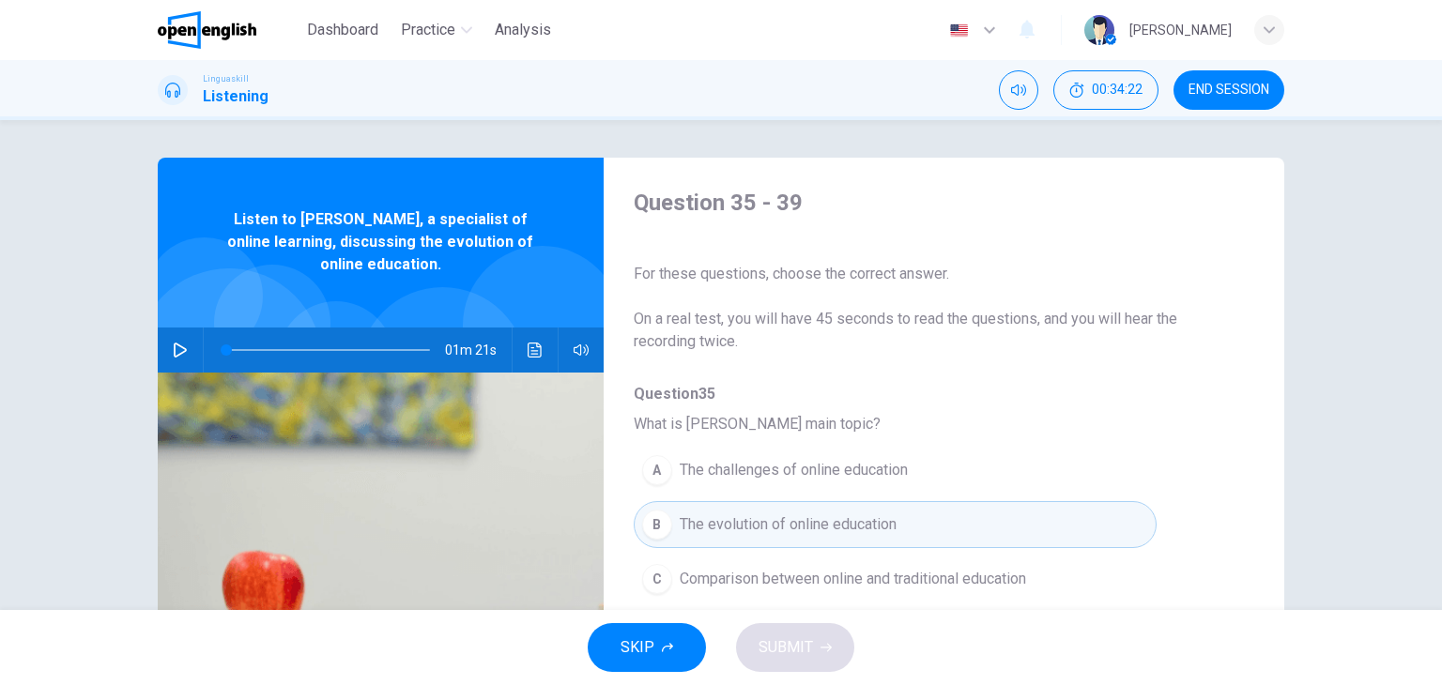
click at [191, 349] on div "01m 21s" at bounding box center [381, 350] width 446 height 45
click at [173, 344] on icon "button" at bounding box center [180, 350] width 15 height 15
type input "*"
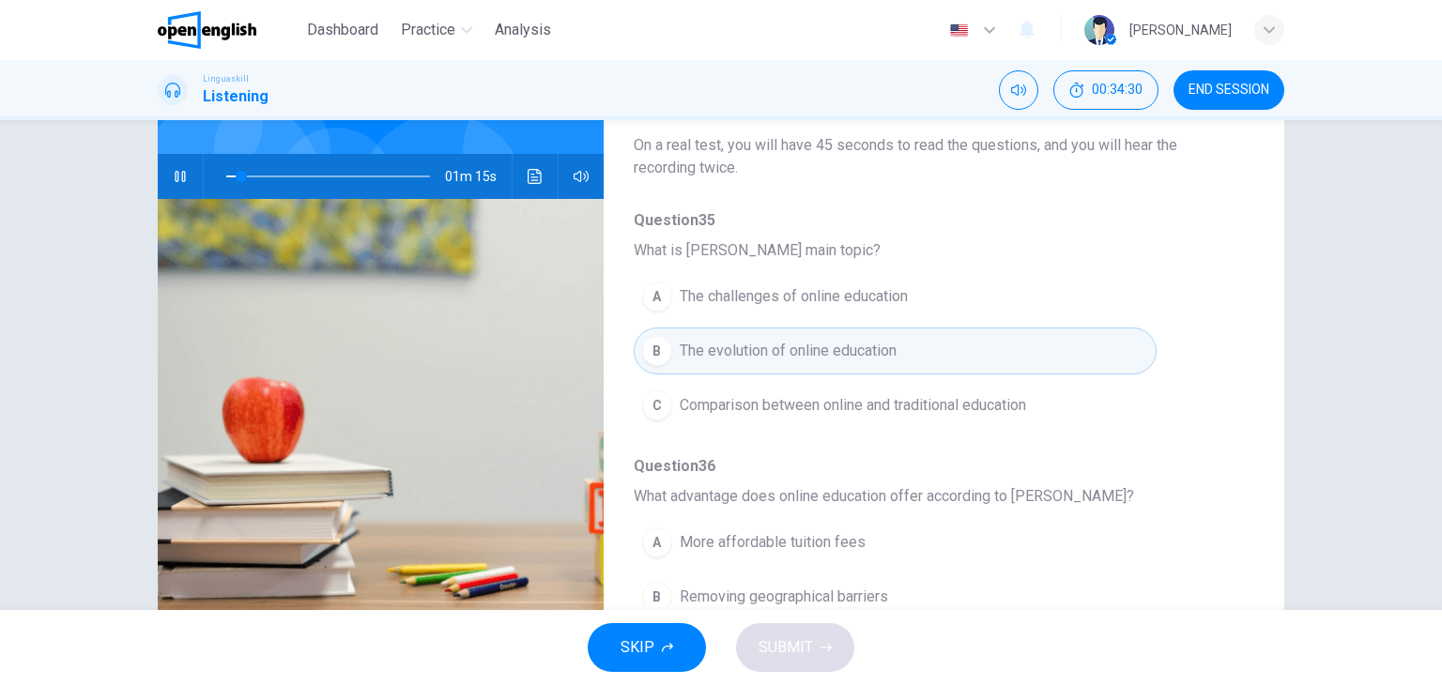
scroll to position [188, 0]
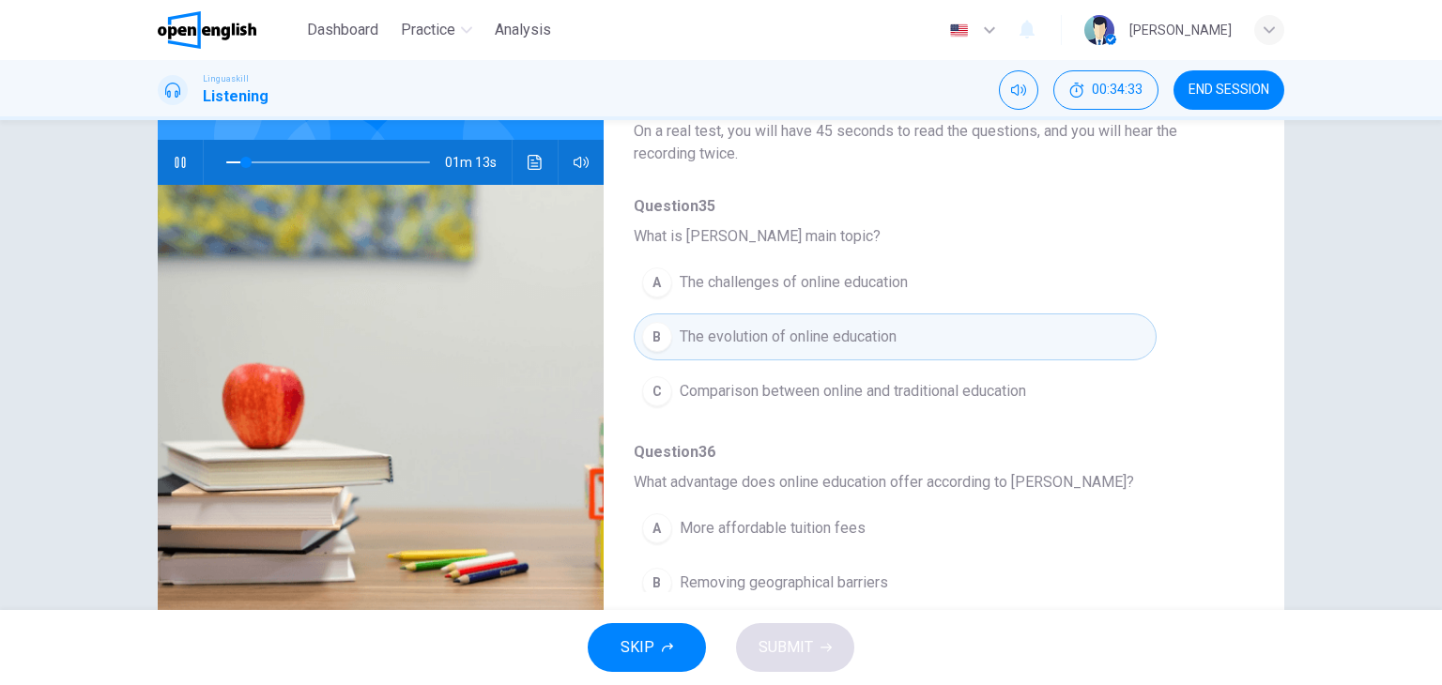
type input "**"
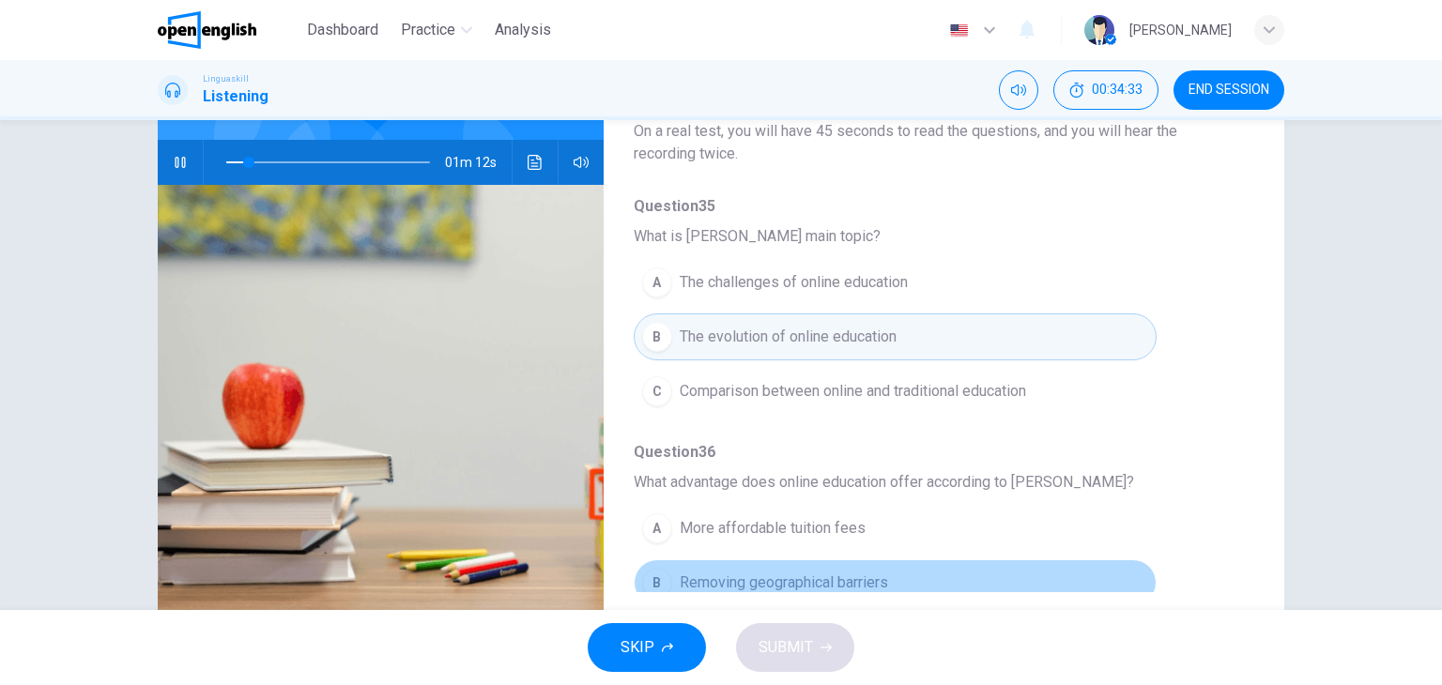
click at [1052, 566] on button "B Removing geographical barriers" at bounding box center [895, 582] width 523 height 47
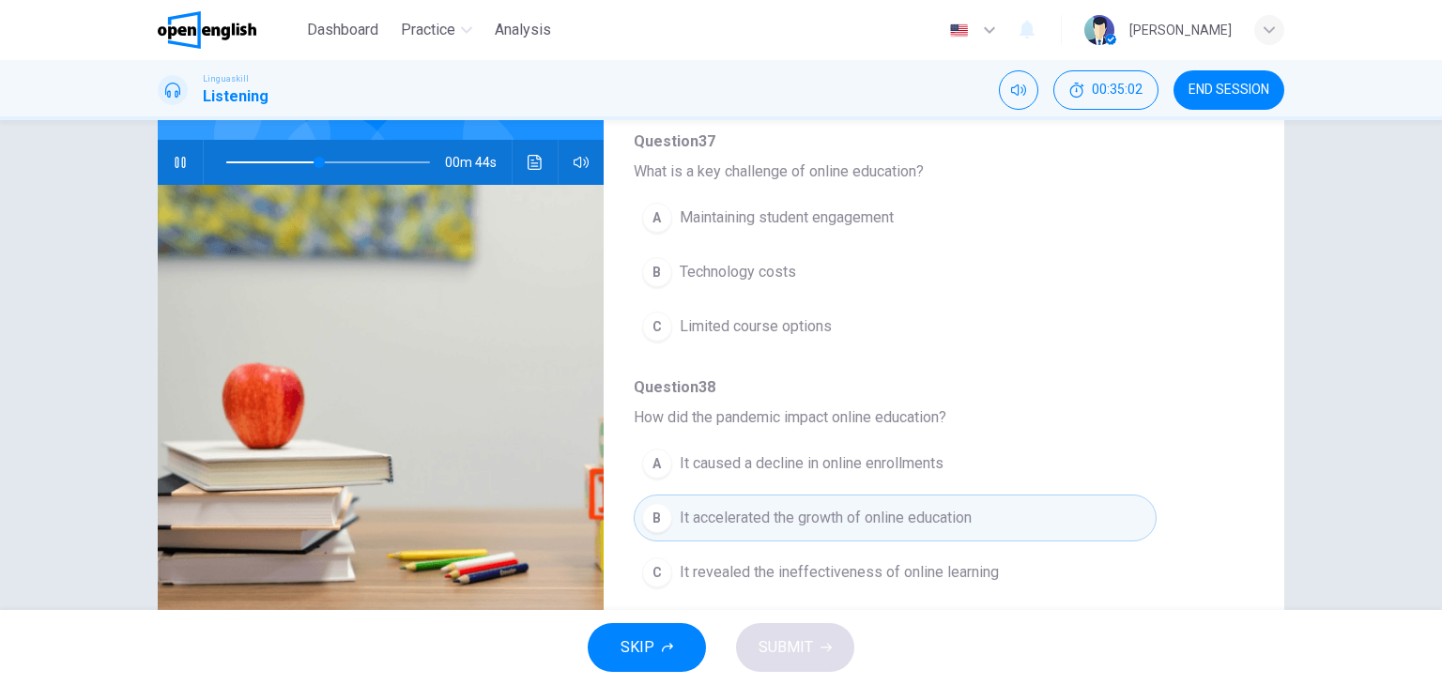
scroll to position [563, 0]
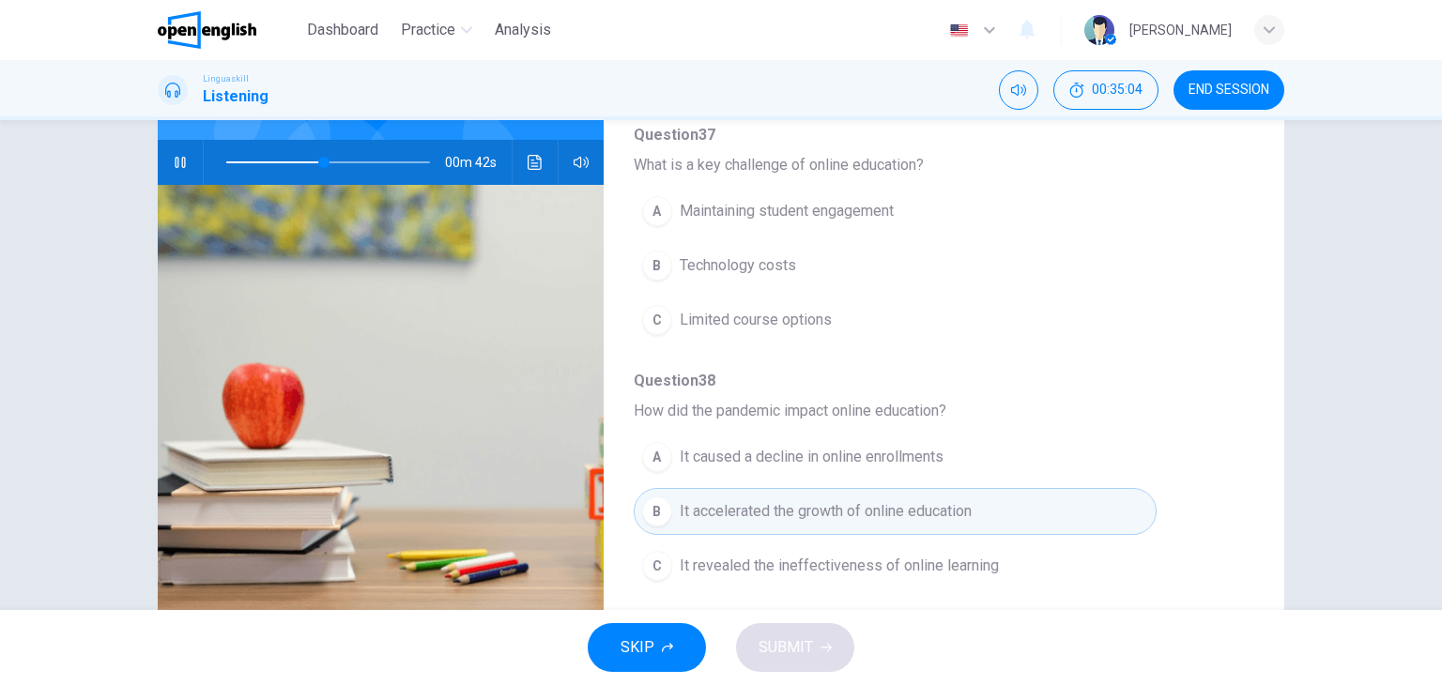
click at [680, 259] on span "Technology costs" at bounding box center [738, 265] width 116 height 23
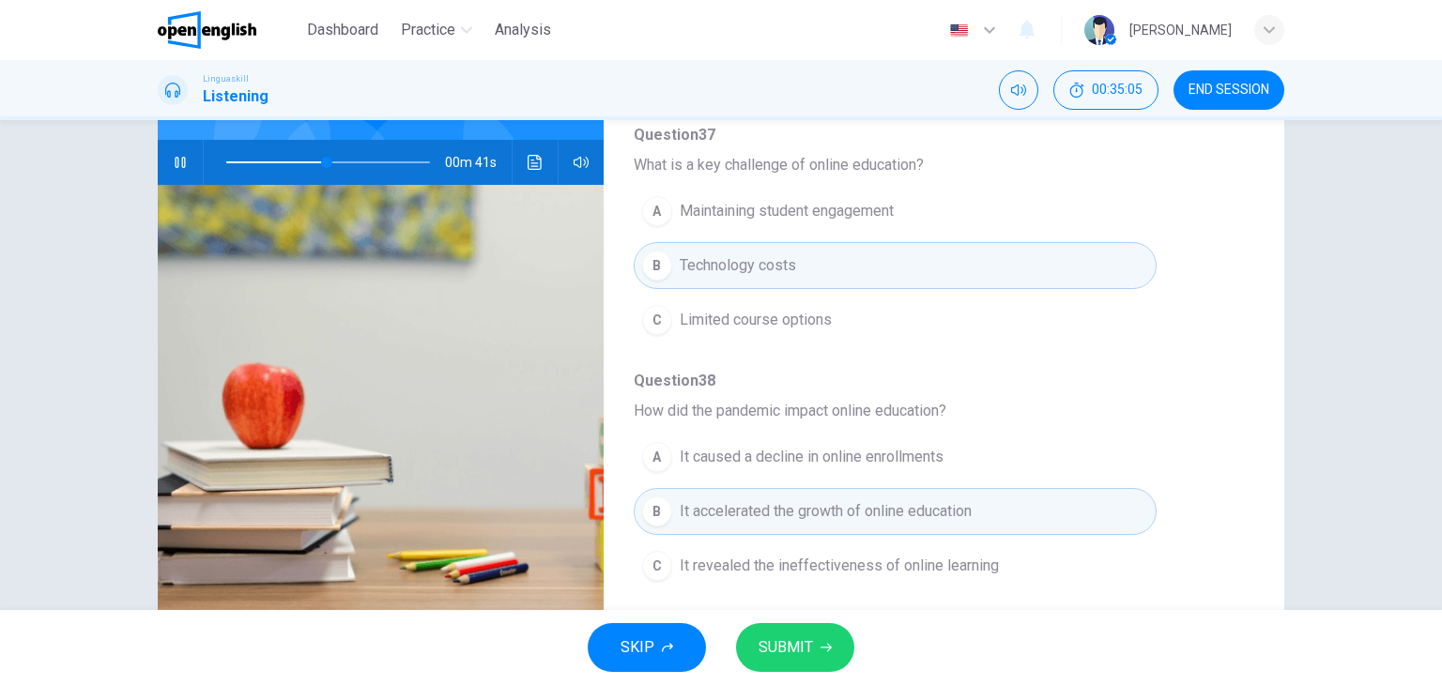
type input "**"
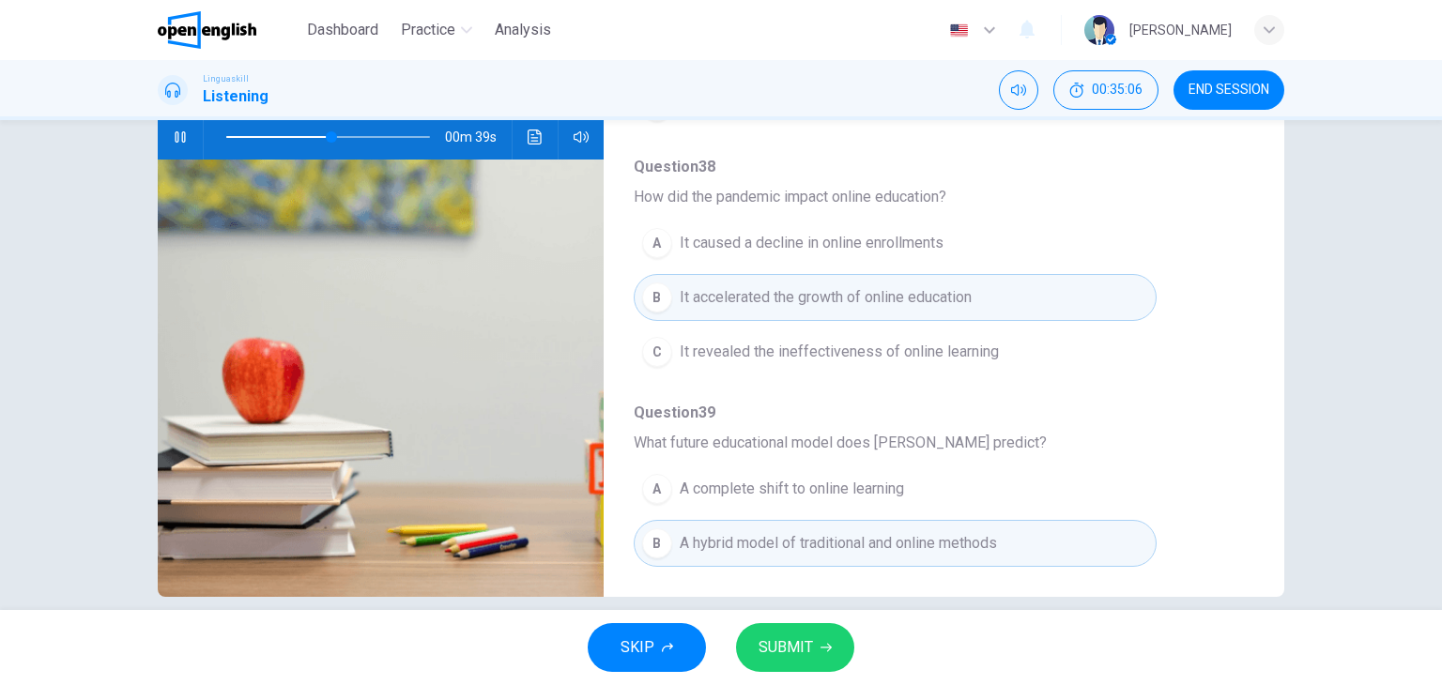
scroll to position [804, 0]
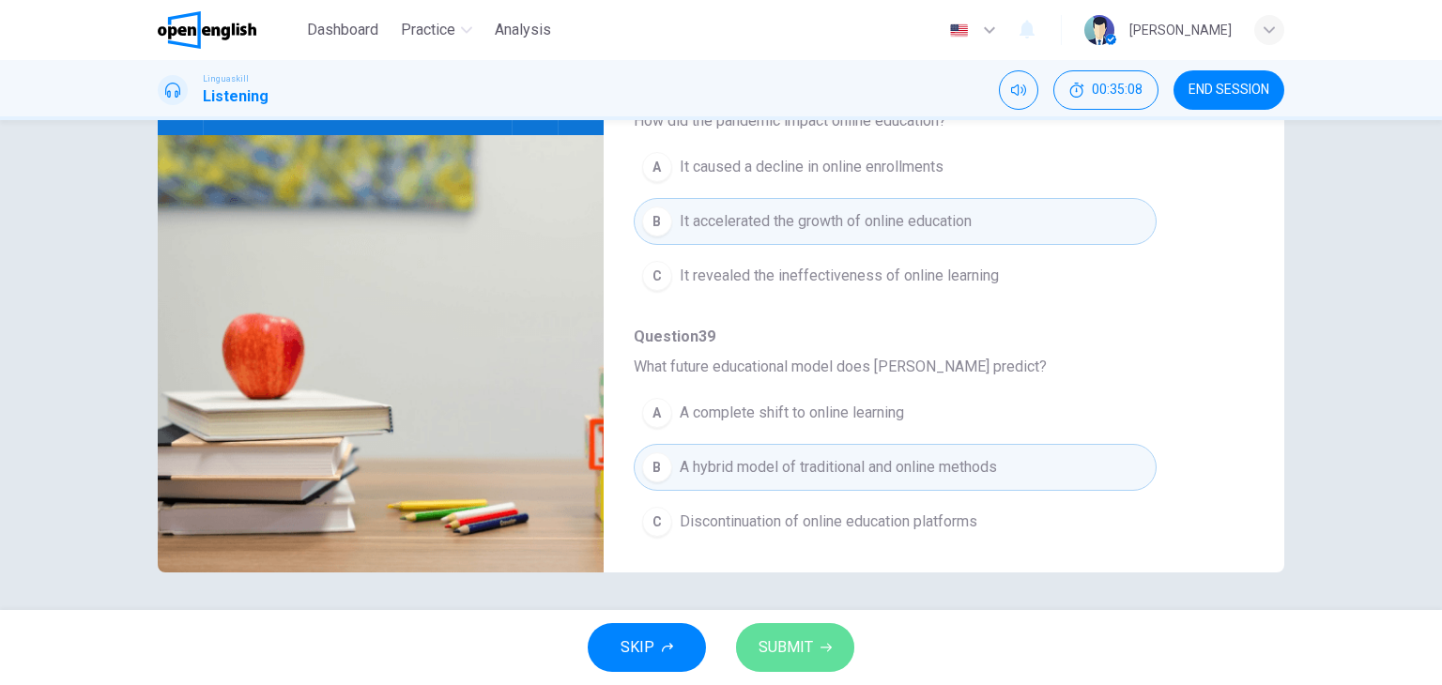
click at [792, 662] on button "SUBMIT" at bounding box center [795, 647] width 118 height 49
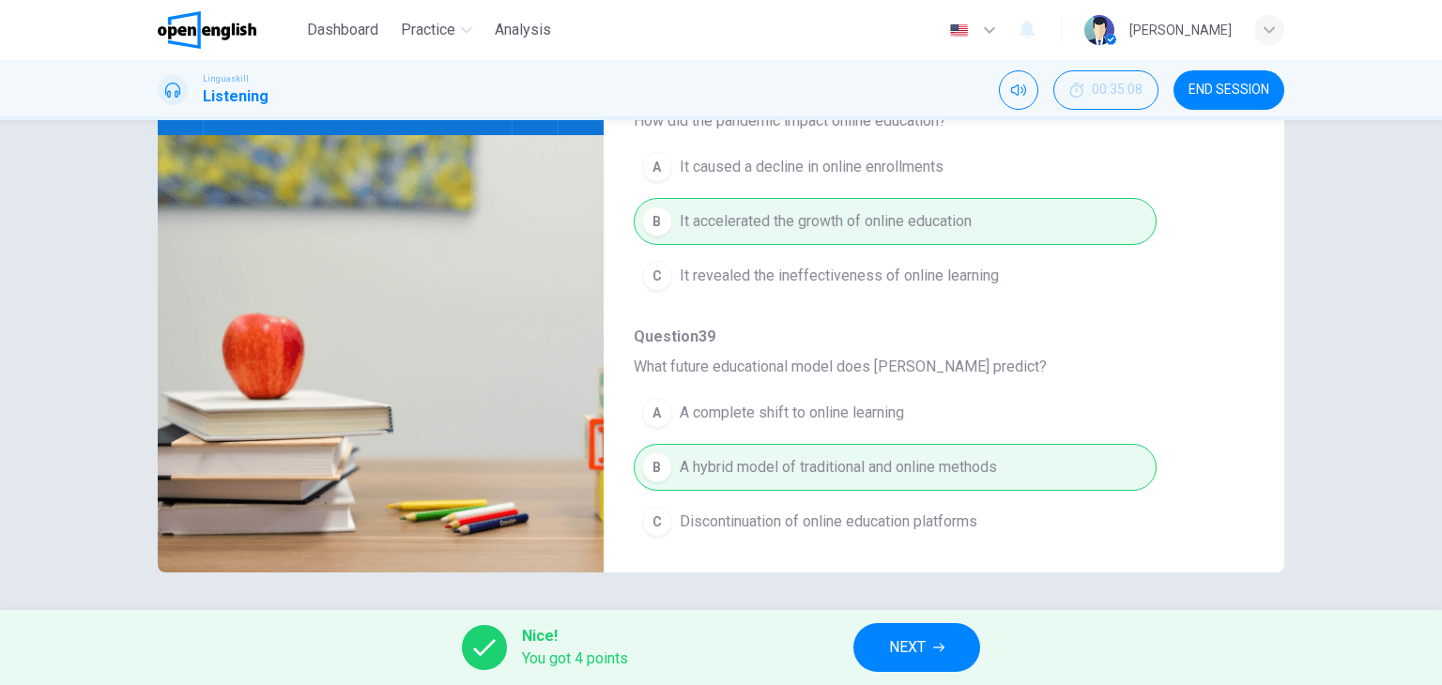
type input "**"
click at [925, 645] on span "NEXT" at bounding box center [907, 648] width 37 height 26
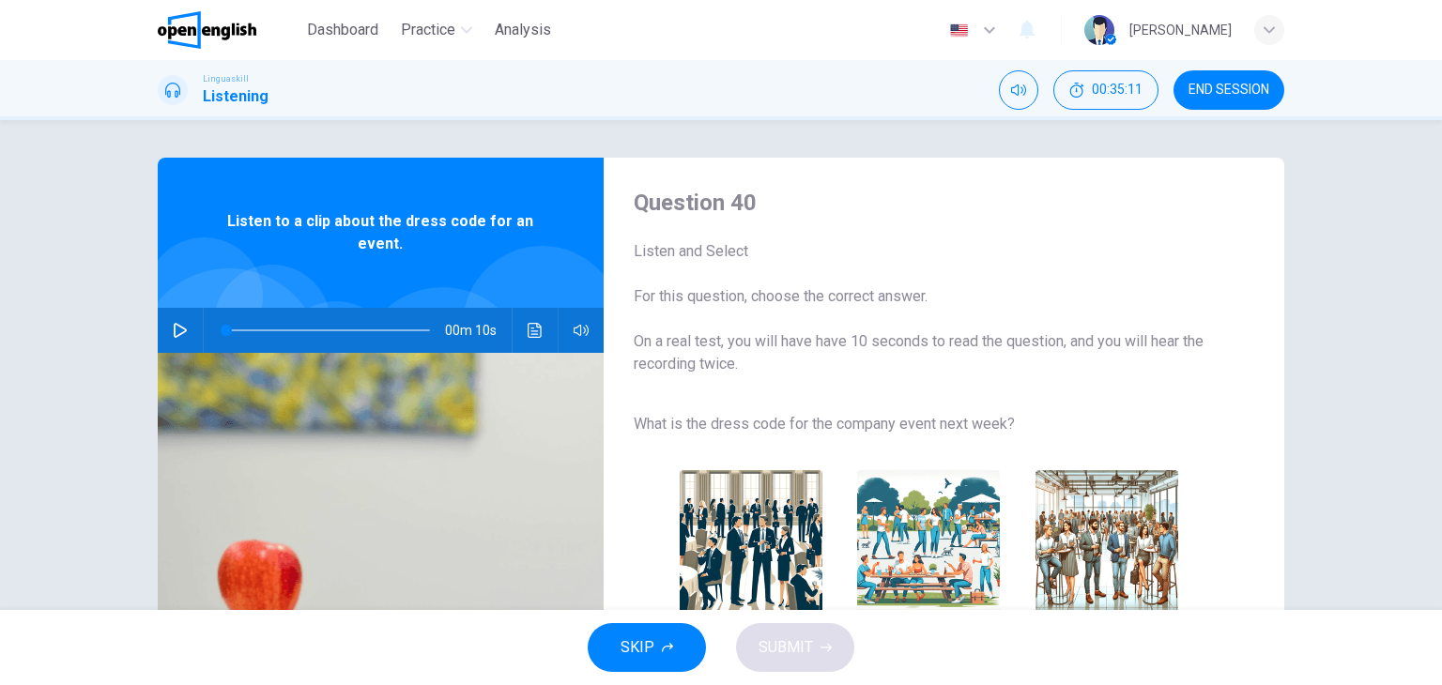
click at [1051, 257] on span "Listen and Select" at bounding box center [929, 251] width 590 height 23
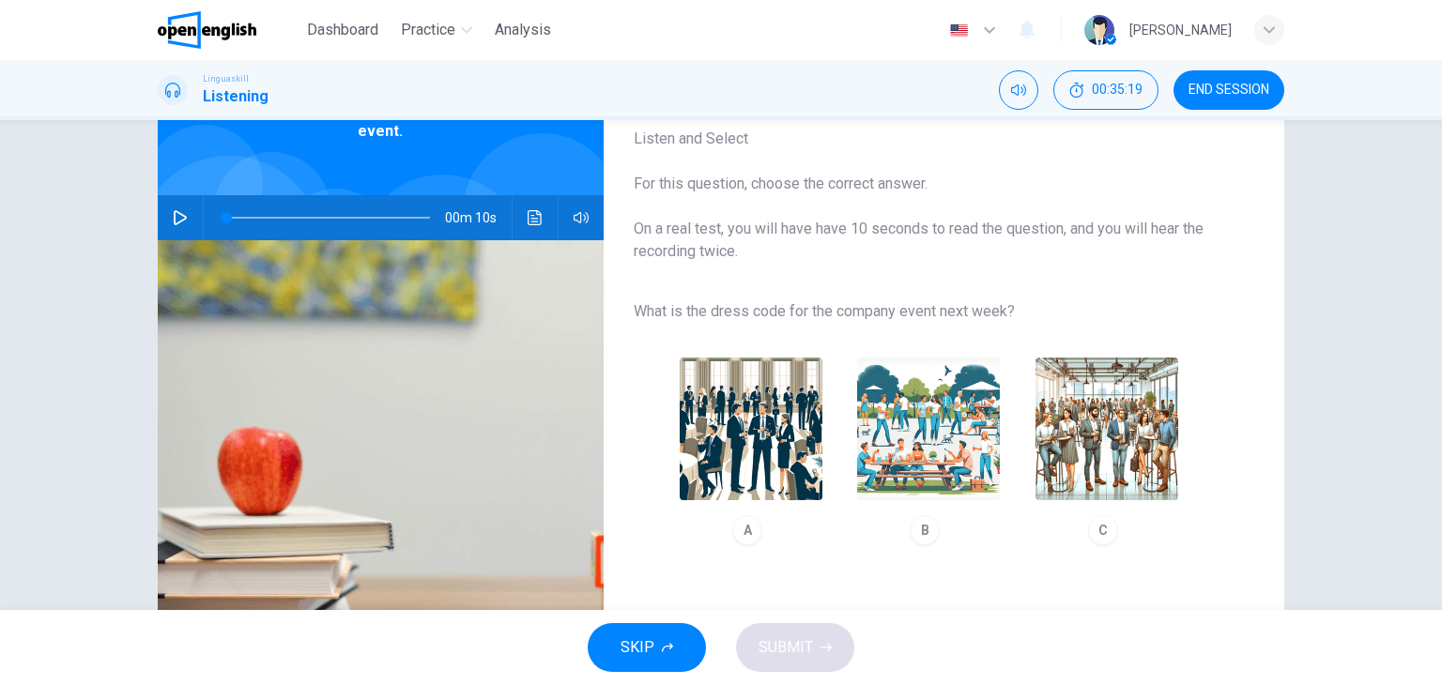
scroll to position [150, 0]
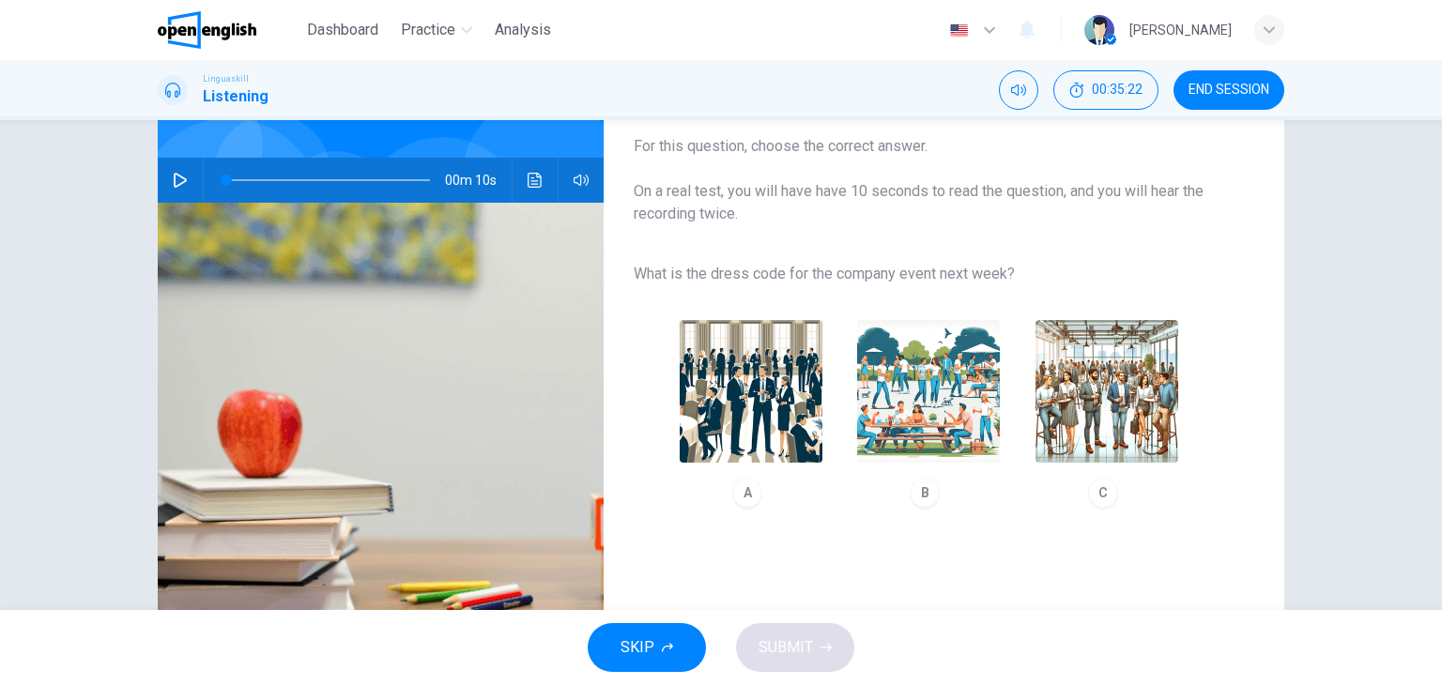
click at [176, 179] on icon "button" at bounding box center [180, 180] width 15 height 15
type input "*"
click at [770, 384] on img "button" at bounding box center [751, 391] width 143 height 143
click at [759, 625] on button "SUBMIT" at bounding box center [795, 647] width 118 height 49
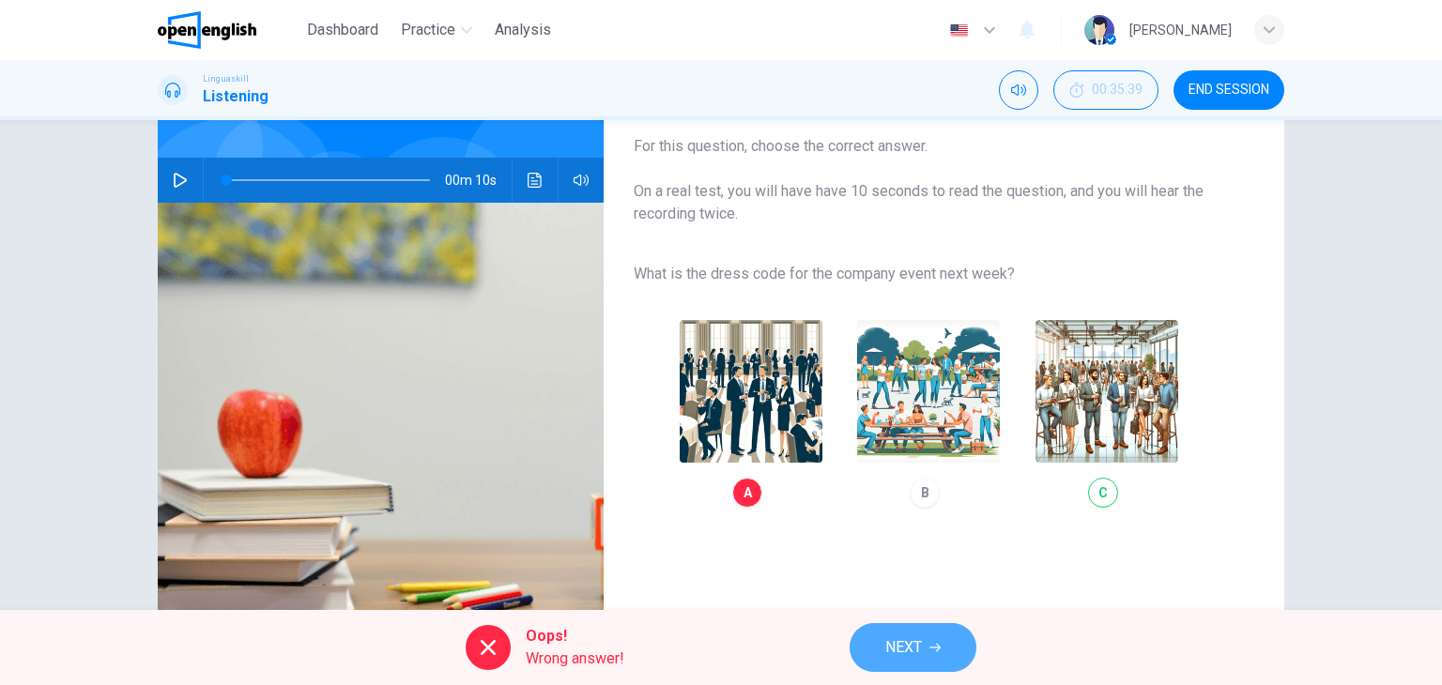
click at [909, 629] on button "NEXT" at bounding box center [913, 647] width 127 height 49
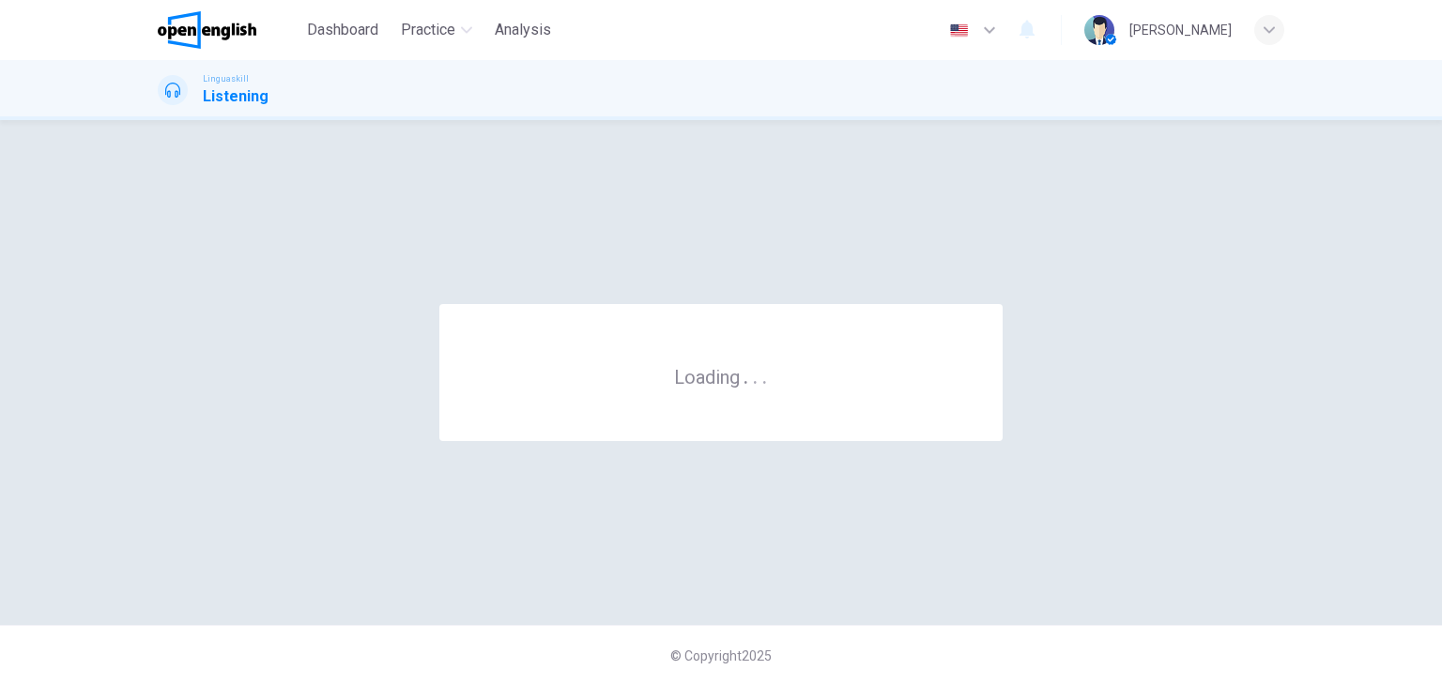
scroll to position [0, 0]
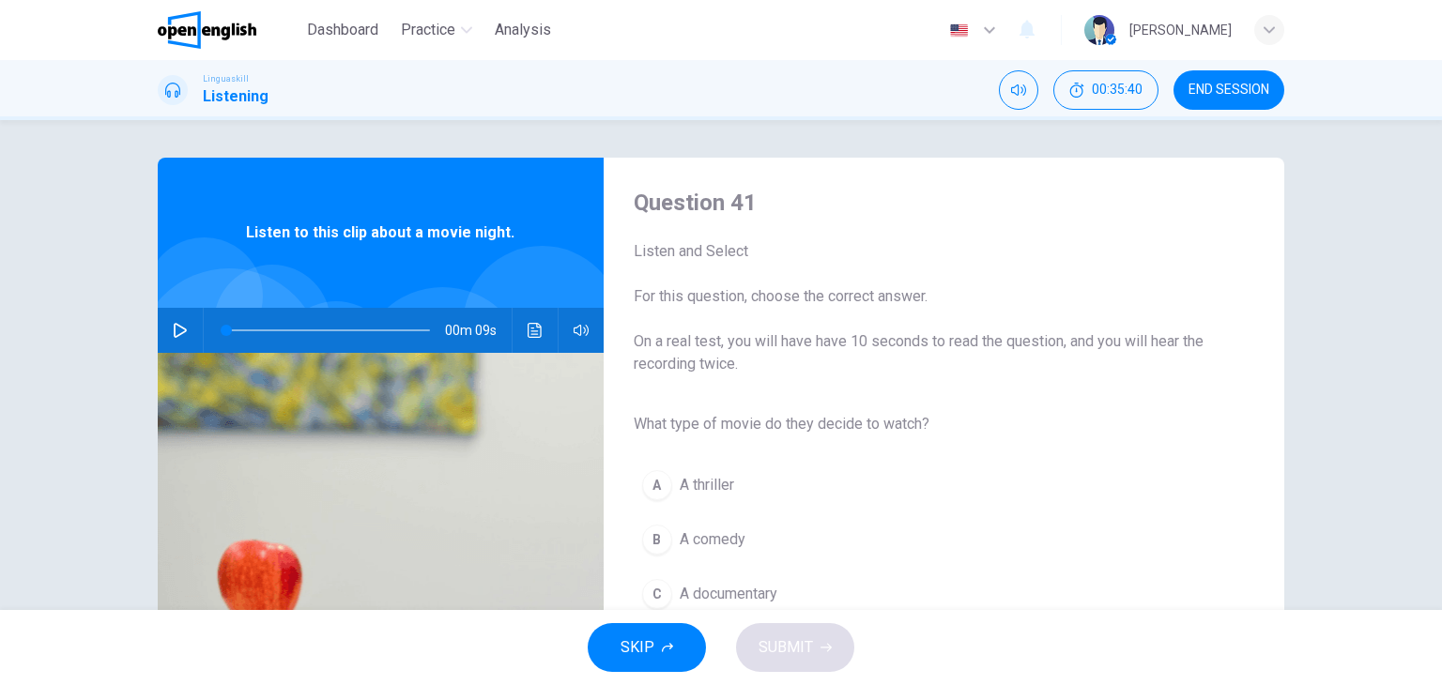
click at [1022, 254] on span "Listen and Select" at bounding box center [929, 251] width 590 height 23
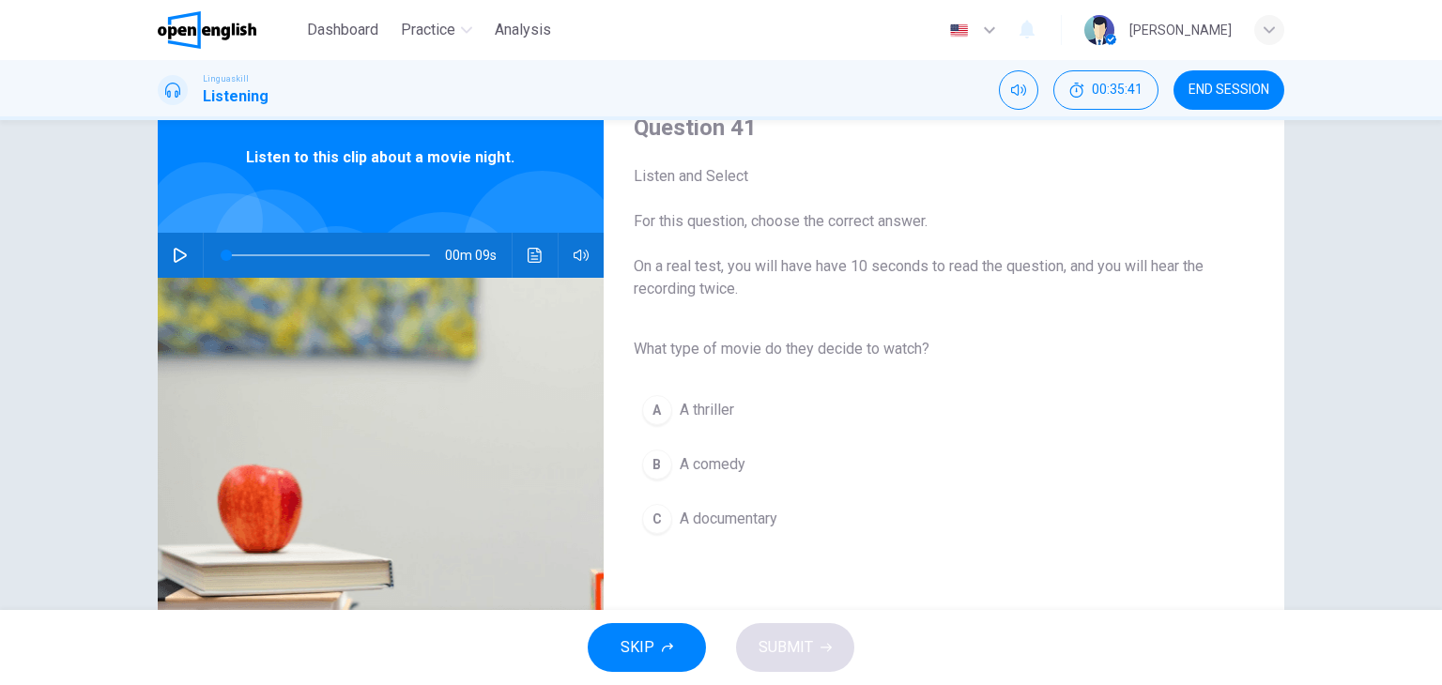
scroll to position [113, 0]
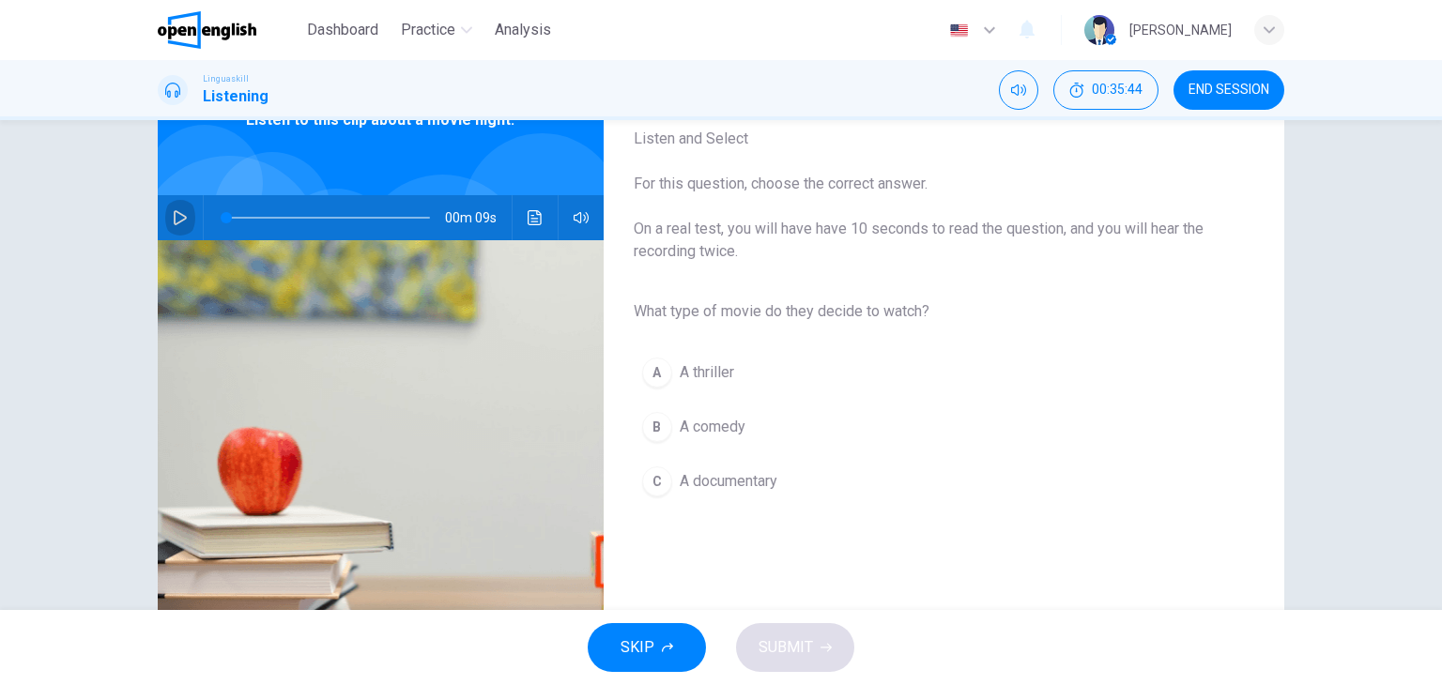
click at [168, 204] on button "button" at bounding box center [180, 217] width 30 height 45
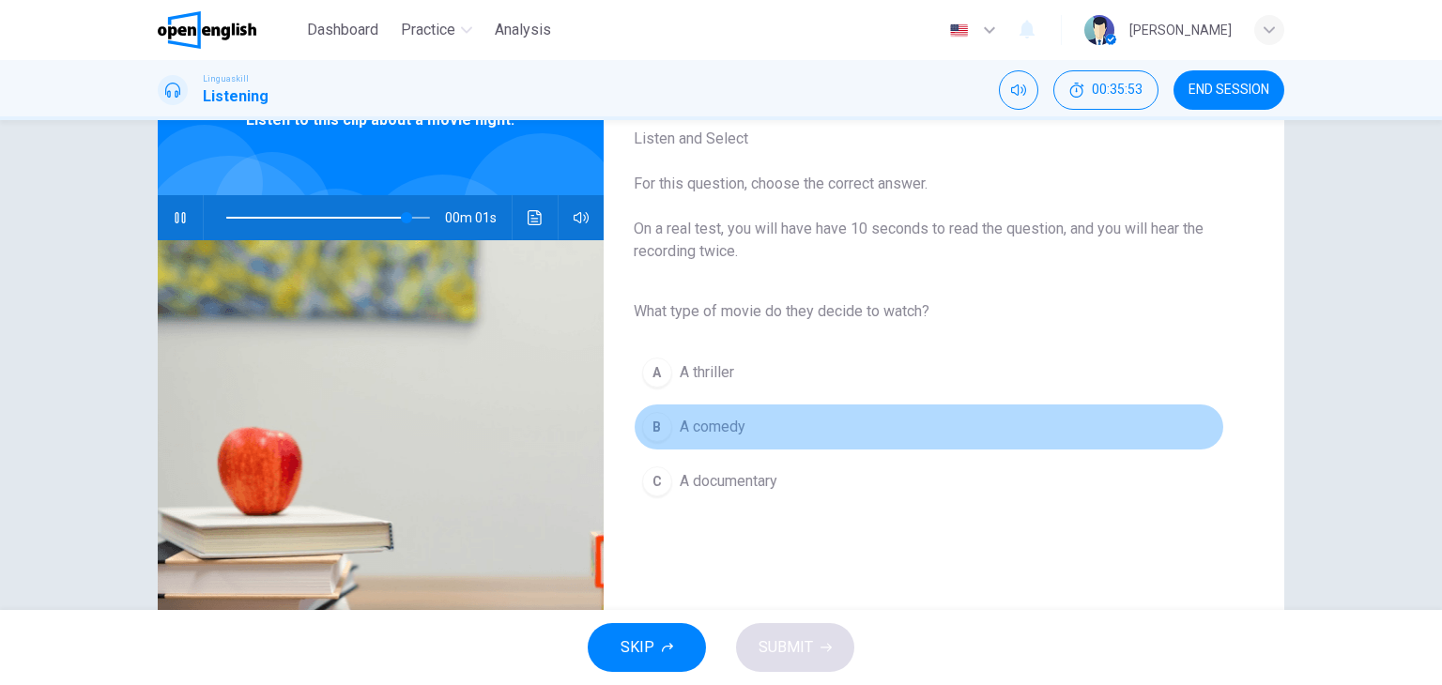
click at [701, 447] on button "B A comedy" at bounding box center [929, 427] width 590 height 47
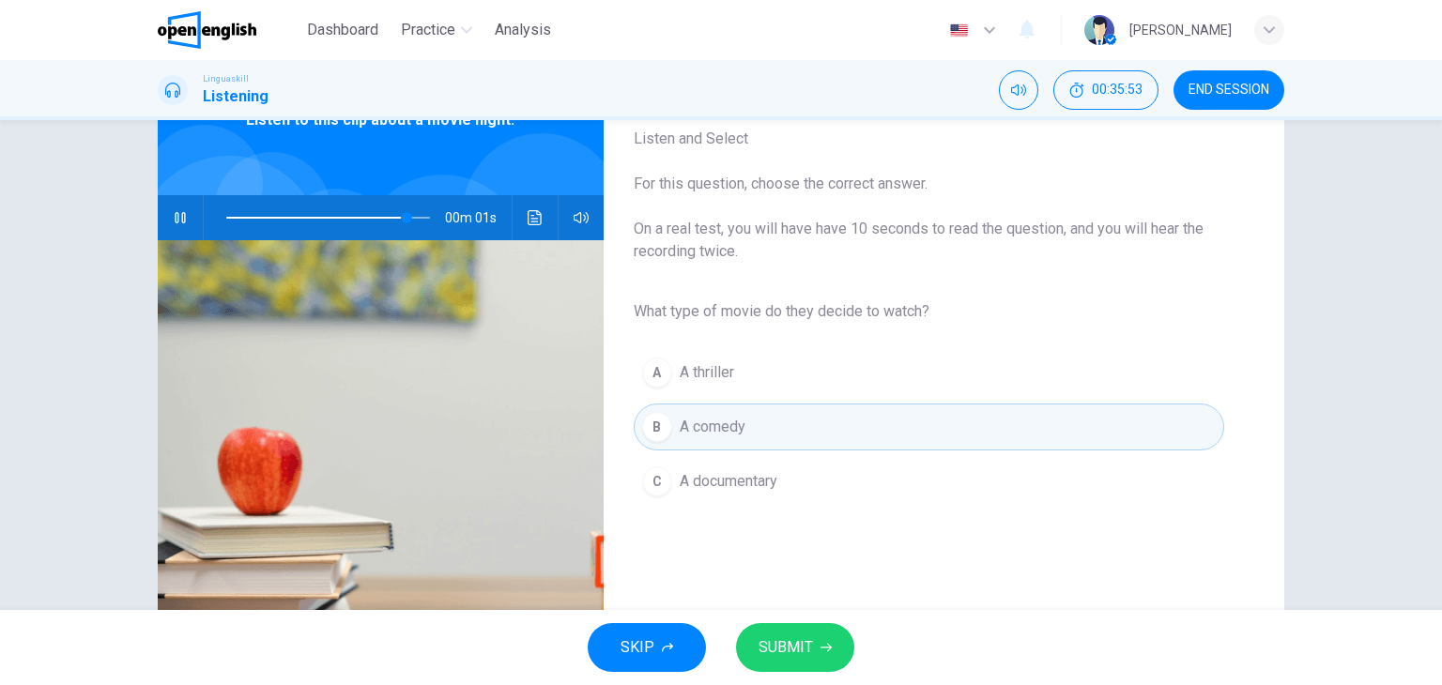
type input "*"
click at [779, 637] on span "SUBMIT" at bounding box center [786, 648] width 54 height 26
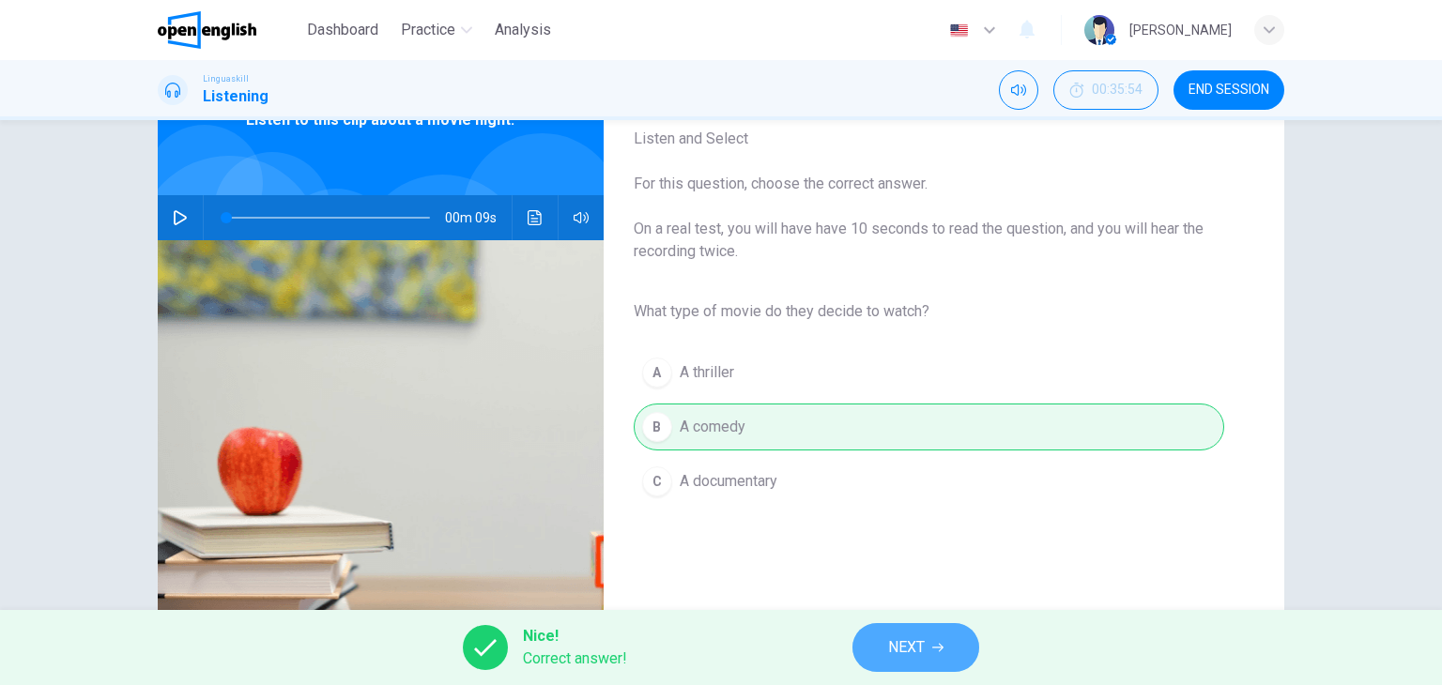
click at [920, 627] on button "NEXT" at bounding box center [915, 647] width 127 height 49
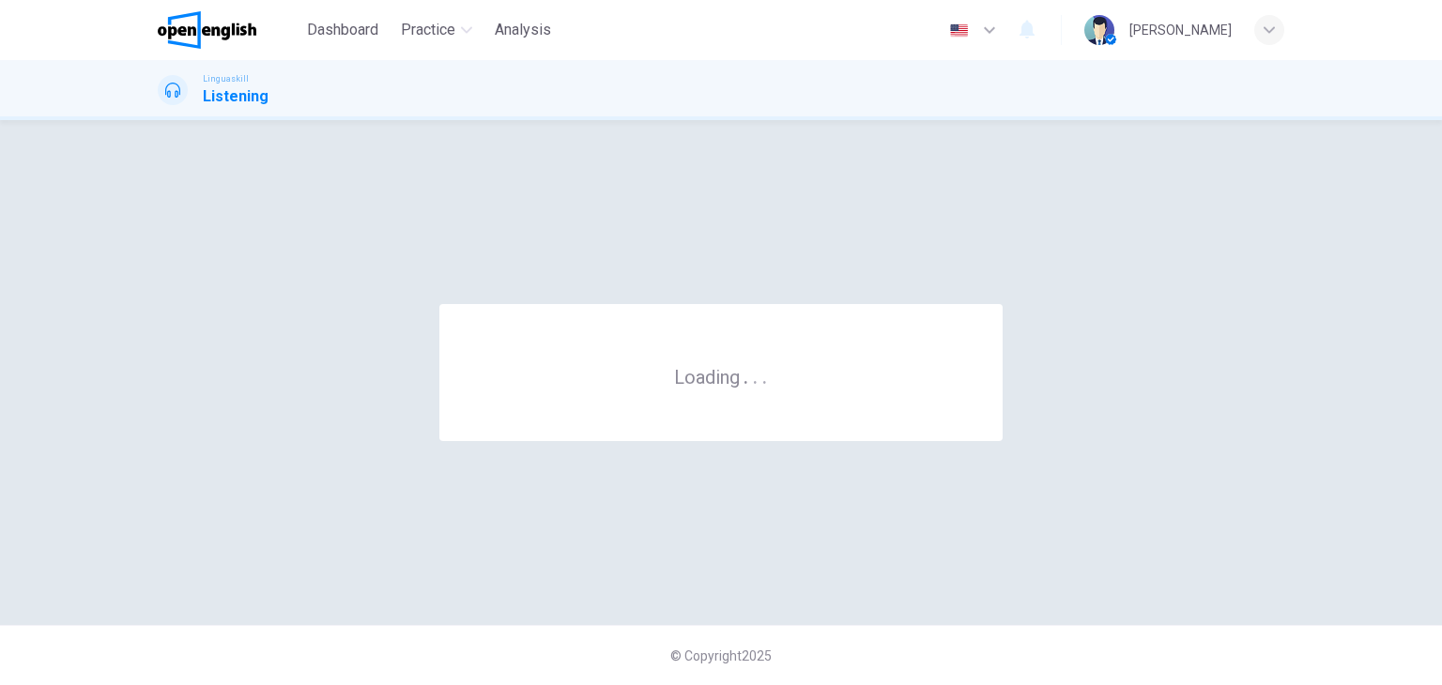
scroll to position [0, 0]
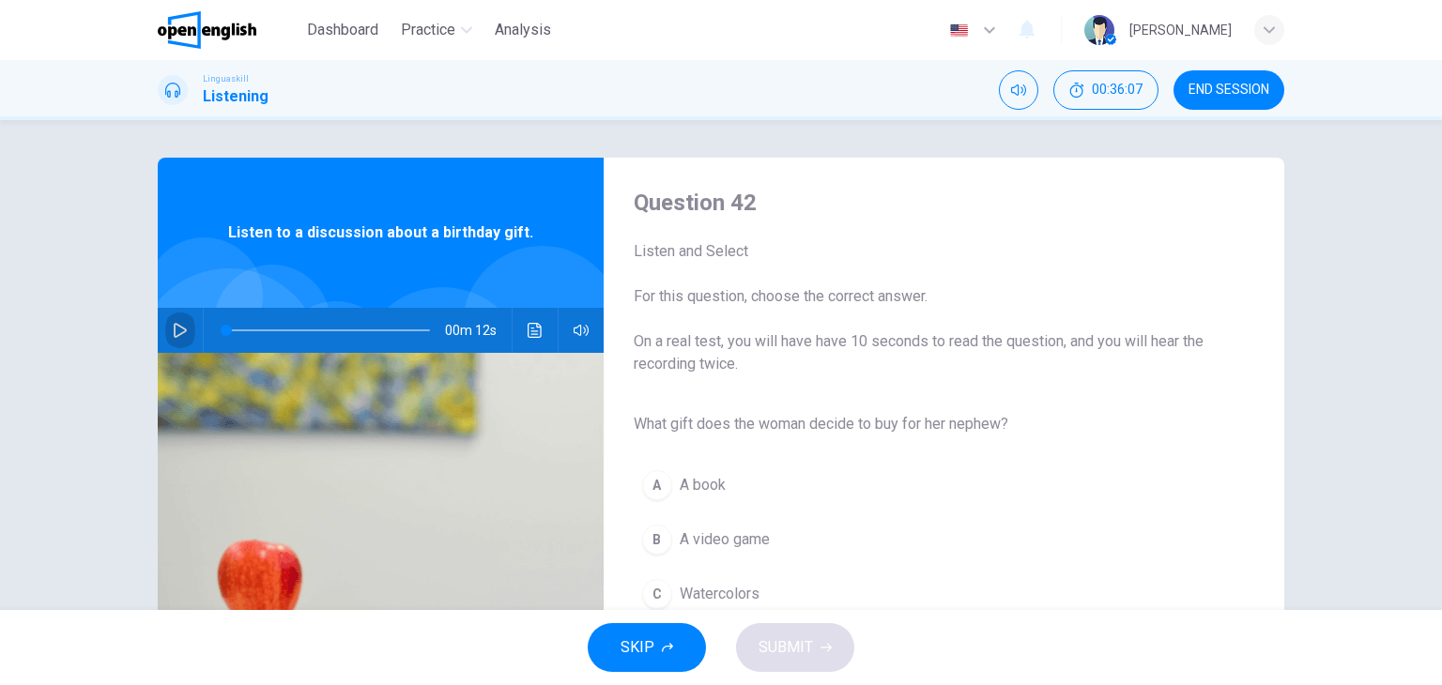
click at [173, 336] on icon "button" at bounding box center [180, 330] width 15 height 15
click at [1291, 469] on div "Question 42 Listen and Select For this question, choose the correct answer. On …" at bounding box center [721, 484] width 1187 height 652
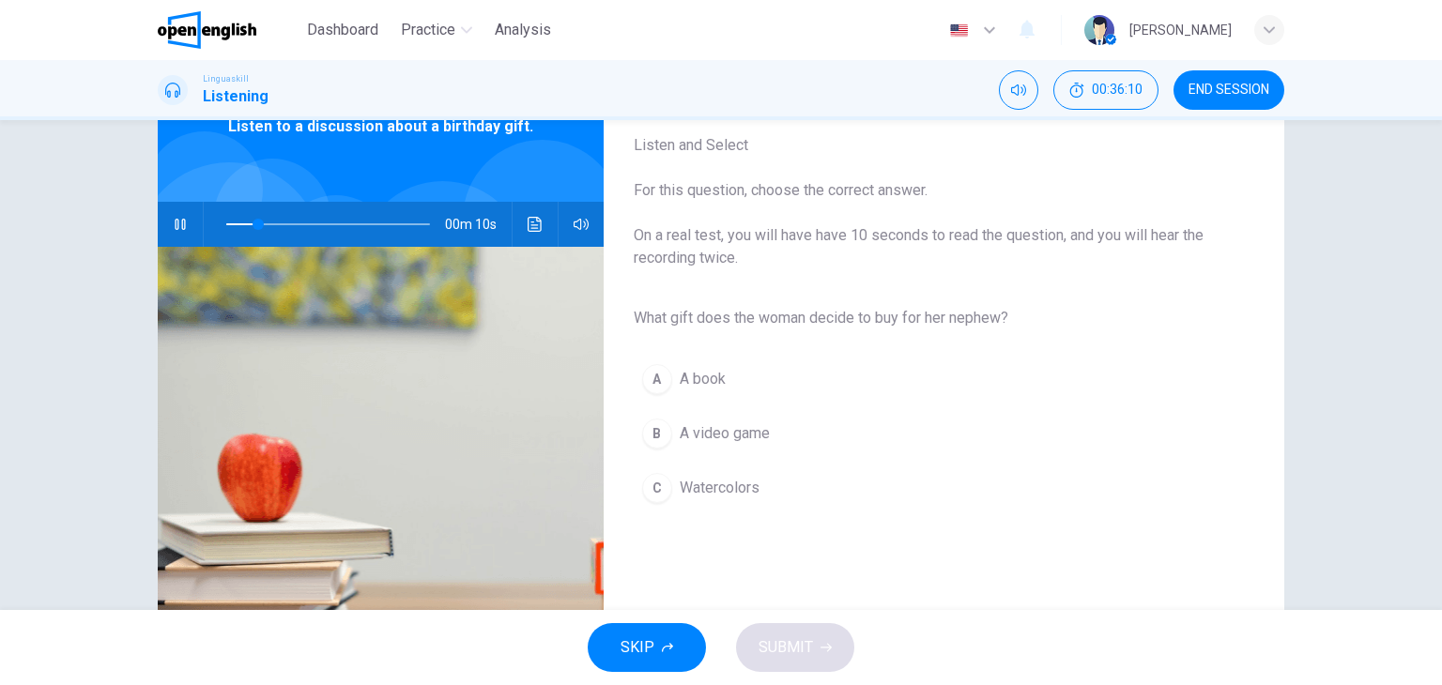
scroll to position [113, 0]
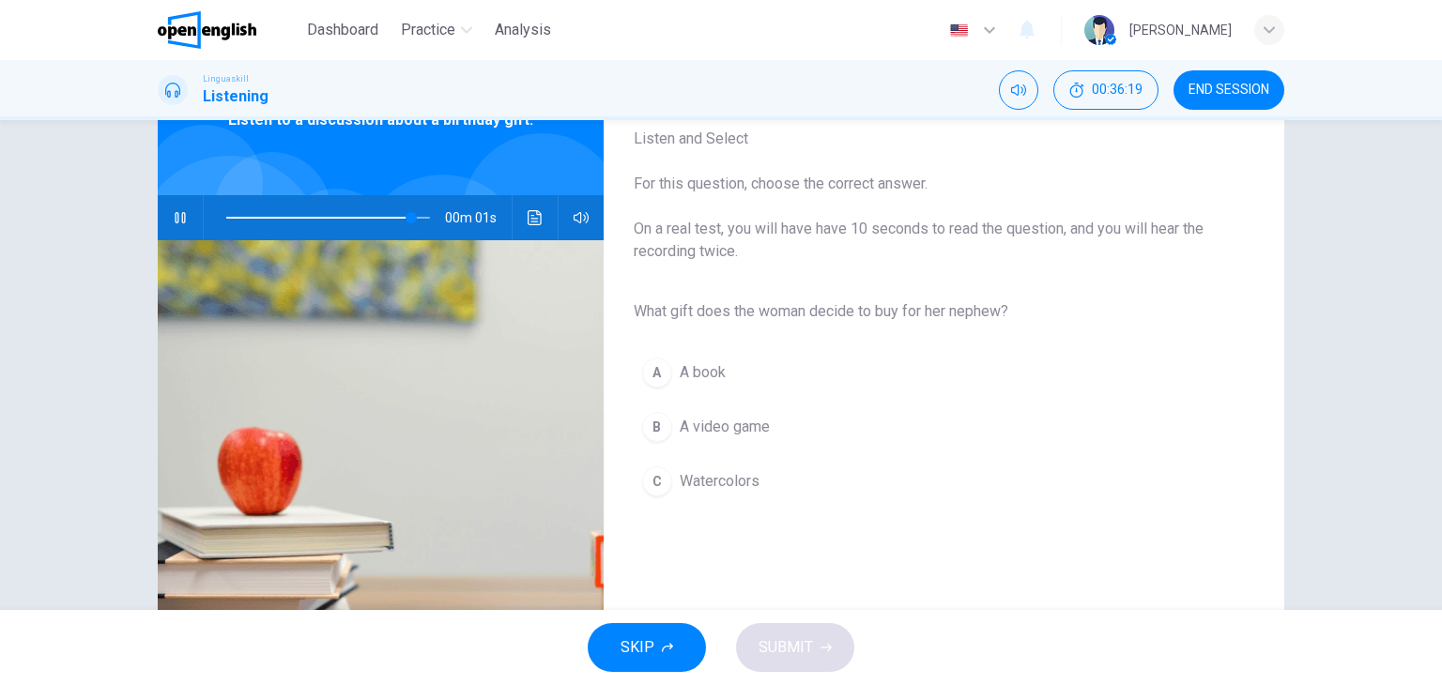
type input "*"
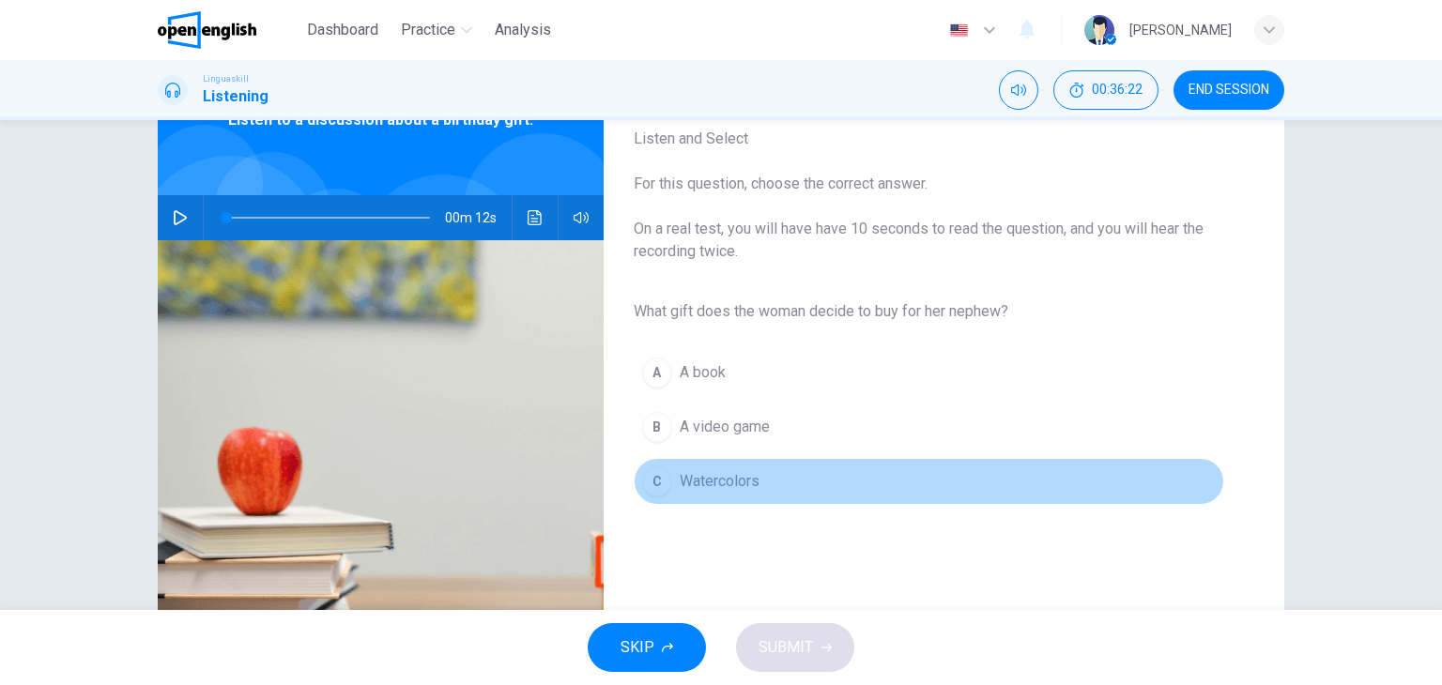
click at [650, 489] on div "C" at bounding box center [657, 482] width 30 height 30
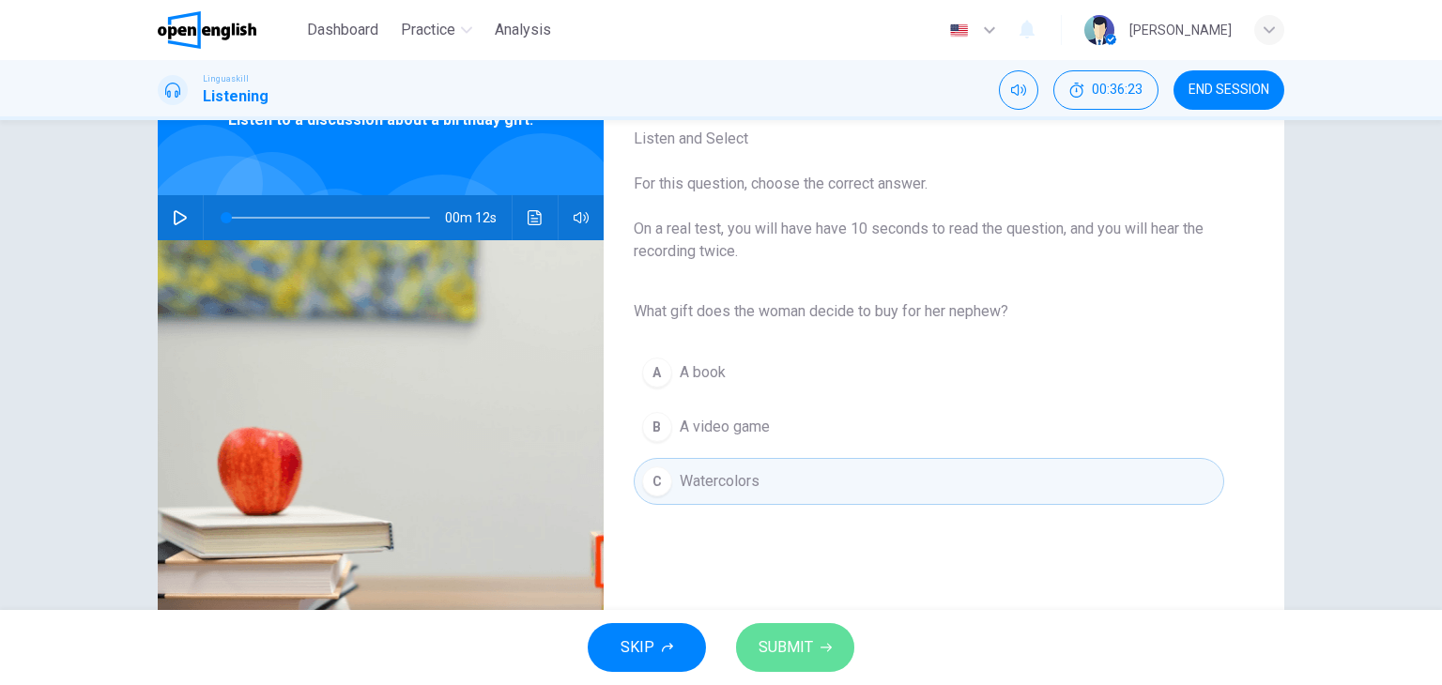
click at [827, 647] on icon "button" at bounding box center [825, 648] width 11 height 8
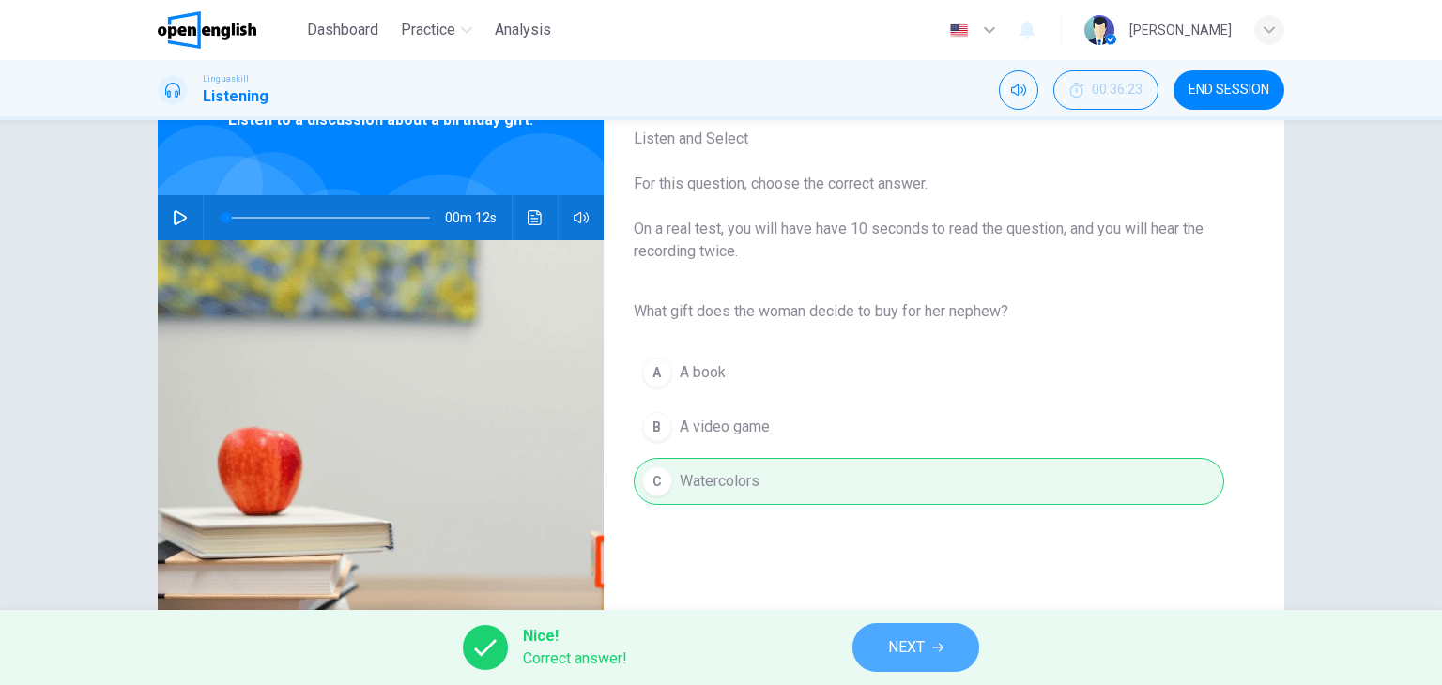
click at [959, 658] on button "NEXT" at bounding box center [915, 647] width 127 height 49
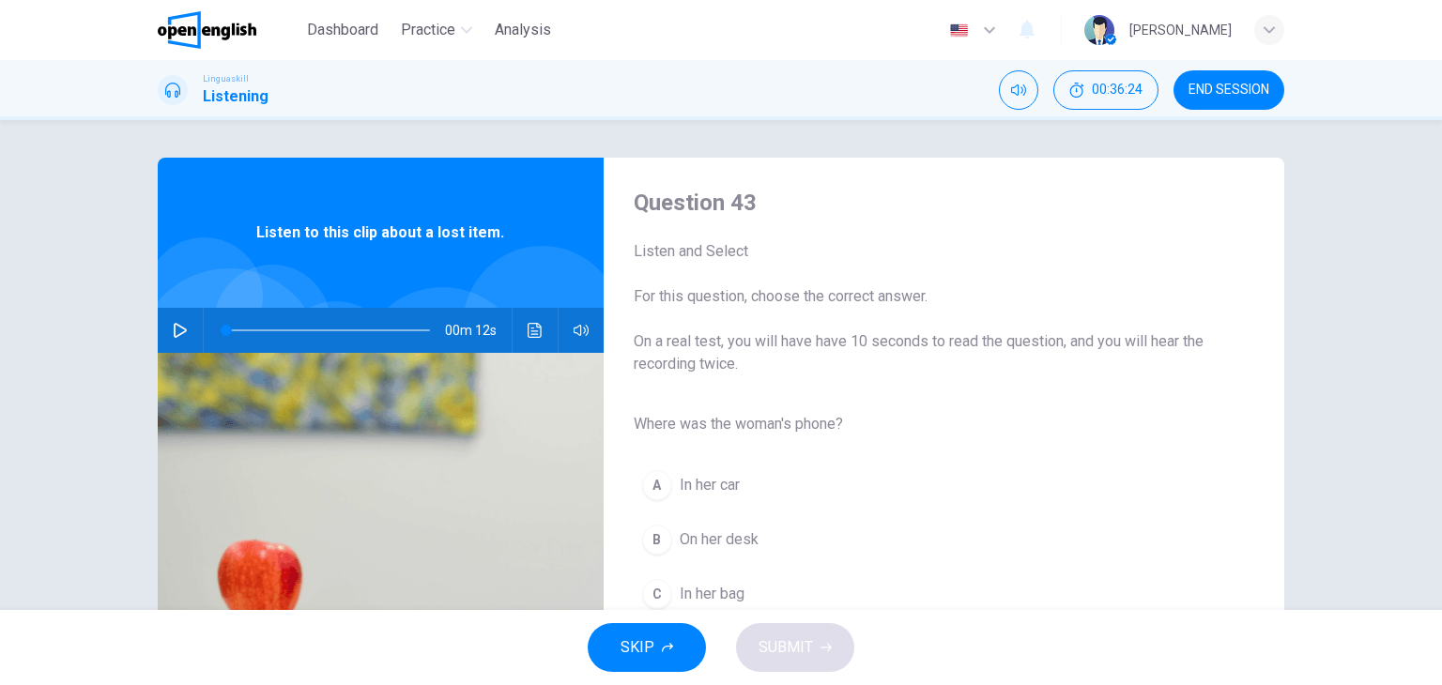
click at [1211, 443] on div "Where was the woman's phone? A In her car B On her desk C In her bag" at bounding box center [929, 514] width 590 height 216
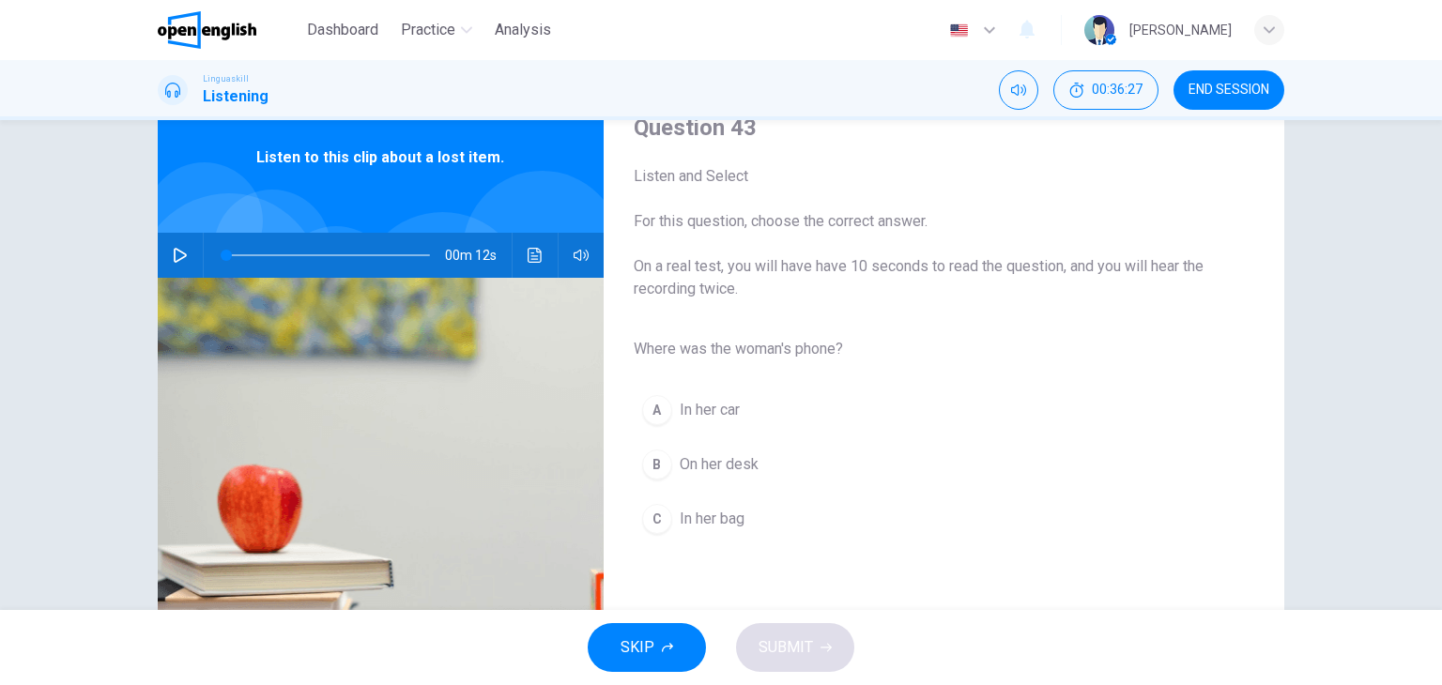
scroll to position [113, 0]
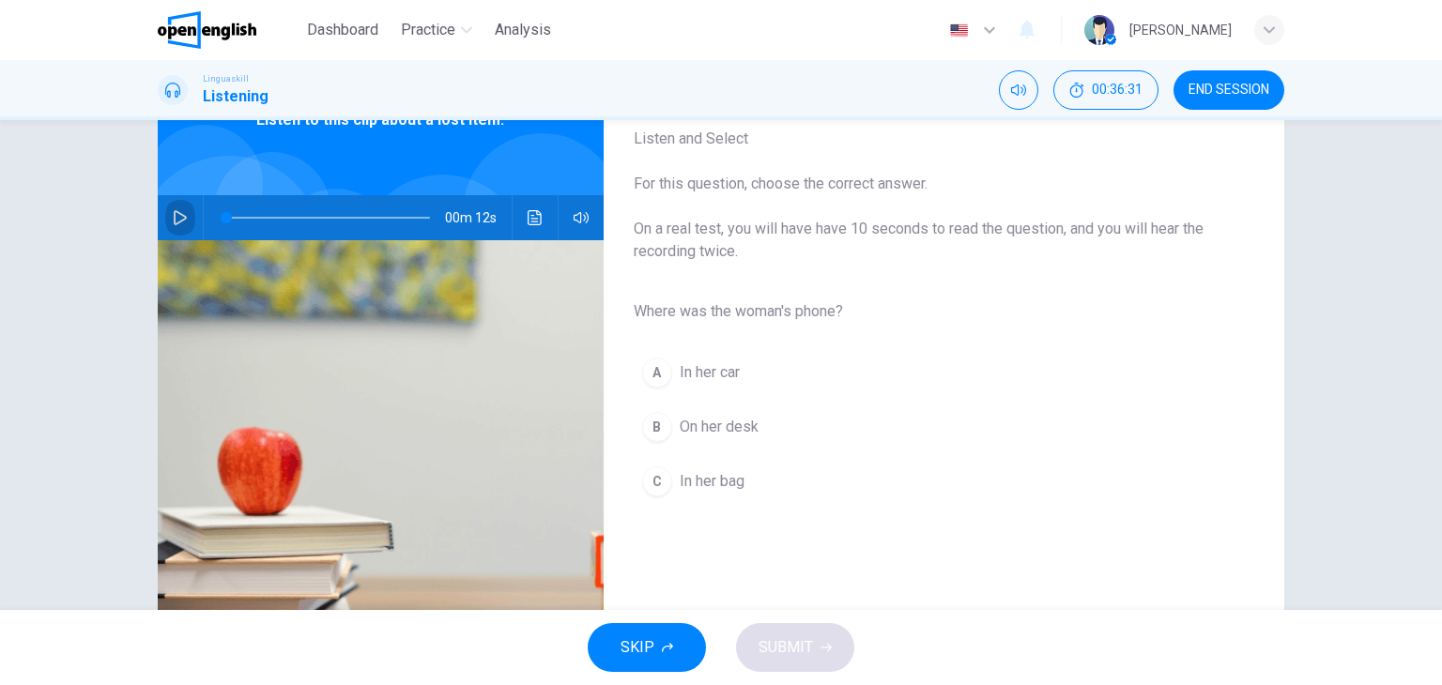
click at [174, 217] on icon "button" at bounding box center [180, 217] width 13 height 15
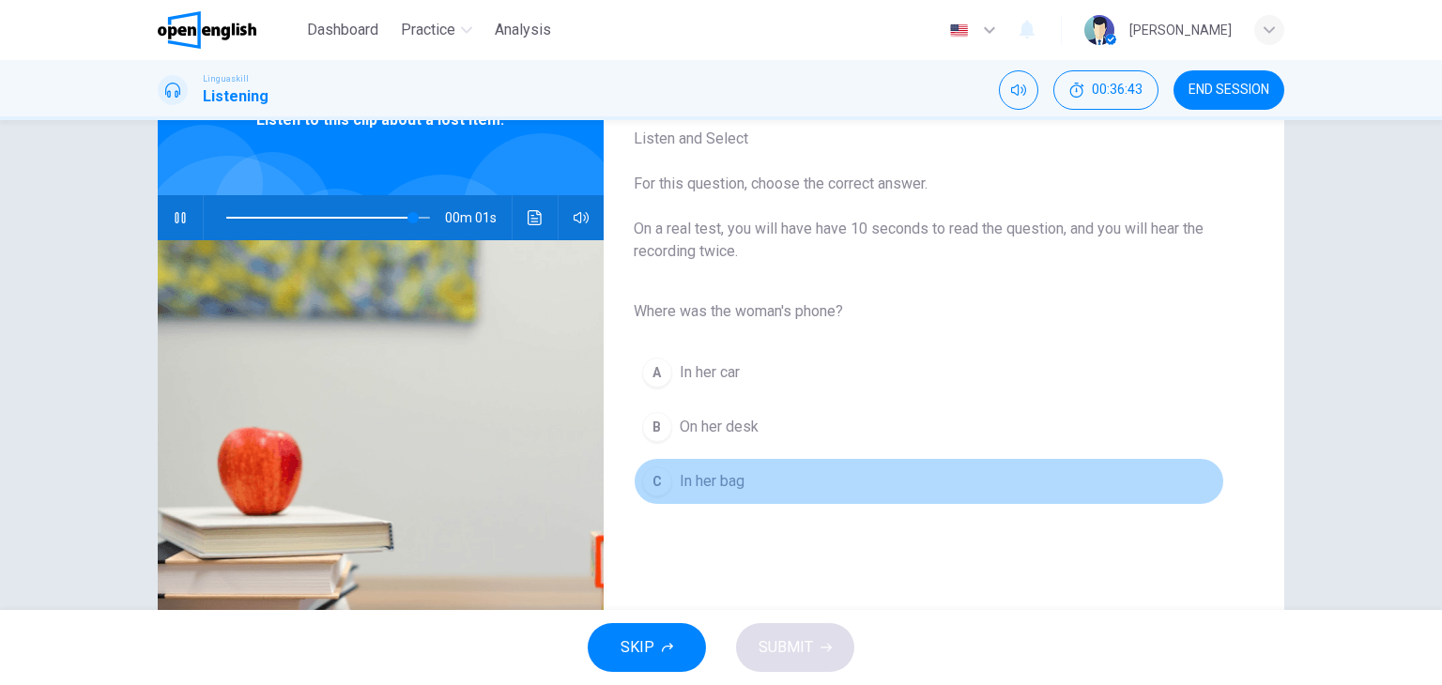
click at [651, 474] on div "C" at bounding box center [657, 482] width 30 height 30
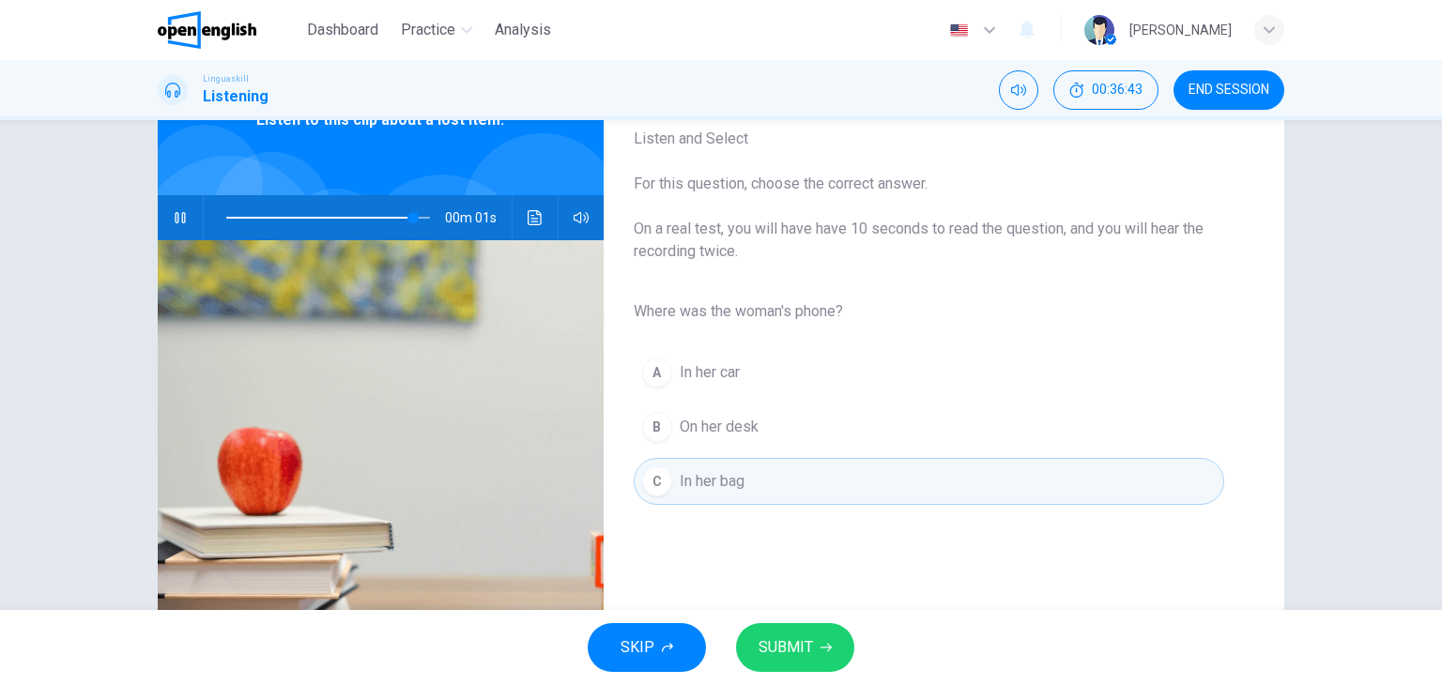
type input "*"
click at [820, 651] on icon "button" at bounding box center [825, 647] width 11 height 11
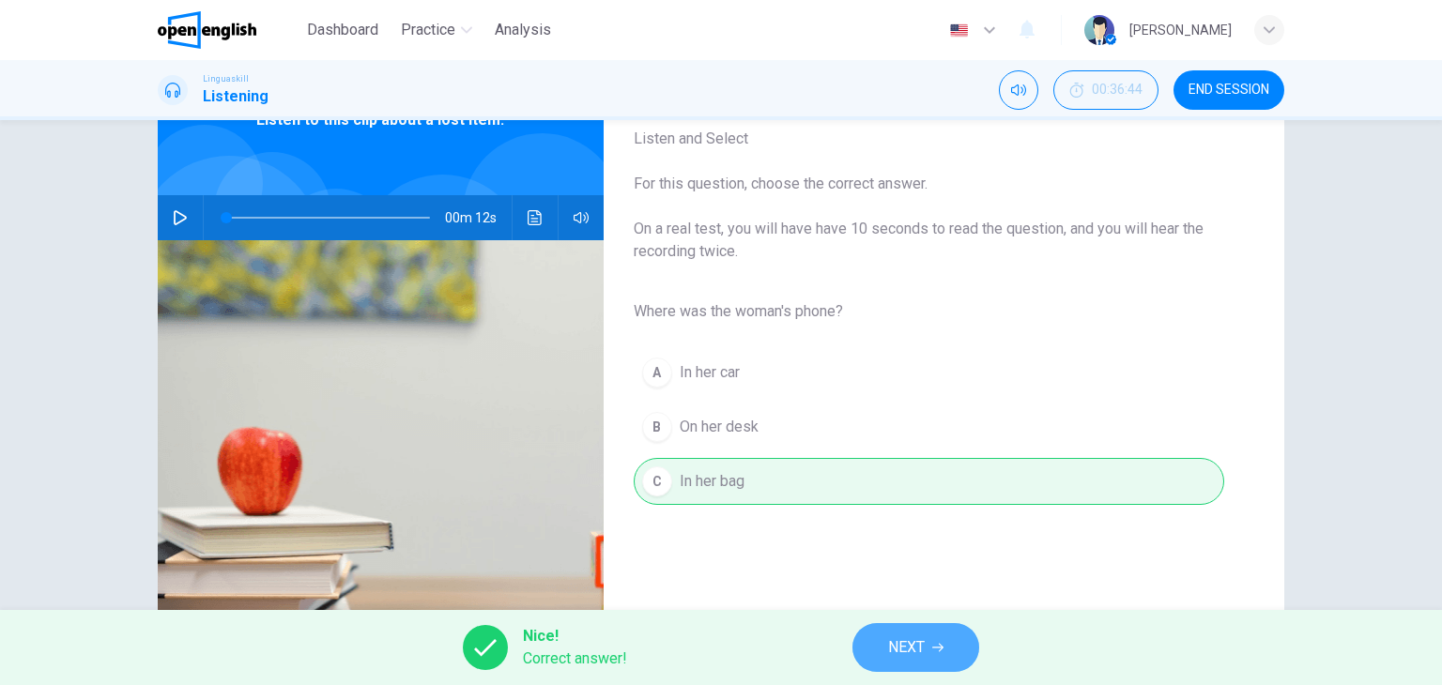
click at [881, 641] on button "NEXT" at bounding box center [915, 647] width 127 height 49
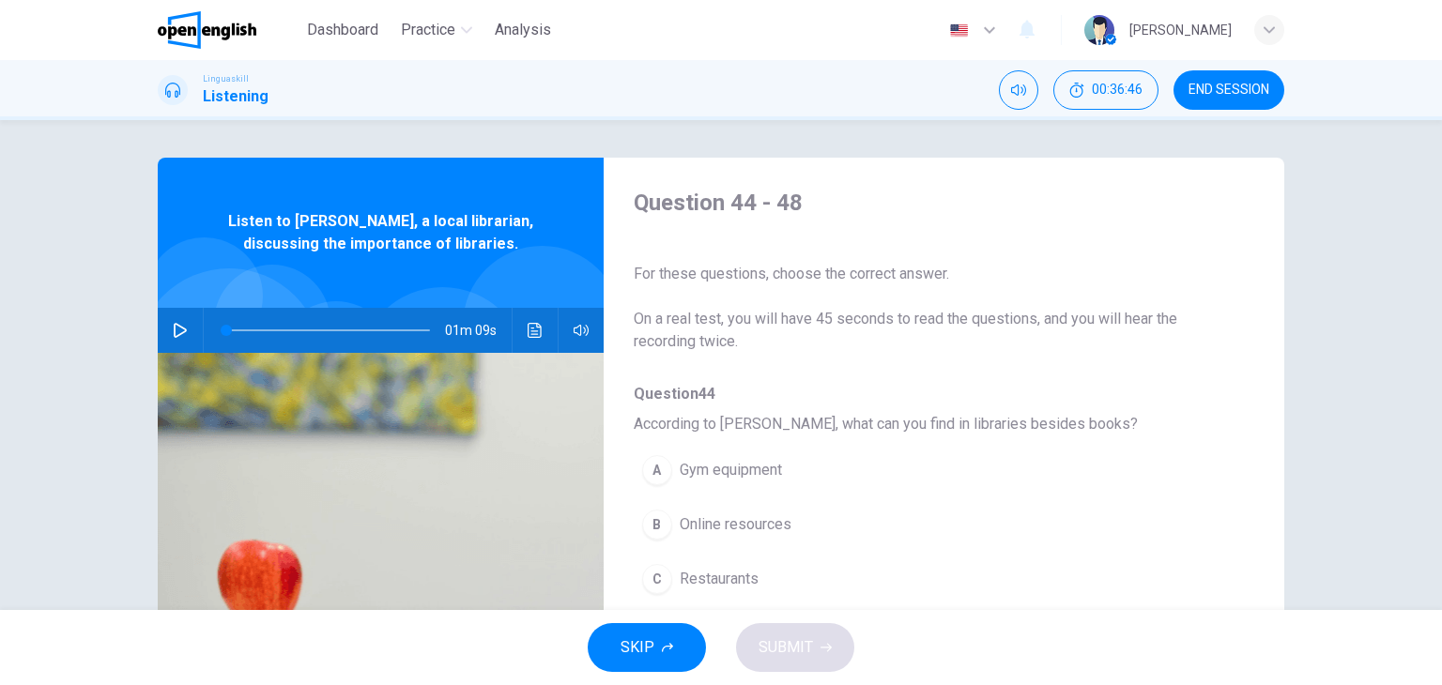
click at [1317, 458] on div "Question 44 - 48 For these questions, choose the correct answer. On a real test…" at bounding box center [721, 365] width 1442 height 490
click at [176, 327] on icon "button" at bounding box center [180, 330] width 13 height 15
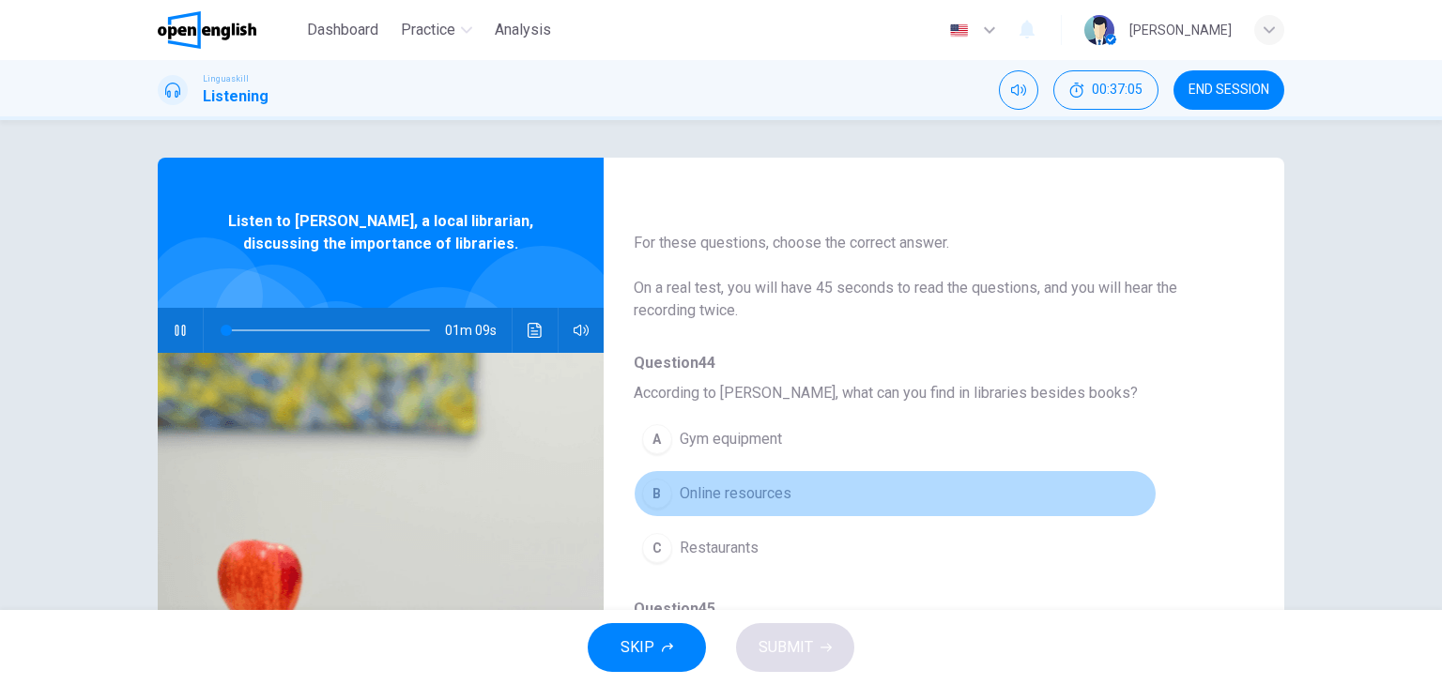
click at [943, 511] on button "B Online resources" at bounding box center [895, 493] width 523 height 47
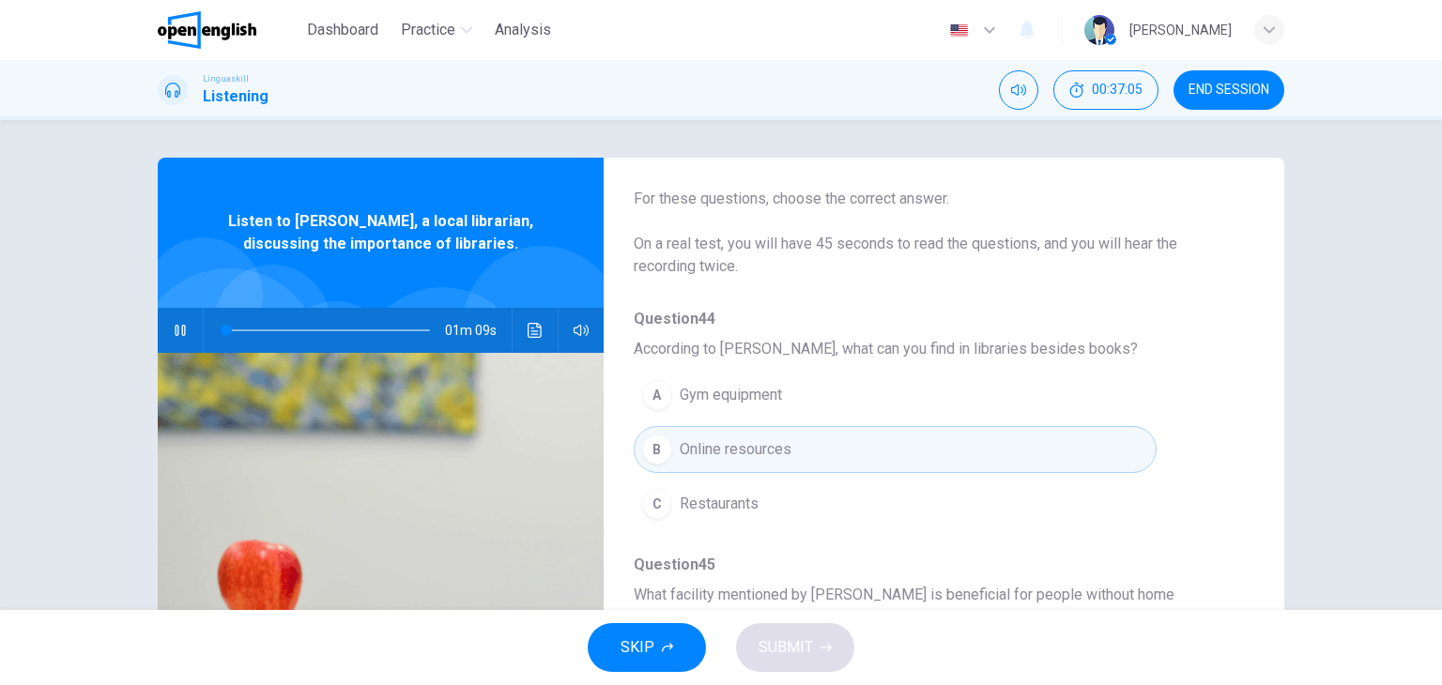
scroll to position [113, 0]
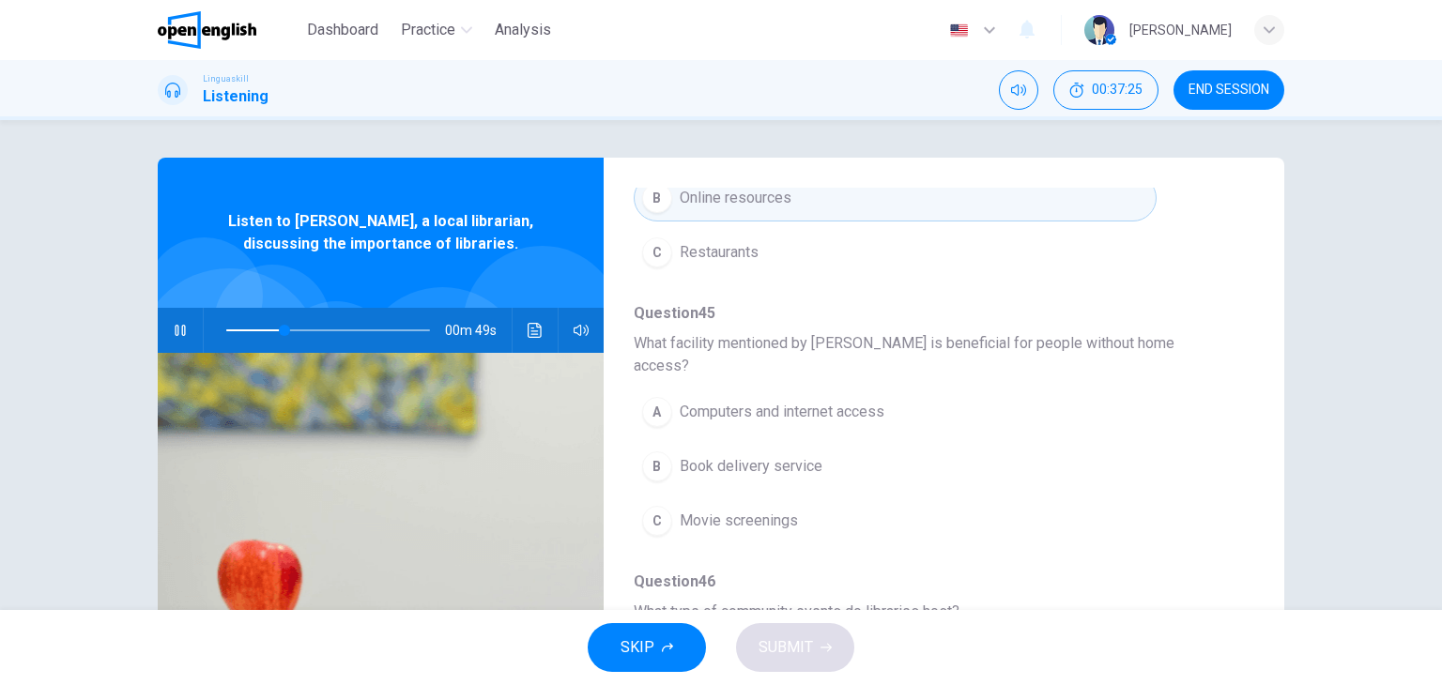
scroll to position [338, 0]
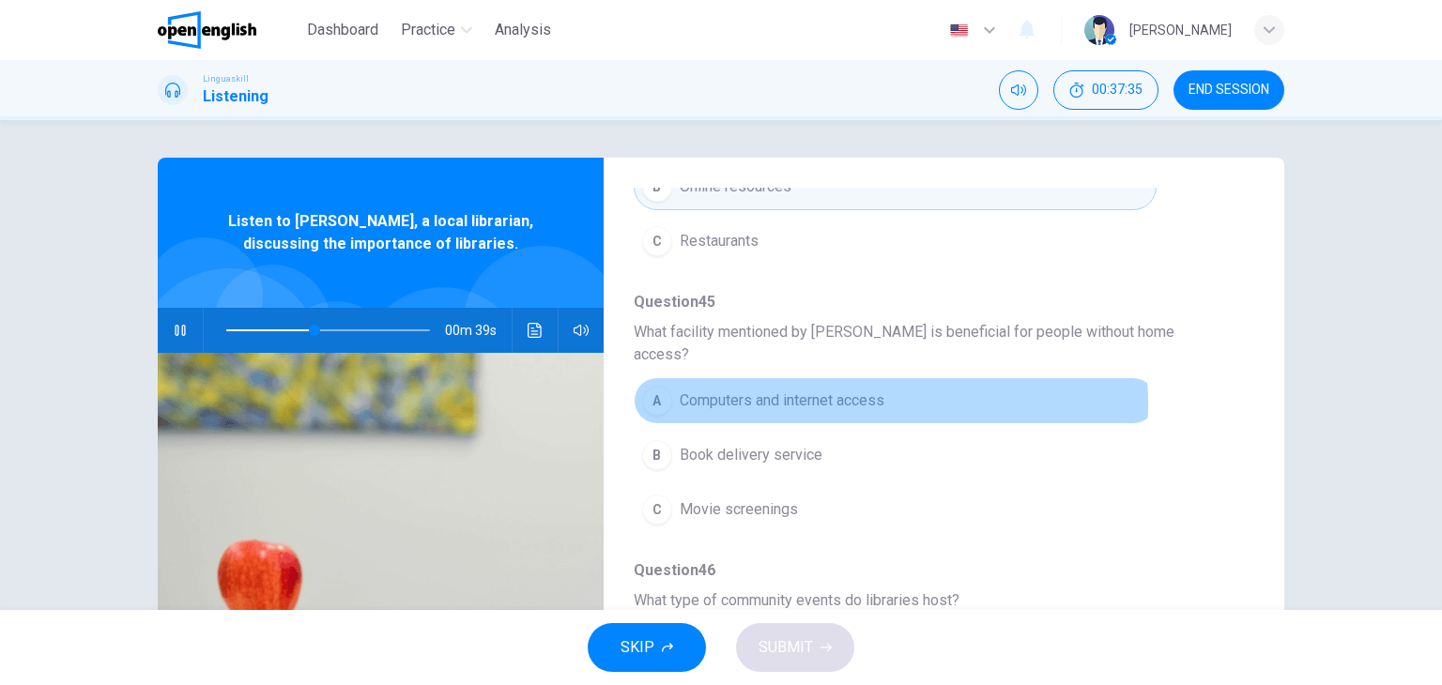
click at [836, 390] on span "Computers and internet access" at bounding box center [782, 401] width 205 height 23
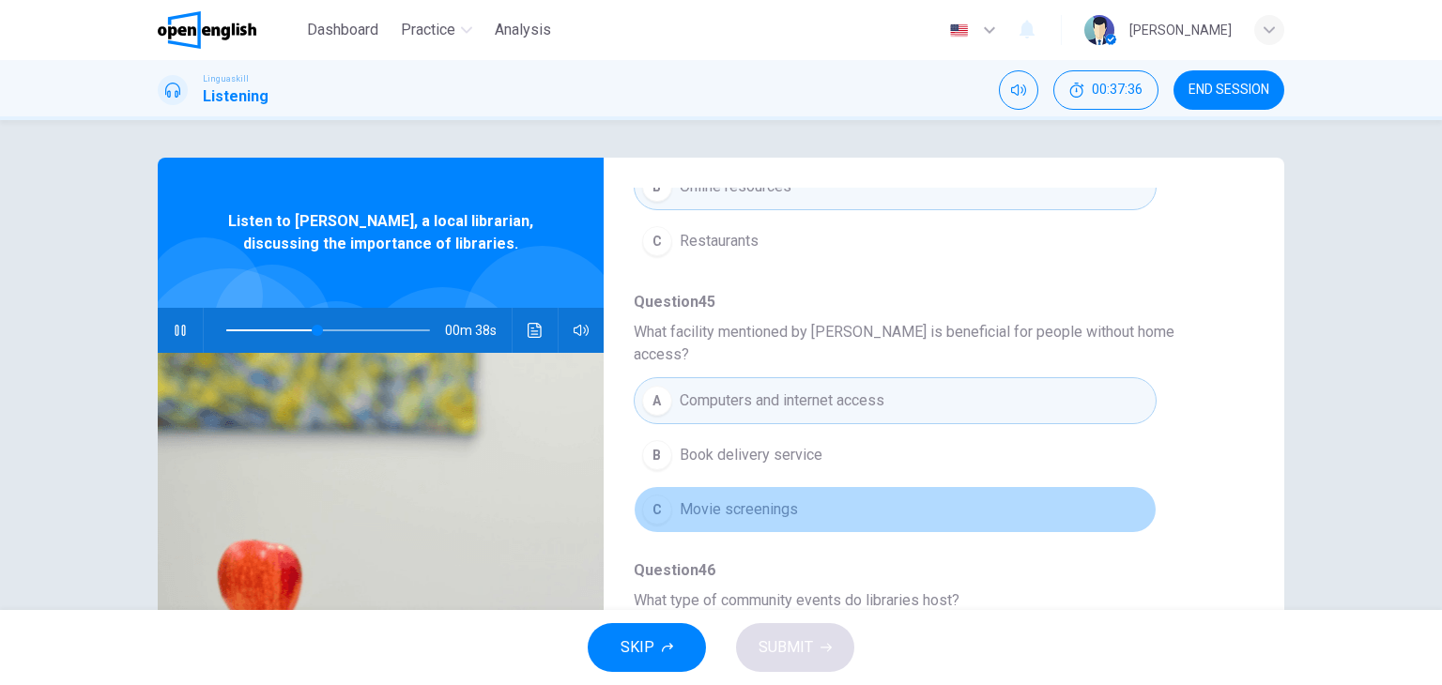
click at [1017, 486] on button "C Movie screenings" at bounding box center [895, 509] width 523 height 47
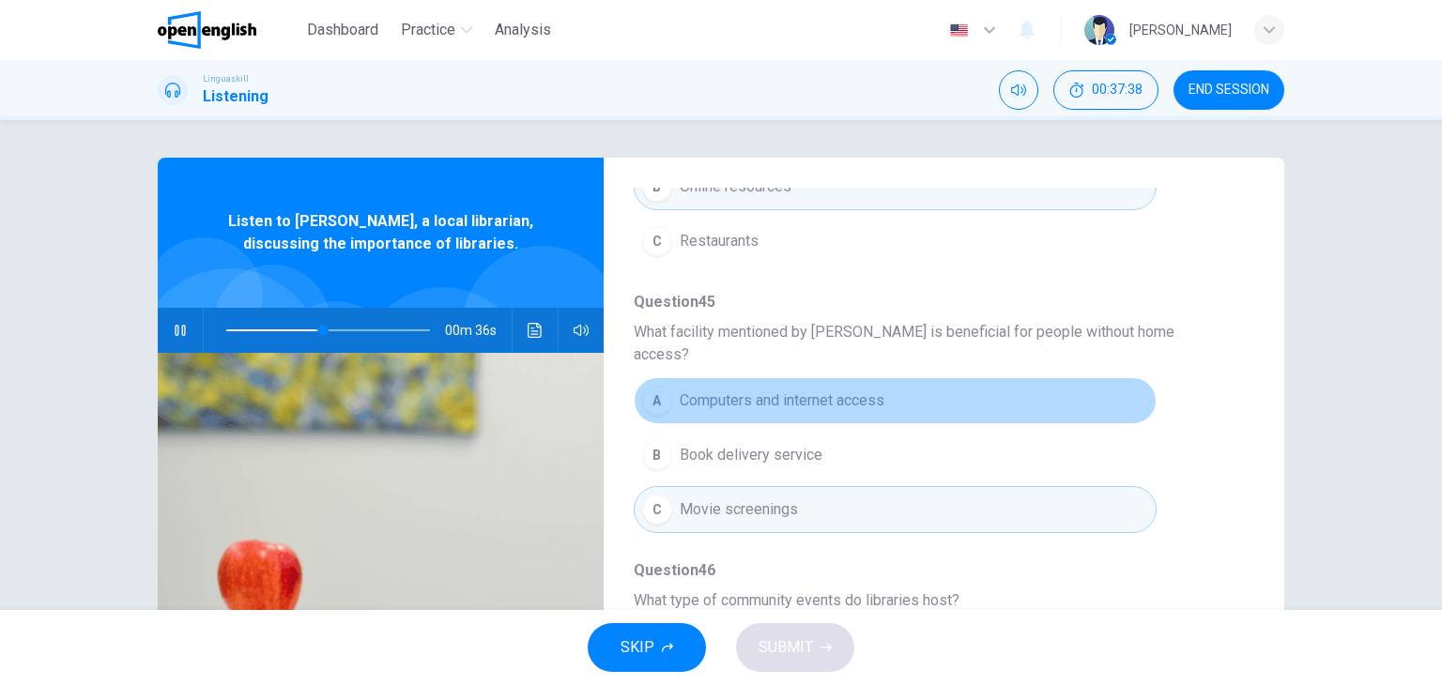
click at [961, 377] on button "A Computers and internet access" at bounding box center [895, 400] width 523 height 47
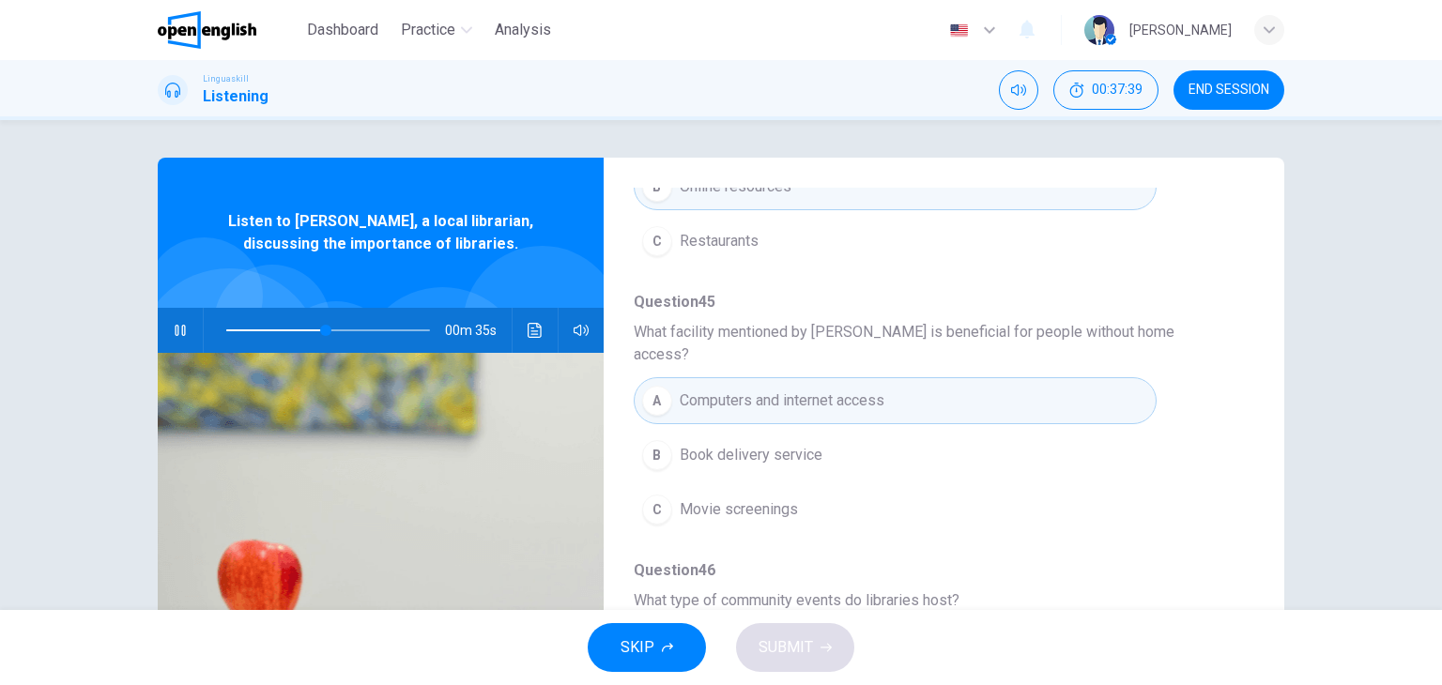
click at [1115, 593] on div "Question 44 According to Tom, what can you find in libraries besides books? A G…" at bounding box center [929, 660] width 590 height 1230
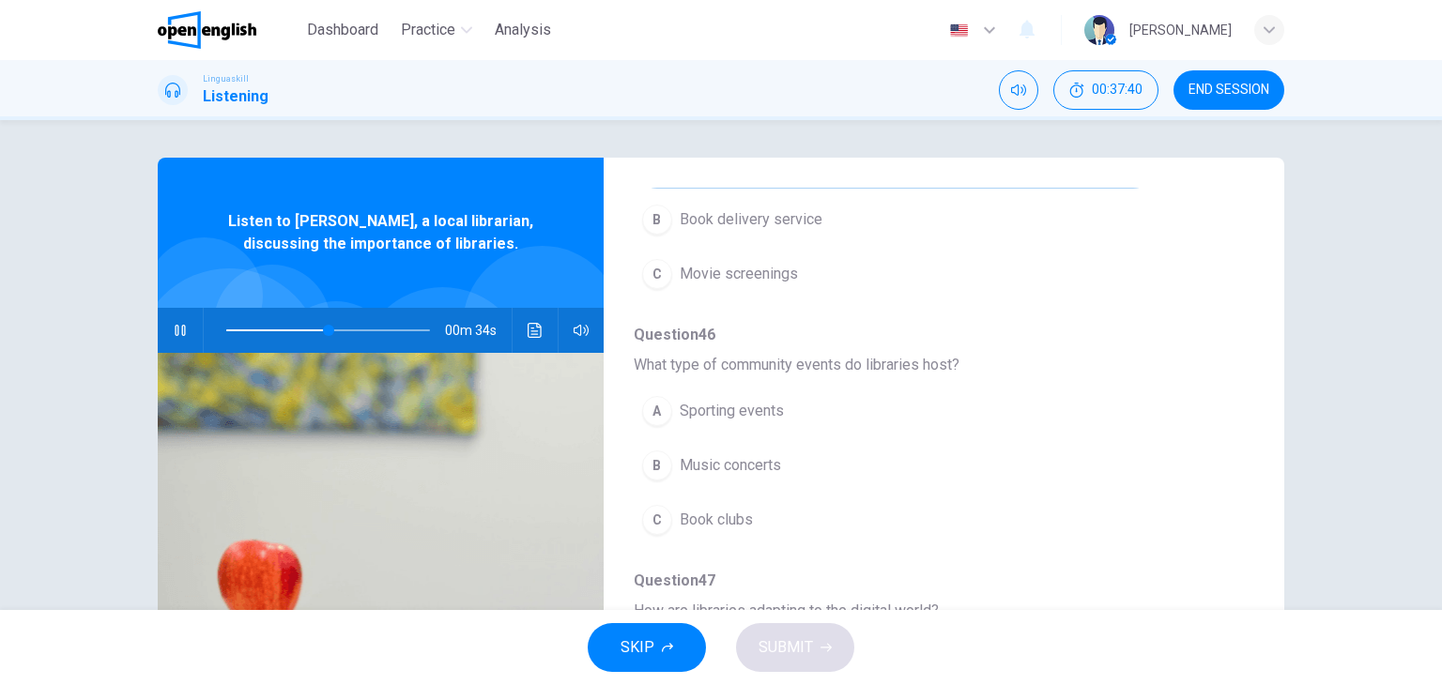
scroll to position [601, 0]
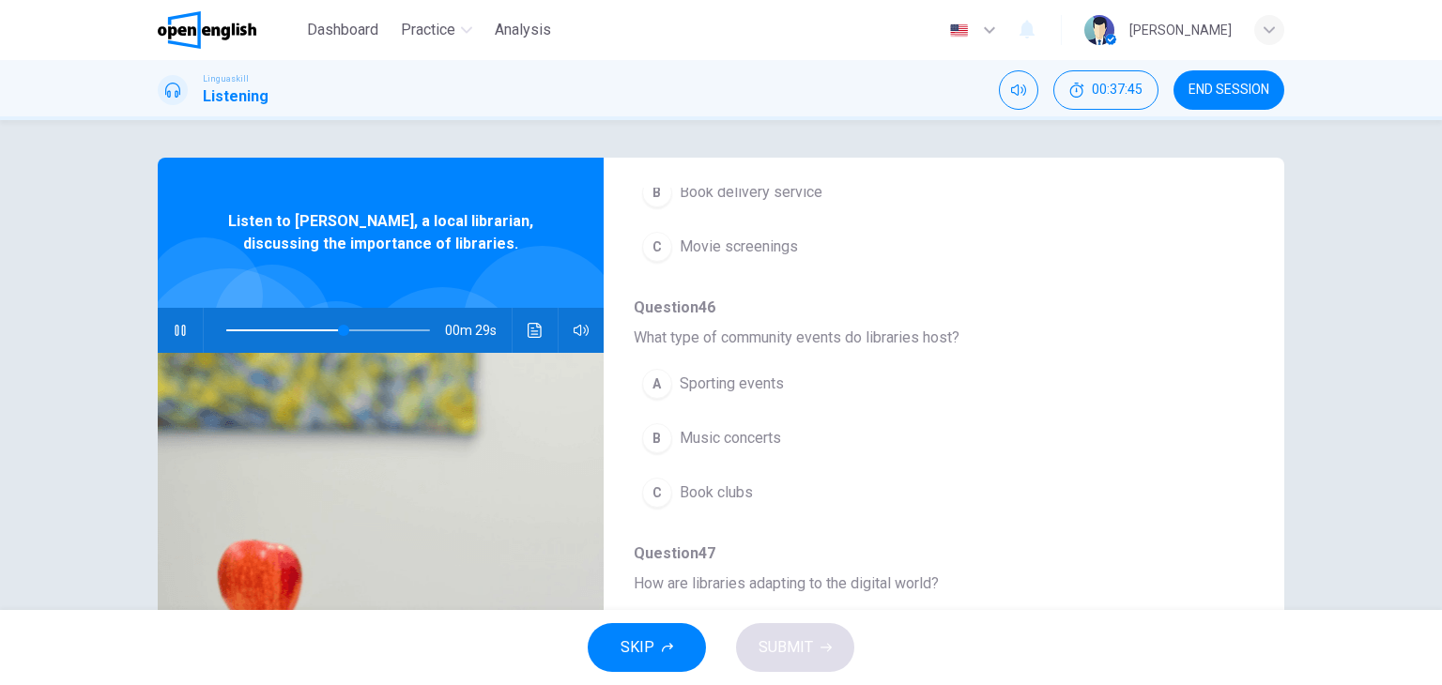
click at [978, 543] on span "Question 47" at bounding box center [929, 554] width 590 height 23
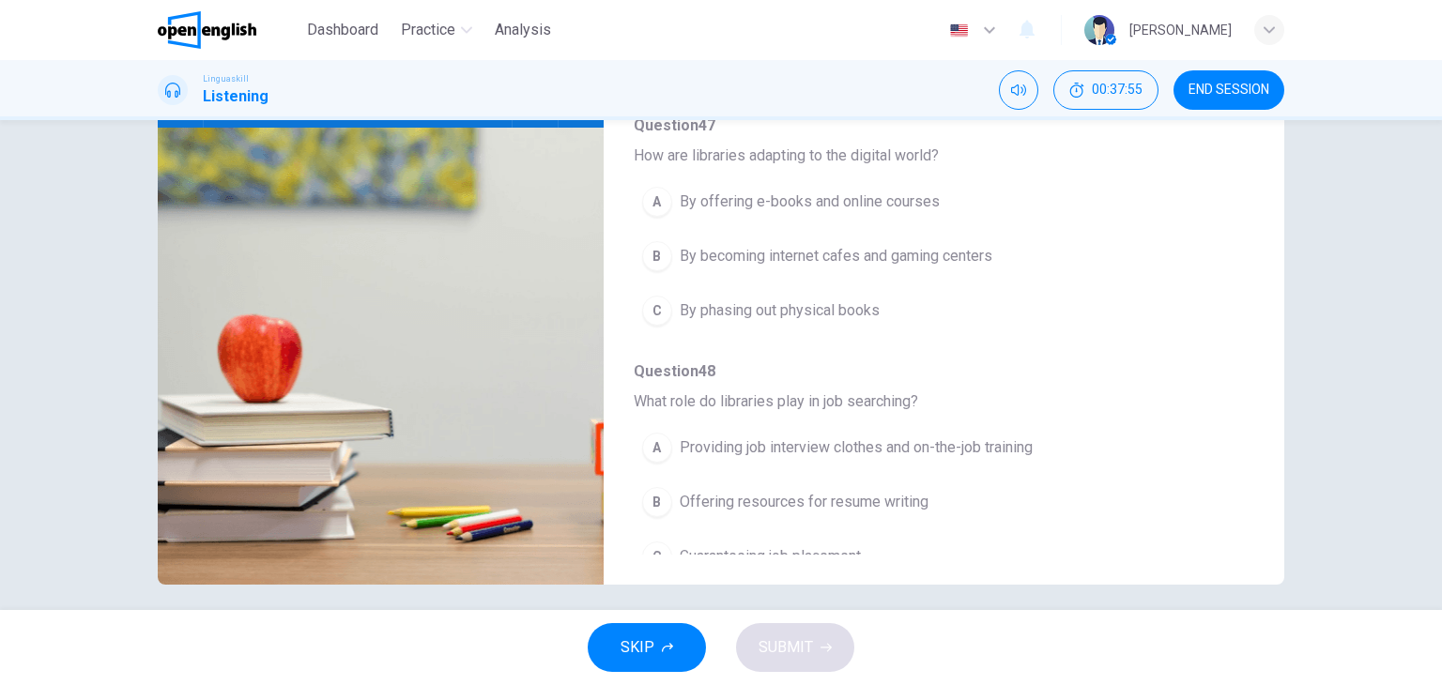
scroll to position [238, 0]
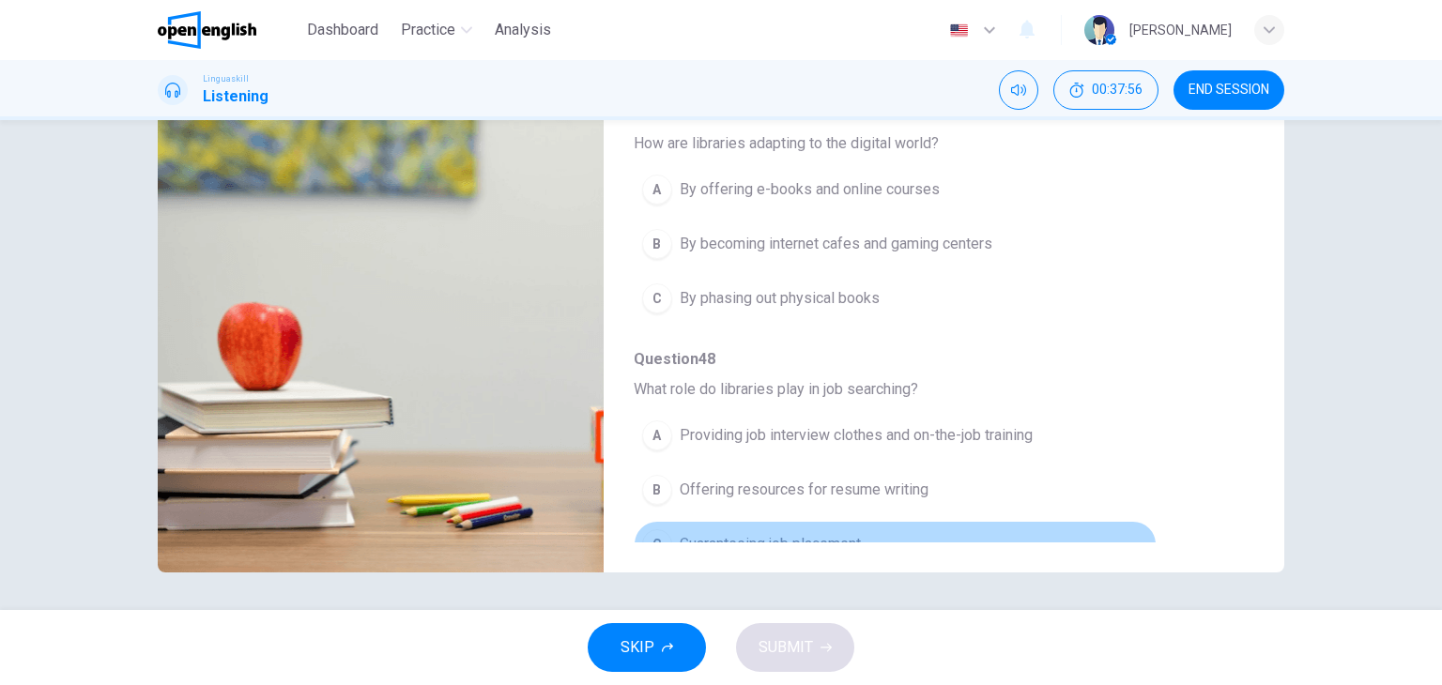
type input "**"
click at [1059, 523] on button "C Guaranteeing job placement" at bounding box center [895, 544] width 523 height 47
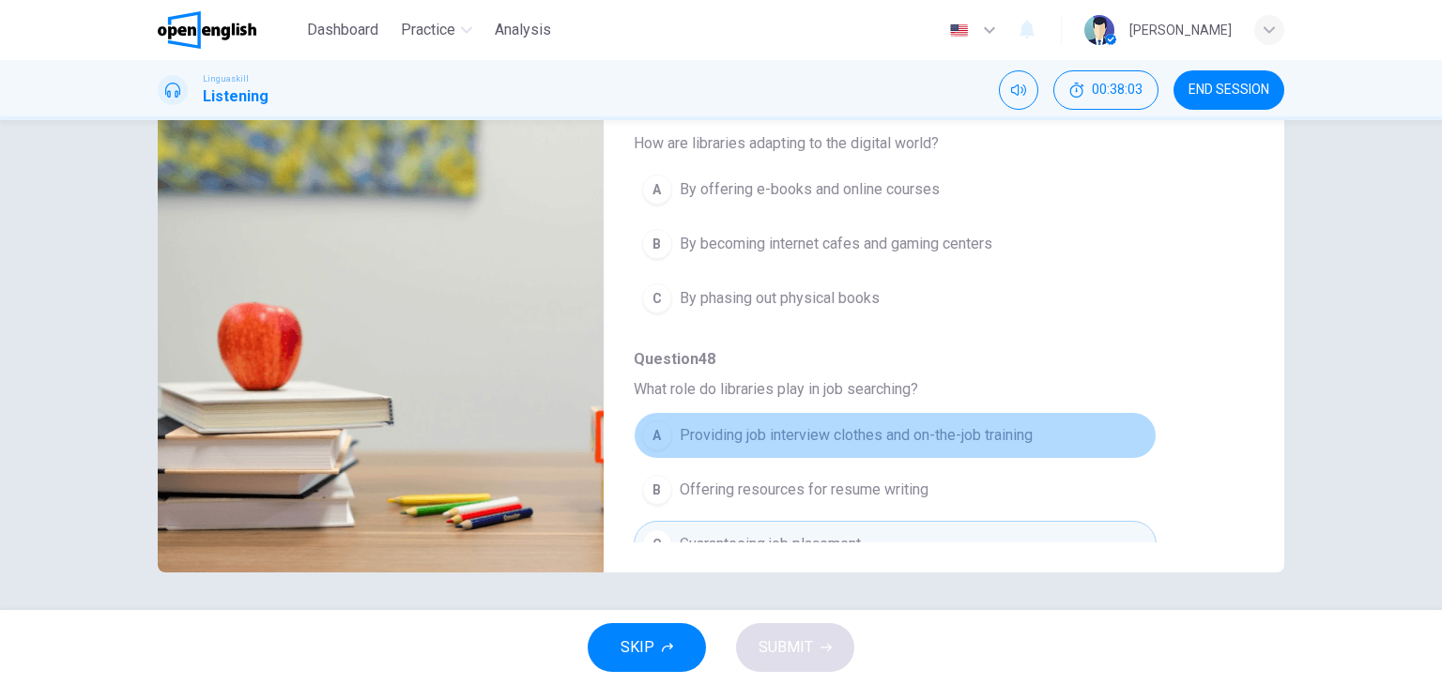
click at [971, 424] on span "Providing job interview clothes and on-the-job training" at bounding box center [856, 435] width 353 height 23
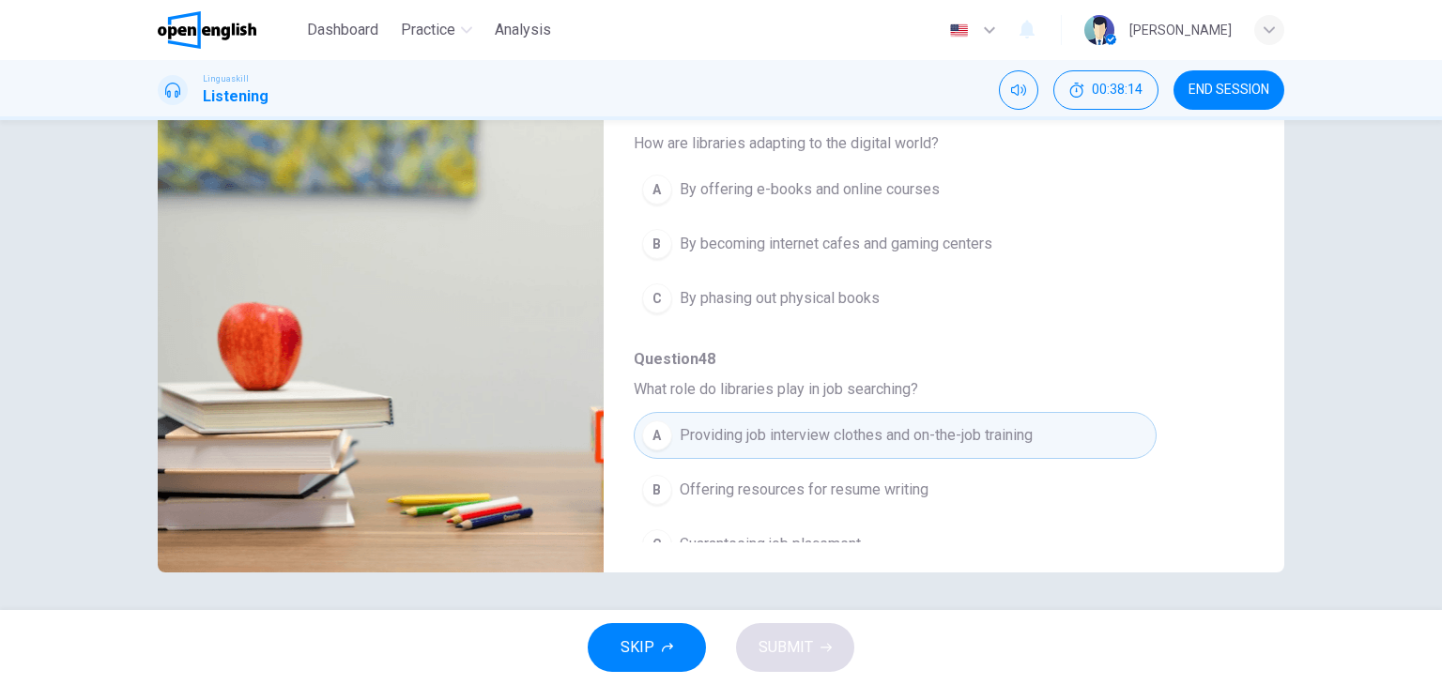
type input "*"
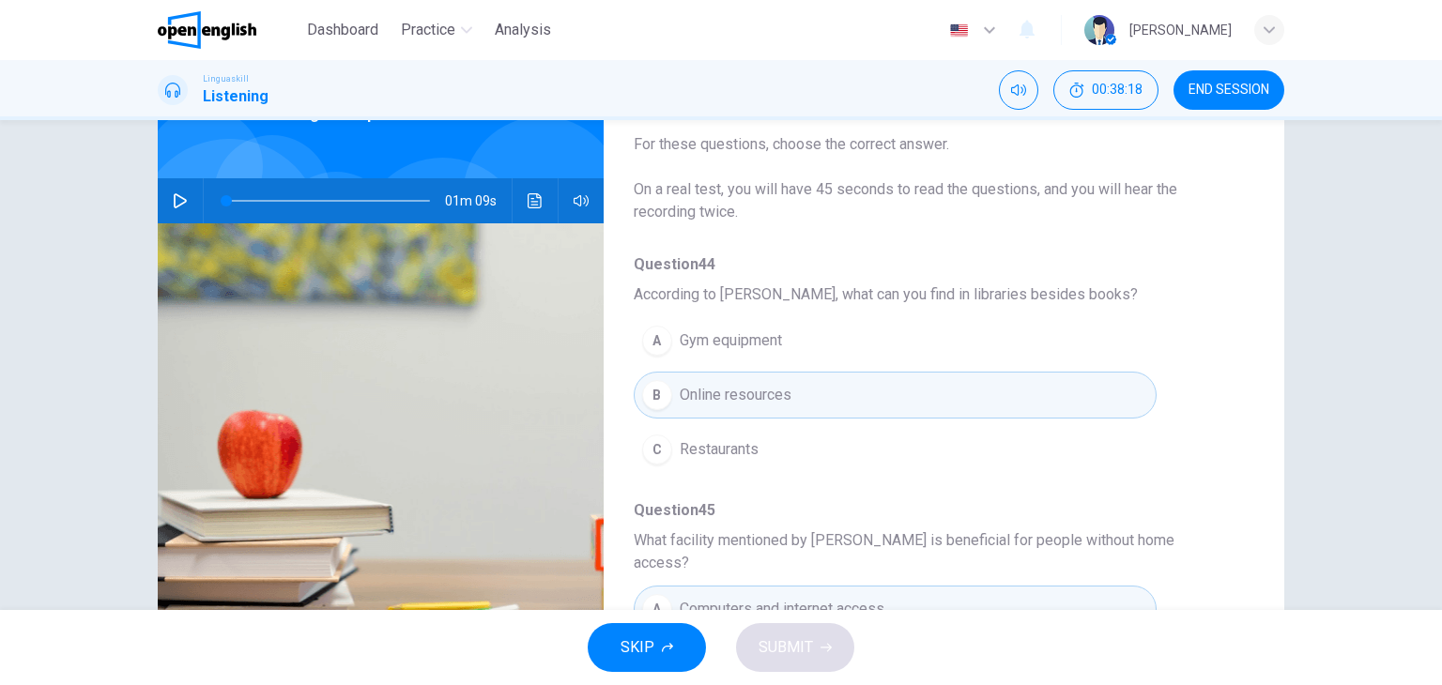
scroll to position [0, 0]
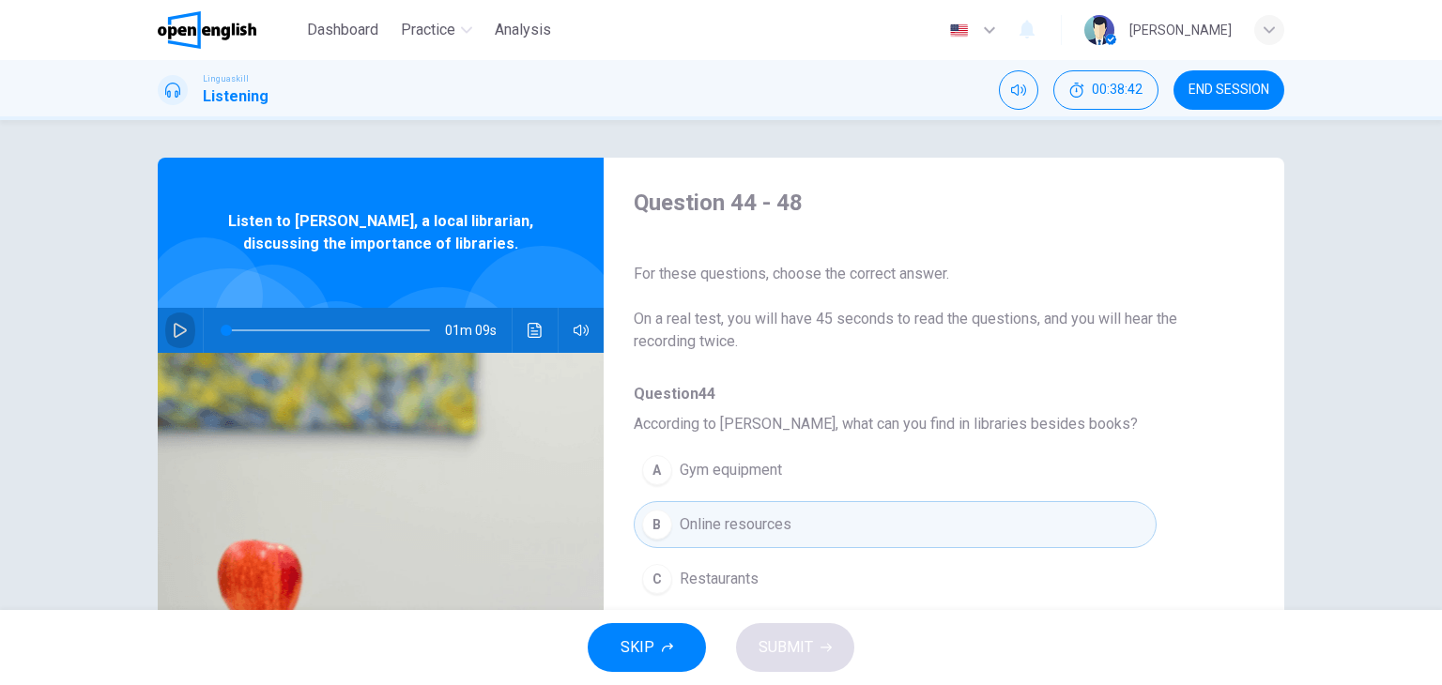
click at [184, 330] on button "button" at bounding box center [180, 330] width 30 height 45
click at [1175, 230] on div "Question 44 - 48 For these questions, choose the correct answer. On a real test…" at bounding box center [929, 270] width 590 height 165
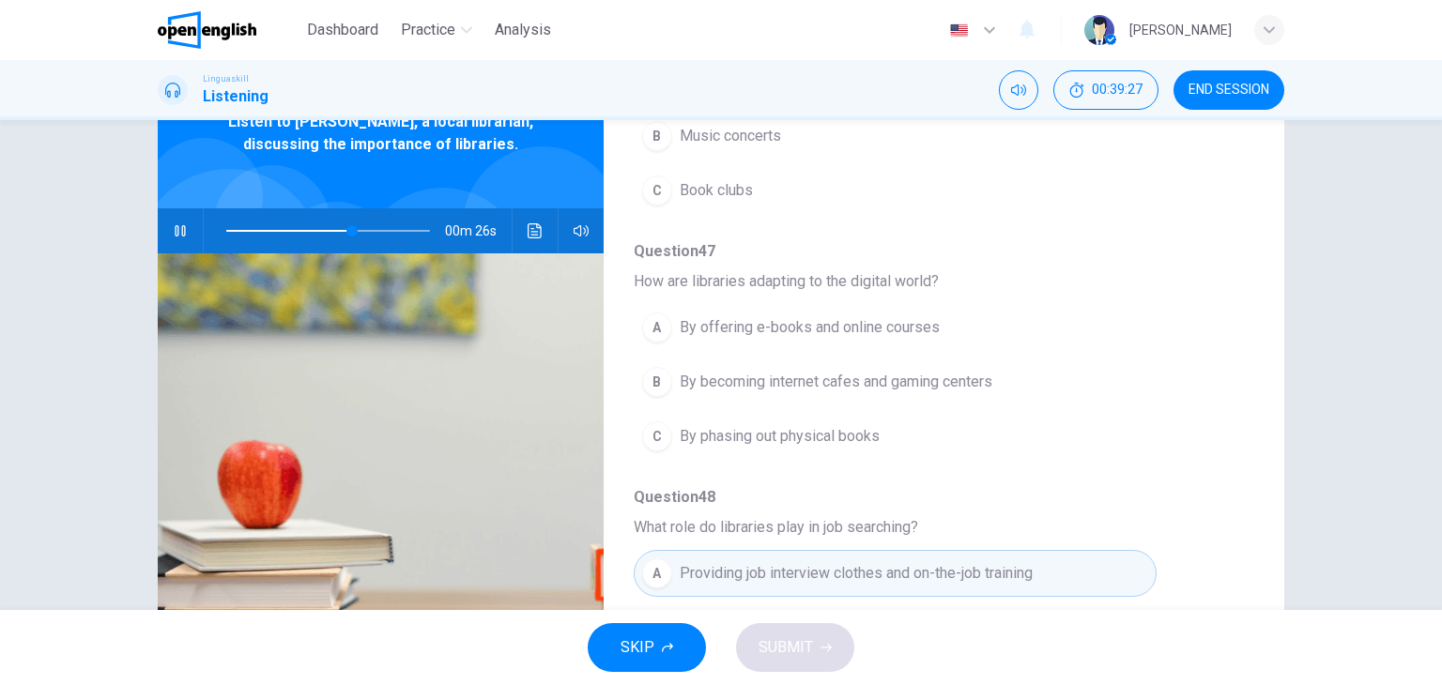
scroll to position [113, 0]
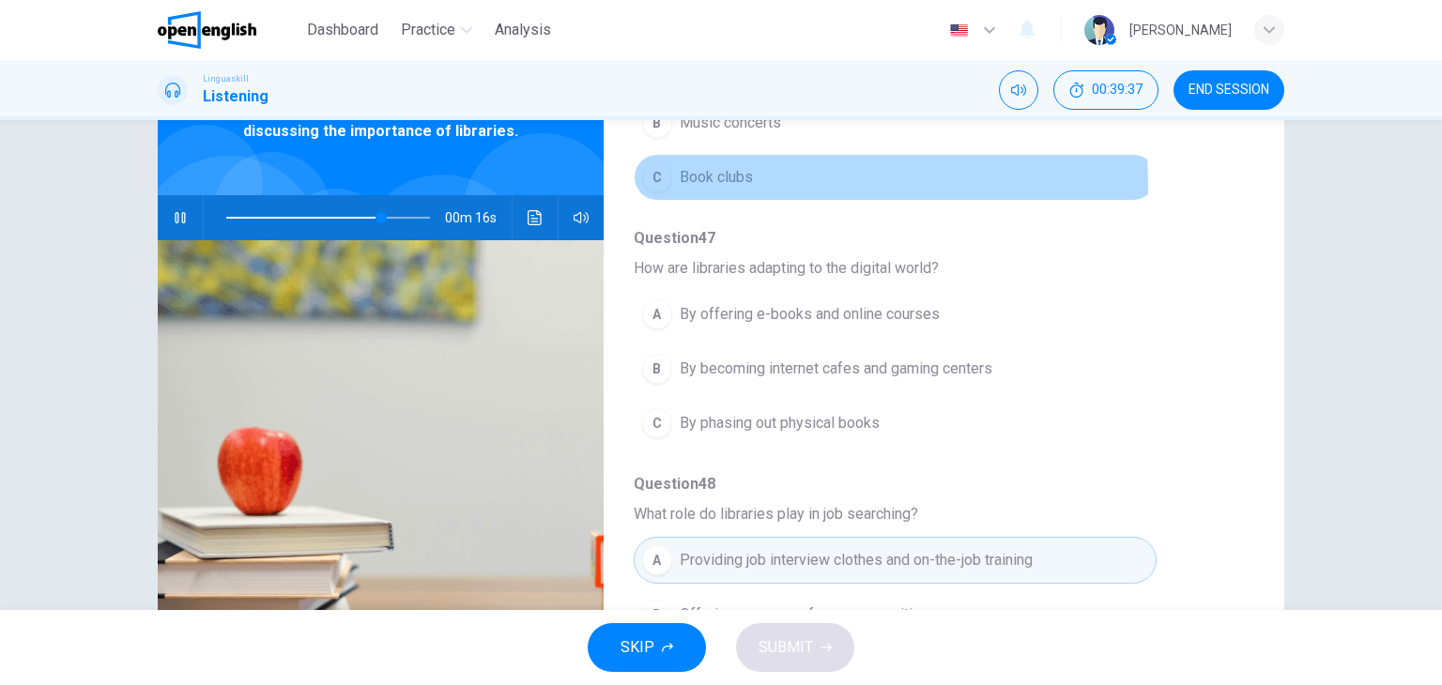
click at [651, 162] on div "C" at bounding box center [657, 177] width 30 height 30
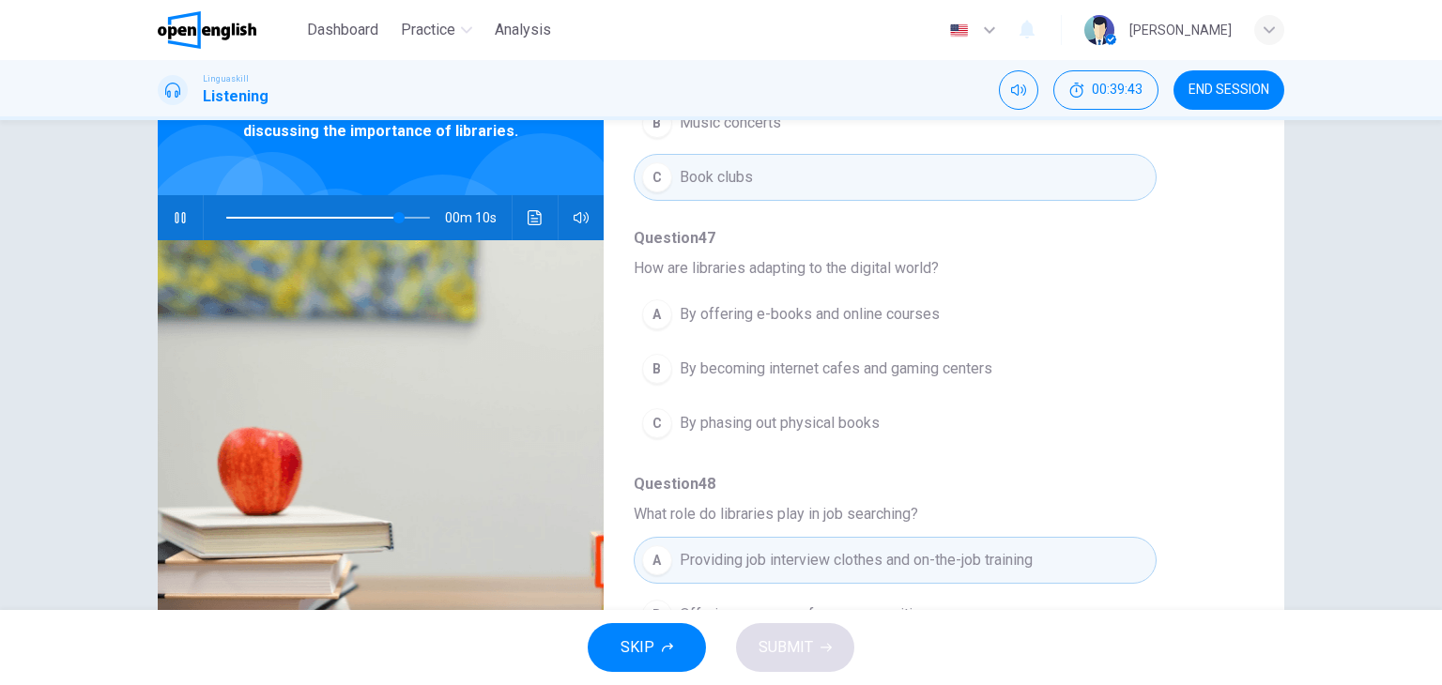
click at [1117, 473] on span "Question 48" at bounding box center [929, 484] width 590 height 23
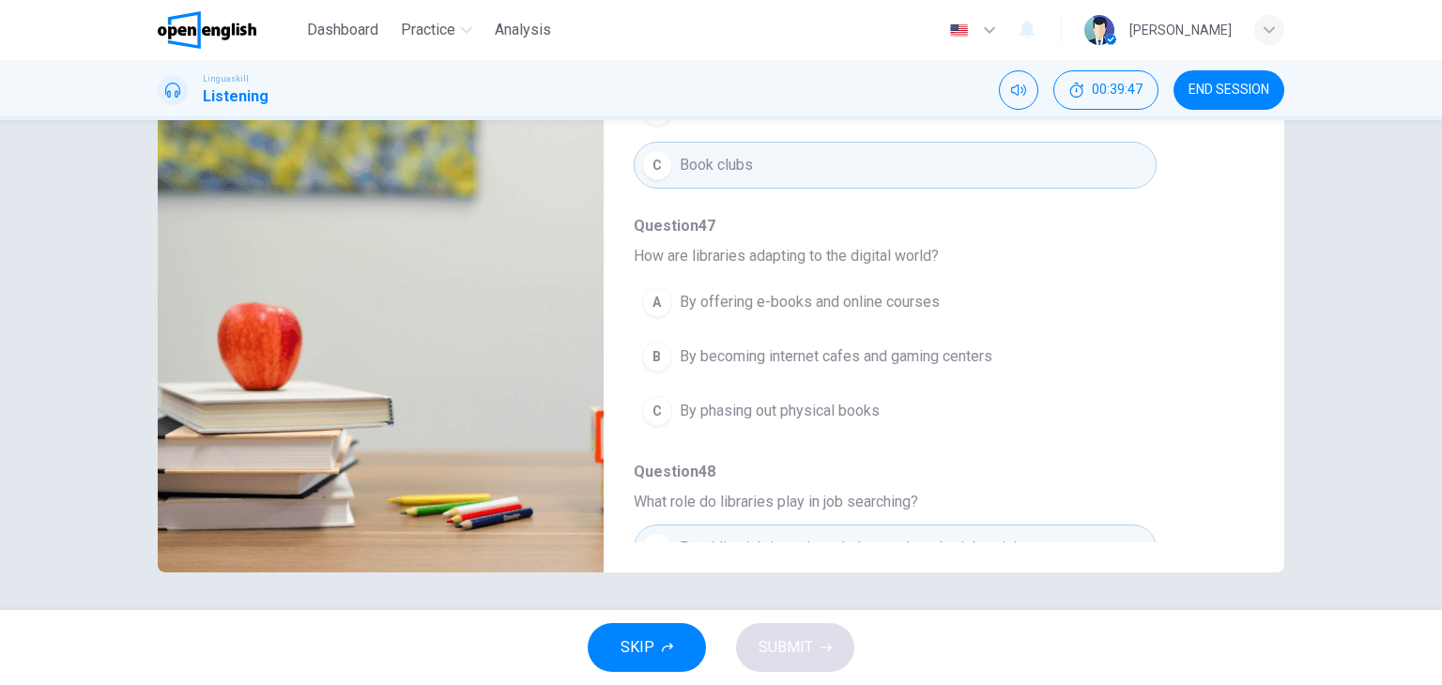
scroll to position [653, 0]
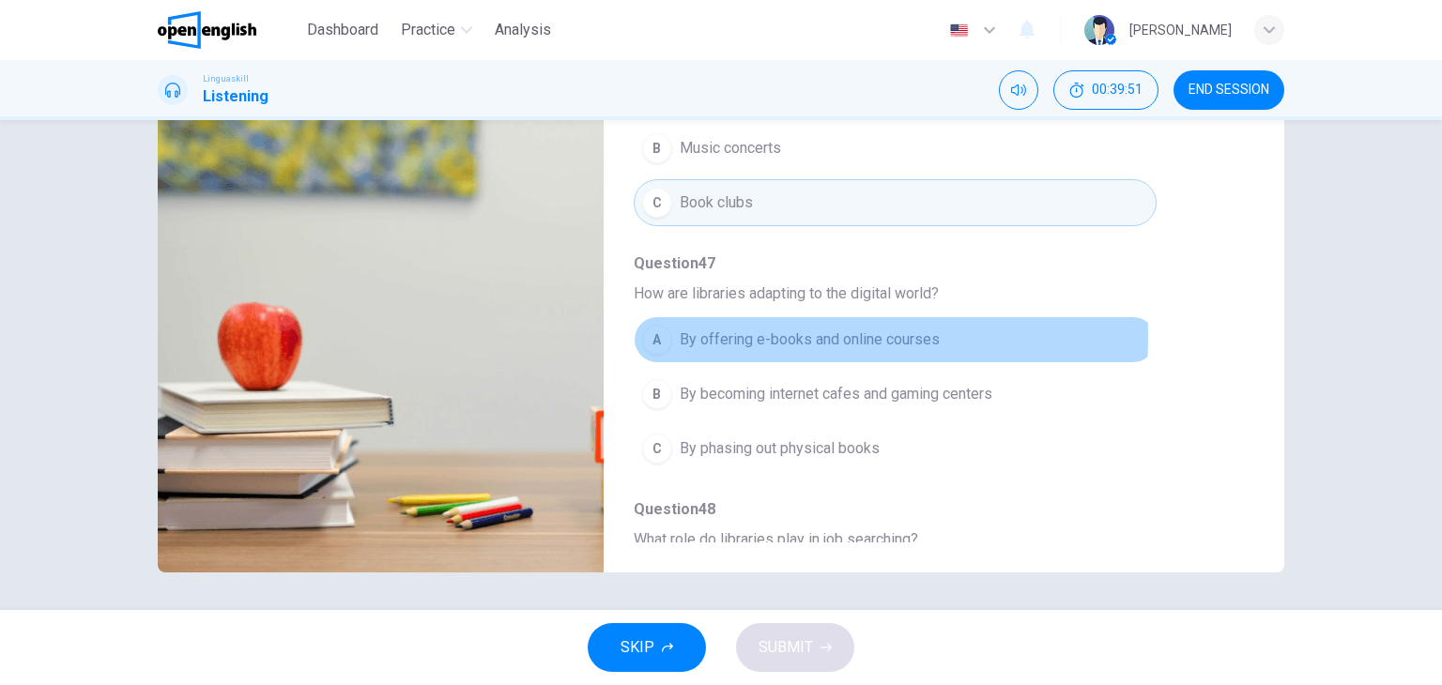
click at [650, 325] on div "A" at bounding box center [657, 340] width 30 height 30
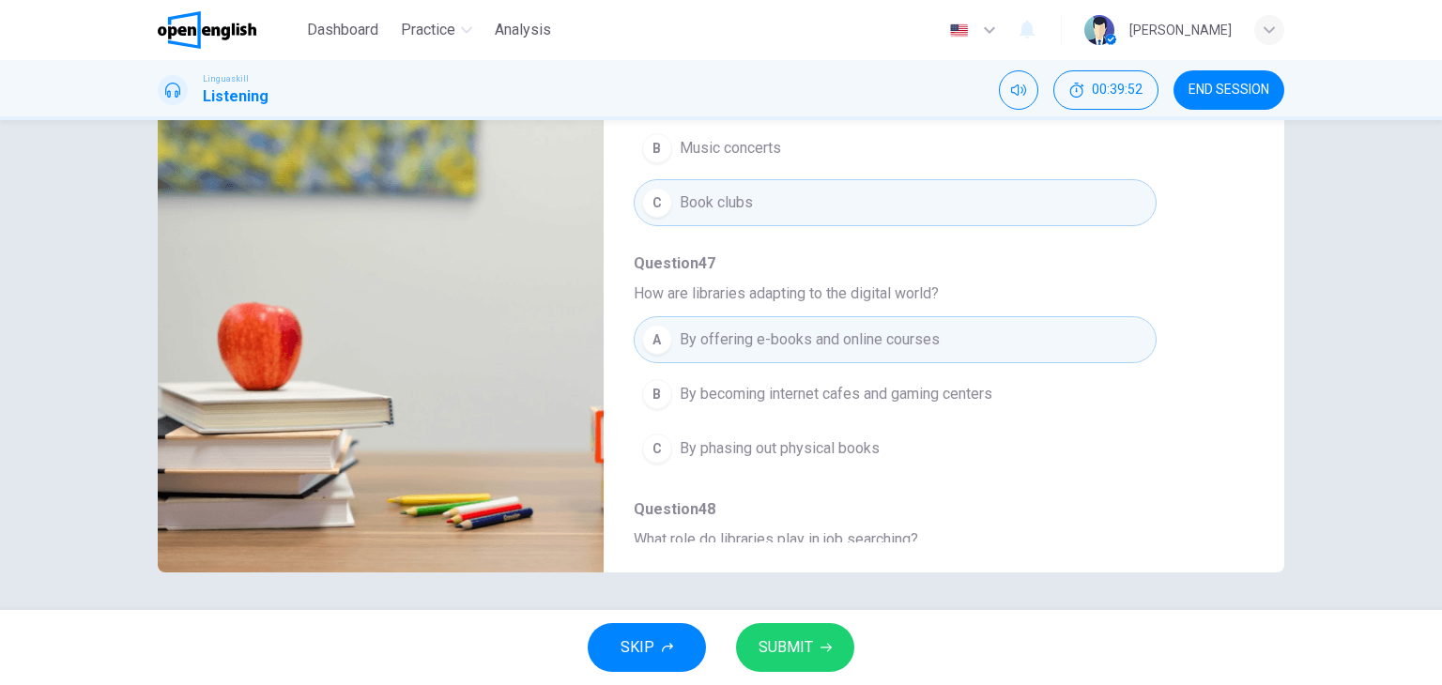
click at [798, 636] on span "SUBMIT" at bounding box center [786, 648] width 54 height 26
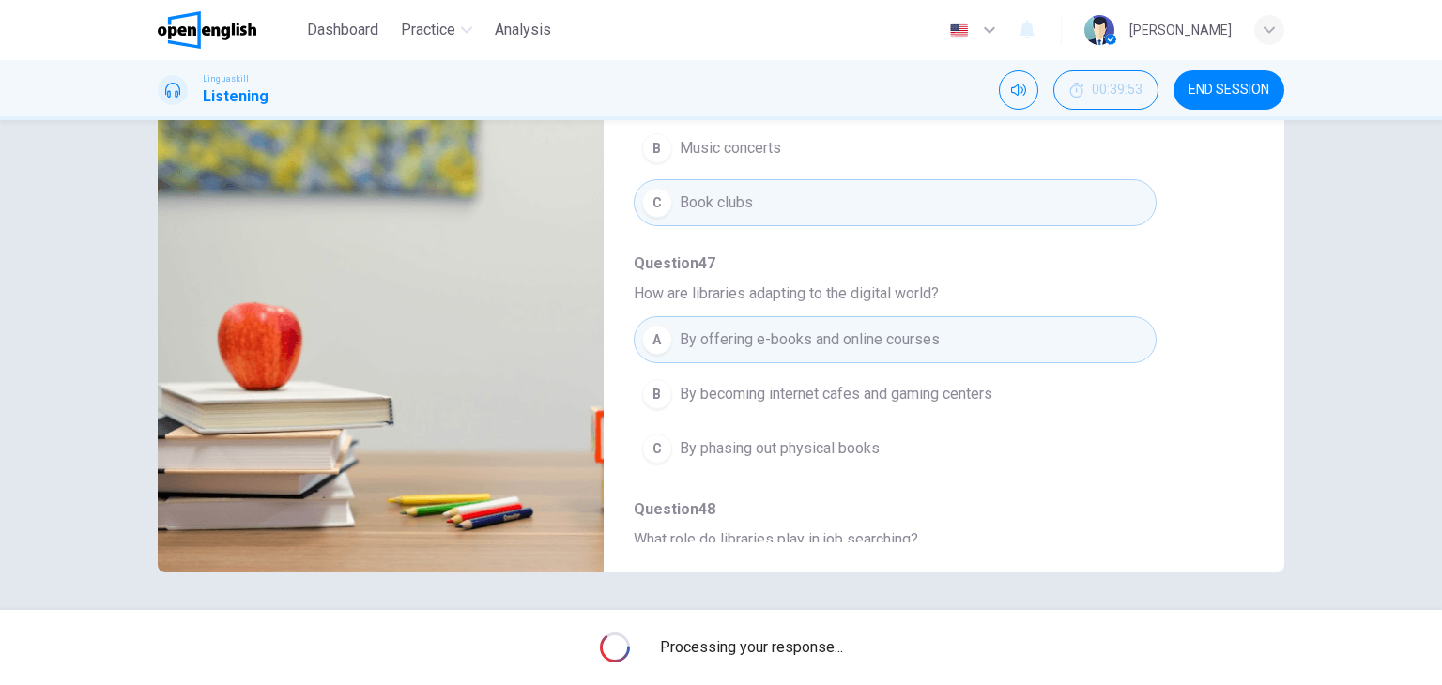
type input "*"
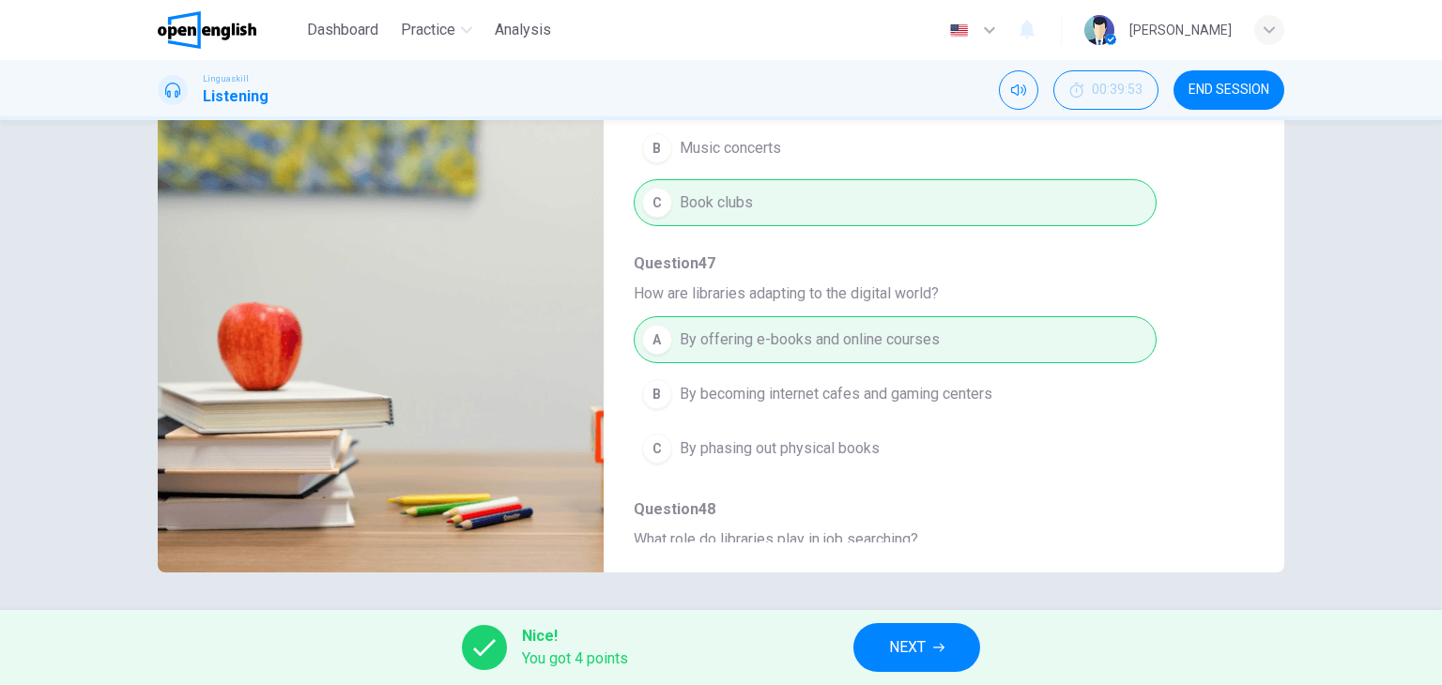
click at [1191, 433] on div "A By offering e-books and online courses B By becoming internet cafes and gamin…" at bounding box center [929, 394] width 590 height 163
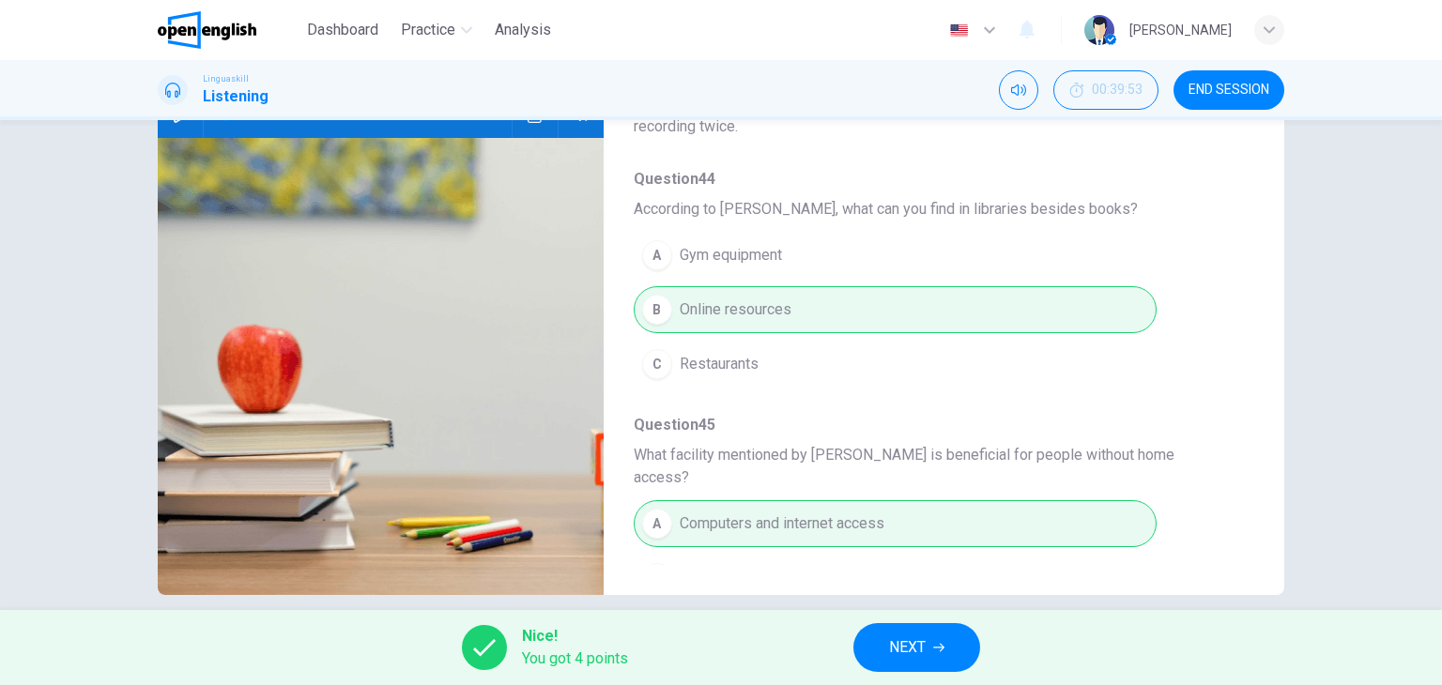
scroll to position [162, 0]
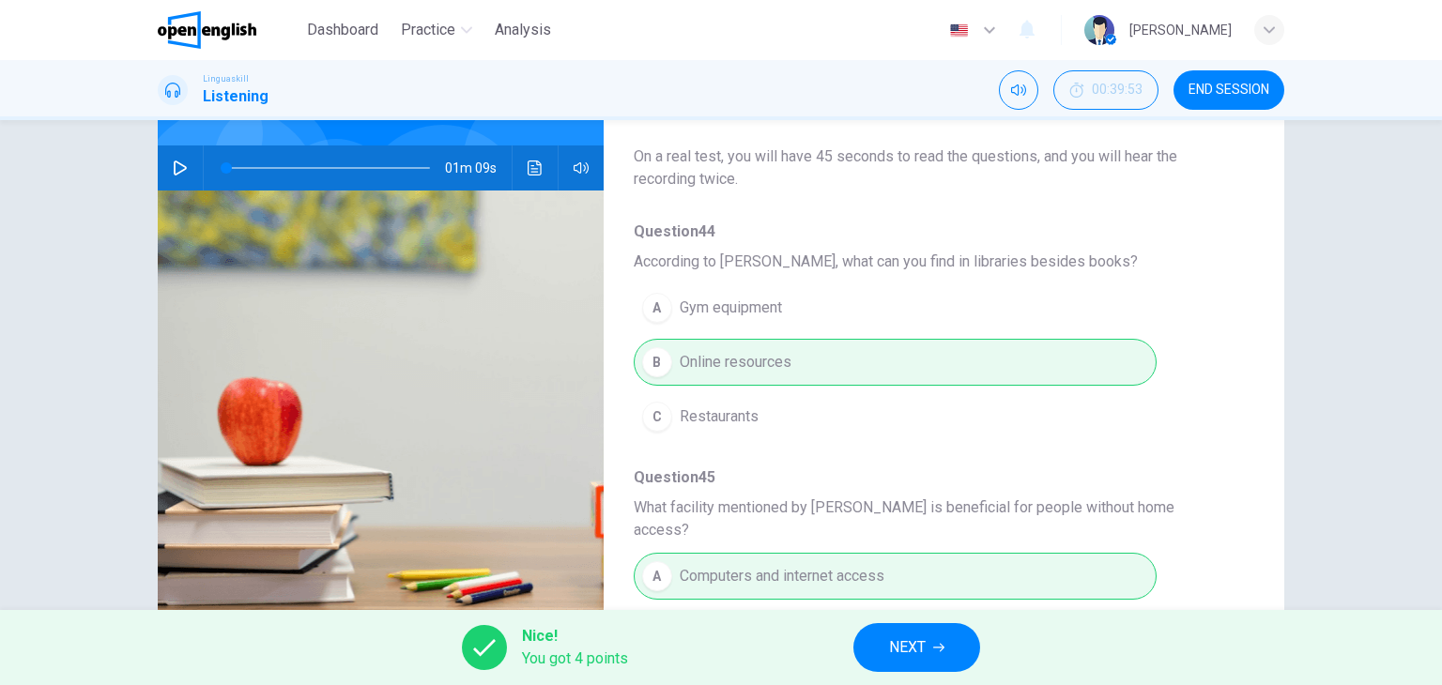
click at [930, 635] on button "NEXT" at bounding box center [916, 647] width 127 height 49
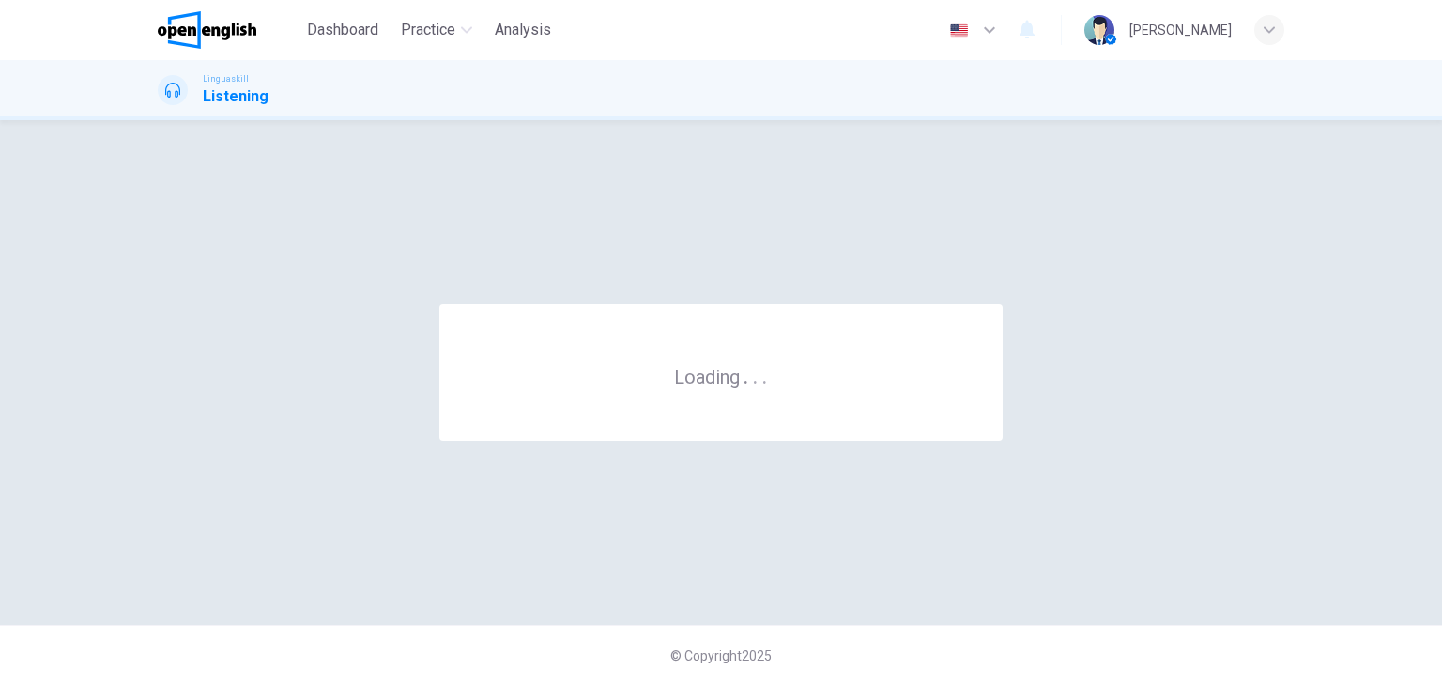
scroll to position [0, 0]
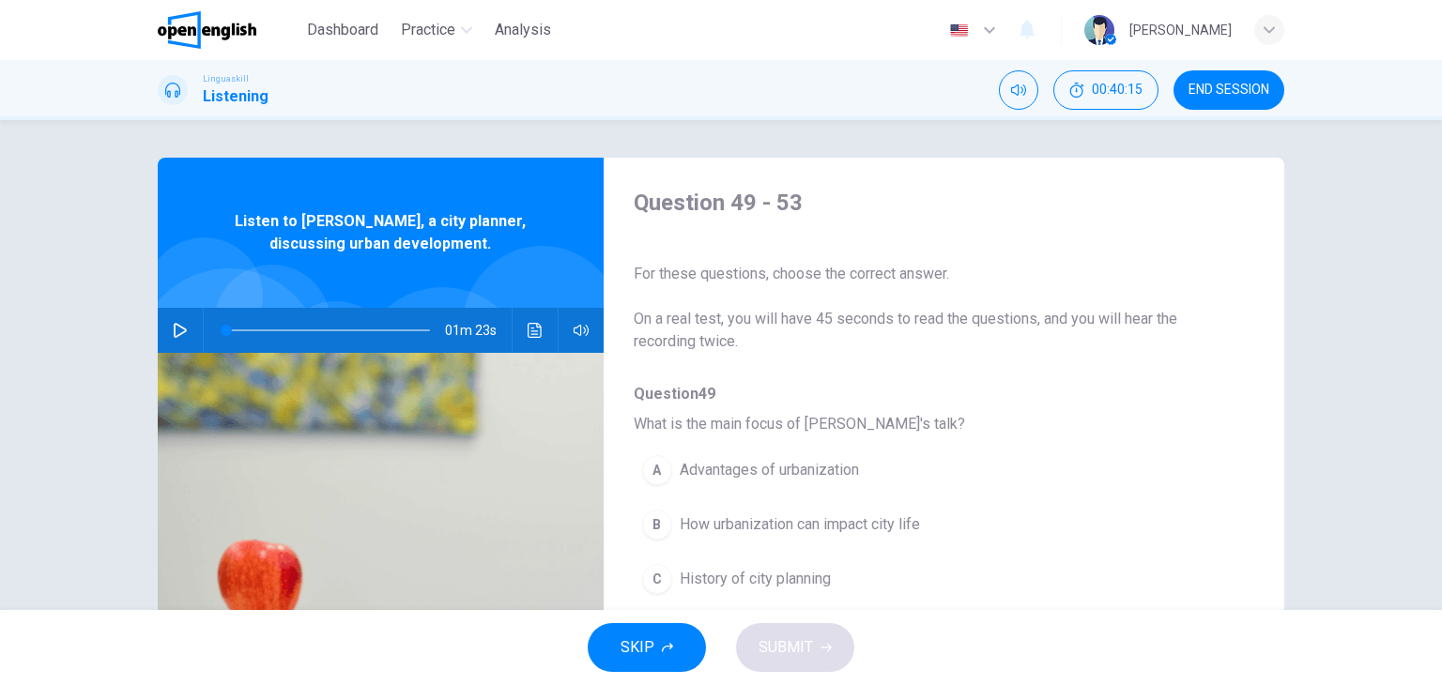
click at [1231, 91] on span "END SESSION" at bounding box center [1228, 90] width 81 height 15
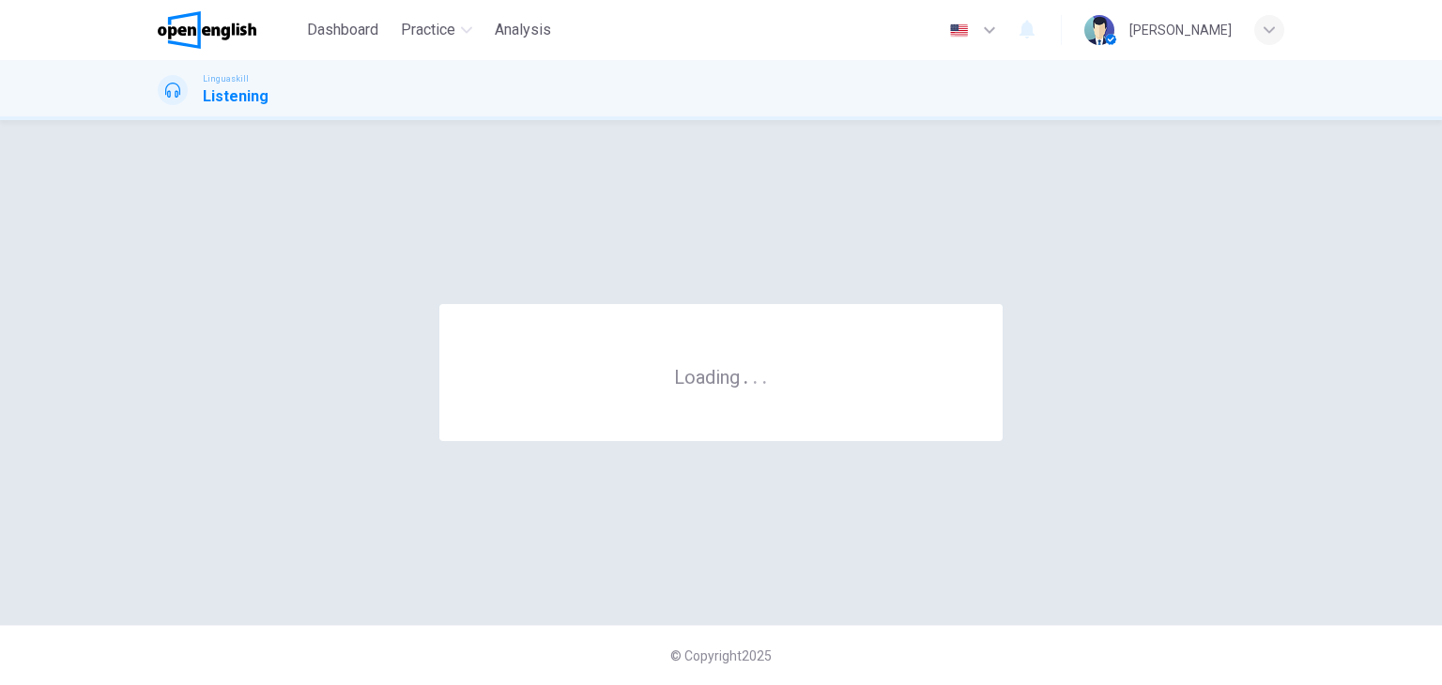
click at [807, 111] on div "Linguaskill Listening" at bounding box center [721, 90] width 1442 height 60
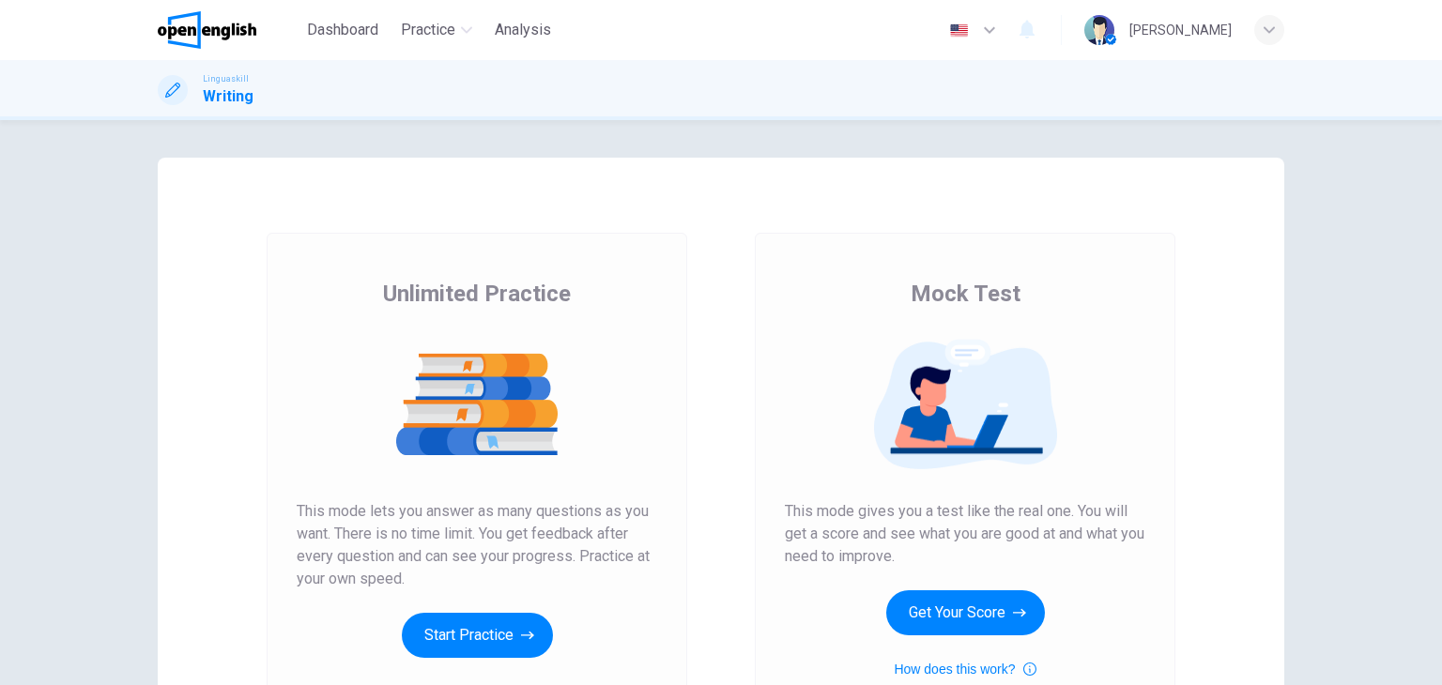
click at [489, 610] on div "Unlimited Practice This mode lets you answer as many questions as you want. The…" at bounding box center [477, 468] width 360 height 379
click at [493, 646] on button "Start Practice" at bounding box center [477, 635] width 151 height 45
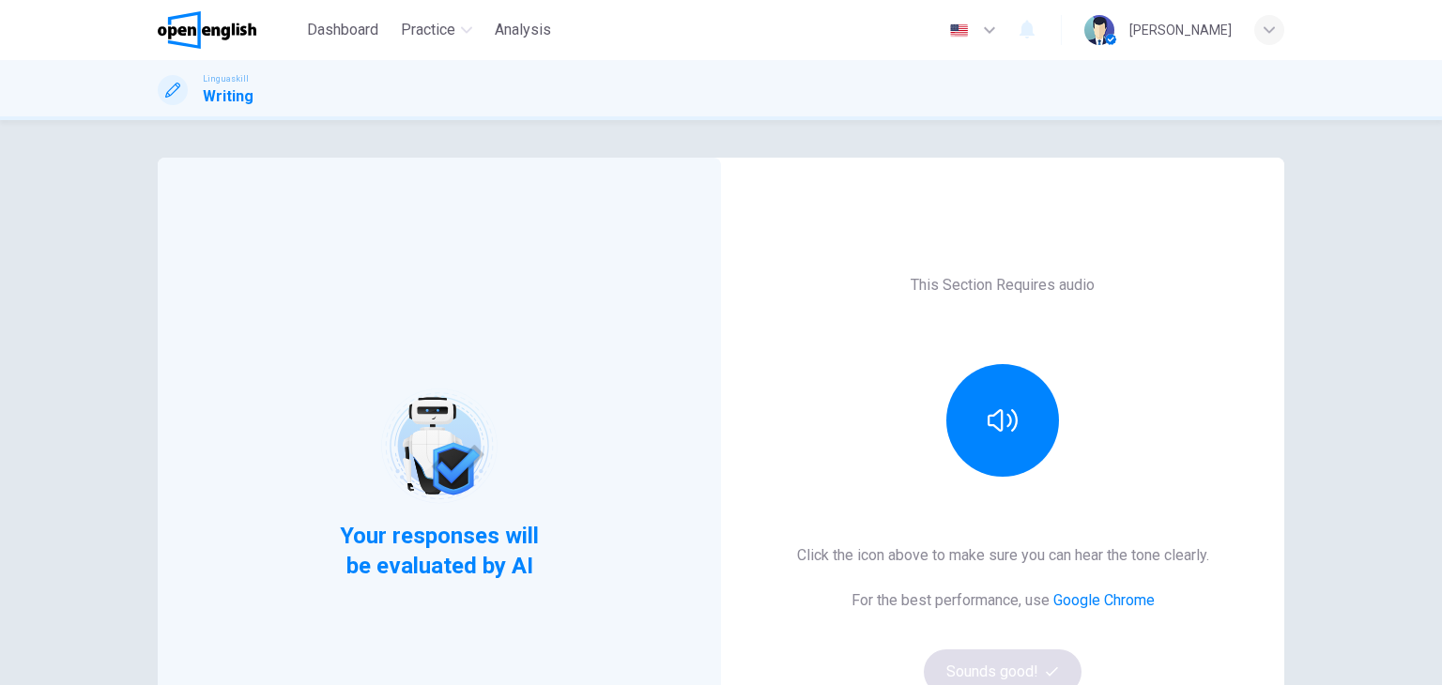
click at [1356, 325] on div "Your responses will be evaluated by AI This Section Requires audio Click the ic…" at bounding box center [721, 402] width 1442 height 565
click at [1026, 373] on button "button" at bounding box center [1002, 420] width 113 height 113
click at [1341, 429] on div "Your responses will be evaluated by AI This Section Requires audio Click the ic…" at bounding box center [721, 402] width 1442 height 565
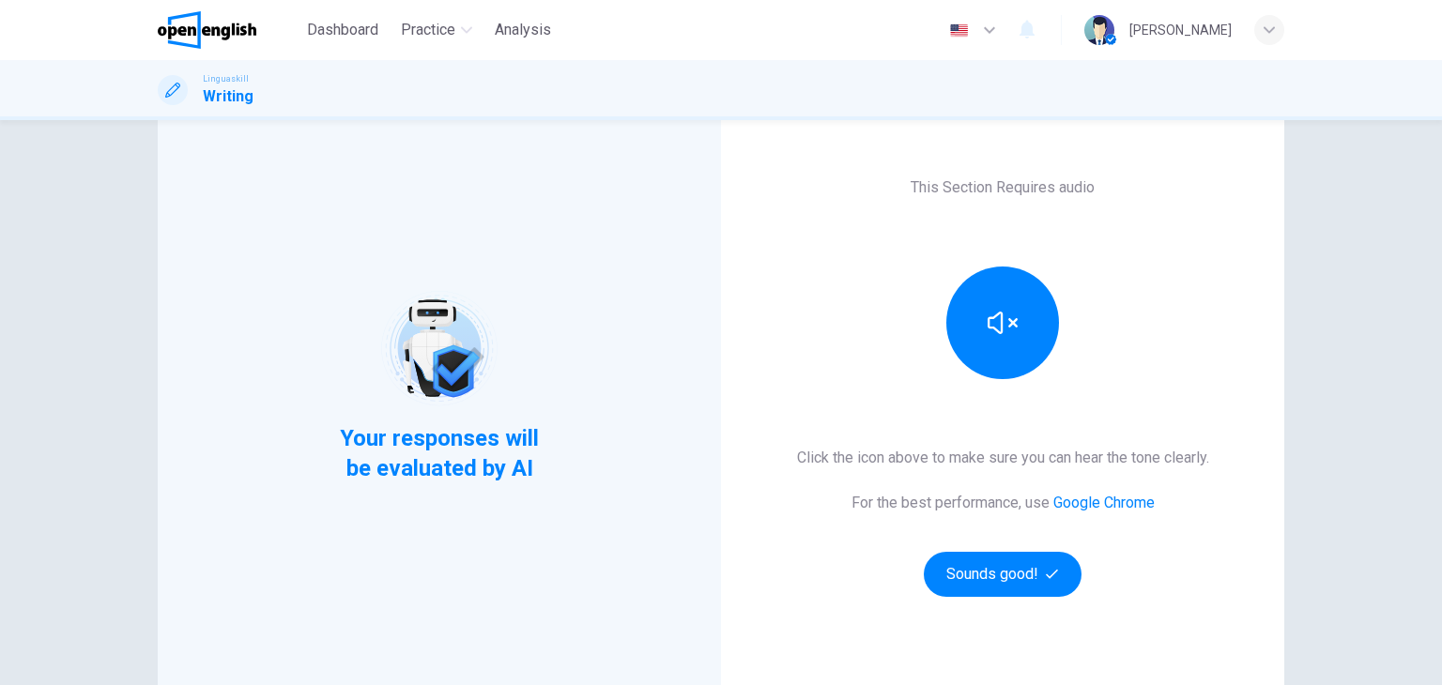
scroll to position [113, 0]
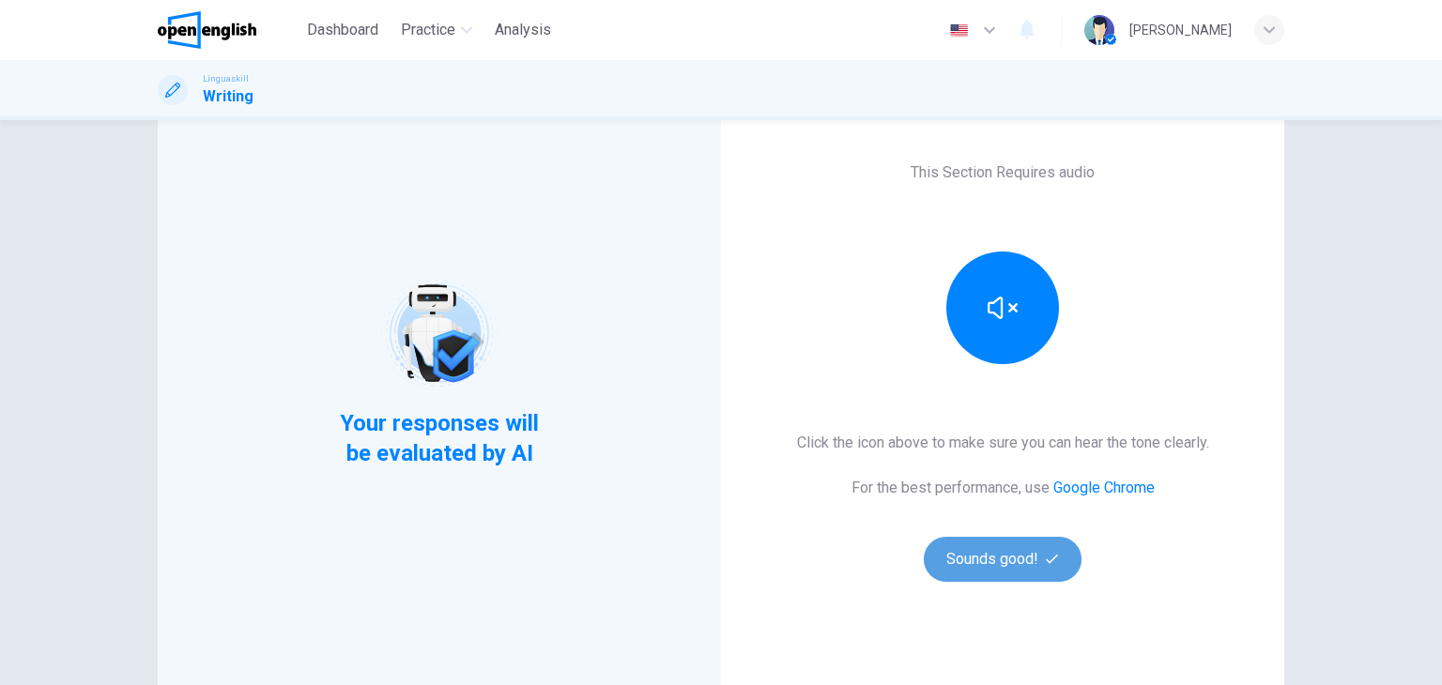
click at [1018, 575] on button "Sounds good!" at bounding box center [1003, 559] width 158 height 45
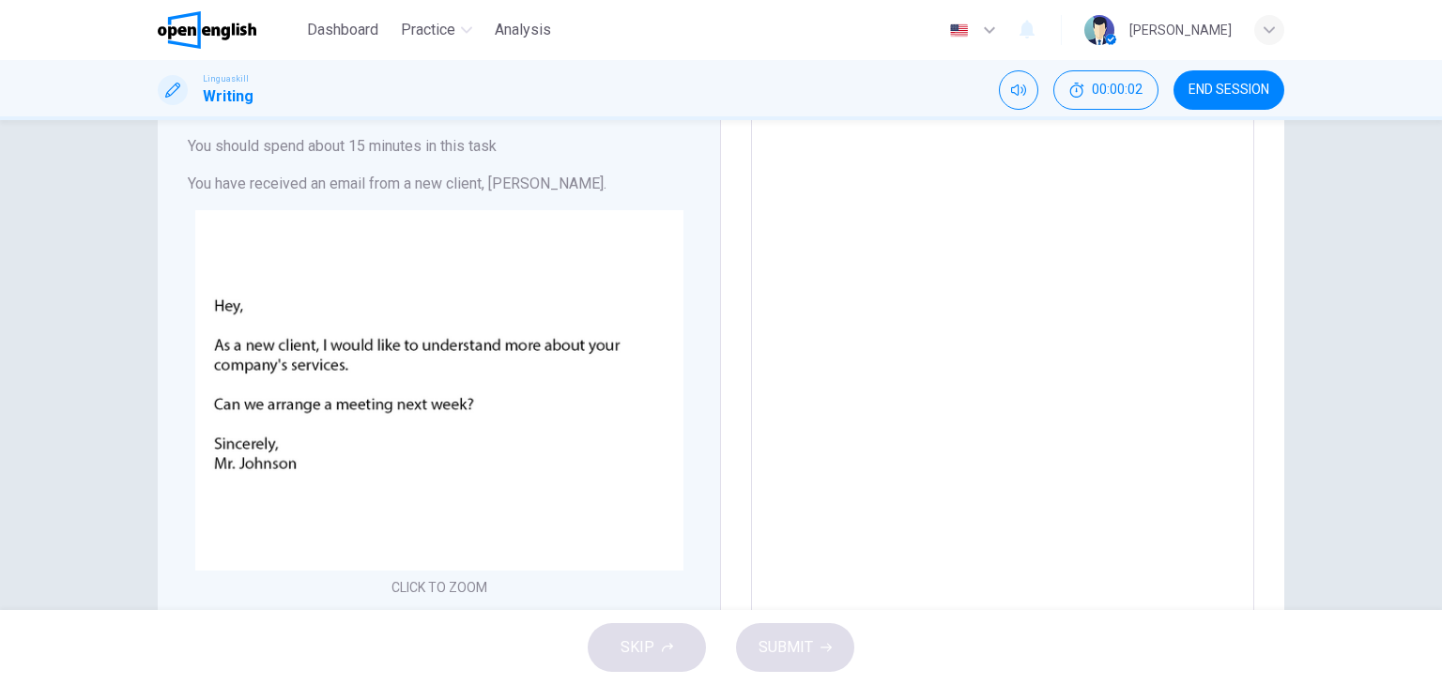
click at [1354, 412] on div "Writing Part 1 You should spend about 15 minutes in this task You have received…" at bounding box center [721, 365] width 1442 height 490
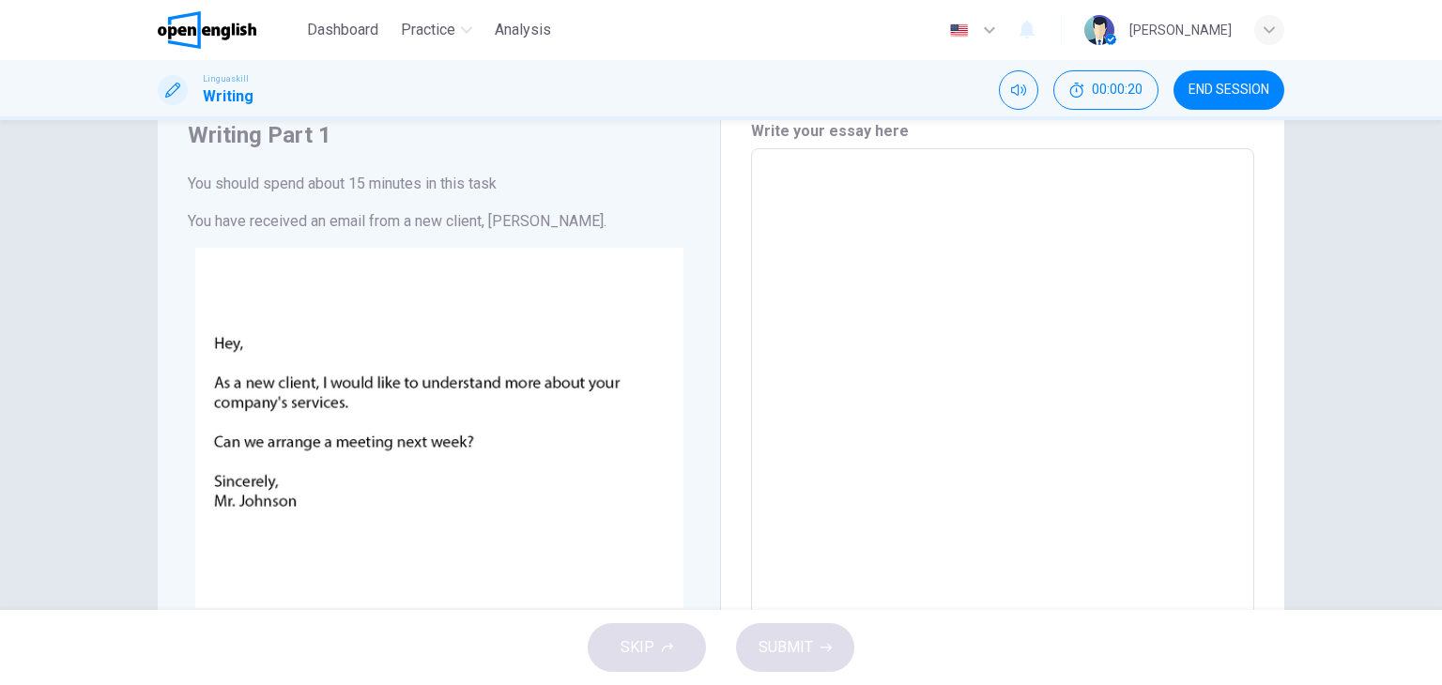
scroll to position [38, 0]
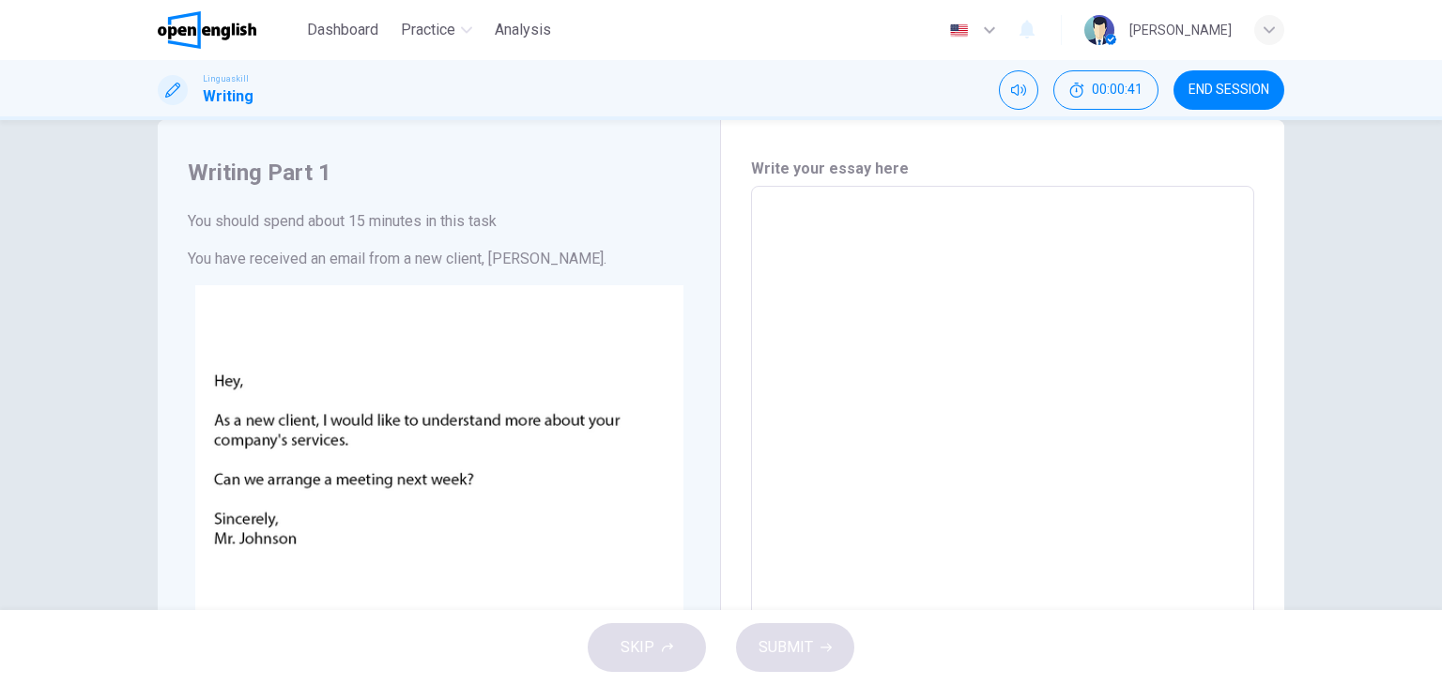
click at [117, 473] on div "Writing Part 1 You should spend about 15 minutes in this task You have received…" at bounding box center [721, 365] width 1442 height 490
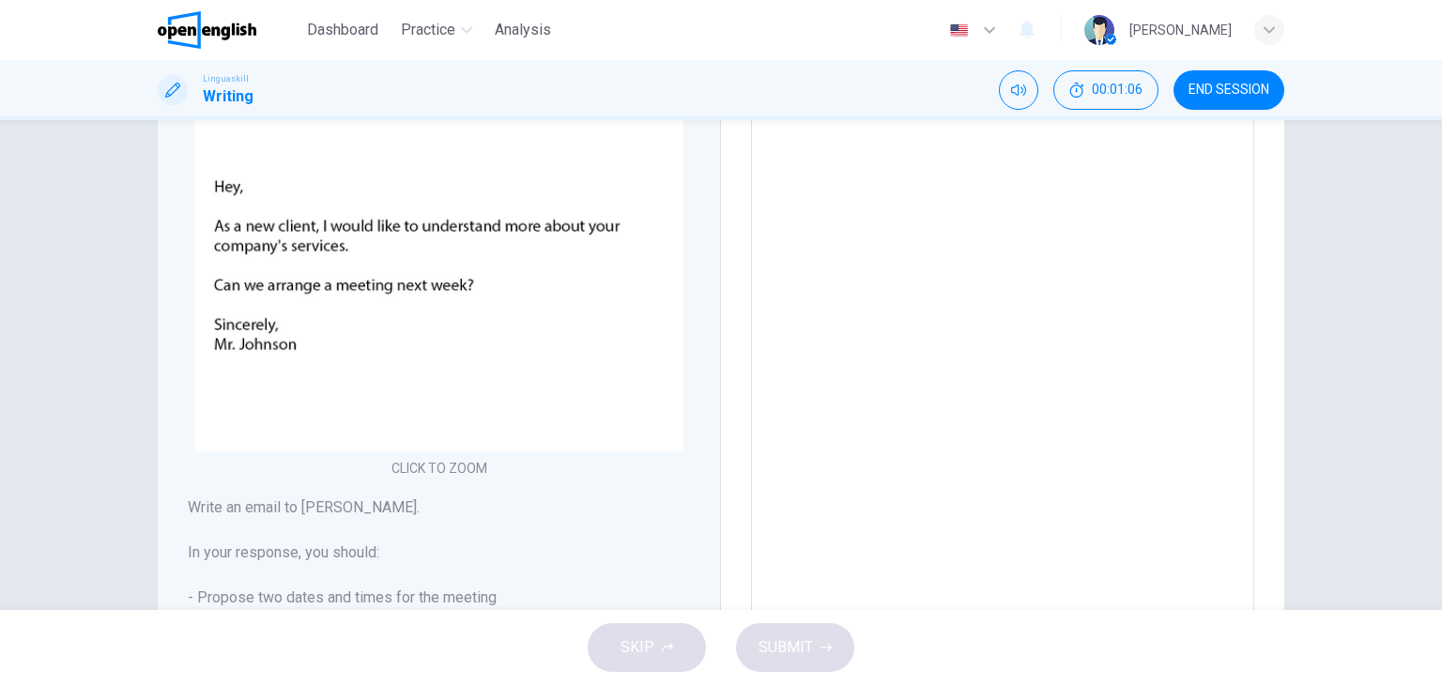
scroll to position [268, 0]
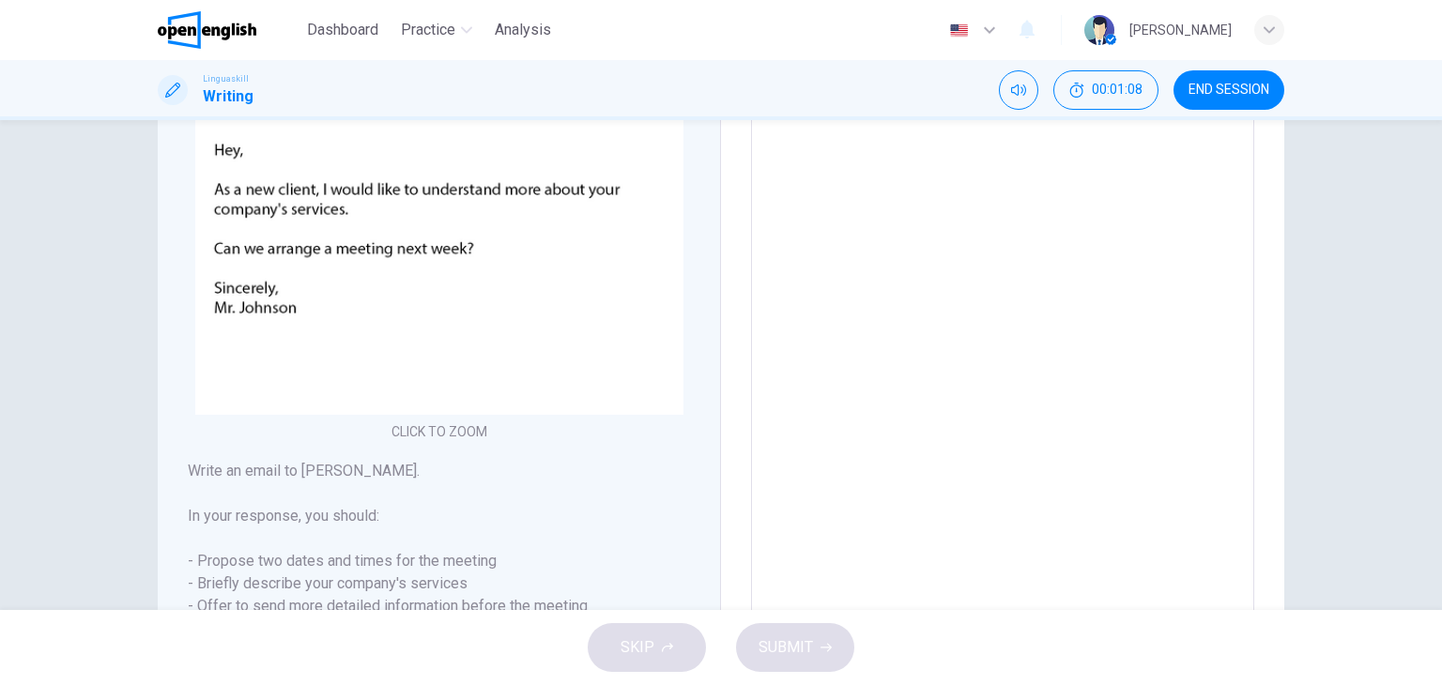
click at [847, 162] on textarea at bounding box center [1002, 305] width 477 height 669
click at [1331, 277] on div "Writing Part 1 You should spend about 15 minutes in this task You have received…" at bounding box center [721, 365] width 1442 height 490
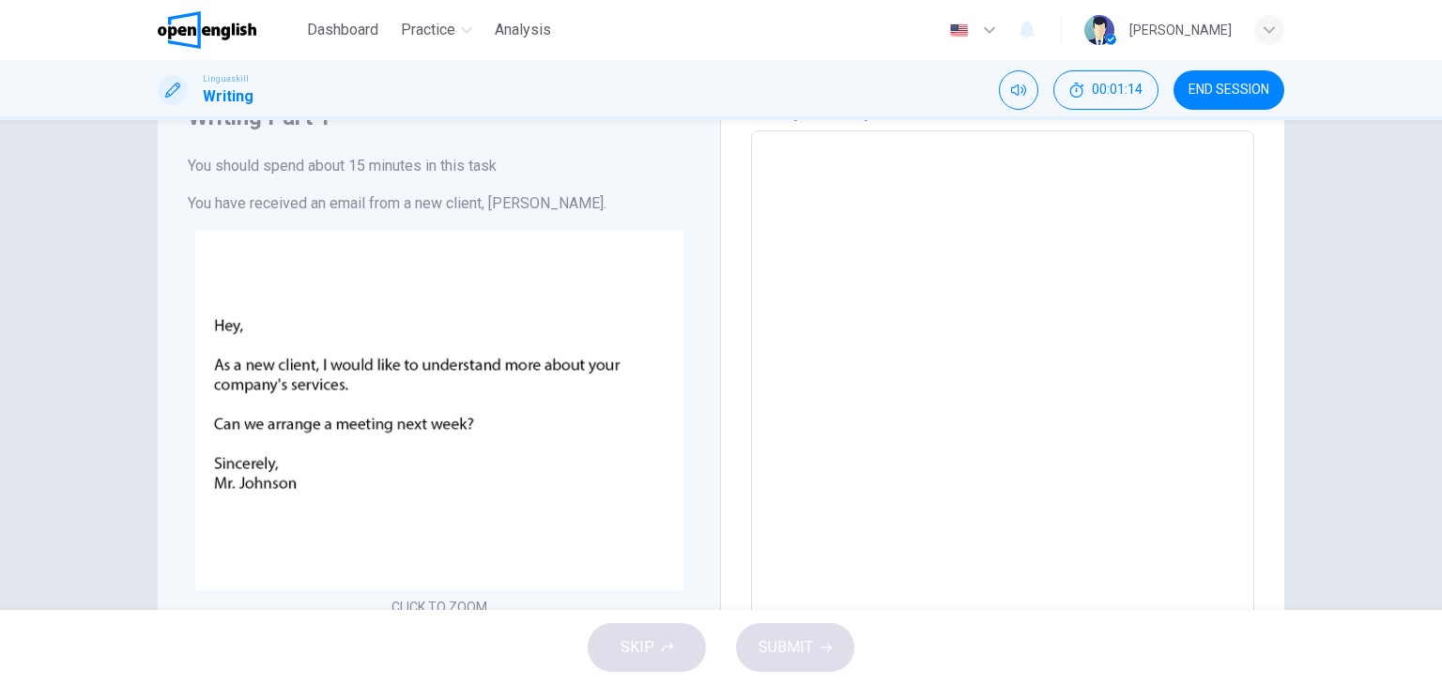
scroll to position [81, 0]
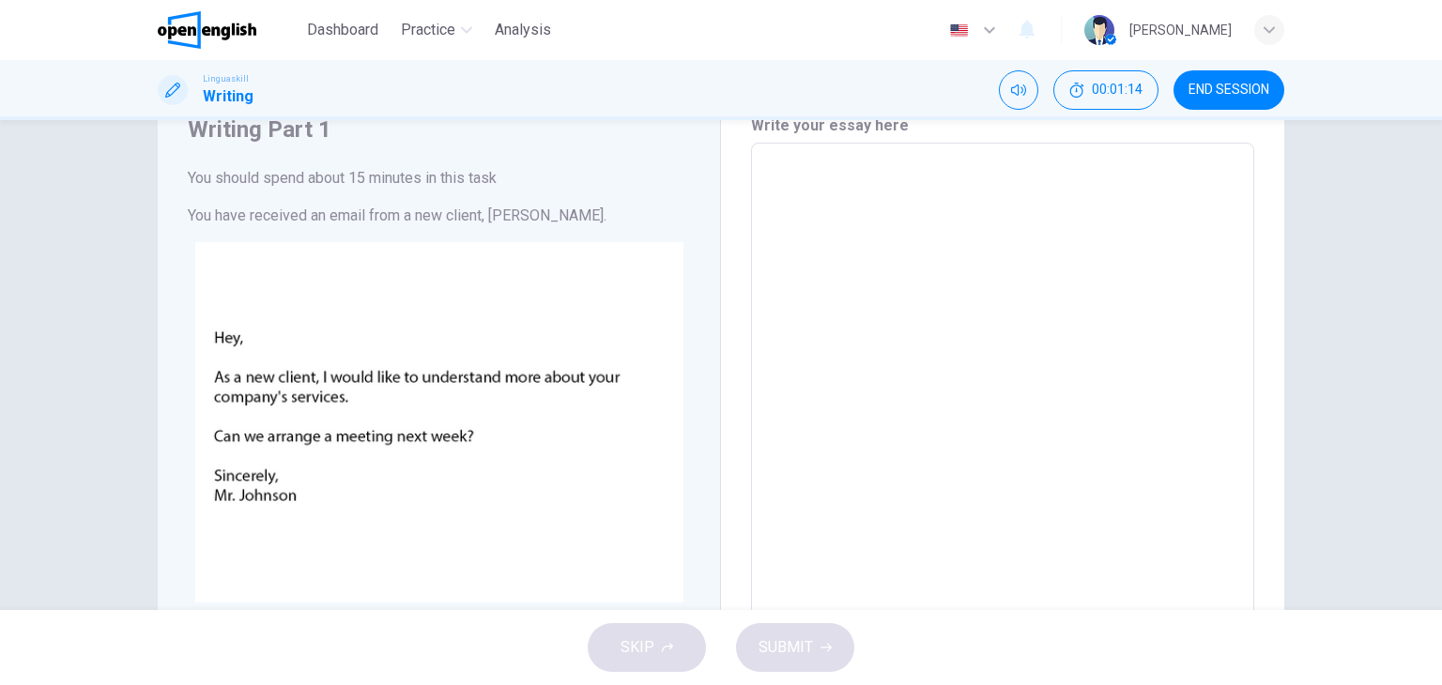
click at [784, 163] on textarea at bounding box center [1002, 493] width 477 height 669
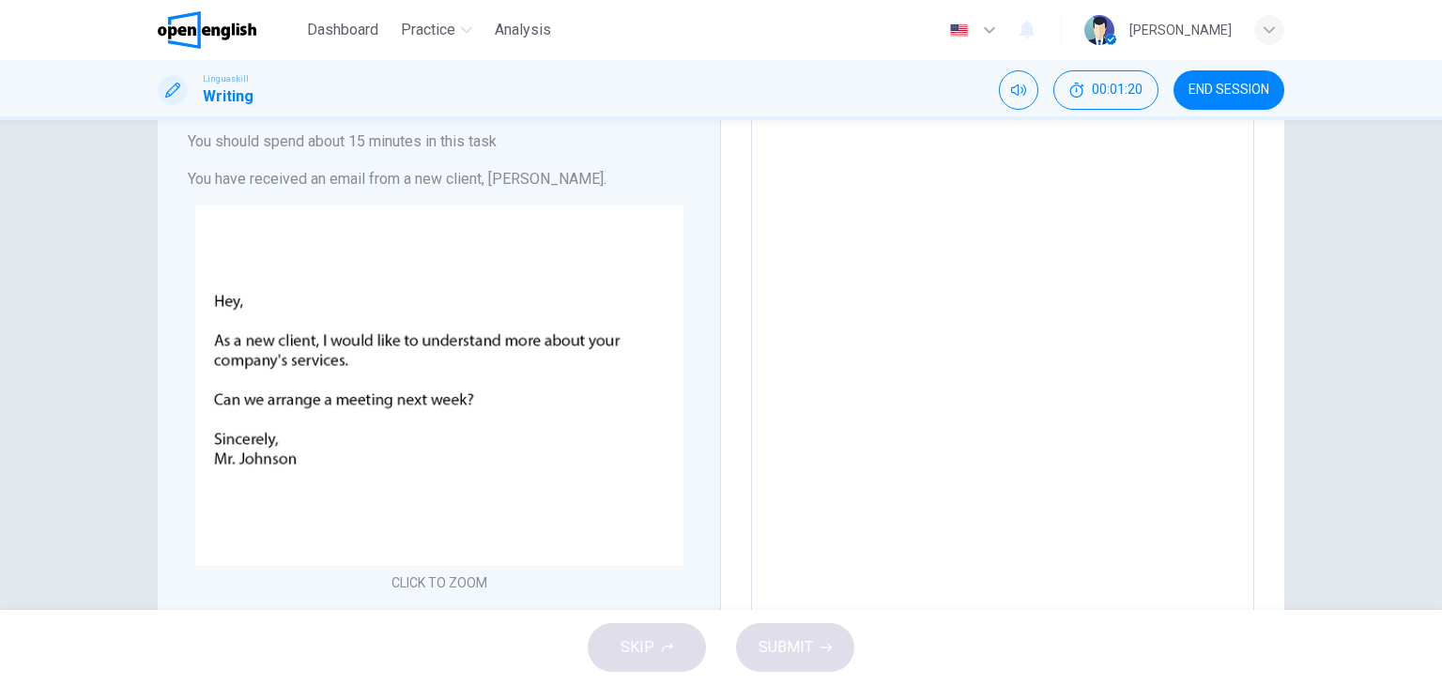
click at [692, 198] on div "Writing Part 1 You should spend about 15 minutes in this task You have received…" at bounding box center [439, 457] width 563 height 834
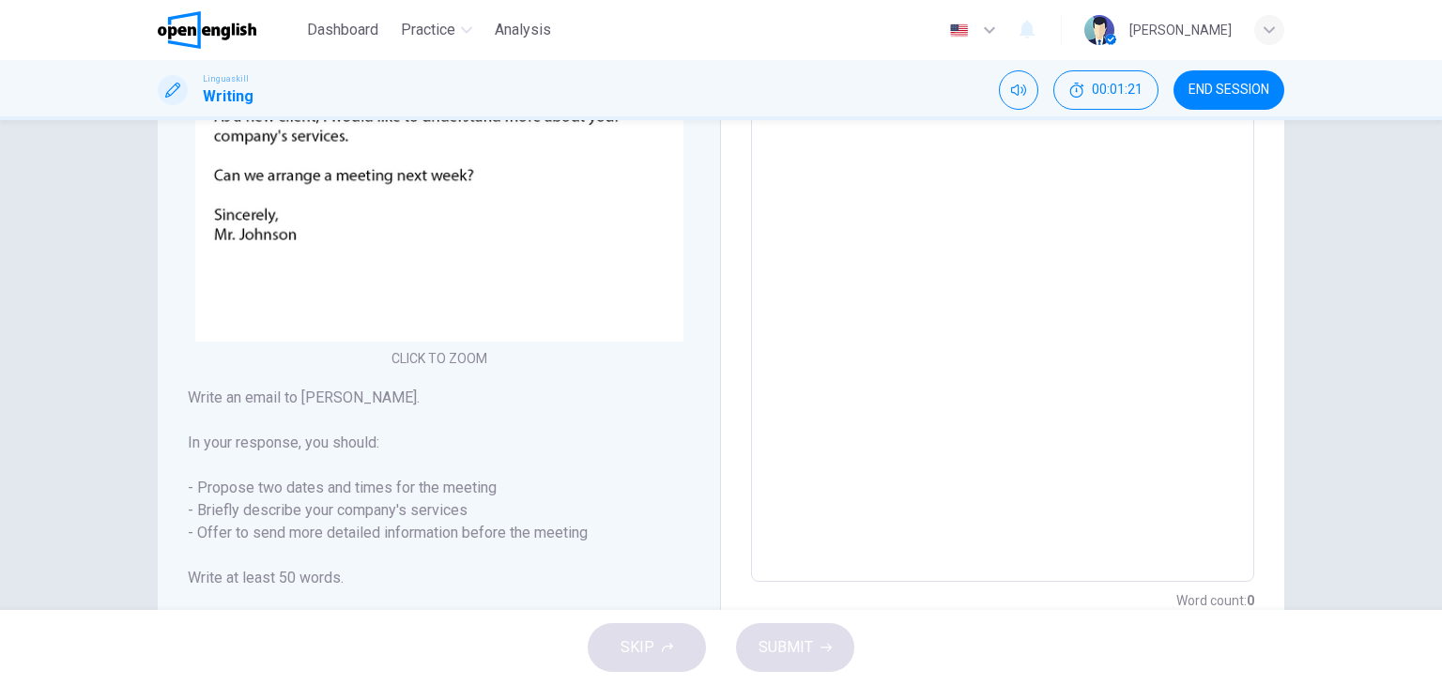
scroll to position [381, 0]
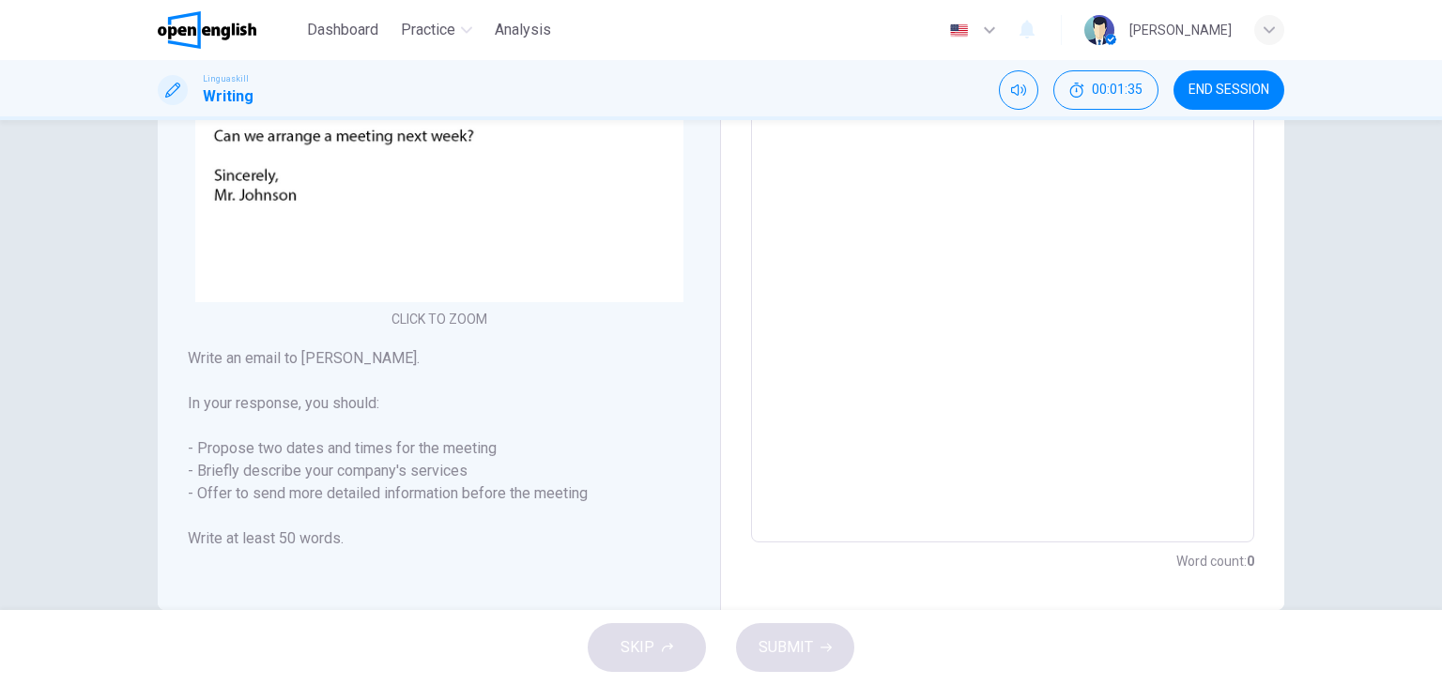
click at [692, 198] on div "Writing Part 1 You should spend about 15 minutes in this task You have received…" at bounding box center [439, 194] width 563 height 834
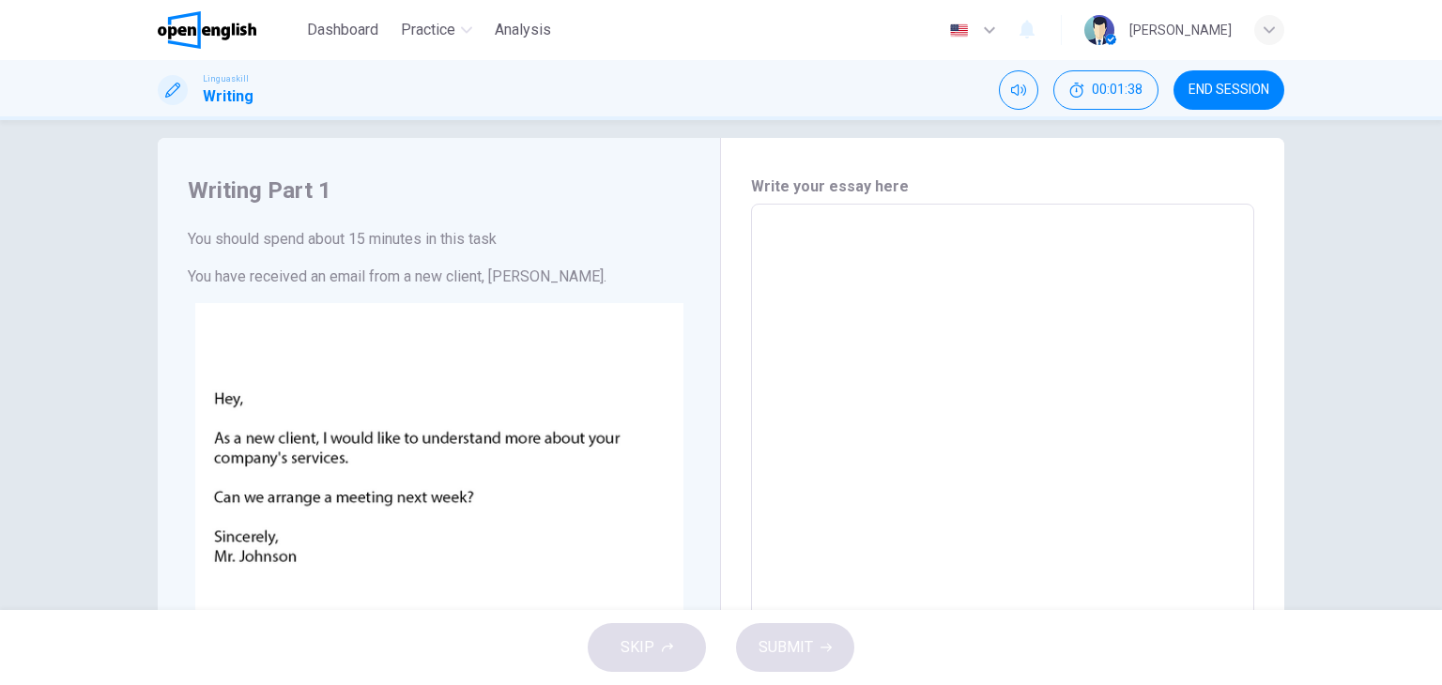
scroll to position [6, 0]
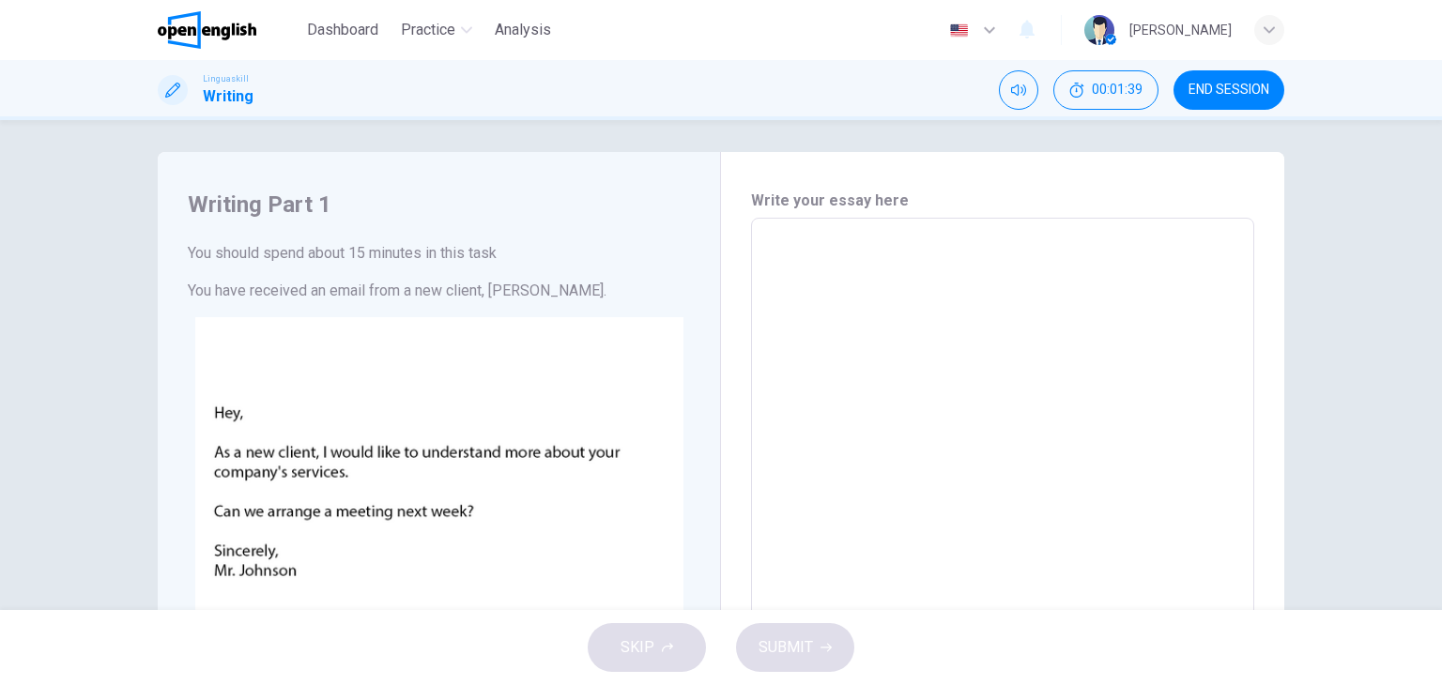
click at [837, 252] on textarea at bounding box center [1002, 568] width 477 height 669
type textarea "*"
type textarea "**"
type textarea "*"
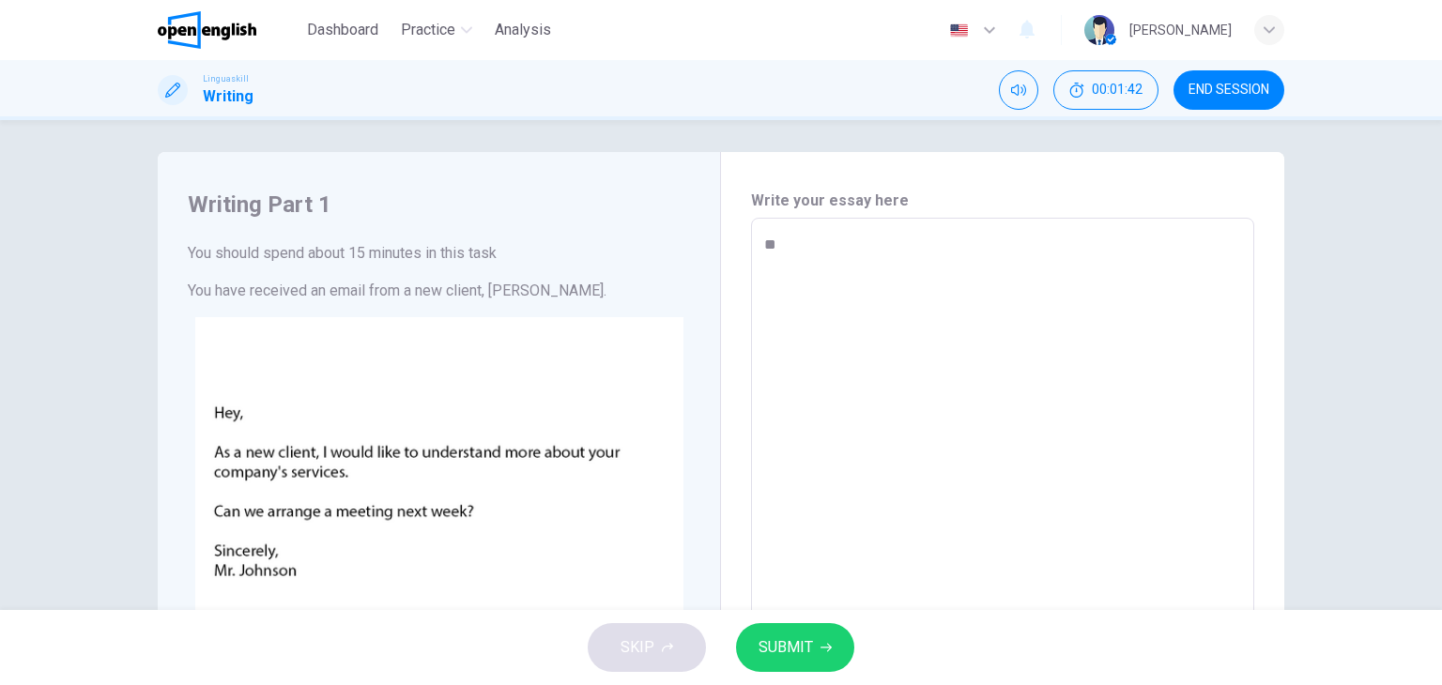
type textarea "***"
type textarea "*"
type textarea "****"
type textarea "*"
type textarea "****"
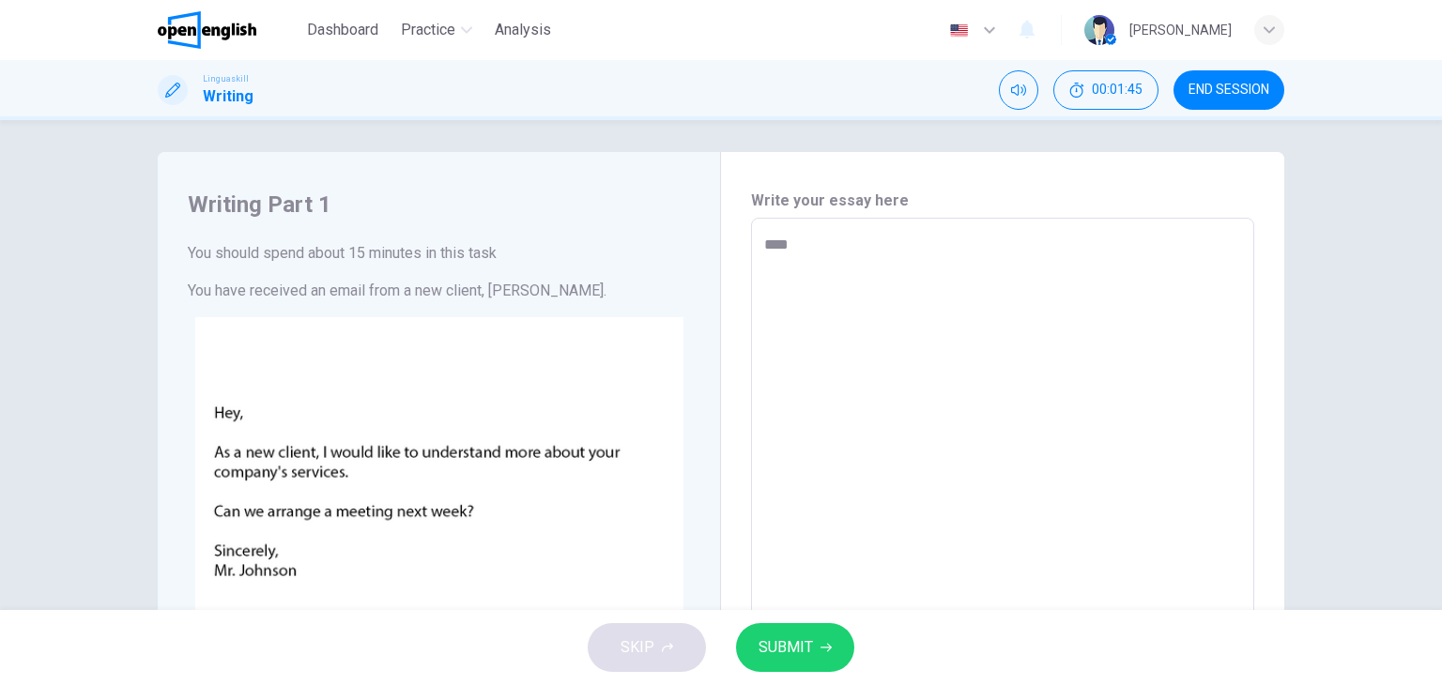
type textarea "*"
type textarea "****"
type textarea "*"
type textarea "**** *"
type textarea "*"
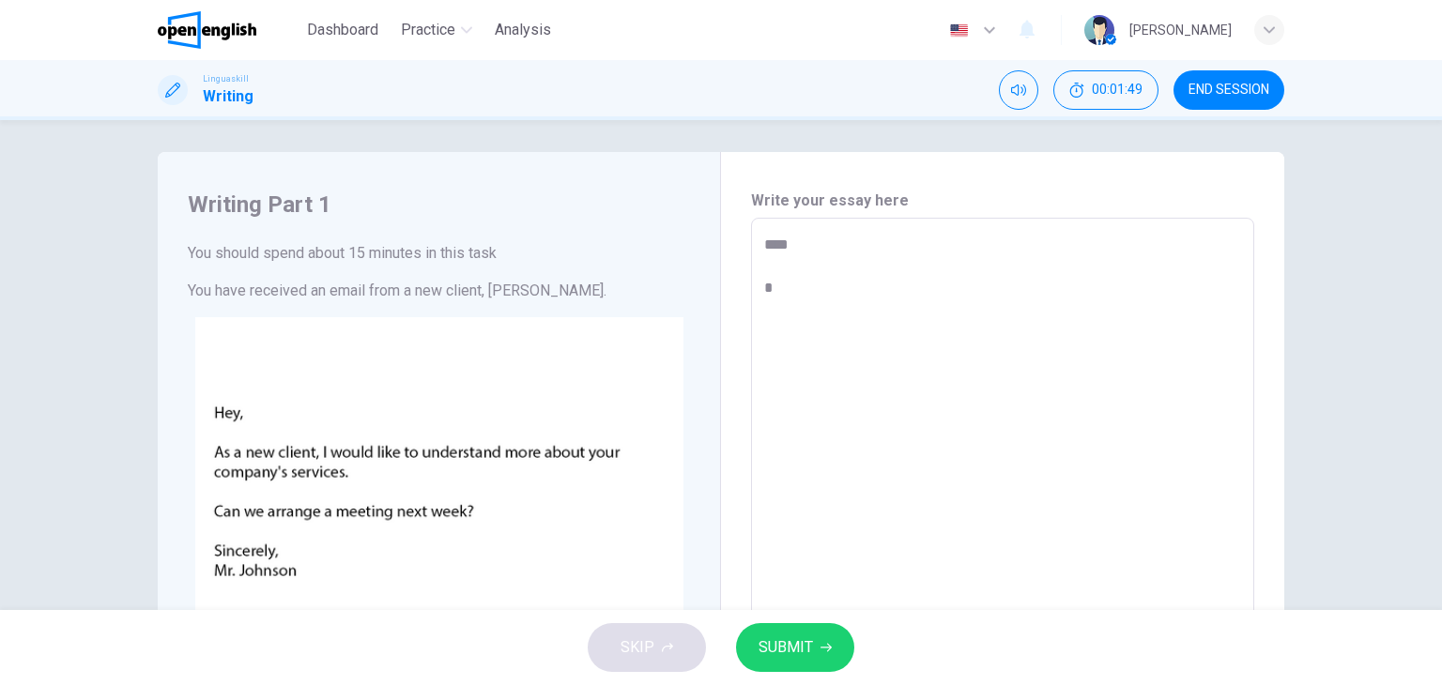
type textarea "**** **"
type textarea "*"
type textarea "**** **"
type textarea "*"
type textarea "**** ****"
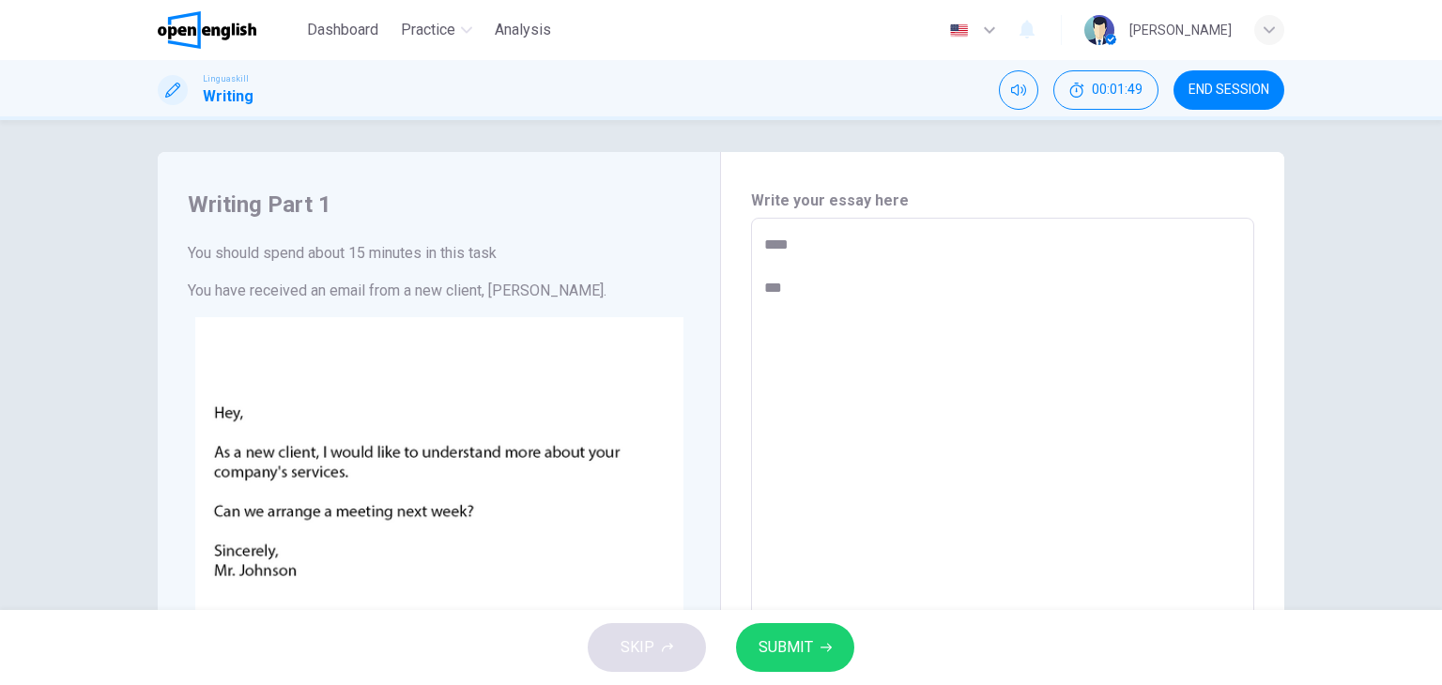
type textarea "*"
type textarea "**** *****"
type textarea "*"
type textarea "**** ******"
type textarea "*"
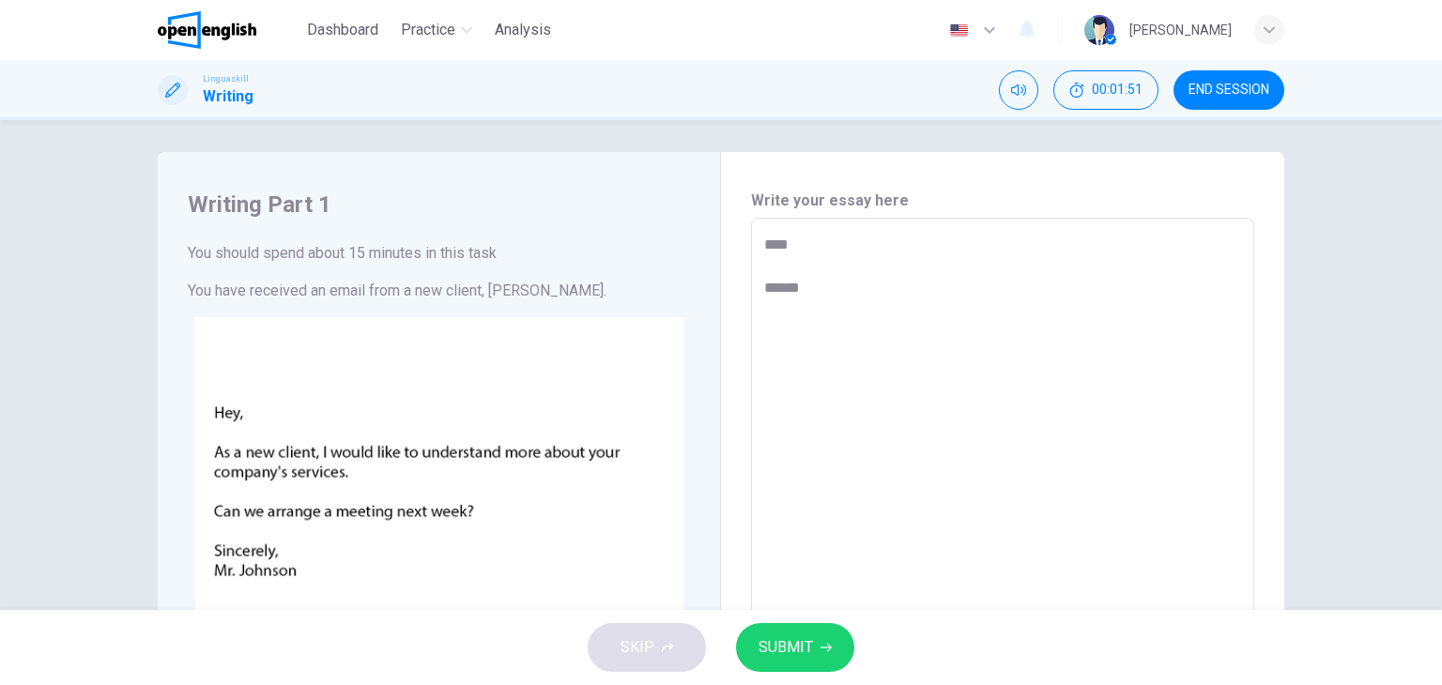
type textarea "**** ******"
type textarea "*"
type textarea "**** ********"
type textarea "*"
type textarea "**** *********"
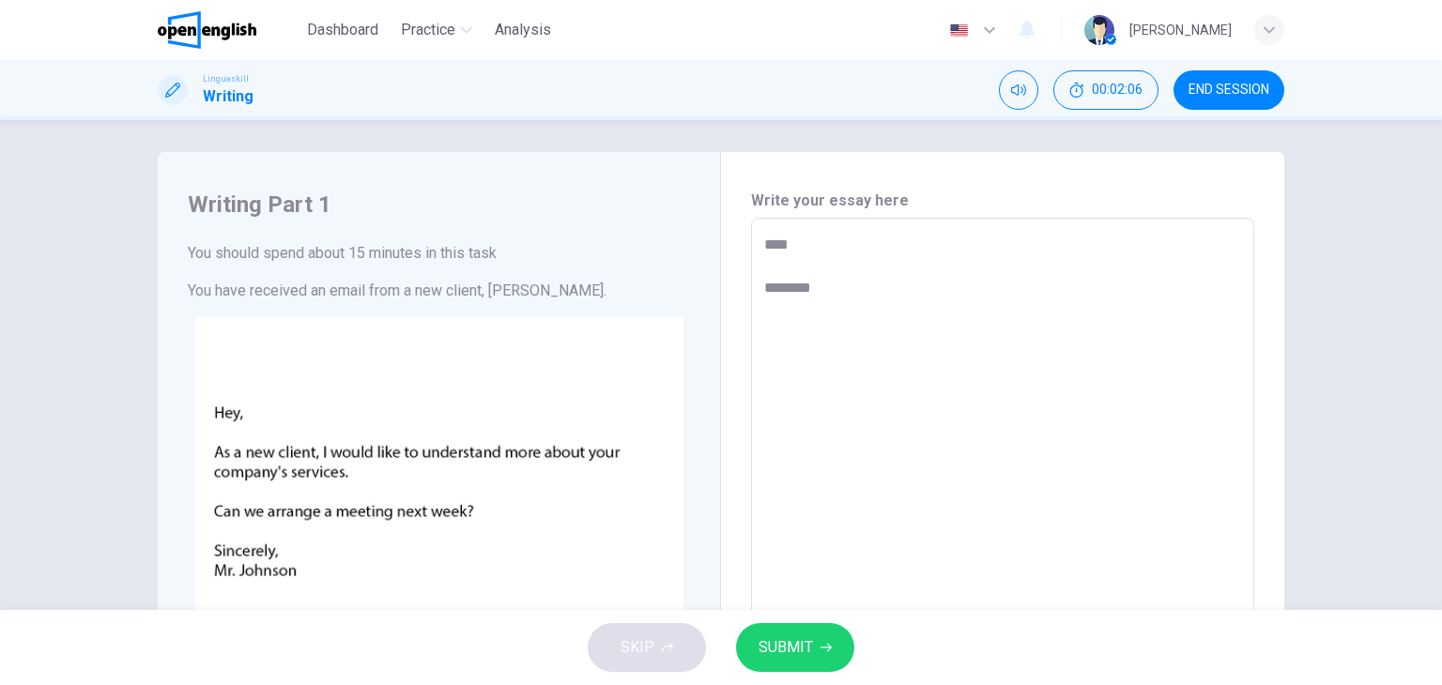
type textarea "*"
type textarea "**********"
type textarea "*"
type textarea "**********"
type textarea "*"
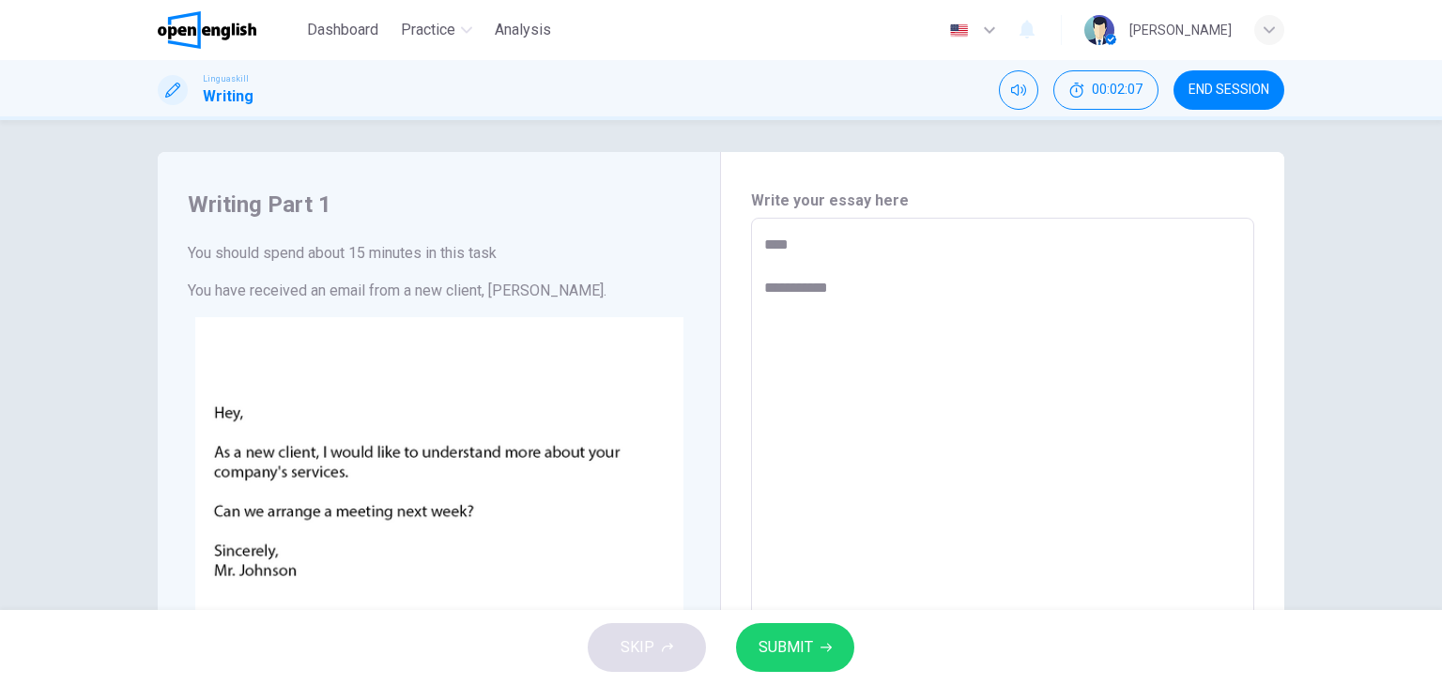
type textarea "**********"
type textarea "*"
type textarea "**********"
type textarea "*"
type textarea "**********"
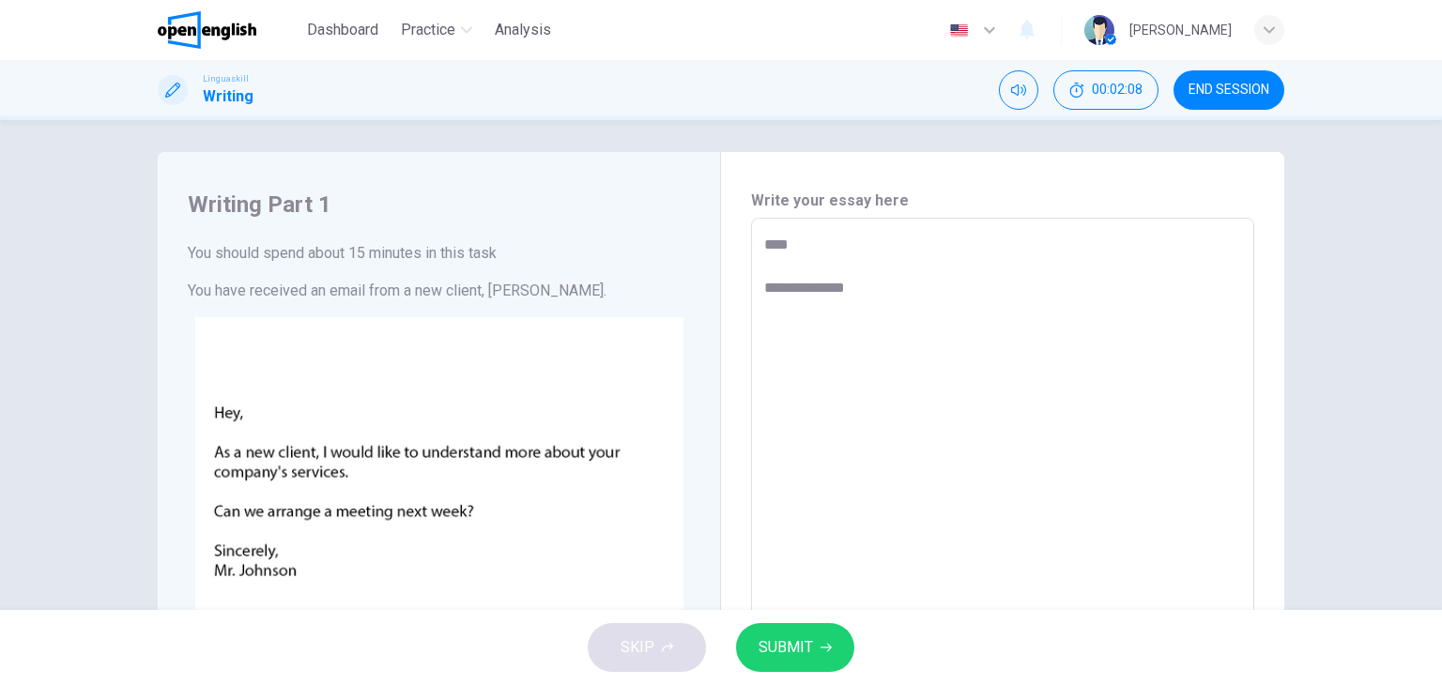
type textarea "*"
type textarea "**********"
type textarea "*"
type textarea "**********"
type textarea "*"
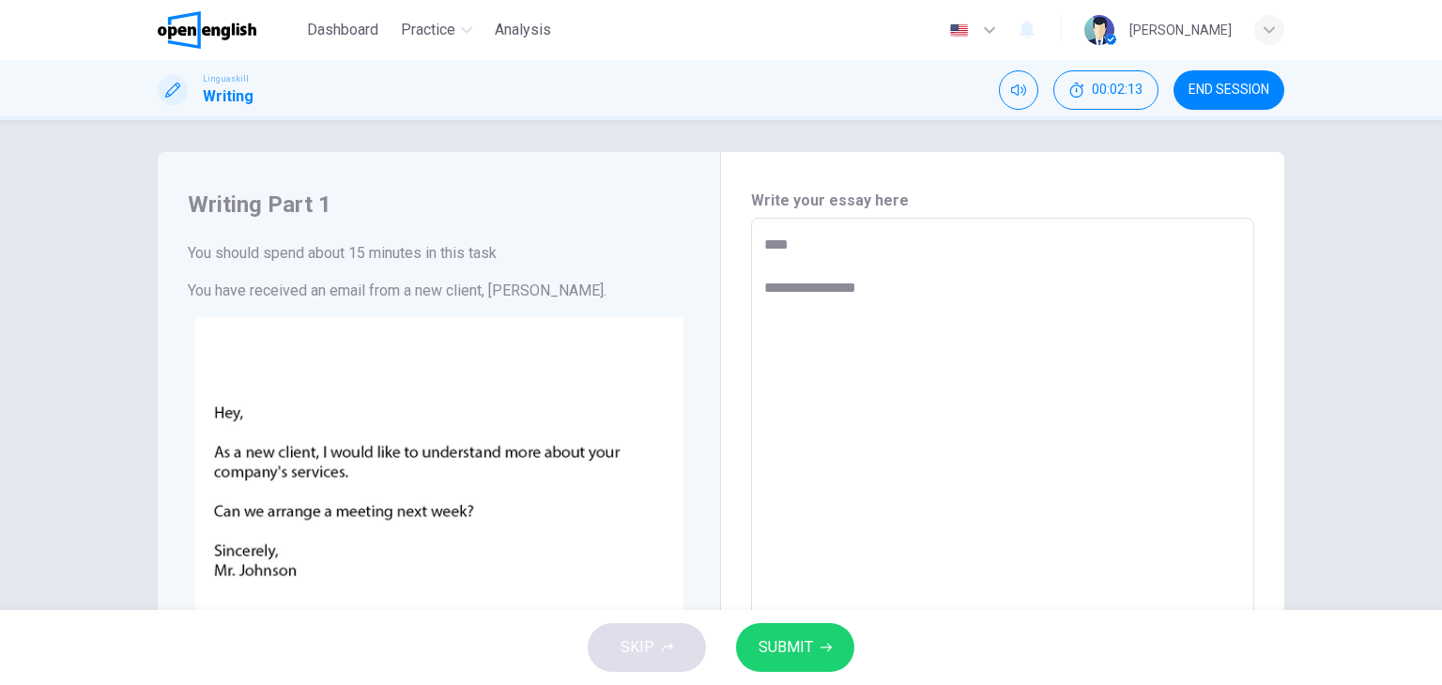
type textarea "**********"
type textarea "*"
type textarea "**********"
type textarea "*"
type textarea "**********"
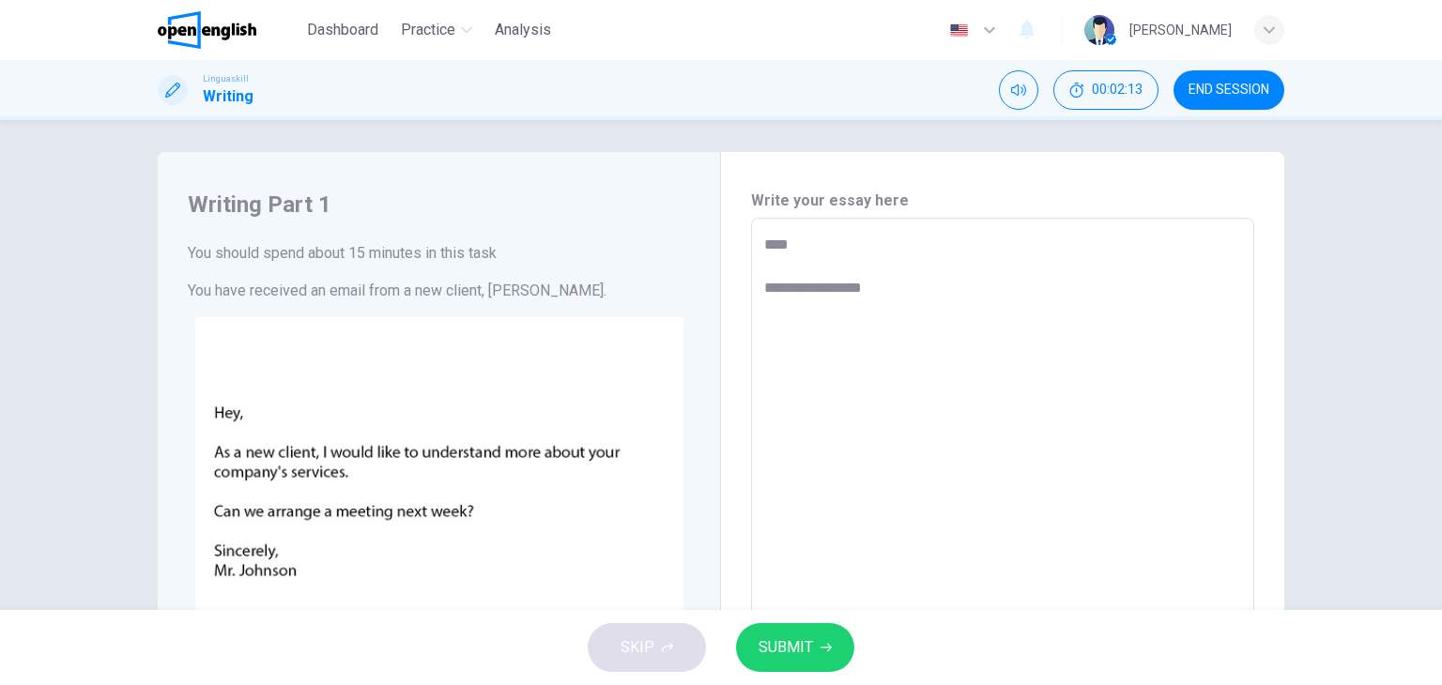
type textarea "*"
type textarea "**********"
type textarea "*"
type textarea "**********"
type textarea "*"
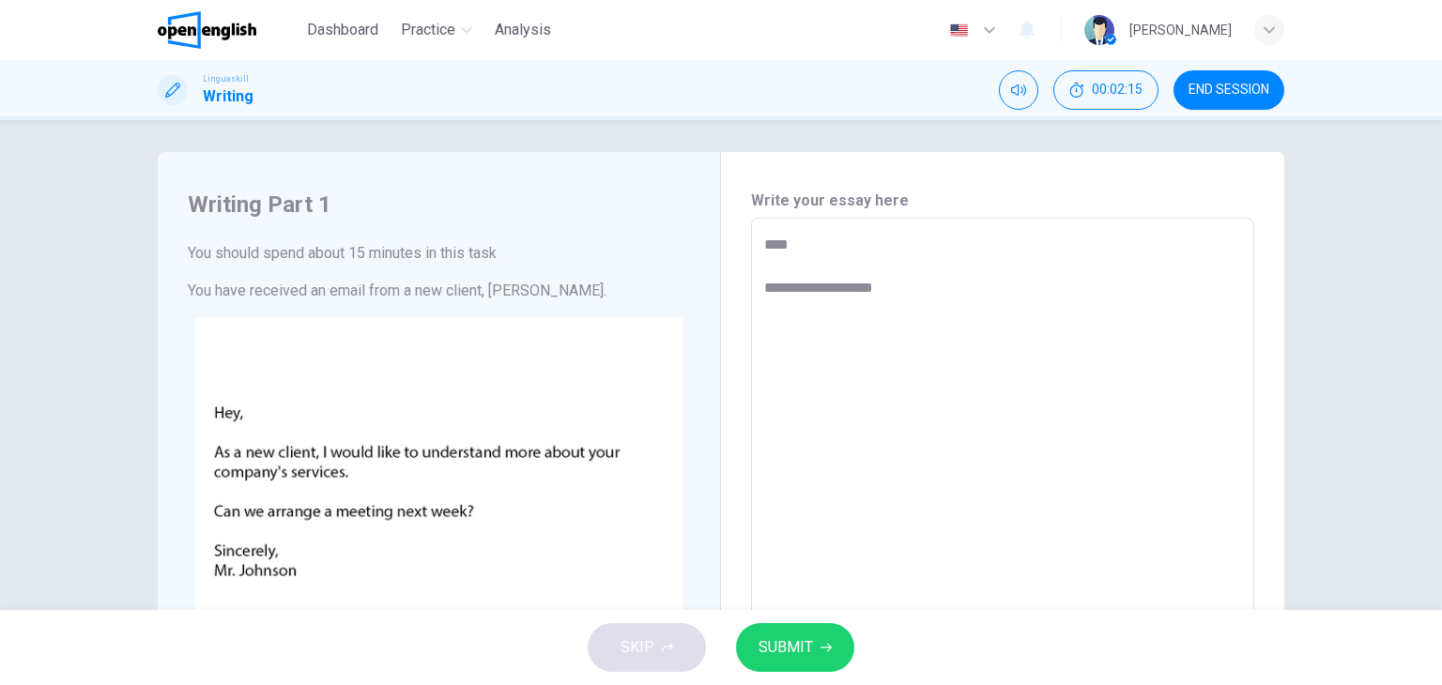
type textarea "**********"
type textarea "*"
type textarea "**********"
type textarea "*"
type textarea "**********"
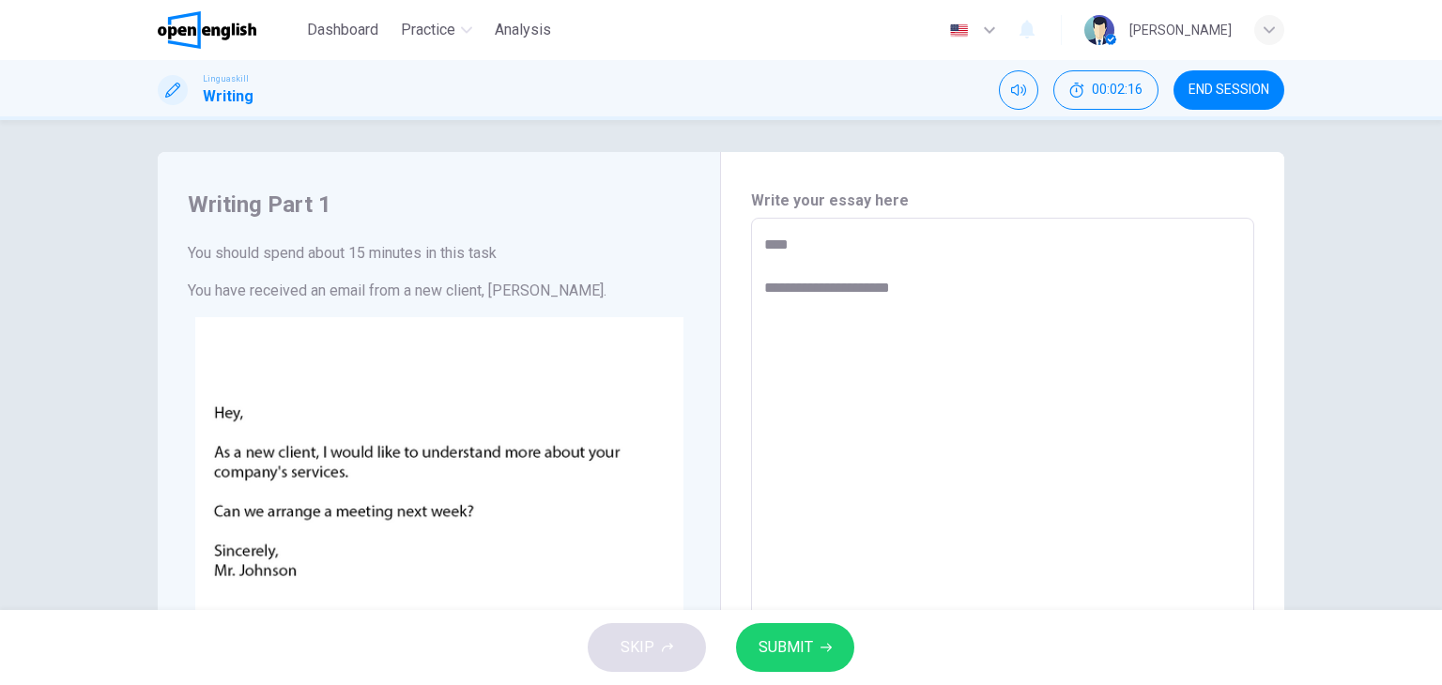
type textarea "*"
type textarea "**********"
type textarea "*"
type textarea "**********"
type textarea "*"
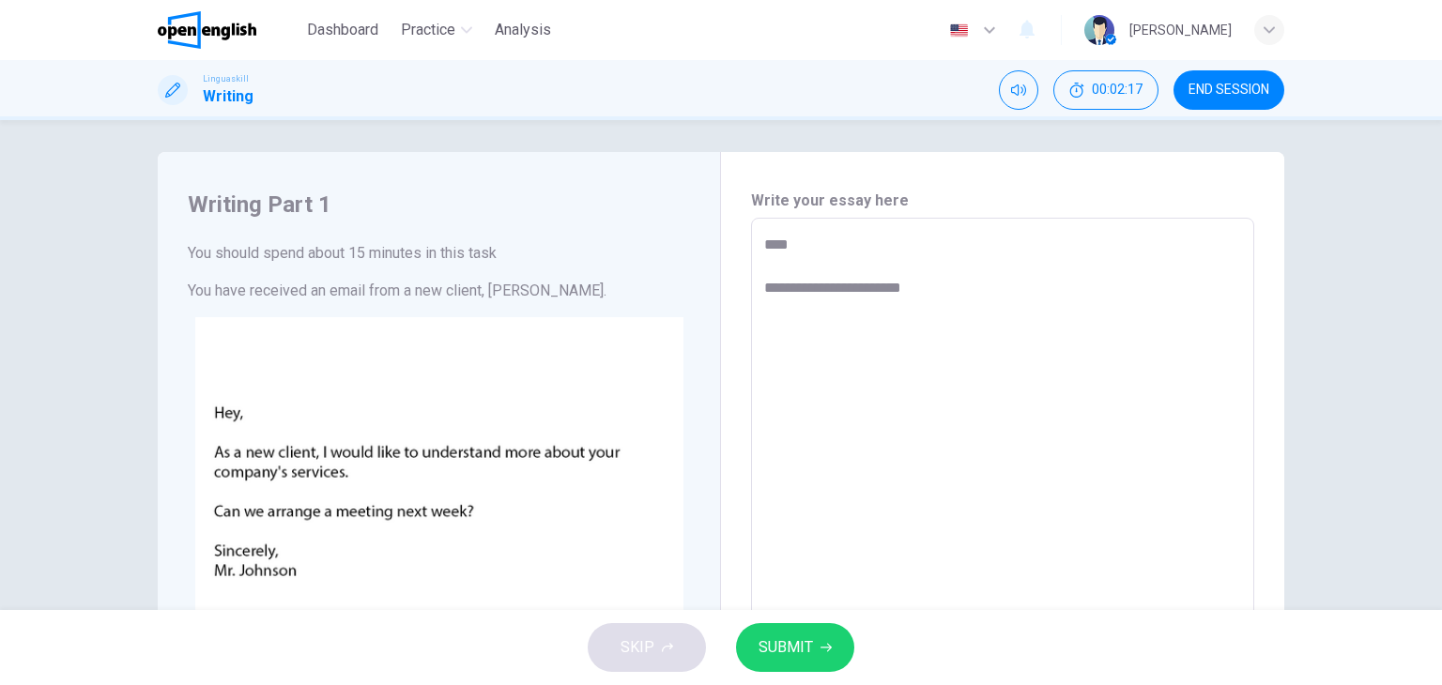
type textarea "**********"
type textarea "*"
type textarea "**********"
type textarea "*"
type textarea "**********"
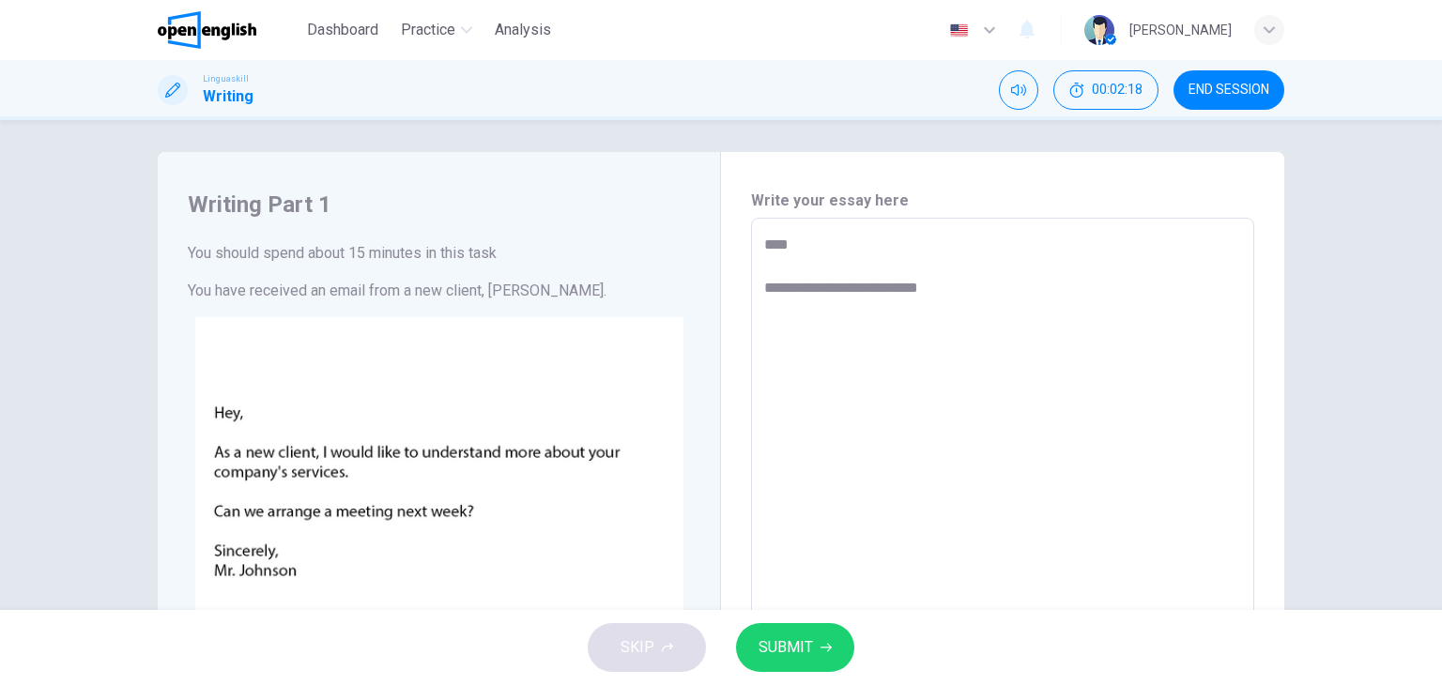
type textarea "*"
type textarea "**********"
type textarea "*"
type textarea "**********"
type textarea "*"
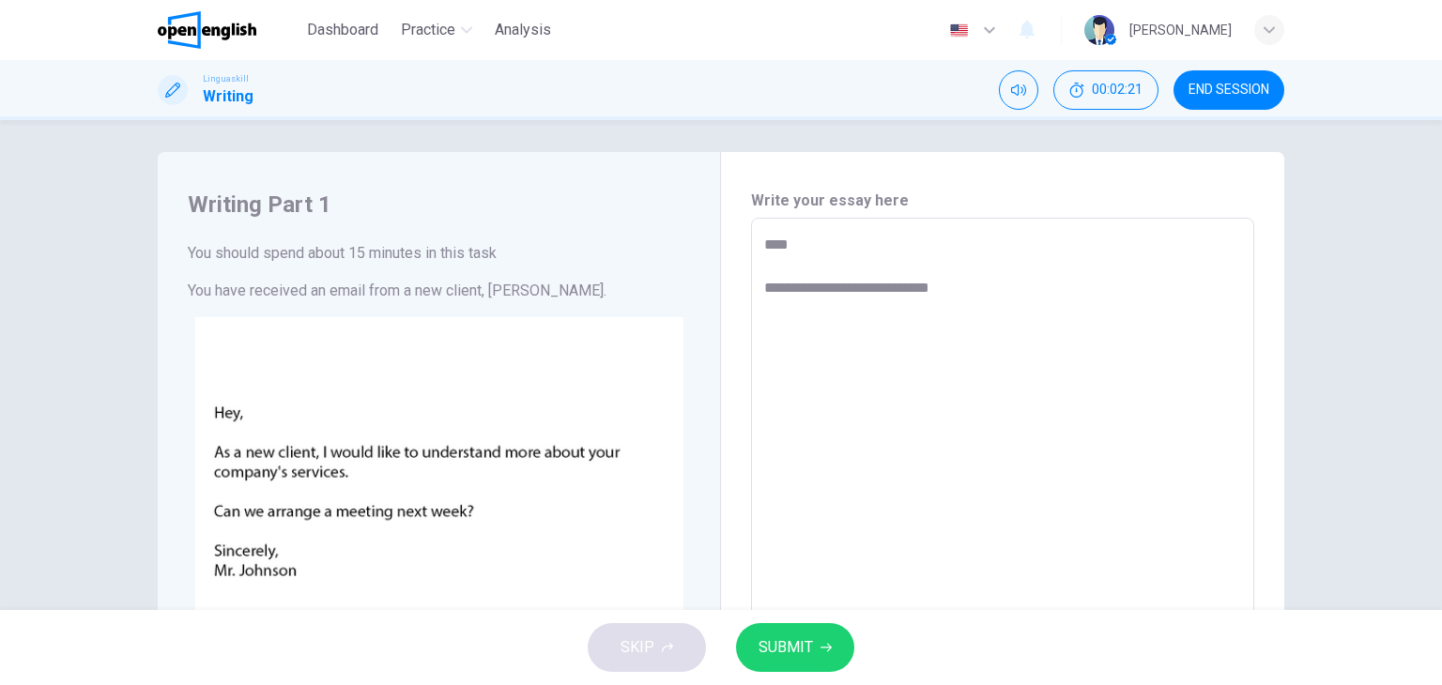
type textarea "**********"
type textarea "*"
type textarea "**********"
type textarea "*"
type textarea "**********"
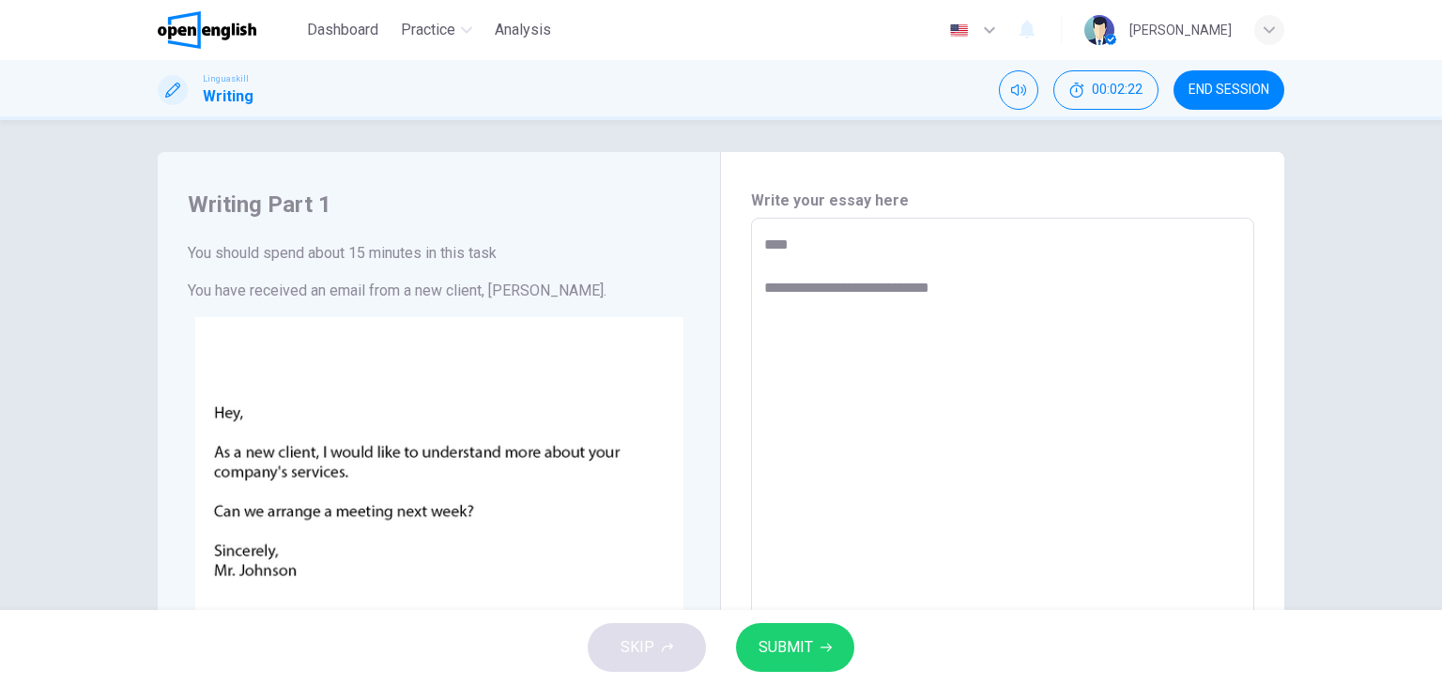
type textarea "*"
type textarea "**********"
type textarea "*"
type textarea "**********"
type textarea "*"
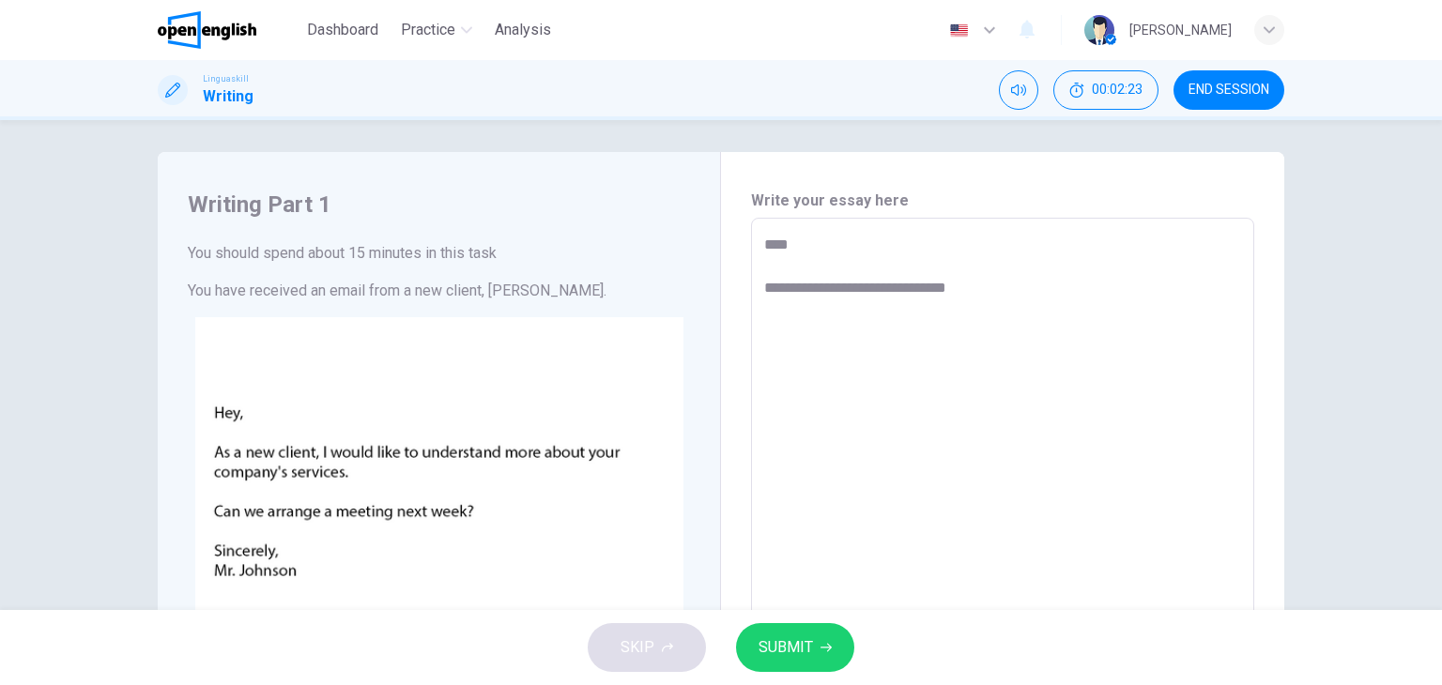
type textarea "**********"
type textarea "*"
type textarea "**********"
type textarea "*"
type textarea "**********"
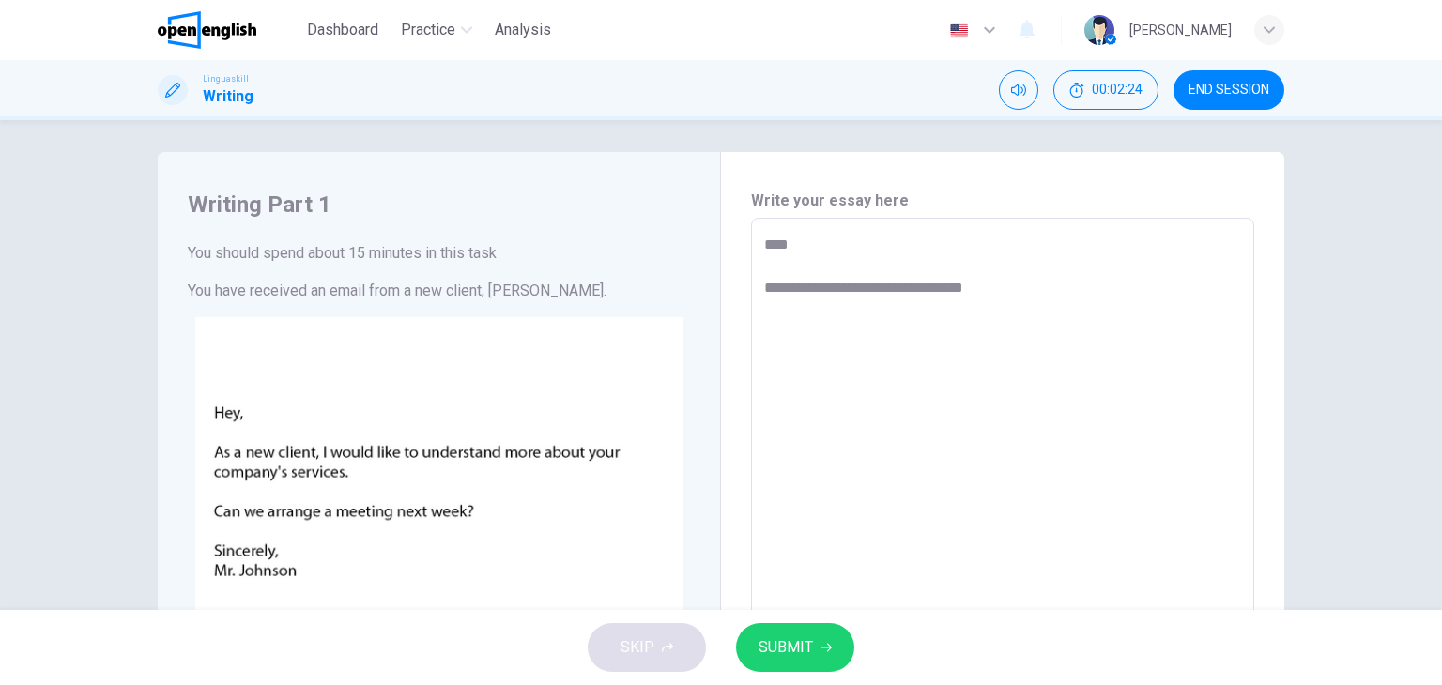
type textarea "*"
type textarea "**********"
type textarea "*"
type textarea "**********"
type textarea "*"
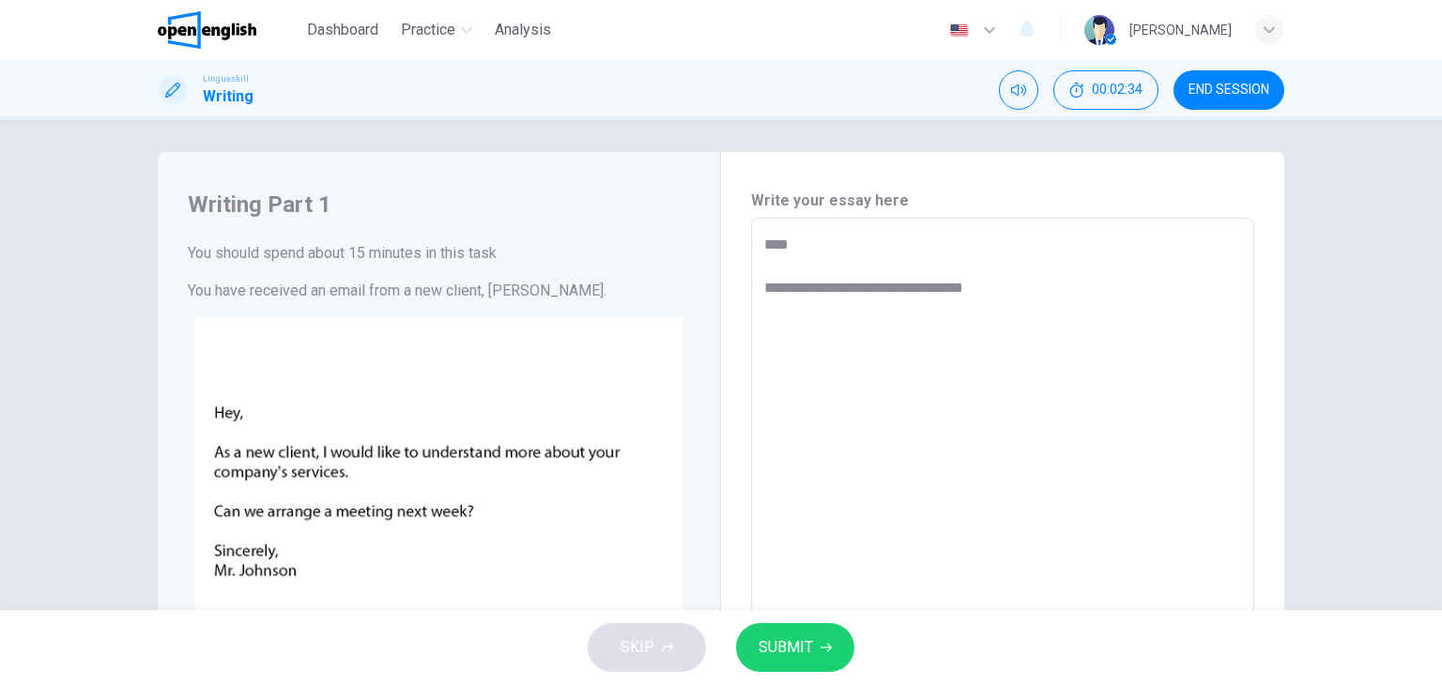
type textarea "**********"
type textarea "*"
type textarea "**********"
type textarea "*"
type textarea "**********"
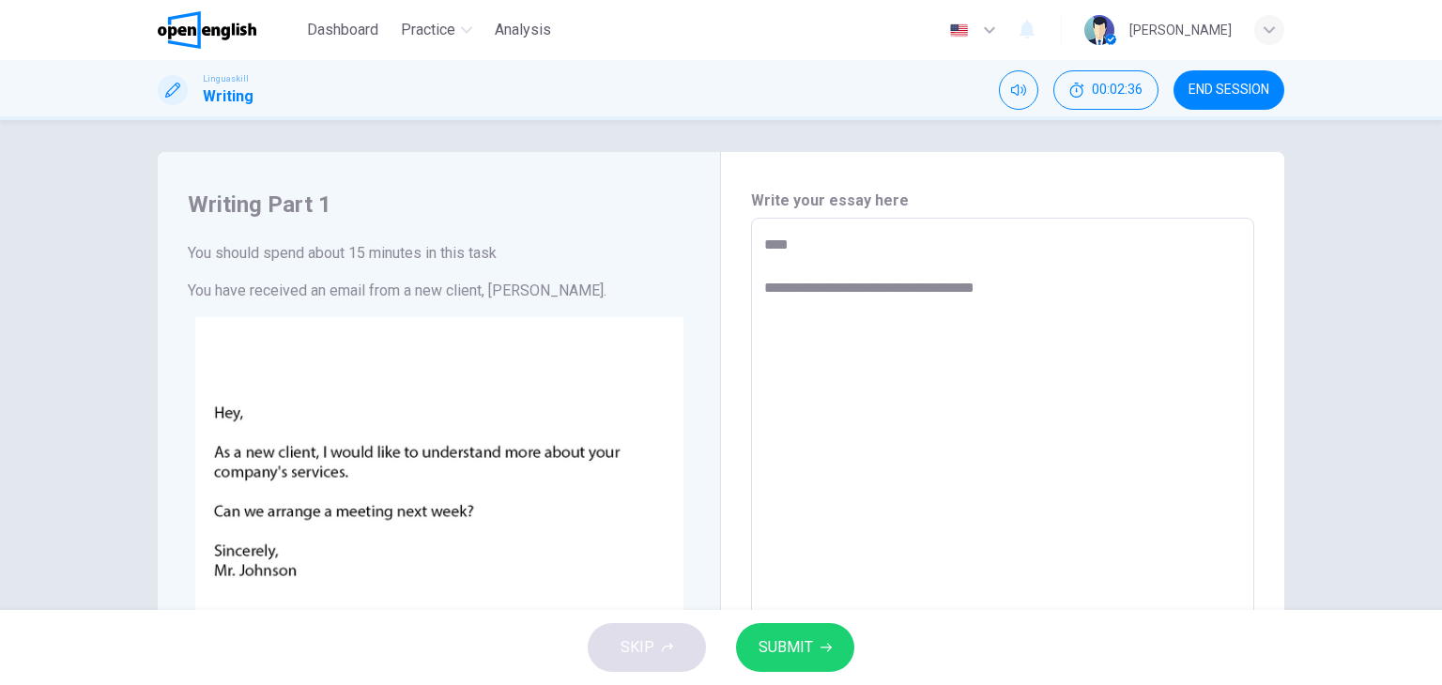
type textarea "*"
type textarea "**********"
type textarea "*"
drag, startPoint x: 845, startPoint y: 309, endPoint x: 820, endPoint y: 281, distance: 37.3
click at [820, 281] on textarea "**********" at bounding box center [1002, 568] width 477 height 669
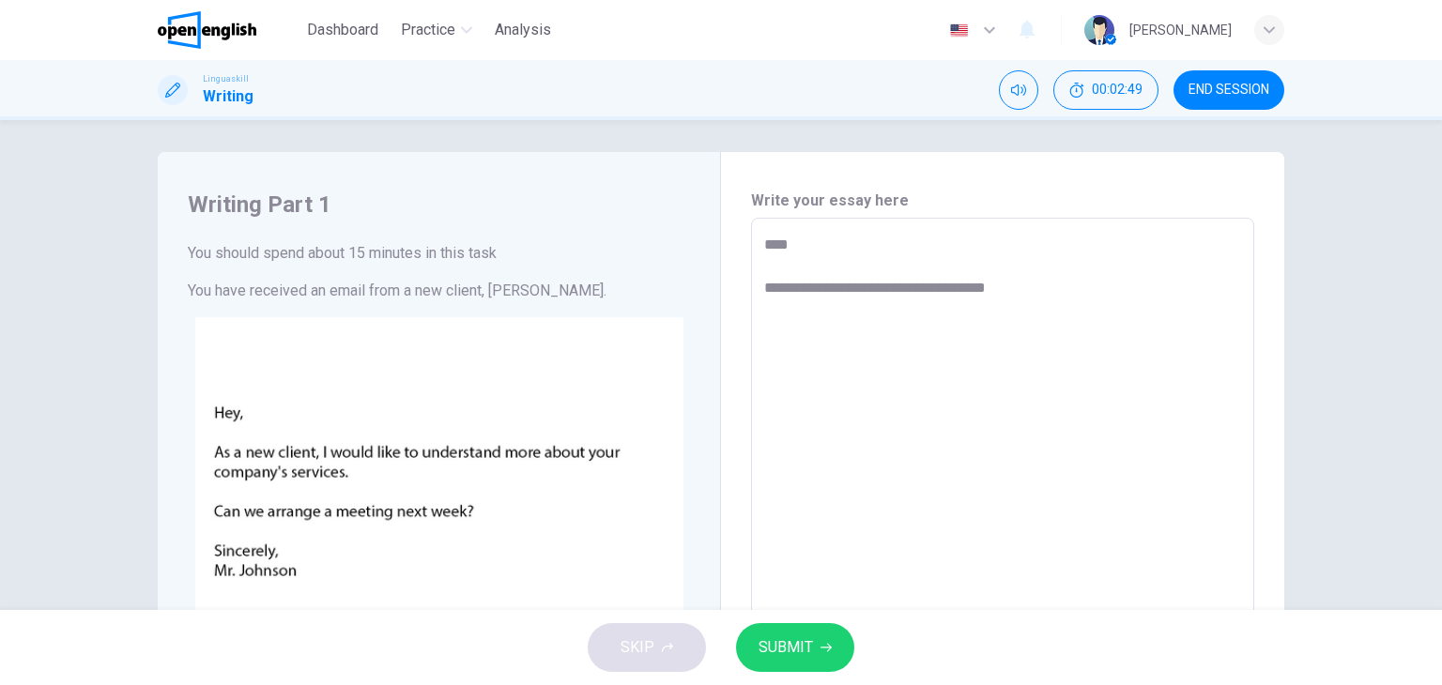
type textarea "**********"
type textarea "*"
type textarea "**********"
type textarea "*"
type textarea "**********"
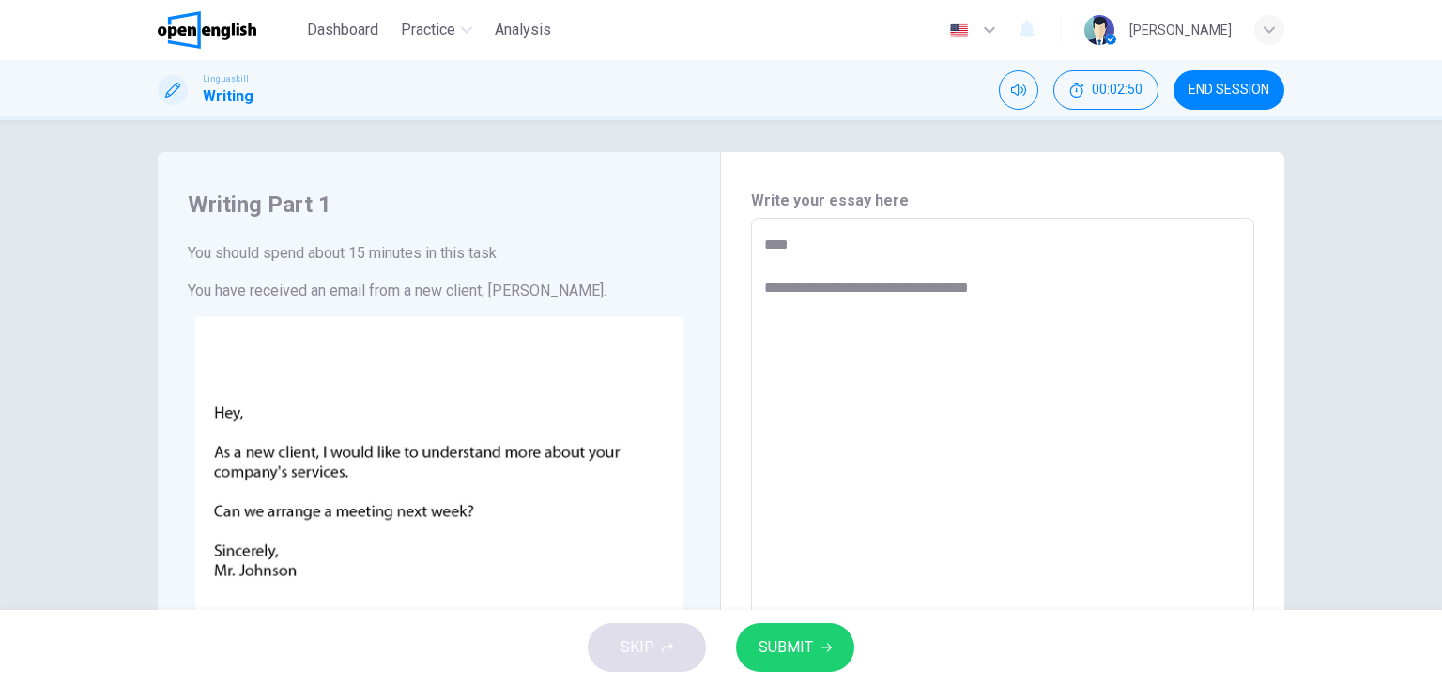
type textarea "*"
type textarea "**********"
type textarea "*"
click at [1057, 289] on textarea "**********" at bounding box center [1002, 568] width 477 height 669
type textarea "**********"
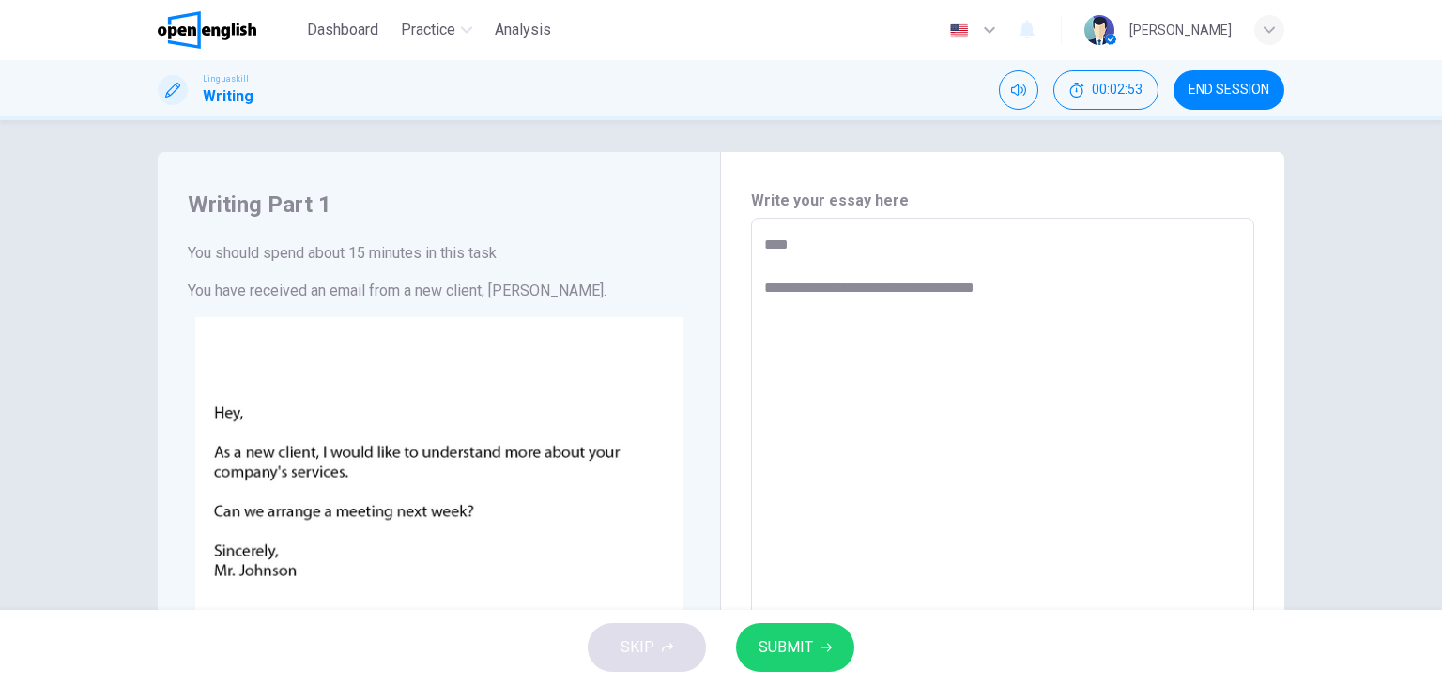
type textarea "*"
type textarea "**********"
type textarea "*"
type textarea "**********"
type textarea "*"
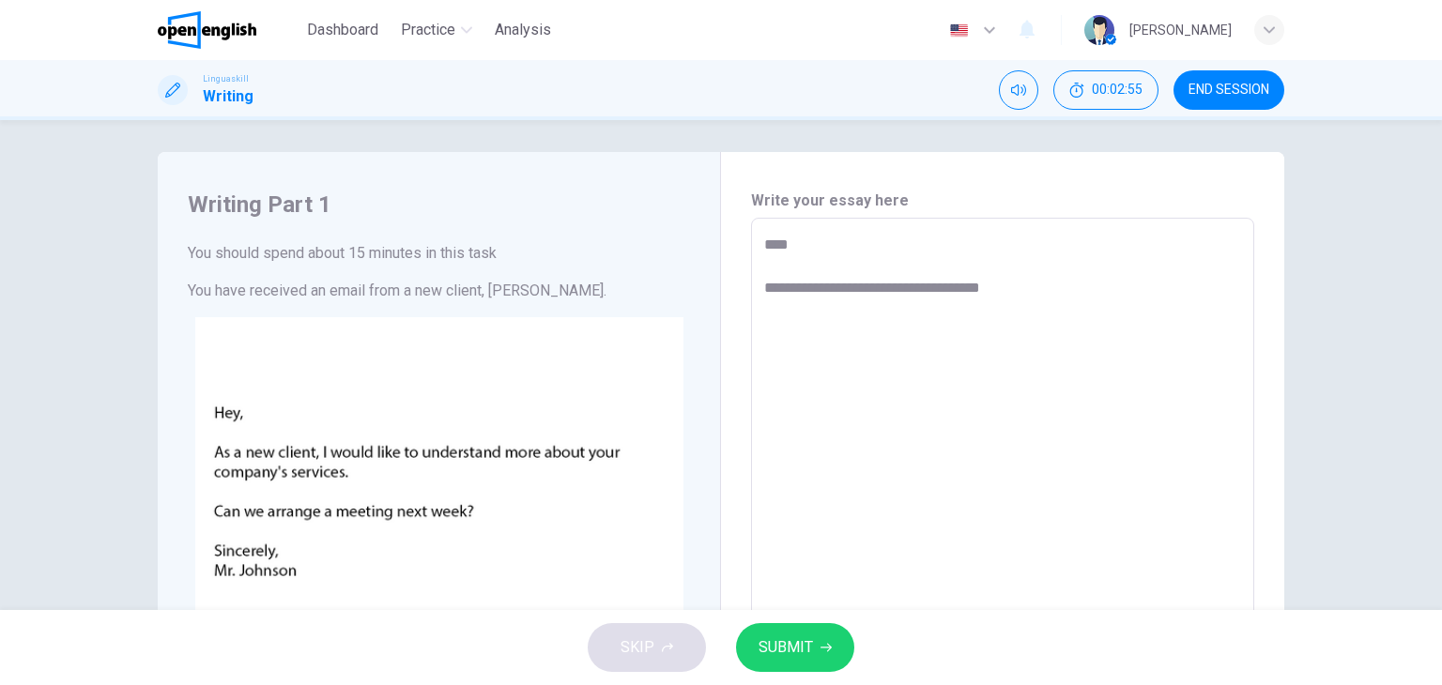
type textarea "**********"
type textarea "*"
type textarea "**********"
type textarea "*"
type textarea "**********"
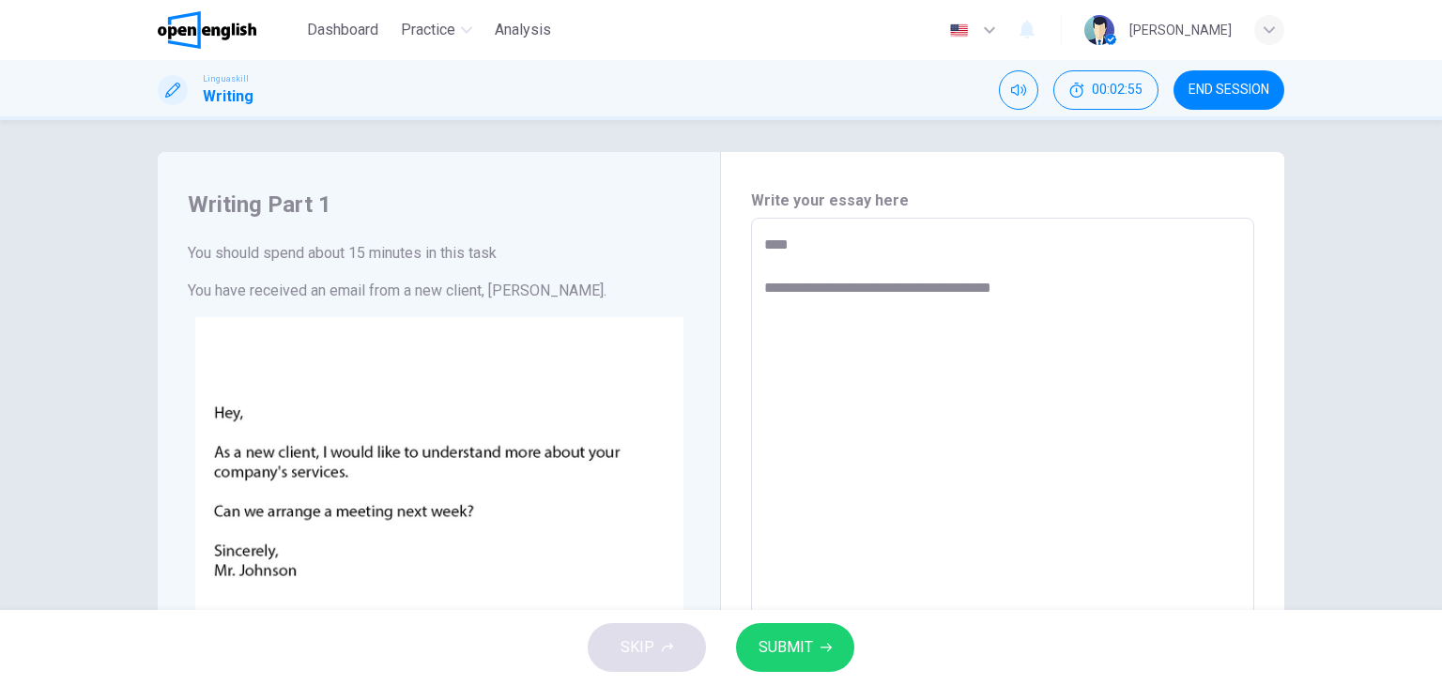
type textarea "*"
type textarea "**********"
type textarea "*"
type textarea "**********"
type textarea "*"
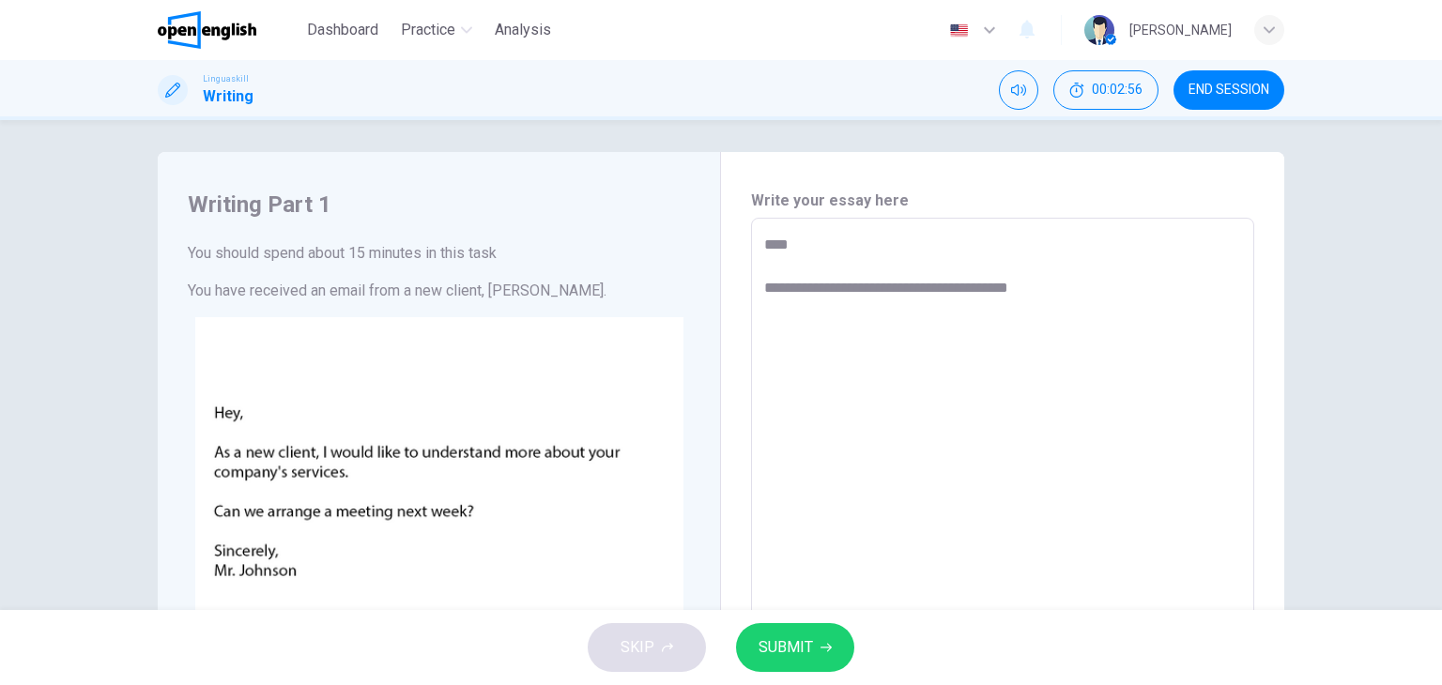
type textarea "**********"
type textarea "*"
type textarea "**********"
type textarea "*"
type textarea "**********"
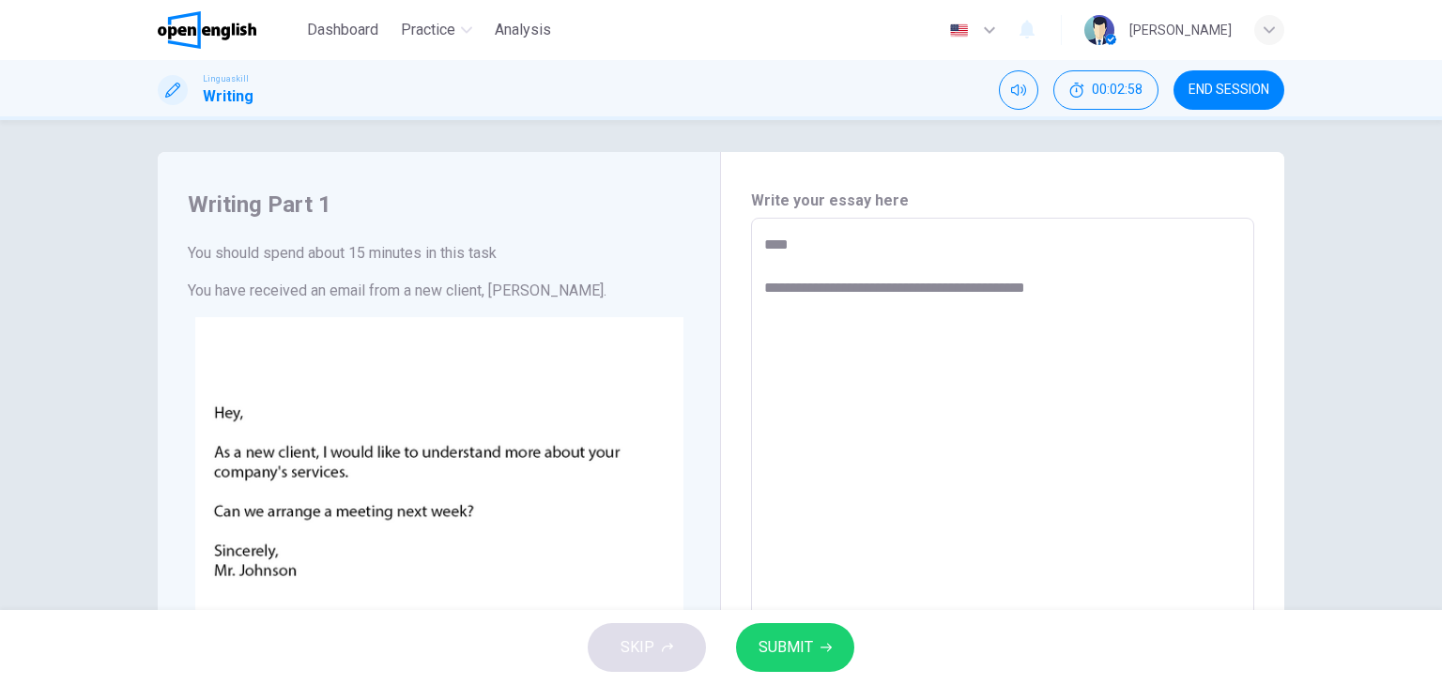
type textarea "*"
type textarea "**********"
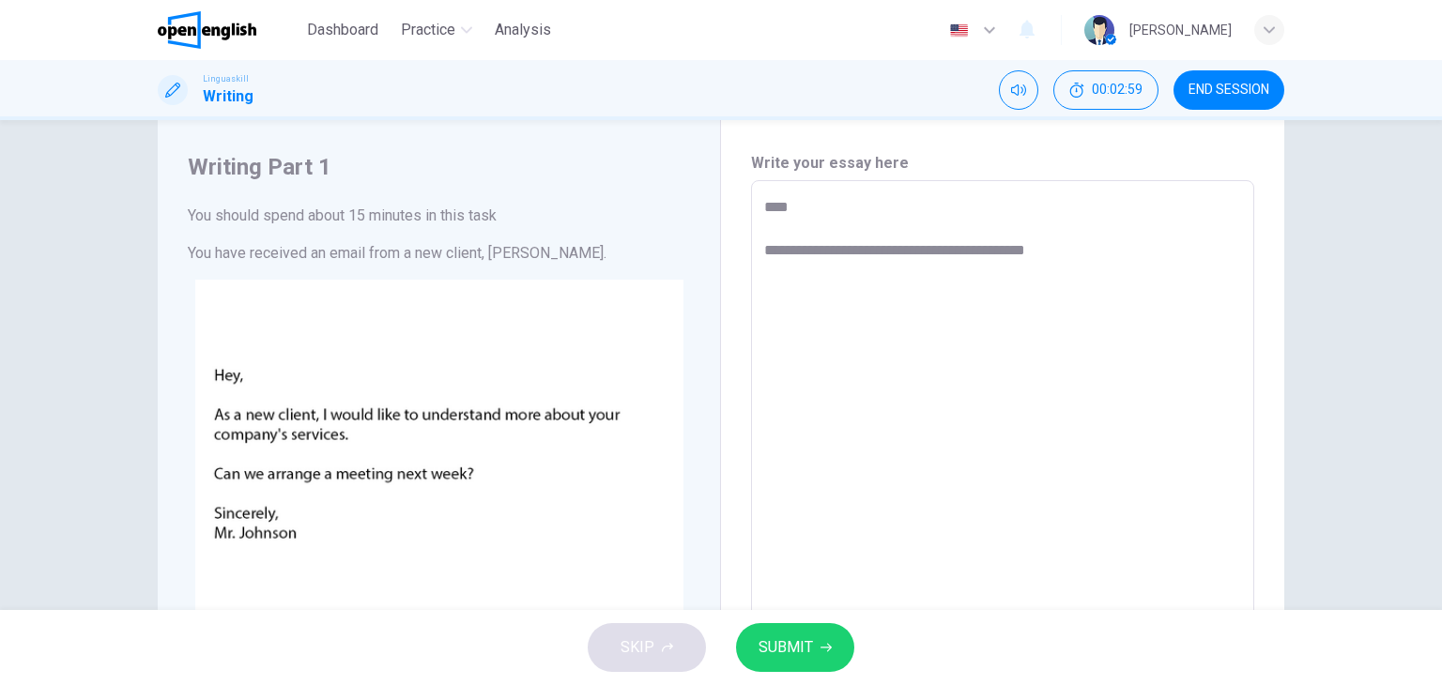
click at [1297, 313] on div "**********" at bounding box center [721, 532] width 1187 height 834
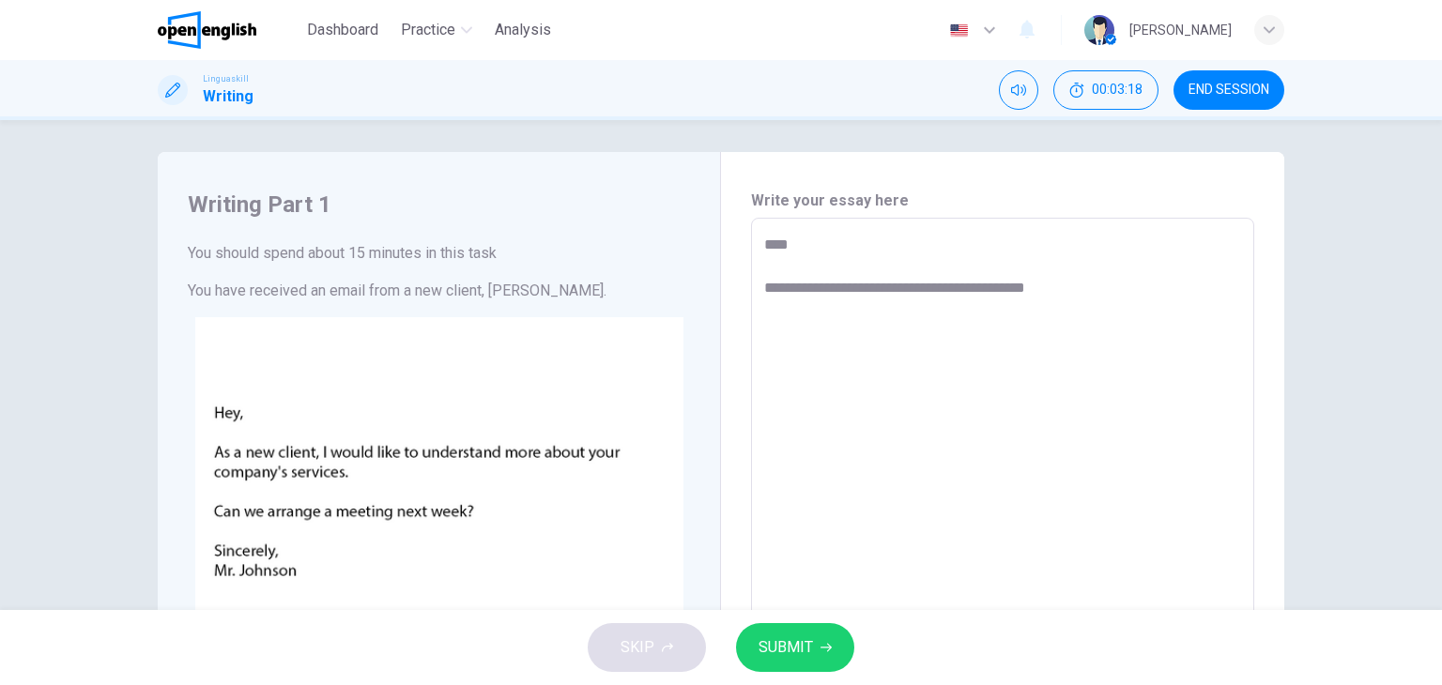
type textarea "*"
click at [943, 286] on textarea "**********" at bounding box center [1002, 568] width 477 height 669
click at [989, 286] on textarea "**********" at bounding box center [1002, 568] width 477 height 669
type textarea "**********"
type textarea "*"
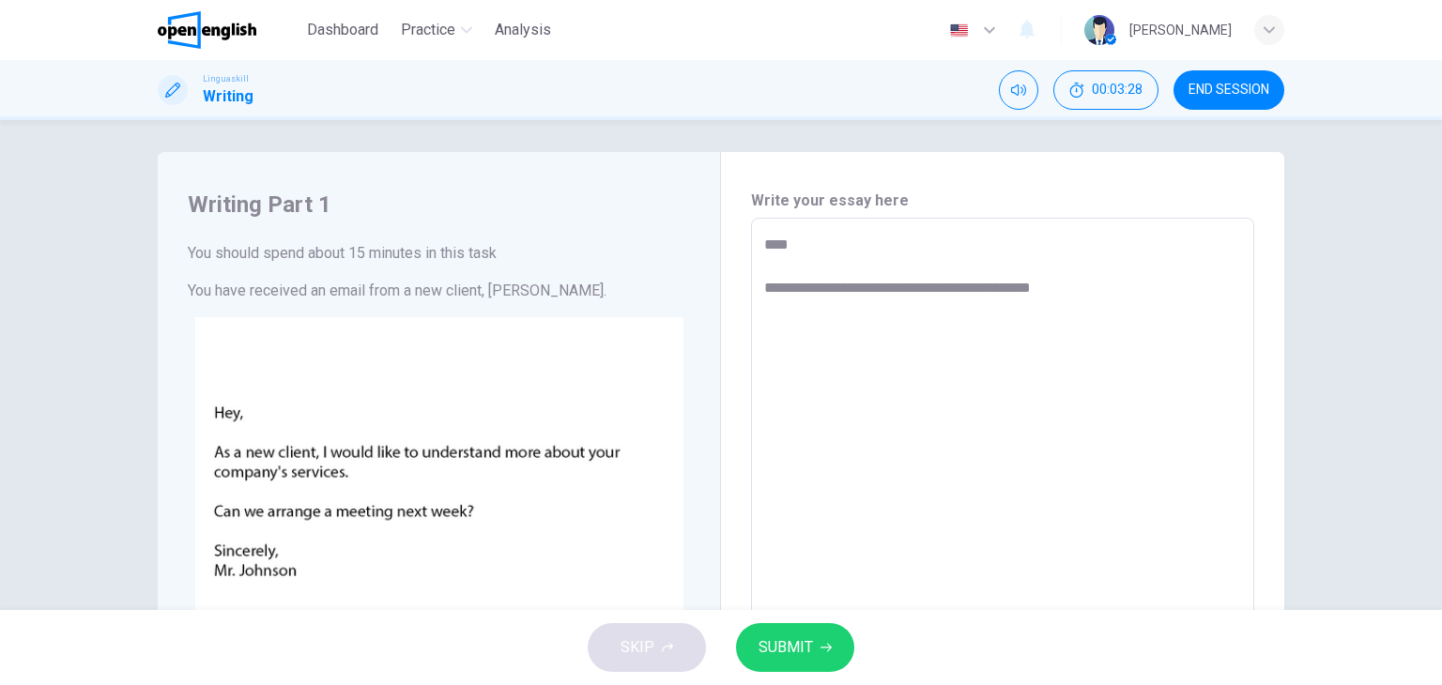
type textarea "**********"
type textarea "*"
type textarea "**********"
type textarea "*"
type textarea "**********"
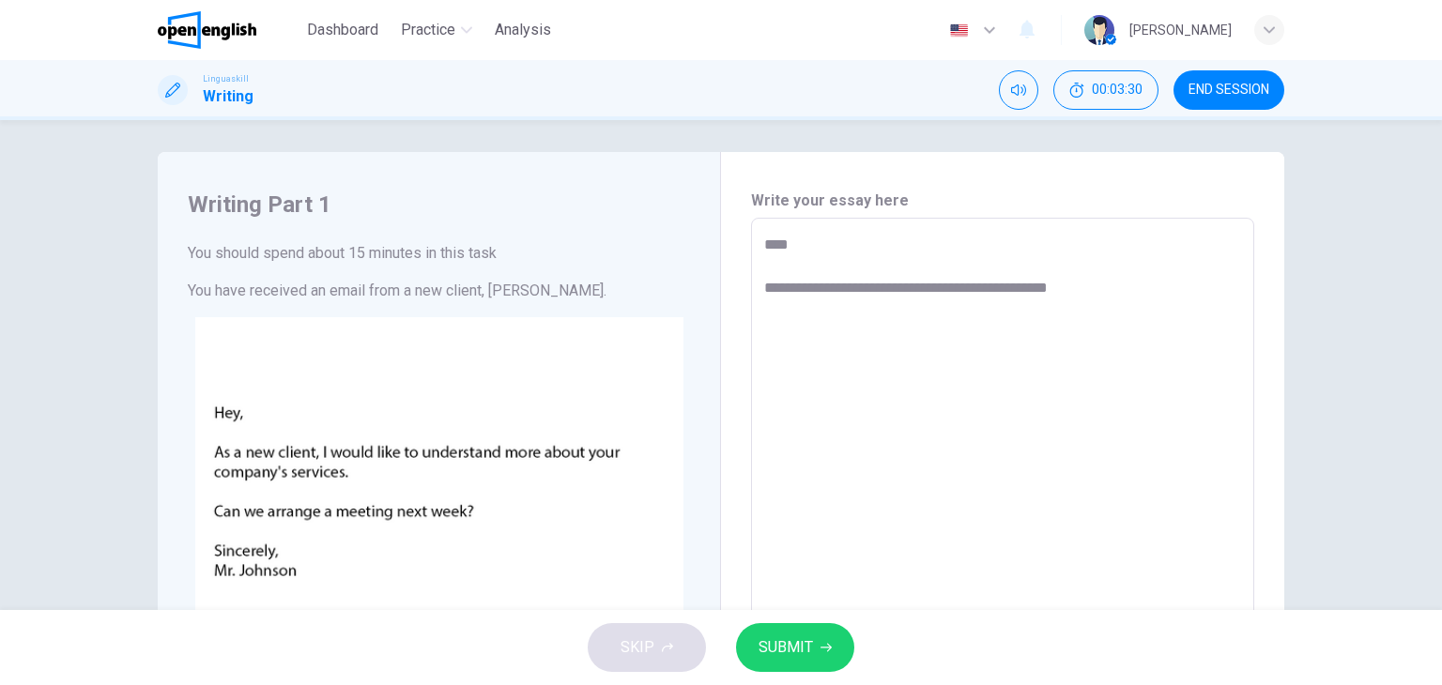
type textarea "*"
type textarea "**********"
type textarea "*"
type textarea "**********"
type textarea "*"
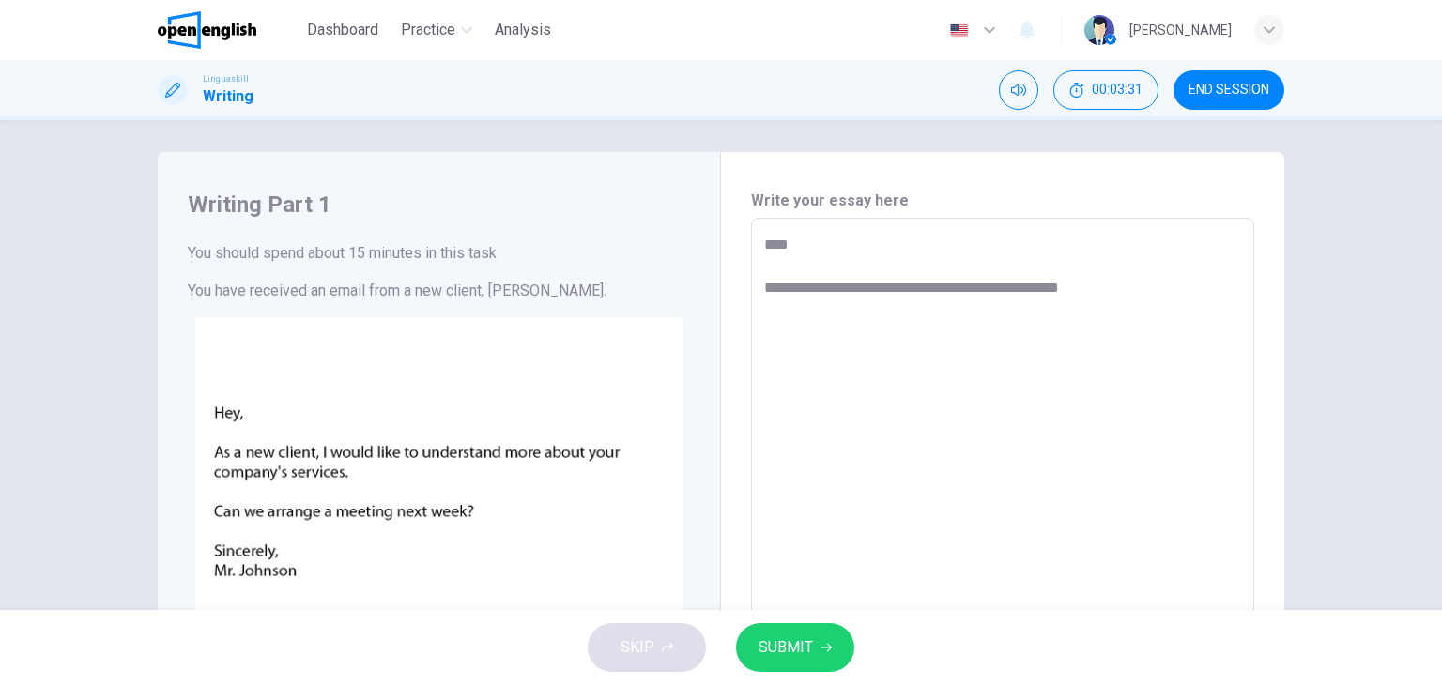
type textarea "**********"
type textarea "*"
type textarea "**********"
type textarea "*"
type textarea "**********"
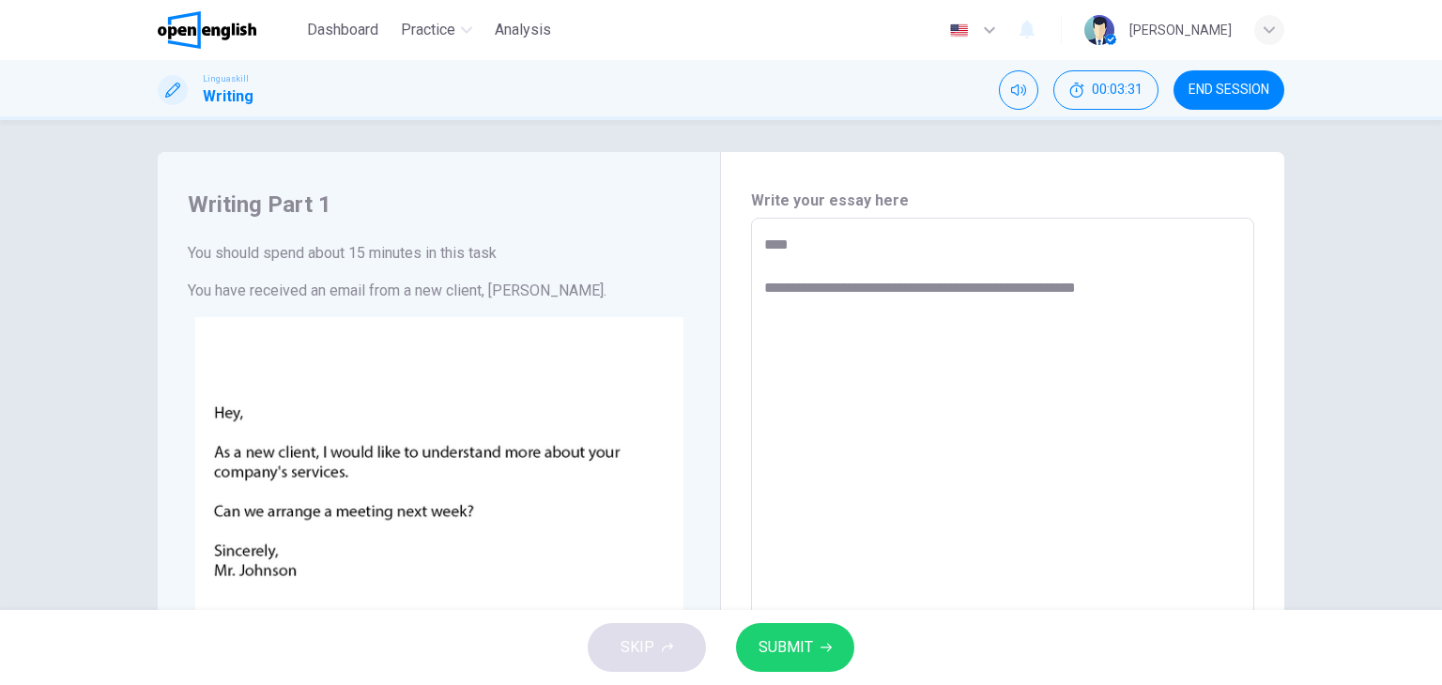
type textarea "*"
type textarea "**********"
type textarea "*"
type textarea "**********"
type textarea "*"
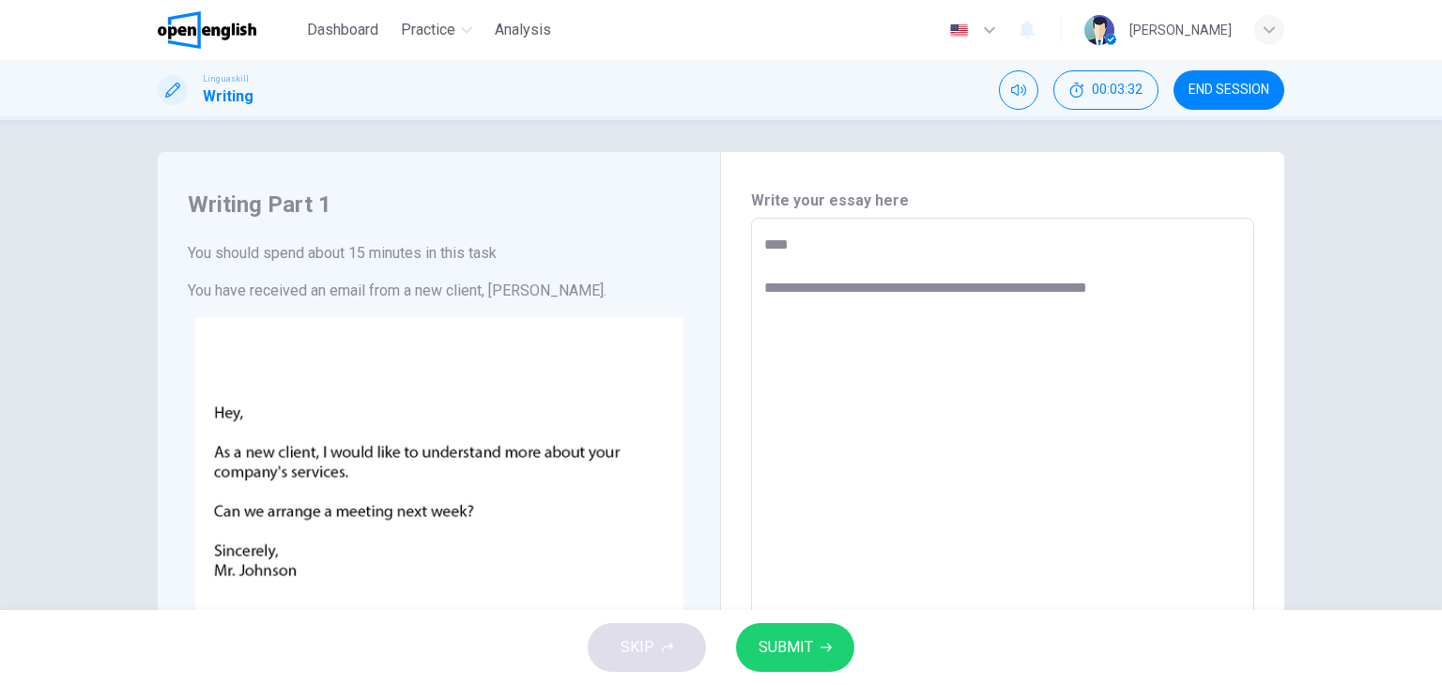
type textarea "**********"
type textarea "*"
type textarea "**********"
type textarea "*"
type textarea "**********"
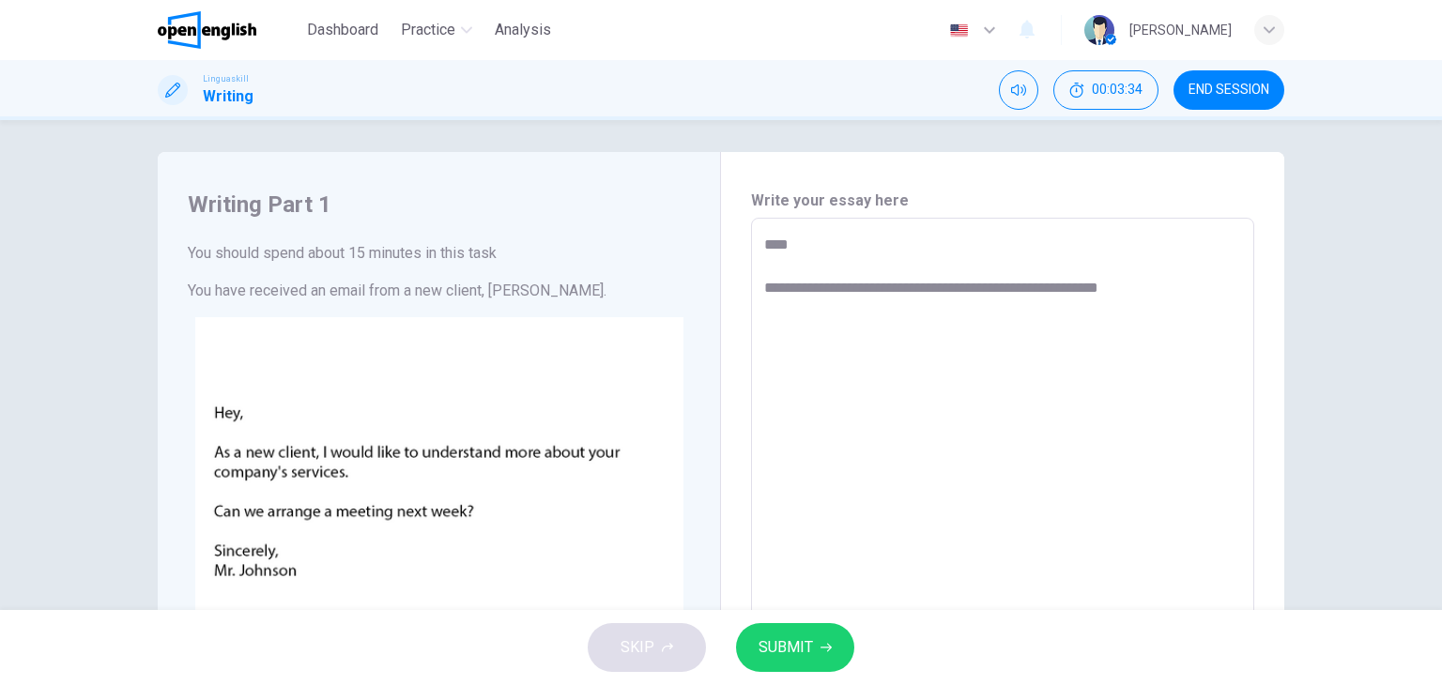
click at [1341, 376] on div "**********" at bounding box center [721, 365] width 1442 height 490
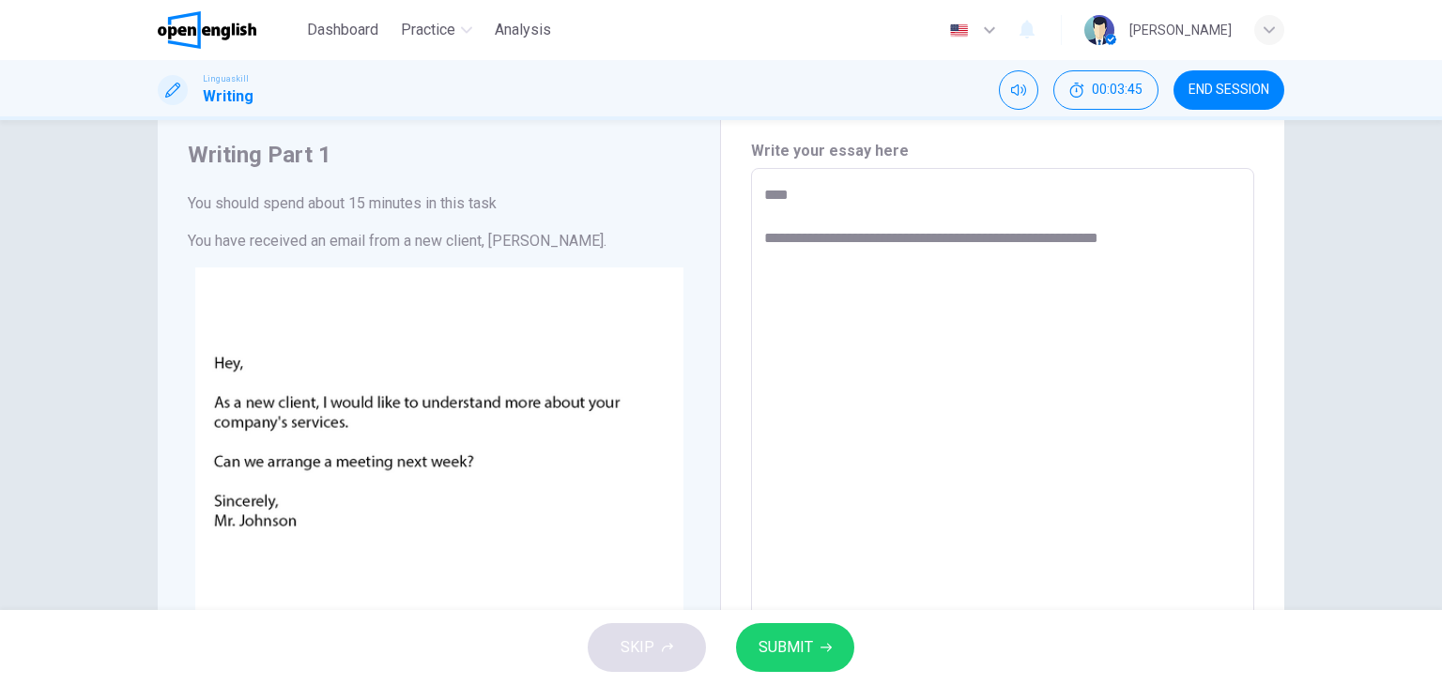
scroll to position [43, 0]
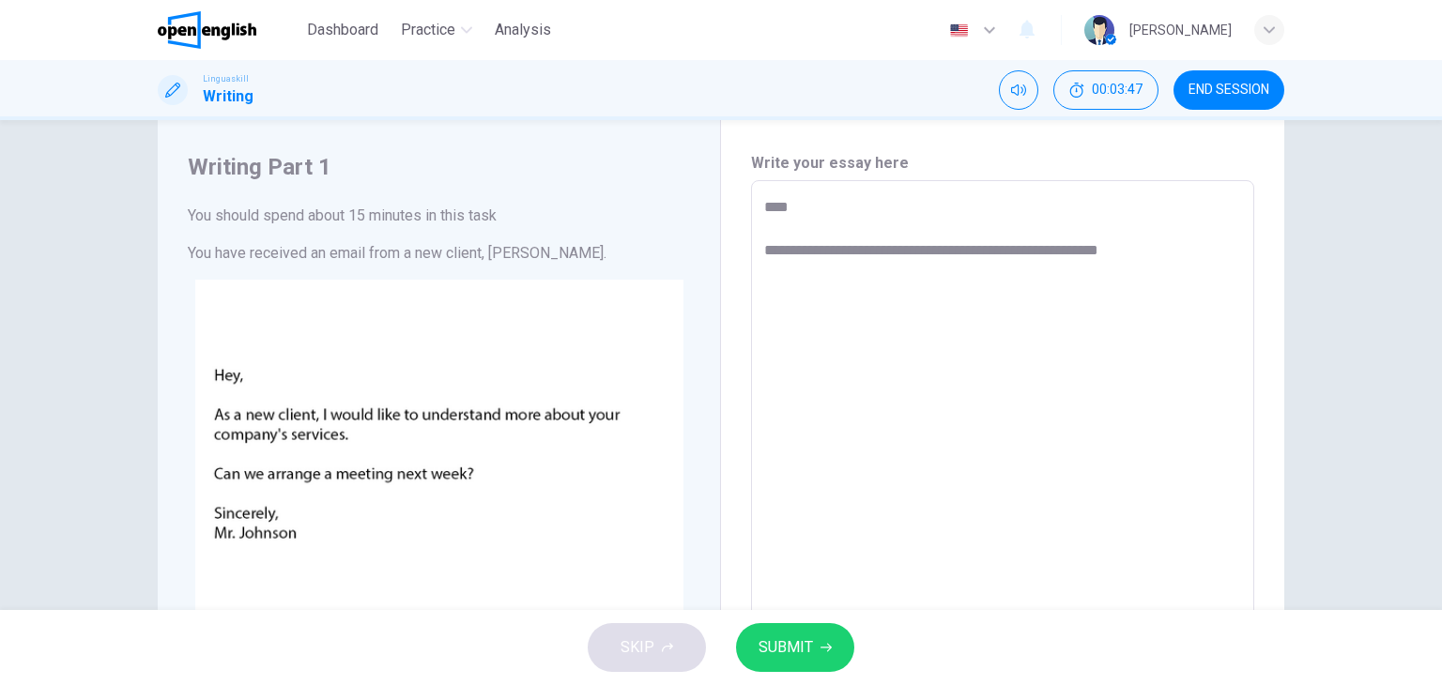
type textarea "*"
click at [835, 251] on textarea "**********" at bounding box center [1002, 530] width 477 height 669
type textarea "**********"
type textarea "*"
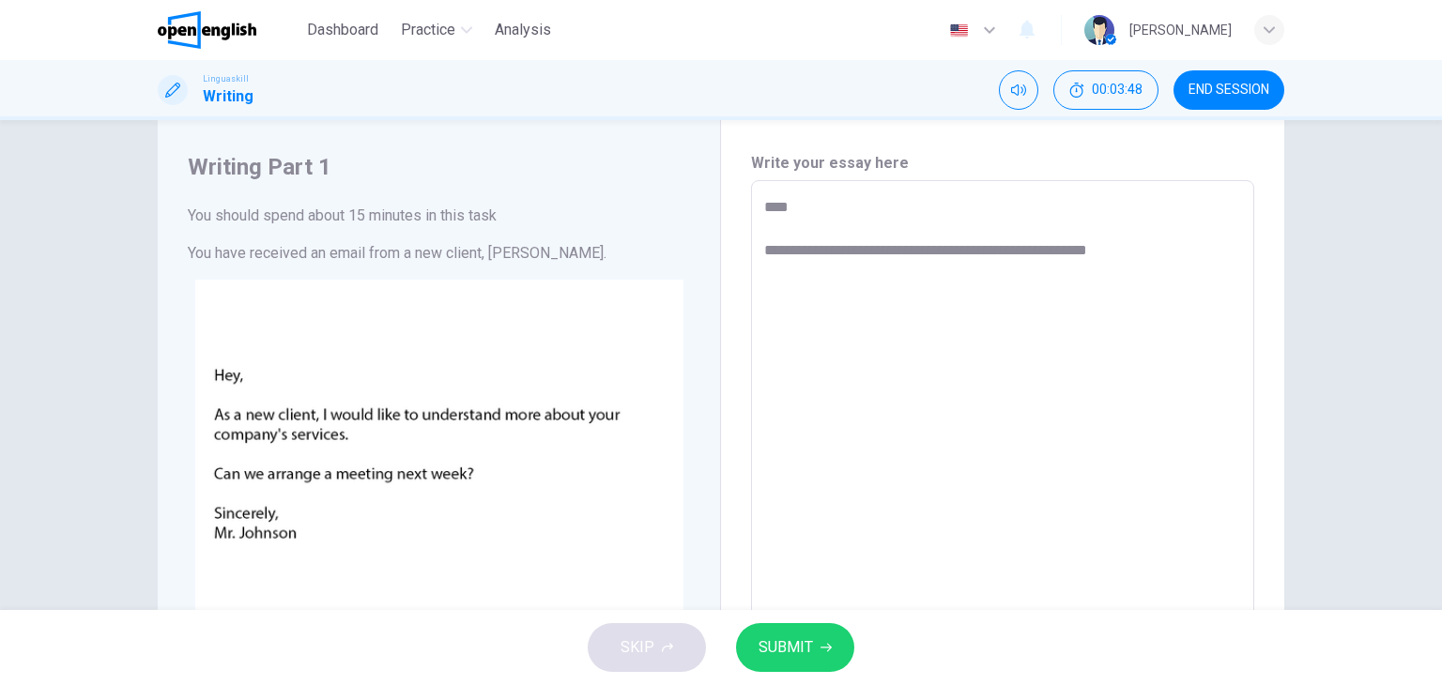
type textarea "**********"
type textarea "*"
type textarea "**********"
type textarea "*"
type textarea "**********"
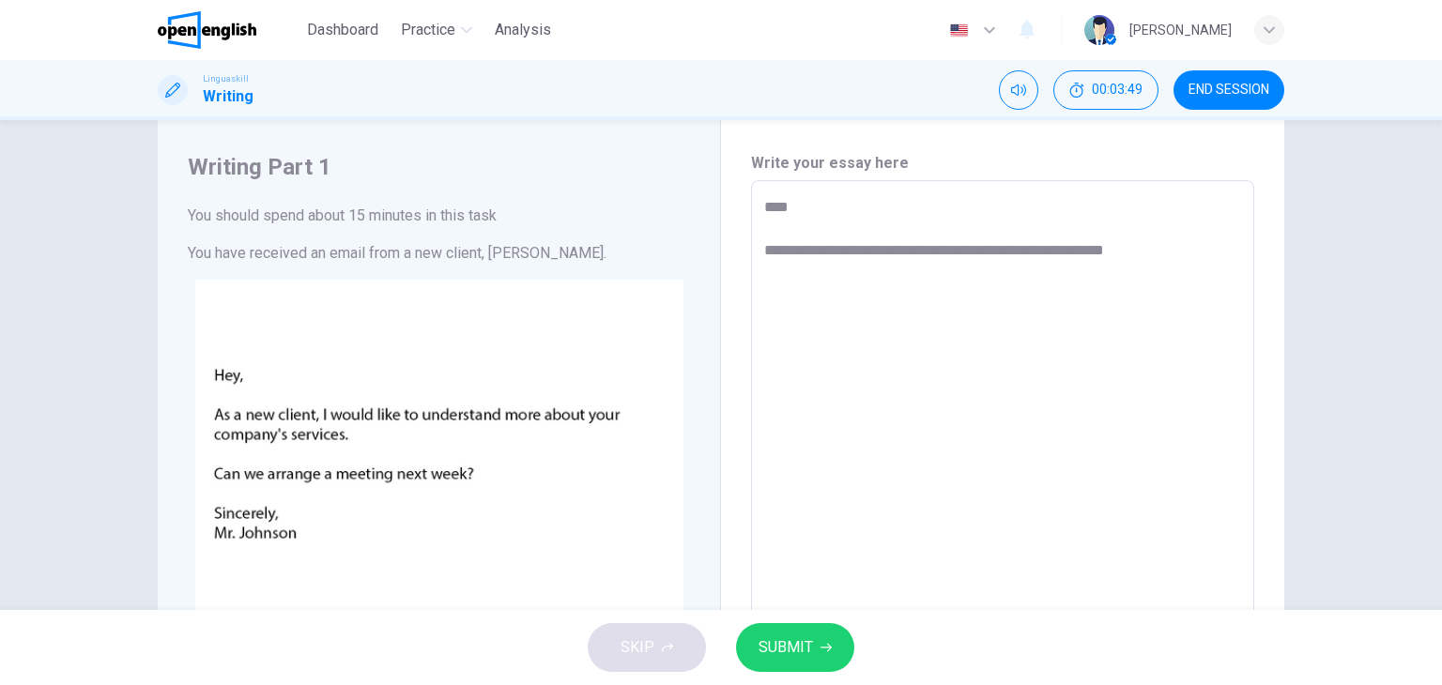
type textarea "*"
type textarea "**********"
type textarea "*"
type textarea "**********"
type textarea "*"
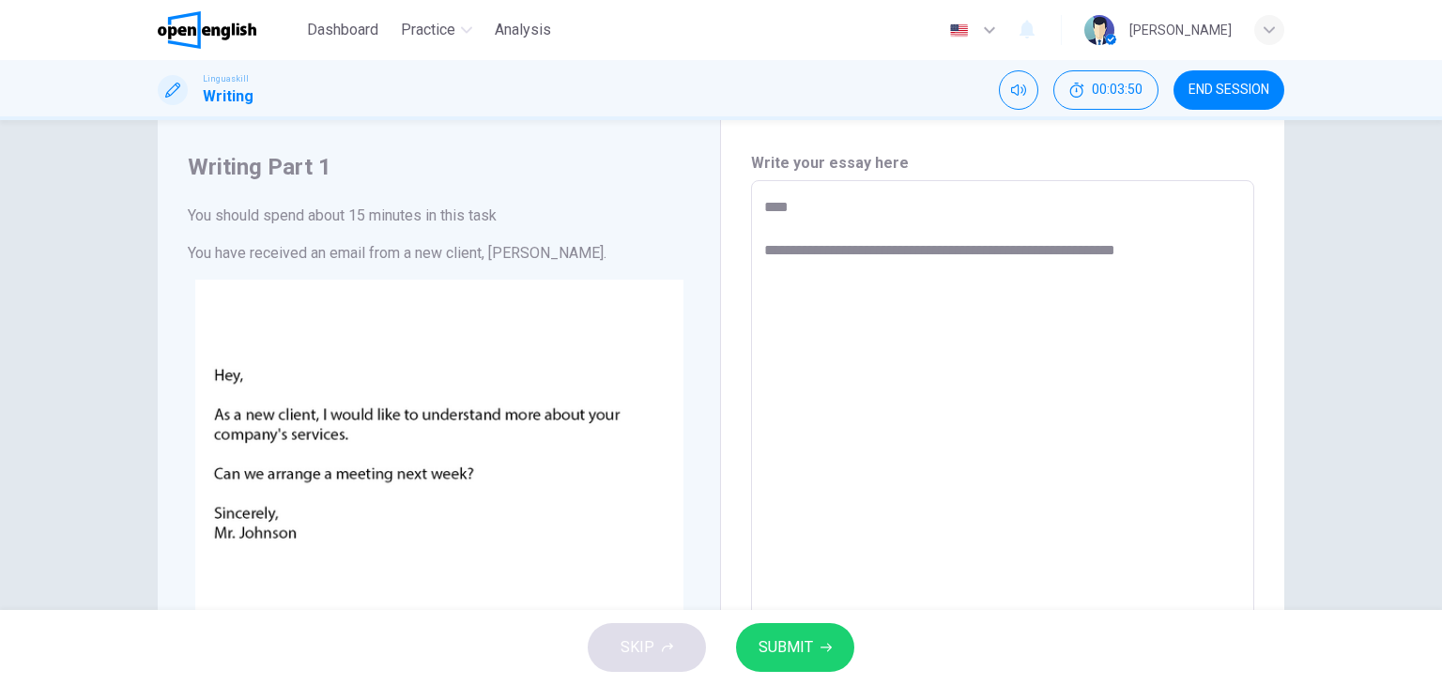
type textarea "**********"
type textarea "*"
type textarea "**********"
type textarea "*"
type textarea "**********"
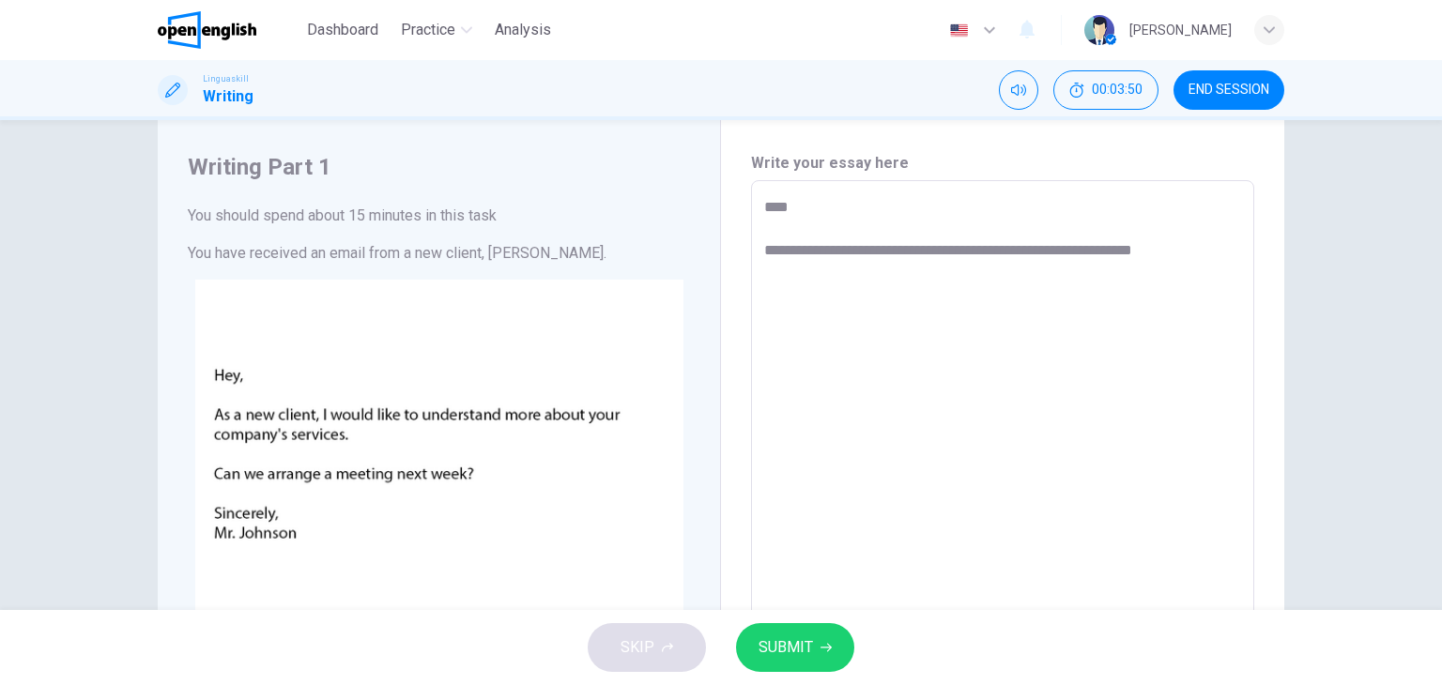
type textarea "*"
type textarea "**********"
type textarea "*"
type textarea "**********"
type textarea "*"
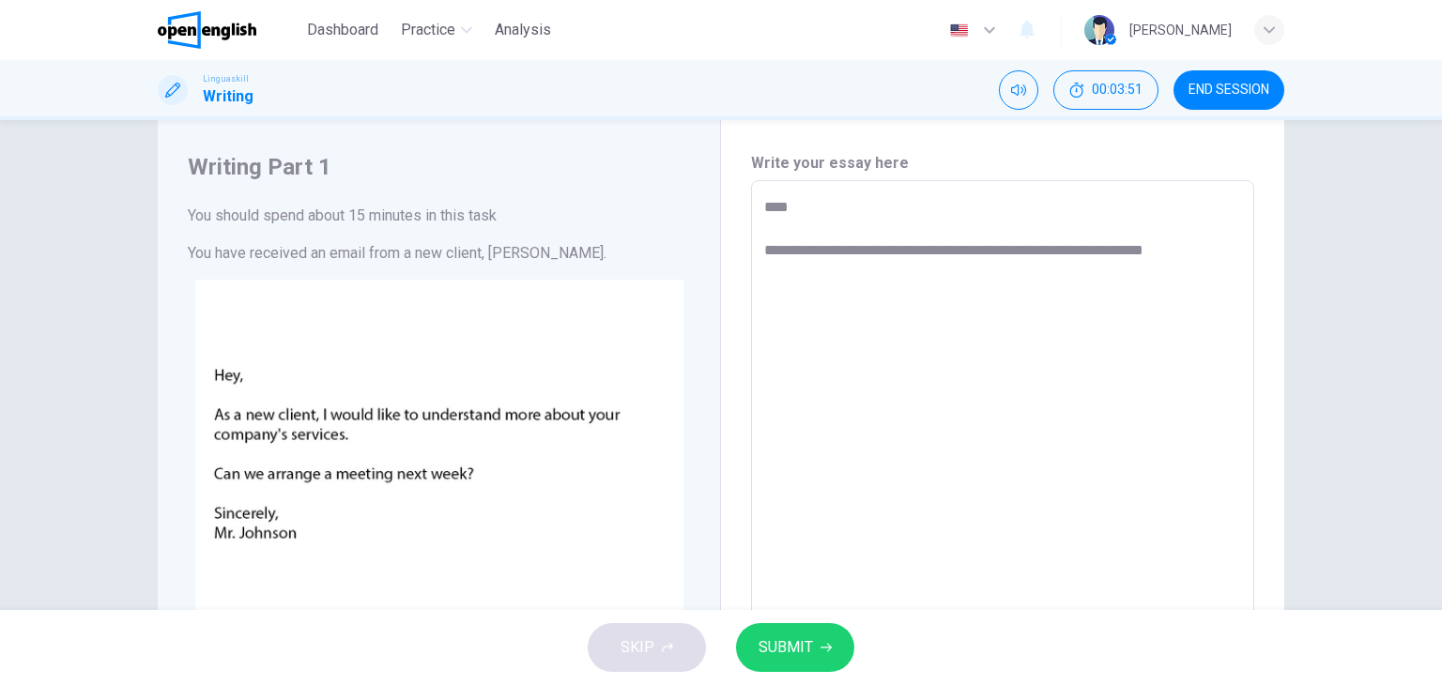
type textarea "**********"
type textarea "*"
type textarea "**********"
click at [1314, 345] on div "**********" at bounding box center [721, 365] width 1442 height 490
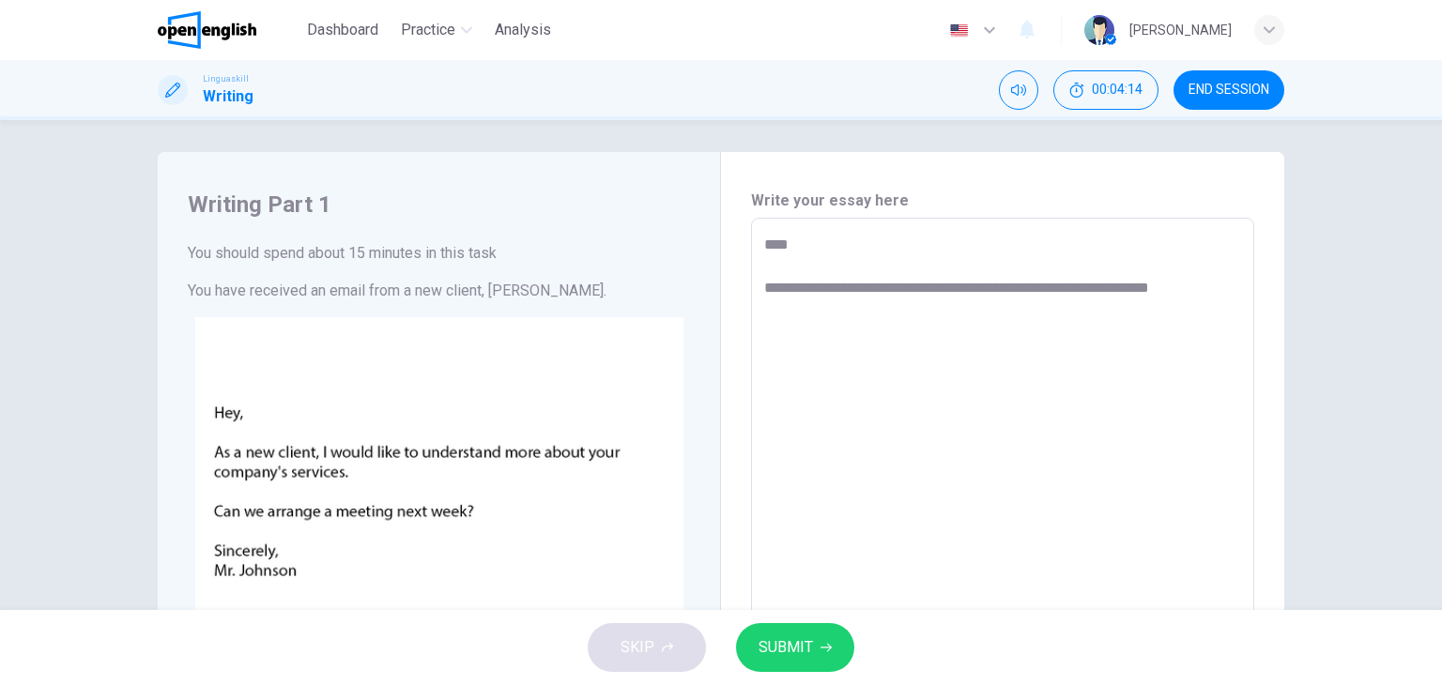
type textarea "*"
click at [1017, 308] on textarea "**********" at bounding box center [1002, 568] width 477 height 669
type textarea "**********"
type textarea "*"
type textarea "**********"
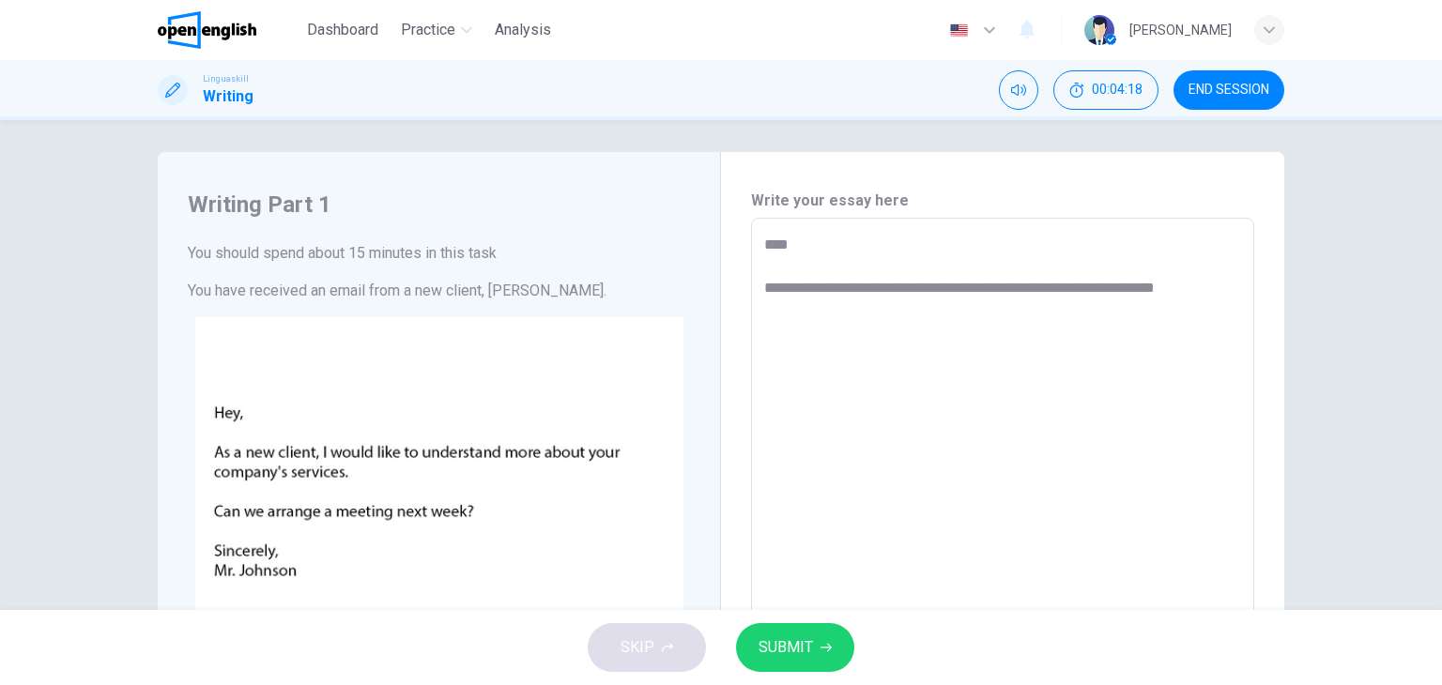
type textarea "*"
type textarea "**********"
type textarea "*"
type textarea "**********"
type textarea "*"
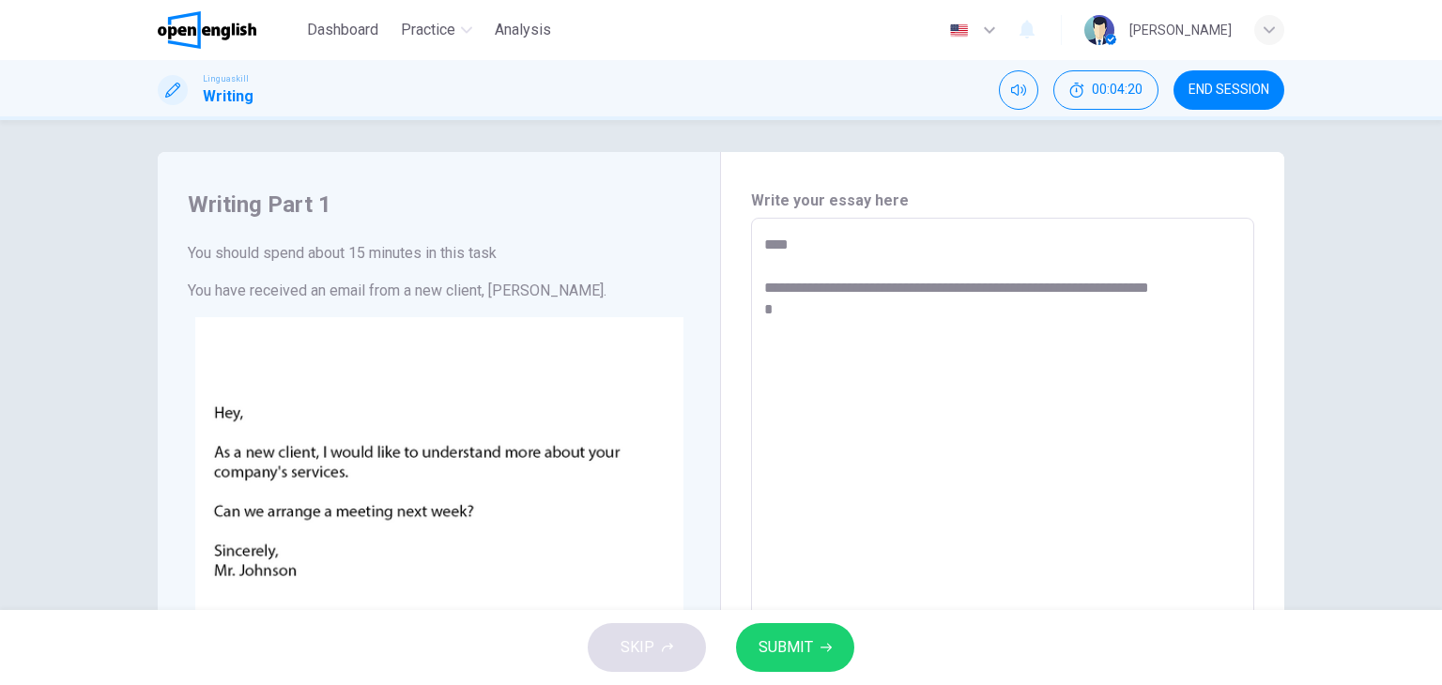
type textarea "**********"
type textarea "*"
type textarea "**********"
type textarea "*"
click at [1344, 325] on div "**********" at bounding box center [721, 365] width 1442 height 490
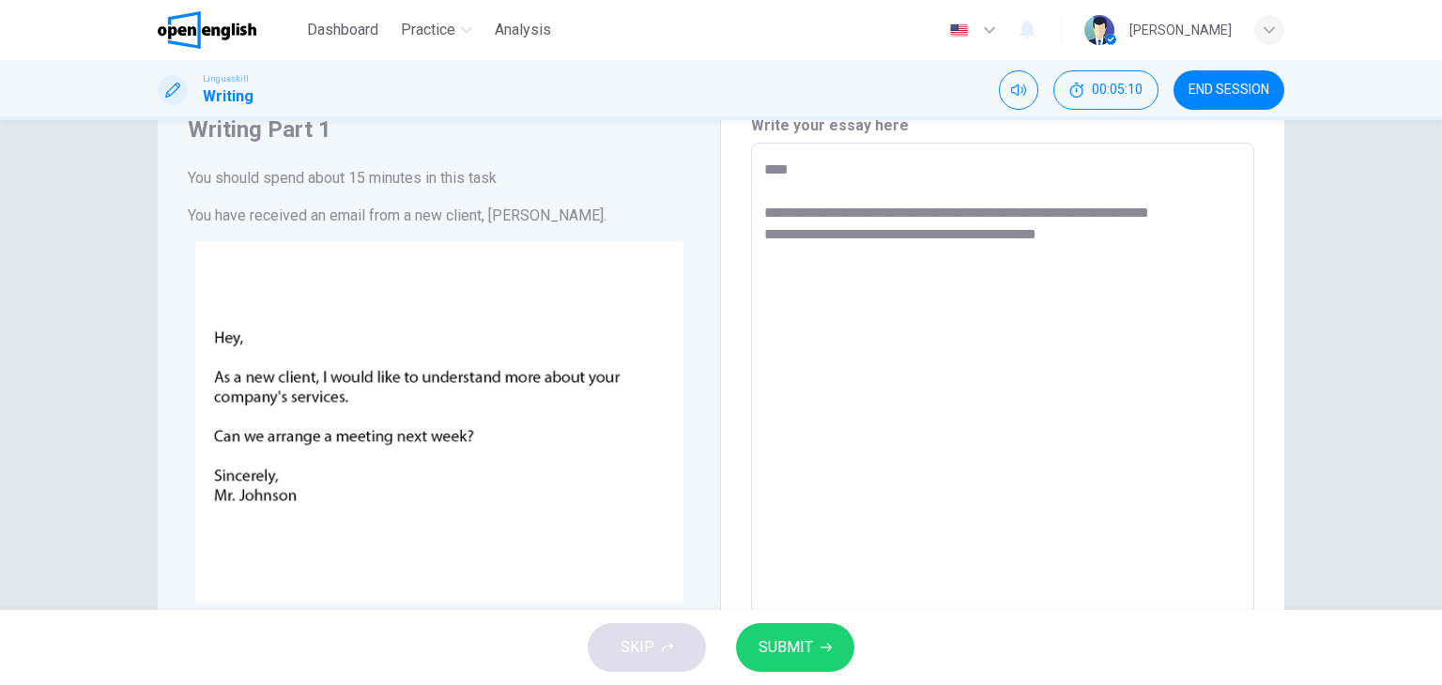
scroll to position [118, 0]
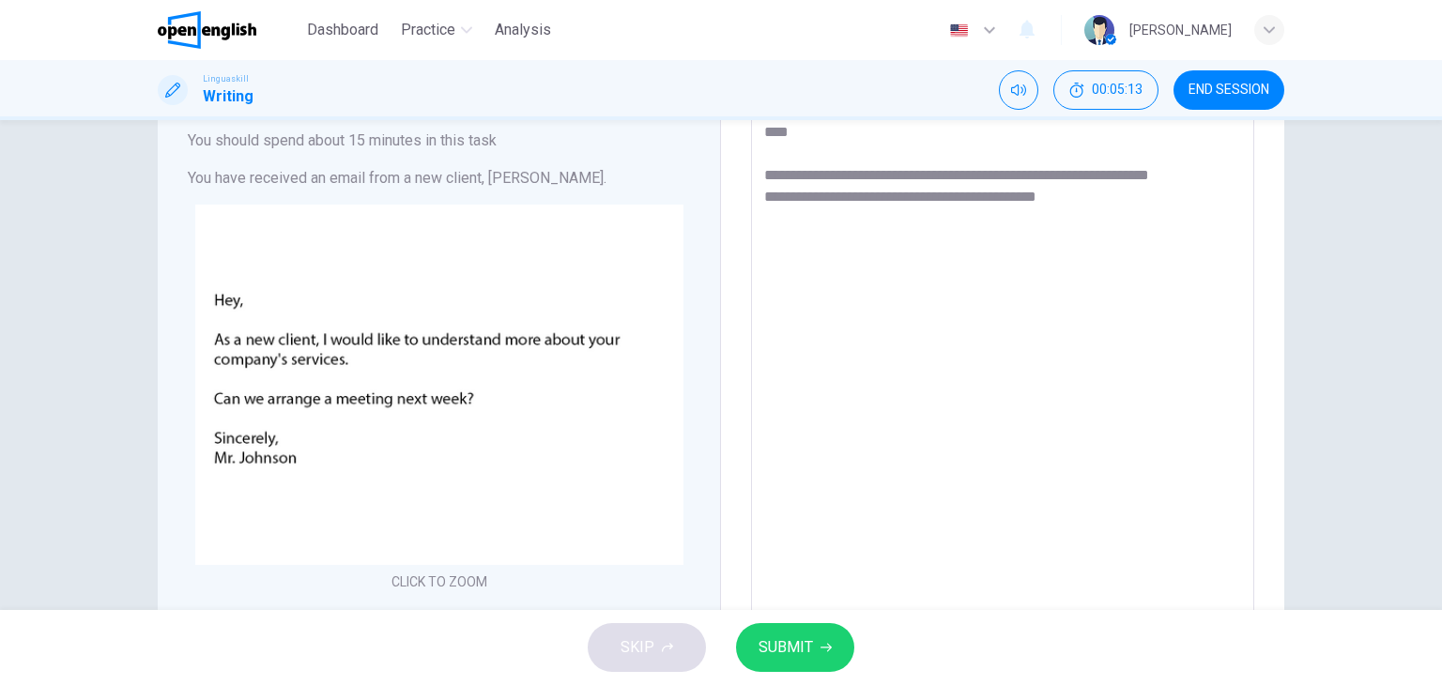
click at [1130, 219] on textarea "**********" at bounding box center [1002, 455] width 477 height 669
click at [1329, 330] on div "**********" at bounding box center [721, 365] width 1442 height 490
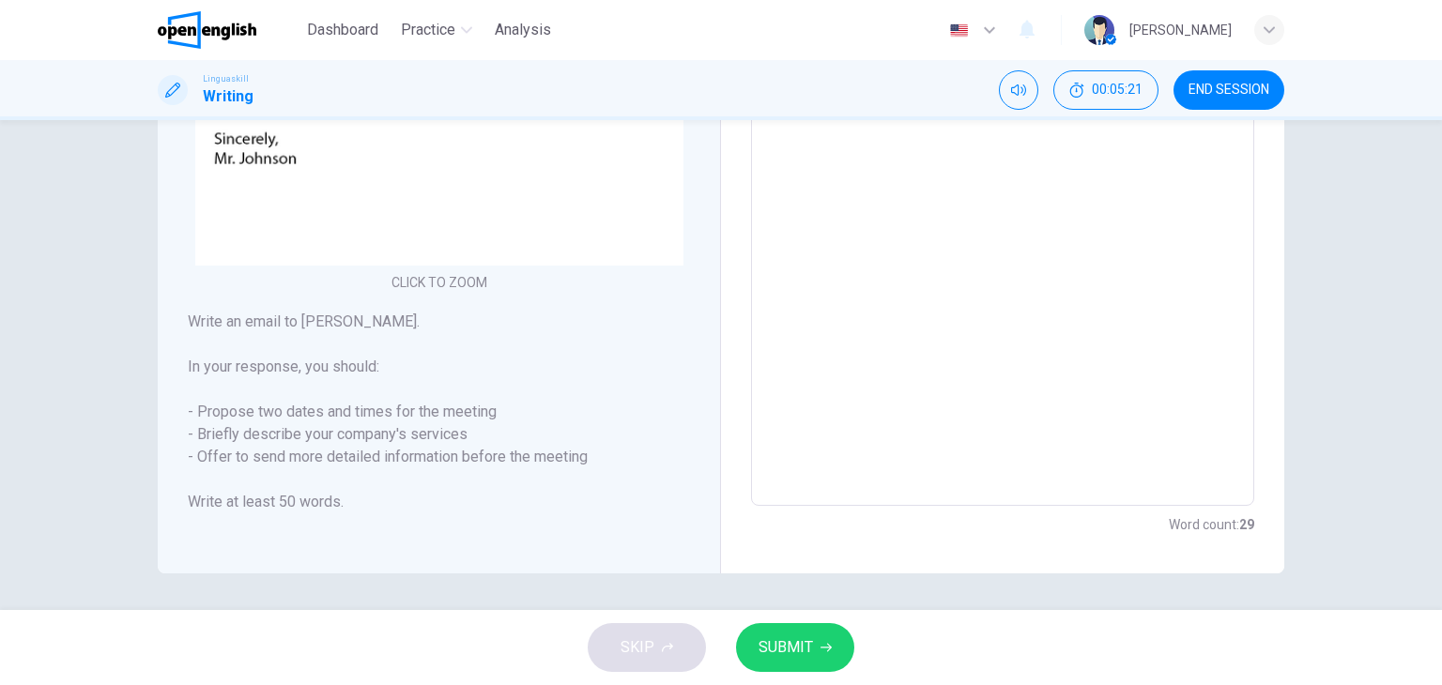
scroll to position [419, 0]
click at [785, 641] on span "SUBMIT" at bounding box center [786, 648] width 54 height 26
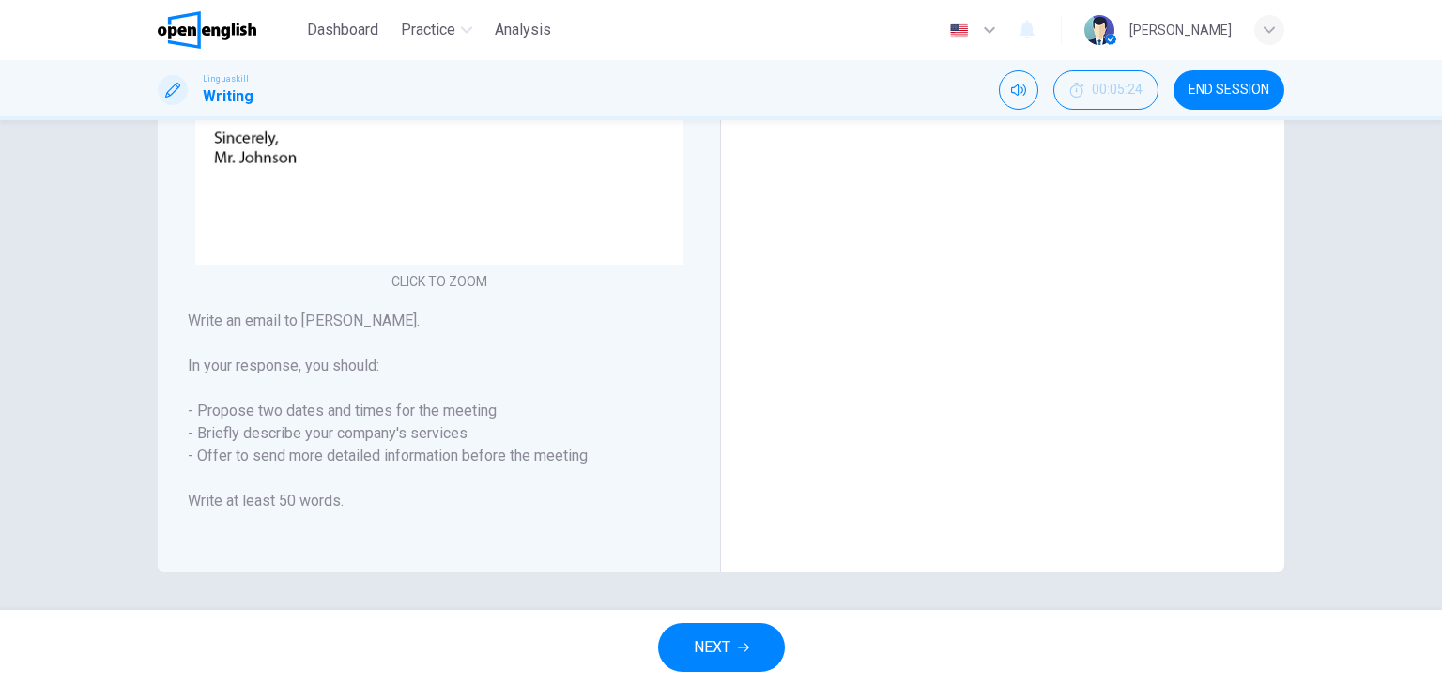
click at [1314, 406] on div "Writing Part 1 You should spend about 15 minutes in this task You have received…" at bounding box center [721, 365] width 1442 height 490
click at [710, 610] on div "NEXT" at bounding box center [721, 647] width 1442 height 75
click at [707, 620] on div "NEXT" at bounding box center [721, 647] width 1442 height 75
click at [718, 646] on span "NEXT" at bounding box center [712, 648] width 37 height 26
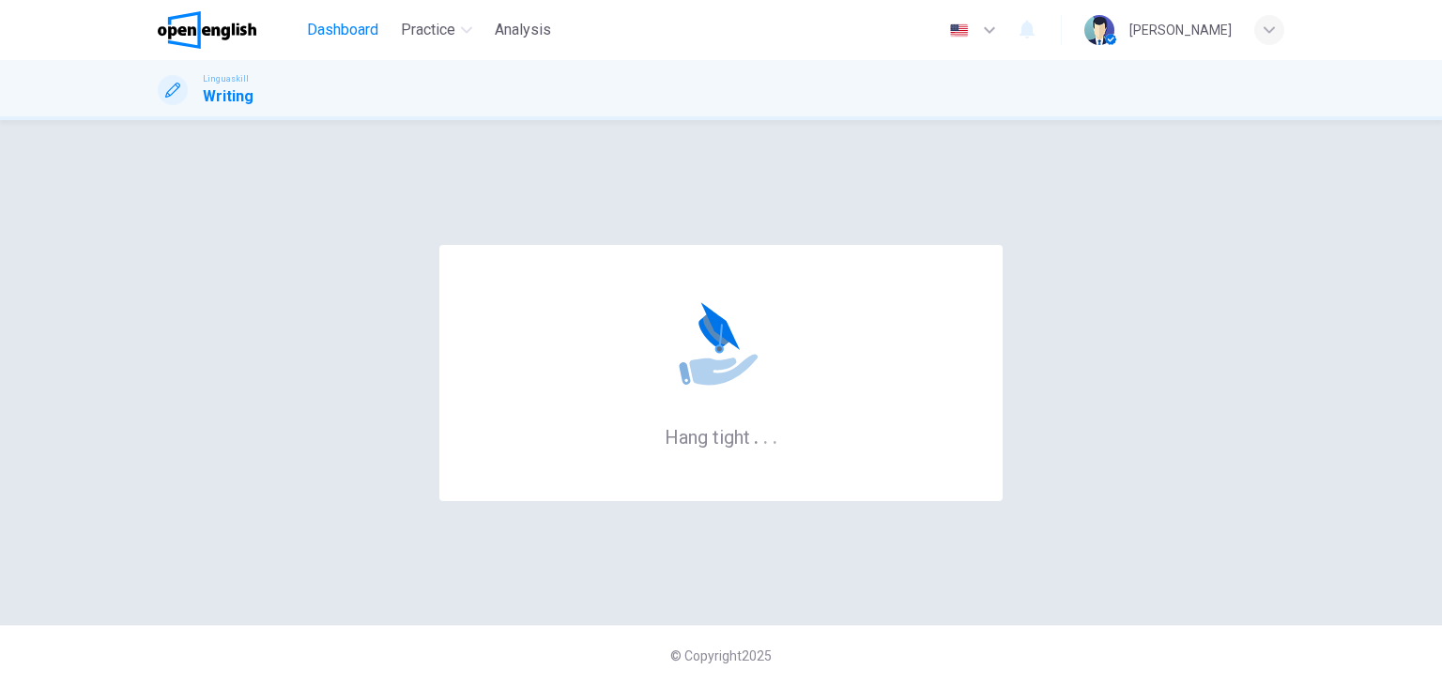
click at [361, 31] on span "Dashboard" at bounding box center [342, 30] width 71 height 23
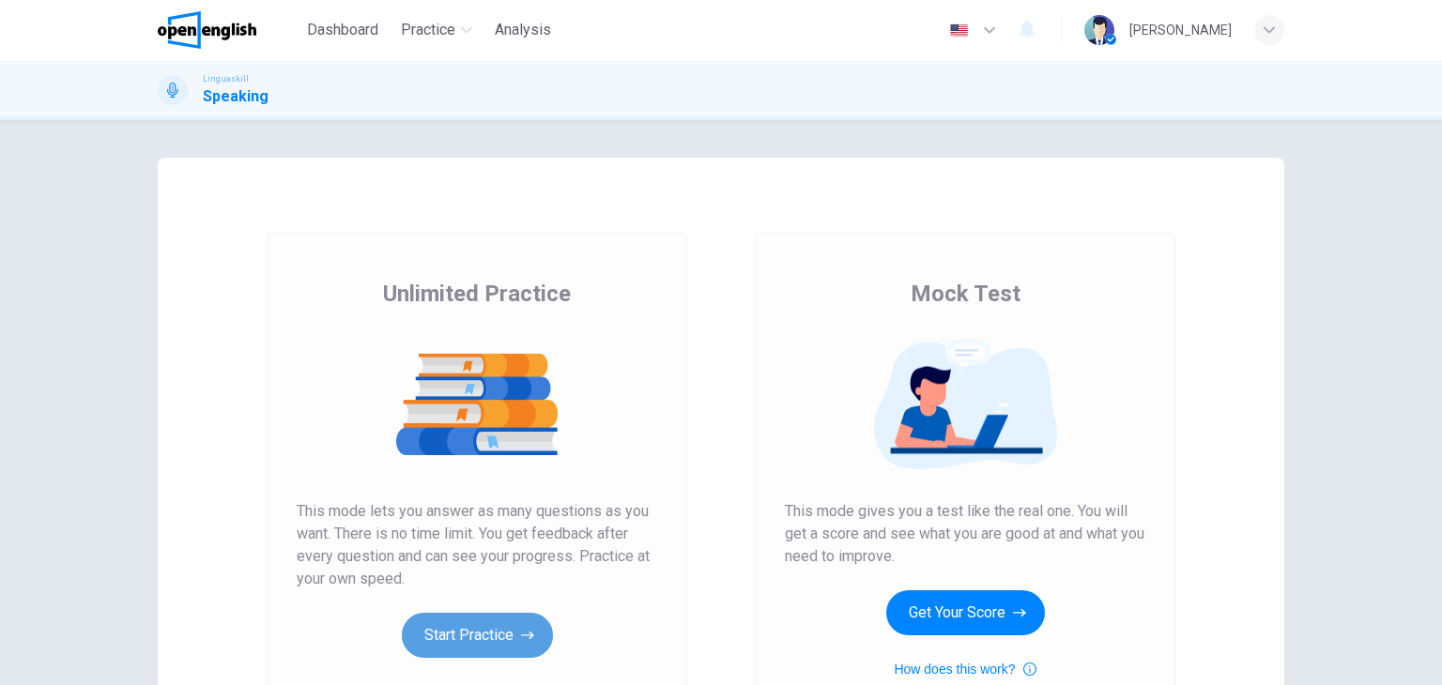
click at [470, 625] on button "Start Practice" at bounding box center [477, 635] width 151 height 45
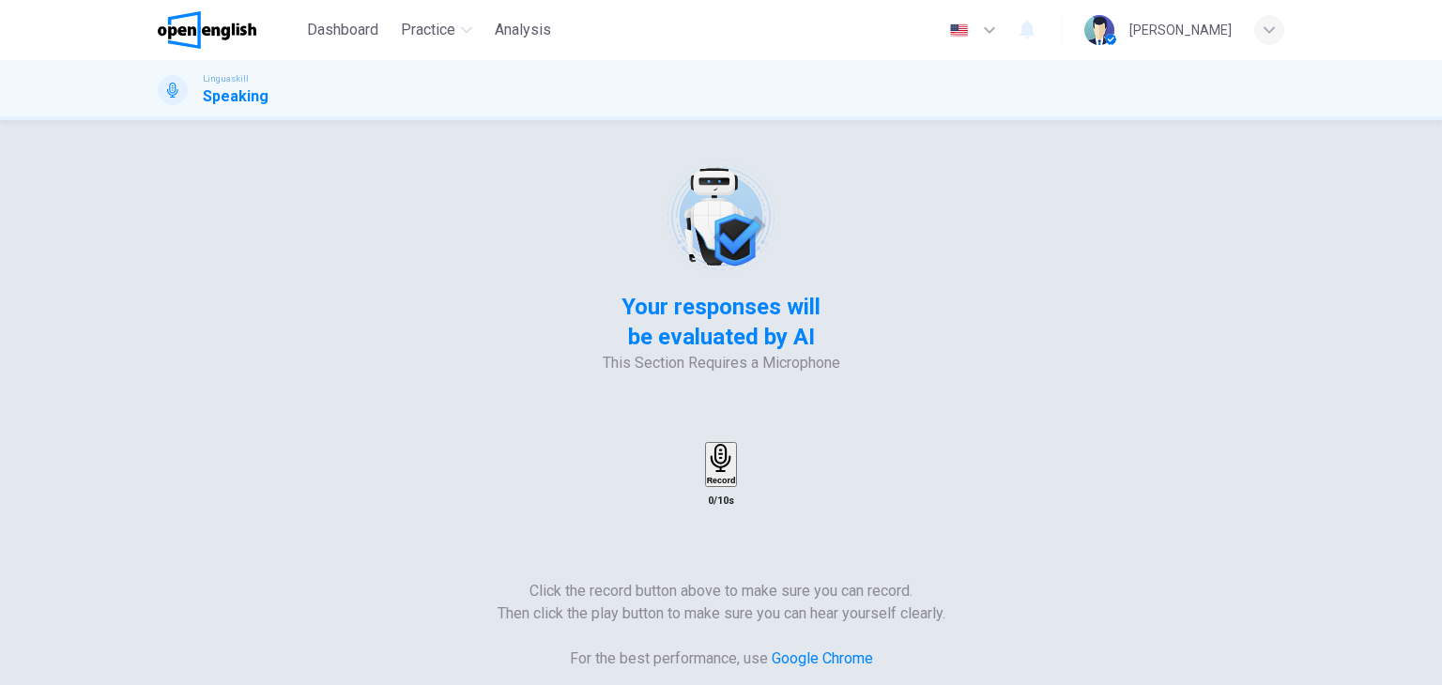
click at [736, 476] on h6 "Record" at bounding box center [721, 480] width 29 height 9
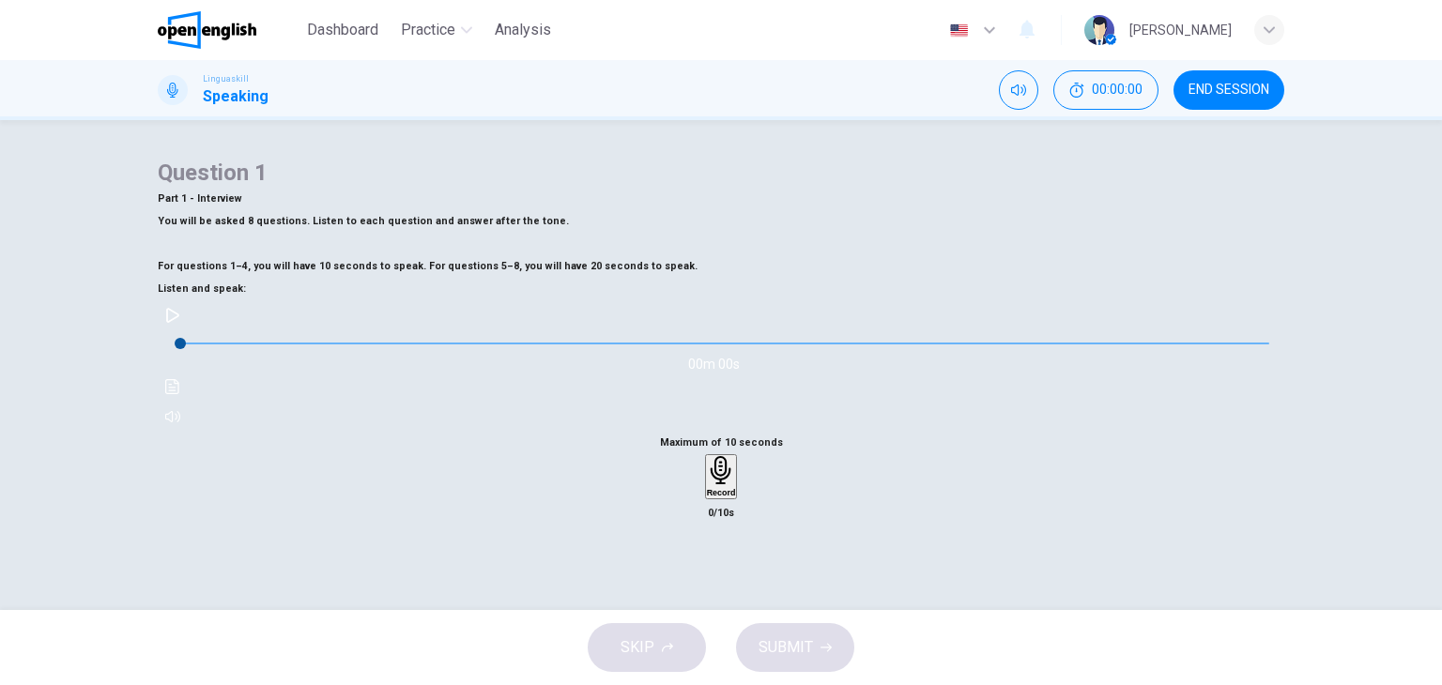
click at [958, 640] on div "SKIP SUBMIT" at bounding box center [721, 647] width 1442 height 75
click at [1287, 412] on div "Question 1 Part 1 - Interview You will be asked 8 questions. Listen to each que…" at bounding box center [721, 484] width 1187 height 652
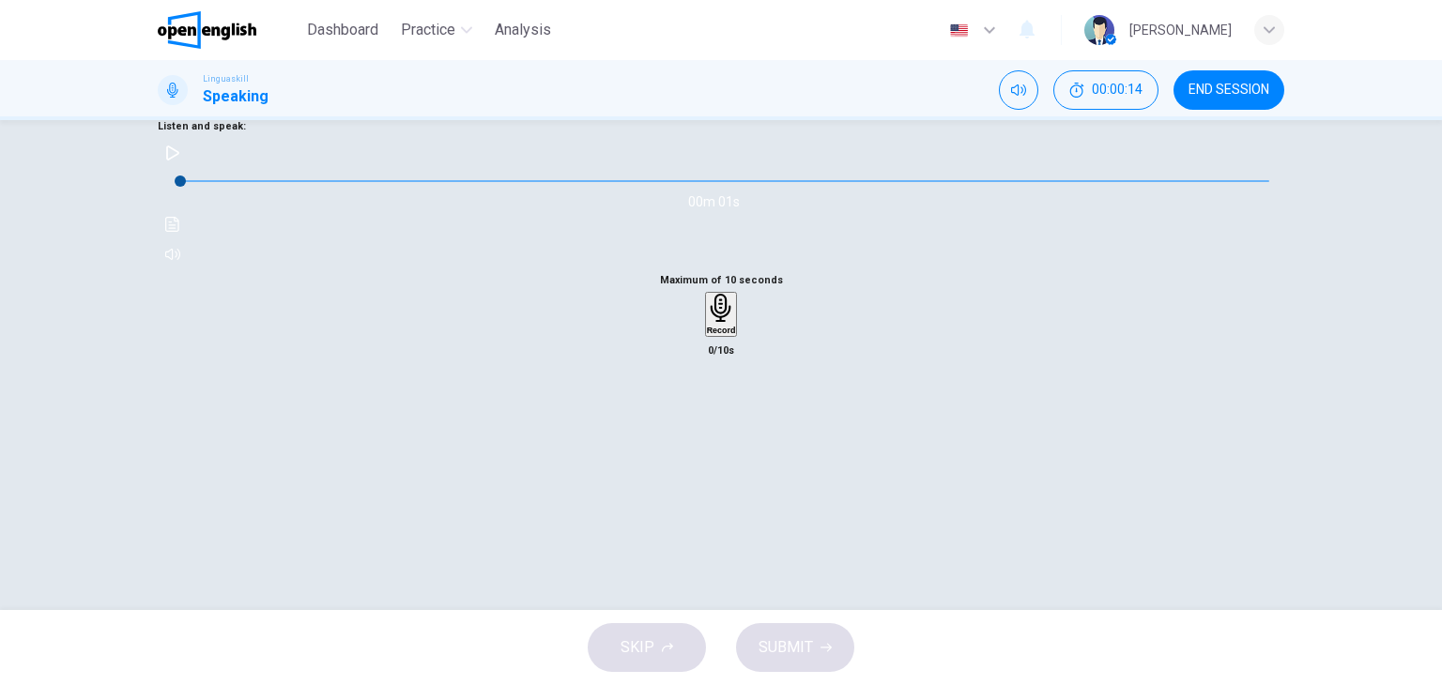
scroll to position [200, 0]
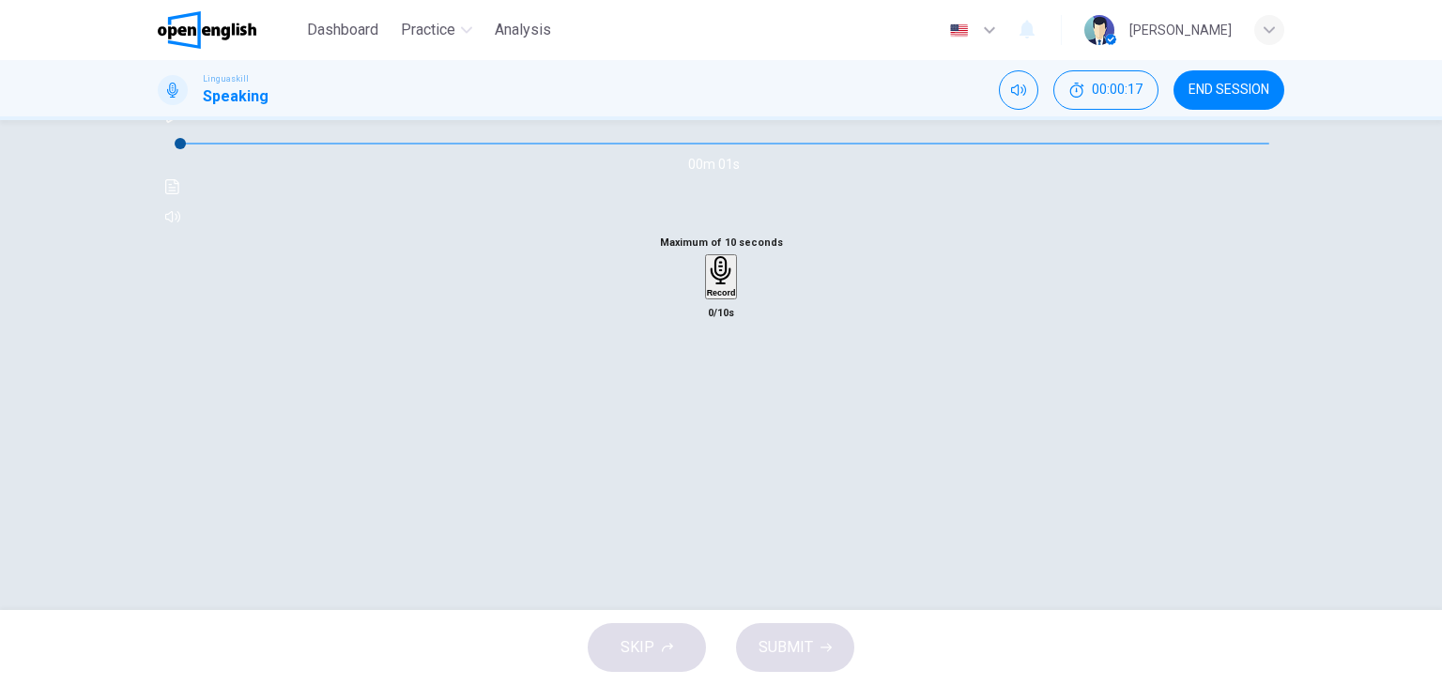
click at [179, 123] on icon "button" at bounding box center [172, 115] width 13 height 15
click at [713, 298] on h6 "Record" at bounding box center [721, 292] width 29 height 9
click at [822, 659] on button "SUBMIT" at bounding box center [795, 647] width 118 height 49
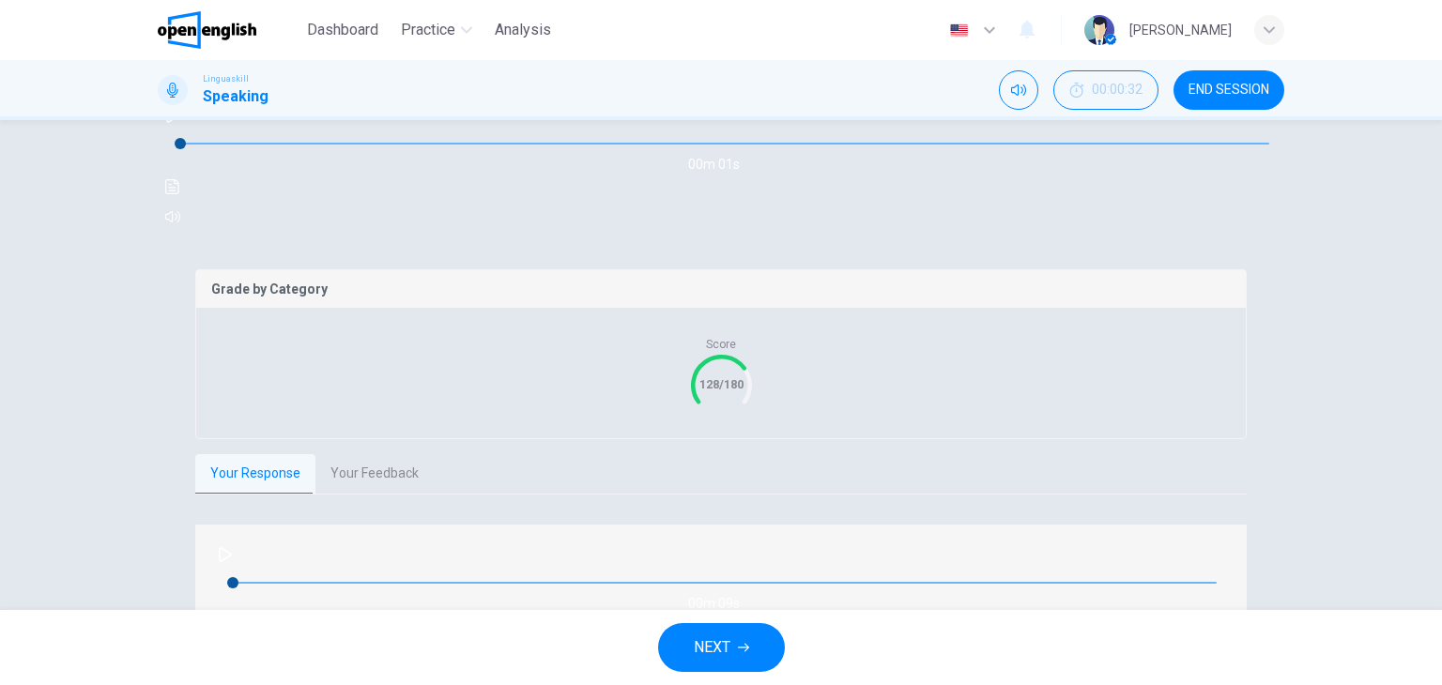
click at [1328, 529] on div "Question 1 Part 1 - Interview You will be asked 8 questions. Listen to each que…" at bounding box center [721, 365] width 1442 height 490
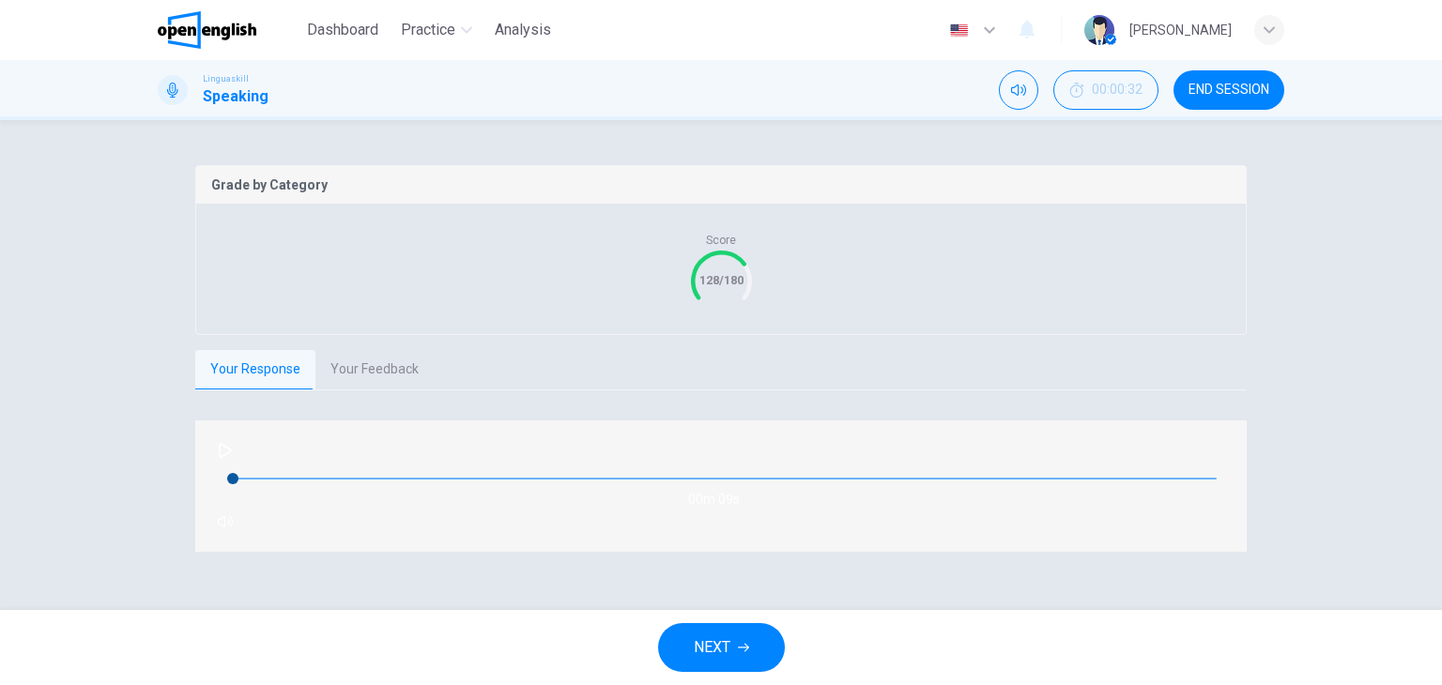
scroll to position [305, 0]
click at [376, 389] on button "Your Feedback" at bounding box center [374, 368] width 118 height 39
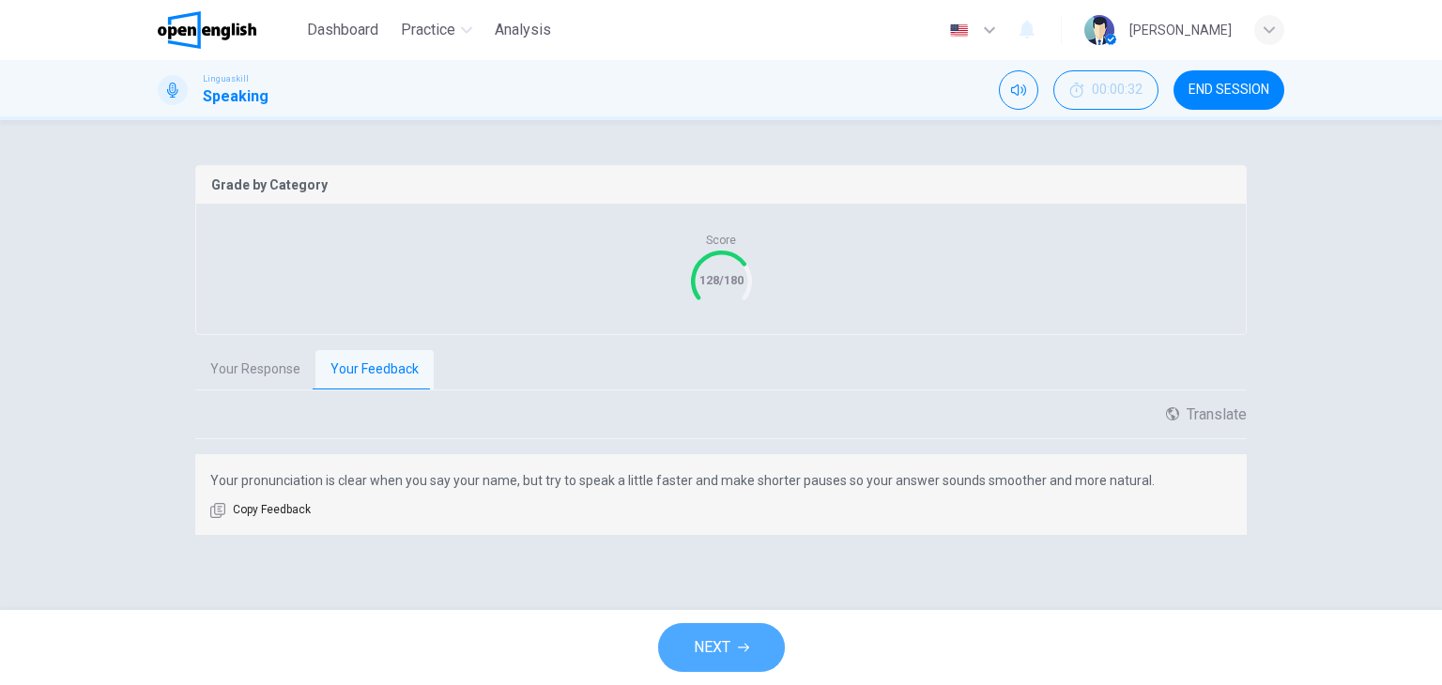
click at [717, 658] on span "NEXT" at bounding box center [712, 648] width 37 height 26
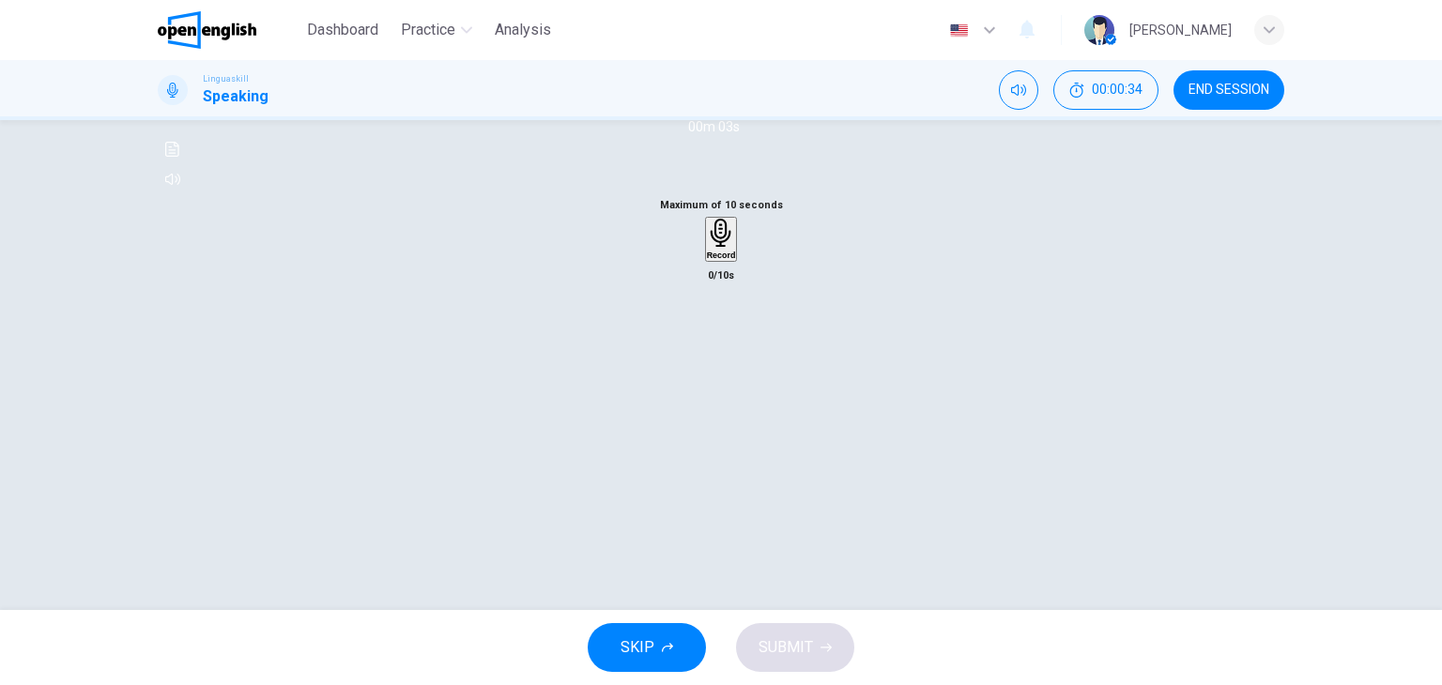
click at [180, 85] on icon "button" at bounding box center [172, 77] width 15 height 15
type input "*"
click at [707, 260] on div "Record" at bounding box center [721, 239] width 29 height 41
click at [712, 370] on div "Stop" at bounding box center [721, 294] width 19 height 151
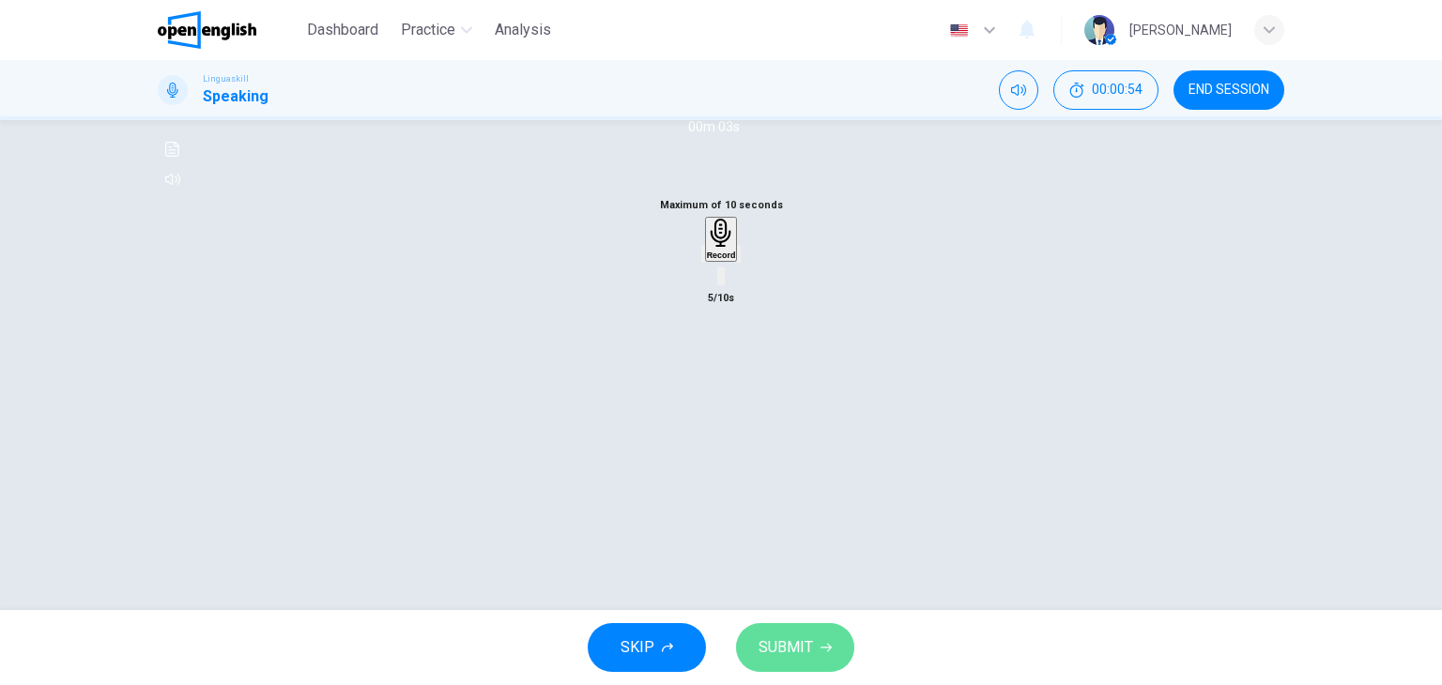
click at [808, 639] on span "SUBMIT" at bounding box center [786, 648] width 54 height 26
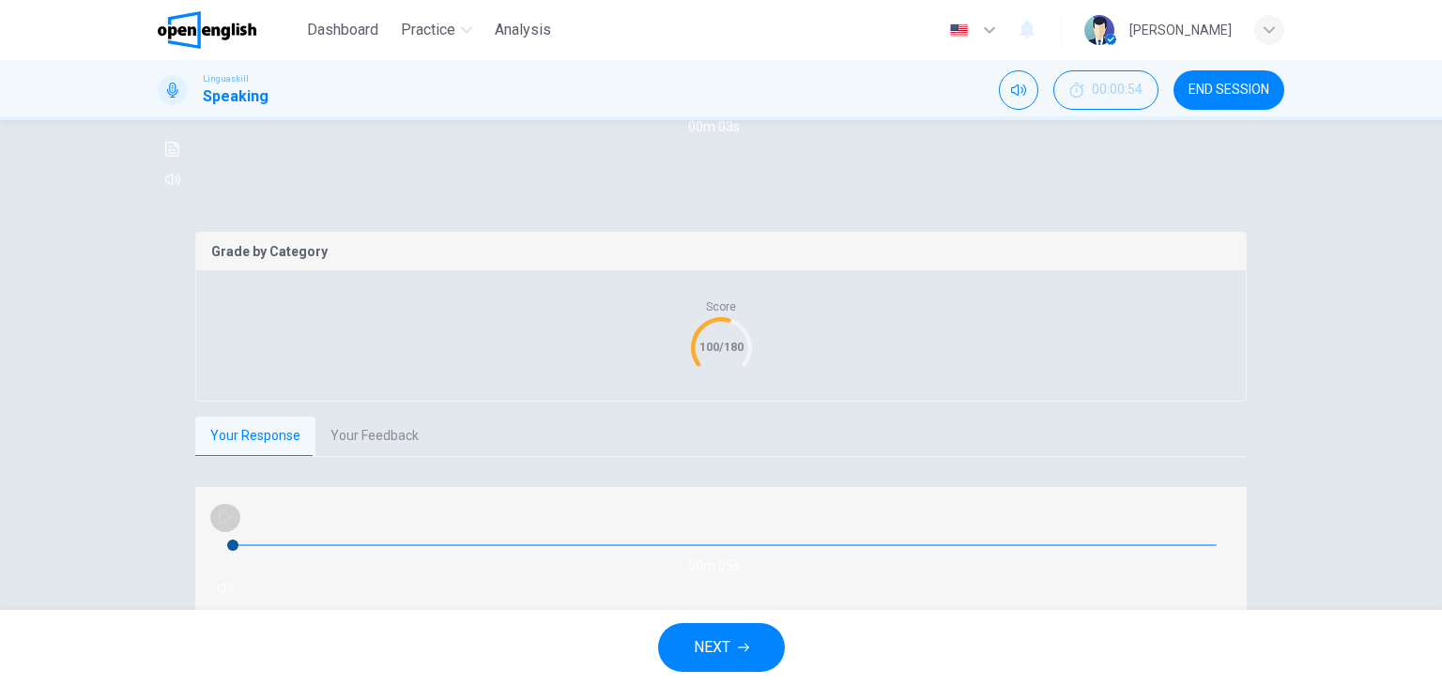
click at [222, 525] on icon "button" at bounding box center [225, 517] width 13 height 15
type input "**"
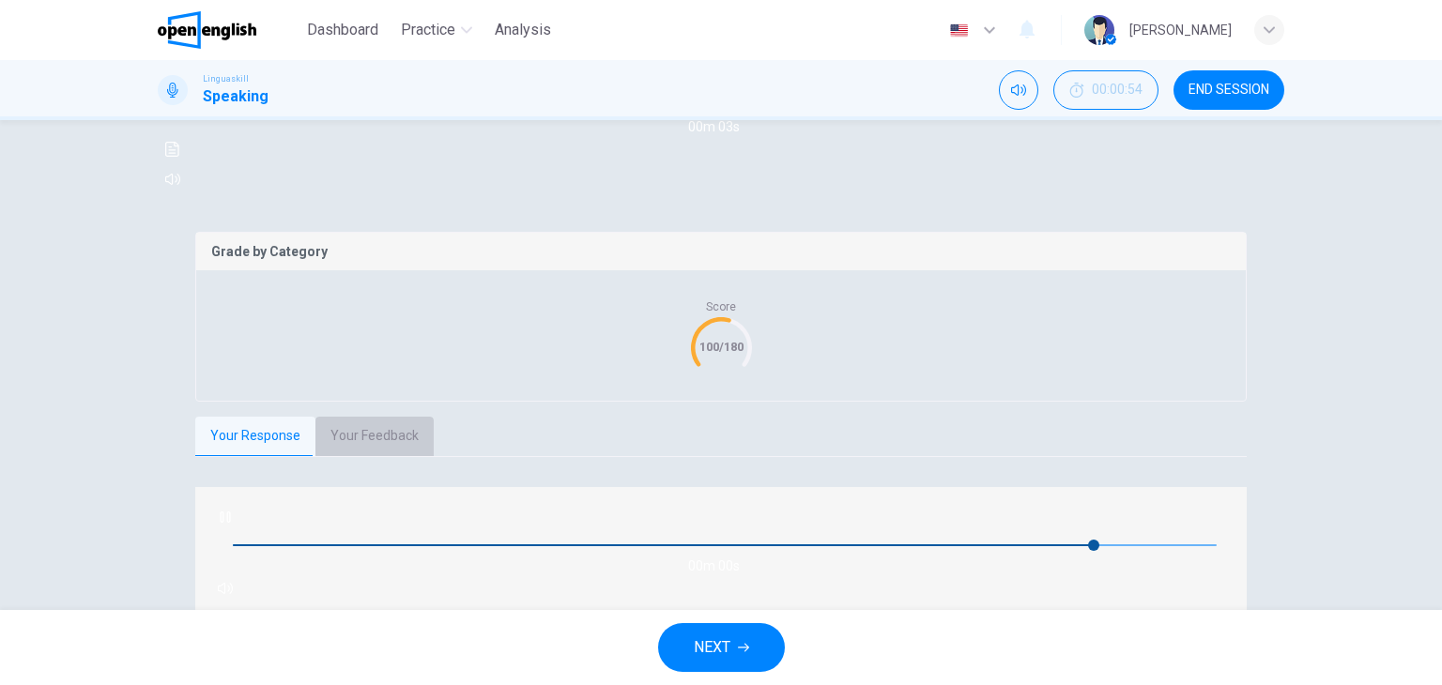
click at [384, 456] on button "Your Feedback" at bounding box center [374, 436] width 118 height 39
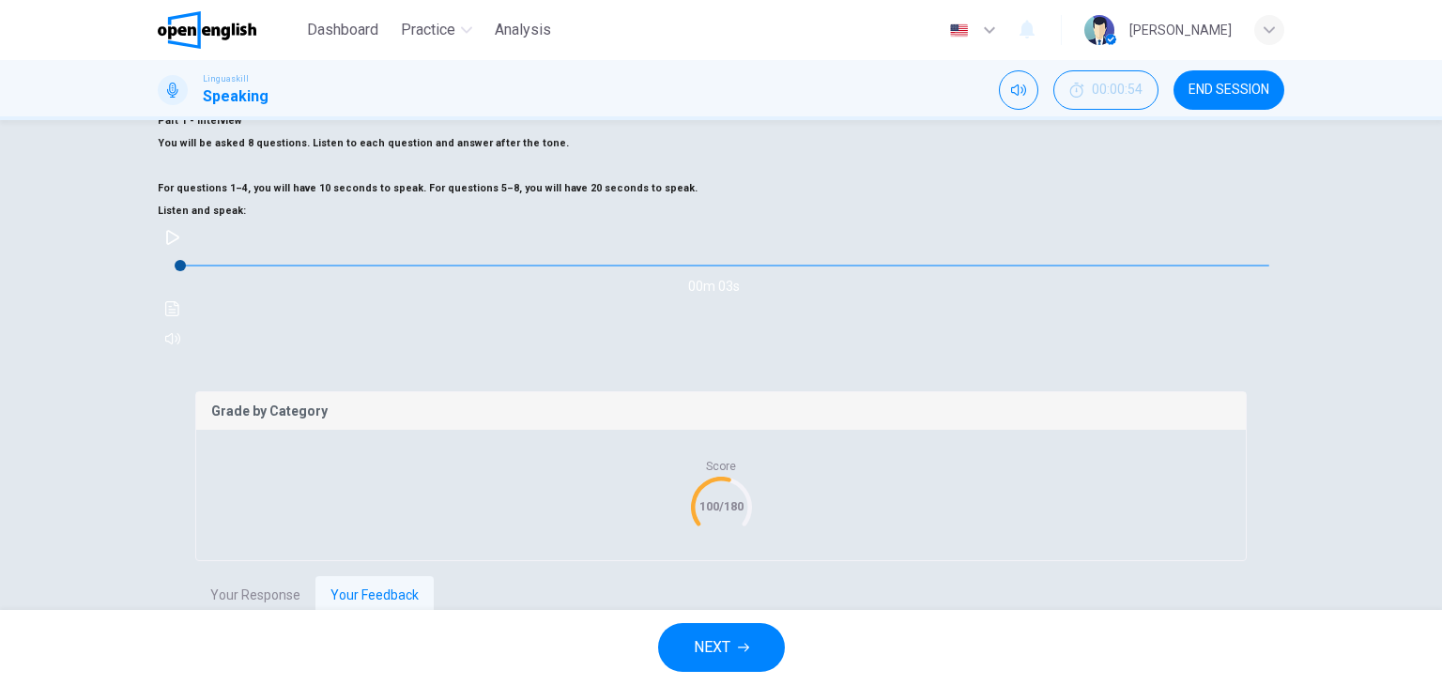
scroll to position [74, 0]
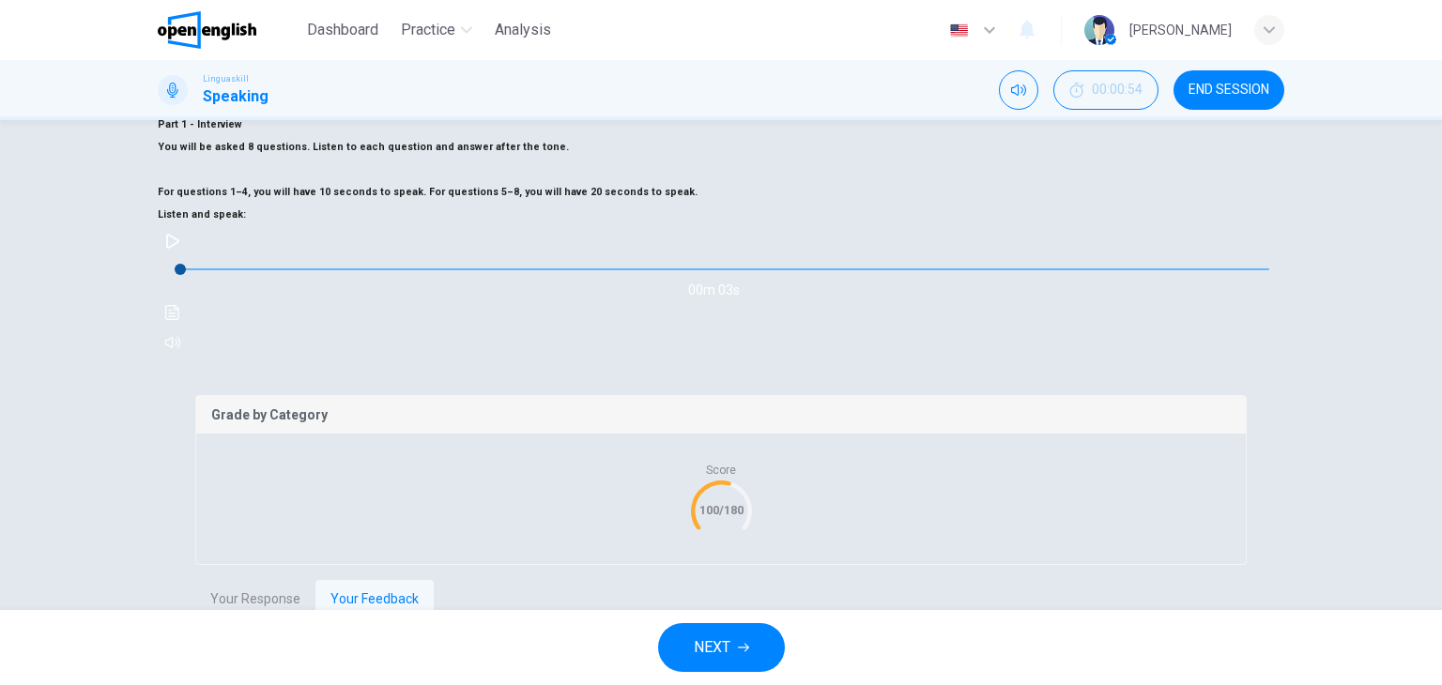
click at [189, 355] on div "00m 03s" at bounding box center [721, 291] width 1127 height 131
click at [180, 249] on icon "button" at bounding box center [172, 241] width 15 height 15
click at [102, 378] on div "Question 2 Part 1 - Interview You will be asked 8 questions. Listen to each que…" at bounding box center [721, 365] width 1442 height 490
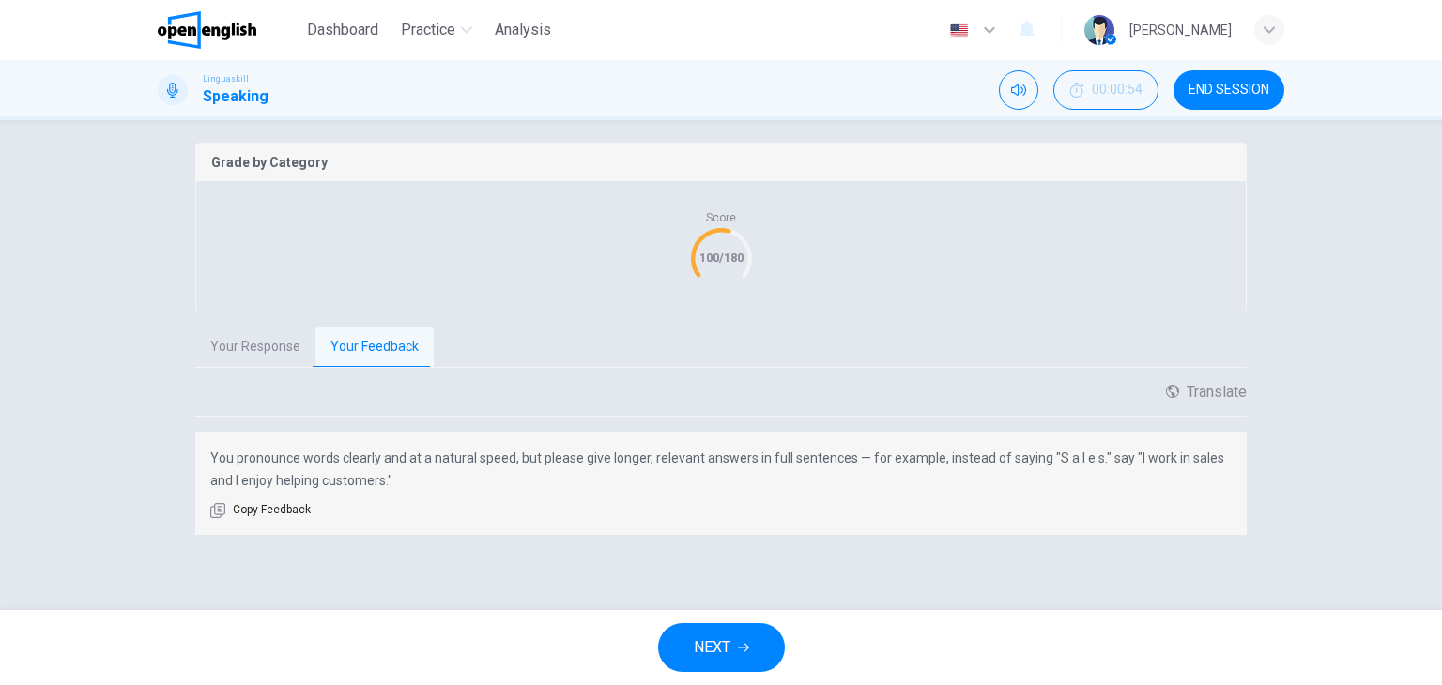
scroll to position [375, 0]
click at [690, 650] on button "NEXT" at bounding box center [721, 647] width 127 height 49
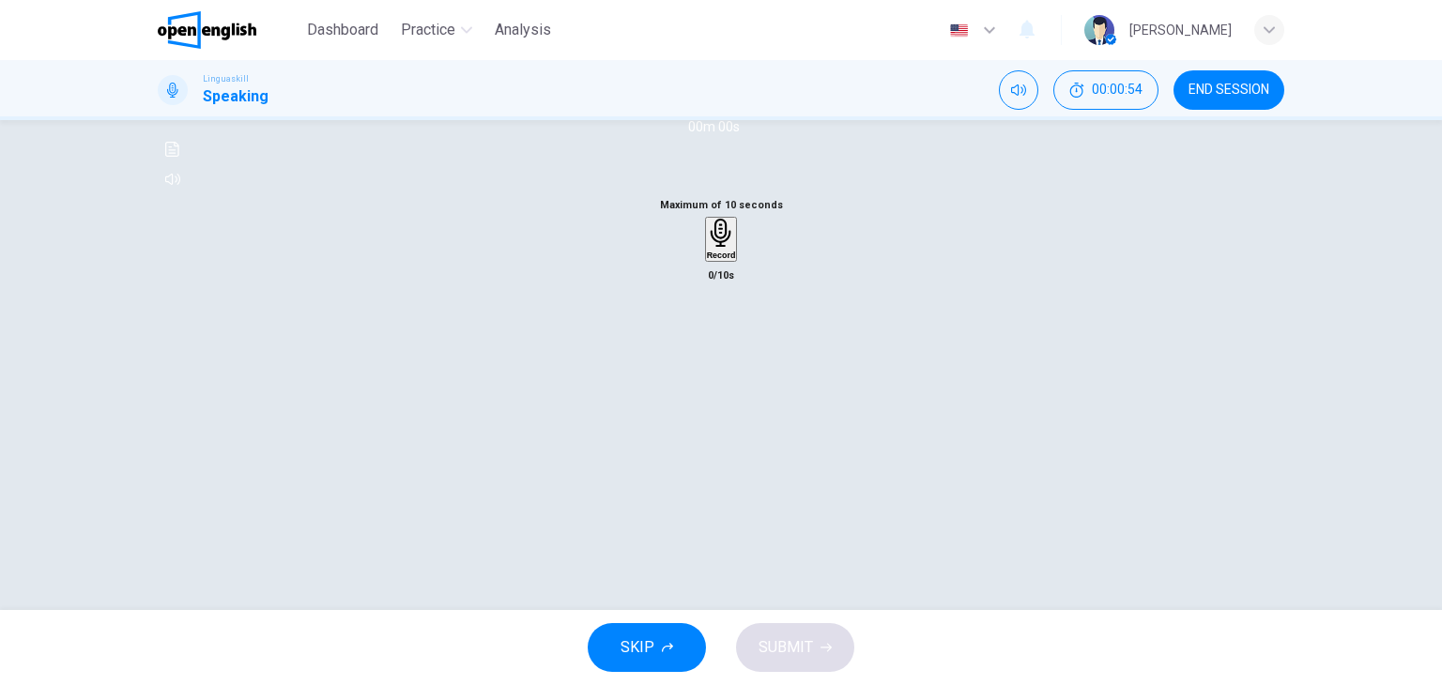
scroll to position [238, 0]
click at [188, 93] on button "button" at bounding box center [173, 78] width 30 height 30
click at [715, 248] on icon "button" at bounding box center [720, 233] width 21 height 29
click at [715, 358] on icon "button" at bounding box center [720, 348] width 13 height 19
click at [771, 639] on span "SUBMIT" at bounding box center [786, 648] width 54 height 26
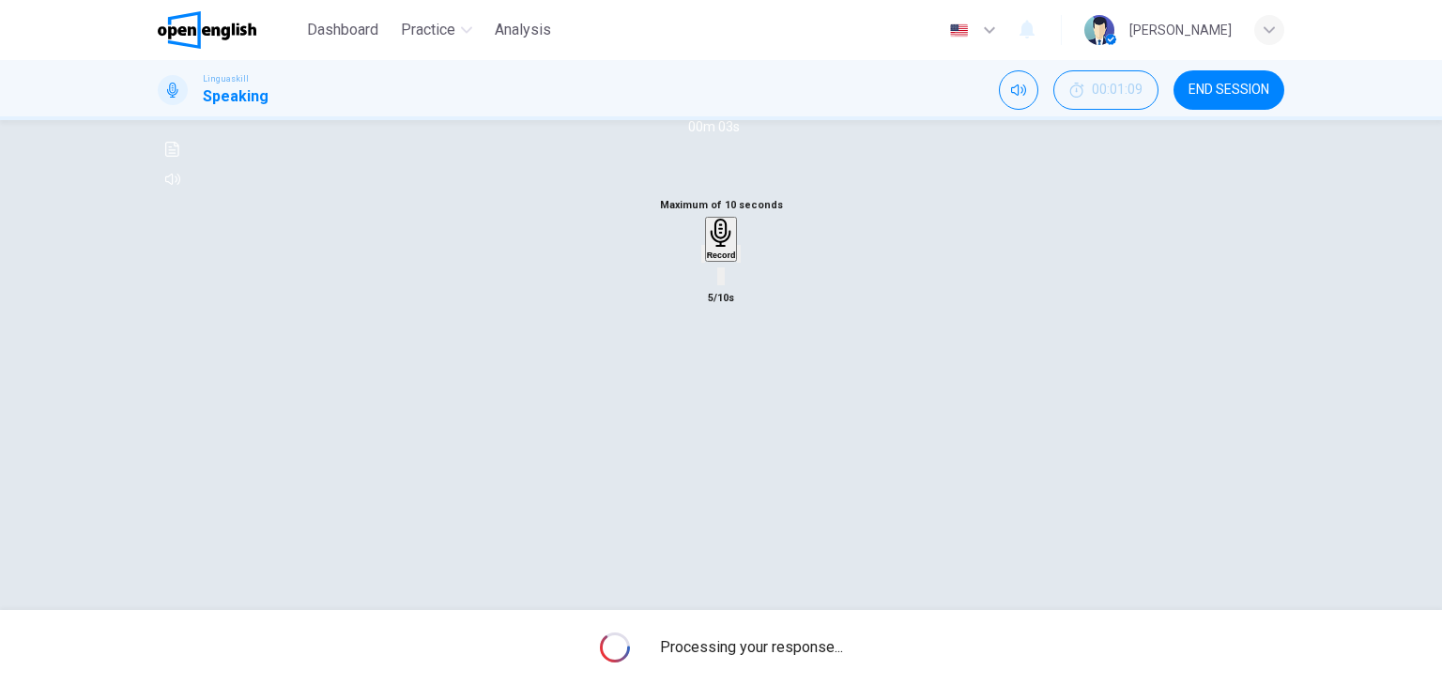
click at [751, 582] on div "Question 3 Part 1 - Interview You will be asked 8 questions. Listen to each que…" at bounding box center [721, 365] width 1442 height 490
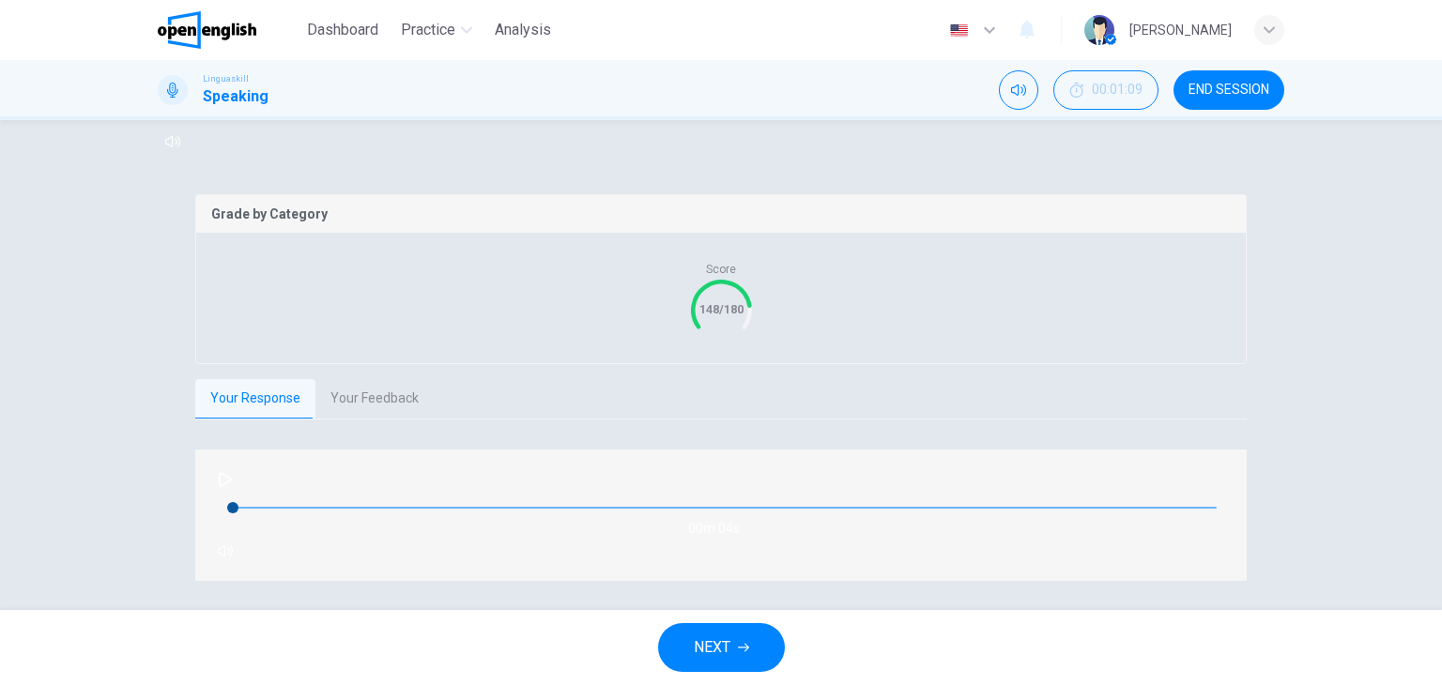
scroll to position [305, 0]
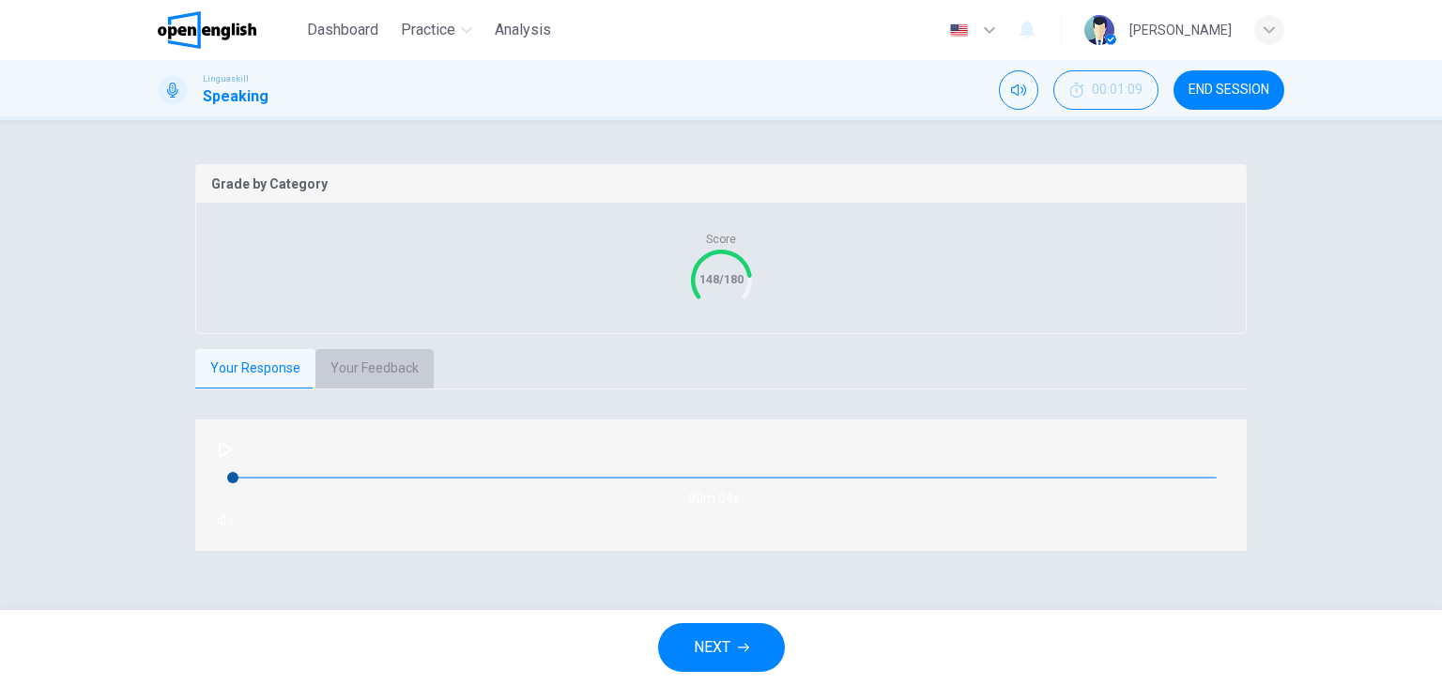
click at [376, 389] on button "Your Feedback" at bounding box center [374, 368] width 118 height 39
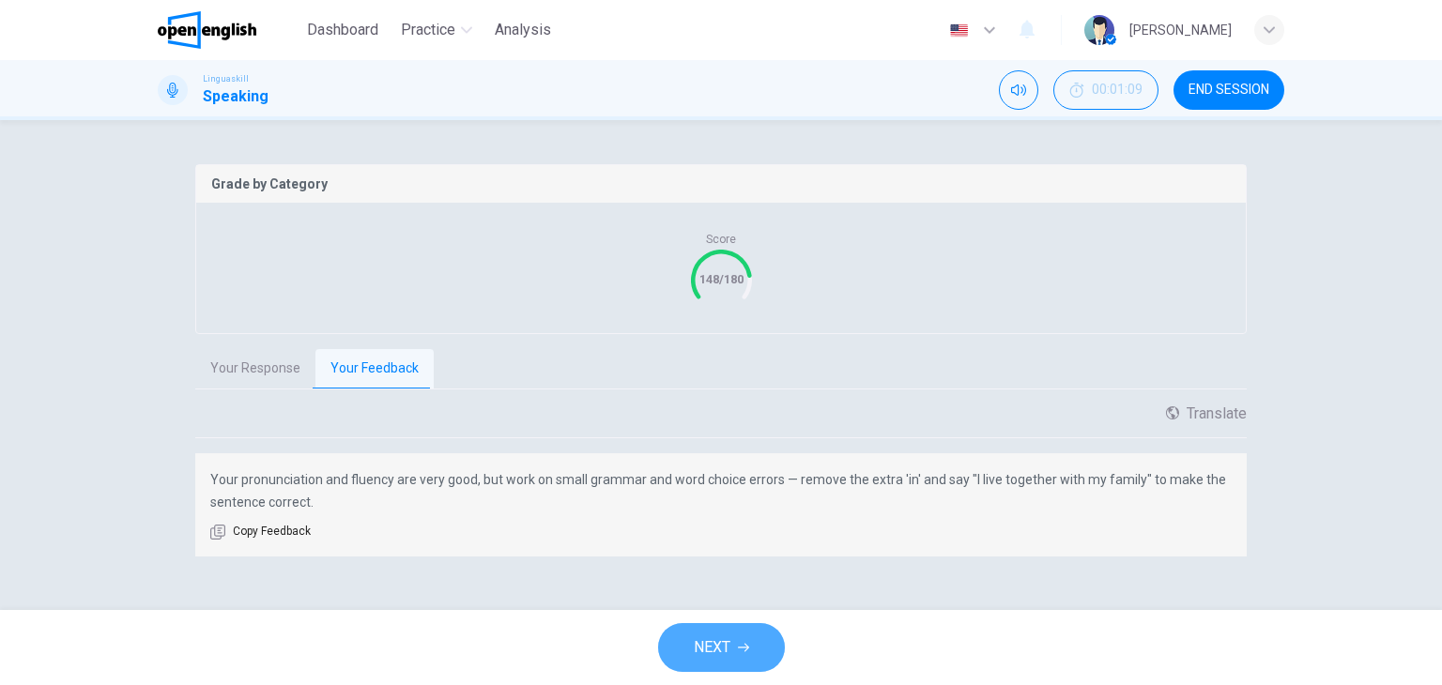
click at [733, 648] on button "NEXT" at bounding box center [721, 647] width 127 height 49
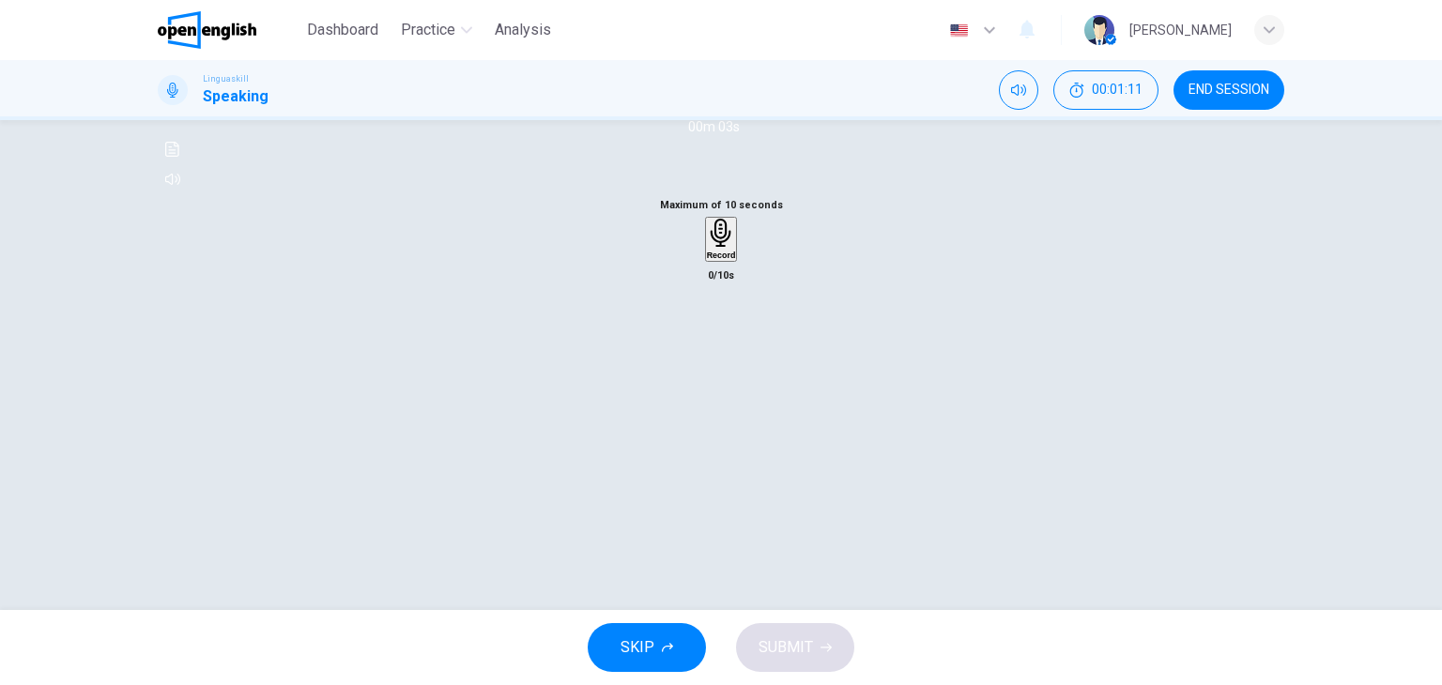
click at [180, 85] on icon "button" at bounding box center [172, 77] width 15 height 15
type input "*"
click at [712, 248] on icon "button" at bounding box center [720, 233] width 21 height 29
click at [714, 358] on icon "button" at bounding box center [720, 348] width 13 height 19
click at [771, 643] on span "SUBMIT" at bounding box center [786, 648] width 54 height 26
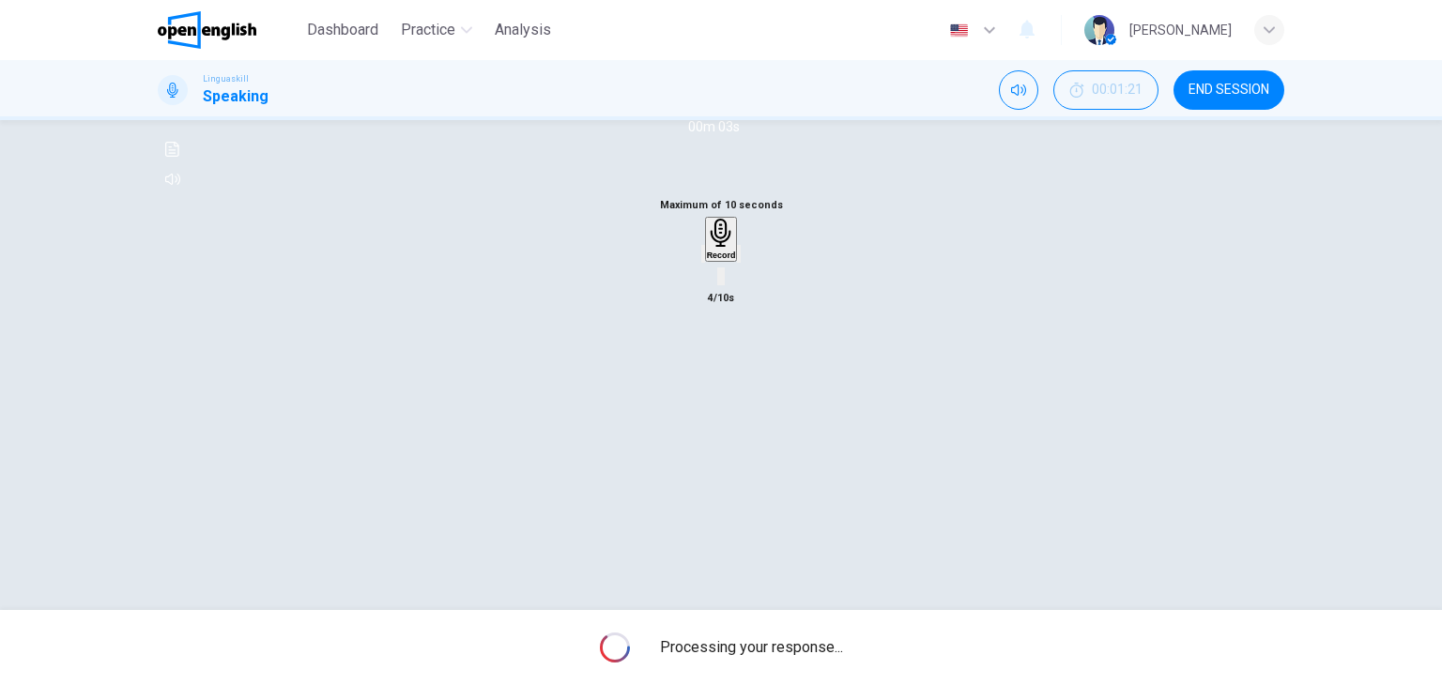
click at [1001, 26] on icon "button" at bounding box center [989, 30] width 23 height 23
click at [956, 571] on div at bounding box center [721, 342] width 1442 height 685
click at [956, 310] on div "Maximum of 10 seconds Record 4/10s" at bounding box center [721, 251] width 1127 height 115
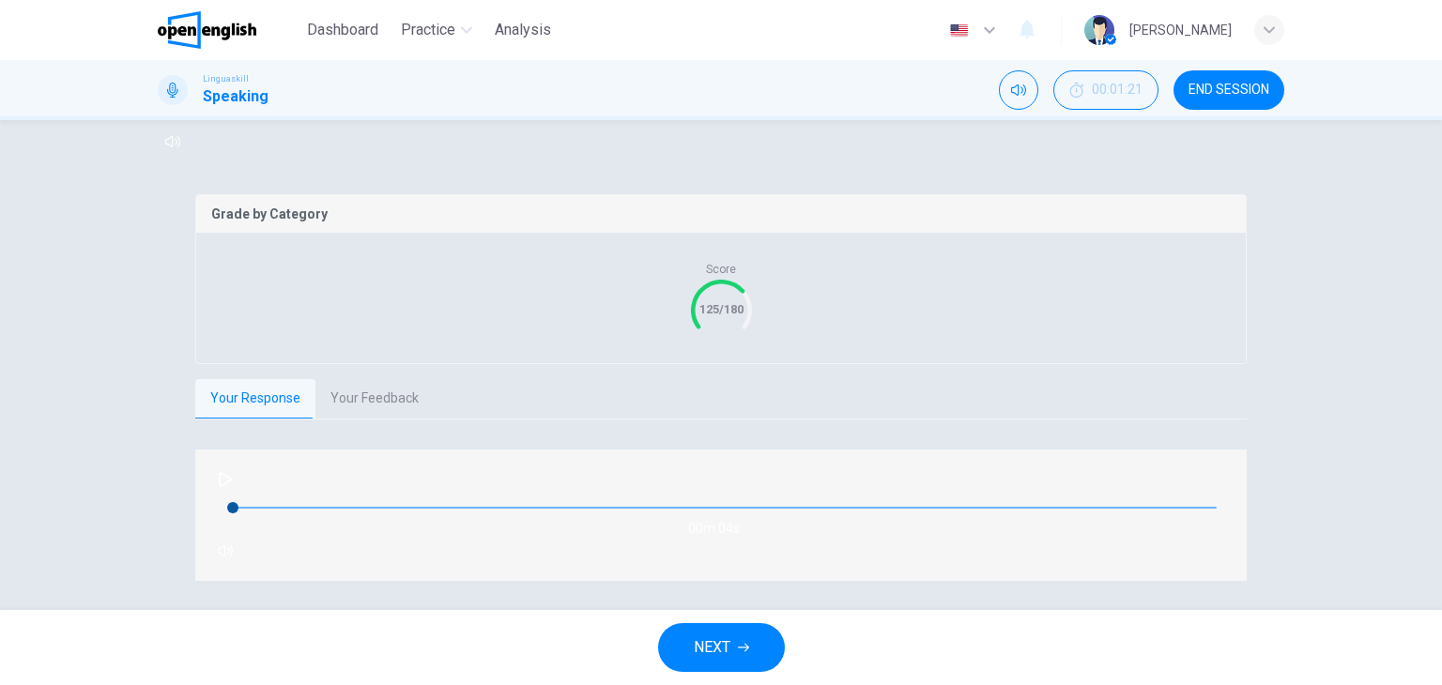
scroll to position [305, 0]
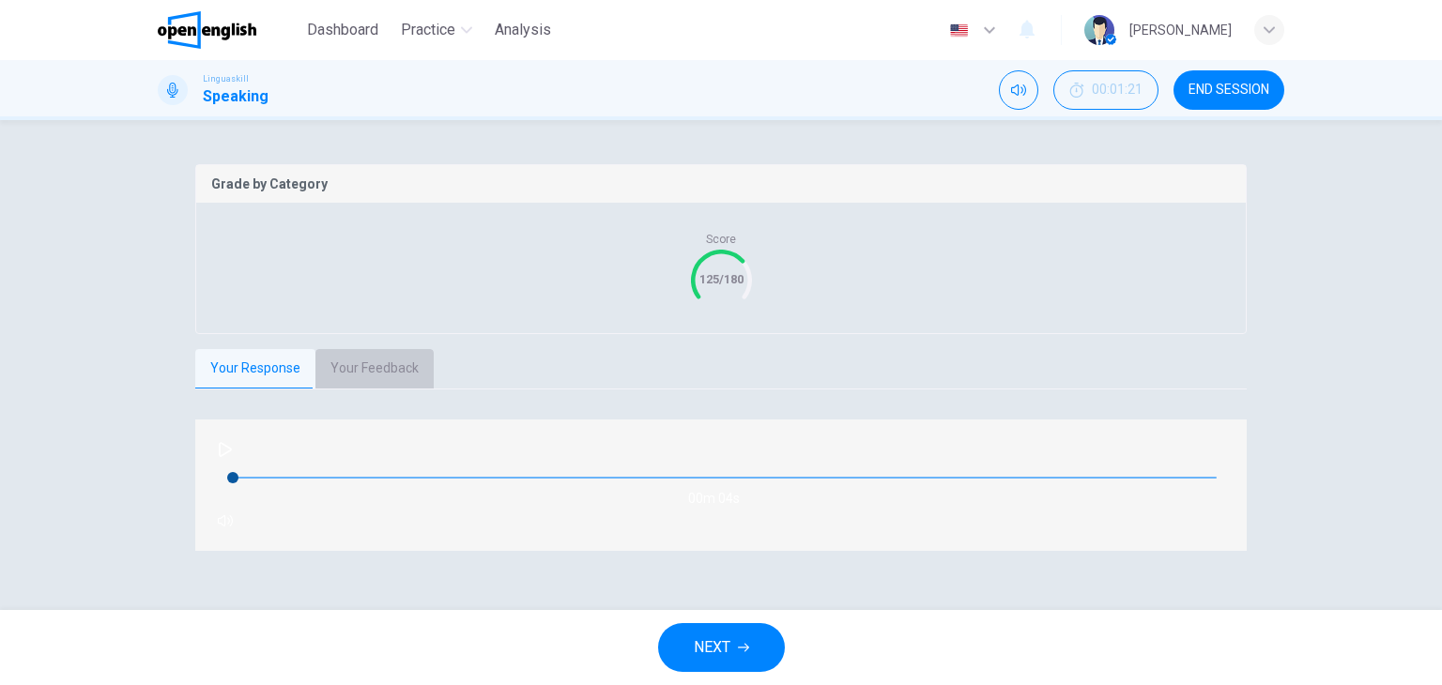
click at [360, 389] on button "Your Feedback" at bounding box center [374, 368] width 118 height 39
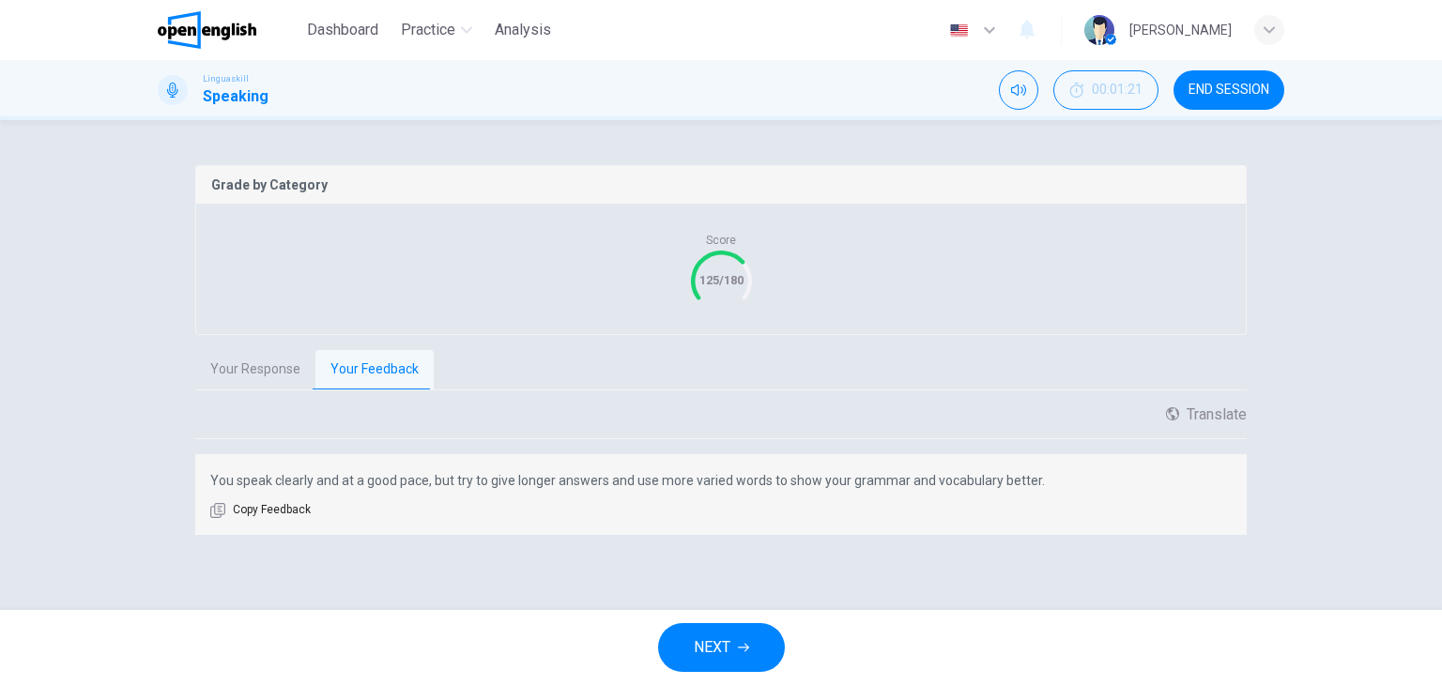
click at [739, 643] on icon "button" at bounding box center [743, 647] width 11 height 11
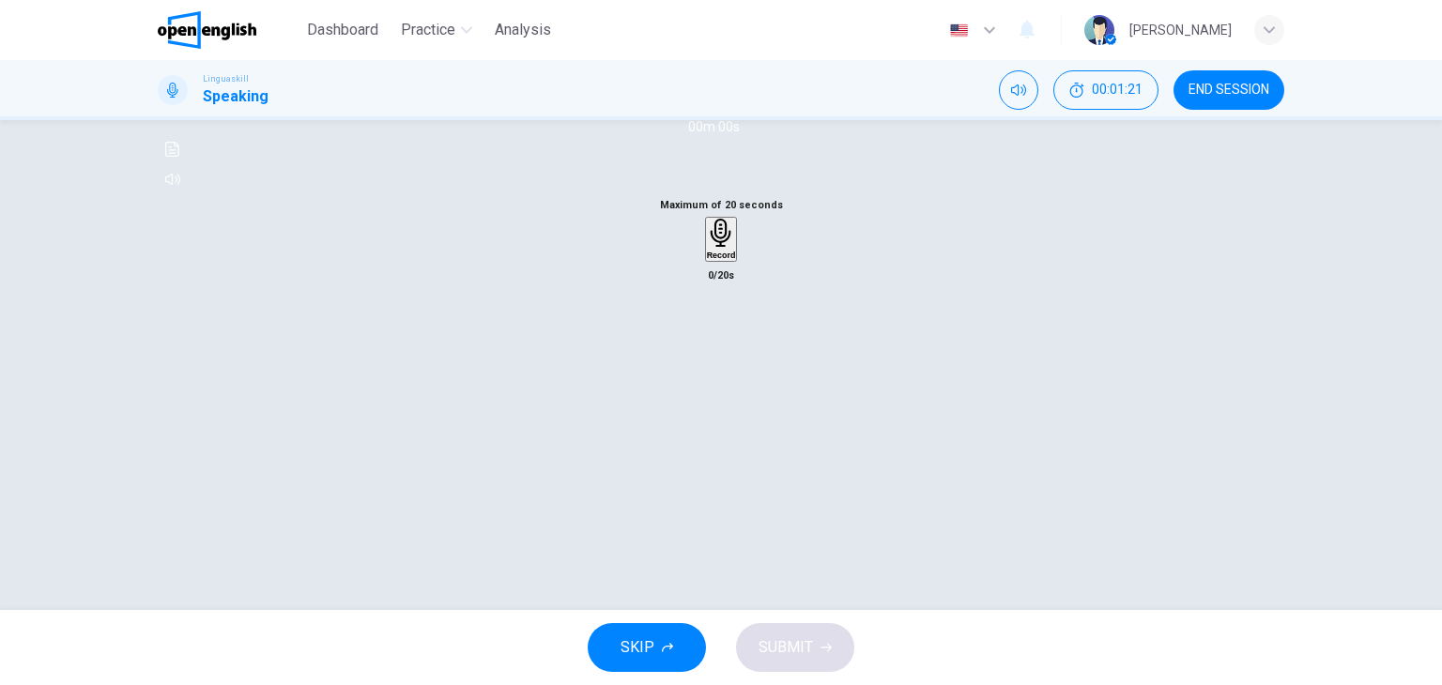
scroll to position [238, 0]
click at [188, 93] on button "button" at bounding box center [173, 78] width 30 height 30
type input "*"
click at [728, 260] on div "Record" at bounding box center [721, 239] width 29 height 41
click at [714, 358] on icon "button" at bounding box center [720, 348] width 13 height 19
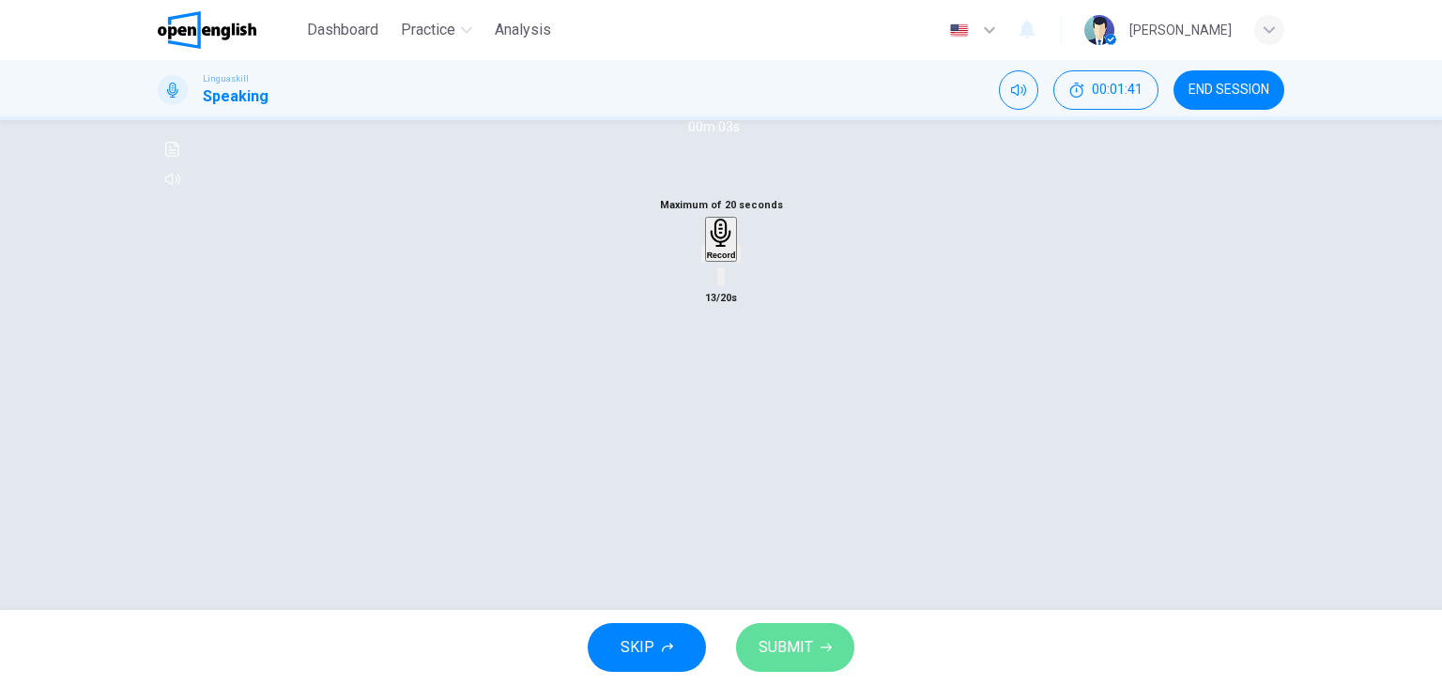
click at [818, 638] on button "SUBMIT" at bounding box center [795, 647] width 118 height 49
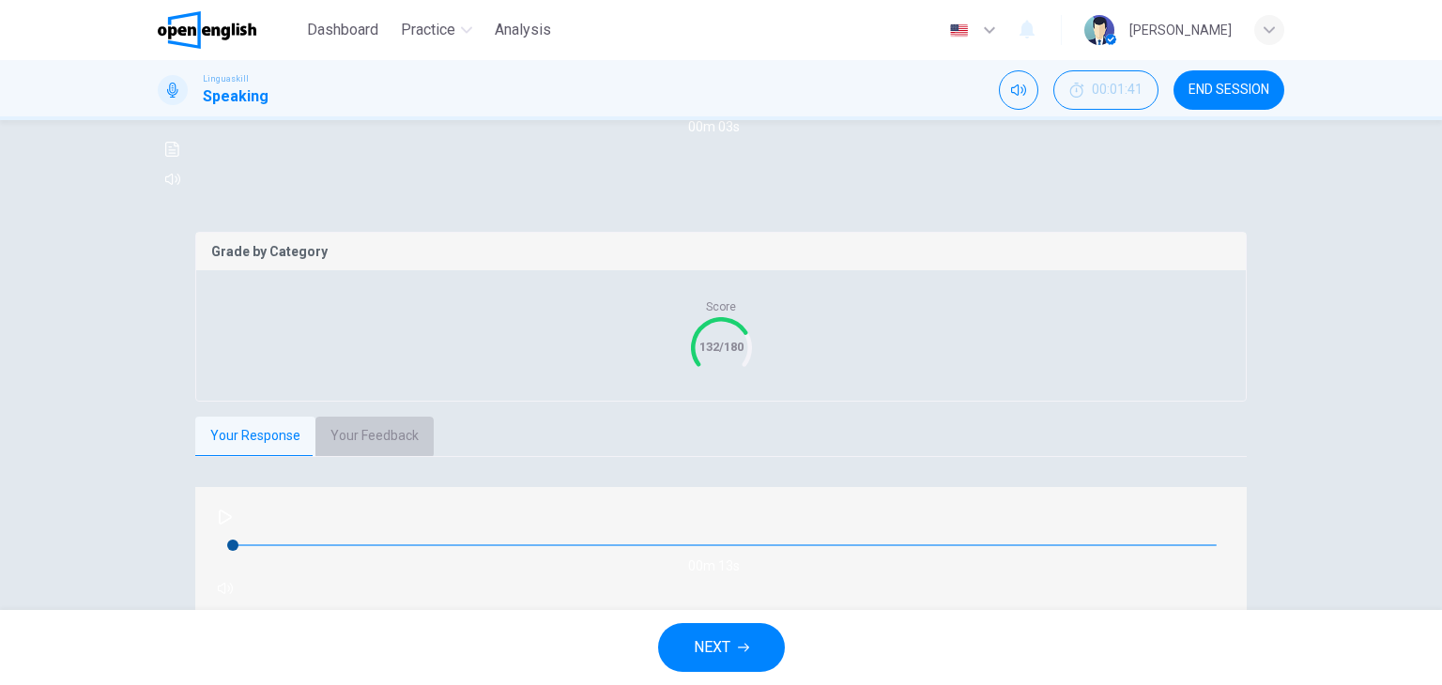
click at [339, 456] on button "Your Feedback" at bounding box center [374, 436] width 118 height 39
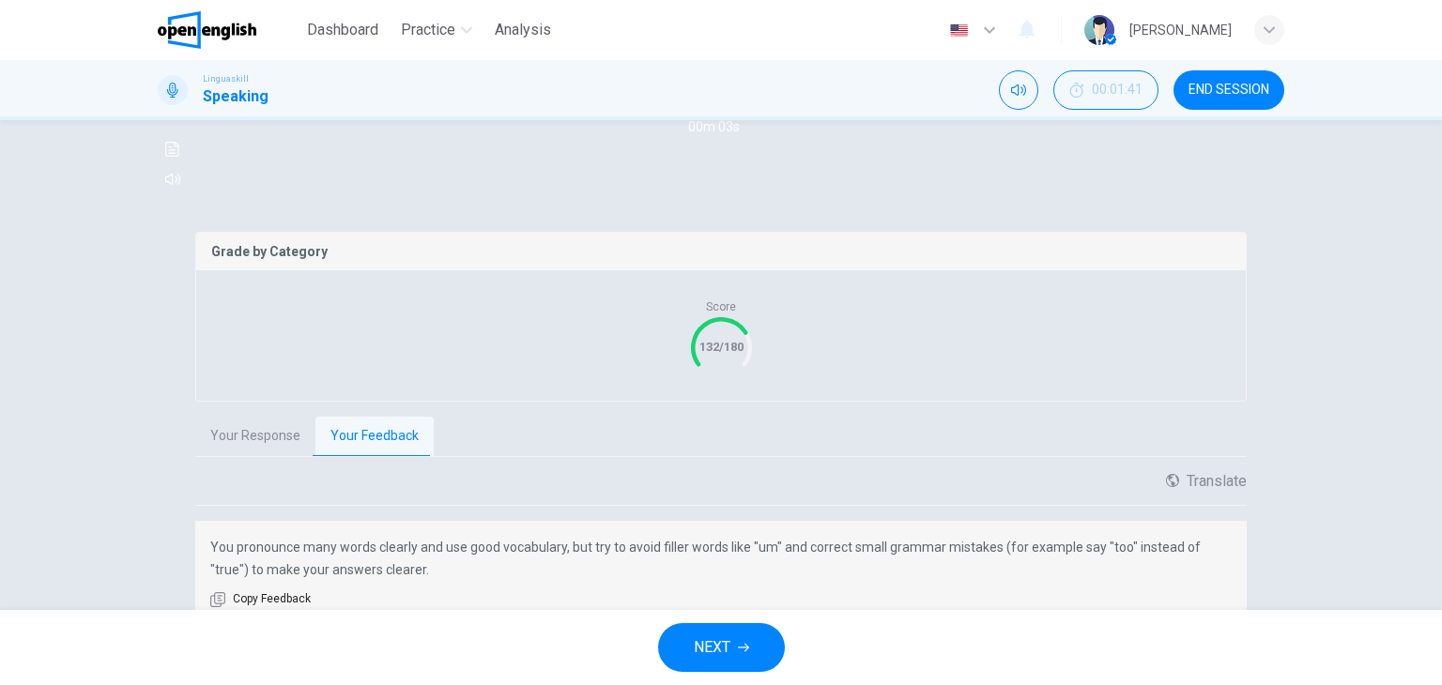
click at [511, 506] on div "Translate ​ ​ Powered by" at bounding box center [720, 489] width 1051 height 34
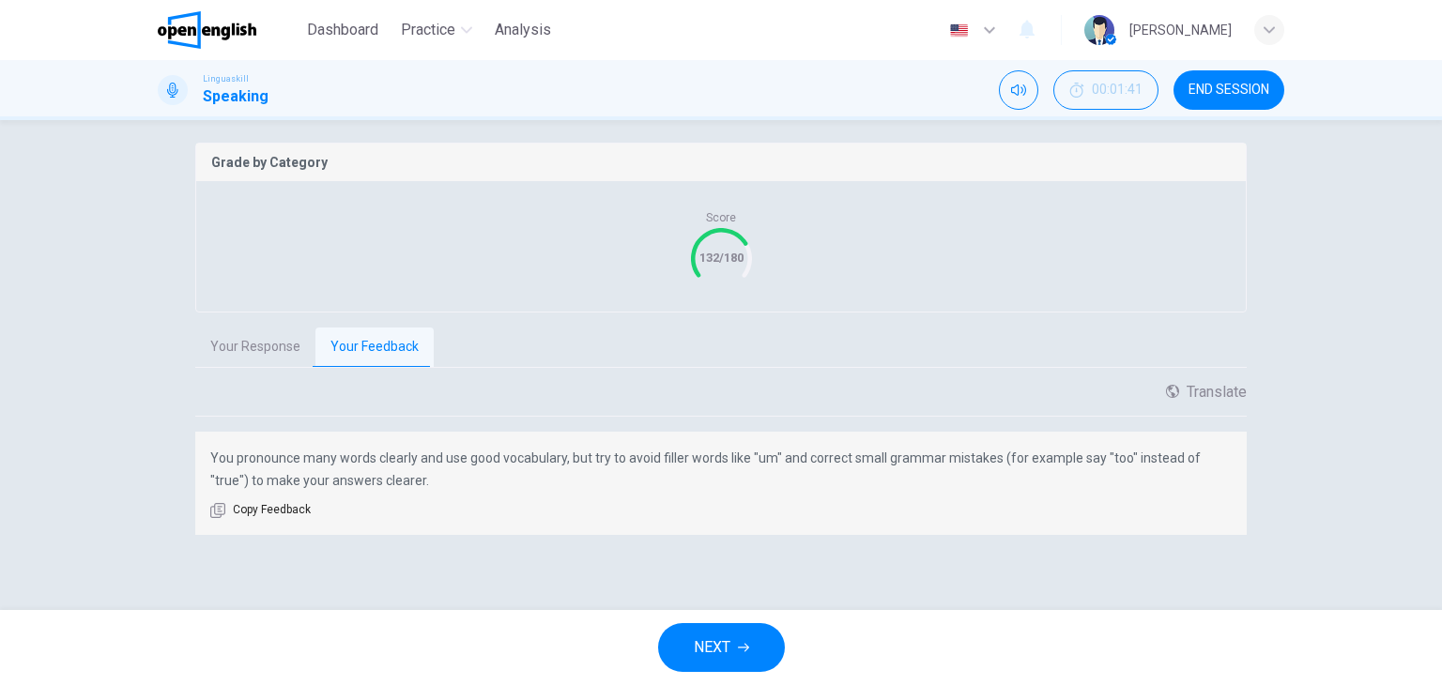
scroll to position [375, 0]
click at [1243, 87] on span "END SESSION" at bounding box center [1228, 90] width 81 height 15
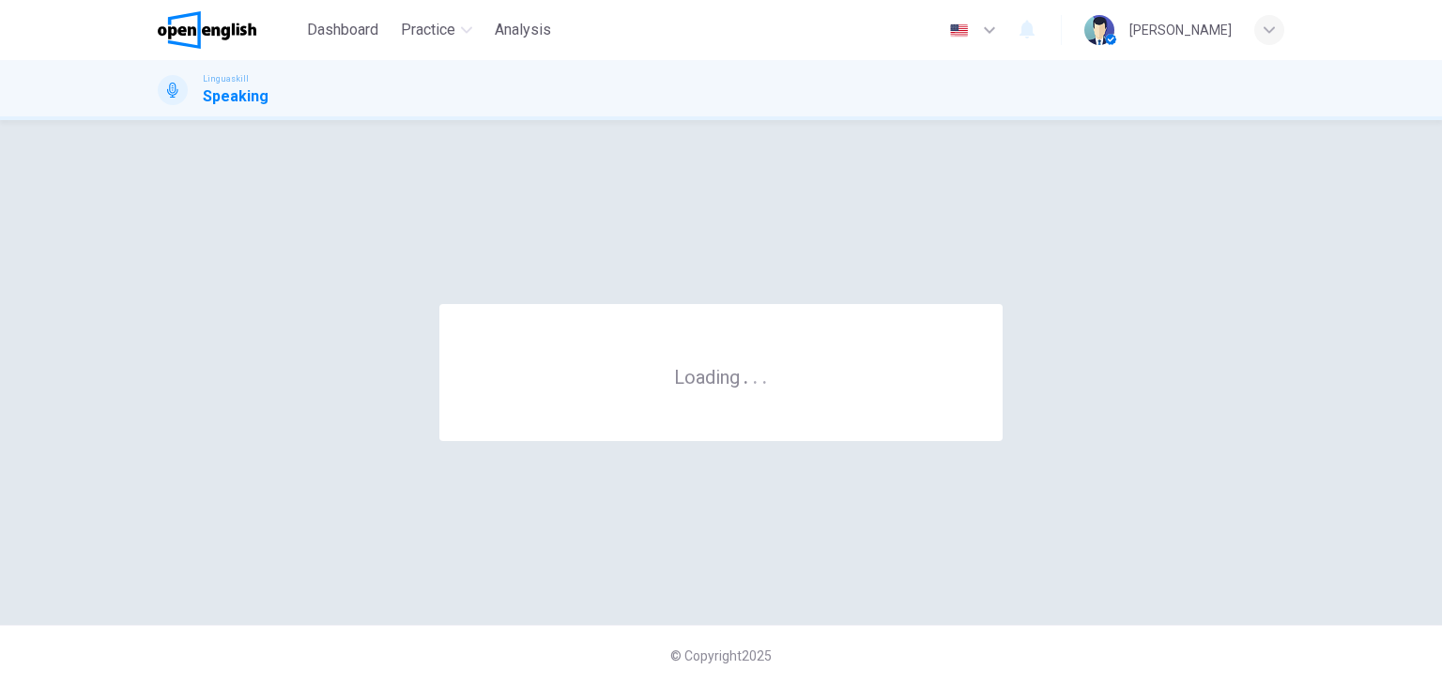
scroll to position [0, 0]
